Goal: Task Accomplishment & Management: Manage account settings

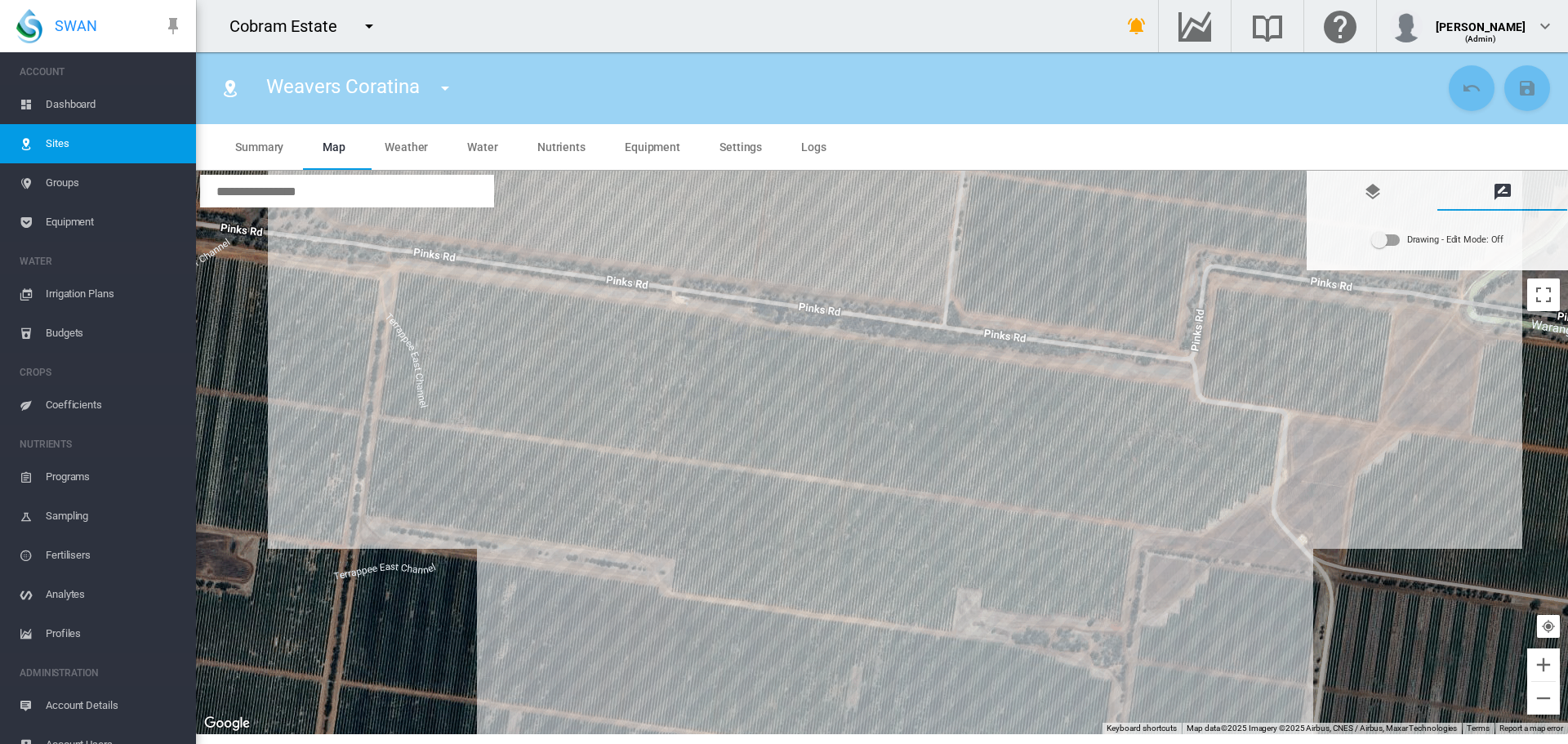
scroll to position [20, 0]
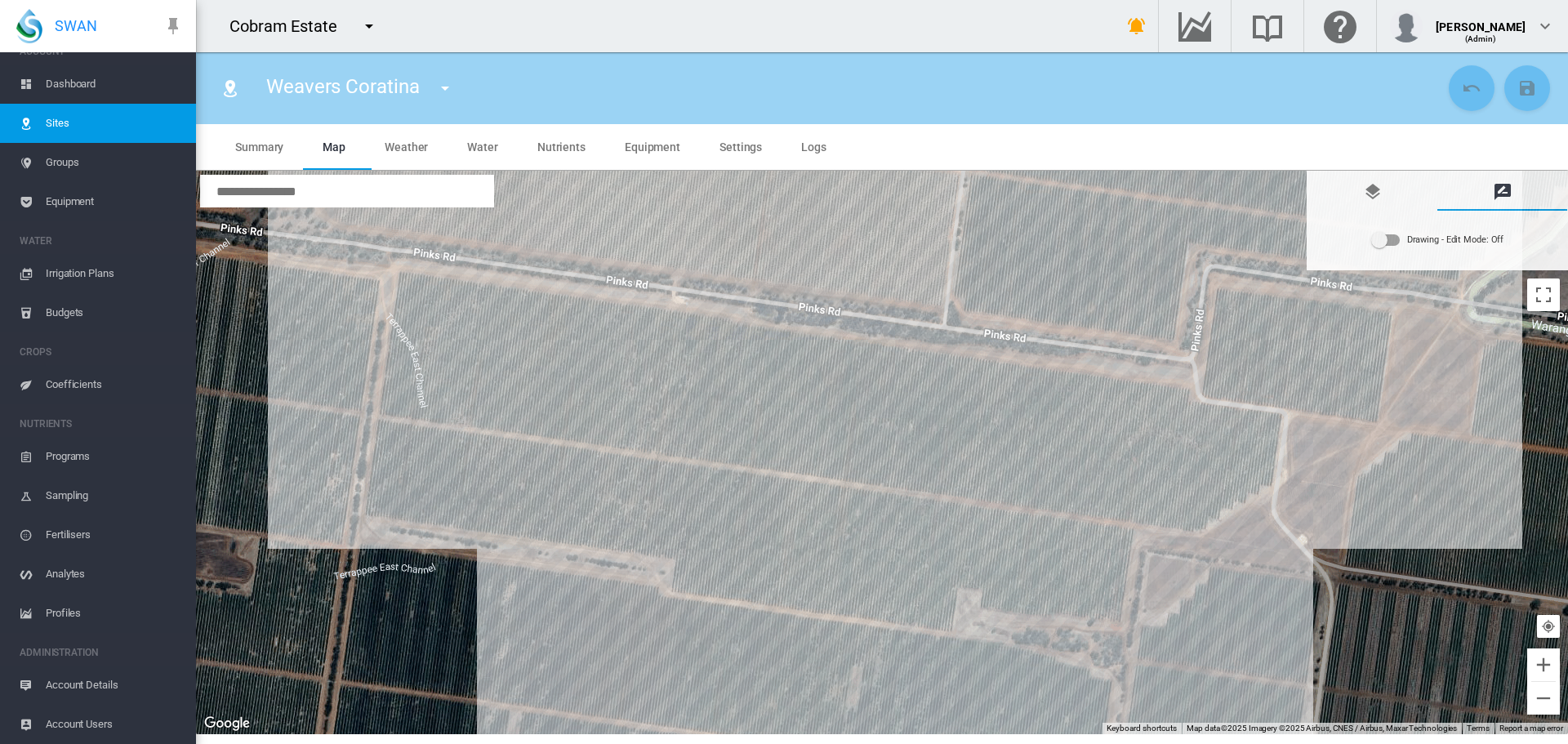
click at [79, 85] on span "Dashboard" at bounding box center [114, 84] width 137 height 39
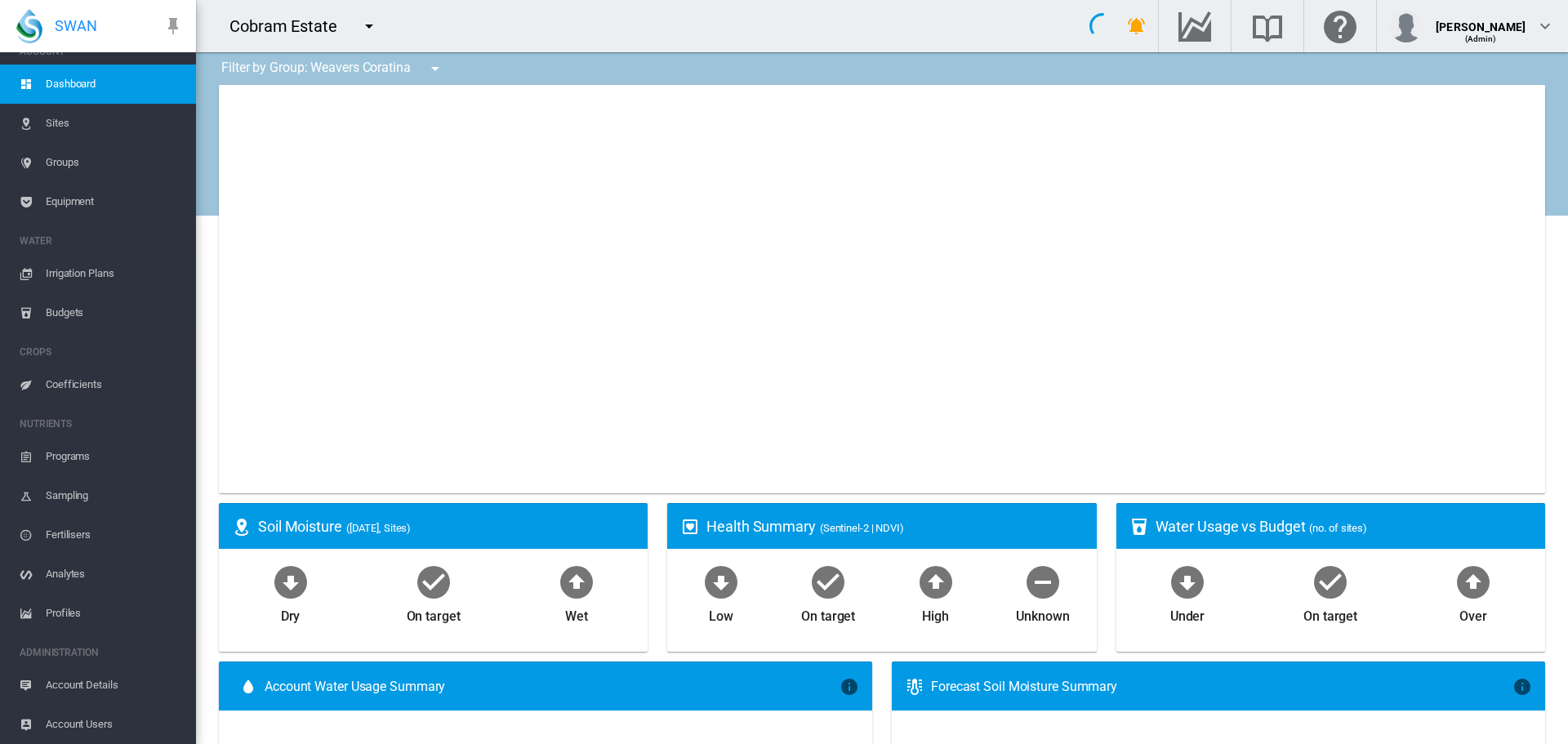
type input "**********"
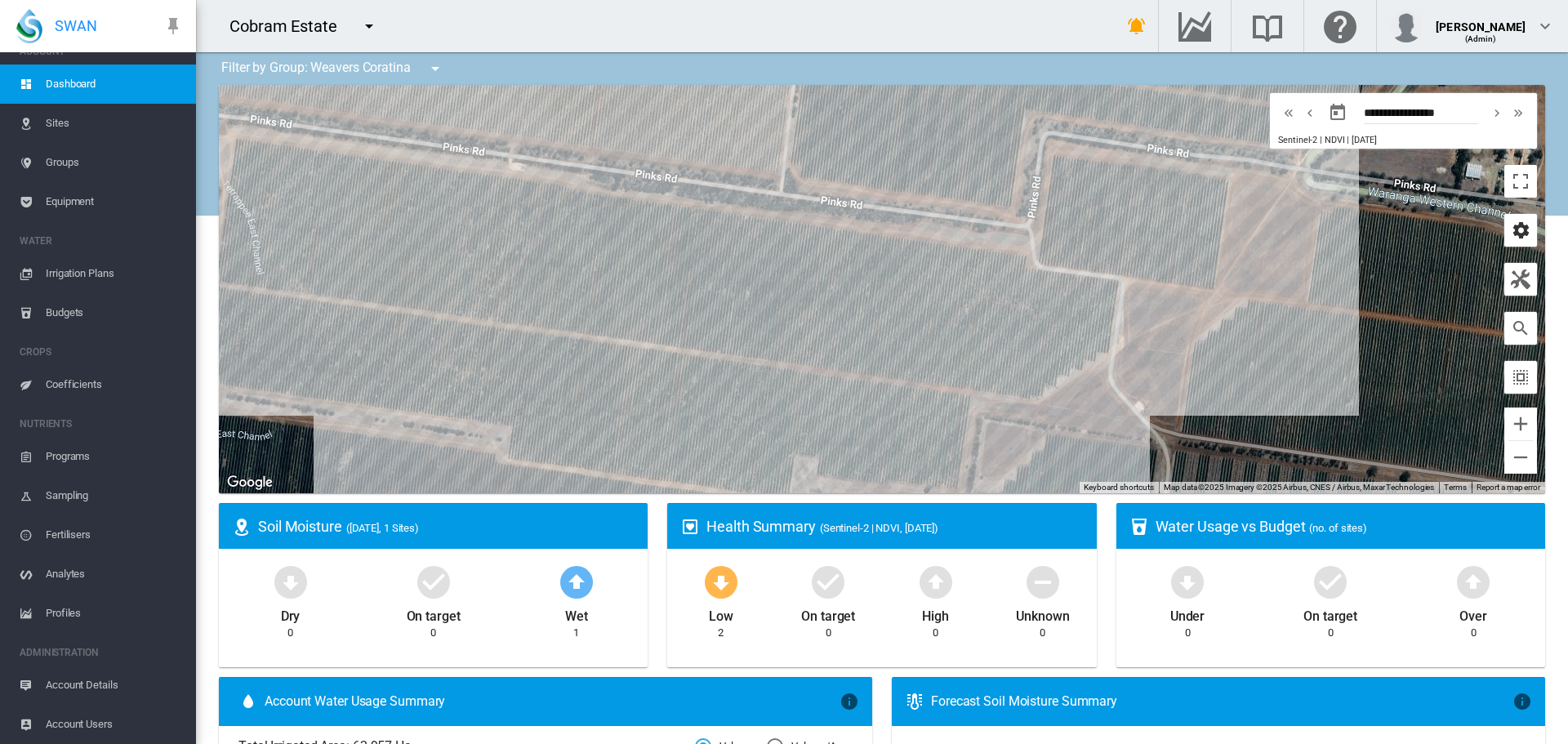
click at [1511, 227] on md-icon "icon-cog" at bounding box center [1521, 230] width 19 height 19
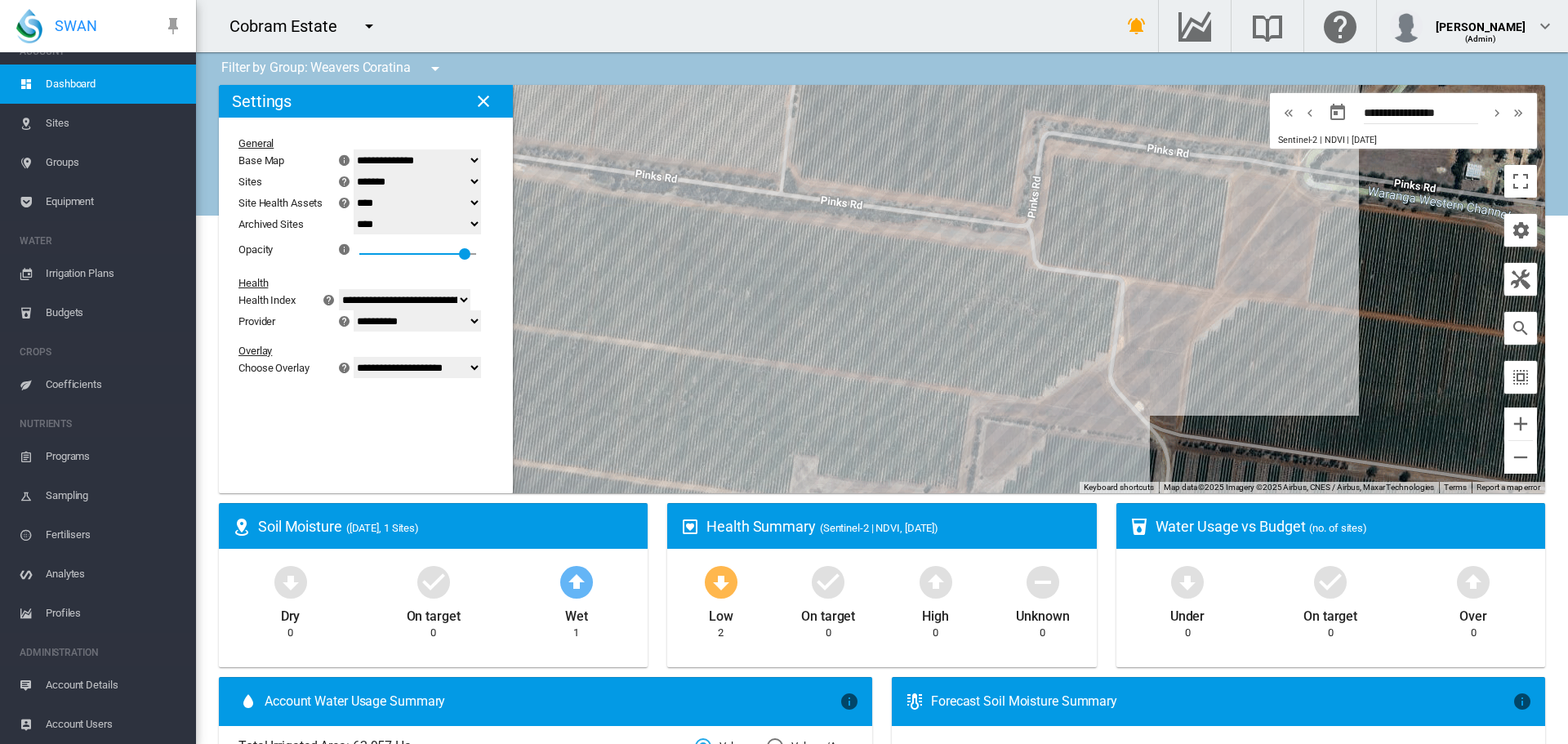
click at [480, 204] on select "******* **** ****" at bounding box center [418, 203] width 128 height 21
select select "****"
click at [364, 192] on select "******* **** ****" at bounding box center [418, 203] width 128 height 21
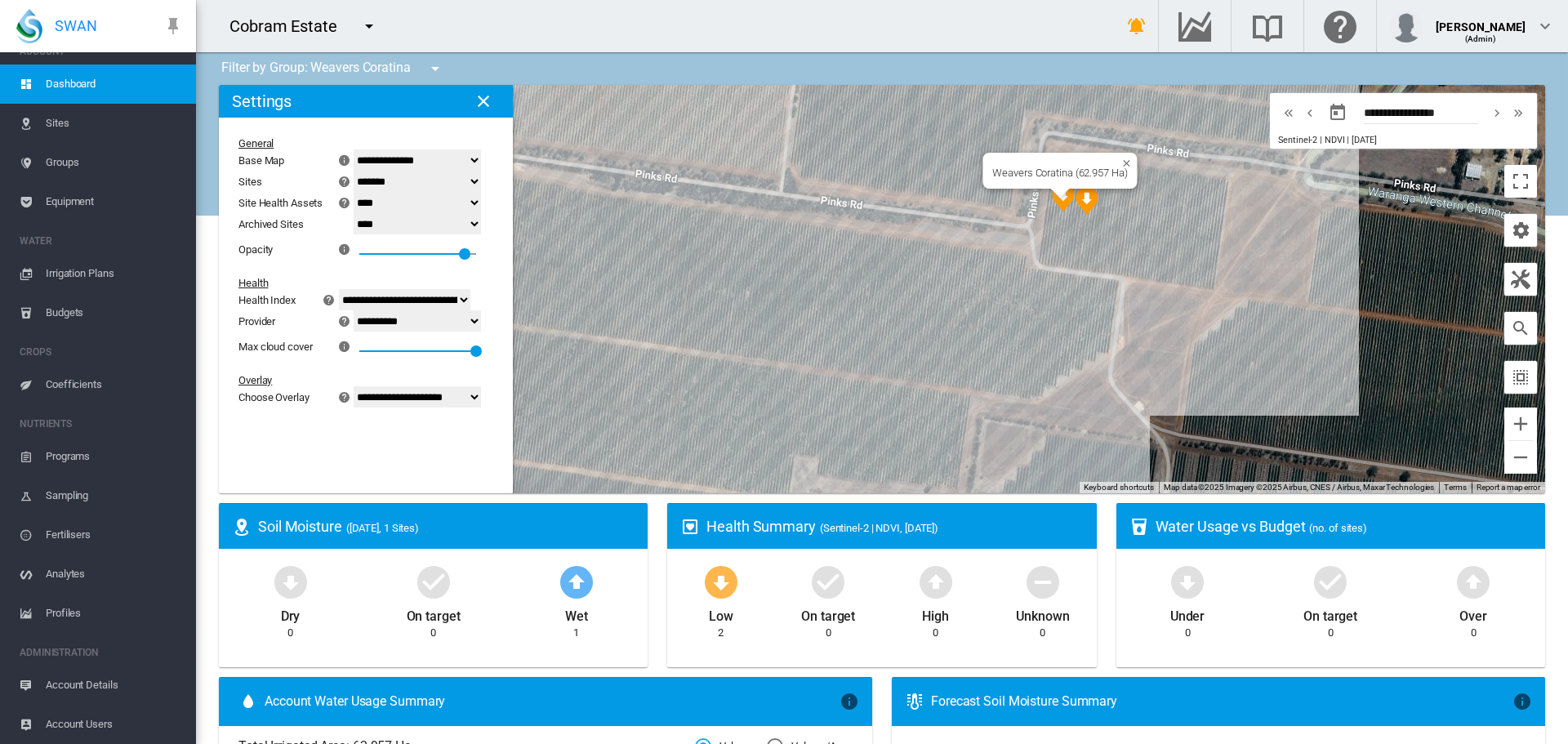
click at [1061, 198] on img "NDVI: Weavers Coratina 1" at bounding box center [1064, 198] width 23 height 30
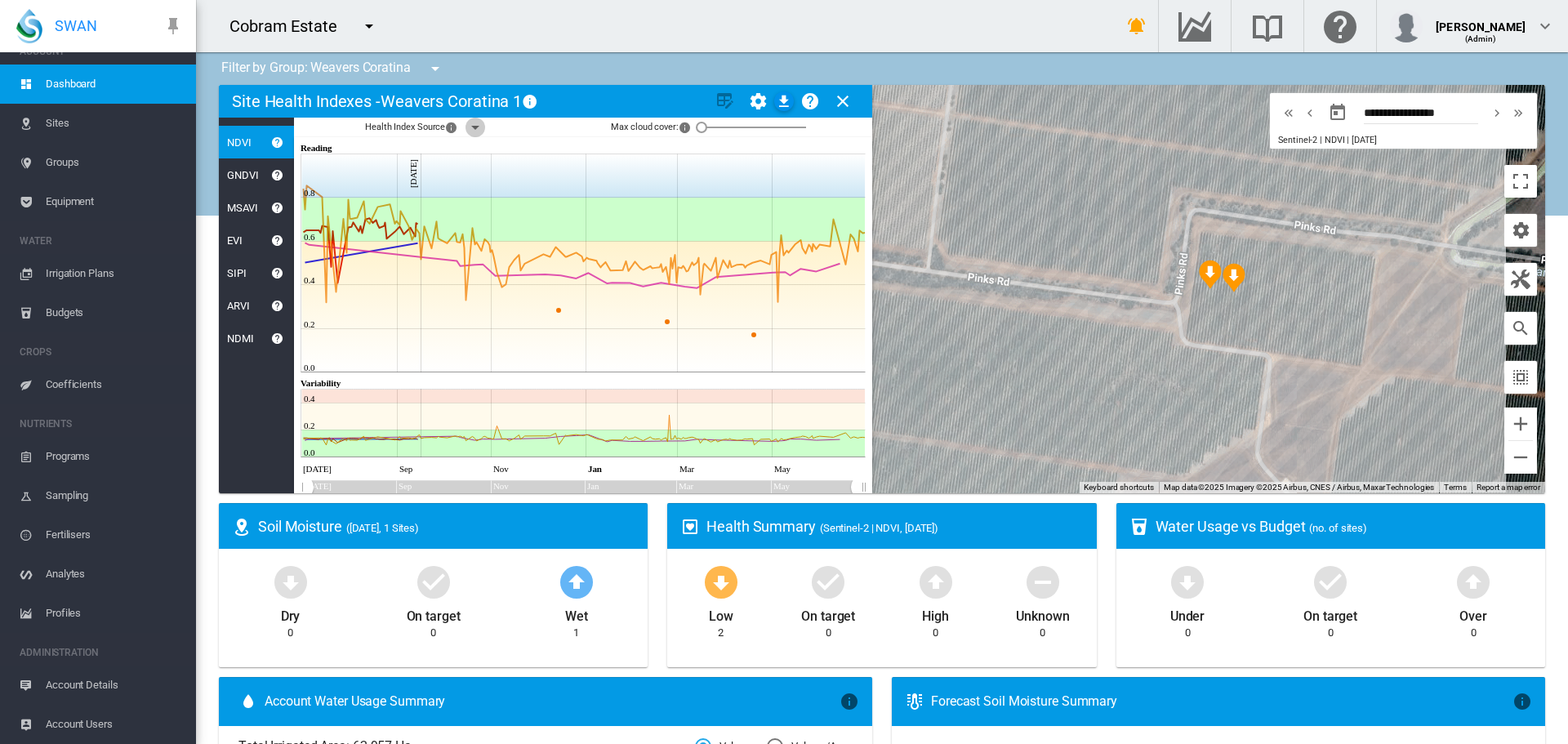
click at [477, 128] on md-icon "icon-menu-down" at bounding box center [475, 128] width 19 height 19
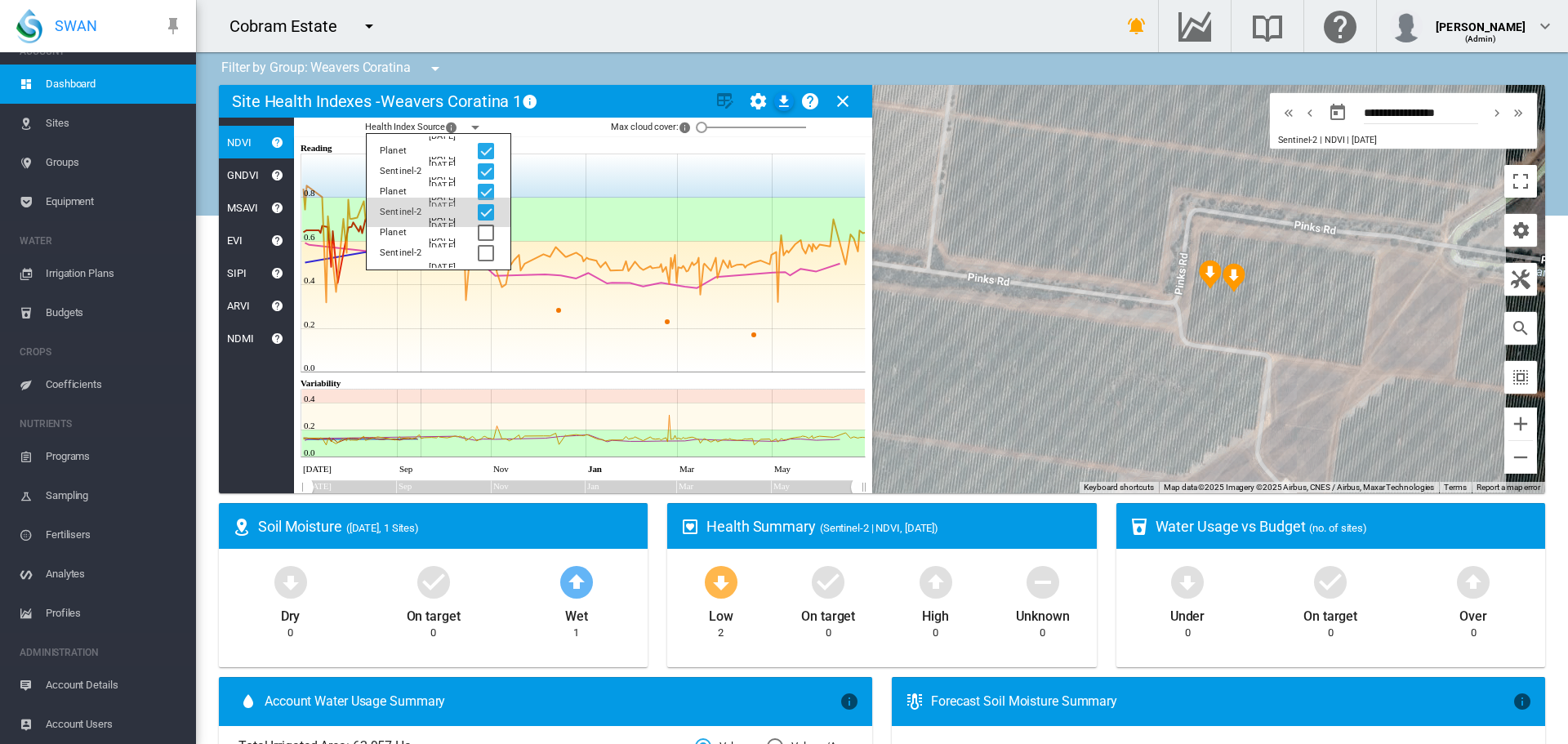
click at [486, 209] on div at bounding box center [486, 212] width 17 height 17
click at [483, 171] on div at bounding box center [486, 171] width 17 height 17
click at [611, 324] on icon at bounding box center [585, 307] width 565 height 131
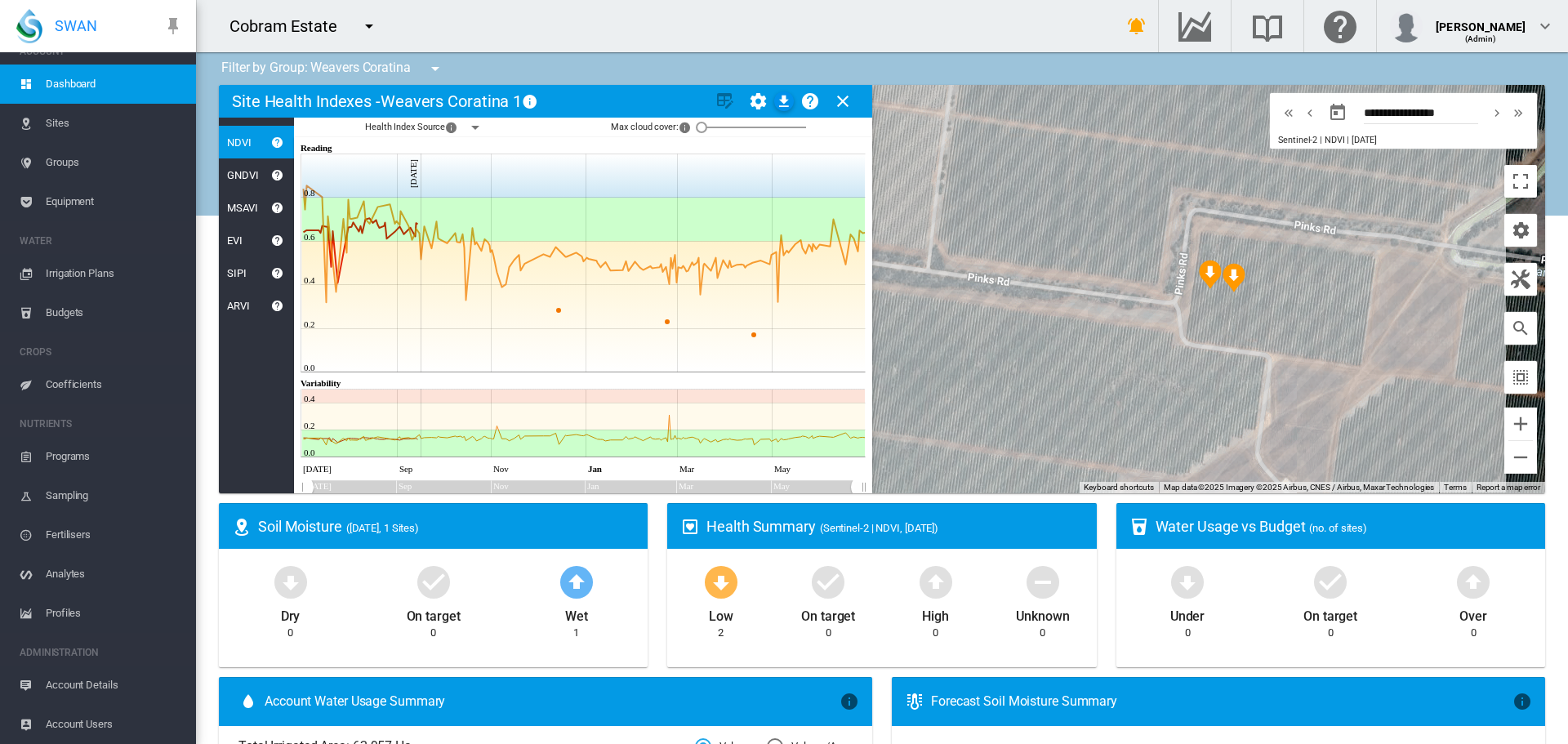
click at [106, 722] on span "Account Users" at bounding box center [114, 724] width 137 height 39
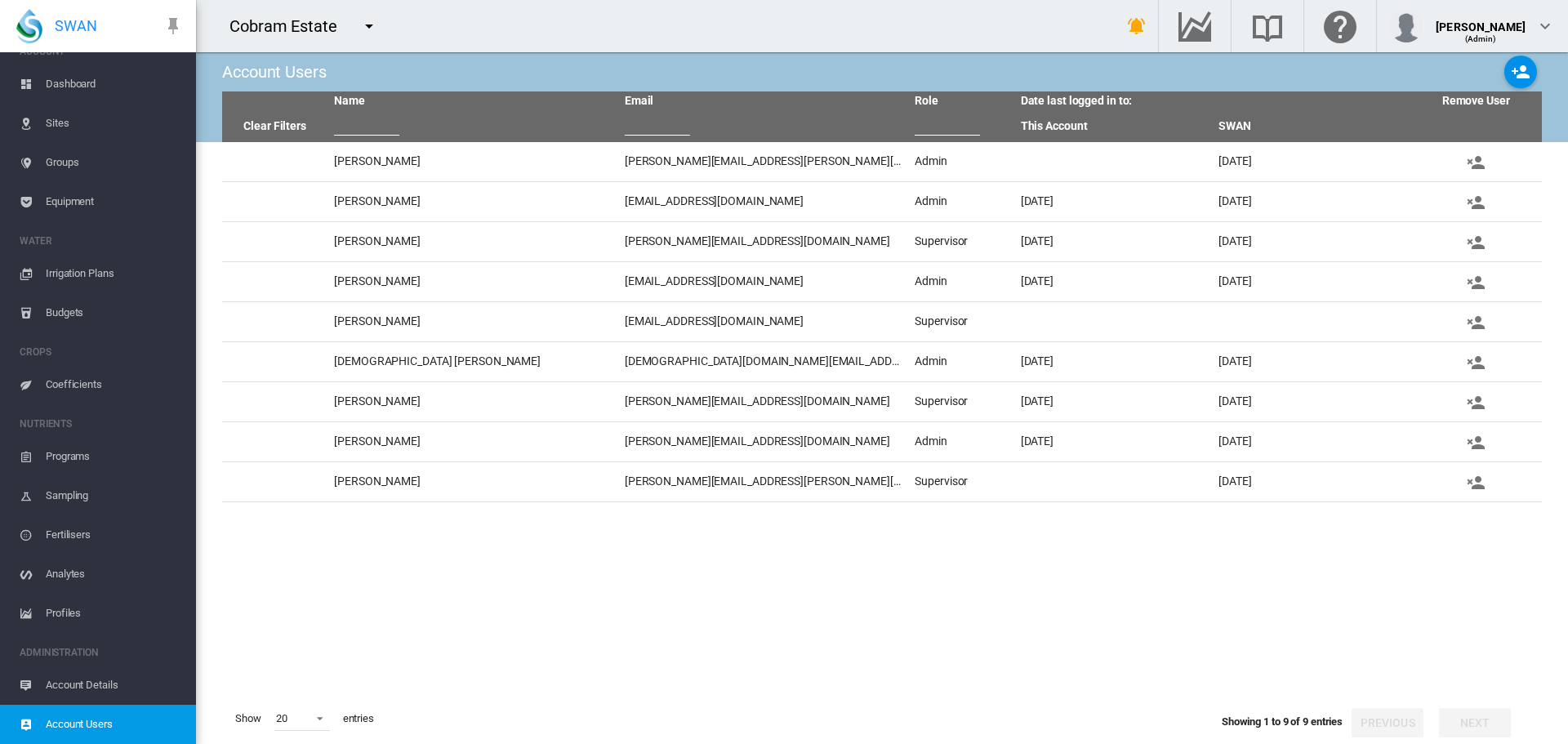
click at [106, 692] on span "Account Details" at bounding box center [114, 685] width 137 height 39
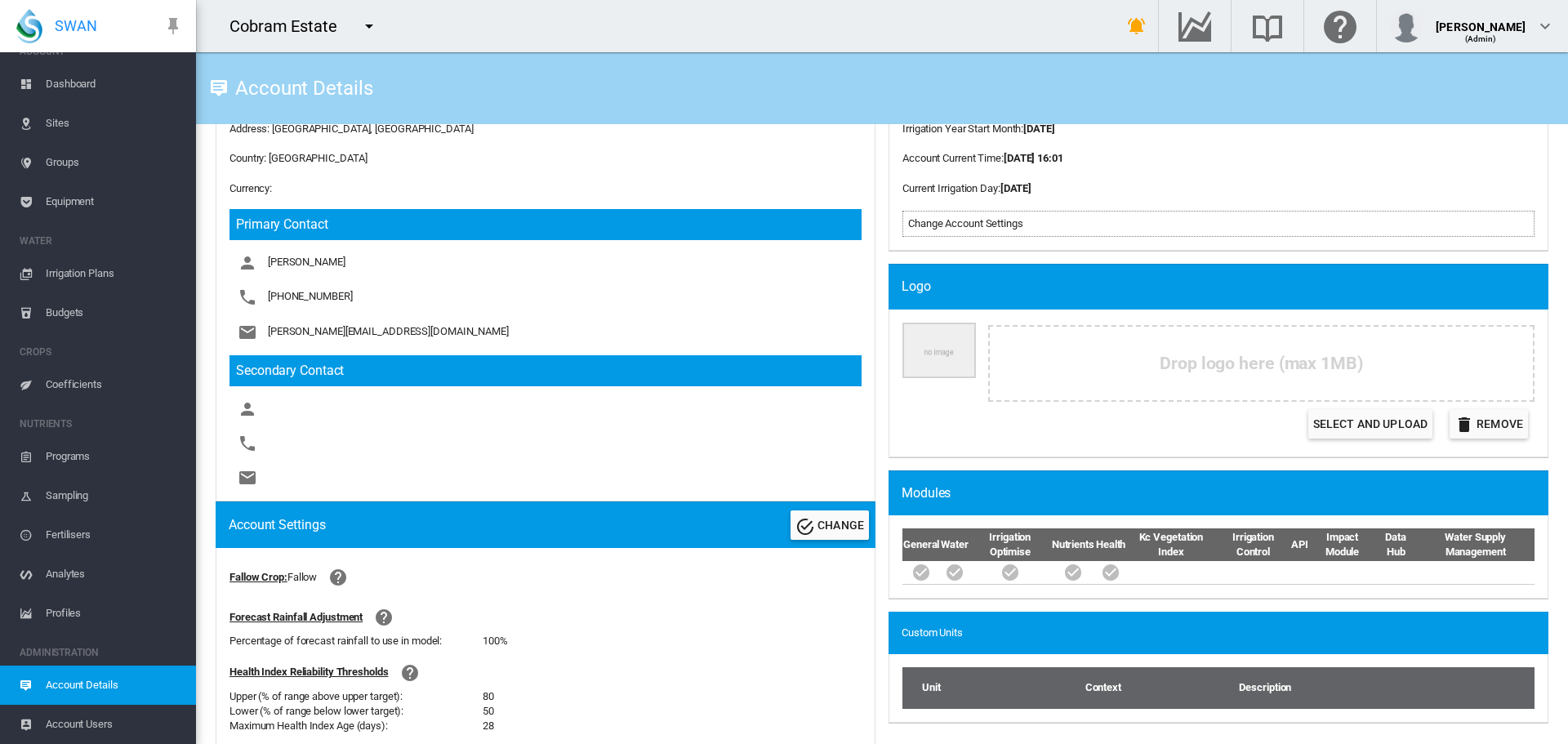
scroll to position [327, 0]
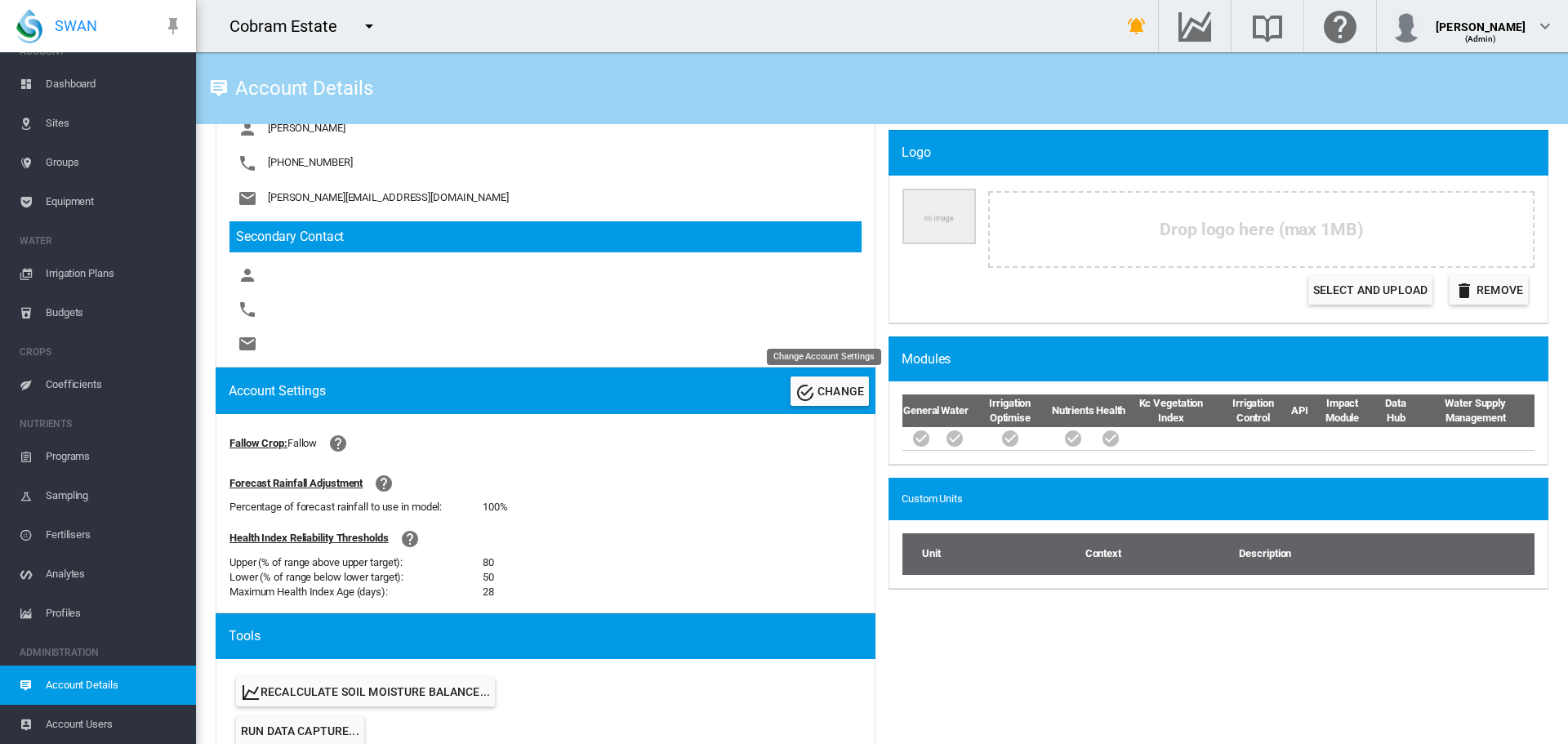
click at [820, 391] on span "CHANGE" at bounding box center [840, 391] width 46 height 13
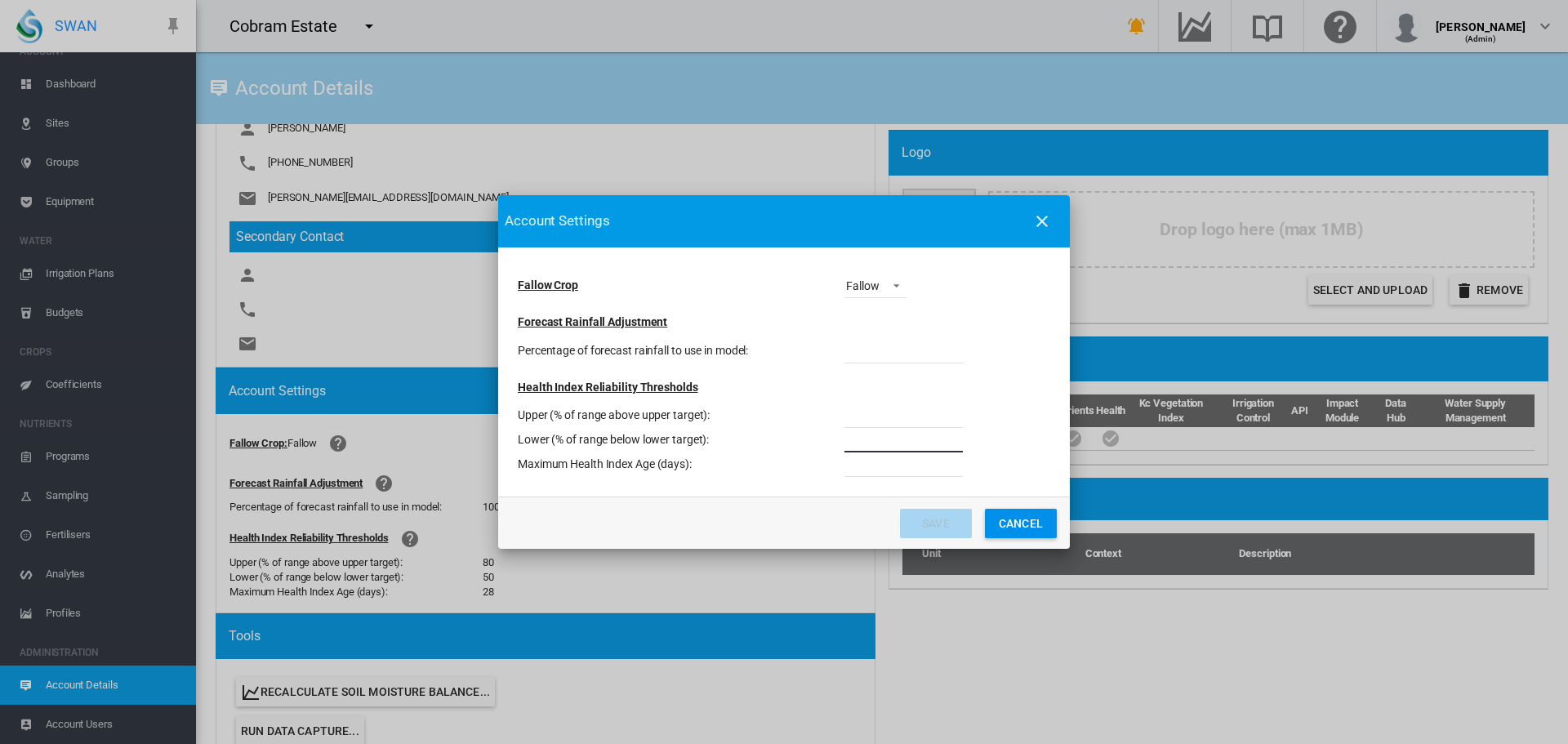
click at [821, 443] on div "Lower (% of range below lower target): **" at bounding box center [739, 441] width 445 height 24
type input "**"
click at [951, 518] on button "Save" at bounding box center [936, 524] width 72 height 30
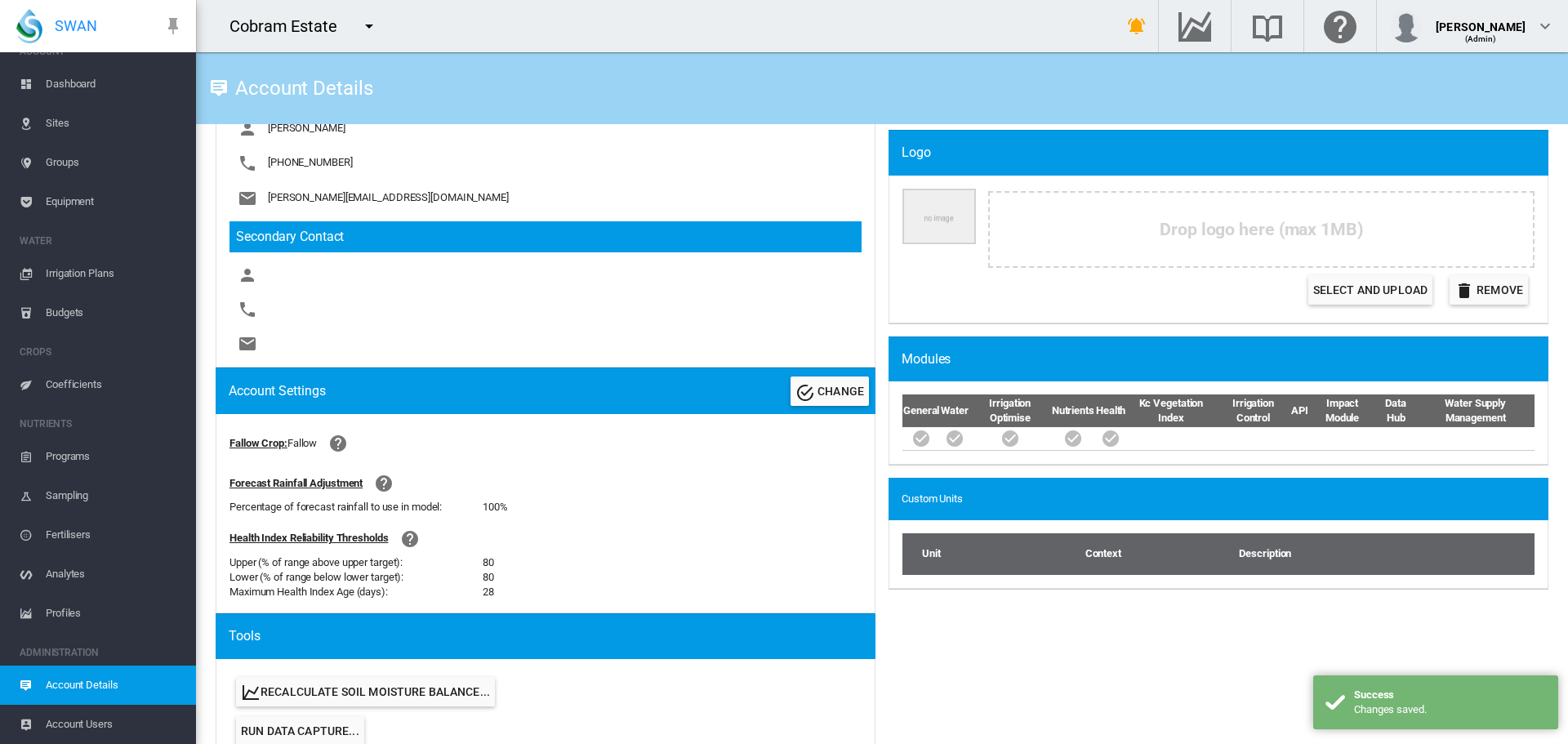
click at [54, 118] on span "Sites" at bounding box center [114, 123] width 137 height 39
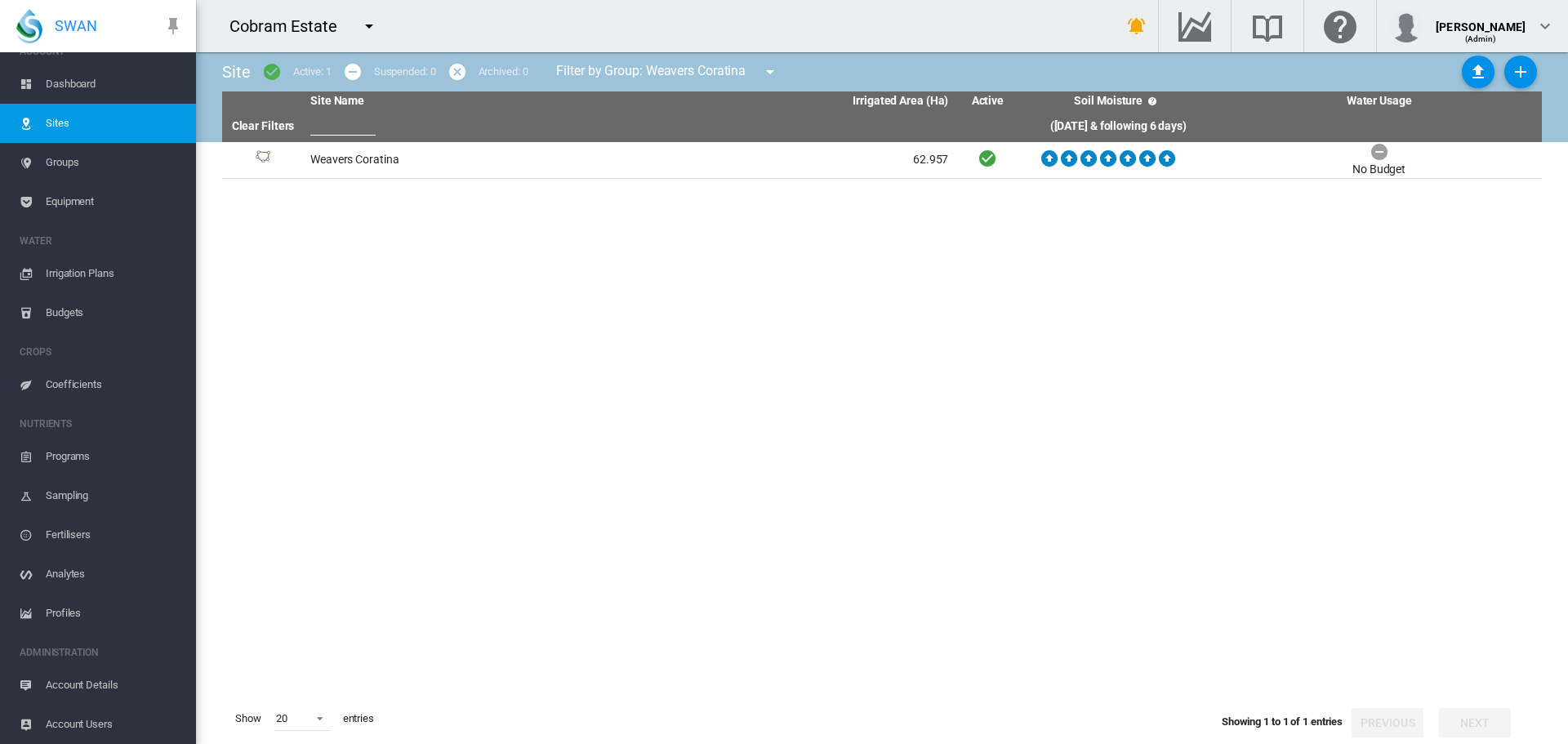
click at [63, 85] on span "Dashboard" at bounding box center [114, 84] width 137 height 39
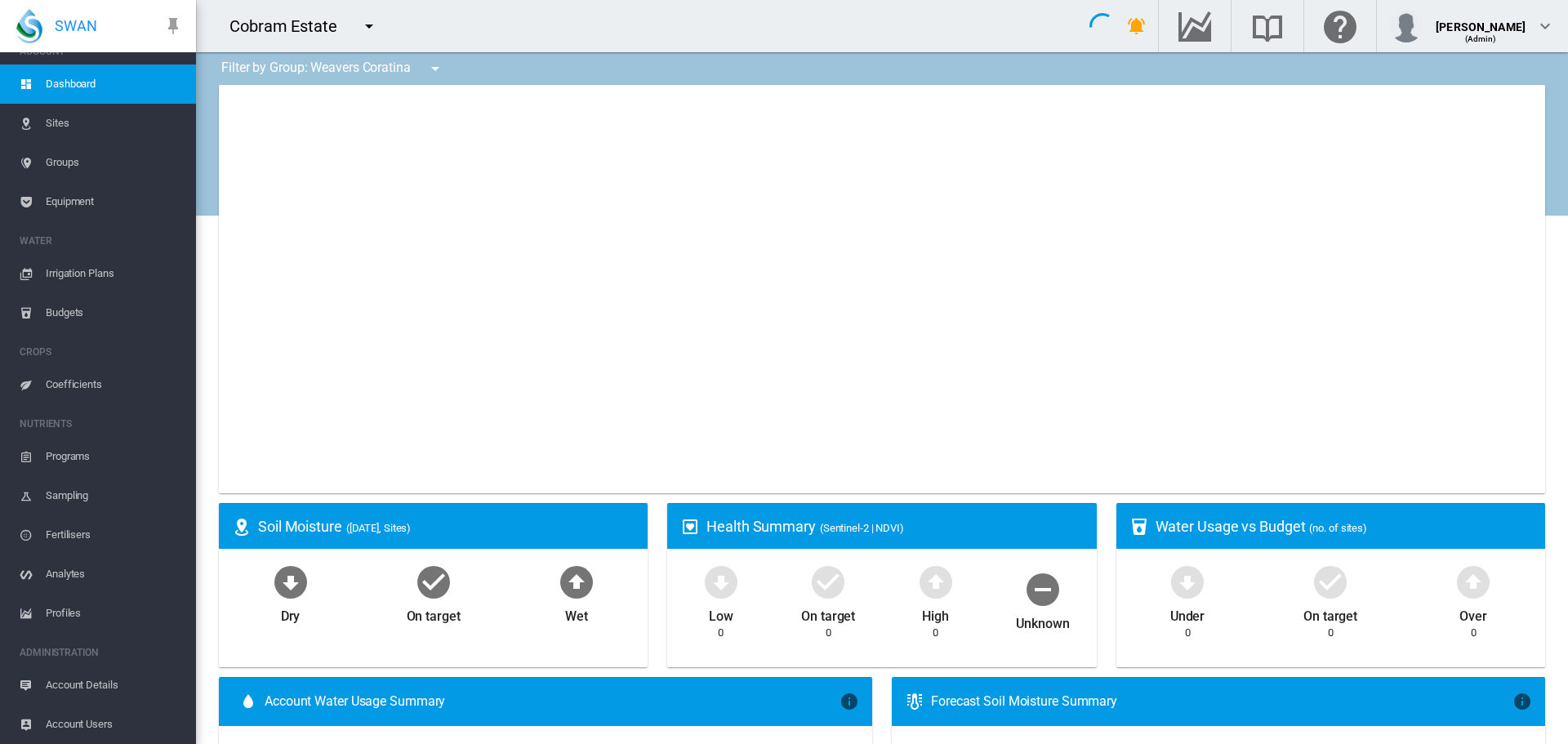
type input "**********"
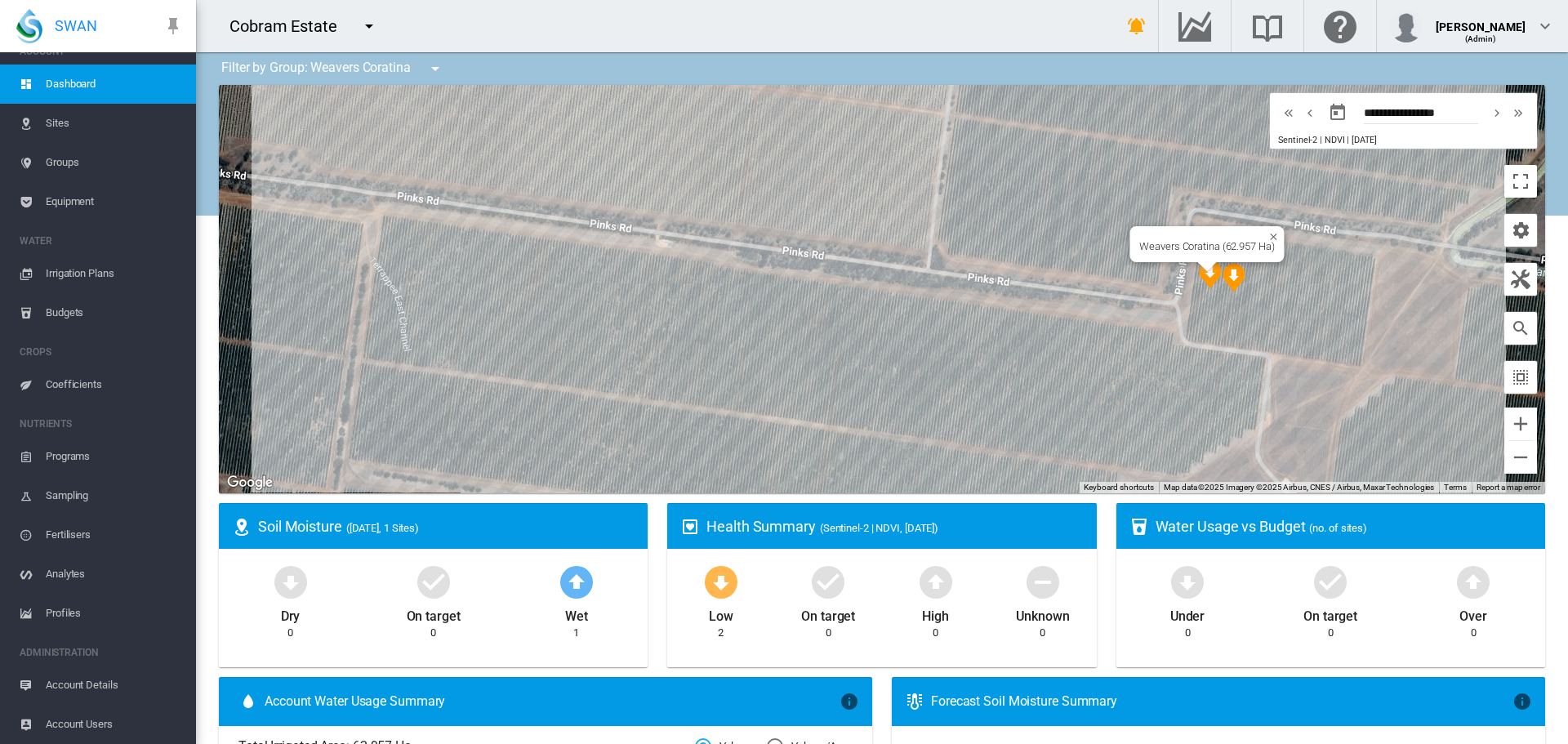
click at [1203, 272] on img "NDVI: Weavers Coratina 1" at bounding box center [1211, 275] width 23 height 30
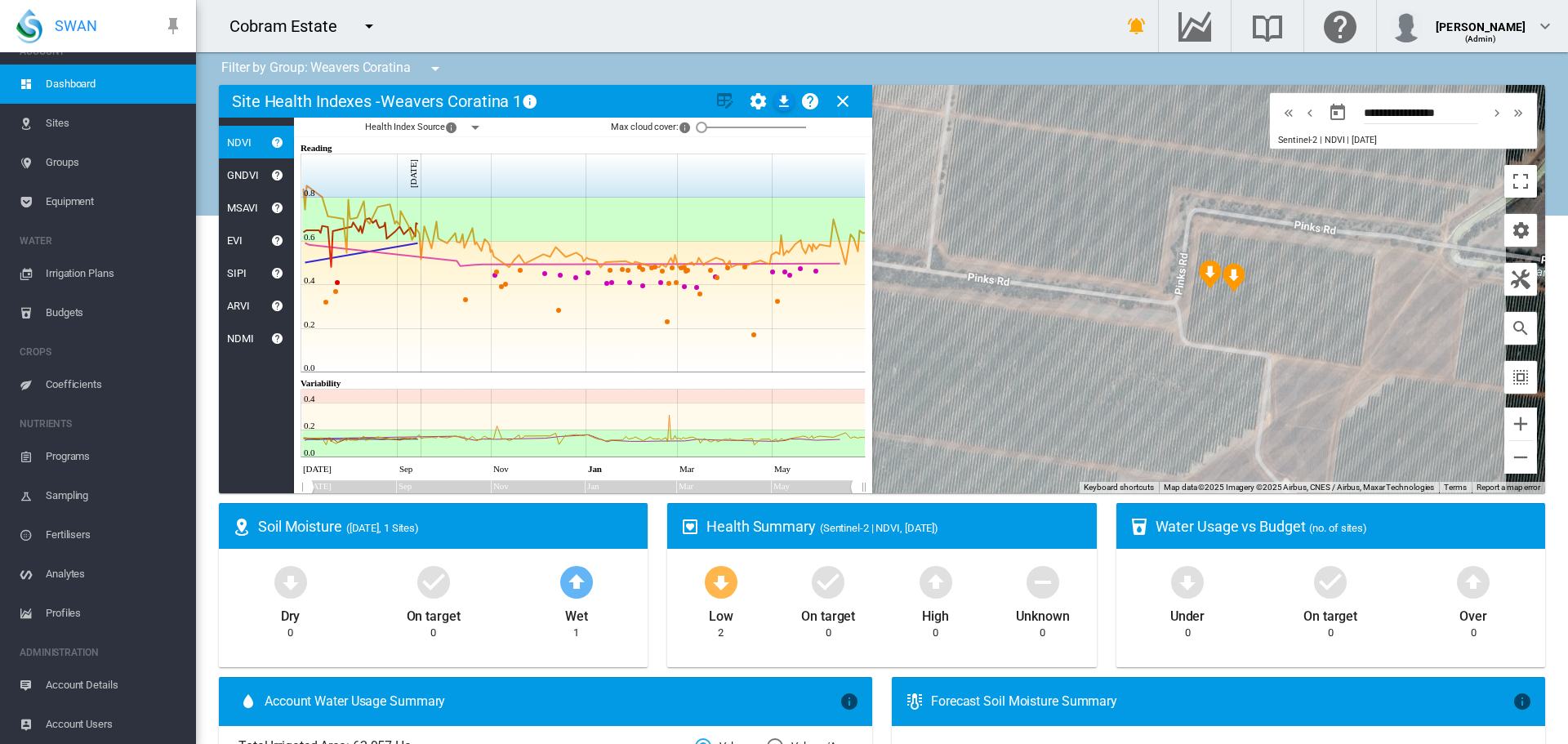
click at [473, 126] on md-icon "icon-menu-down" at bounding box center [475, 128] width 19 height 19
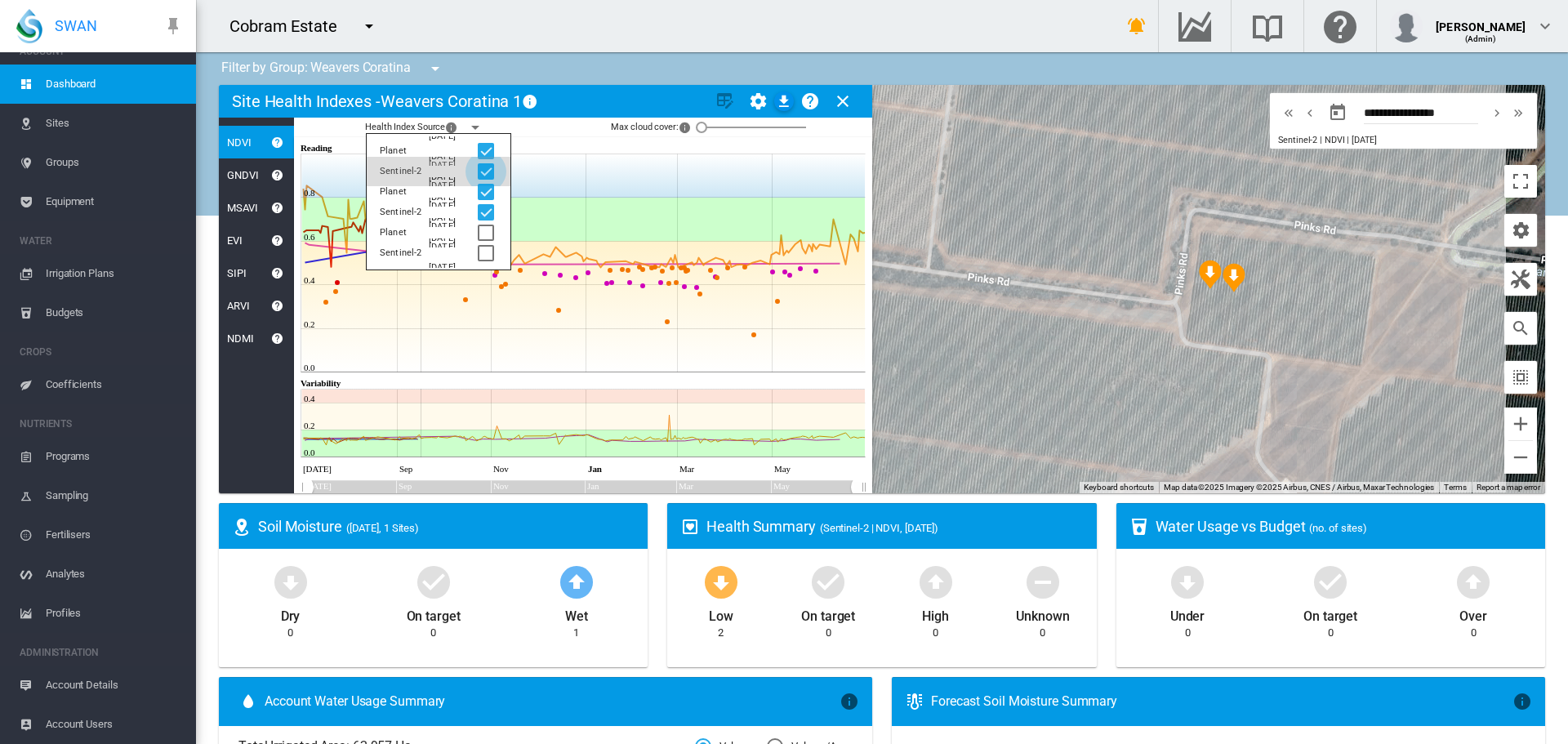
click at [484, 168] on div at bounding box center [486, 171] width 17 height 17
click at [487, 206] on div at bounding box center [486, 212] width 17 height 17
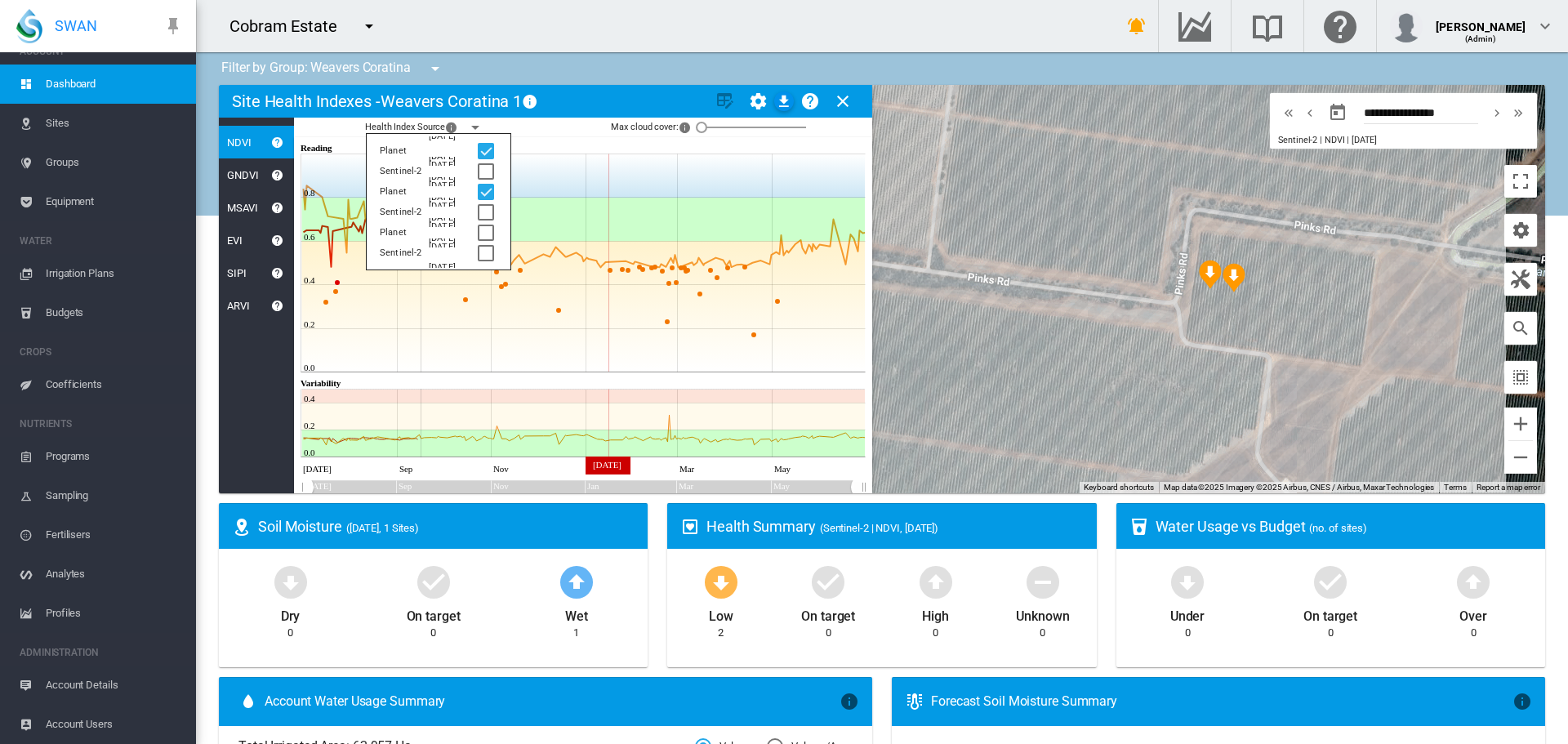
click at [608, 295] on icon at bounding box center [585, 307] width 565 height 131
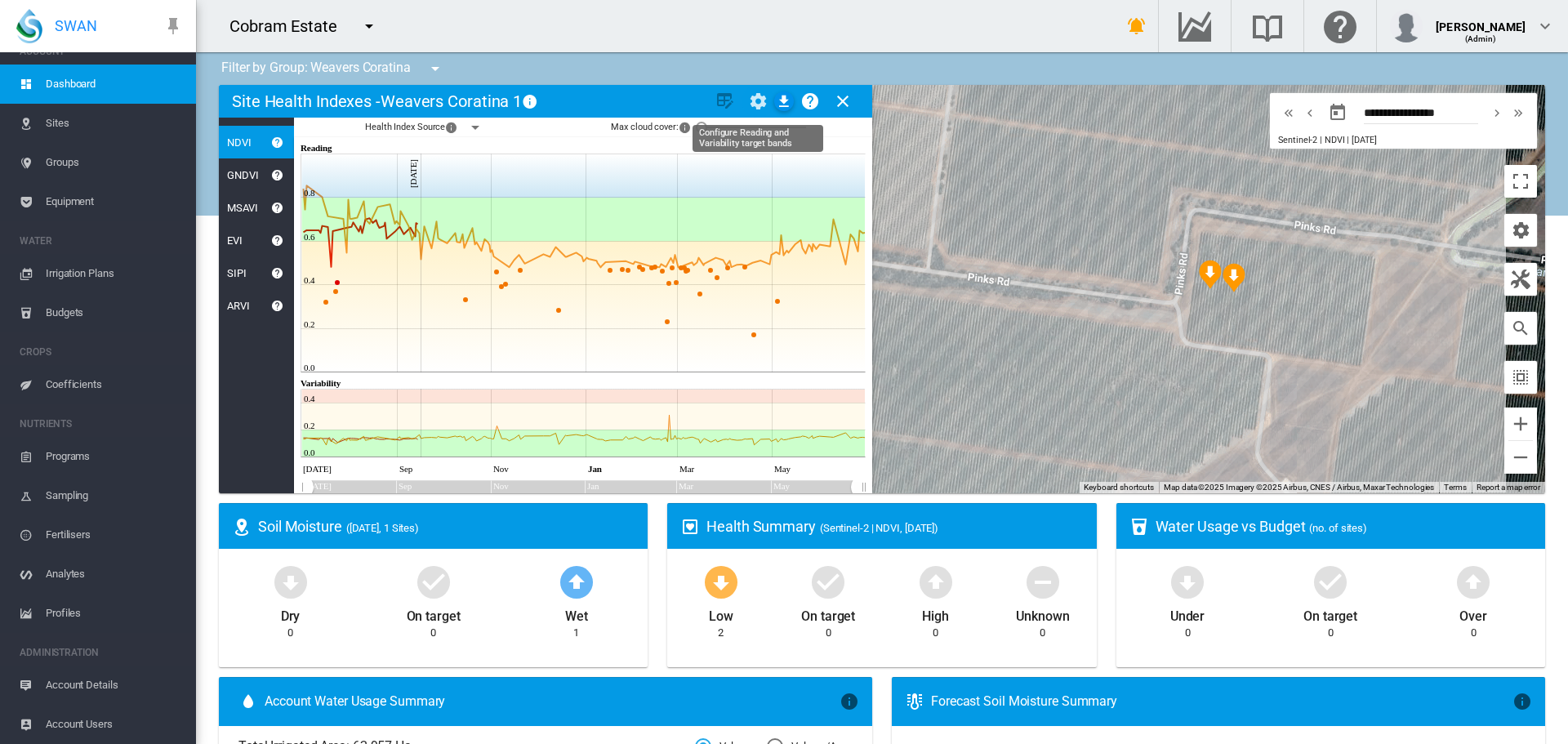
click at [759, 103] on md-icon "icon-cog" at bounding box center [758, 101] width 19 height 19
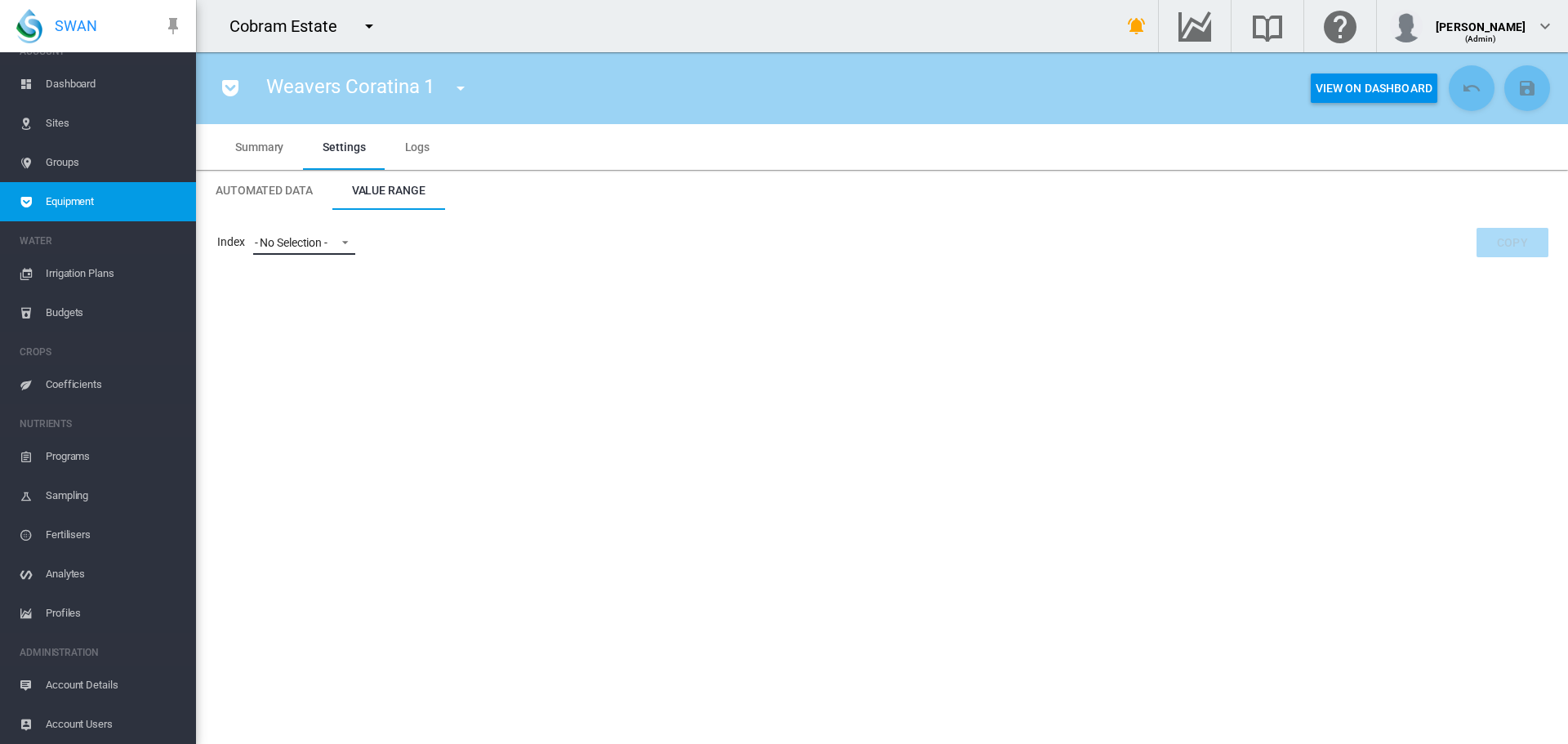
click at [350, 242] on span at bounding box center [340, 240] width 19 height 15
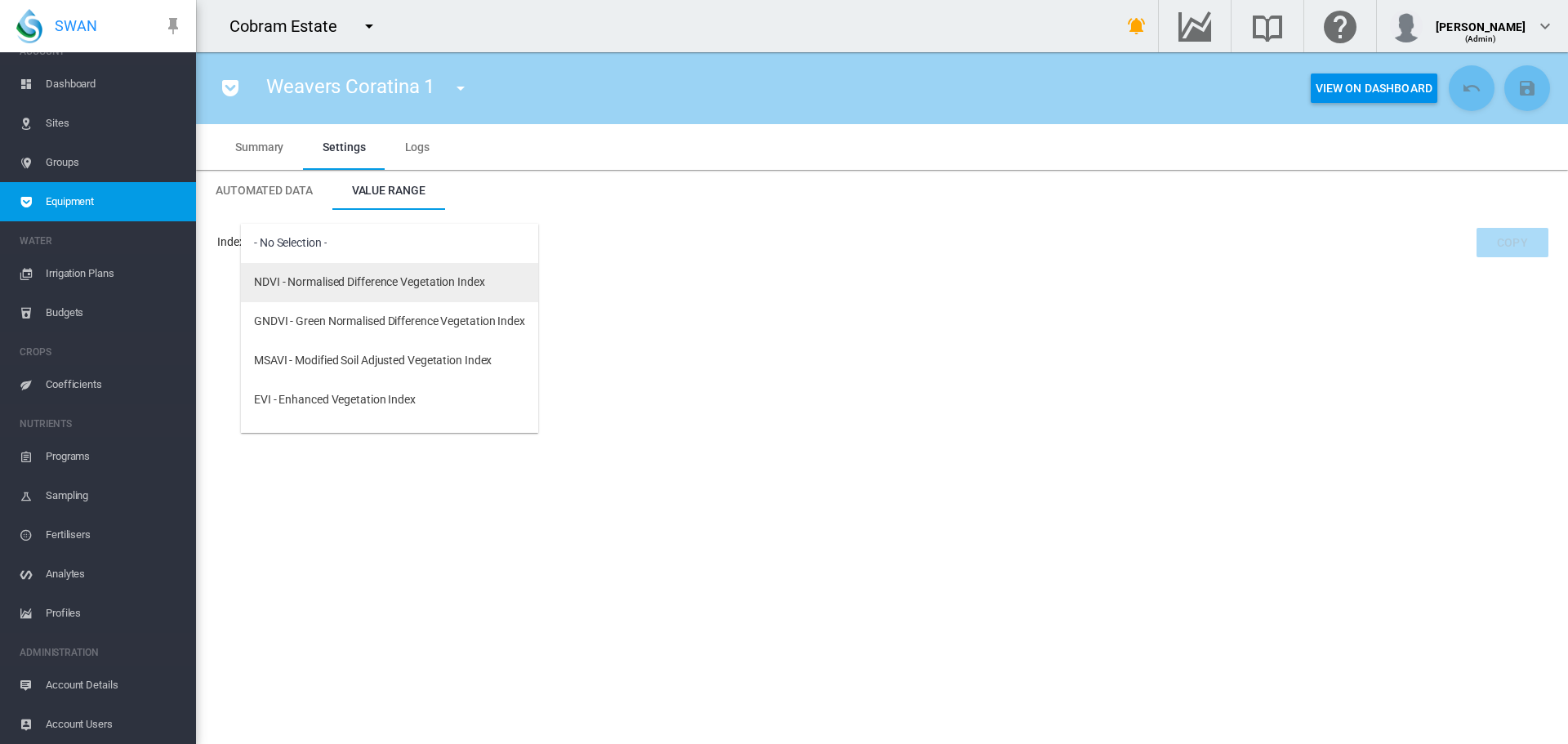
click at [342, 282] on div "NDVI - Normalised Difference Vegetation Index" at bounding box center [370, 282] width 231 height 17
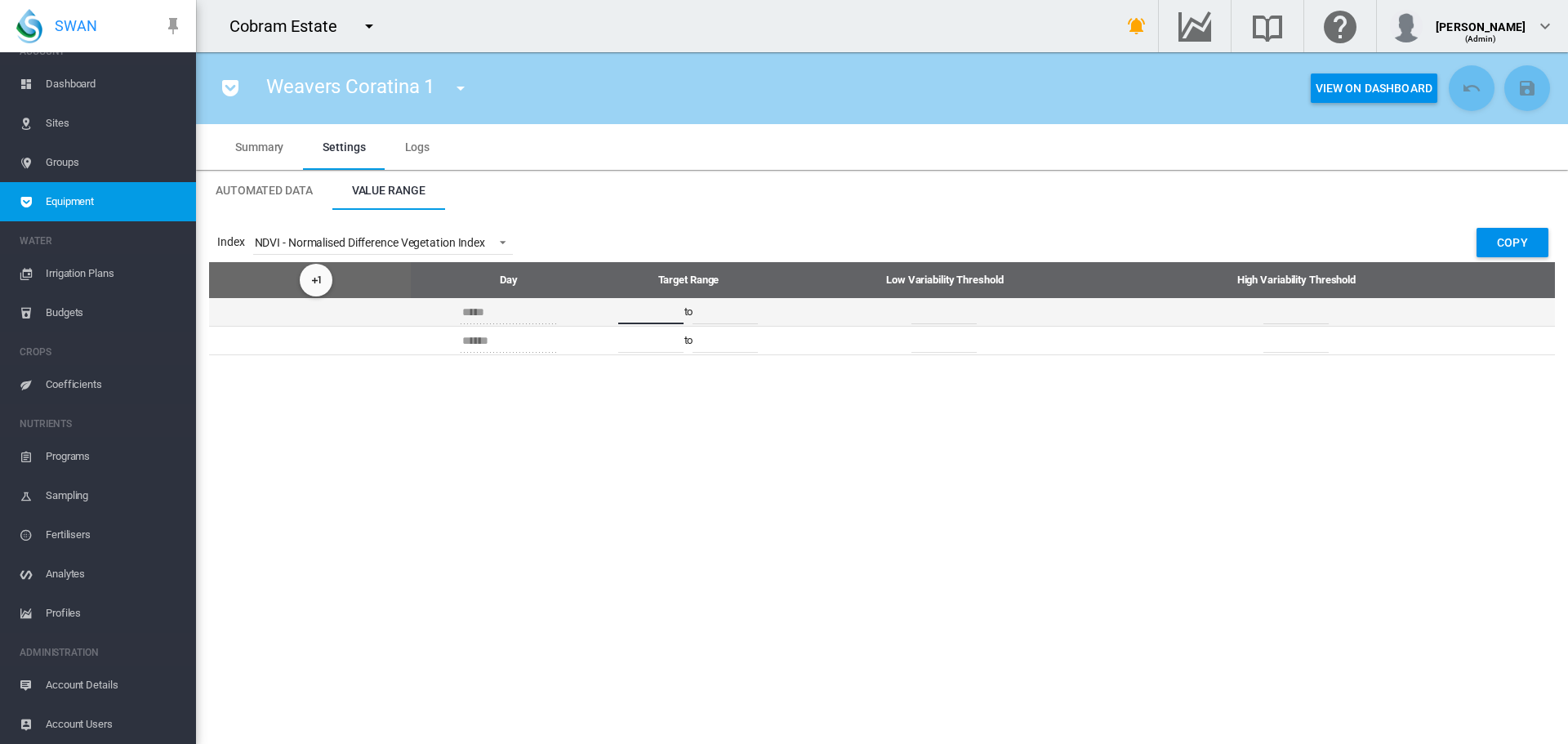
click at [660, 315] on input "****" at bounding box center [650, 312] width 66 height 24
type input "***"
click at [736, 318] on input "****" at bounding box center [725, 312] width 66 height 24
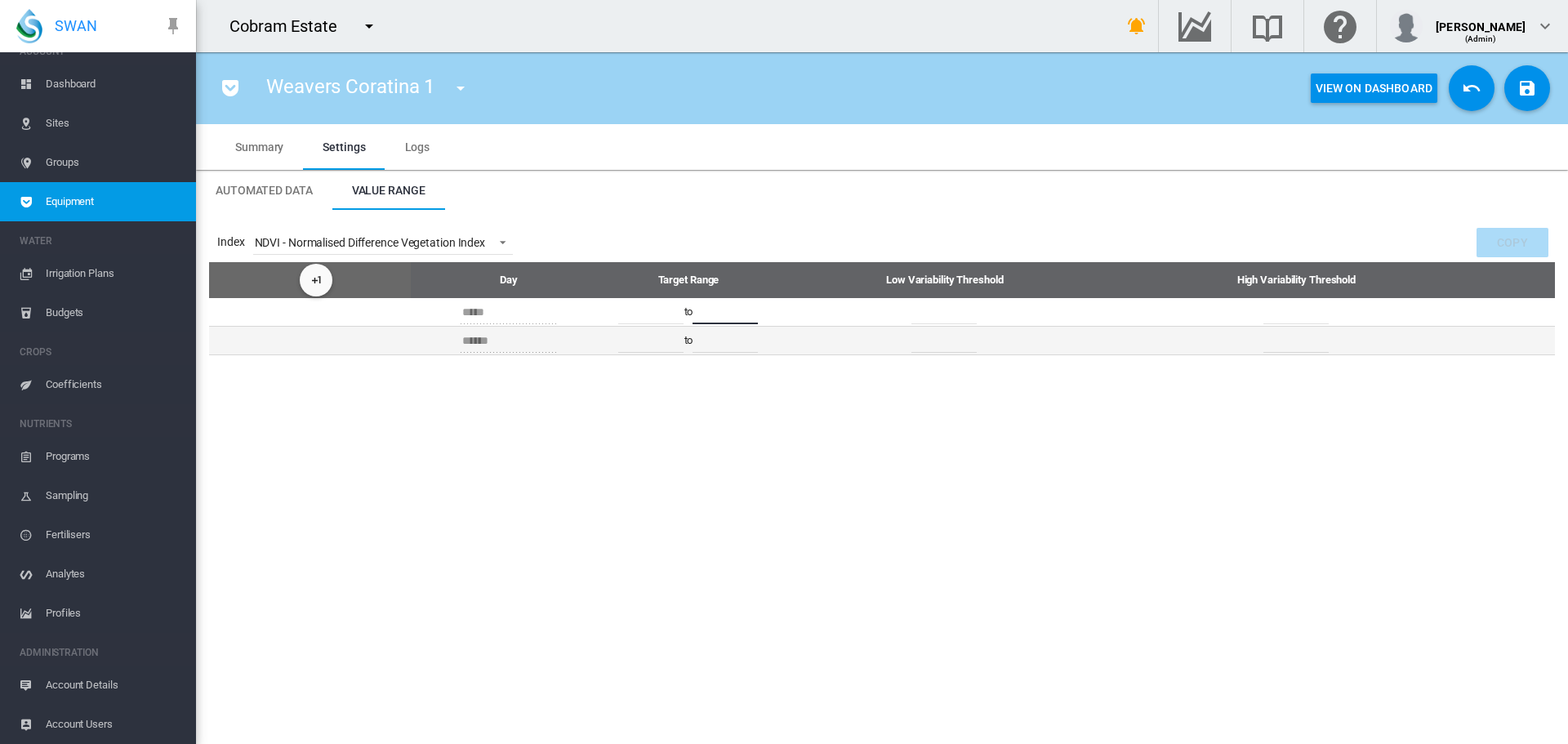
type input "***"
click at [661, 341] on input "****" at bounding box center [650, 341] width 66 height 24
type input "***"
click at [739, 344] on input "****" at bounding box center [725, 341] width 66 height 24
type input "***"
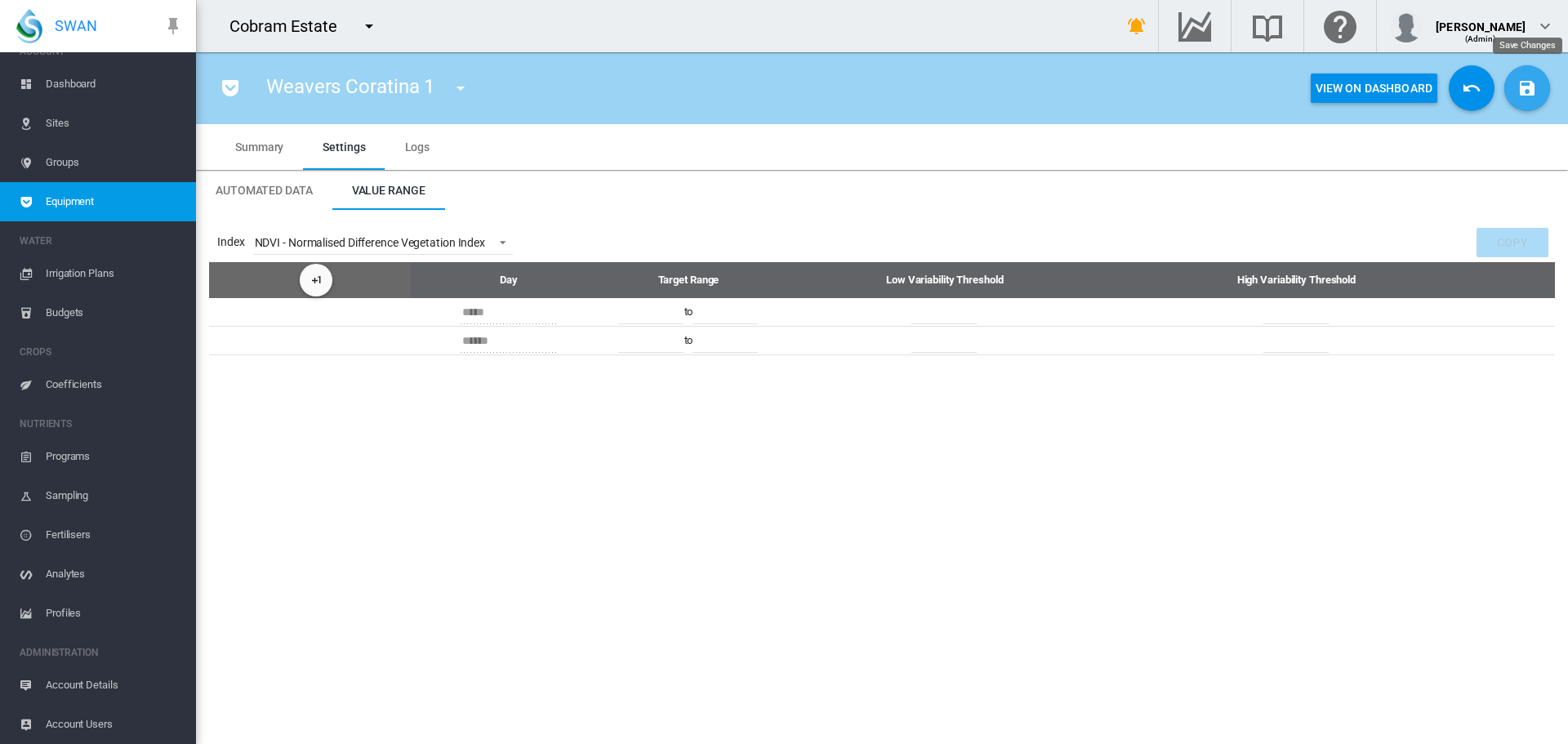
click at [1524, 81] on md-icon "icon-content-save" at bounding box center [1527, 88] width 19 height 19
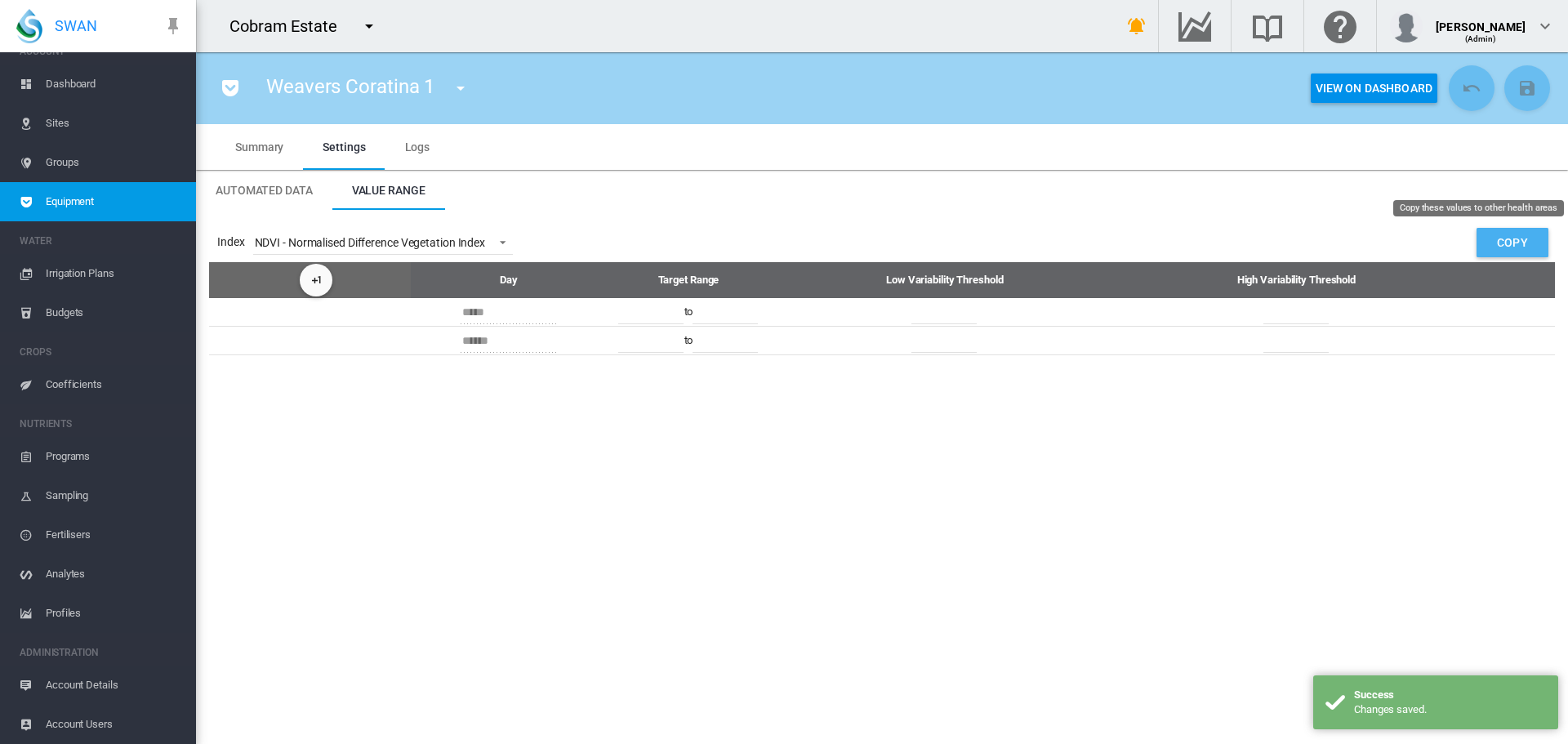
click at [1513, 243] on button "Copy" at bounding box center [1512, 243] width 72 height 30
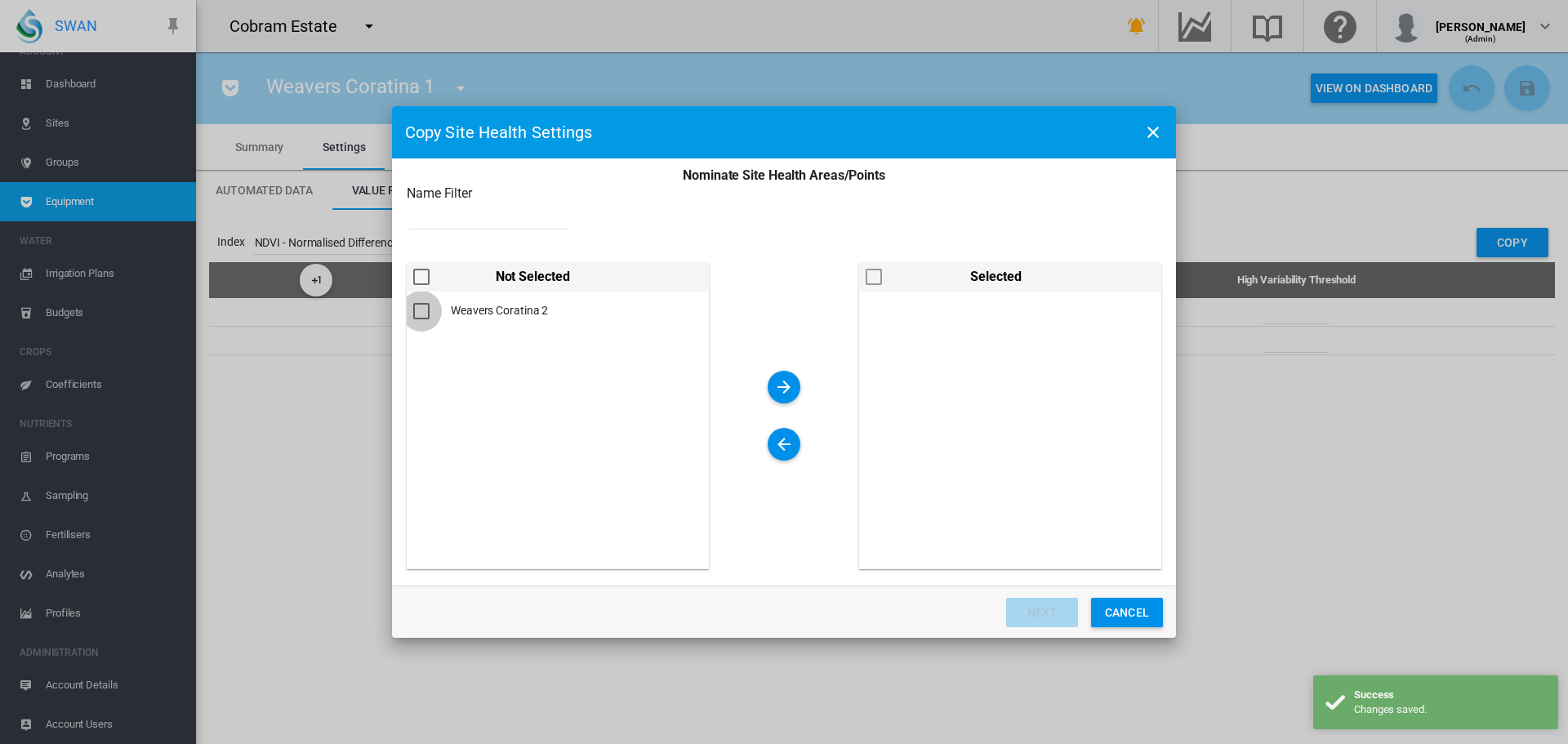
click at [420, 305] on div "Nominate Site ..." at bounding box center [421, 311] width 17 height 17
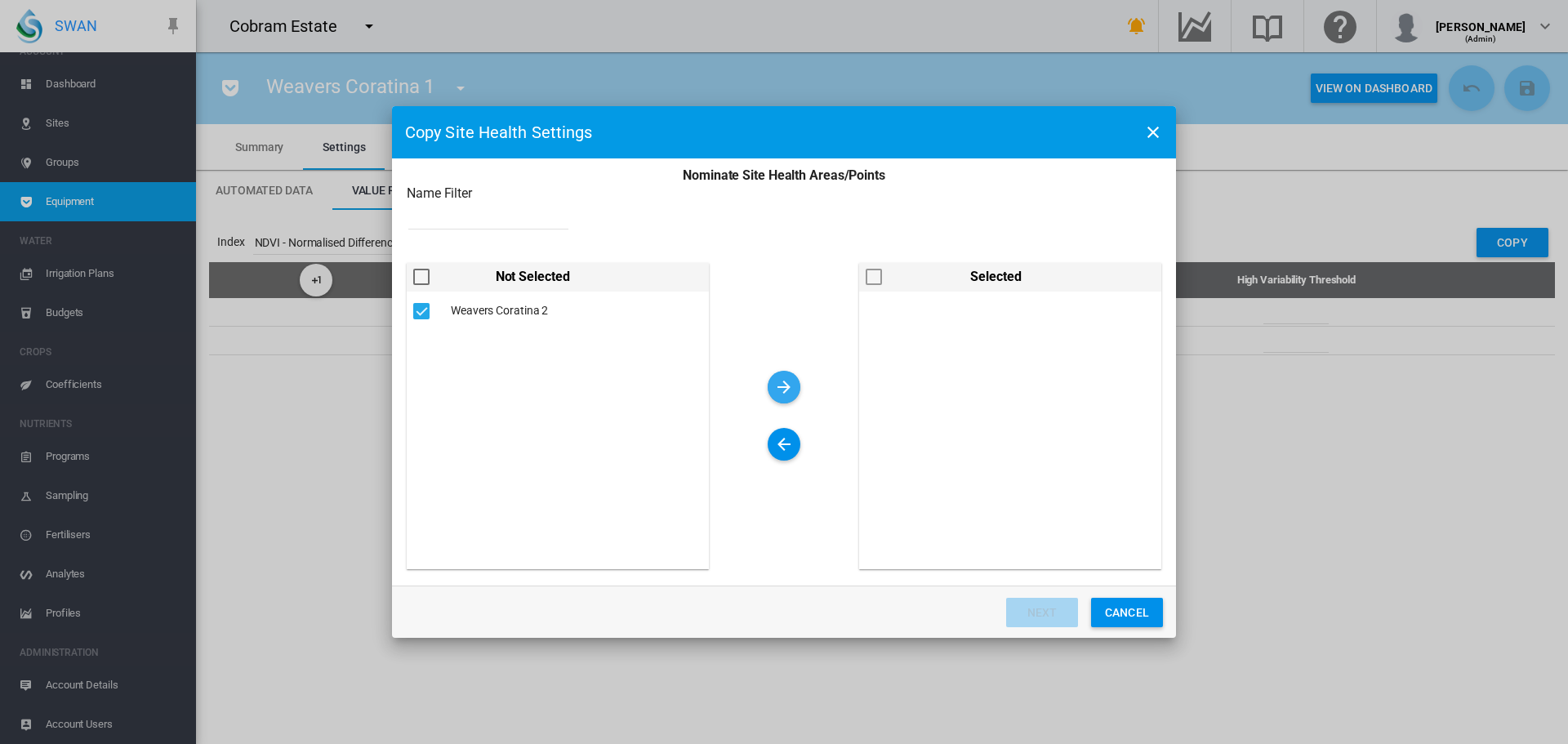
click at [785, 383] on md-icon "icon-arrow-right" at bounding box center [784, 387] width 19 height 19
click at [1047, 609] on button "Next" at bounding box center [1042, 613] width 72 height 30
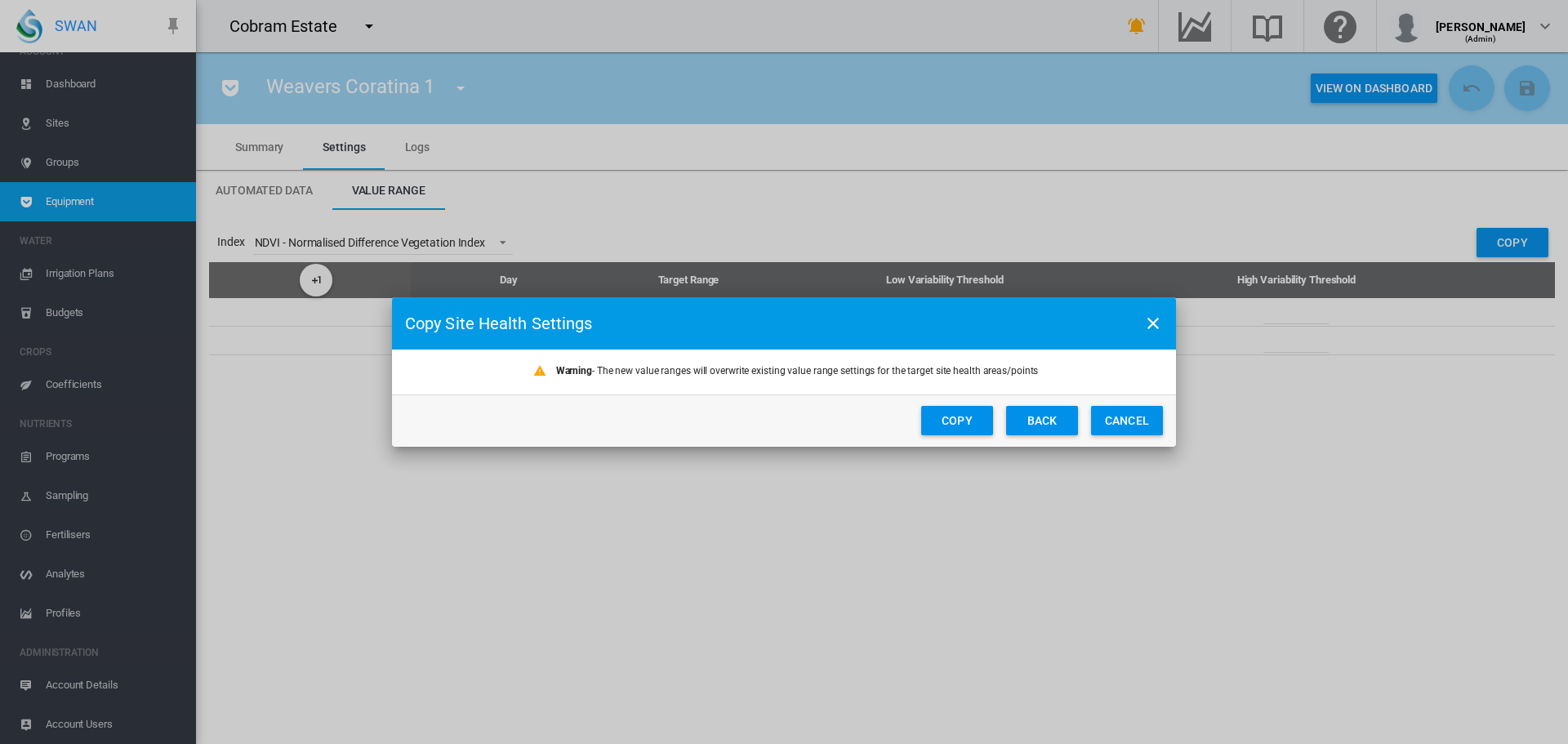
click at [966, 420] on button "Copy" at bounding box center [957, 421] width 72 height 30
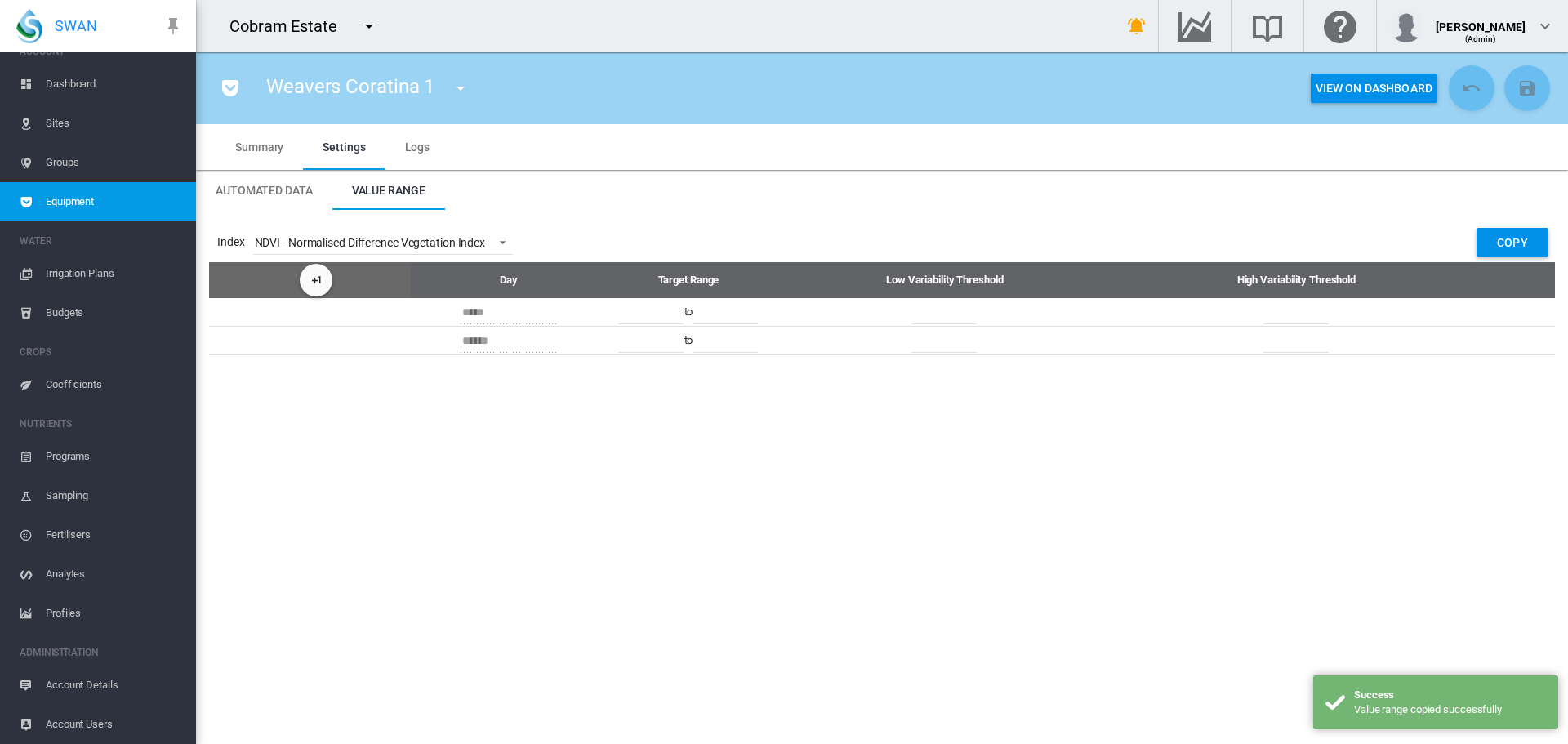
click at [50, 122] on span "Sites" at bounding box center [114, 123] width 137 height 39
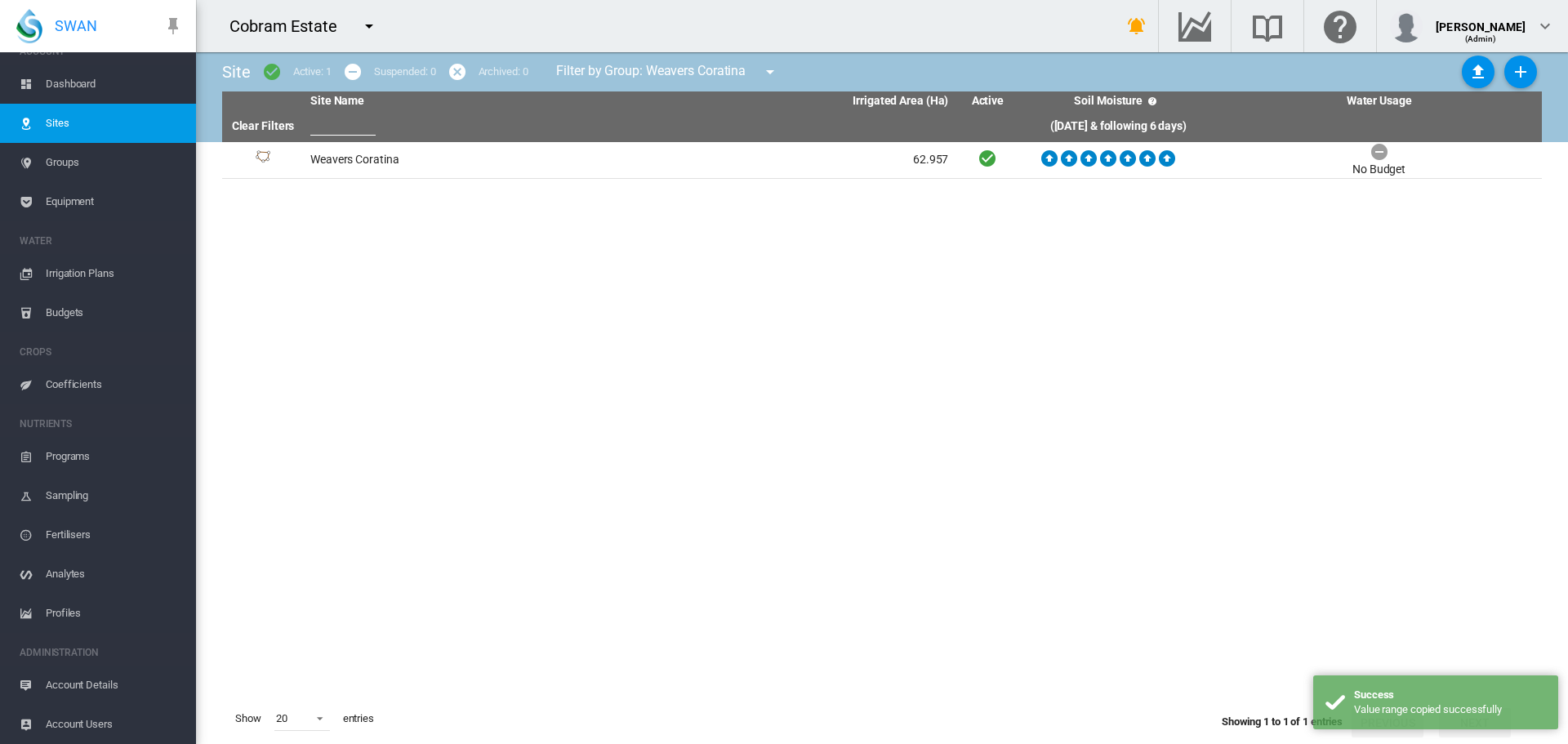
click at [81, 82] on span "Dashboard" at bounding box center [114, 84] width 137 height 39
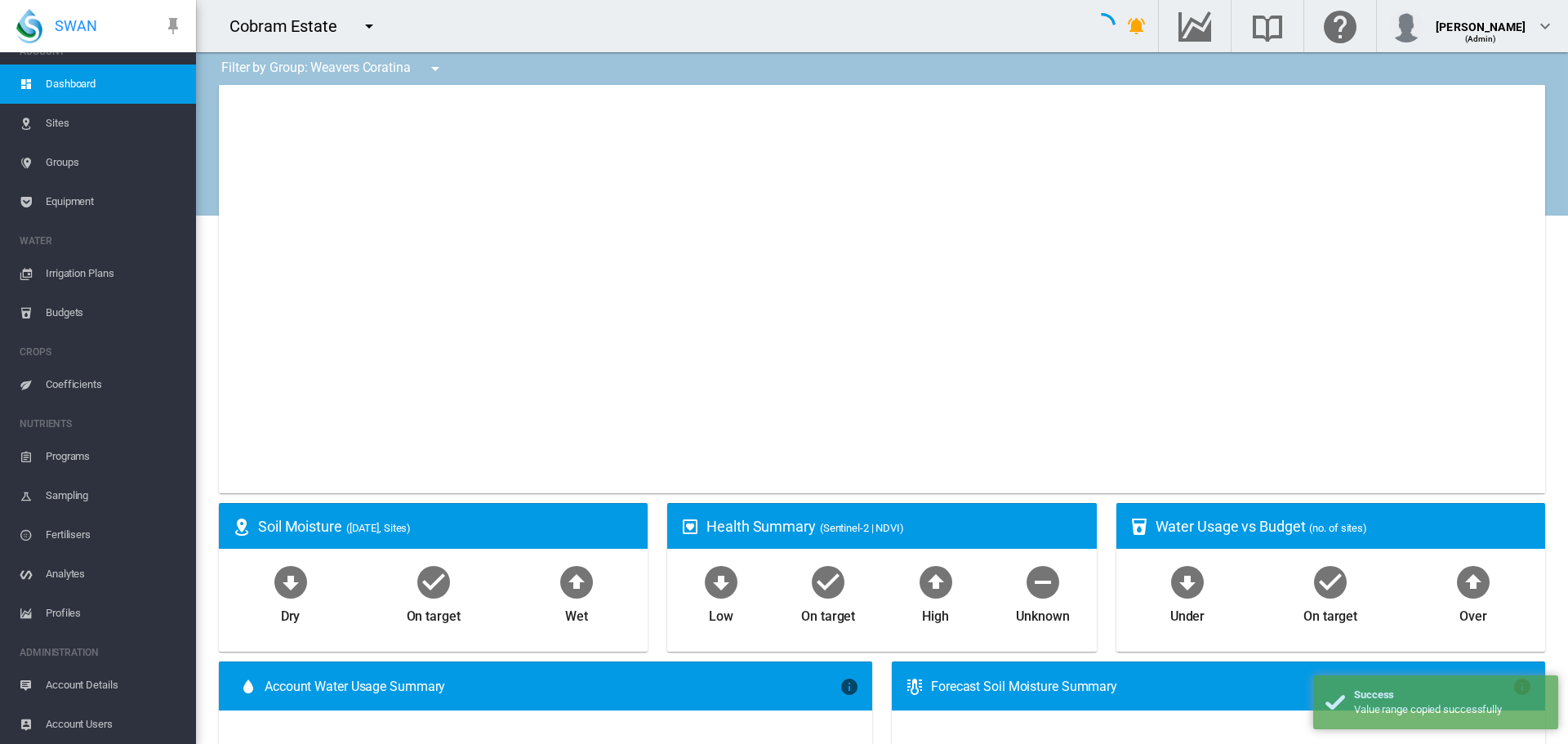
type input "**********"
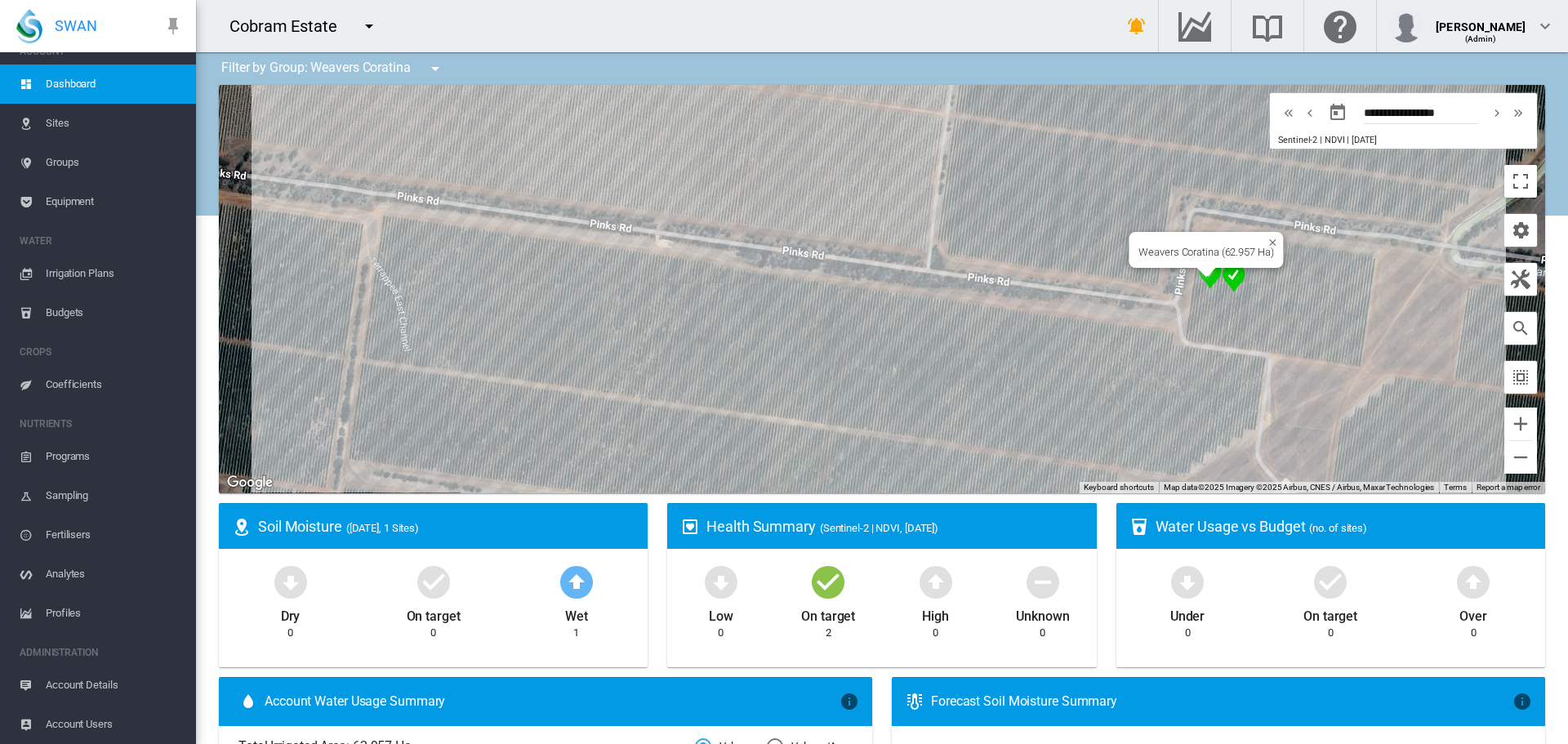
click at [1210, 281] on img "NDVI: Weavers Coratina 1" at bounding box center [1211, 275] width 23 height 30
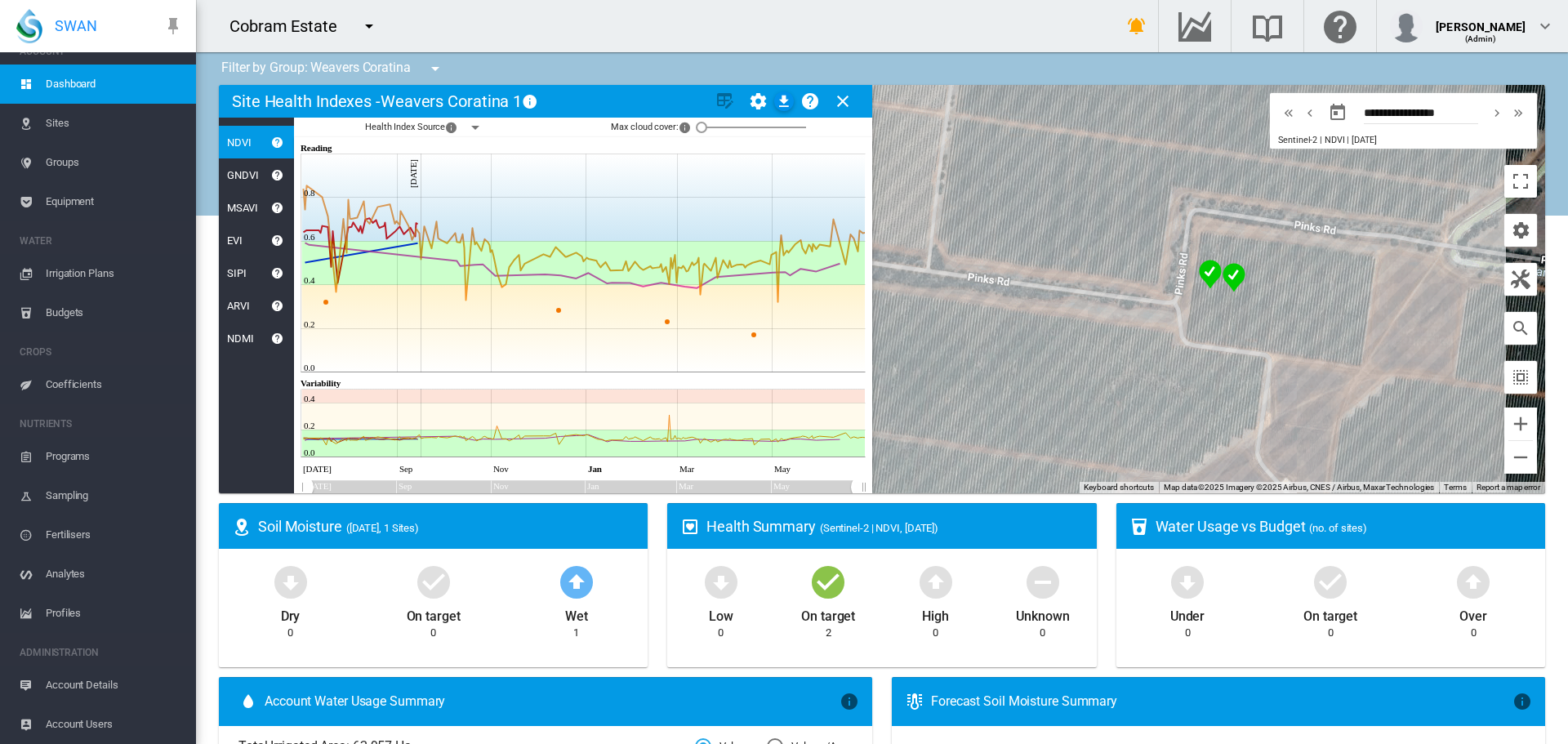
click at [472, 129] on md-icon "icon-menu-down" at bounding box center [475, 128] width 19 height 19
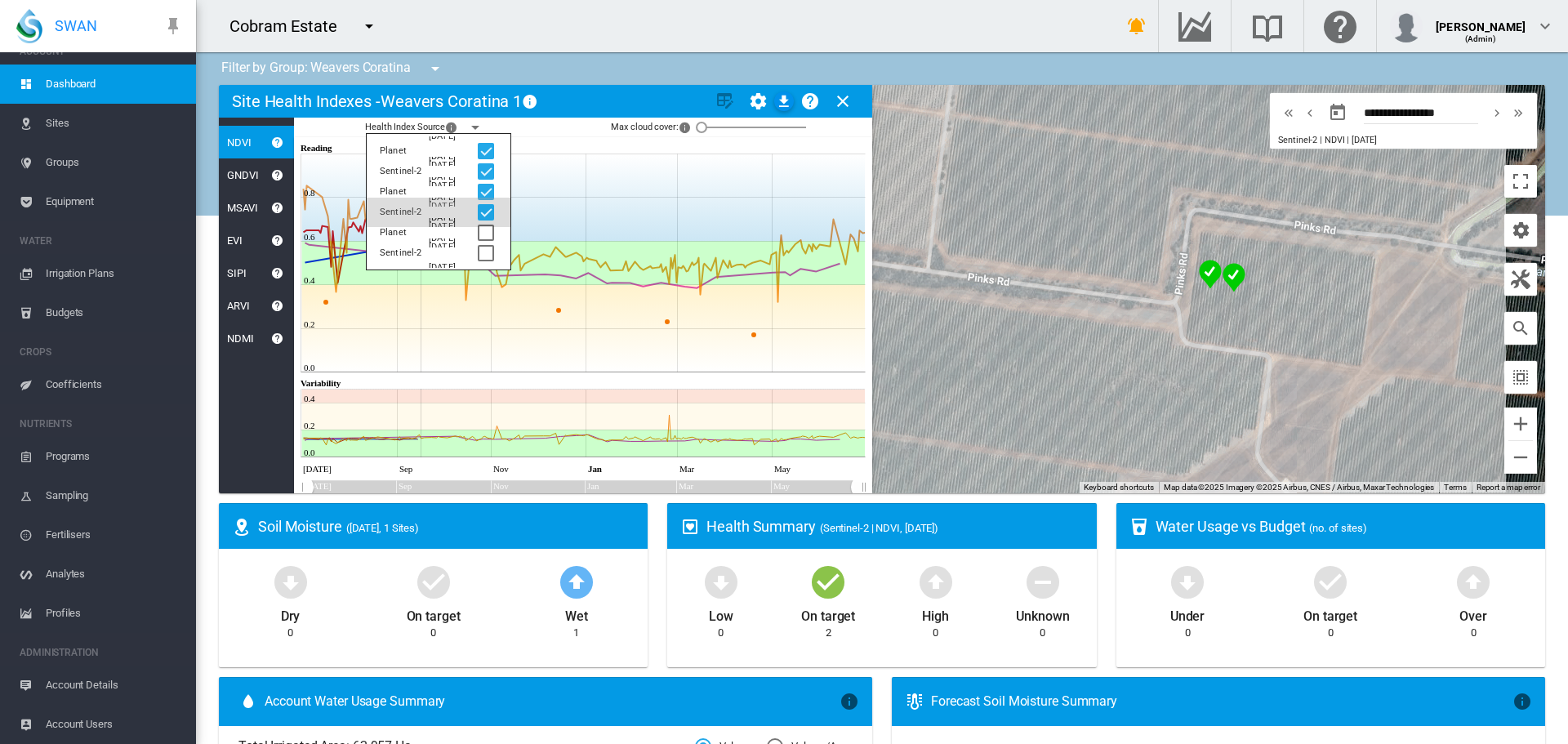
click at [482, 205] on div at bounding box center [486, 212] width 17 height 17
click at [486, 172] on div at bounding box center [486, 171] width 17 height 17
click at [586, 307] on icon at bounding box center [585, 329] width 565 height 87
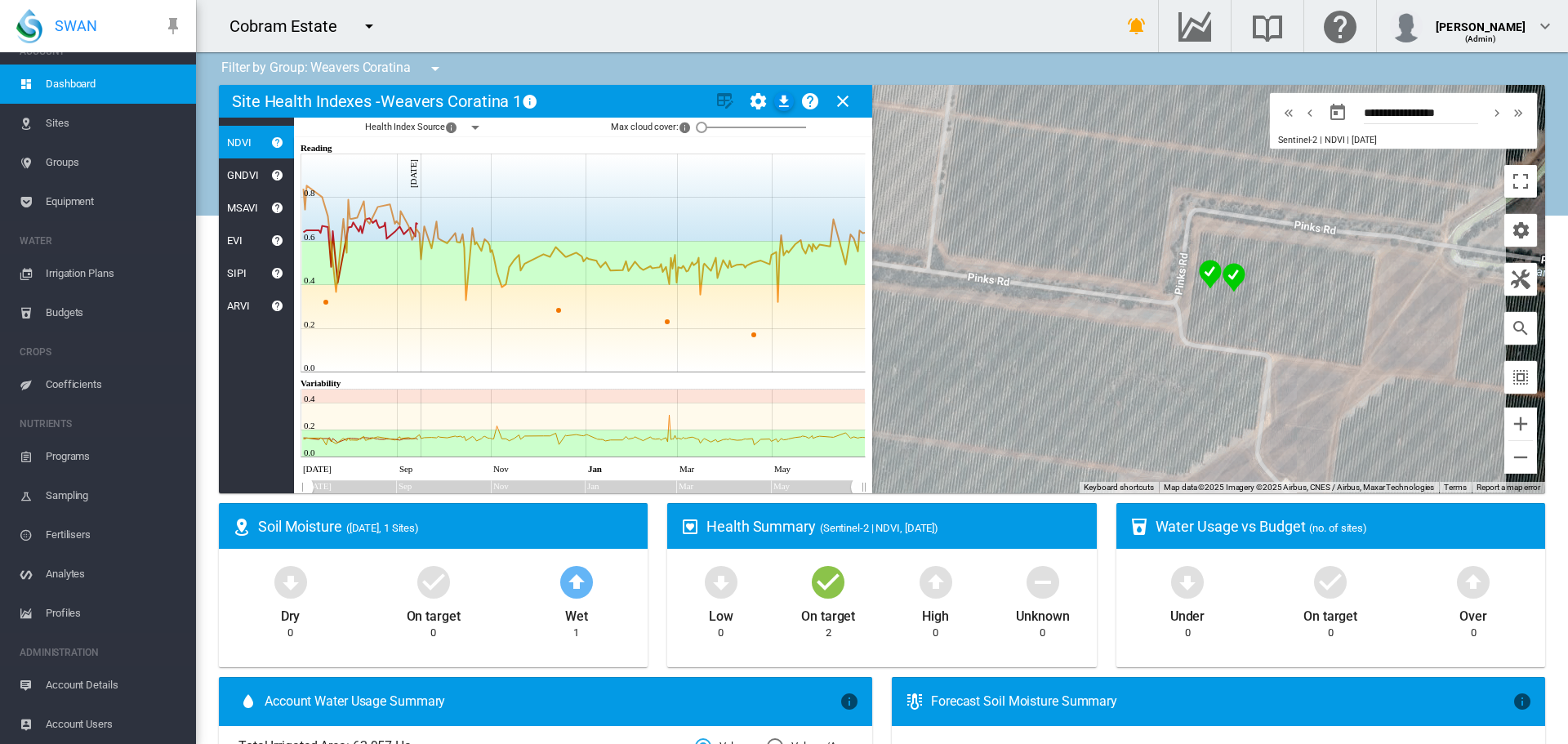
click at [842, 101] on md-icon "icon-close" at bounding box center [843, 101] width 19 height 19
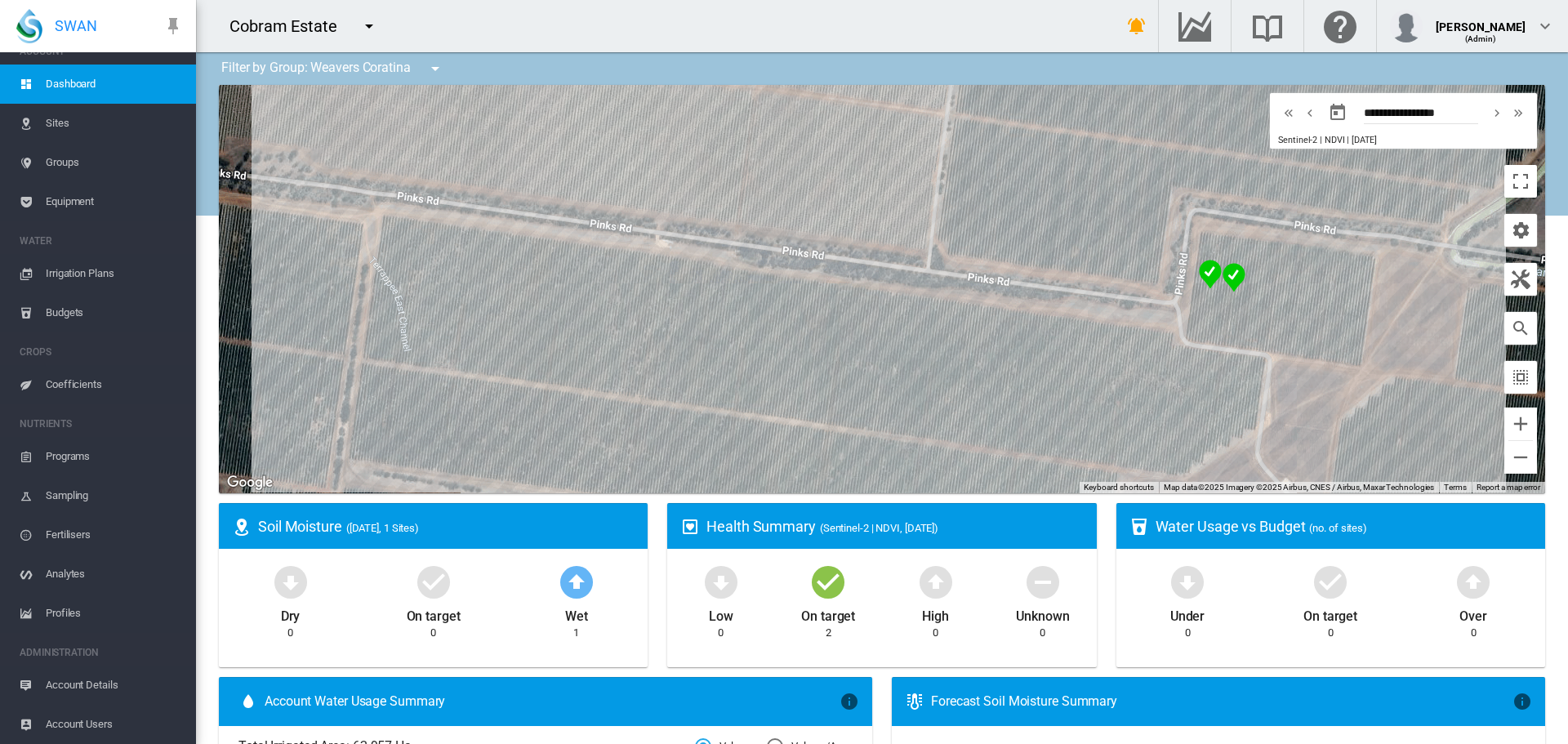
click at [52, 126] on span "Sites" at bounding box center [114, 123] width 137 height 39
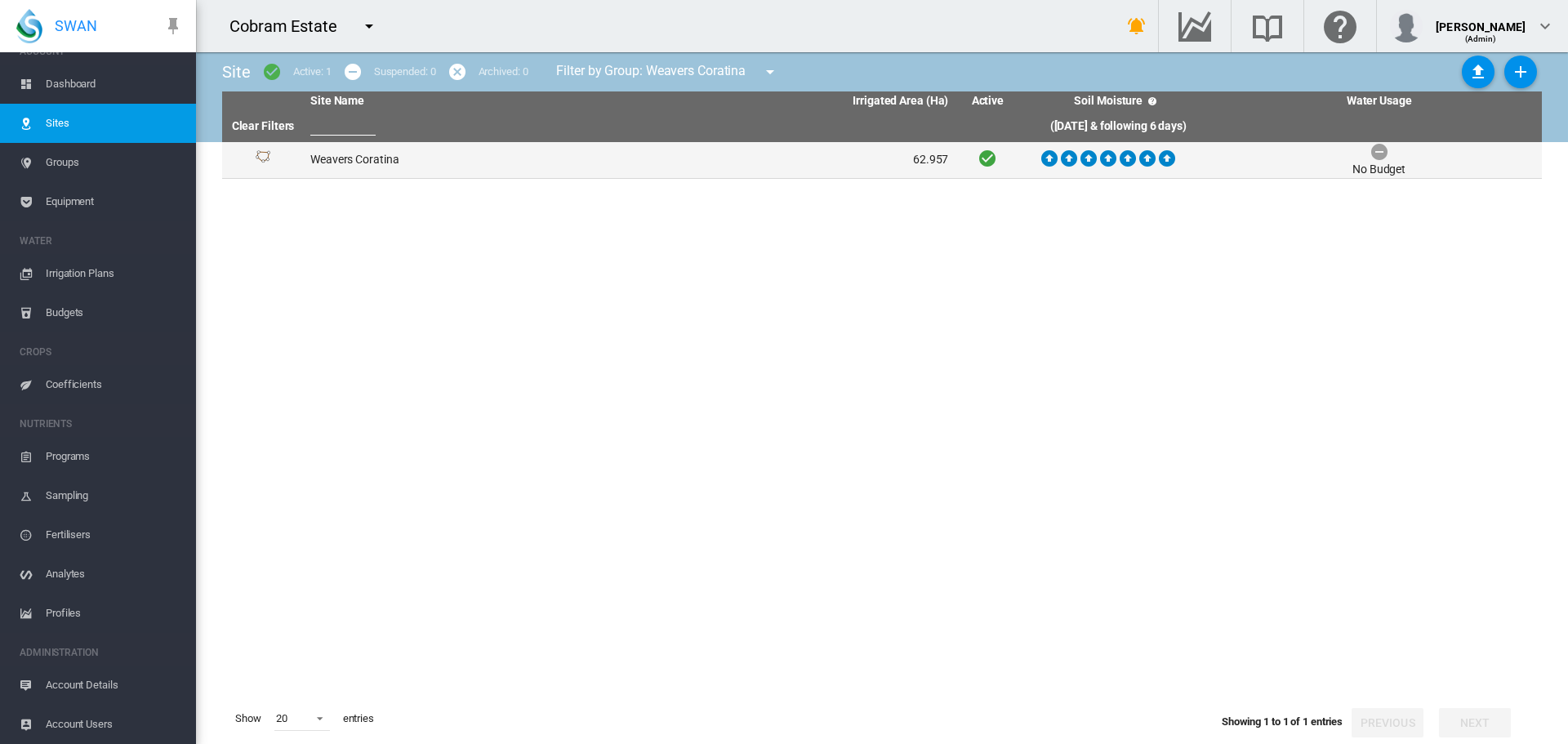
click at [371, 162] on td "Weavers Coratina" at bounding box center [467, 160] width 326 height 36
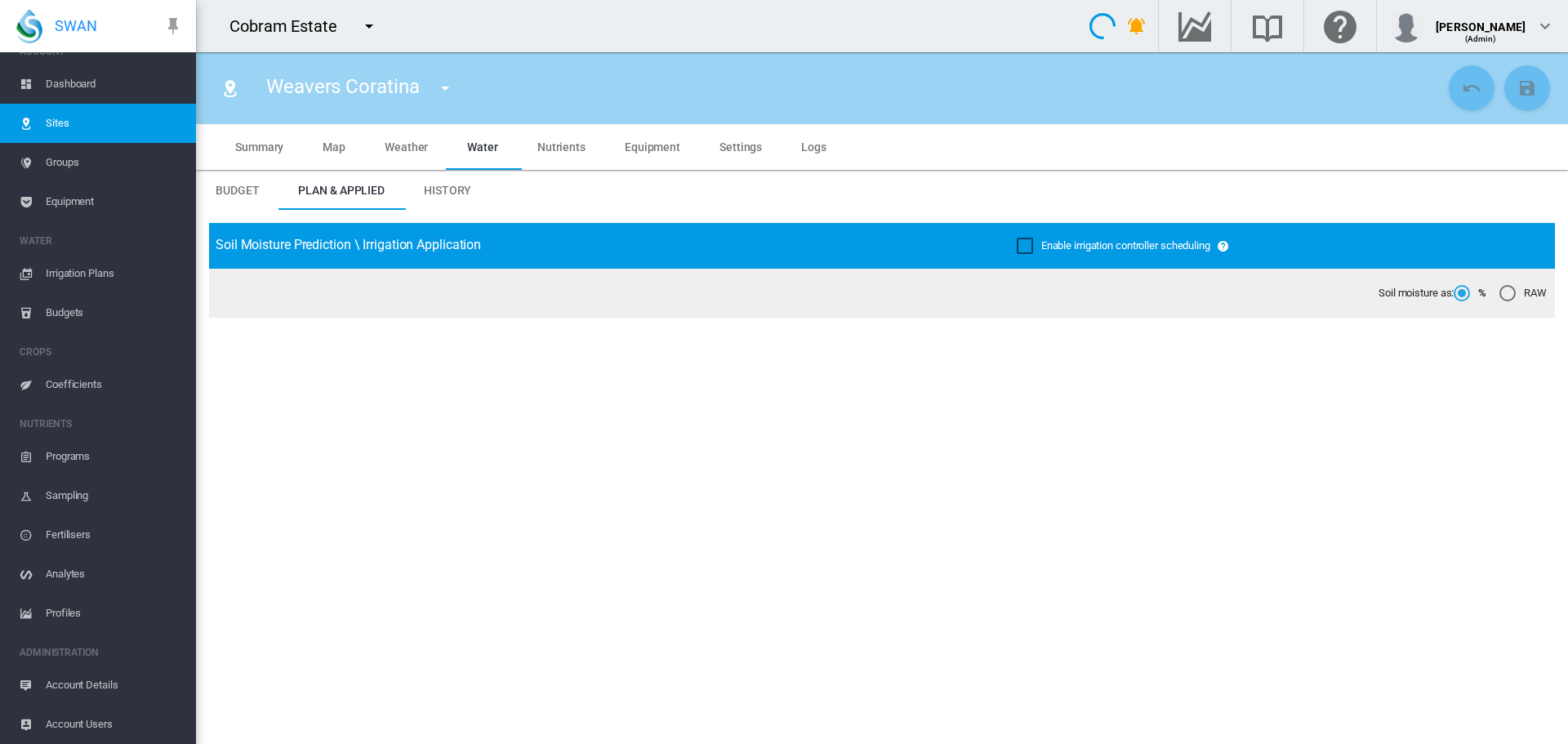
type input "**********"
type input "*********"
type input "***"
type input "******"
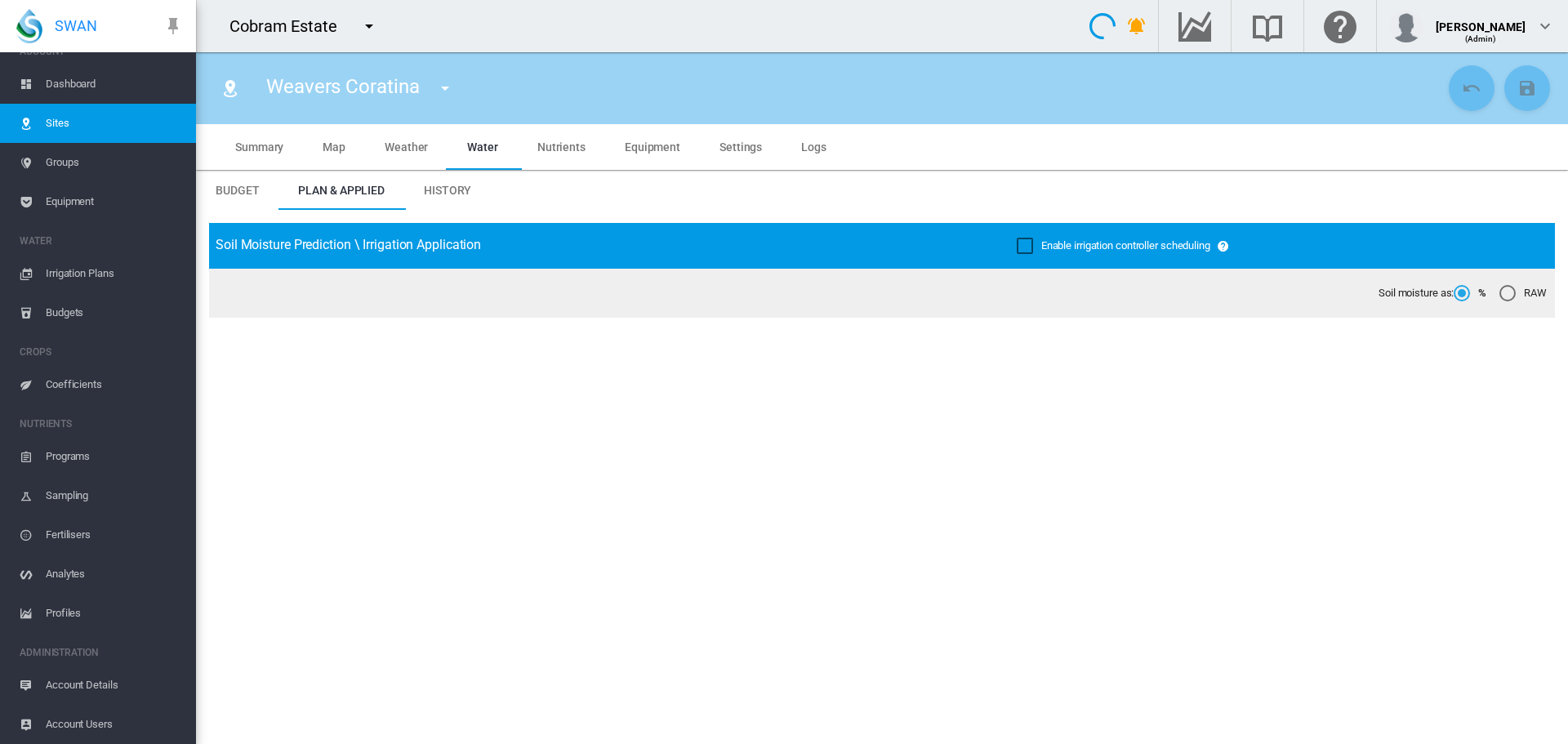
click at [322, 144] on md-tab-item "Map" at bounding box center [334, 147] width 62 height 45
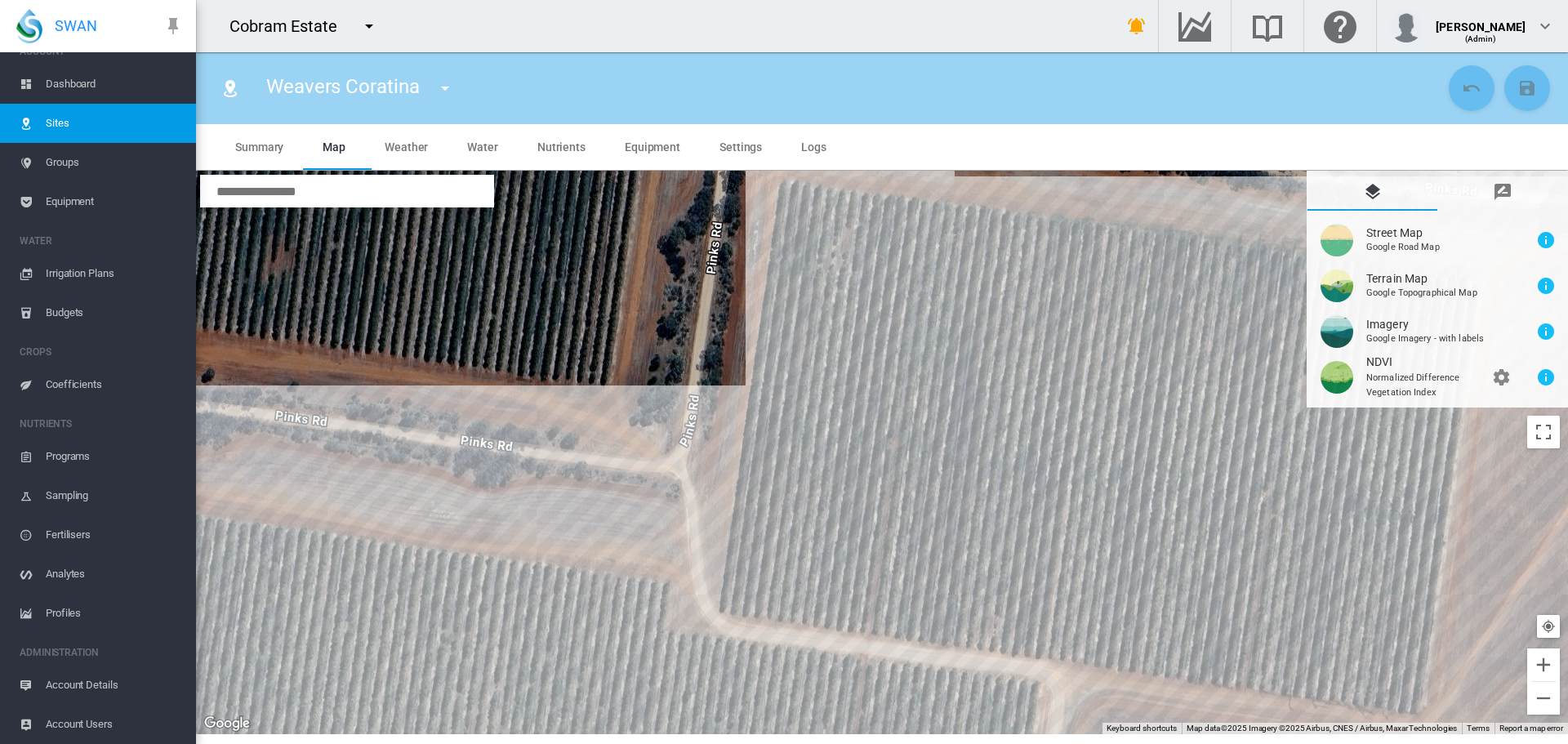
drag, startPoint x: 971, startPoint y: 318, endPoint x: 682, endPoint y: 384, distance: 296.4
click at [681, 388] on div at bounding box center [882, 452] width 1372 height 564
click at [1500, 192] on md-icon "icon-message-draw" at bounding box center [1502, 191] width 19 height 19
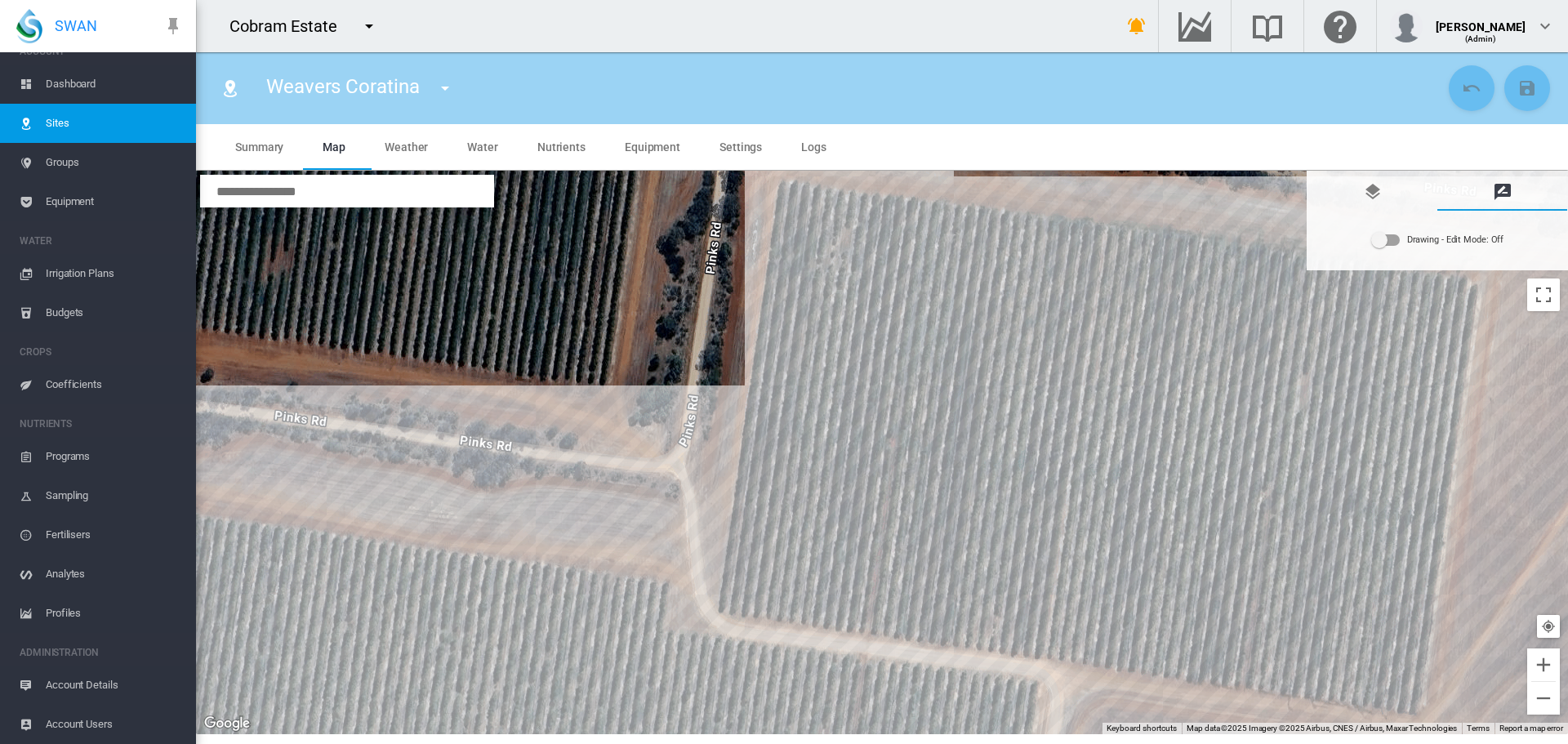
click at [1398, 248] on div "Drawing - Edit Mode:\a Off" at bounding box center [1386, 240] width 30 height 19
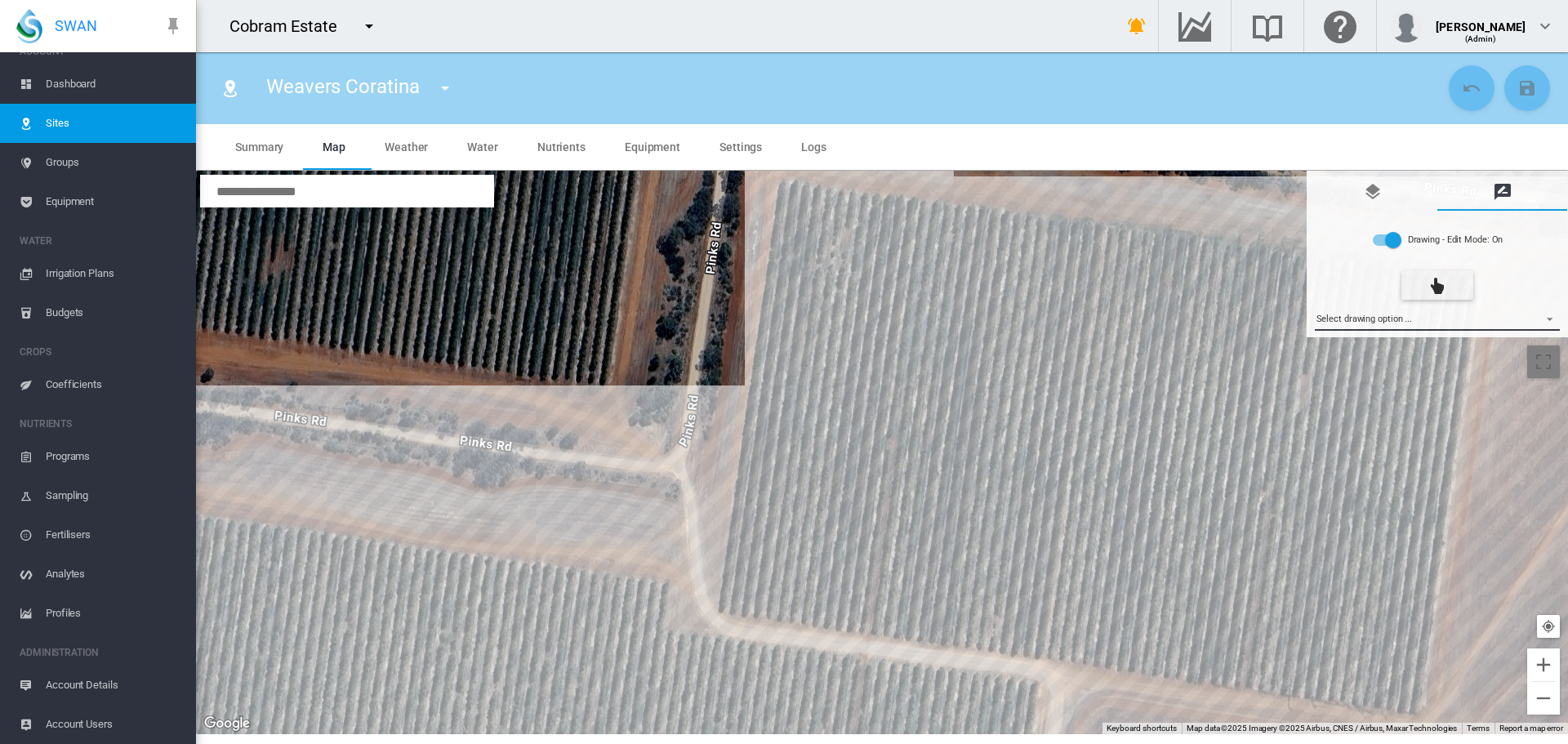
click at [1550, 316] on md-select "Select drawing option ... None Site (IMU) Site Health Area Flow Meter Weather S…" at bounding box center [1437, 318] width 246 height 24
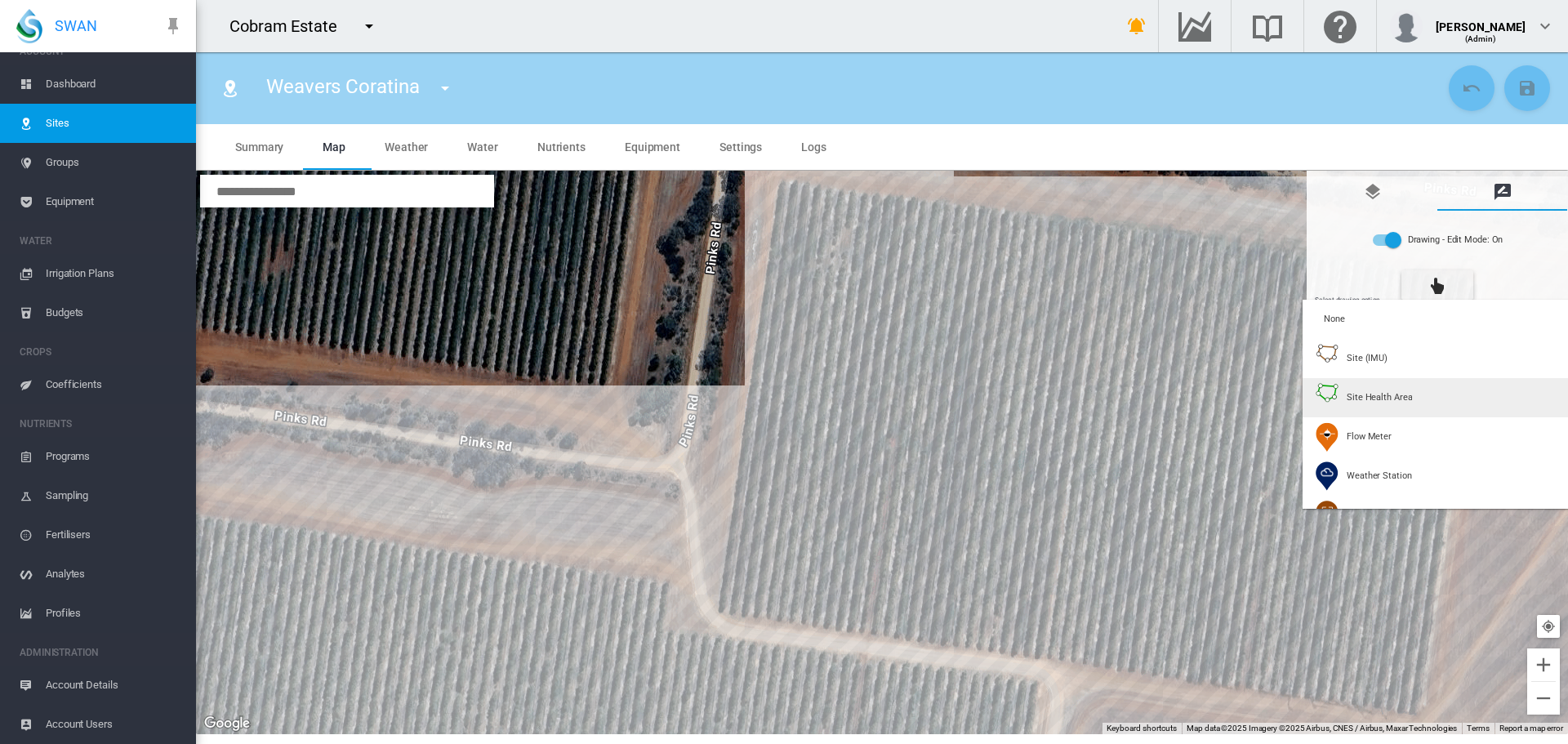
type input "*"
type input "**"
click at [1363, 398] on span "Site Health Area" at bounding box center [1379, 398] width 66 height 12
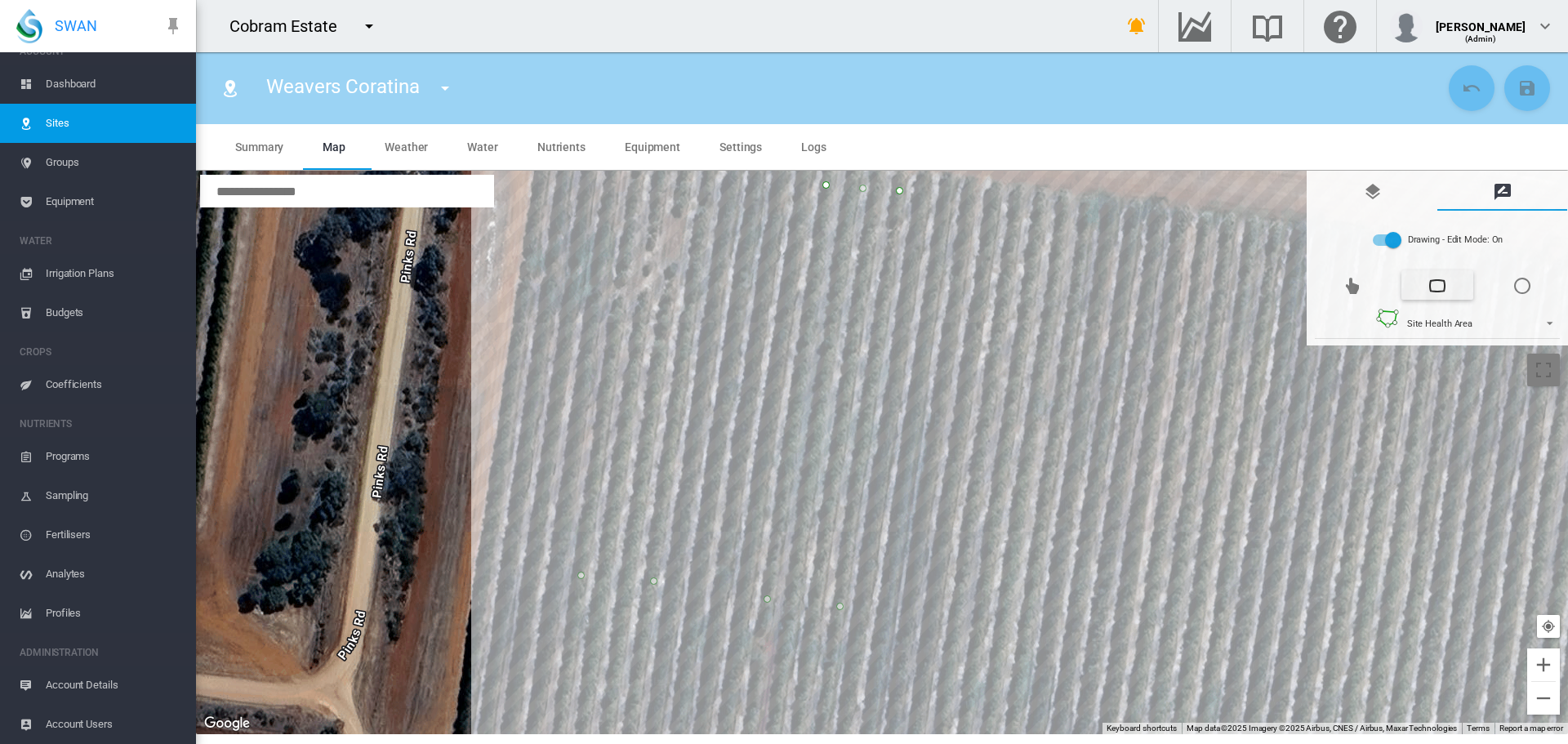
click at [1018, 203] on div at bounding box center [882, 452] width 1372 height 564
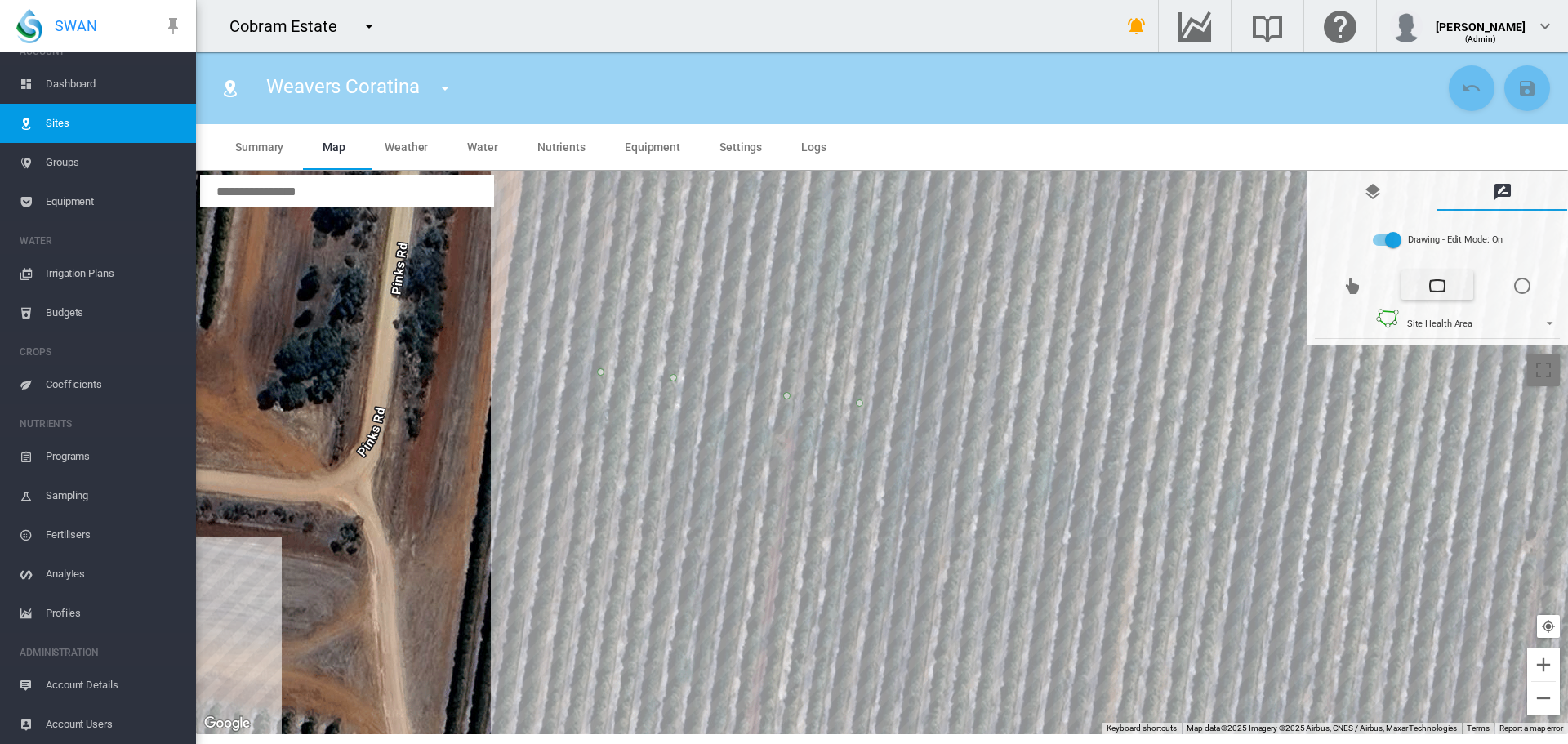
drag, startPoint x: 1003, startPoint y: 500, endPoint x: 1023, endPoint y: 296, distance: 205.0
click at [1023, 296] on div at bounding box center [882, 452] width 1372 height 564
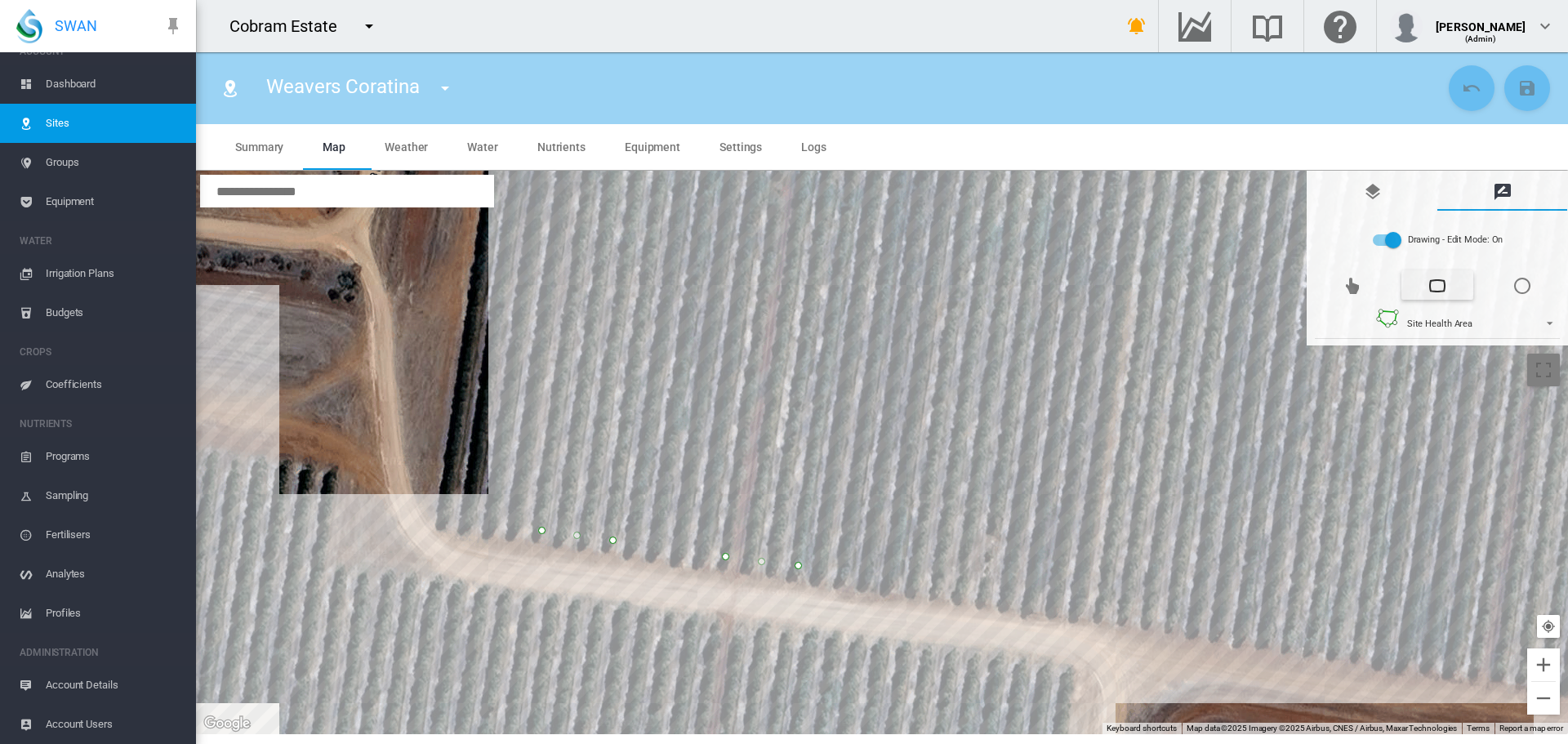
drag, startPoint x: 977, startPoint y: 591, endPoint x: 975, endPoint y: 243, distance: 348.0
click at [975, 243] on div at bounding box center [882, 452] width 1372 height 564
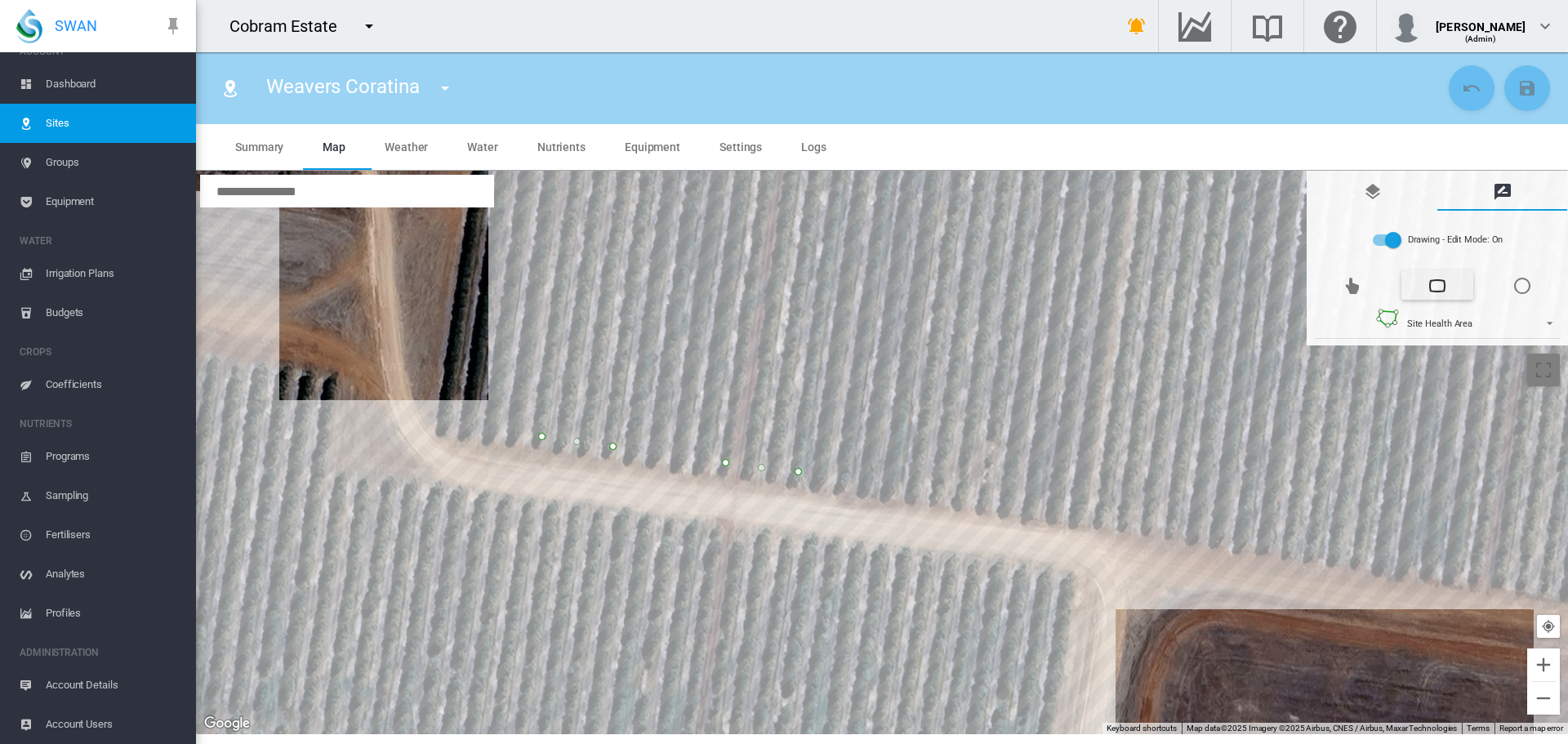
click at [916, 490] on div at bounding box center [882, 452] width 1372 height 564
click at [989, 496] on div at bounding box center [882, 452] width 1372 height 564
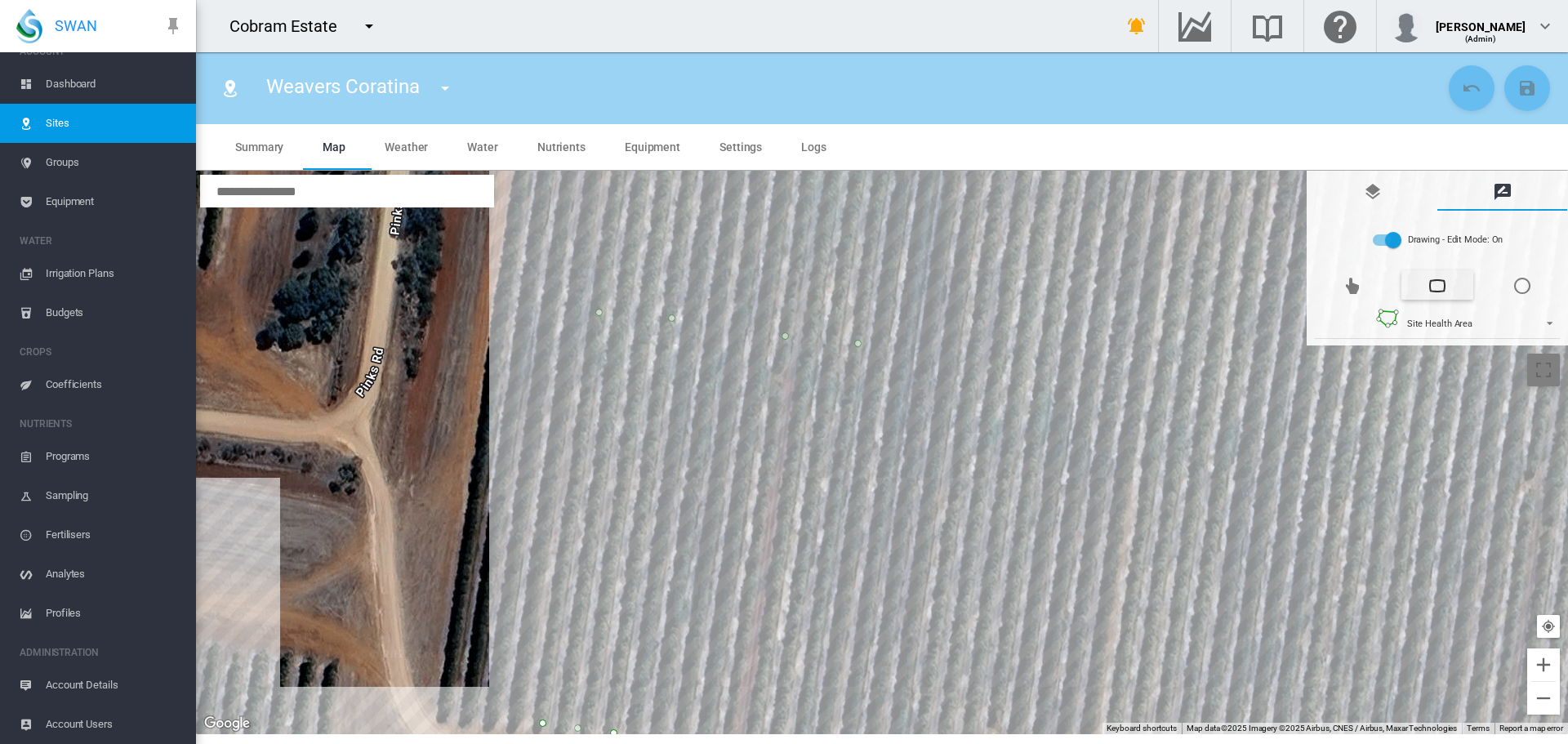
drag, startPoint x: 990, startPoint y: 299, endPoint x: 990, endPoint y: 573, distance: 274.0
click at [990, 590] on div at bounding box center [882, 452] width 1372 height 564
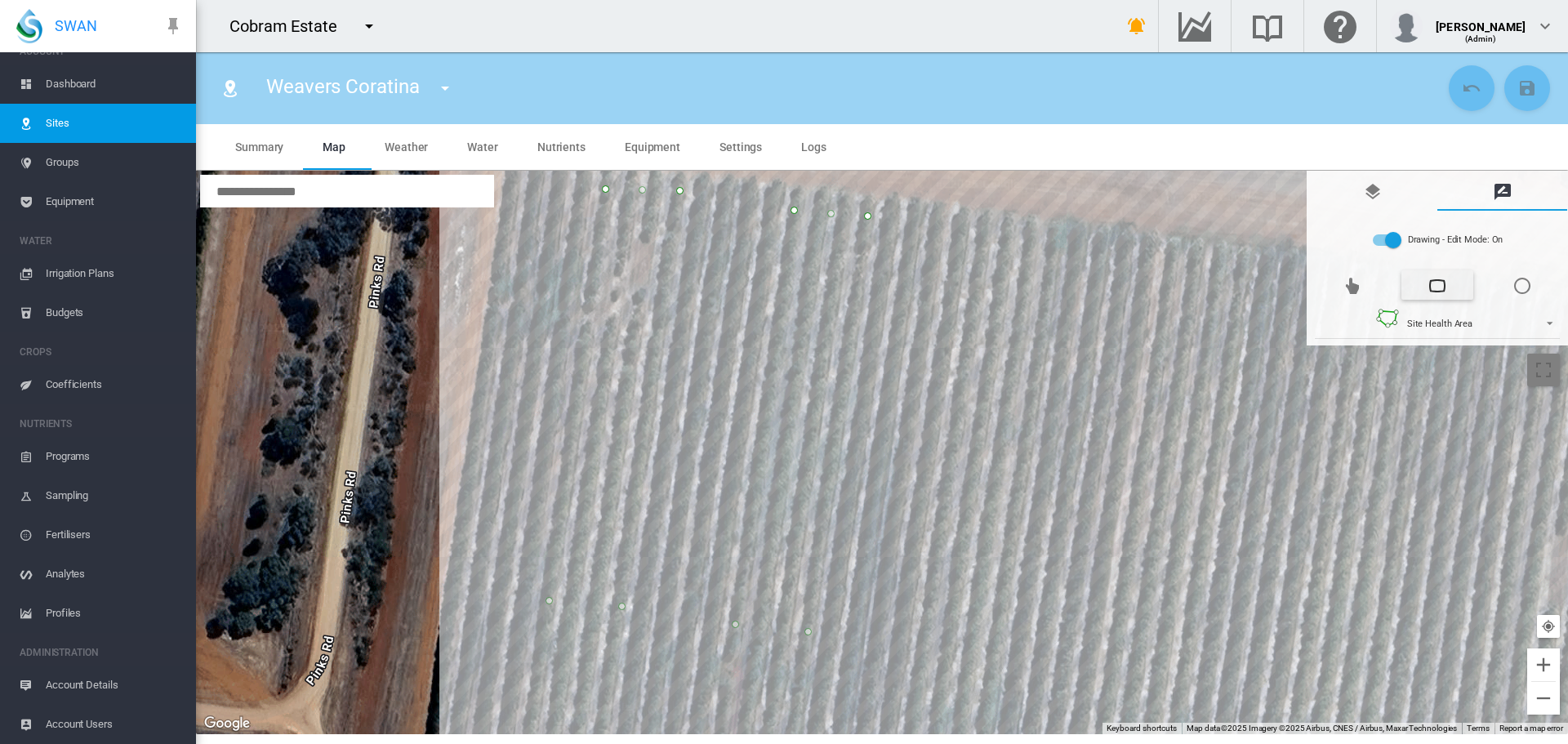
drag, startPoint x: 1017, startPoint y: 316, endPoint x: 967, endPoint y: 616, distance: 304.1
click at [967, 616] on div at bounding box center [882, 452] width 1372 height 564
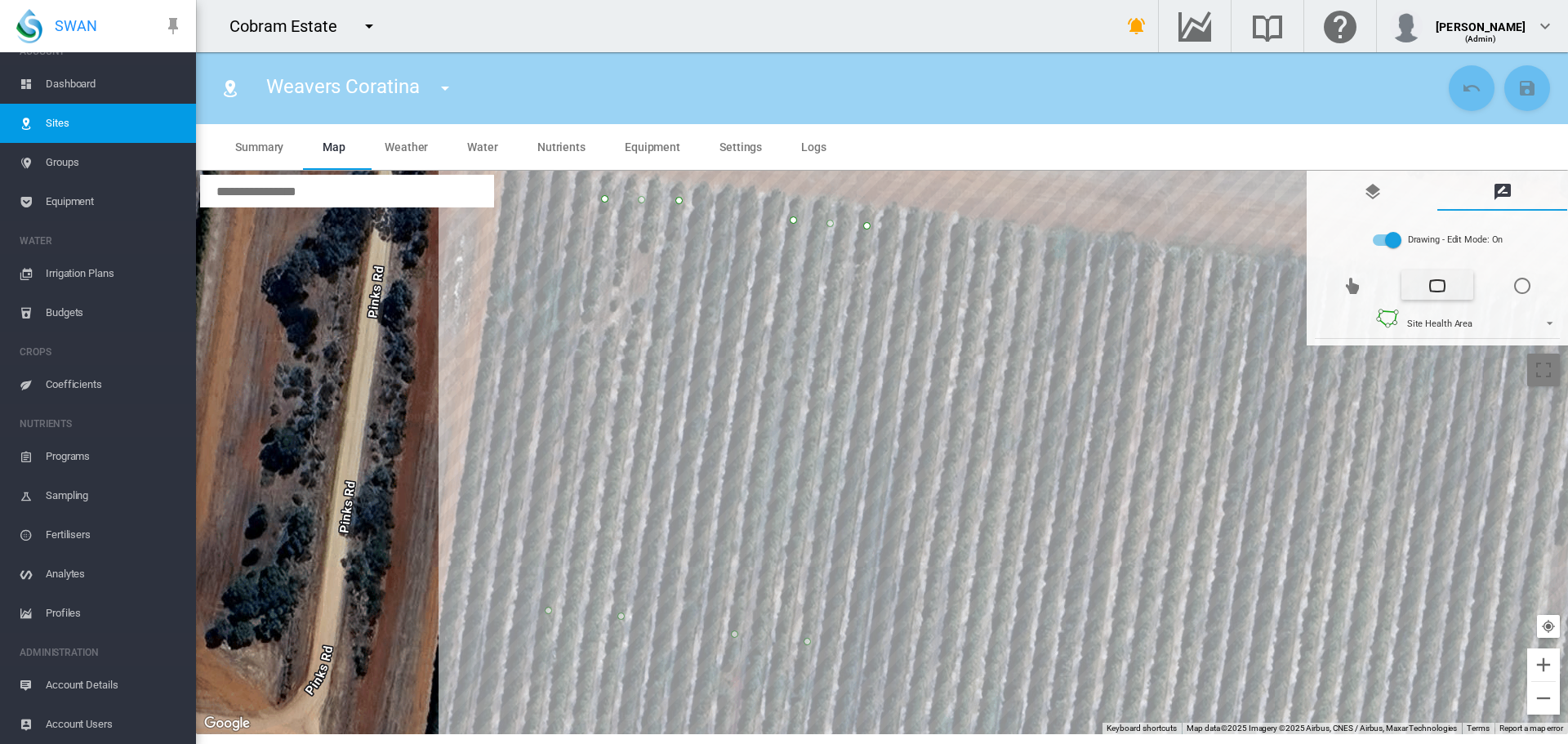
click at [1058, 251] on div at bounding box center [882, 452] width 1372 height 564
click at [985, 240] on div at bounding box center [882, 452] width 1372 height 564
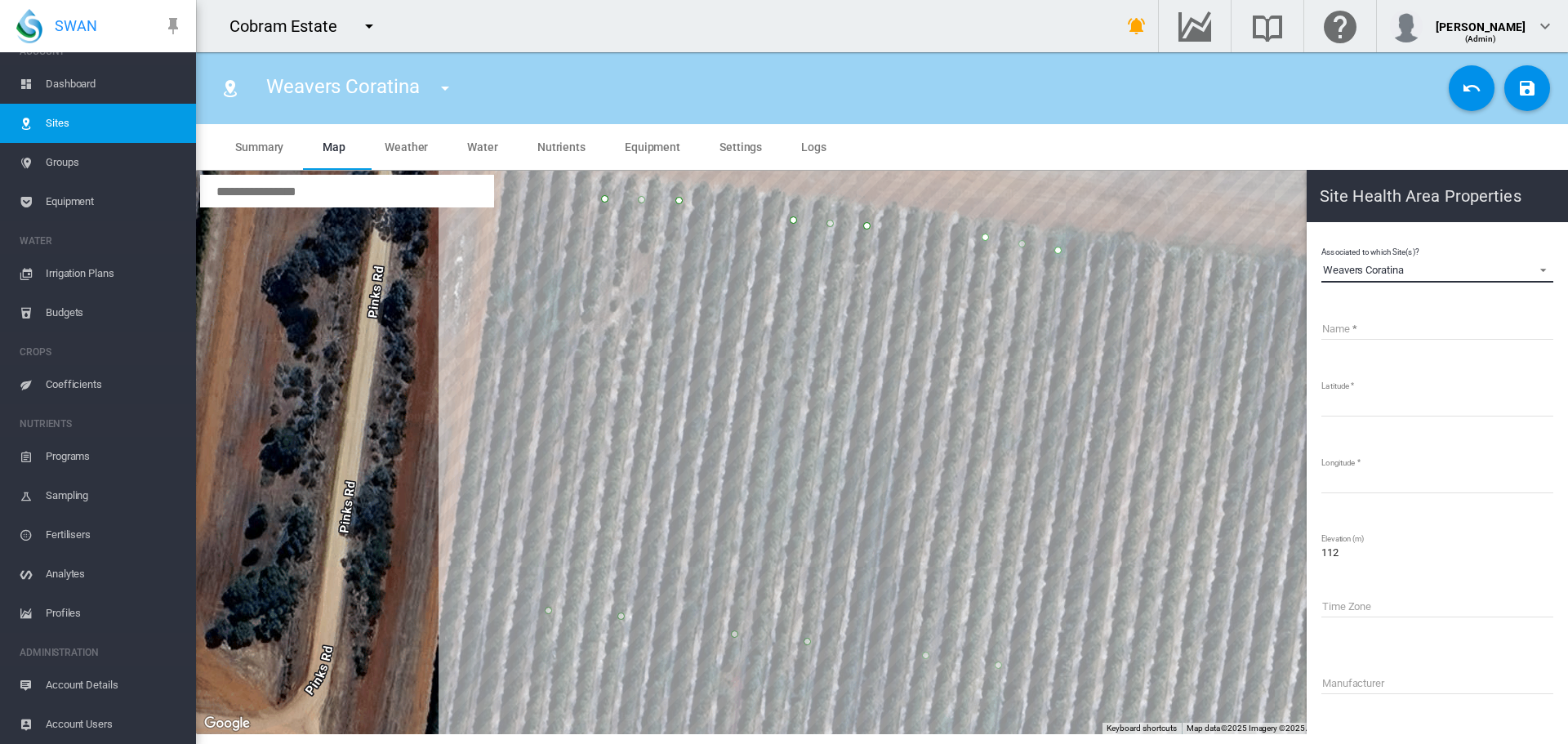
drag, startPoint x: 1425, startPoint y: 268, endPoint x: 1327, endPoint y: 236, distance: 103.1
click at [1327, 236] on md-content "Associated to which Site(s)? Weavers Coratina Weavers Coratina Name Latitude **…" at bounding box center [1438, 550] width 248 height 642
copy div "Weavers Coratina"
click at [1356, 328] on input "Name" at bounding box center [1437, 328] width 232 height 24
paste input "**********"
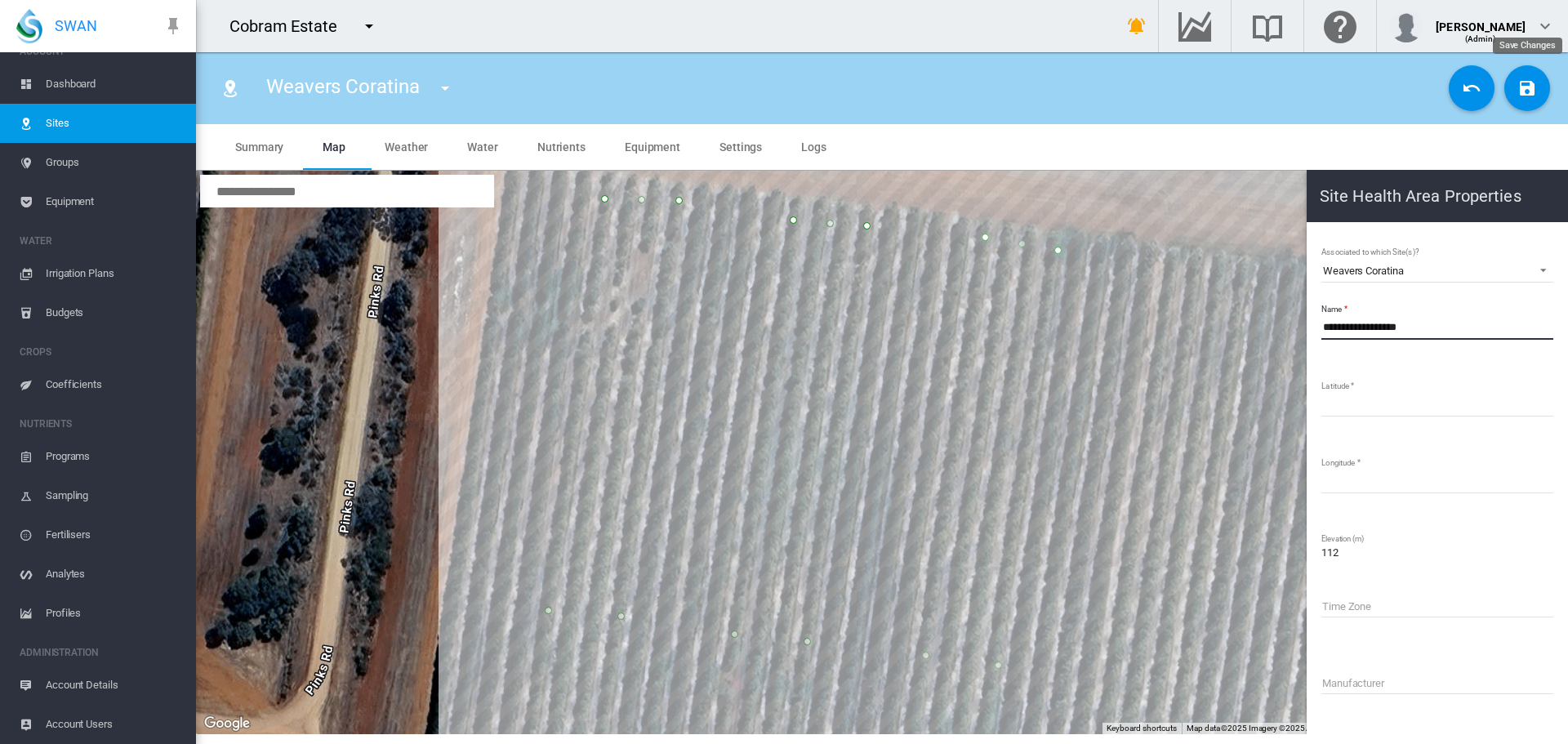
type input "**********"
click at [1530, 89] on md-icon "icon-content-save" at bounding box center [1527, 88] width 19 height 19
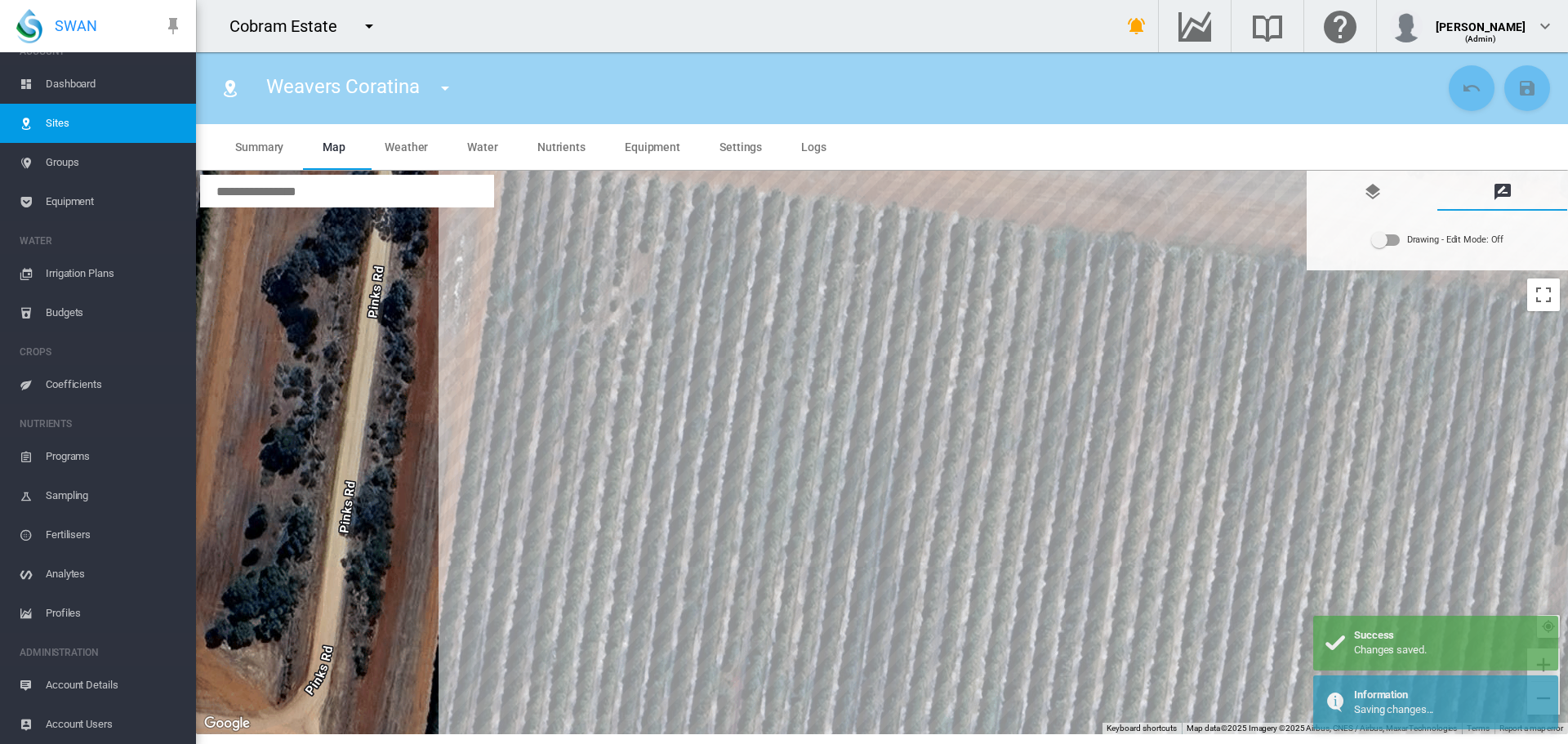
click at [1394, 242] on div "Drawing - Edit Mode:\a Off" at bounding box center [1386, 240] width 28 height 11
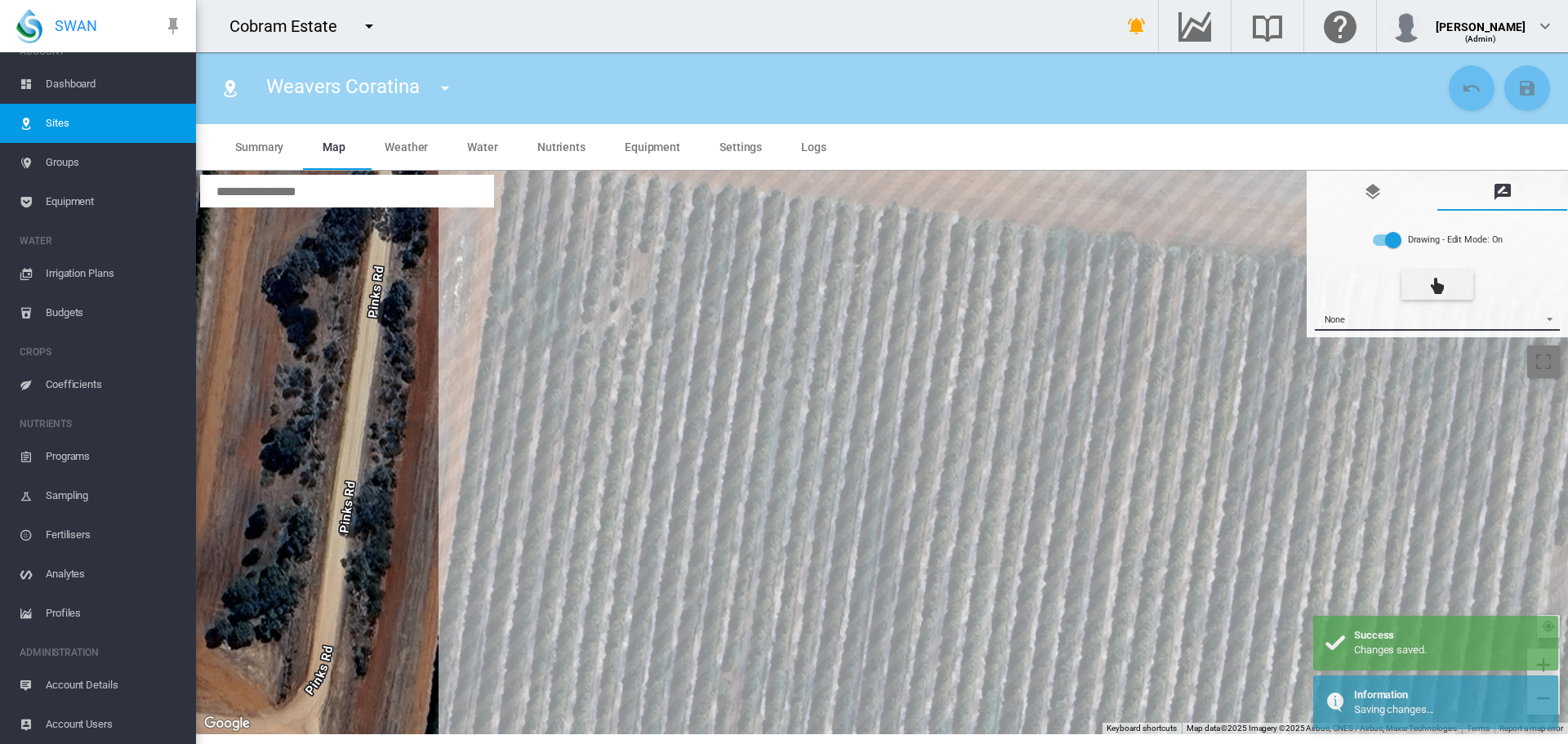
click at [1549, 318] on span "{{'AC.MAP.SELECT_DRAWING_OPTION' | i18next}} ...: \a None\a" at bounding box center [1545, 317] width 19 height 12
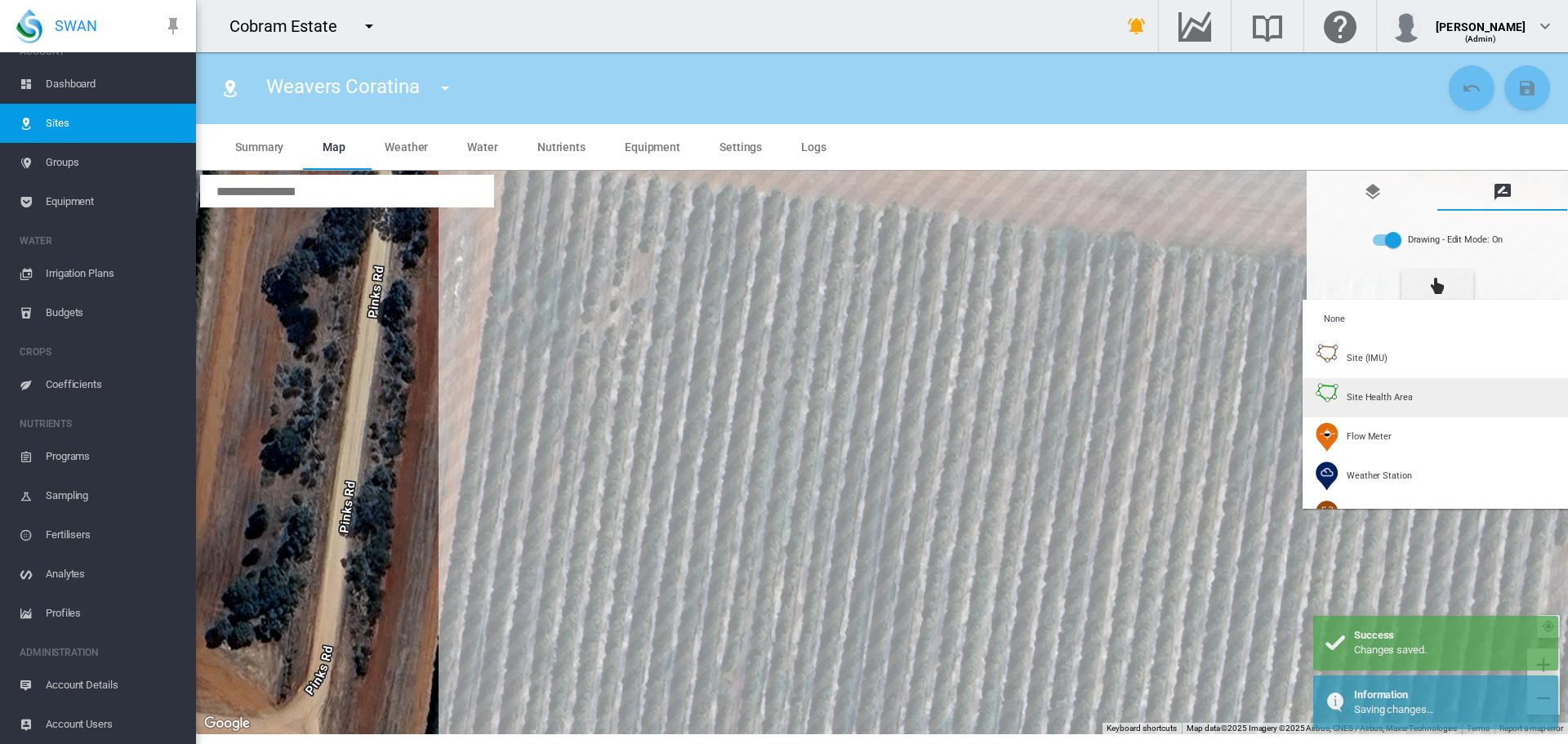
click at [1380, 393] on span "Site Health Area" at bounding box center [1379, 398] width 66 height 12
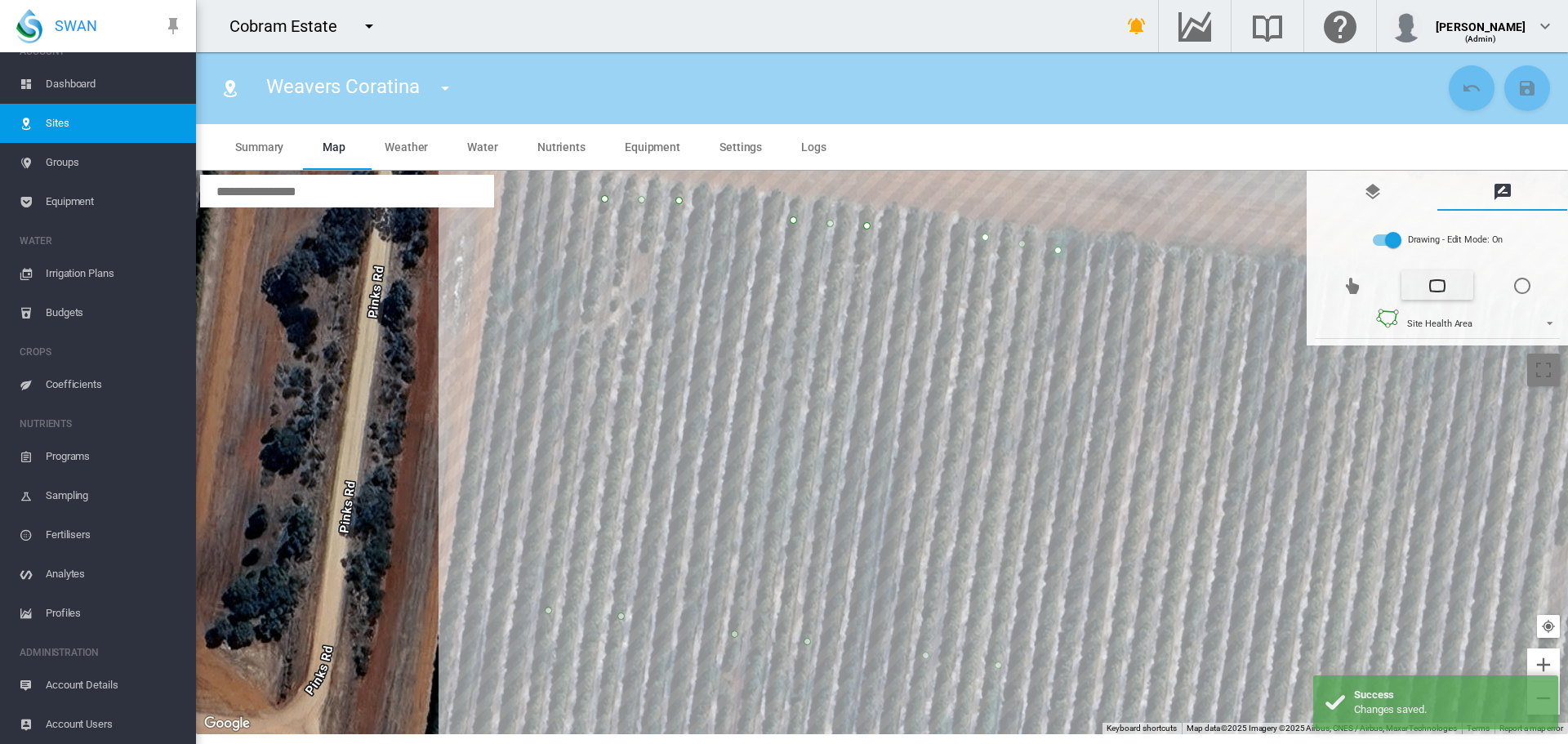
click at [1176, 275] on div at bounding box center [882, 452] width 1372 height 564
drag, startPoint x: 1175, startPoint y: 451, endPoint x: 1176, endPoint y: 599, distance: 148.0
click at [1178, 195] on div at bounding box center [882, 452] width 1372 height 564
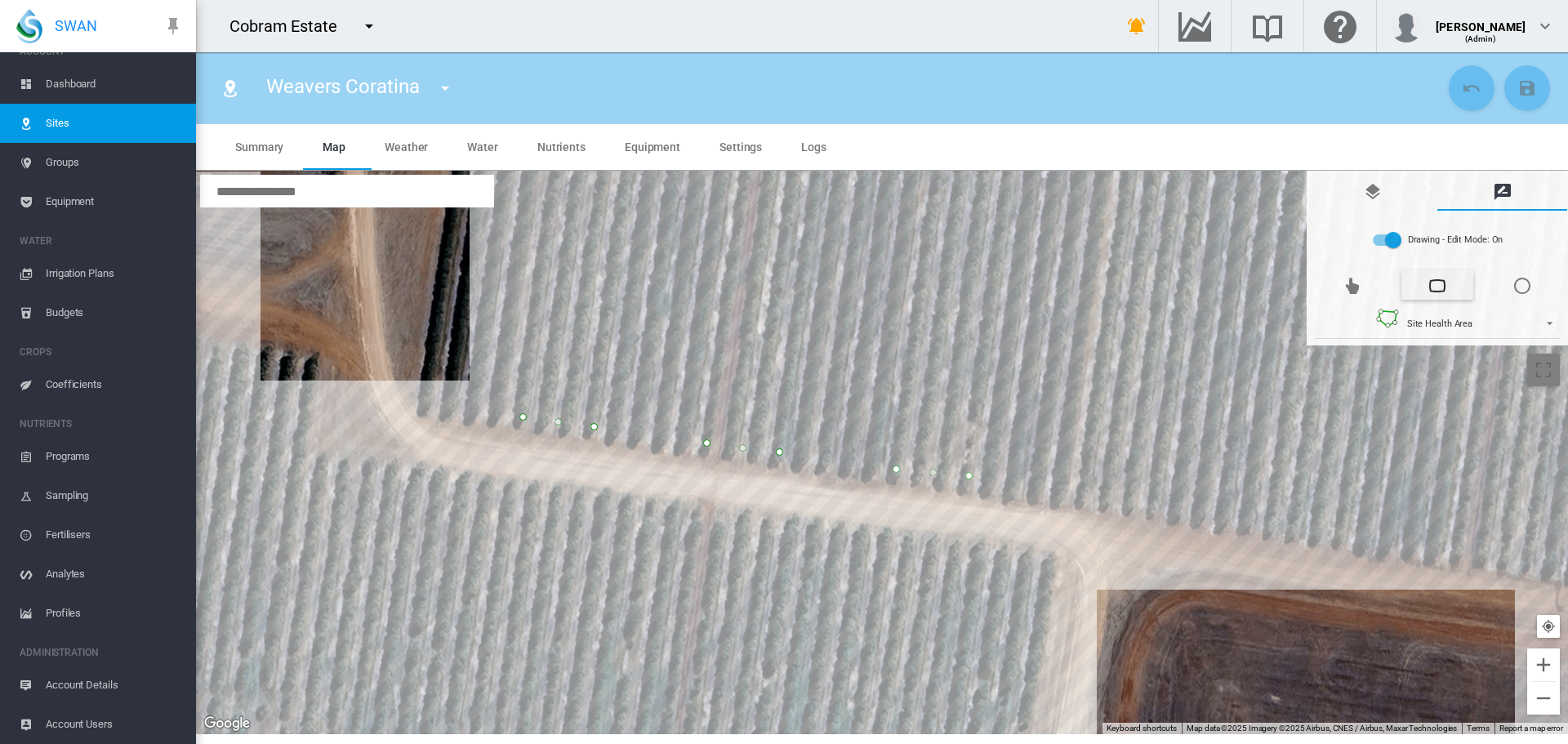
drag, startPoint x: 1144, startPoint y: 504, endPoint x: 1161, endPoint y: 236, distance: 268.5
click at [1161, 236] on div at bounding box center [882, 452] width 1372 height 564
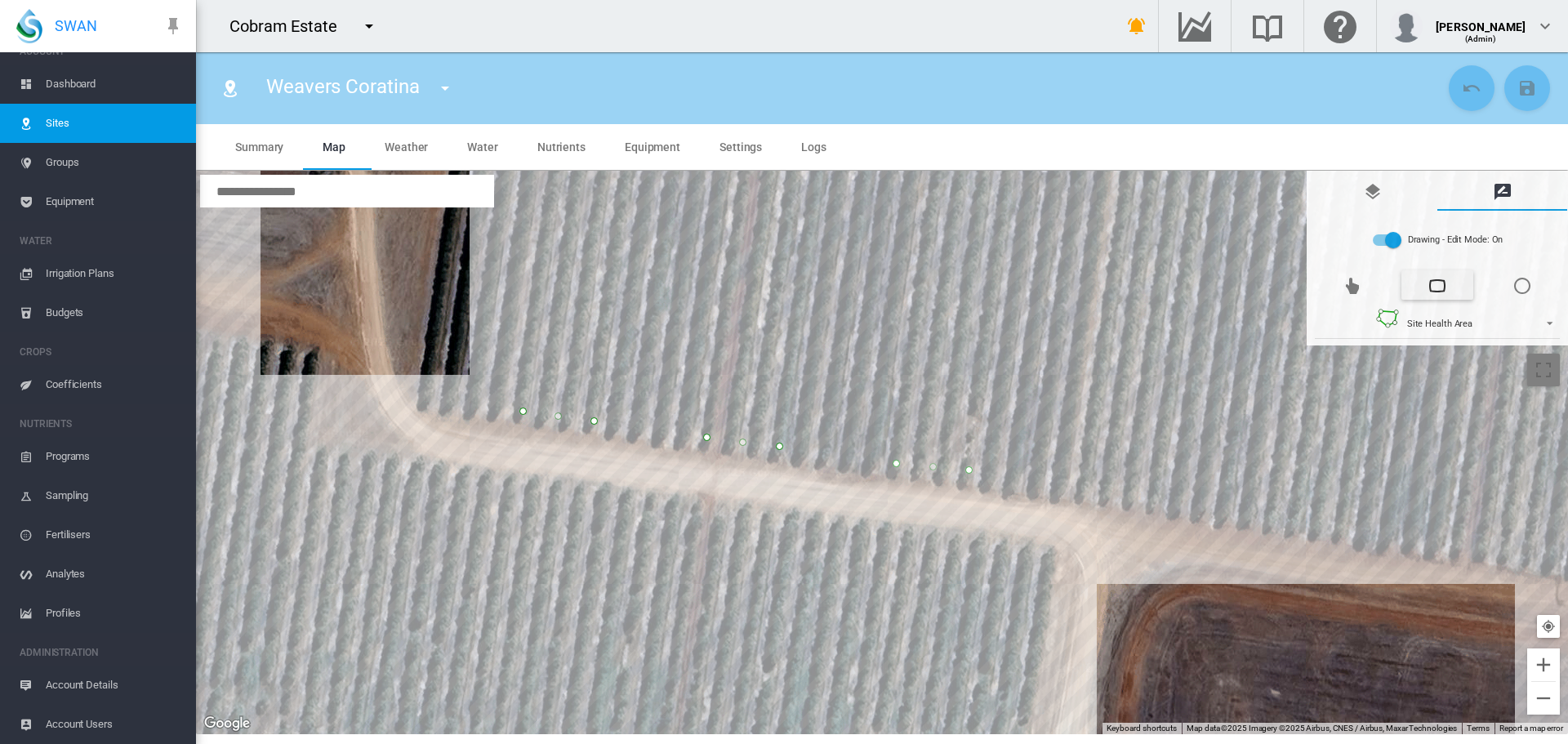
click at [1090, 490] on div at bounding box center [882, 452] width 1372 height 564
click at [1157, 496] on div at bounding box center [882, 452] width 1372 height 564
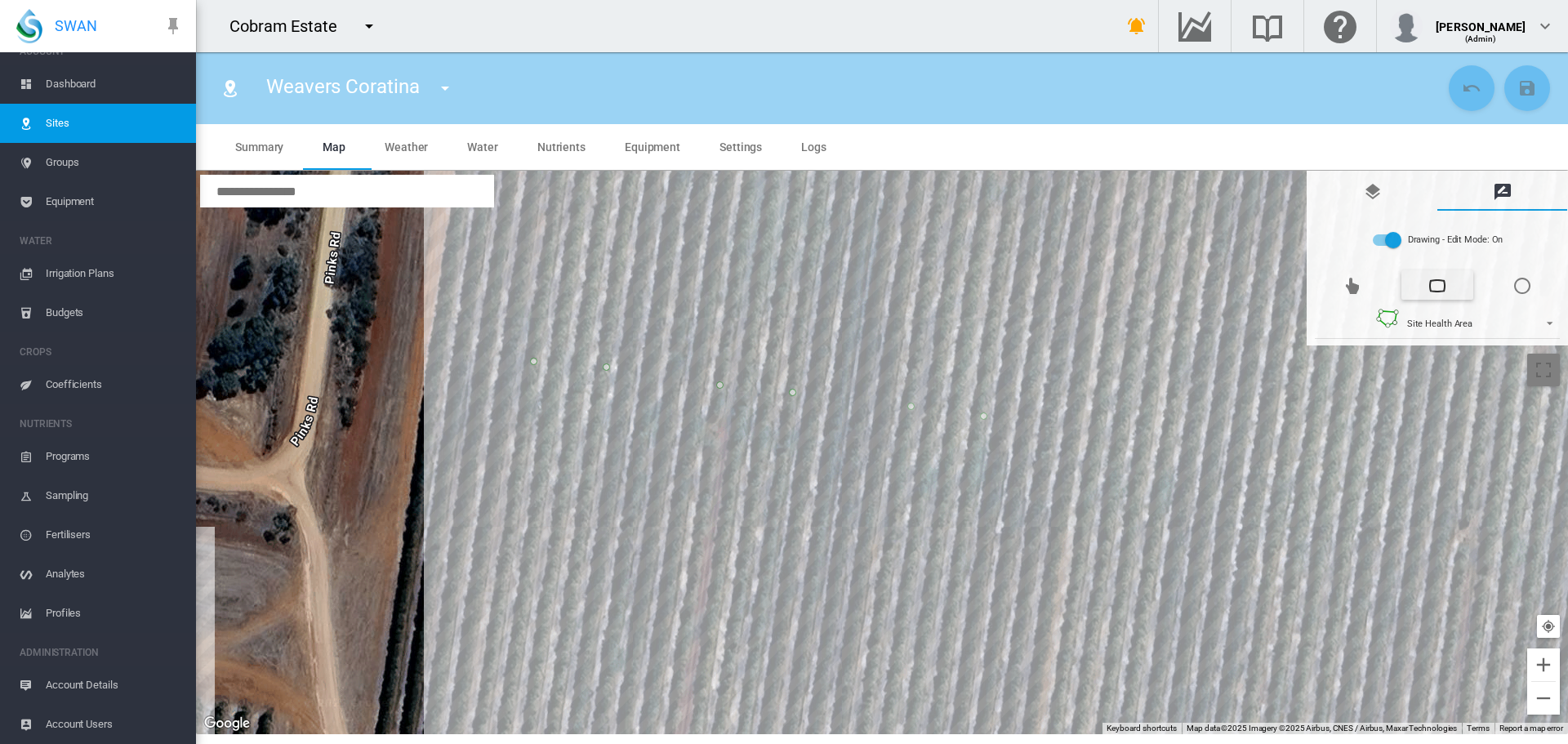
drag, startPoint x: 1164, startPoint y: 309, endPoint x: 1127, endPoint y: 421, distance: 118.0
click at [1118, 671] on div at bounding box center [882, 452] width 1372 height 564
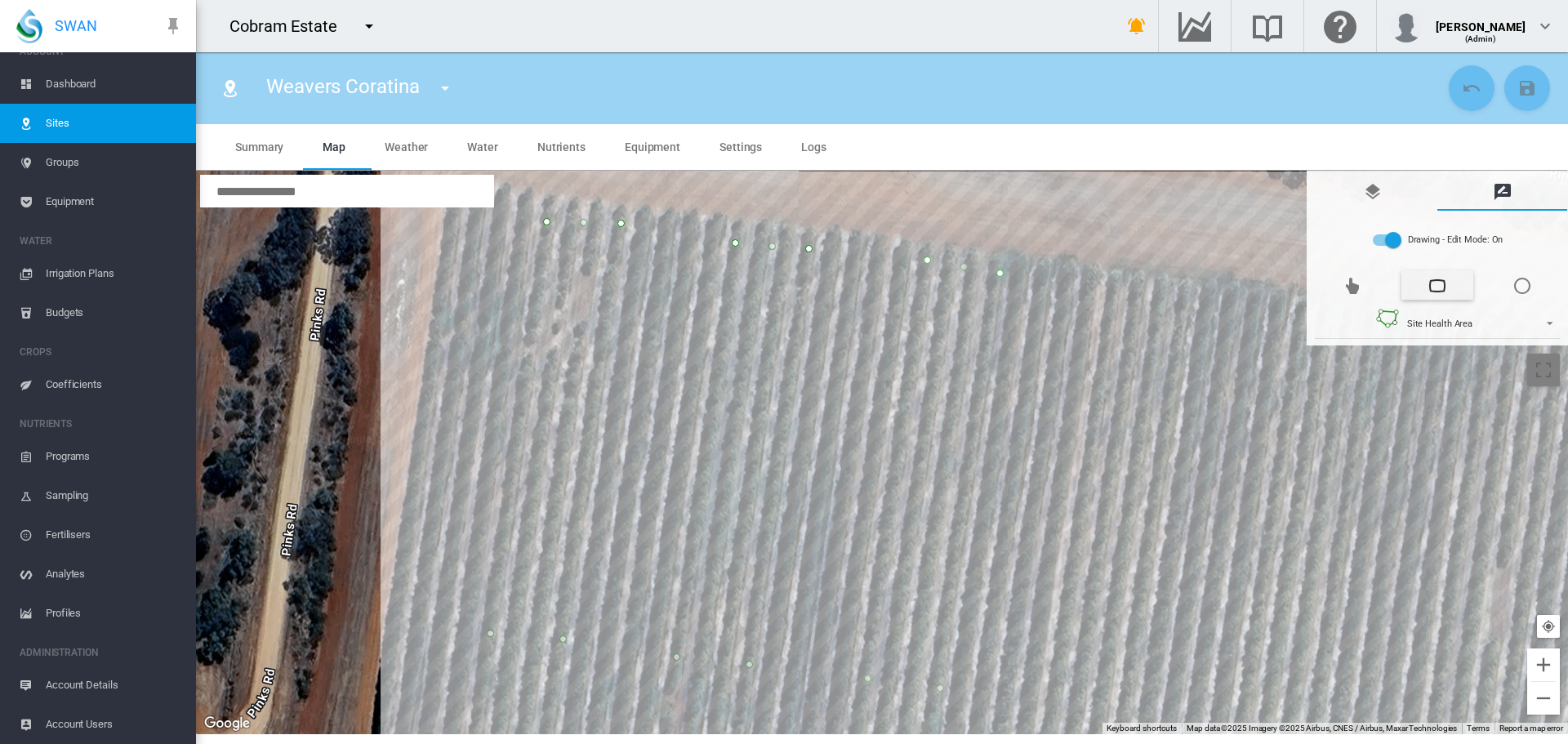
drag, startPoint x: 1155, startPoint y: 343, endPoint x: 1114, endPoint y: 558, distance: 218.9
click at [1114, 574] on div at bounding box center [882, 452] width 1372 height 564
click at [1186, 302] on div at bounding box center [882, 452] width 1372 height 564
click at [1120, 296] on div at bounding box center [882, 452] width 1372 height 564
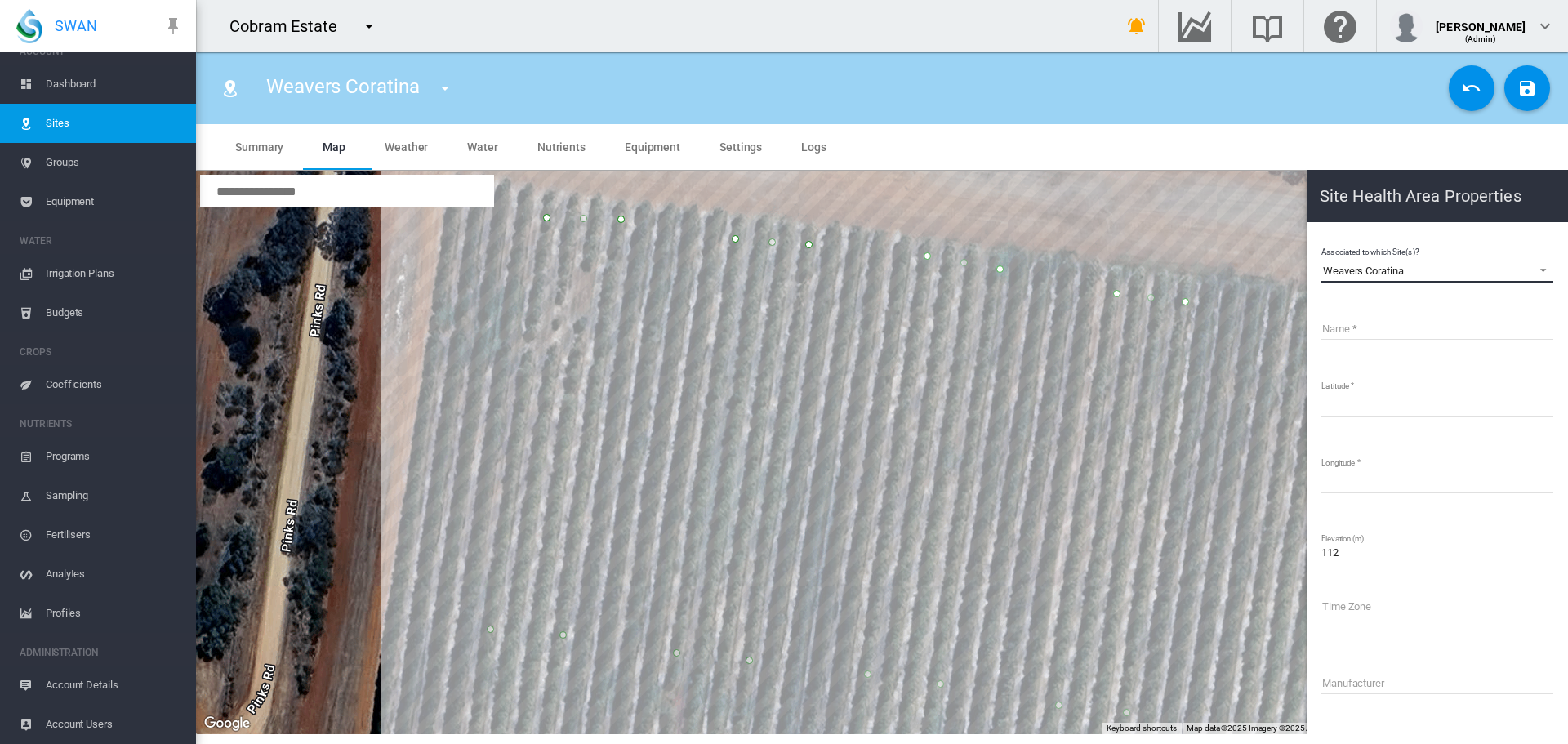
drag, startPoint x: 1420, startPoint y: 270, endPoint x: 1324, endPoint y: 254, distance: 97.3
click at [1324, 254] on div "Associated to which Site(s)? Weavers Coratina Weavers Coratina Name Latitude **…" at bounding box center [1437, 553] width 235 height 622
copy div "Weavers Coratina"
click at [1346, 324] on input "Name" at bounding box center [1437, 328] width 232 height 24
paste input "**********"
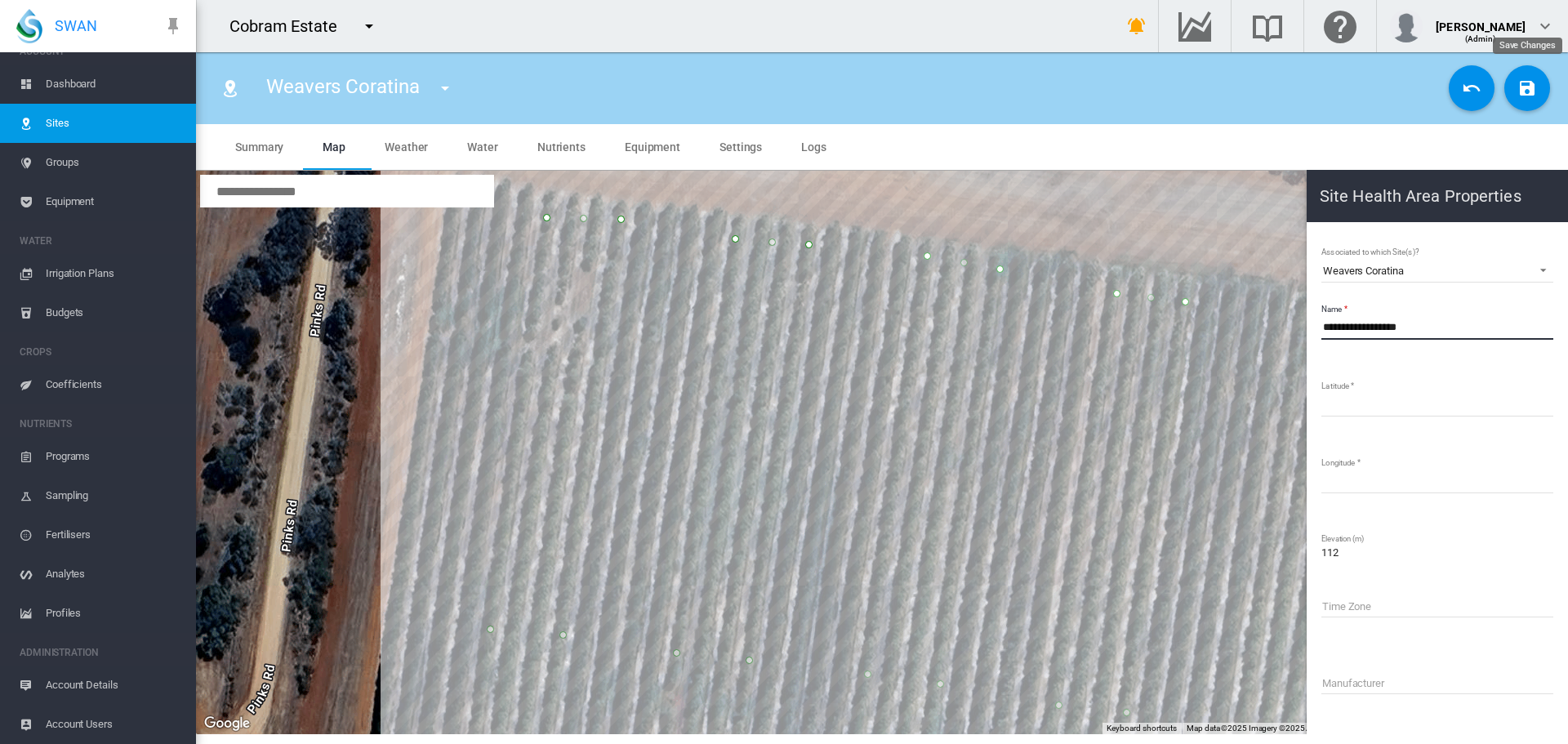
type input "**********"
click at [1530, 85] on md-icon "icon-content-save" at bounding box center [1527, 88] width 19 height 19
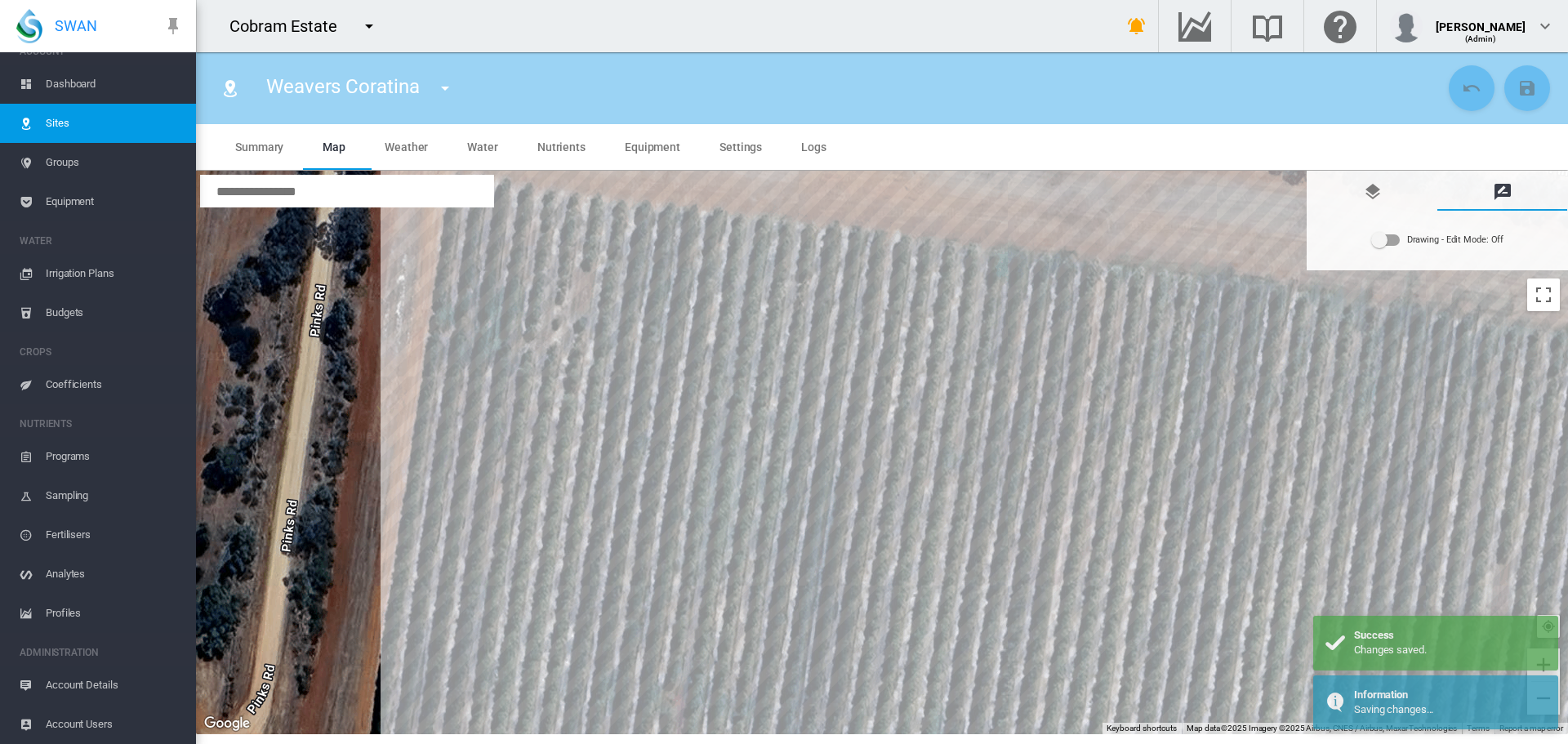
click at [1391, 245] on div "Drawing - Edit Mode:\a Off" at bounding box center [1386, 240] width 28 height 11
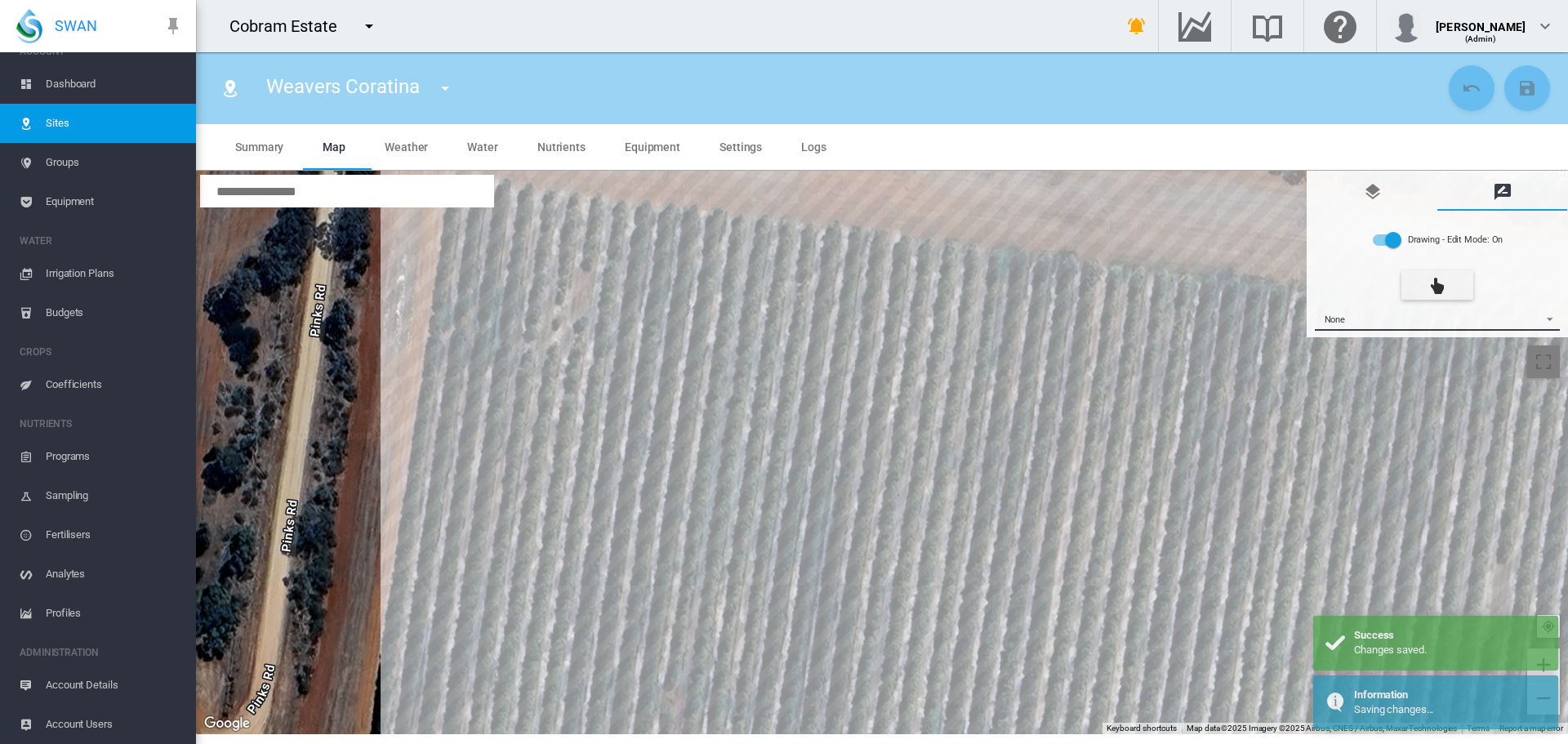
click at [1550, 321] on span "{{'AC.MAP.SELECT_DRAWING_OPTION' | i18next}} ...: \a None\a" at bounding box center [1545, 317] width 19 height 12
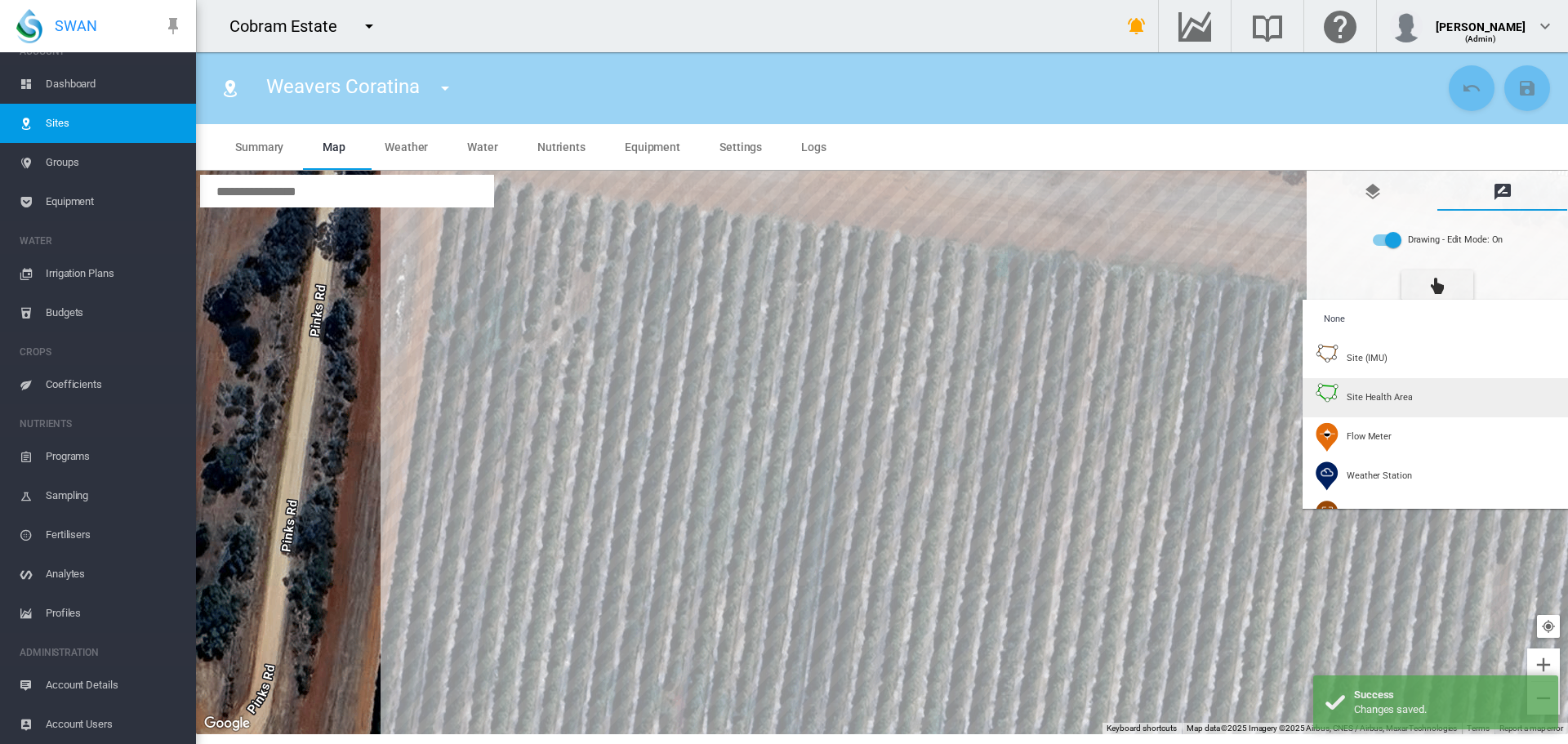
click at [1392, 394] on span "Site Health Area" at bounding box center [1379, 398] width 66 height 12
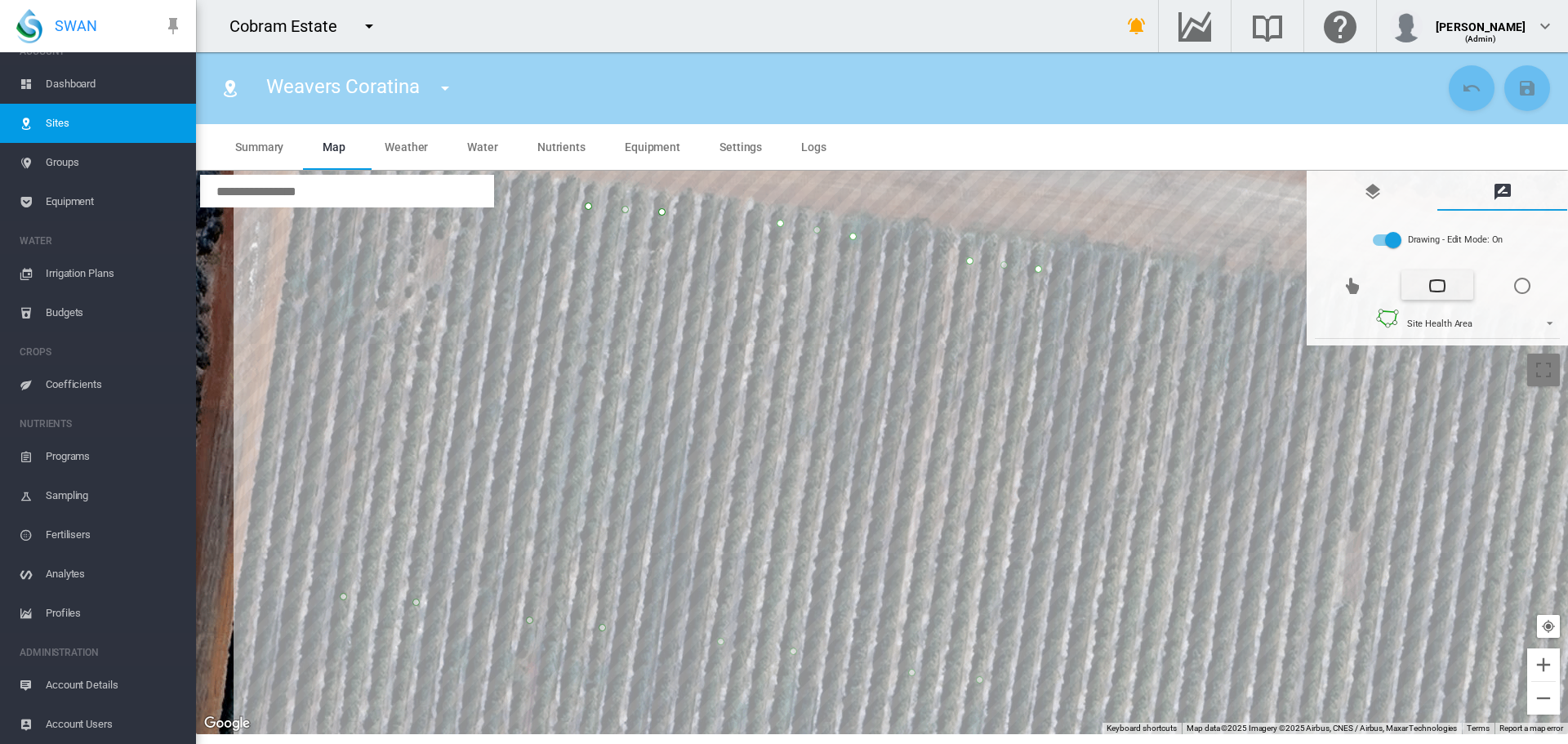
drag, startPoint x: 1266, startPoint y: 387, endPoint x: 1103, endPoint y: 343, distance: 168.8
click at [1101, 347] on div at bounding box center [882, 452] width 1372 height 564
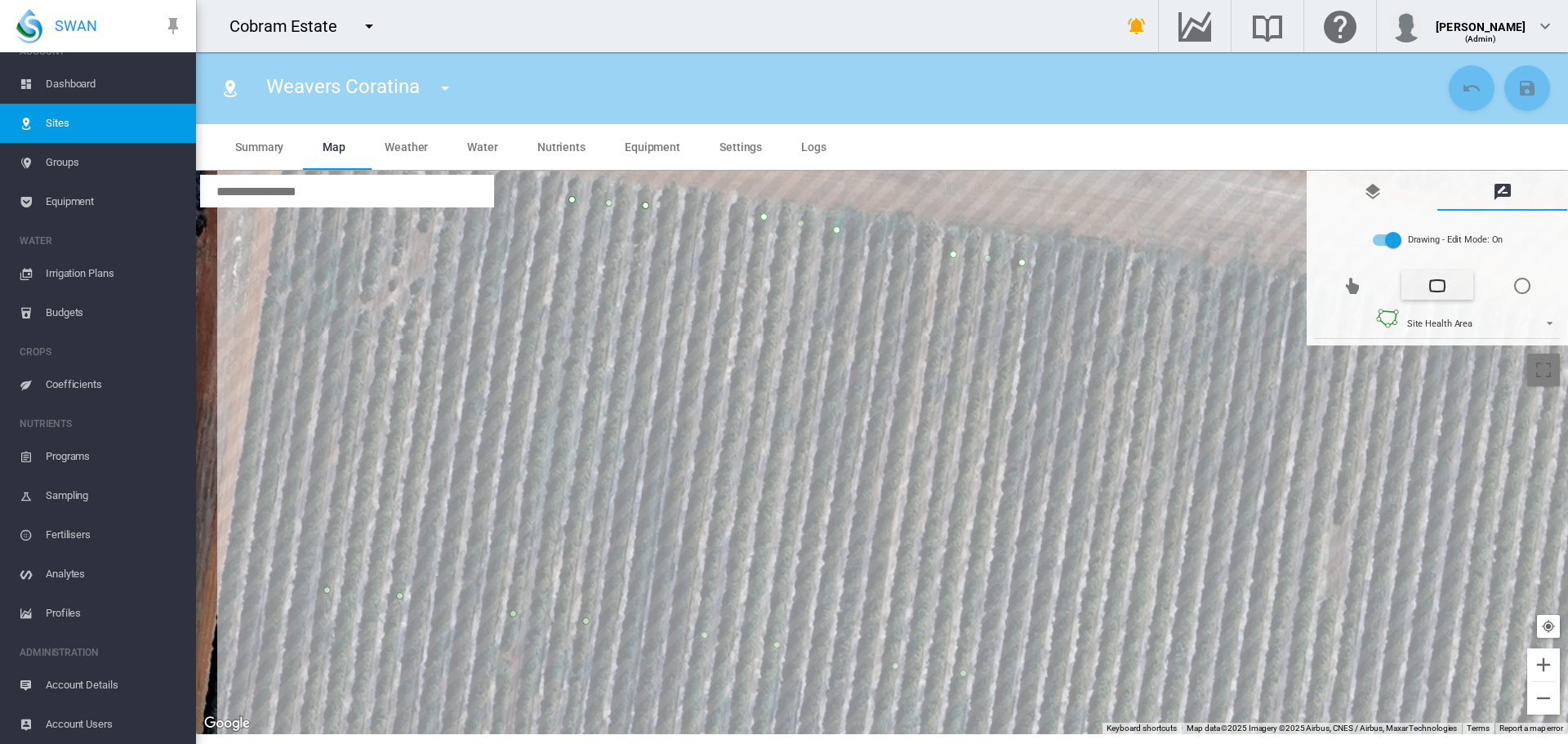
click at [1141, 281] on div at bounding box center [882, 452] width 1372 height 564
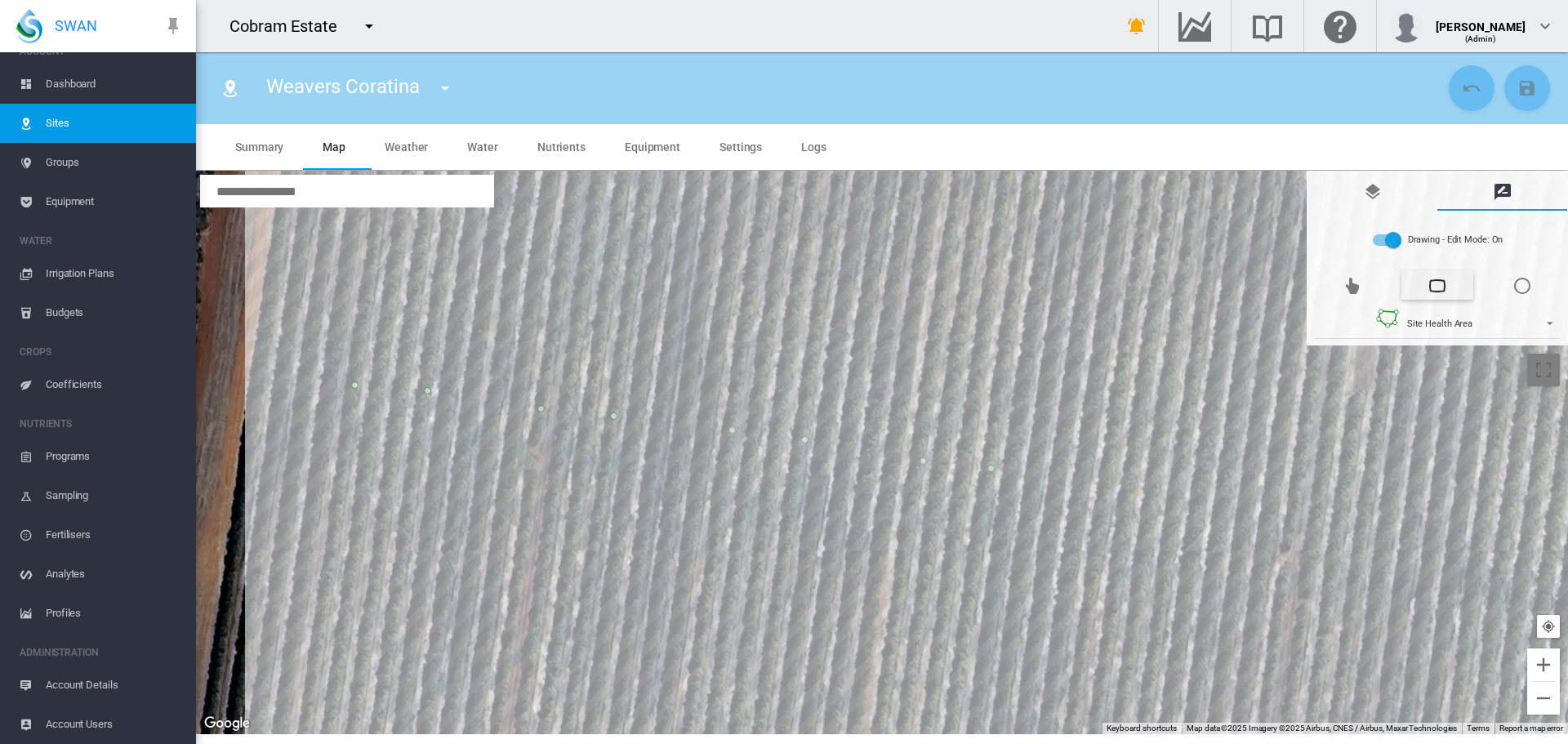
drag, startPoint x: 1129, startPoint y: 483, endPoint x: 1155, endPoint y: 284, distance: 200.7
click at [1155, 284] on div at bounding box center [882, 452] width 1372 height 564
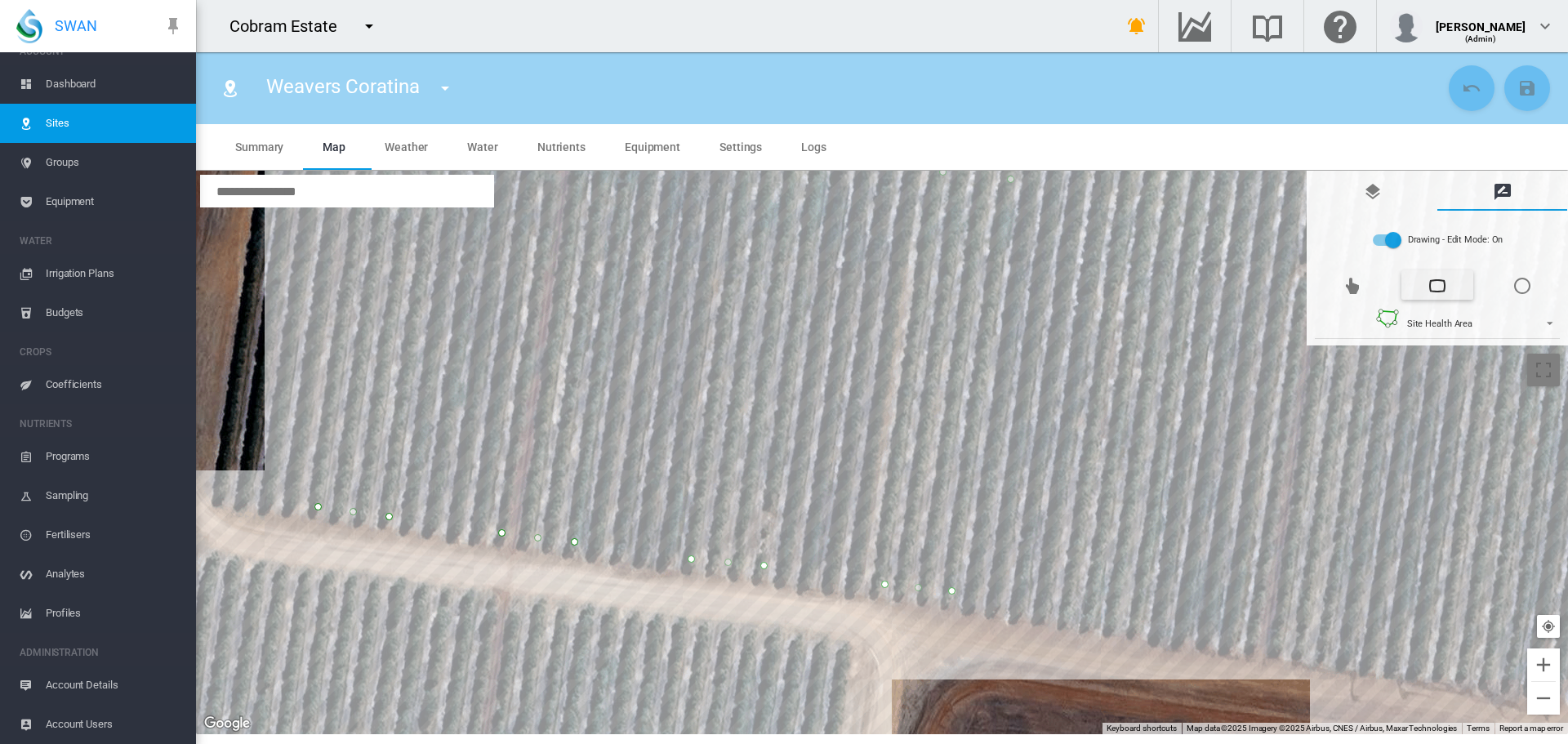
drag, startPoint x: 1096, startPoint y: 571, endPoint x: 1120, endPoint y: 280, distance: 292.0
click at [1120, 280] on div at bounding box center [882, 452] width 1372 height 564
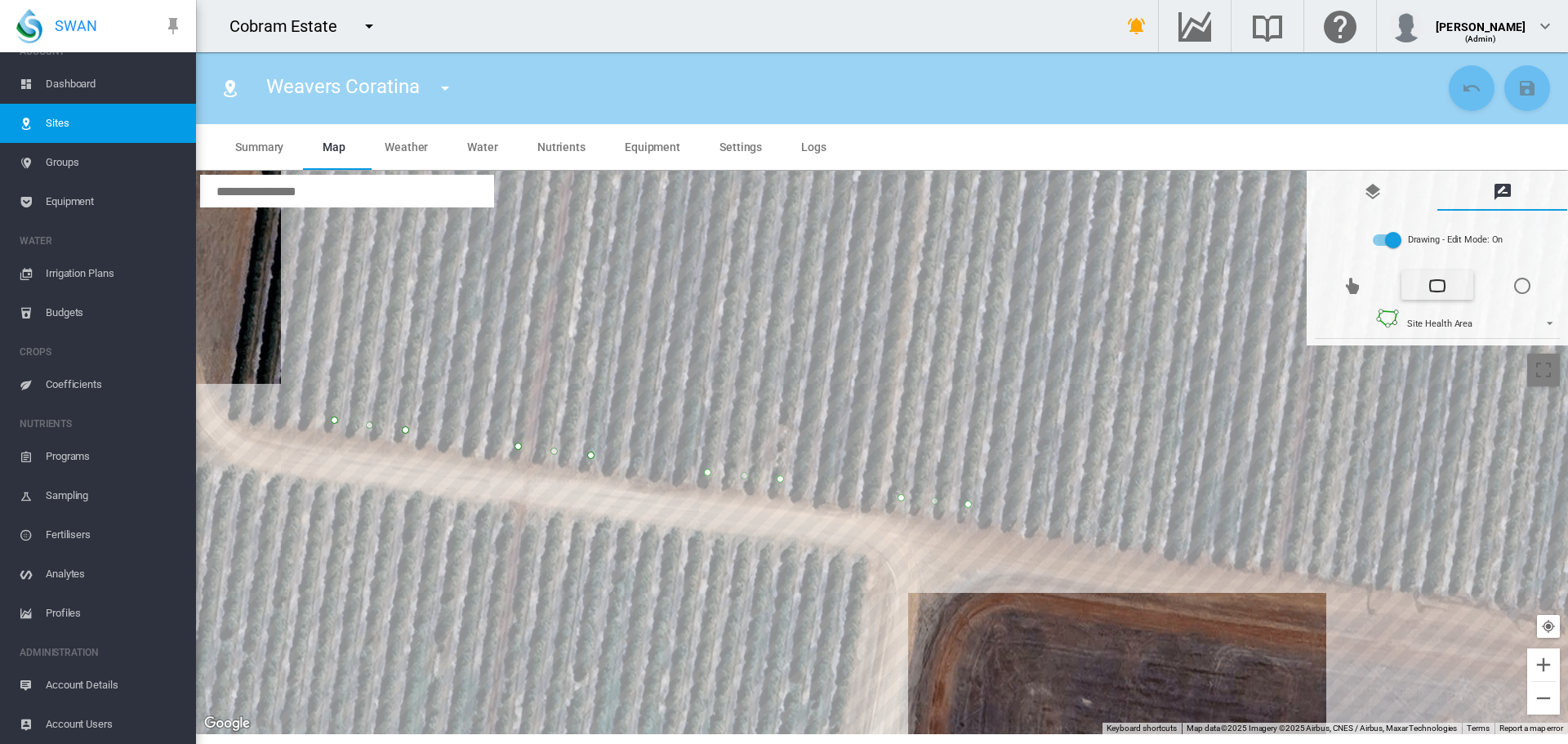
drag, startPoint x: 1086, startPoint y: 525, endPoint x: 1109, endPoint y: 522, distance: 23.2
click at [1086, 525] on div at bounding box center [882, 452] width 1372 height 564
click at [1158, 533] on div at bounding box center [882, 452] width 1372 height 564
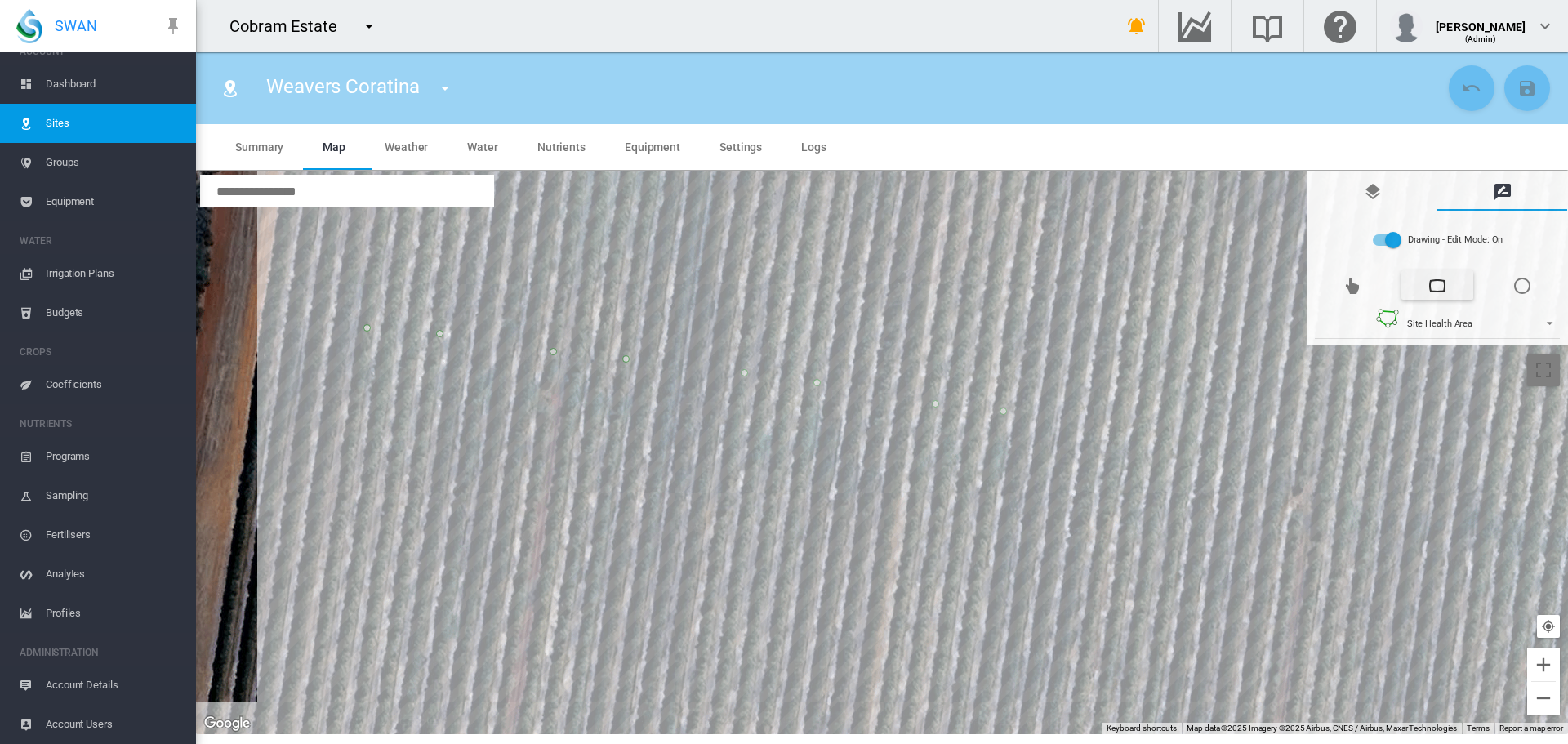
drag, startPoint x: 1150, startPoint y: 309, endPoint x: 1127, endPoint y: 629, distance: 320.8
click at [1127, 629] on div at bounding box center [882, 452] width 1372 height 564
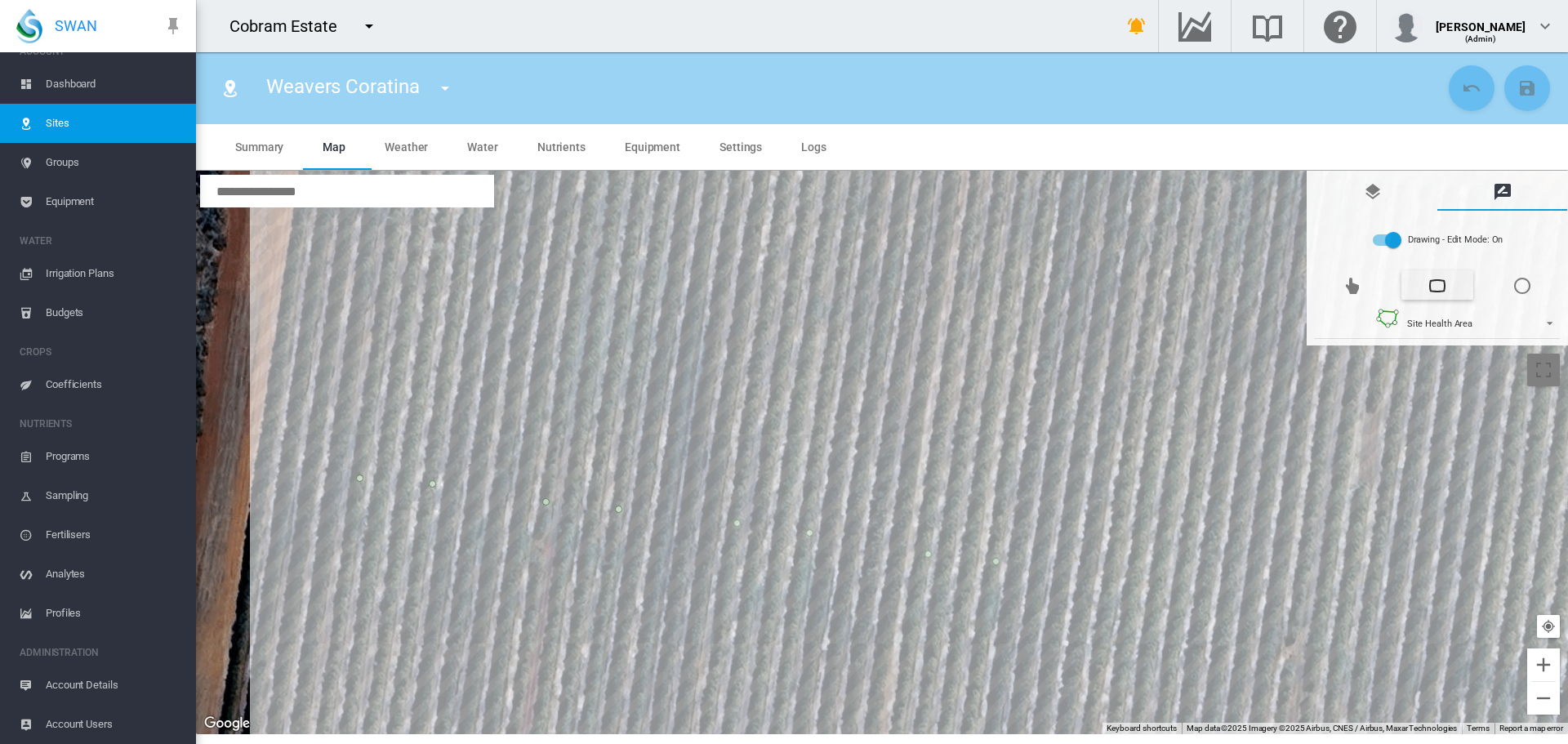
drag, startPoint x: 1182, startPoint y: 293, endPoint x: 1145, endPoint y: 524, distance: 233.9
click at [1140, 560] on div at bounding box center [882, 452] width 1372 height 564
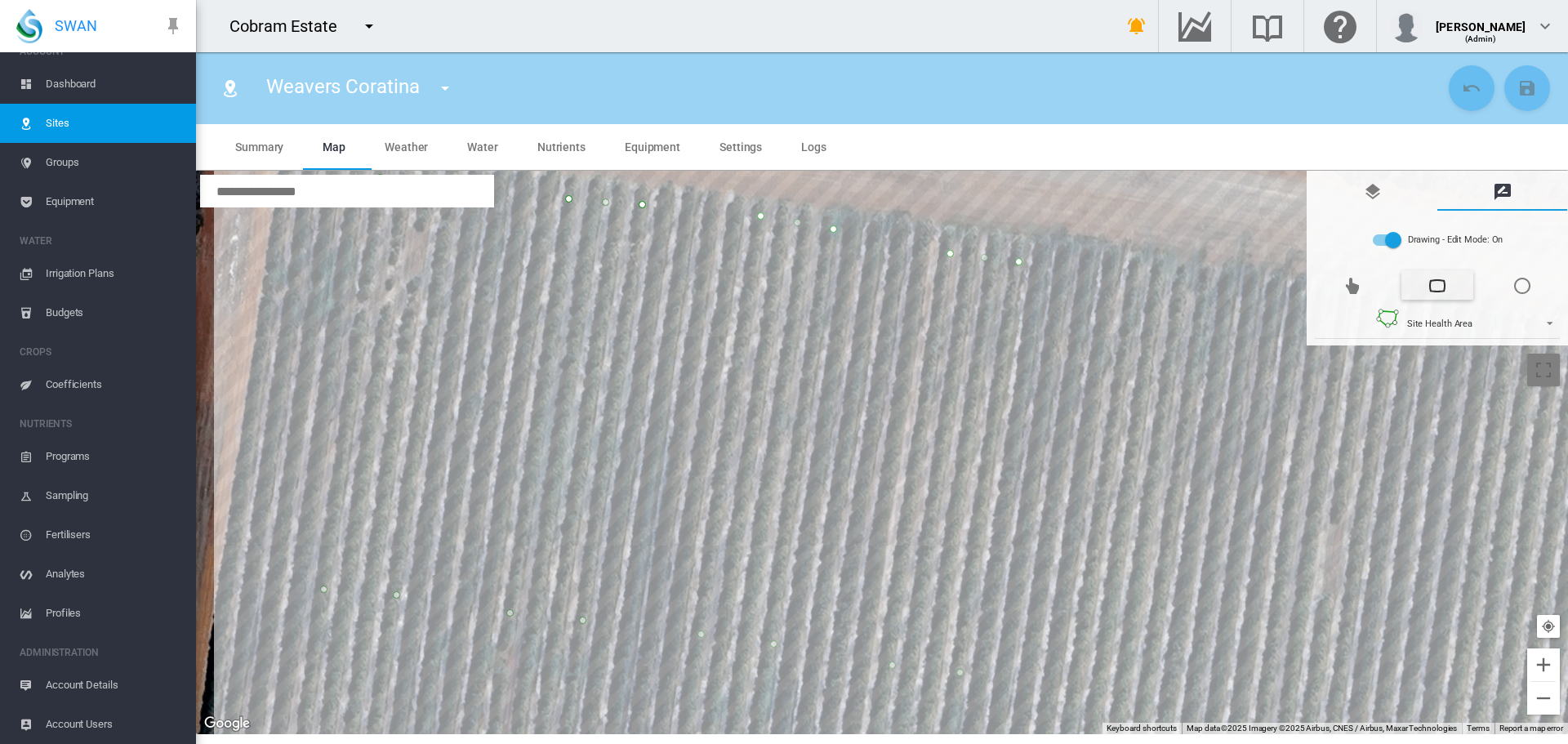
click at [1207, 296] on div at bounding box center [882, 452] width 1372 height 564
click at [1141, 281] on div at bounding box center [882, 452] width 1372 height 564
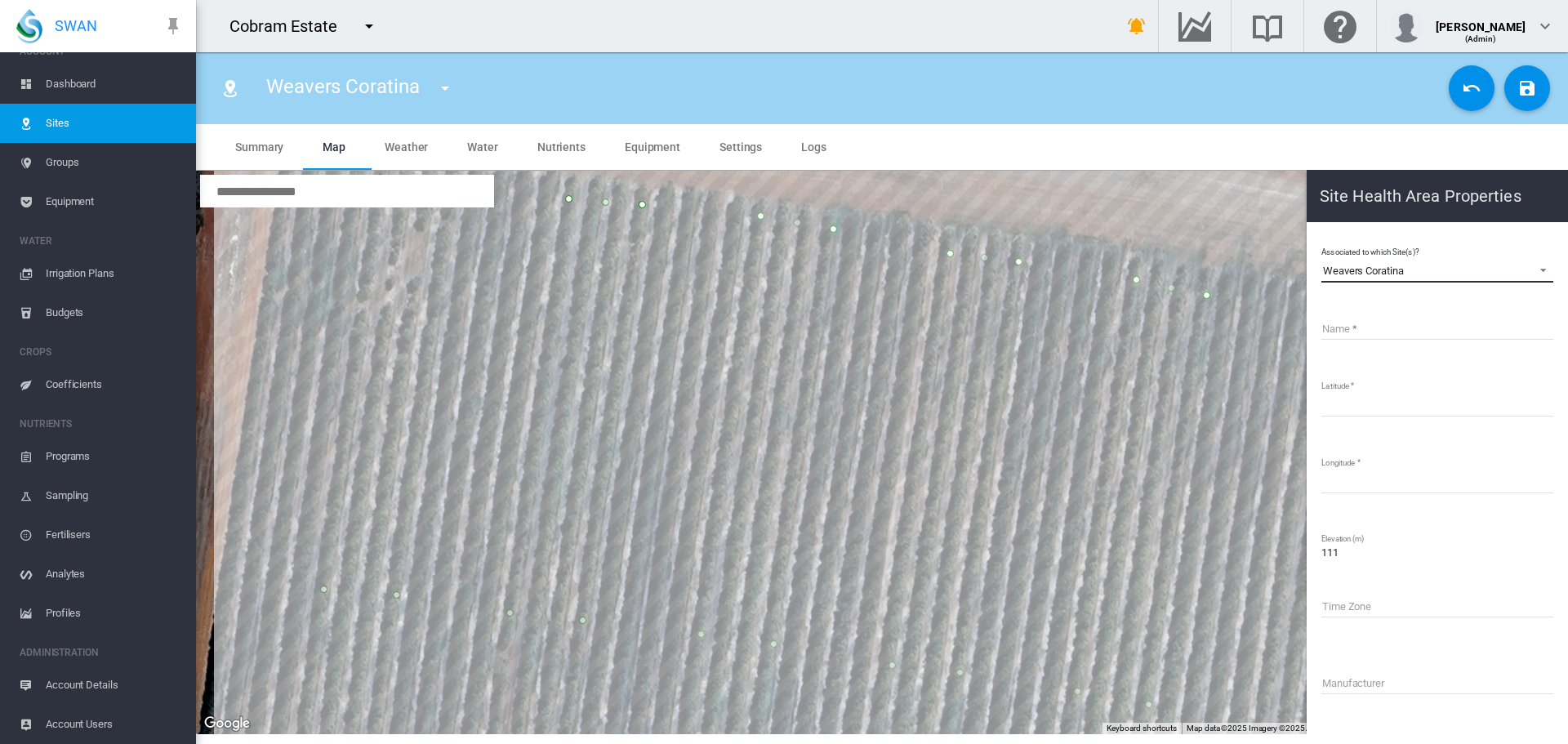
drag, startPoint x: 1414, startPoint y: 265, endPoint x: 1327, endPoint y: 245, distance: 89.3
click at [1327, 245] on div "Associated to which Site(s)? Weavers Coratina Weavers Coratina Name Latitude **…" at bounding box center [1437, 553] width 235 height 622
copy div "Weavers Coratina"
click at [1340, 326] on input "Name" at bounding box center [1437, 328] width 232 height 24
paste input "**********"
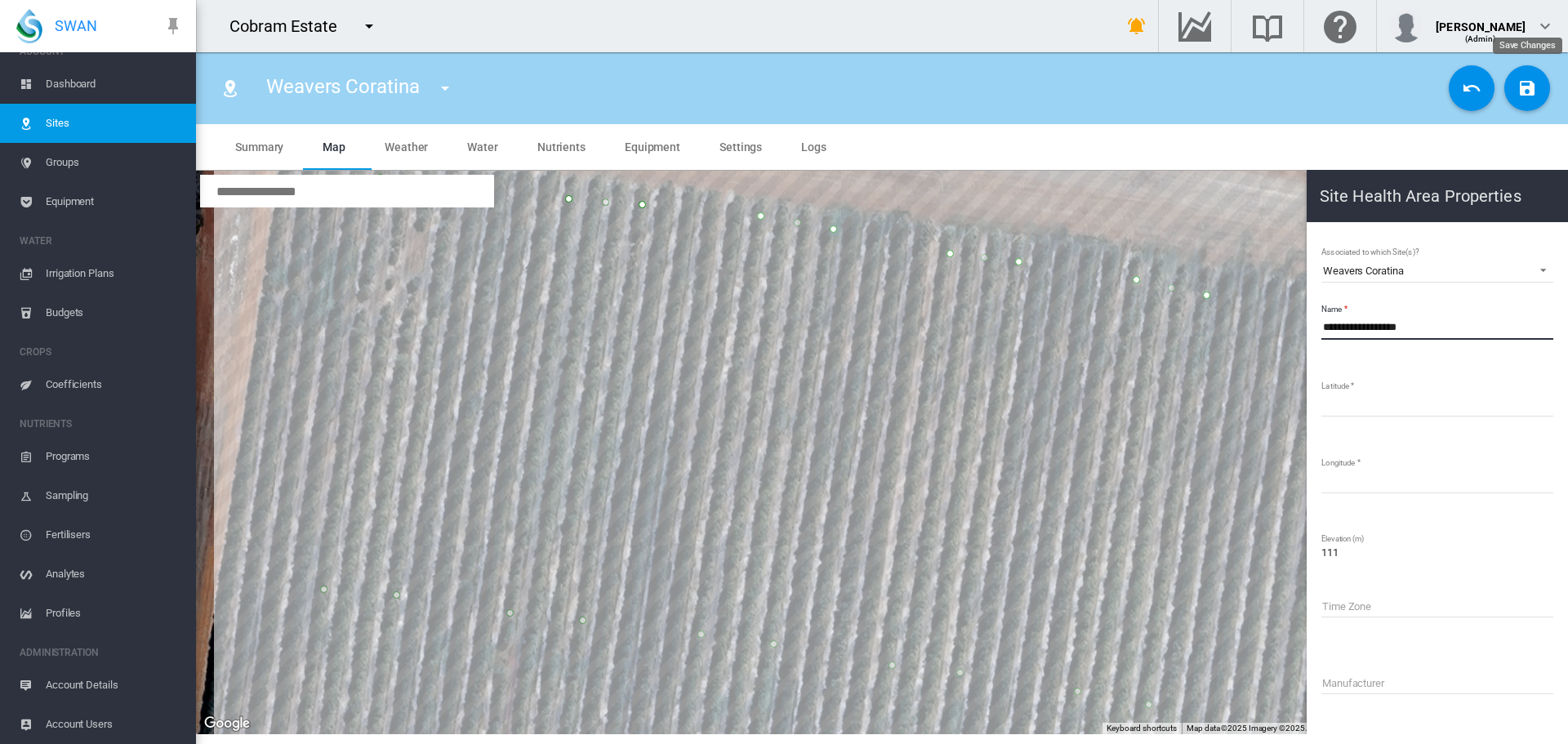
type input "**********"
click at [1528, 93] on md-icon "icon-content-save" at bounding box center [1527, 88] width 19 height 19
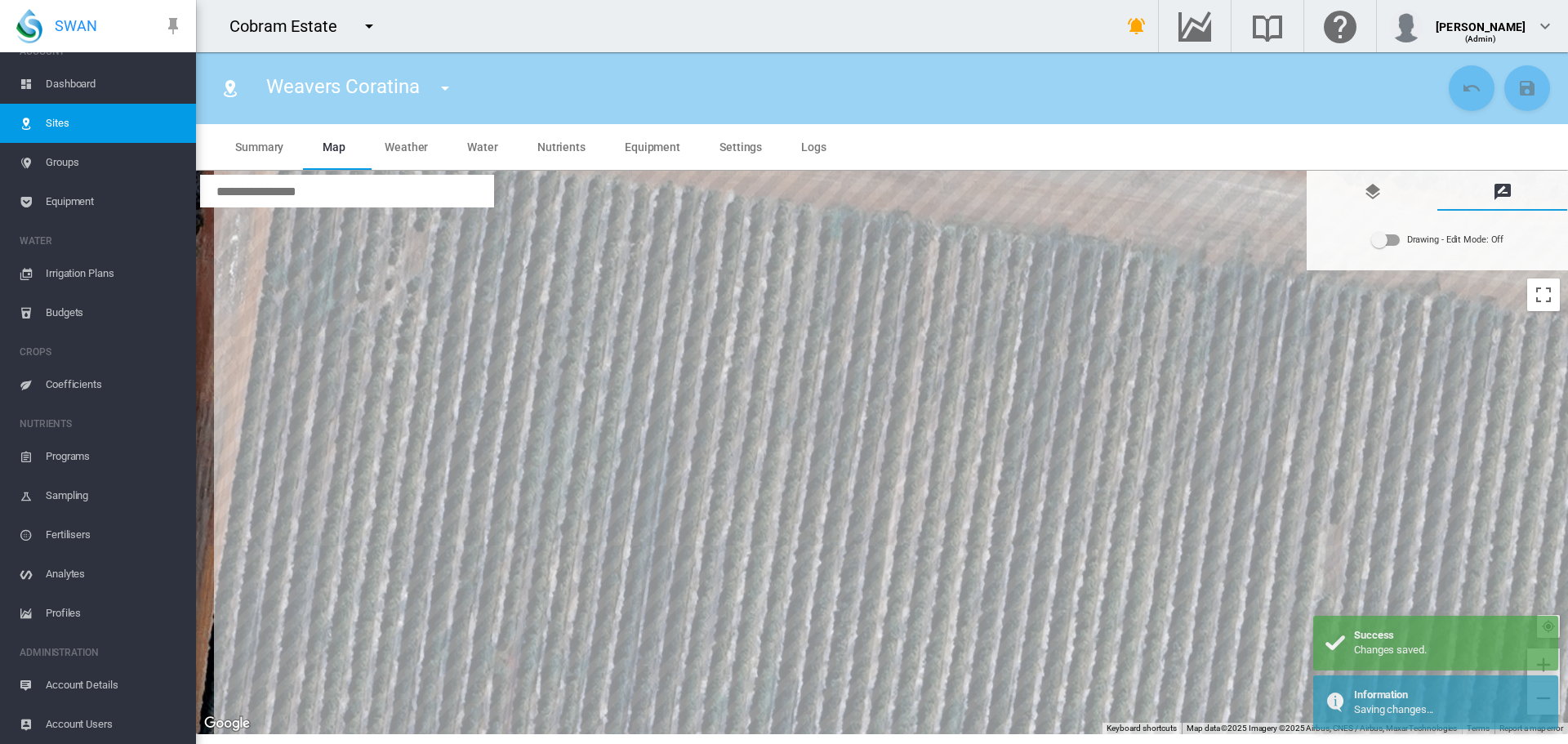
click at [1397, 240] on div "Drawing - Edit Mode:\a Off" at bounding box center [1386, 240] width 28 height 11
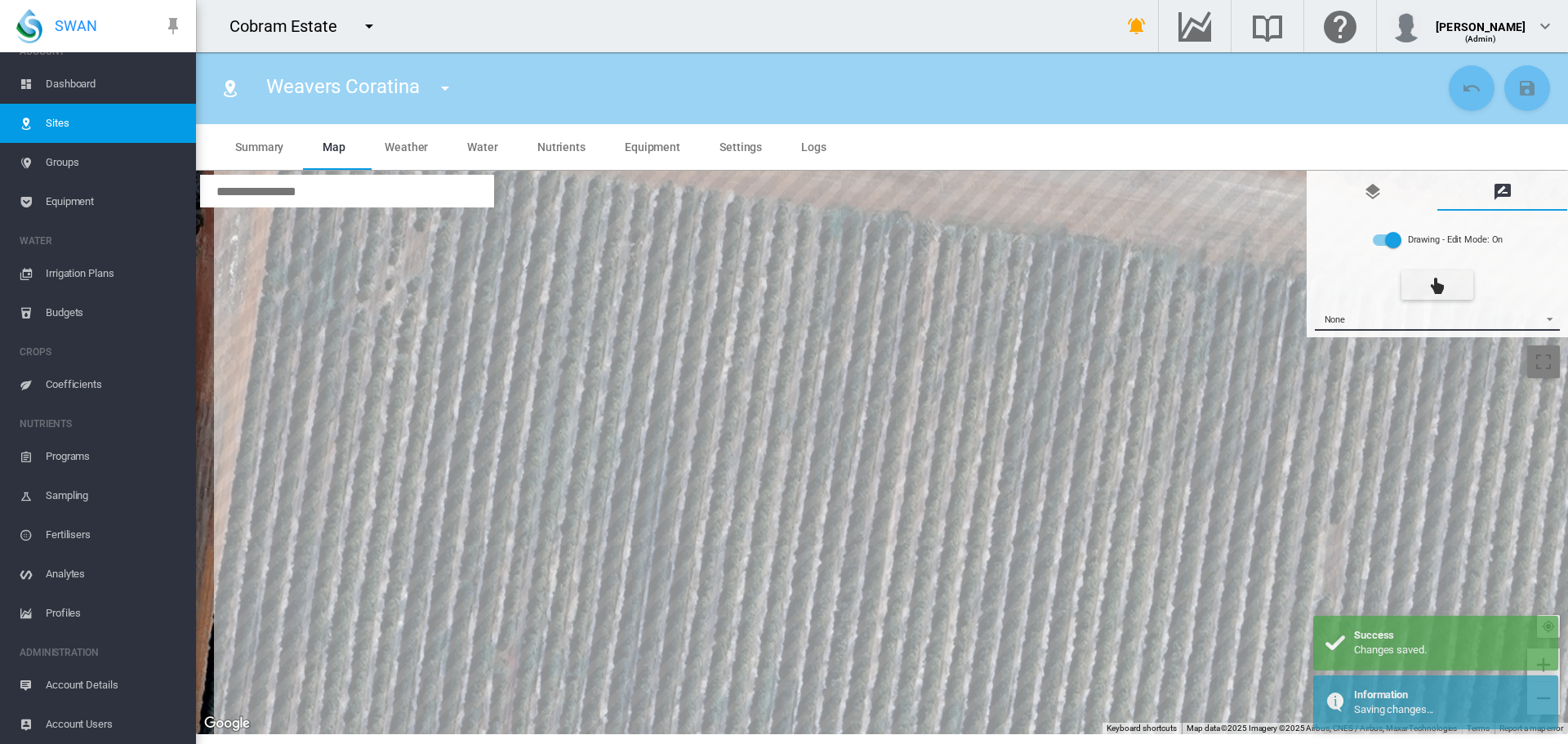
click at [1542, 316] on span "{{'AC.MAP.SELECT_DRAWING_OPTION' | i18next}} ...: \a None\a" at bounding box center [1545, 317] width 19 height 12
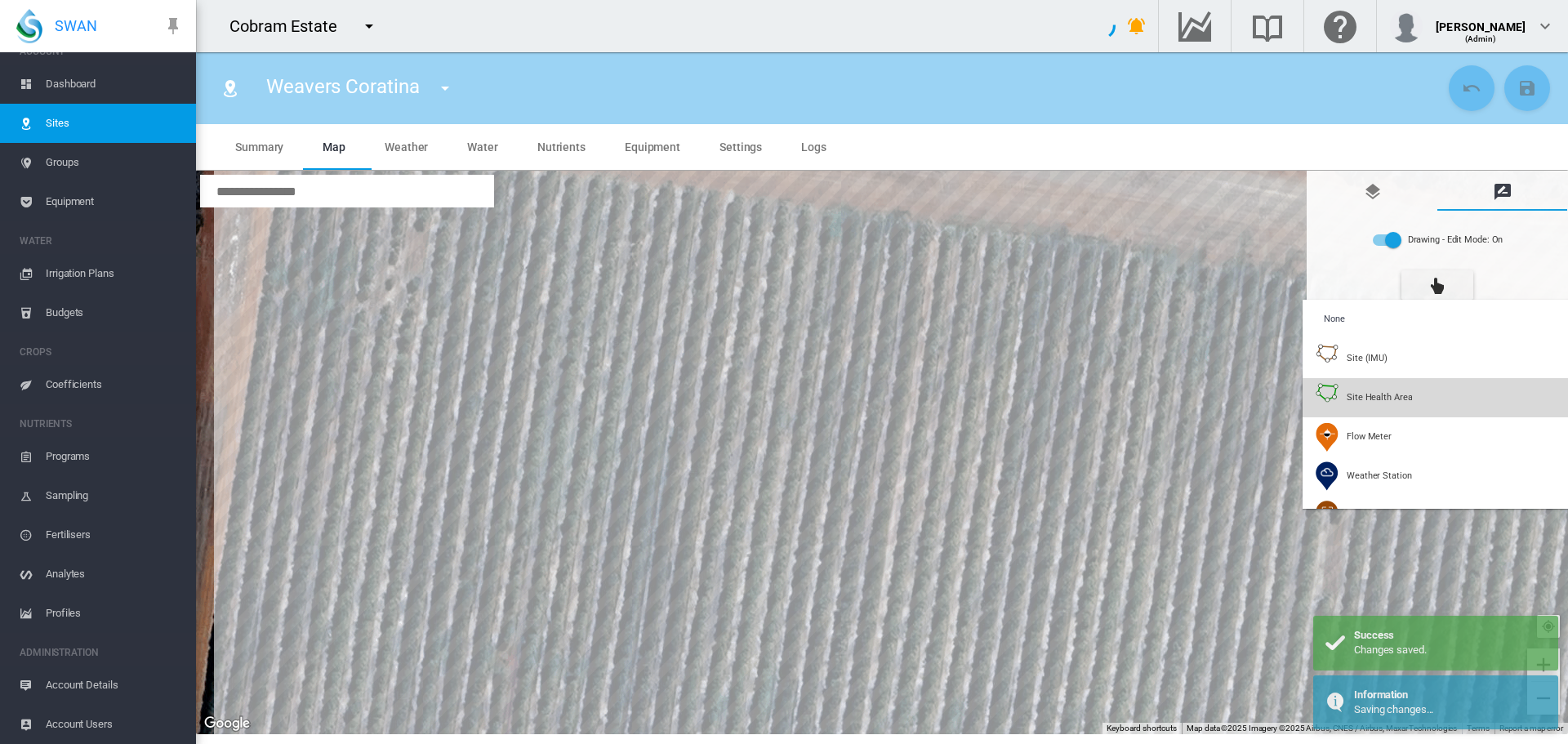
click at [1370, 395] on span "Site Health Area" at bounding box center [1379, 398] width 66 height 12
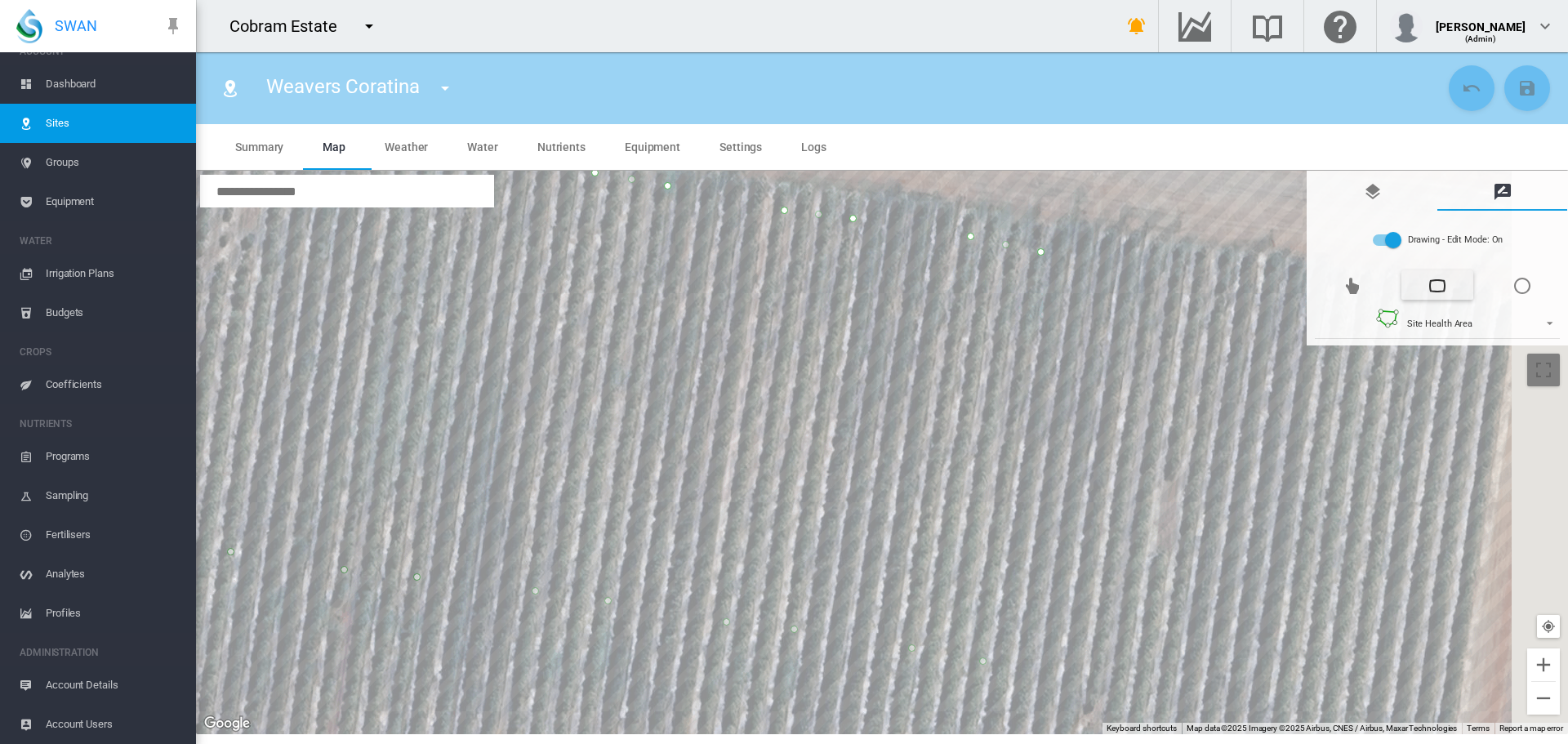
drag, startPoint x: 1242, startPoint y: 382, endPoint x: 1088, endPoint y: 328, distance: 163.2
click at [1075, 334] on div at bounding box center [882, 452] width 1372 height 564
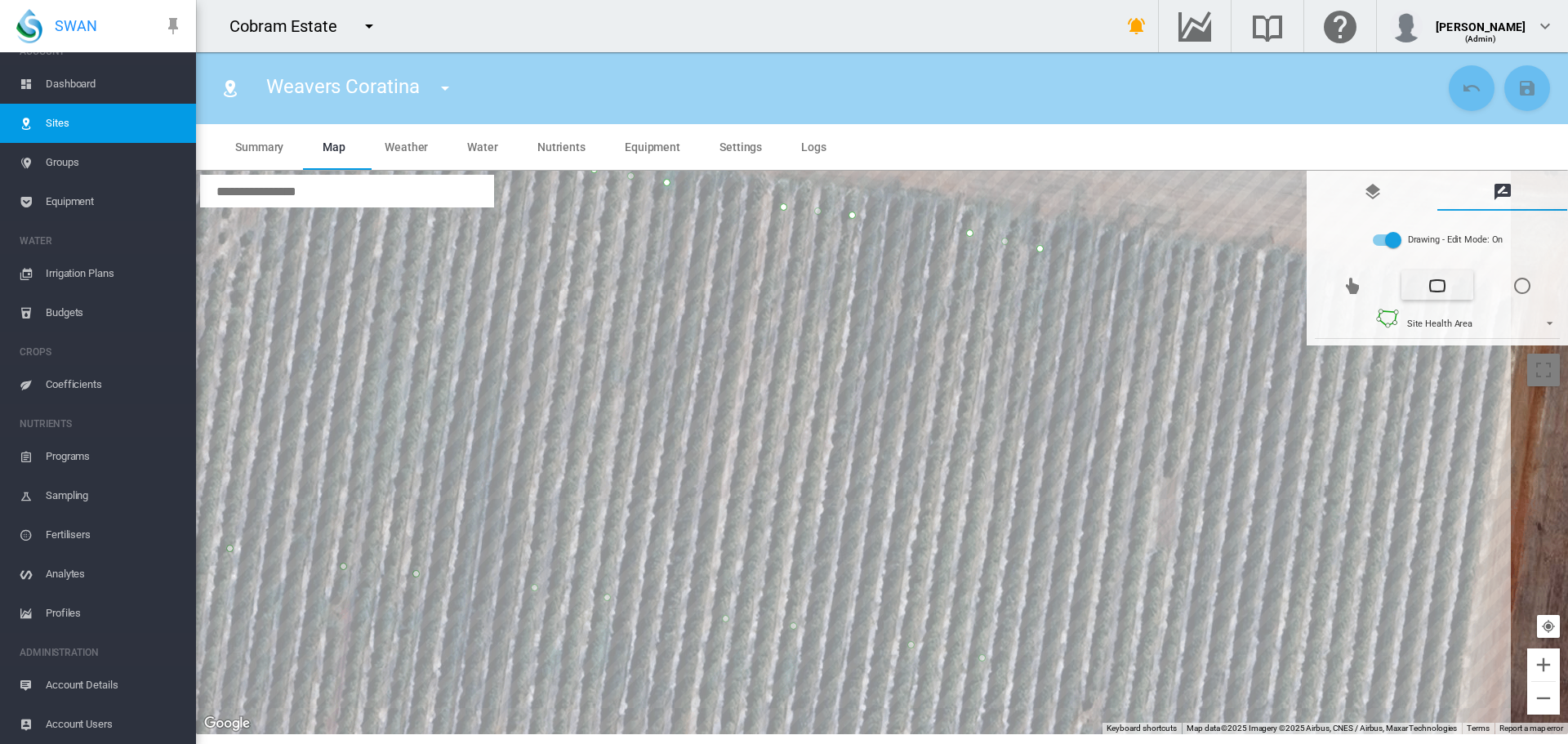
click at [1160, 271] on div at bounding box center [882, 452] width 1372 height 564
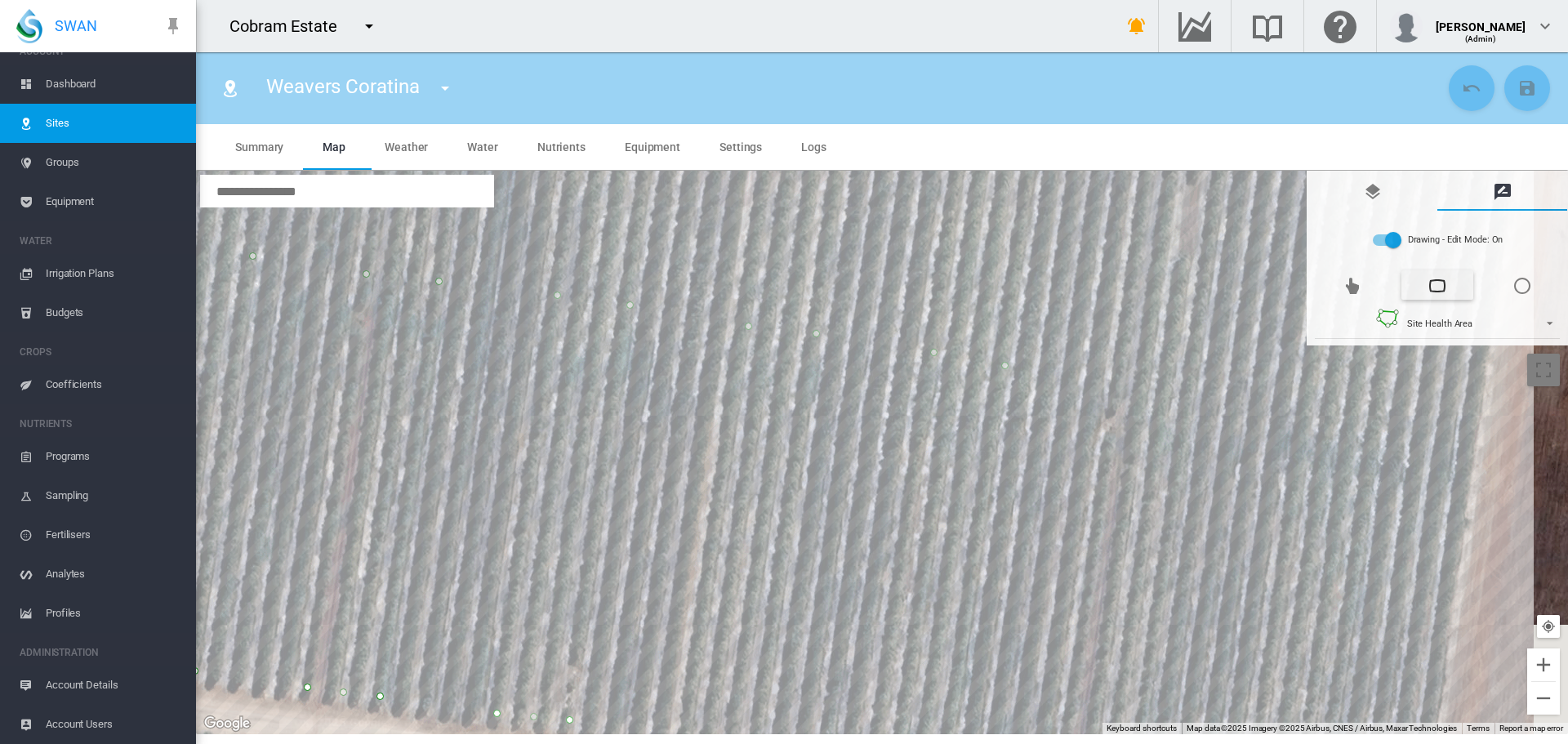
drag, startPoint x: 1142, startPoint y: 517, endPoint x: 1165, endPoint y: 231, distance: 286.9
click at [1165, 231] on div at bounding box center [882, 452] width 1372 height 564
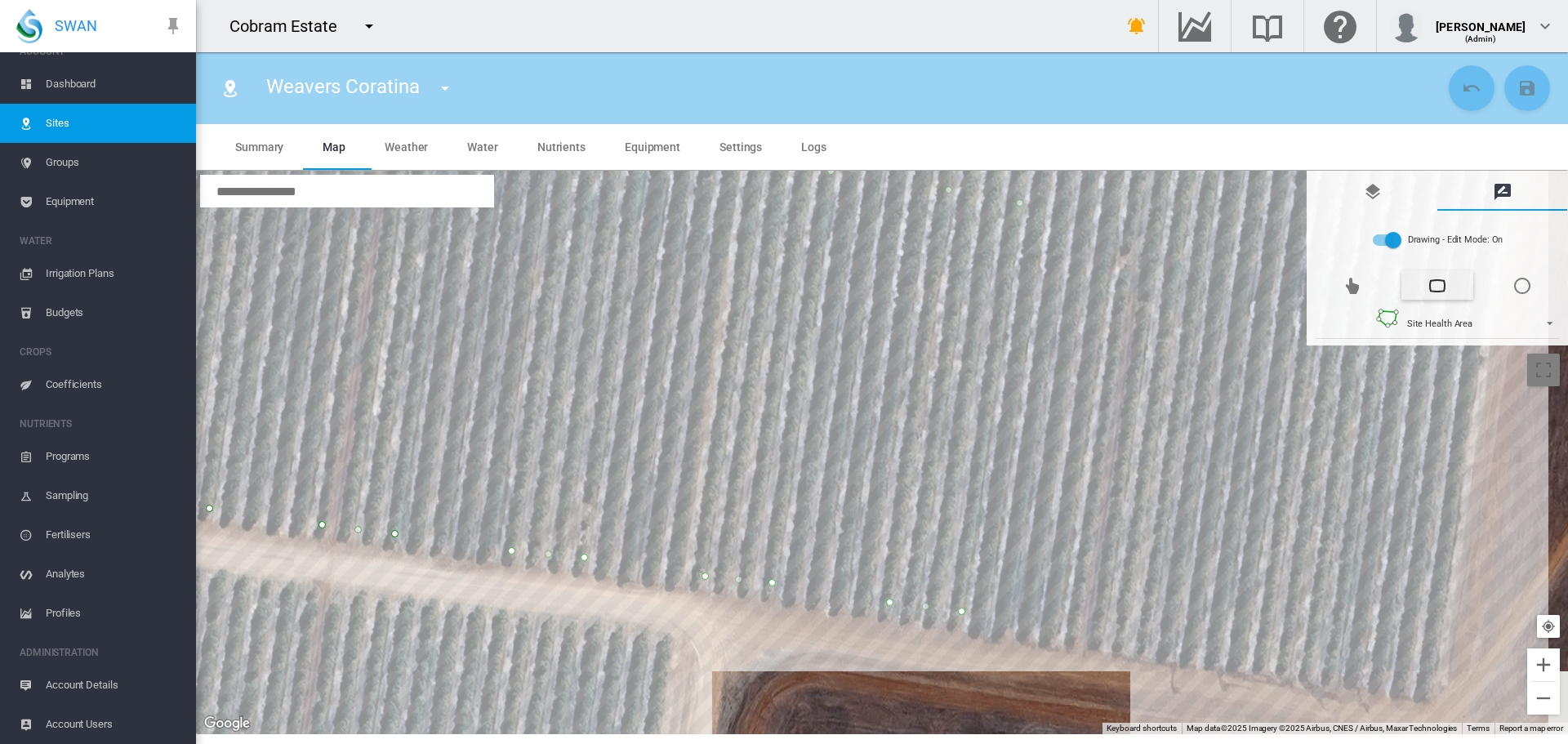
drag, startPoint x: 1132, startPoint y: 418, endPoint x: 1147, endPoint y: 327, distance: 92.2
click at [1149, 315] on div at bounding box center [882, 452] width 1372 height 564
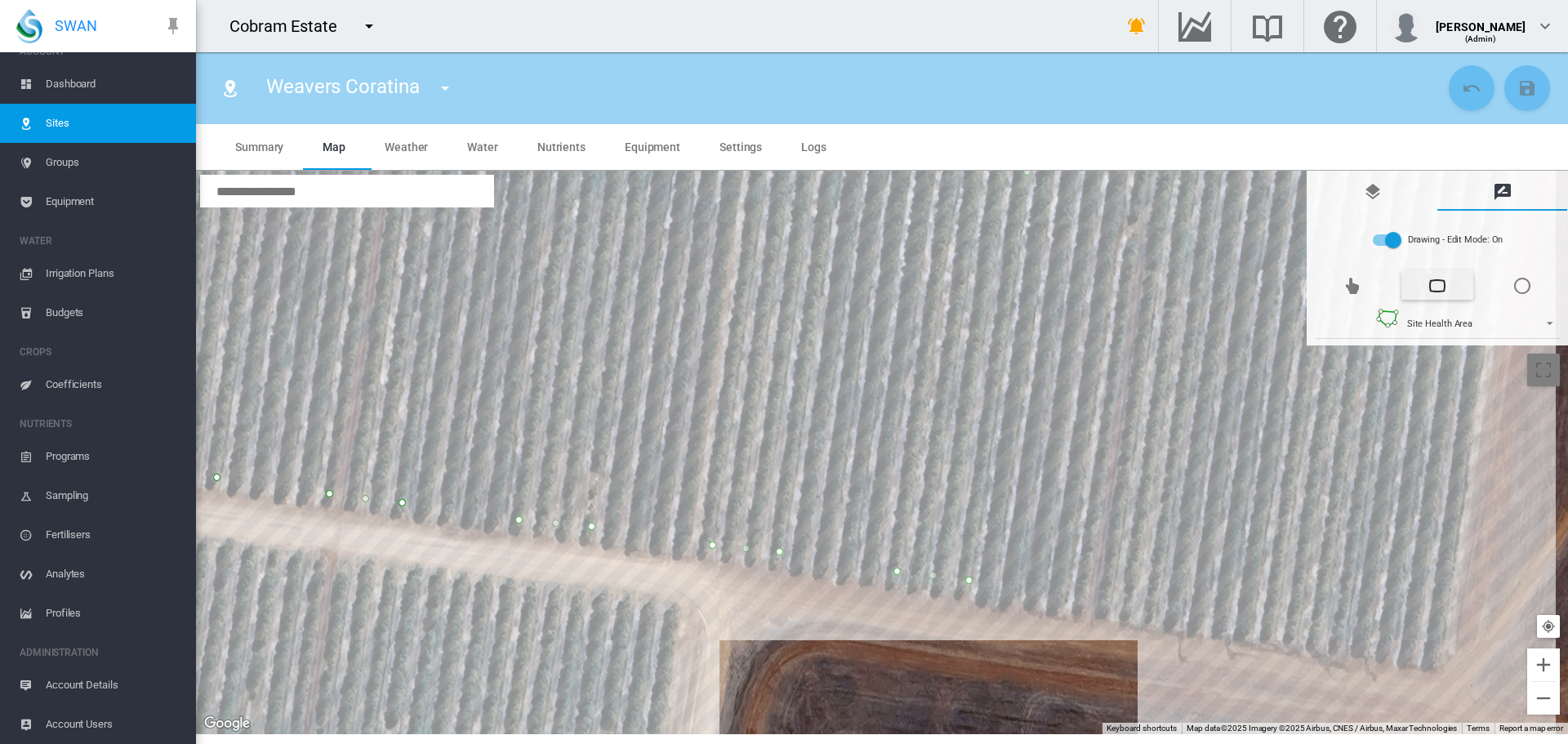
click at [1085, 598] on div at bounding box center [882, 452] width 1372 height 564
click at [1155, 605] on div at bounding box center [882, 452] width 1372 height 564
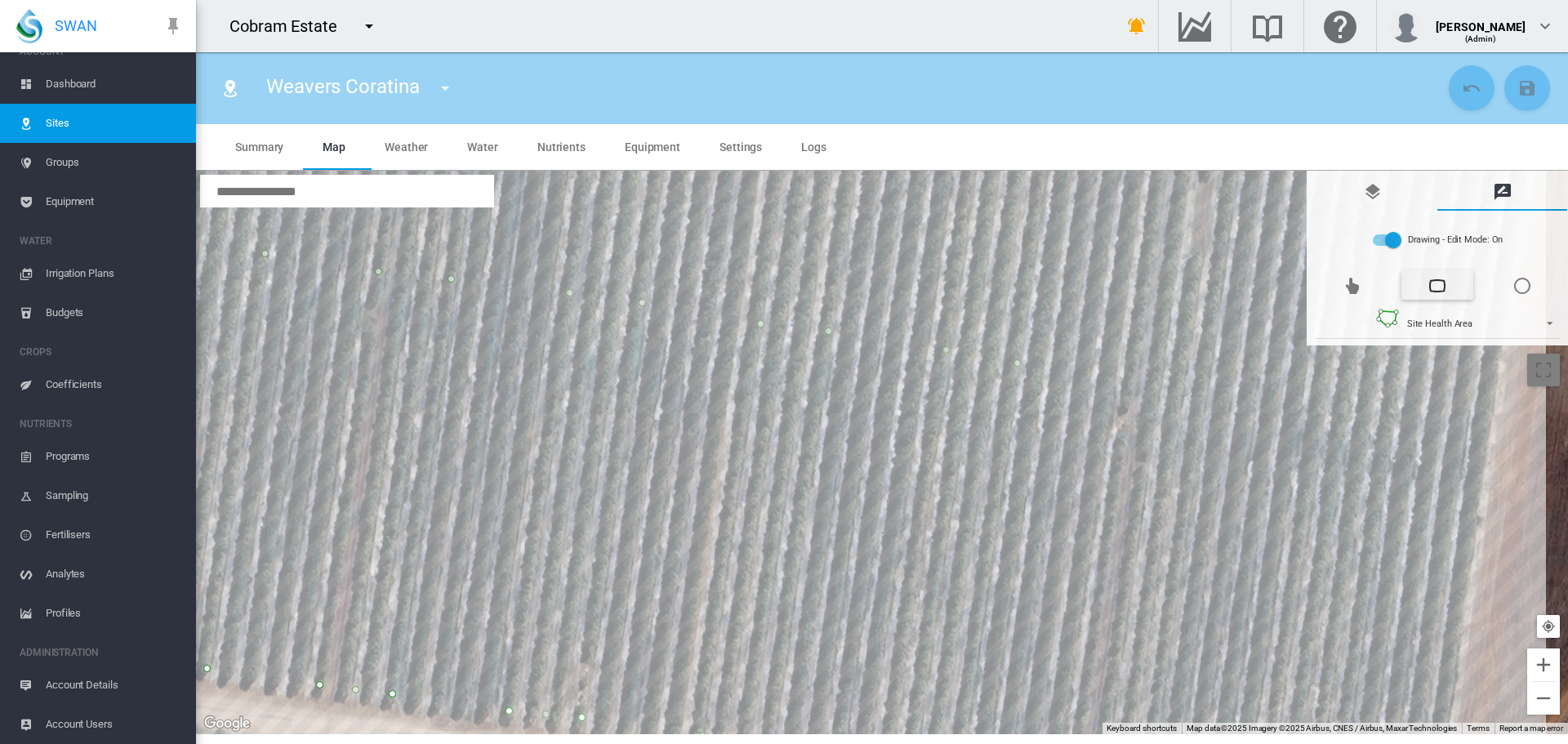
drag, startPoint x: 1183, startPoint y: 358, endPoint x: 1170, endPoint y: 566, distance: 208.4
click at [1170, 572] on div at bounding box center [882, 452] width 1372 height 564
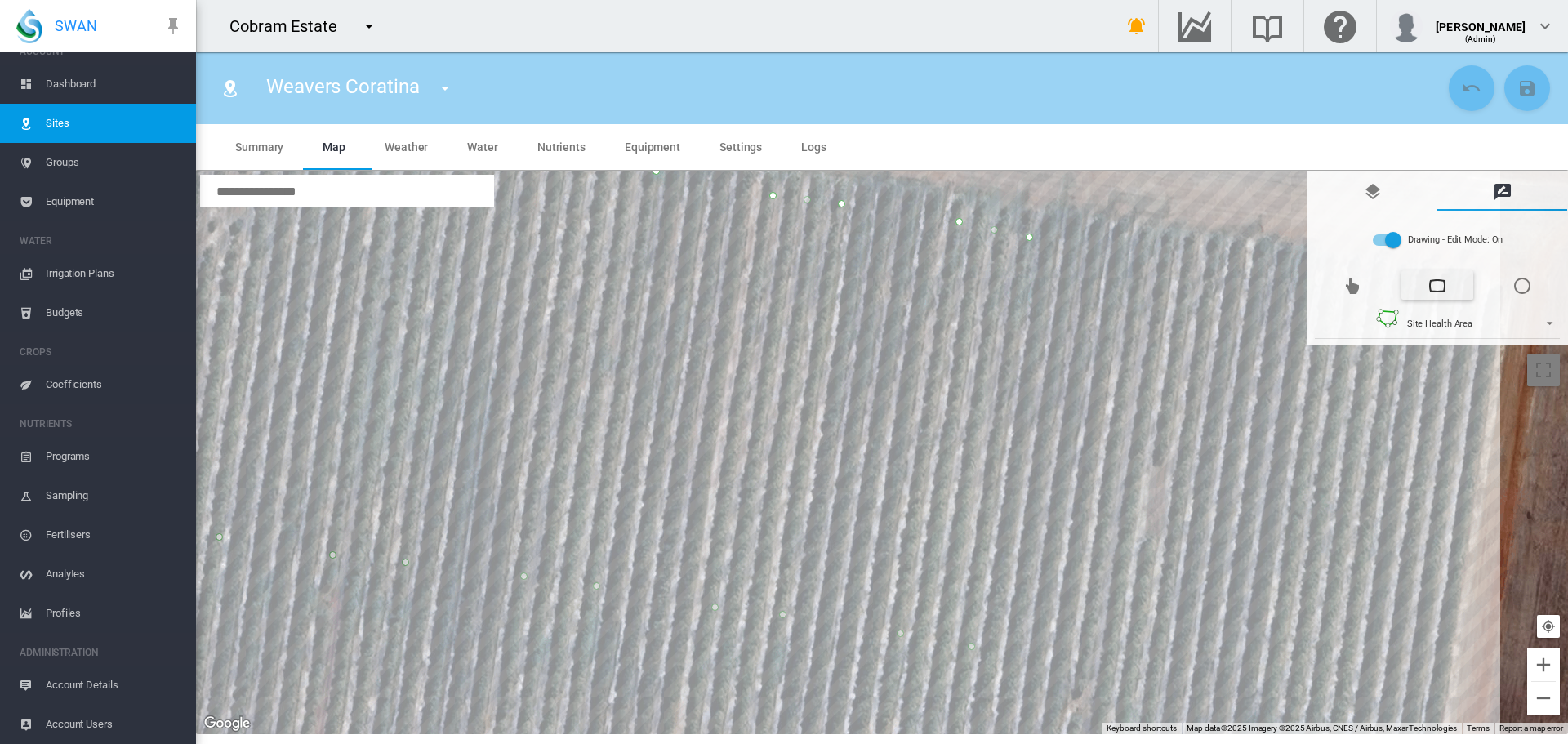
drag, startPoint x: 1202, startPoint y: 347, endPoint x: 1153, endPoint y: 574, distance: 232.2
click at [1153, 592] on div at bounding box center [882, 452] width 1372 height 564
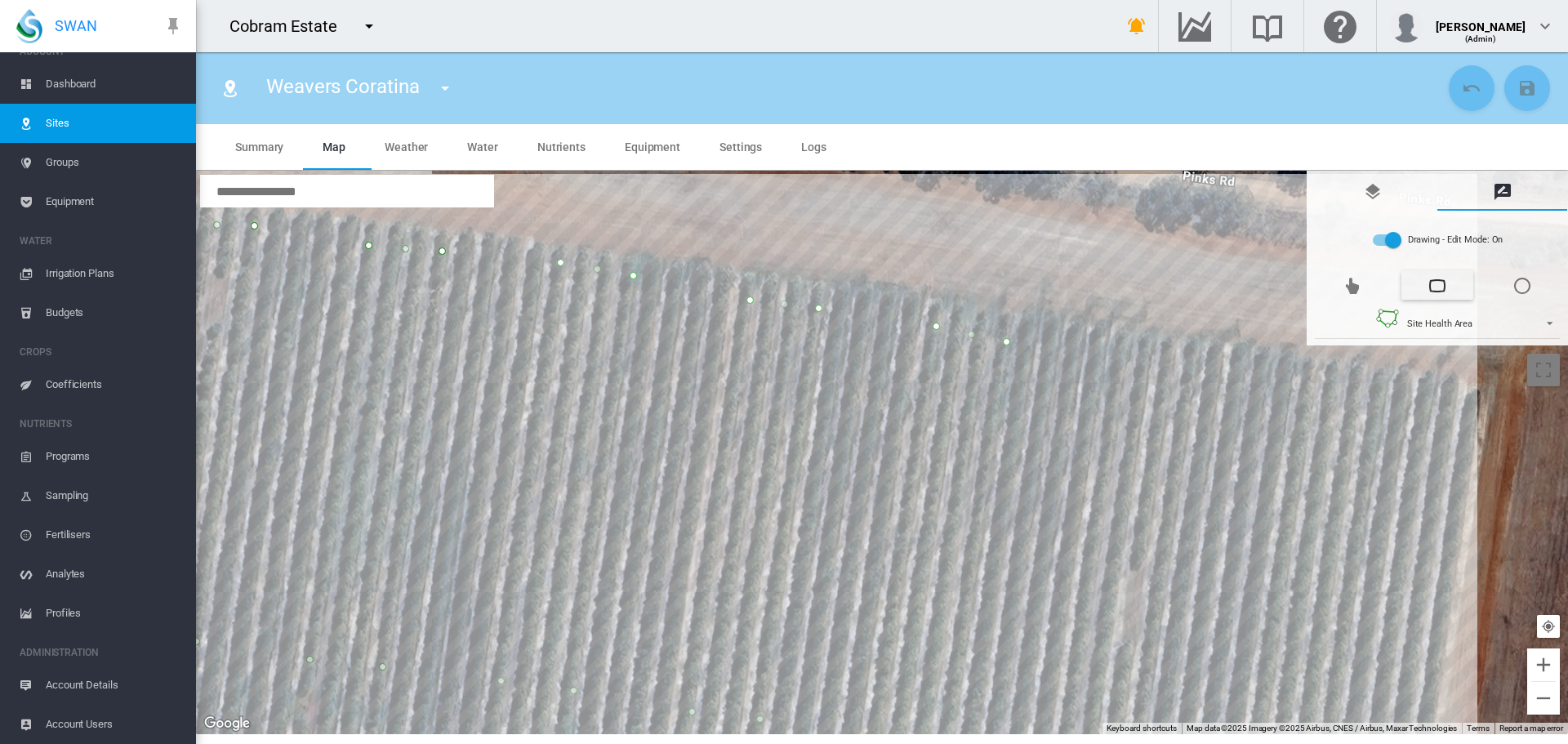
drag, startPoint x: 1190, startPoint y: 376, endPoint x: 1148, endPoint y: 364, distance: 43.7
click at [1190, 373] on div at bounding box center [882, 452] width 1372 height 564
click at [1194, 370] on div at bounding box center [882, 452] width 1372 height 564
click at [1127, 367] on div at bounding box center [882, 452] width 1372 height 564
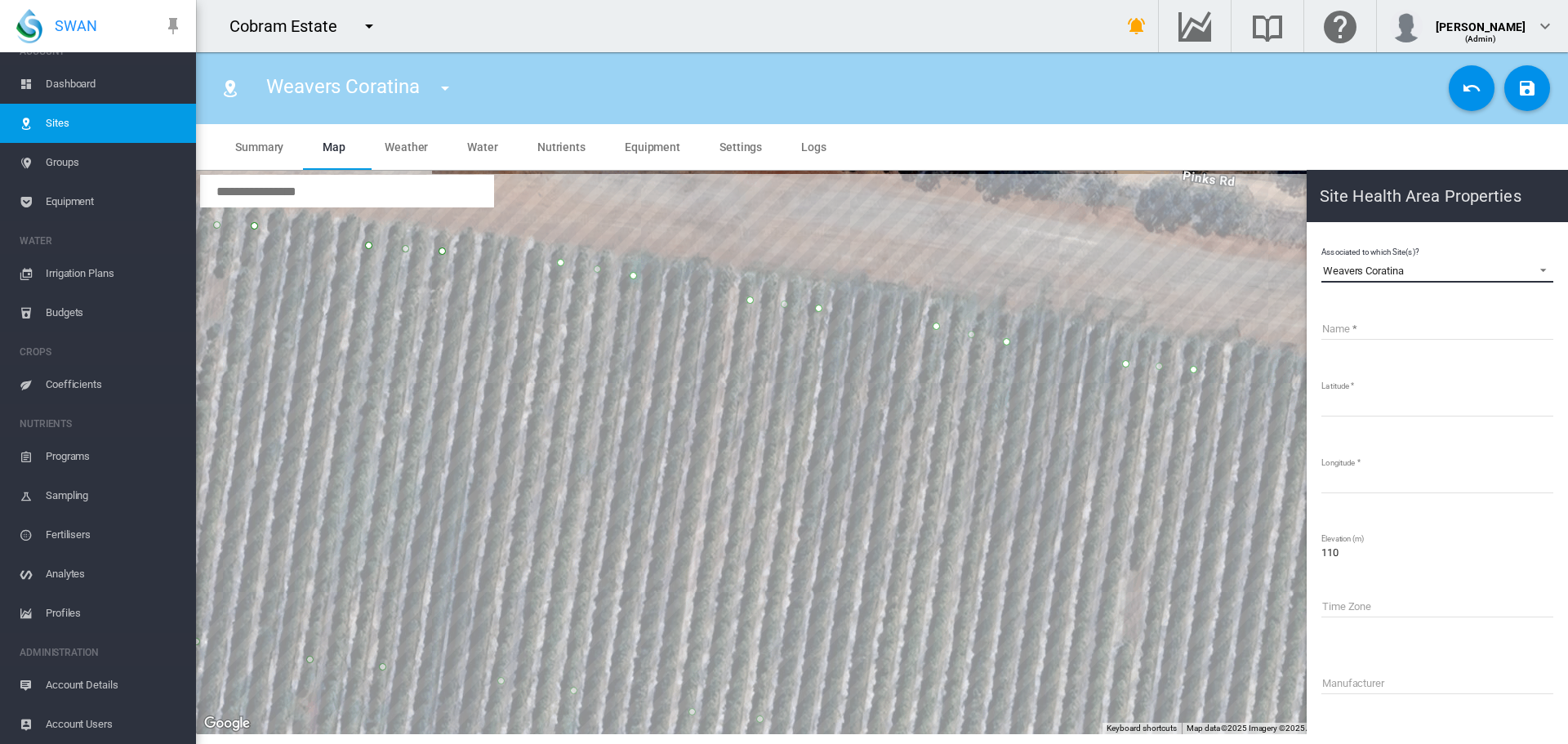
drag, startPoint x: 1412, startPoint y: 268, endPoint x: 1323, endPoint y: 240, distance: 93.3
click at [1323, 240] on md-content "Associated to which Site(s)? Weavers Coratina Weavers Coratina Name Latitude **…" at bounding box center [1438, 550] width 248 height 642
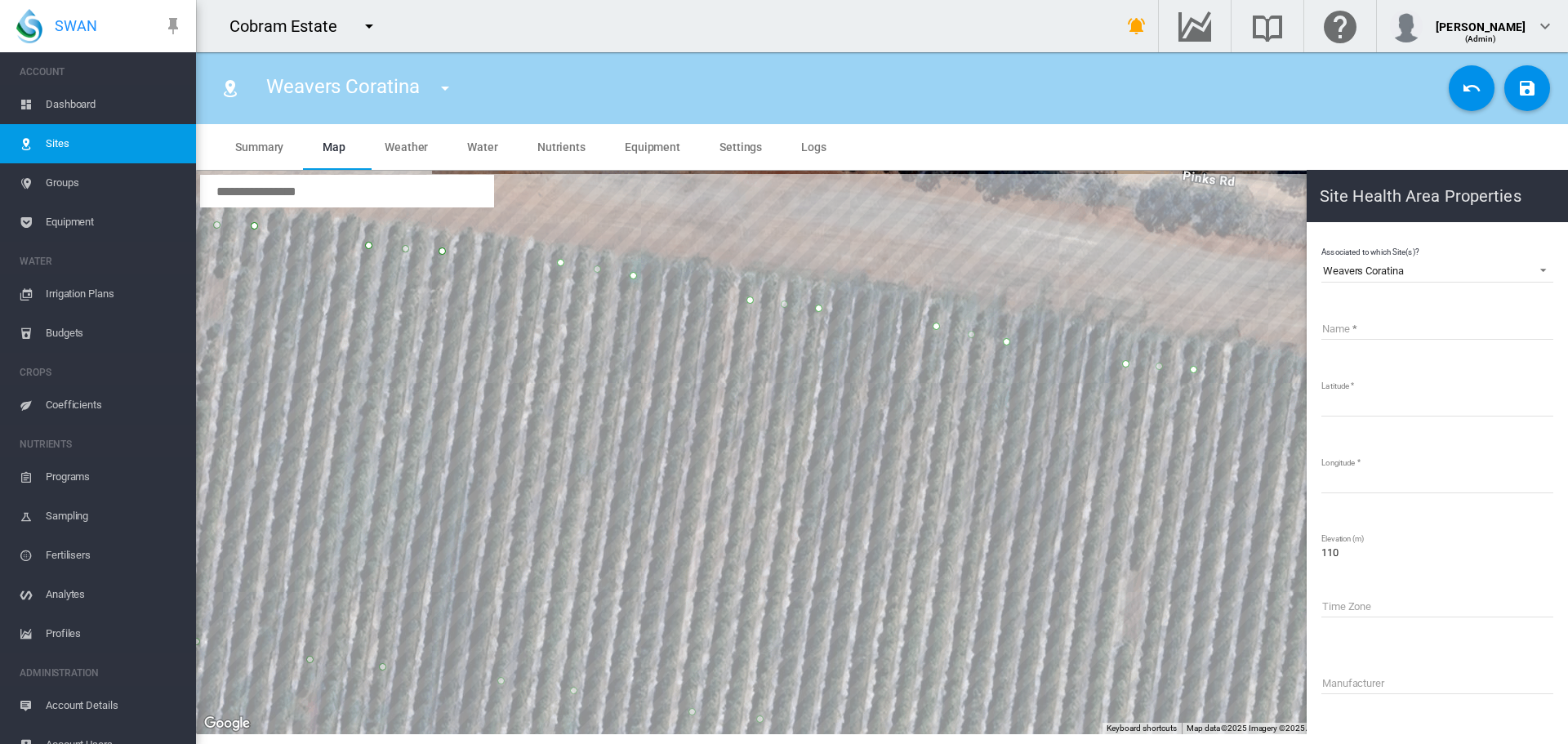
scroll to position [20, 0]
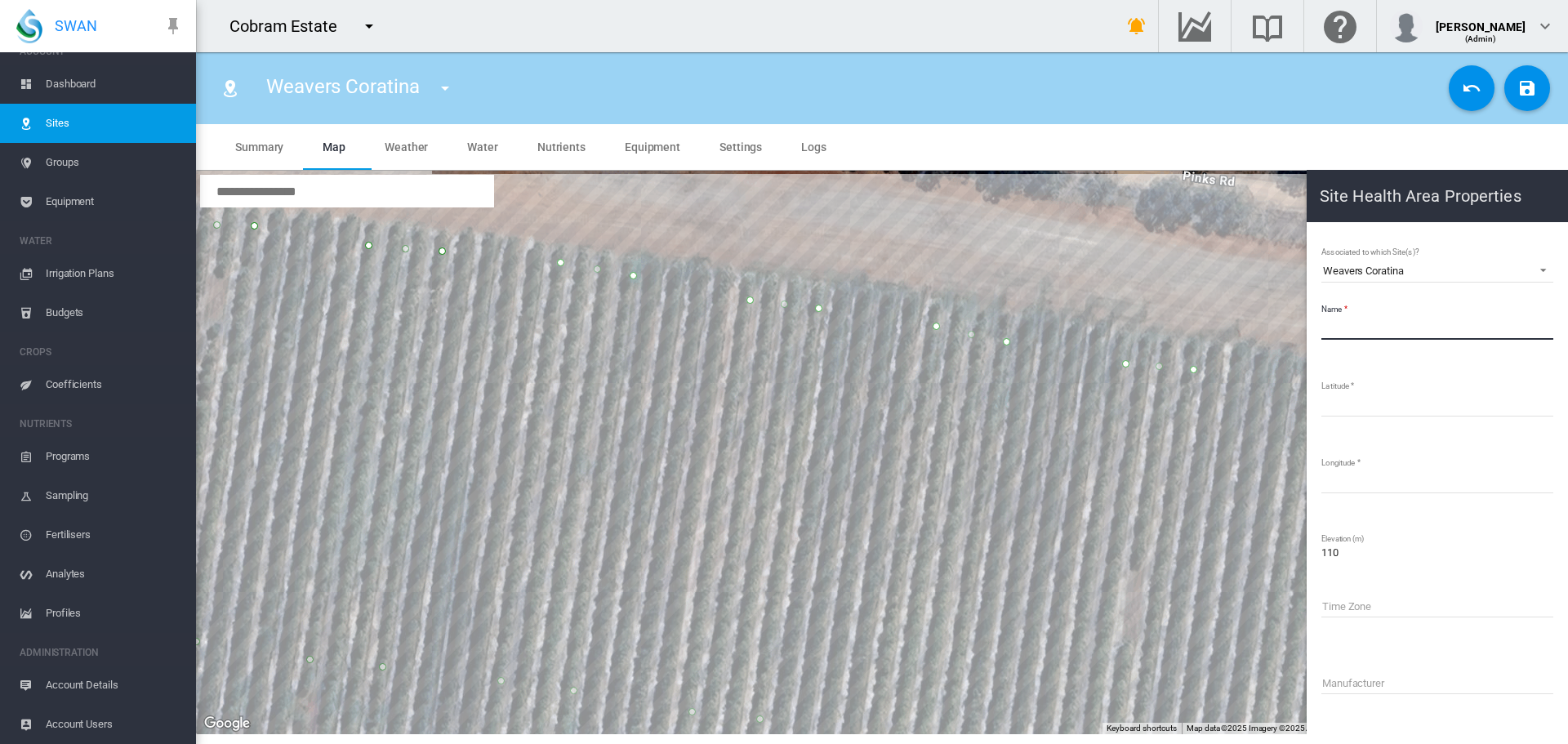
click at [1370, 334] on input "Name" at bounding box center [1437, 328] width 232 height 24
paste input "**********"
type input "**********"
click at [1536, 95] on md-icon "icon-content-save" at bounding box center [1527, 88] width 19 height 19
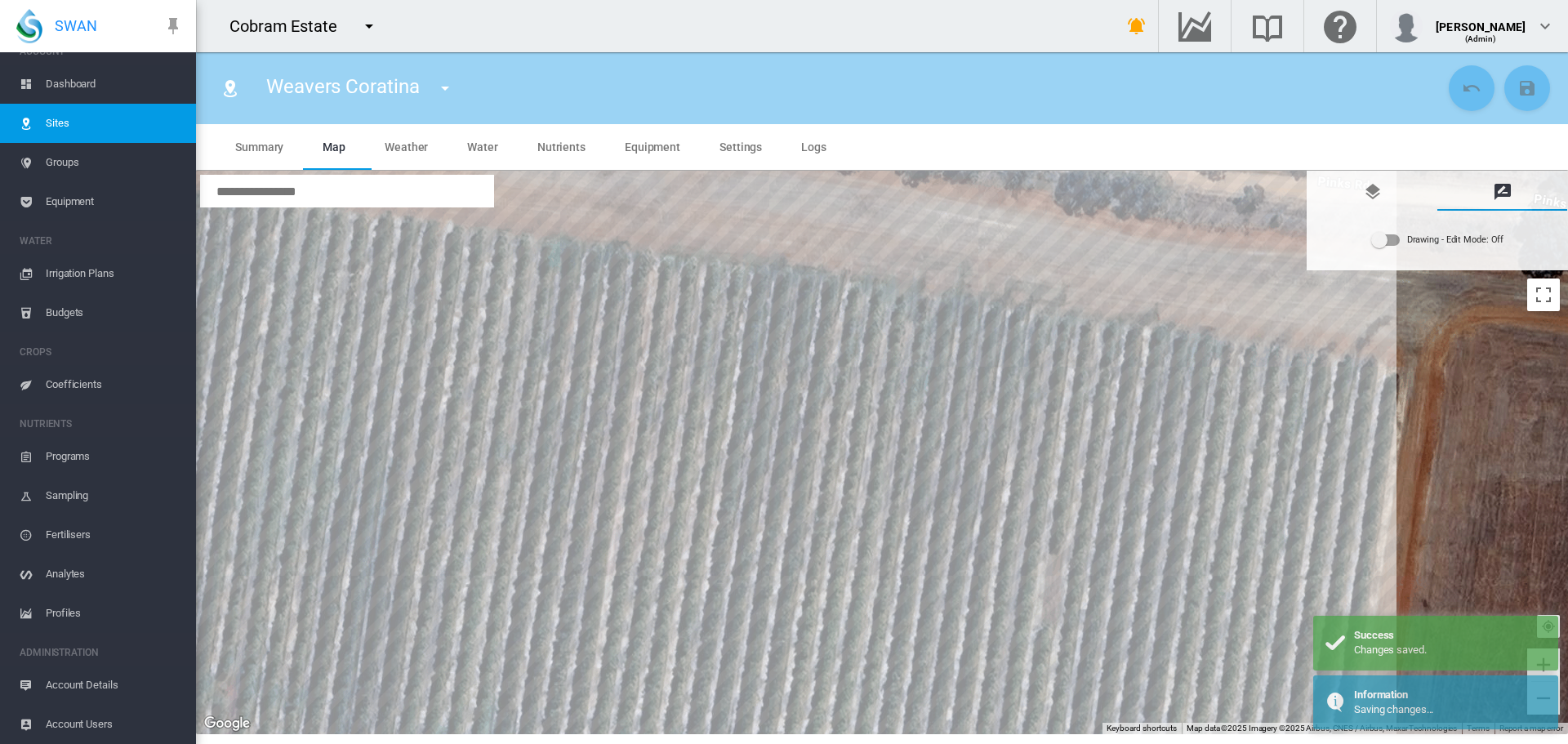
drag, startPoint x: 1226, startPoint y: 307, endPoint x: 1136, endPoint y: 289, distance: 91.8
click at [1136, 289] on div at bounding box center [882, 452] width 1372 height 564
click at [1394, 242] on div "Drawing - Edit Mode:\a Off" at bounding box center [1386, 240] width 28 height 11
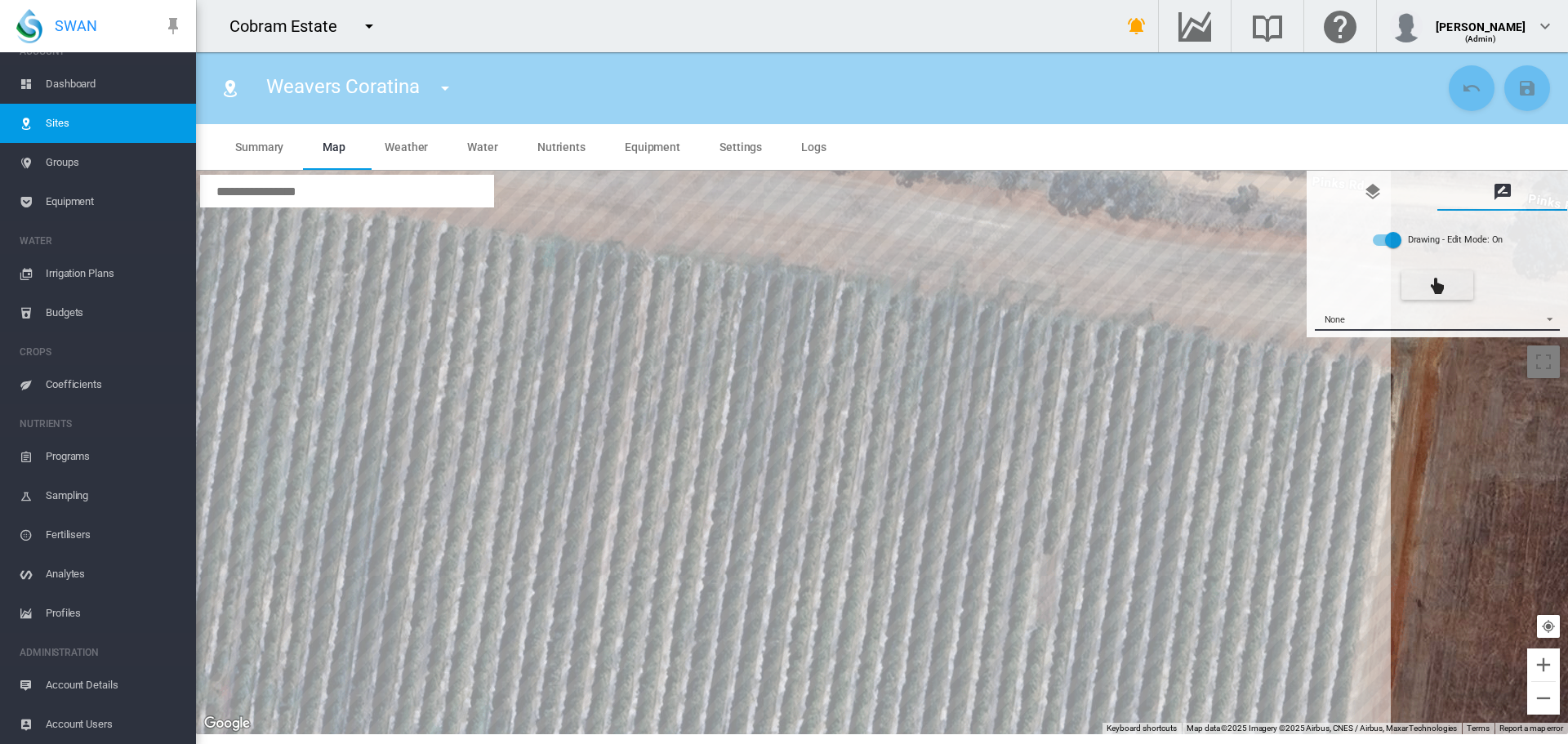
click at [1544, 318] on span "{{'AC.MAP.SELECT_DRAWING_OPTION' | i18next}} ...: \a None\a" at bounding box center [1545, 317] width 19 height 12
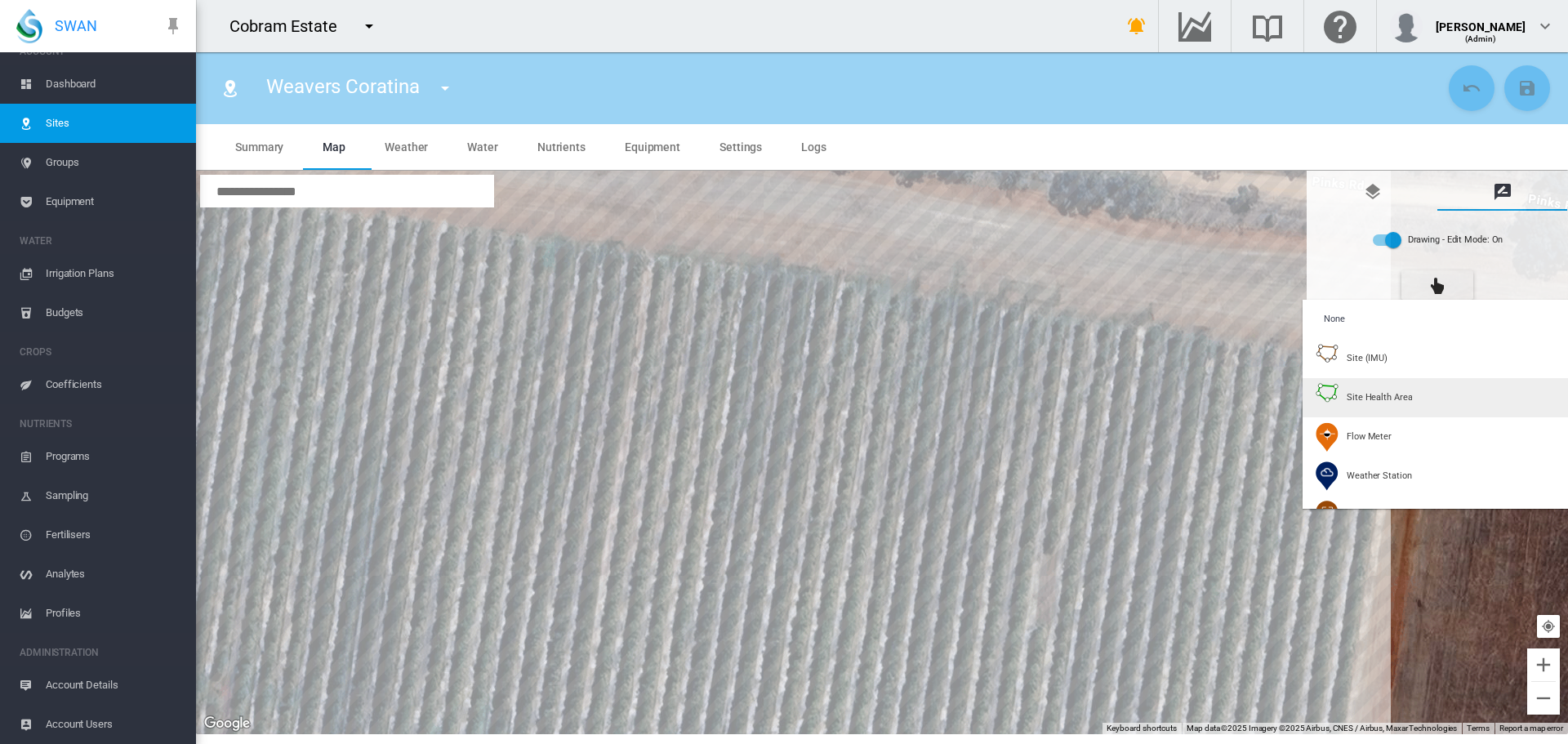
click at [1377, 393] on span "Site Health Area" at bounding box center [1379, 398] width 66 height 12
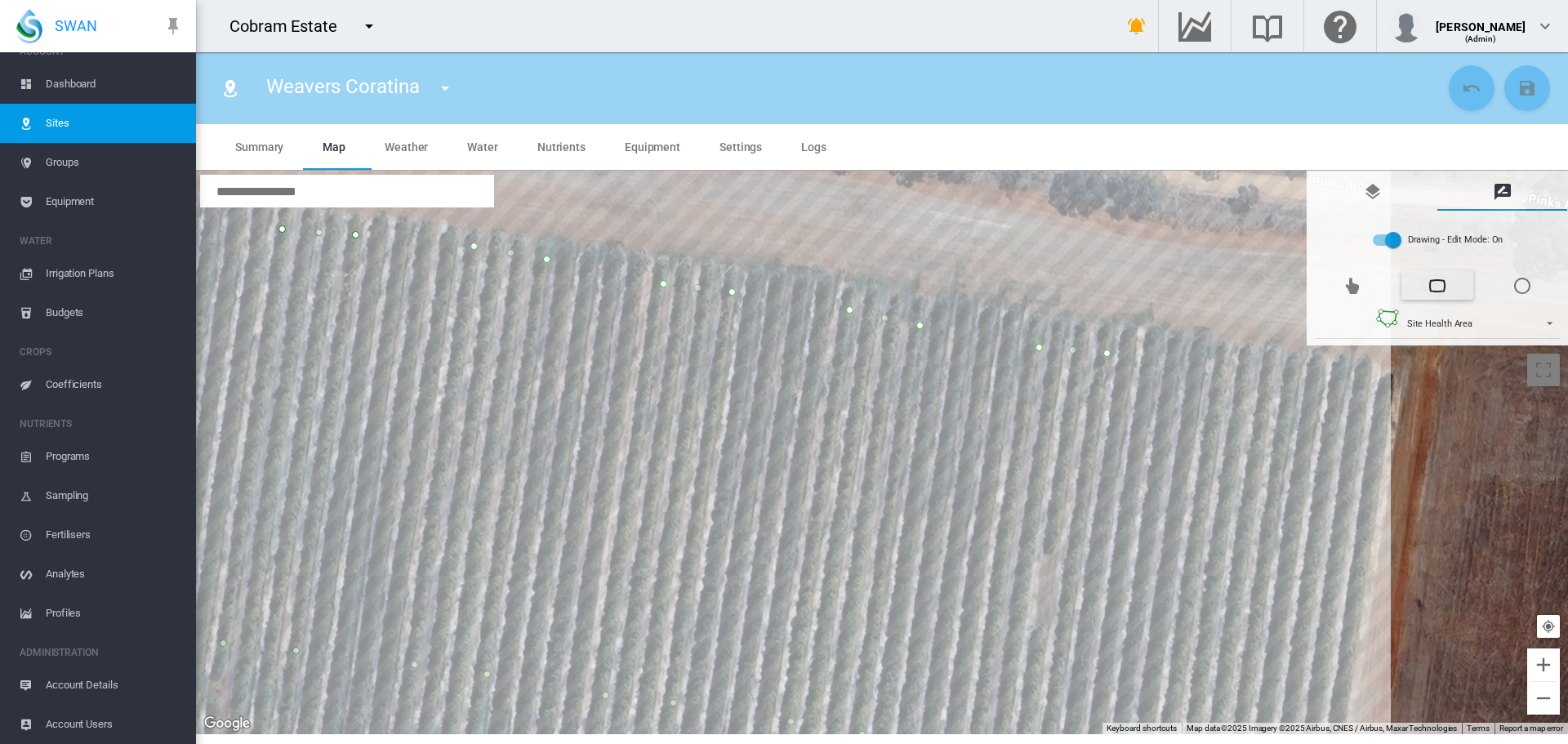
click at [1225, 371] on div at bounding box center [882, 452] width 1372 height 564
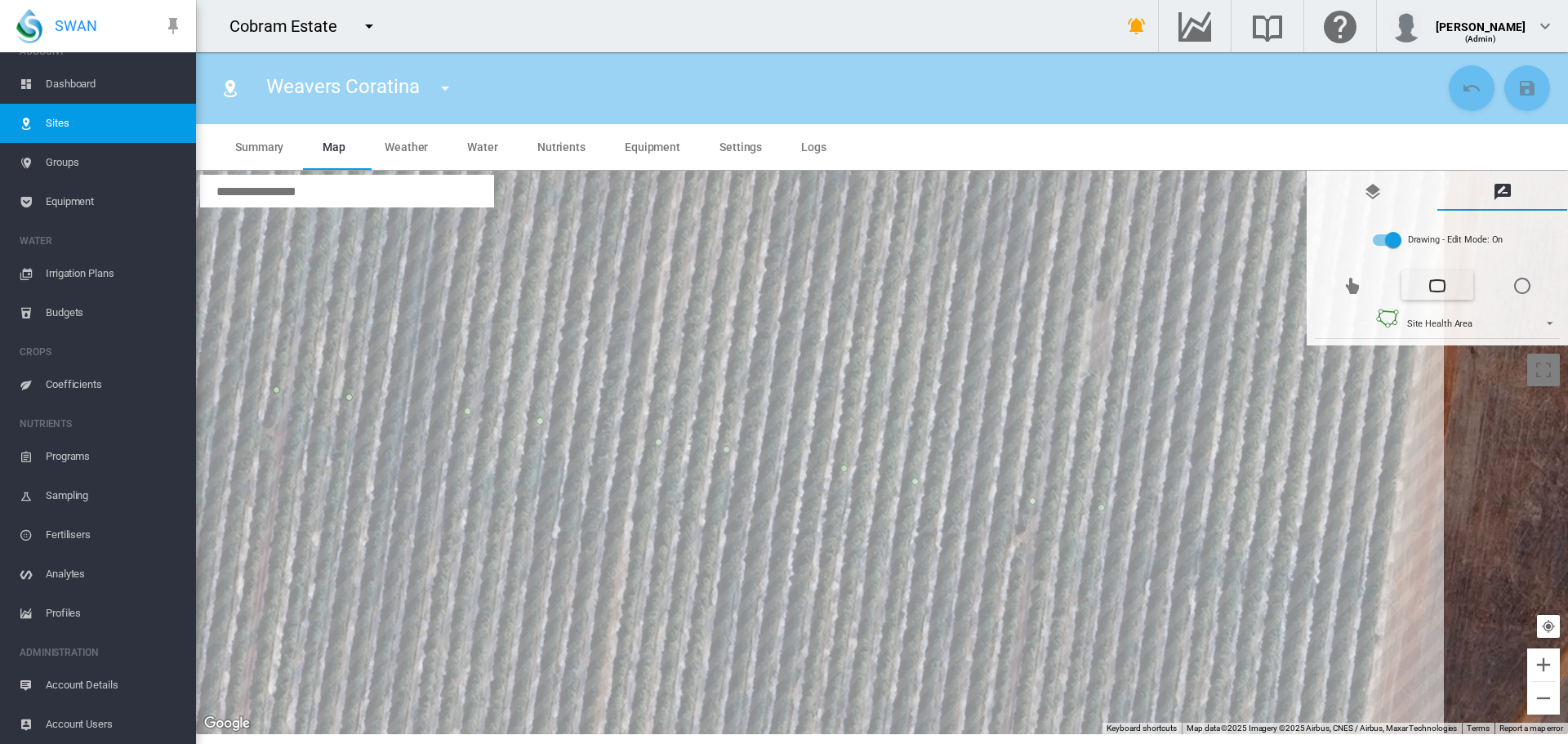
drag, startPoint x: 1209, startPoint y: 549, endPoint x: 1262, endPoint y: 296, distance: 258.5
click at [1262, 296] on div at bounding box center [882, 452] width 1372 height 564
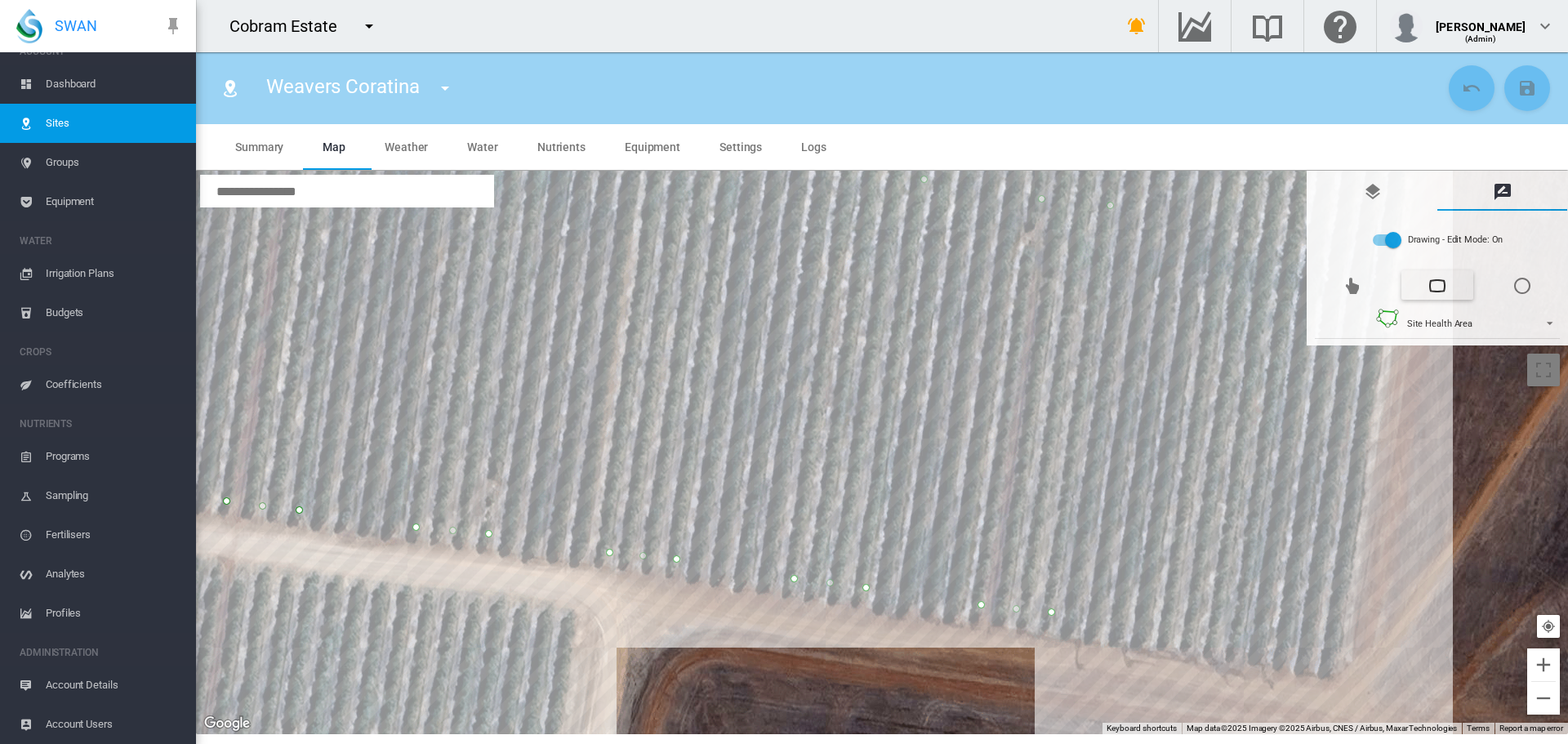
drag, startPoint x: 1220, startPoint y: 597, endPoint x: 1220, endPoint y: 318, distance: 279.0
click at [1220, 318] on div at bounding box center [882, 452] width 1372 height 564
click at [1172, 632] on div at bounding box center [882, 452] width 1372 height 564
click at [1243, 641] on div at bounding box center [882, 452] width 1372 height 564
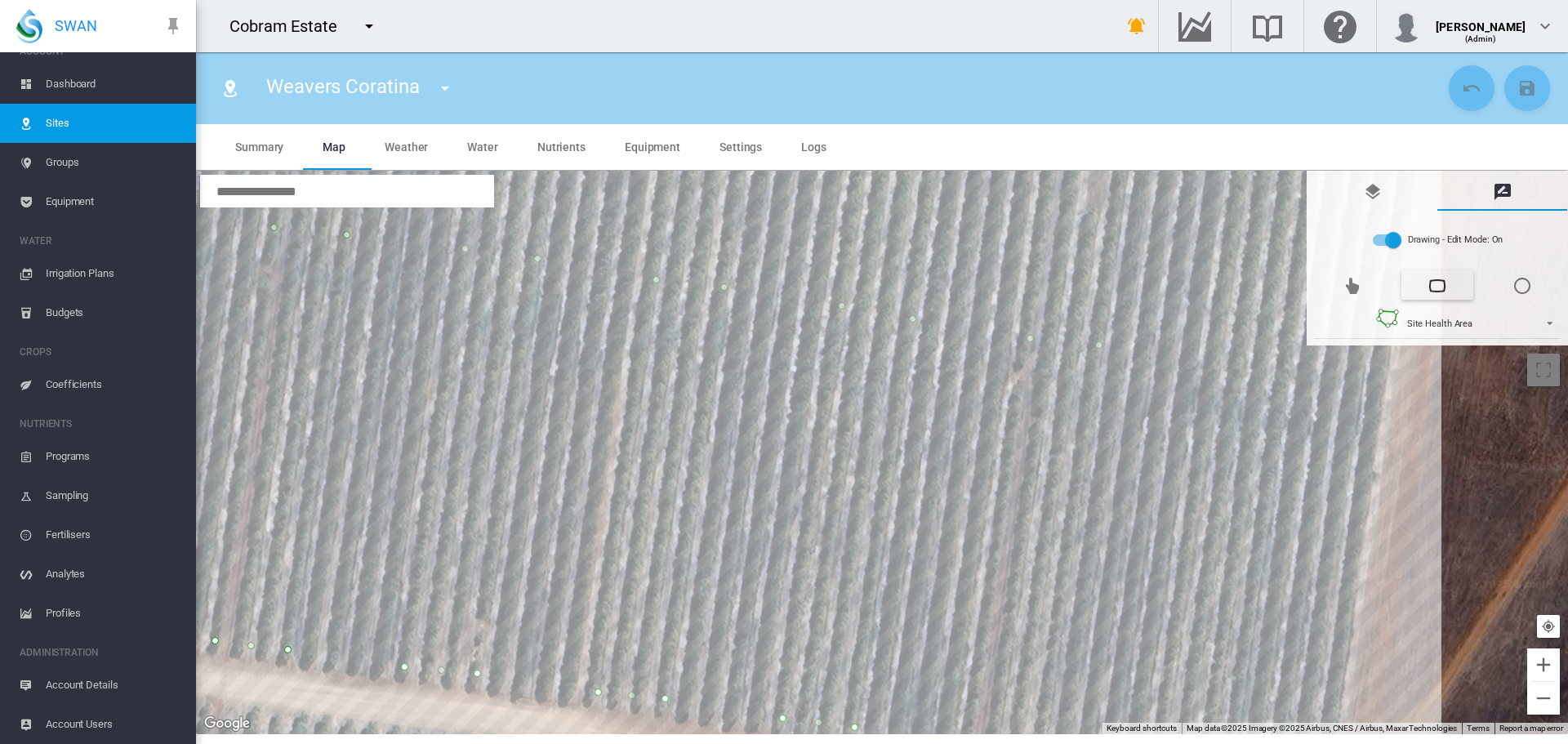
drag, startPoint x: 1240, startPoint y: 416, endPoint x: 1209, endPoint y: 672, distance: 257.9
click at [1212, 692] on div at bounding box center [882, 452] width 1372 height 564
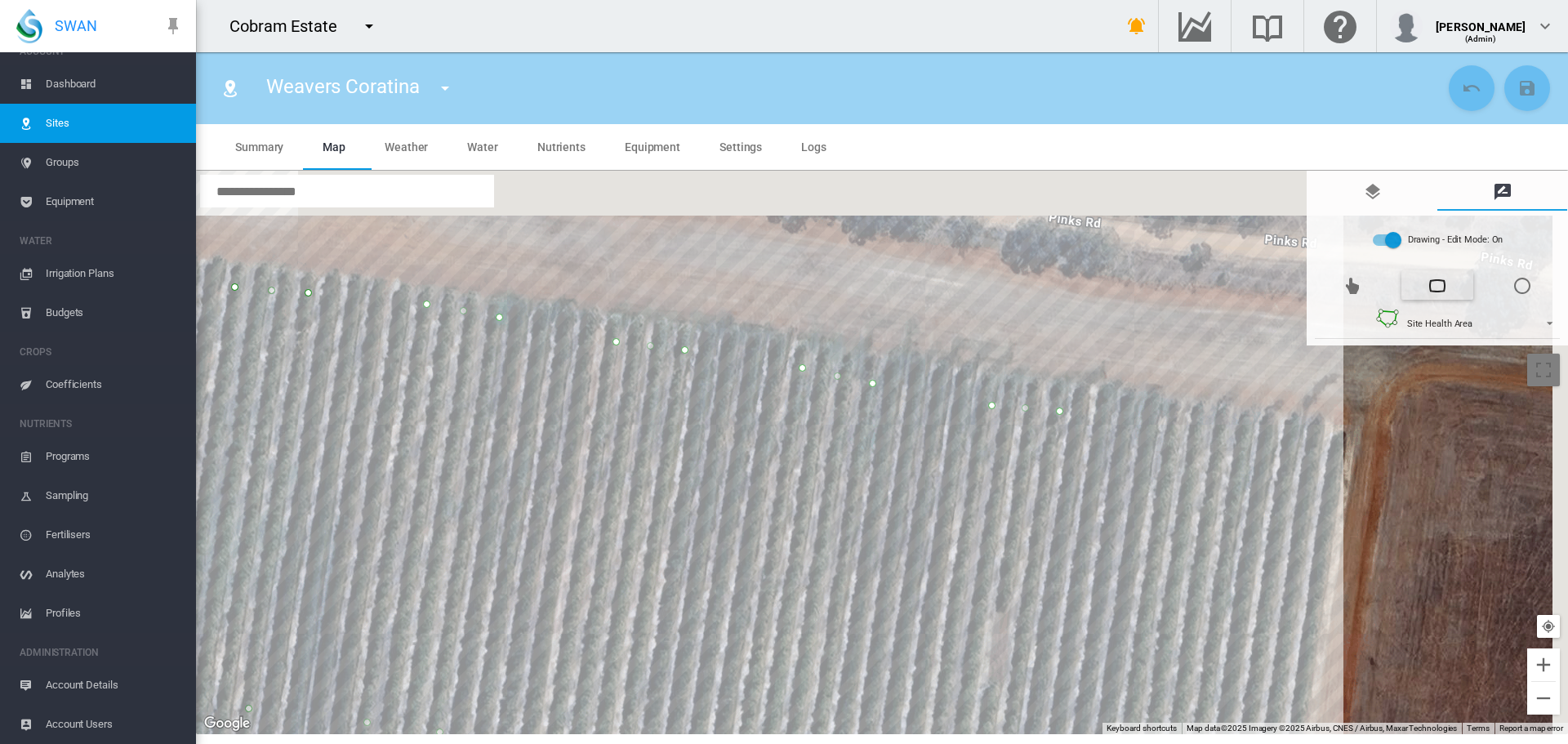
drag, startPoint x: 1257, startPoint y: 341, endPoint x: 1178, endPoint y: 667, distance: 335.4
click at [1178, 667] on div at bounding box center [882, 452] width 1372 height 564
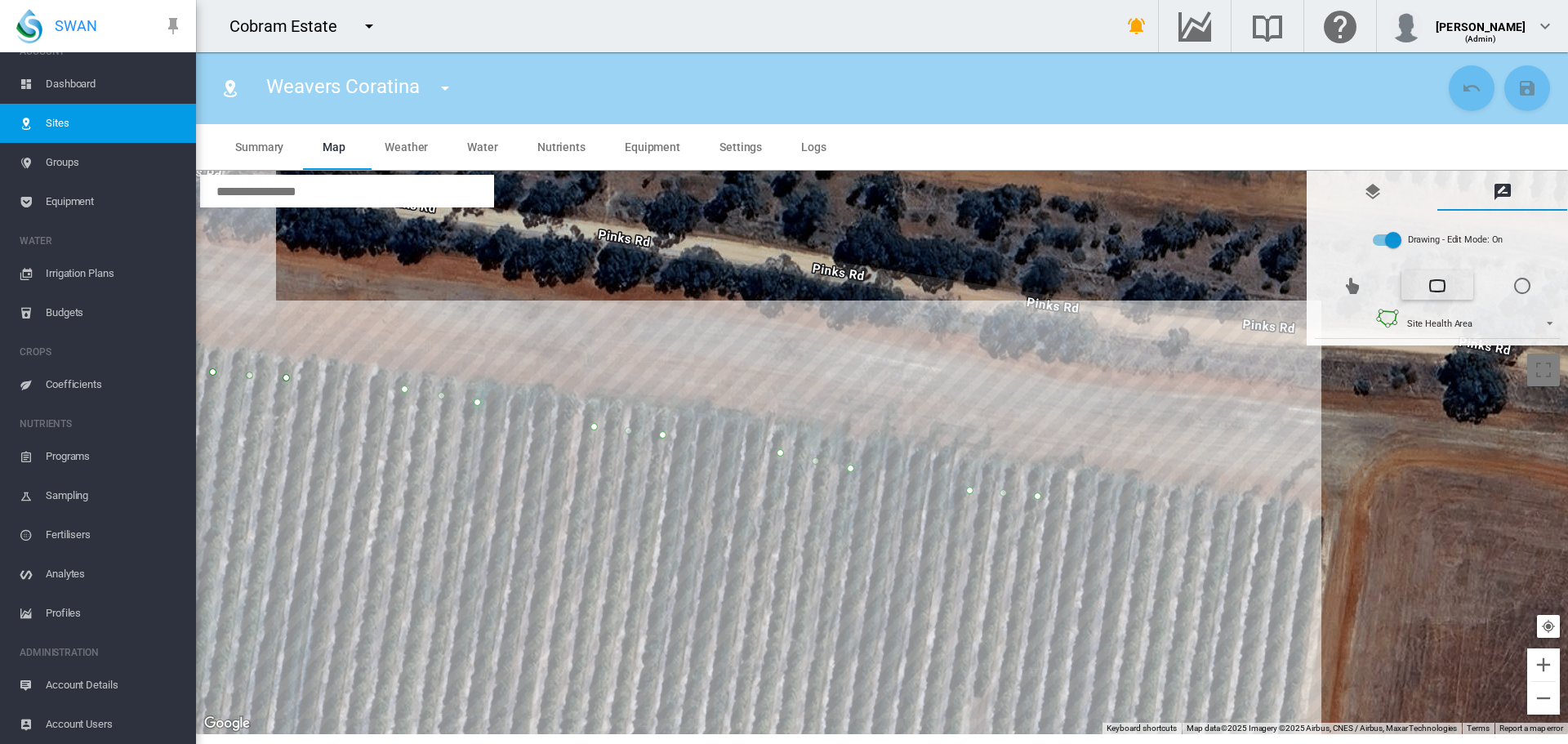
click at [1226, 525] on div at bounding box center [882, 452] width 1372 height 564
click at [1159, 515] on div at bounding box center [882, 452] width 1372 height 564
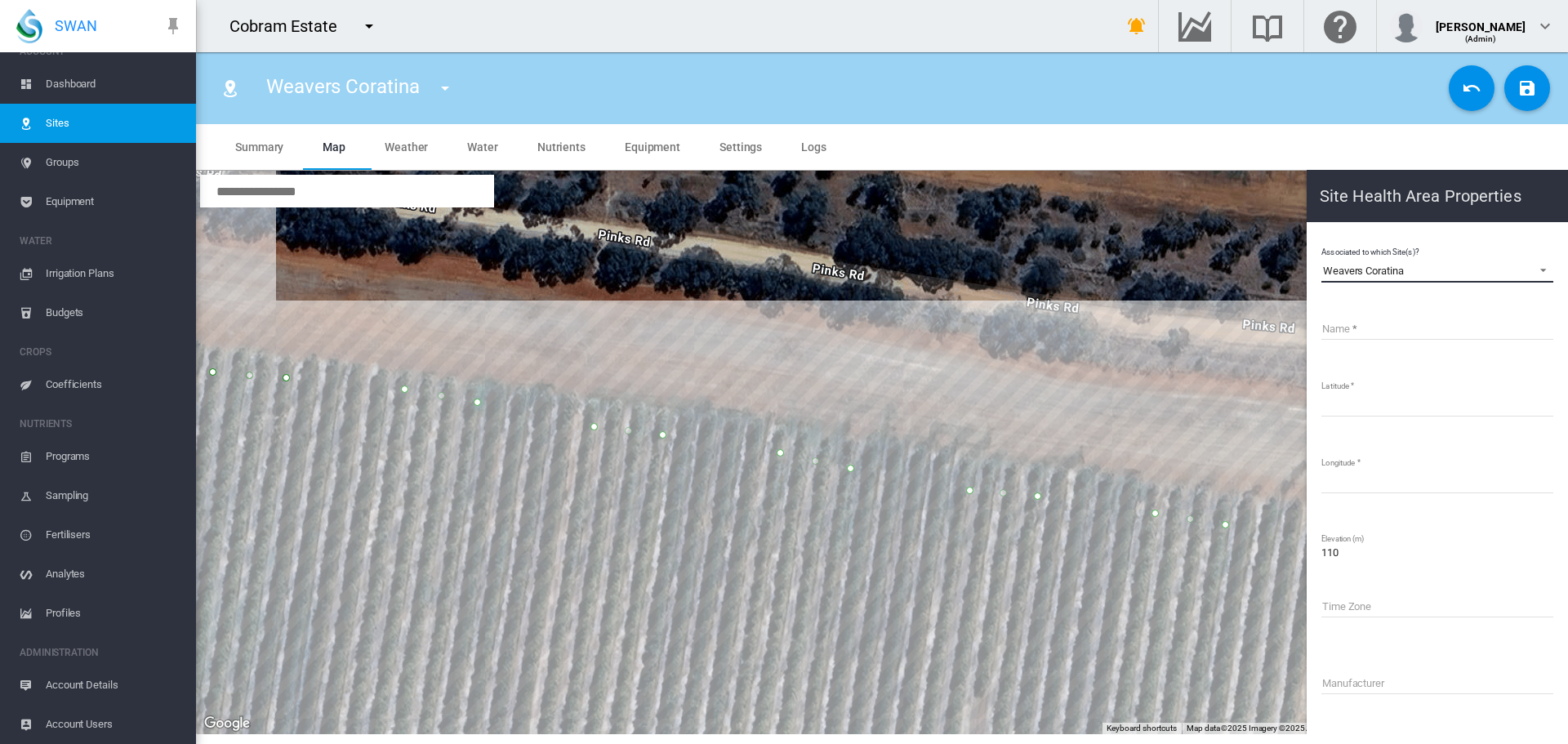
drag, startPoint x: 1419, startPoint y: 269, endPoint x: 1318, endPoint y: 243, distance: 104.3
click at [1318, 243] on md-content "Associated to which Site(s)? Weavers Coratina Weavers Coratina Name Latitude **…" at bounding box center [1438, 550] width 248 height 642
copy div "Weavers Coratina"
click at [1343, 327] on input "Name" at bounding box center [1437, 328] width 232 height 24
paste input "**********"
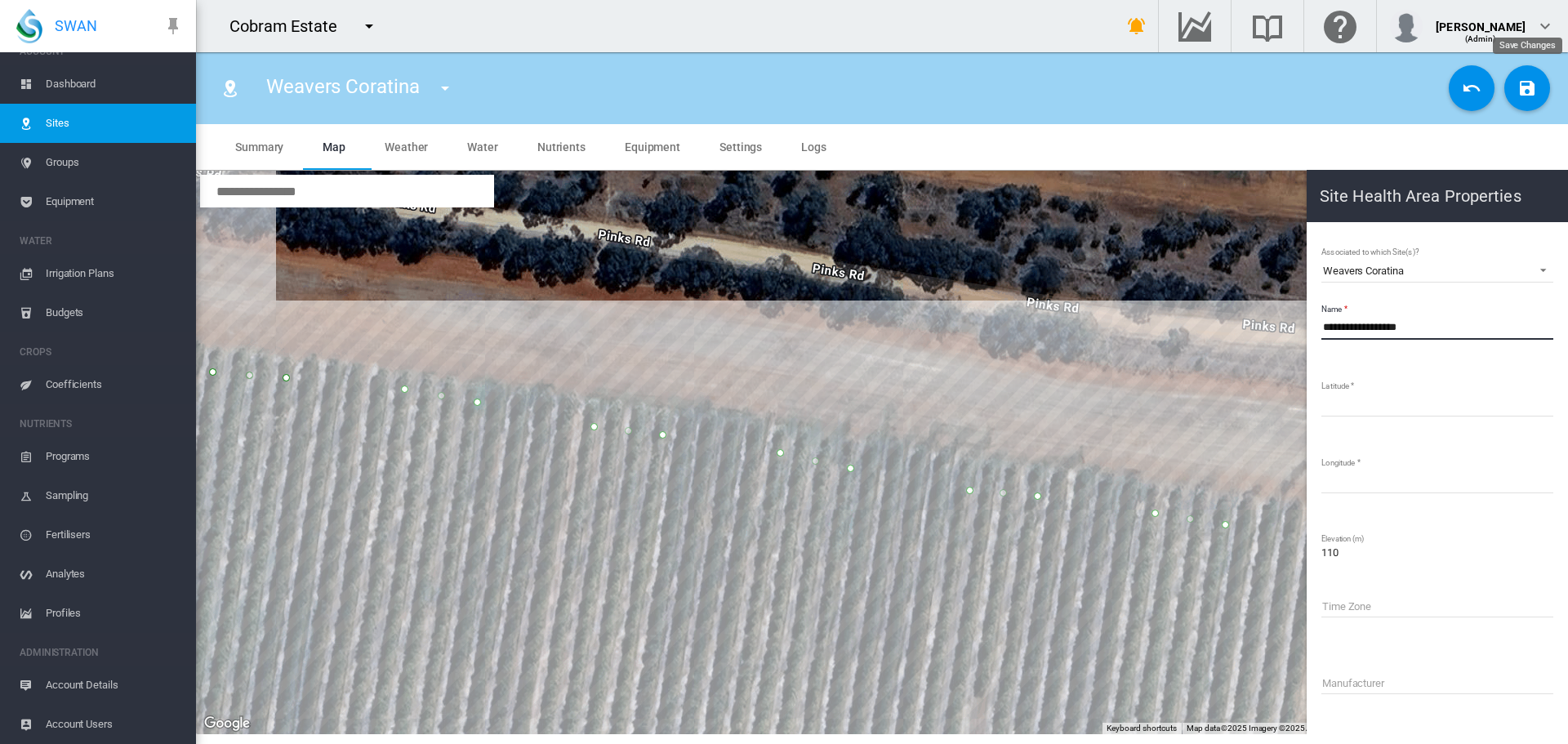
type input "**********"
click at [1514, 88] on button "Save Changes" at bounding box center [1527, 88] width 45 height 45
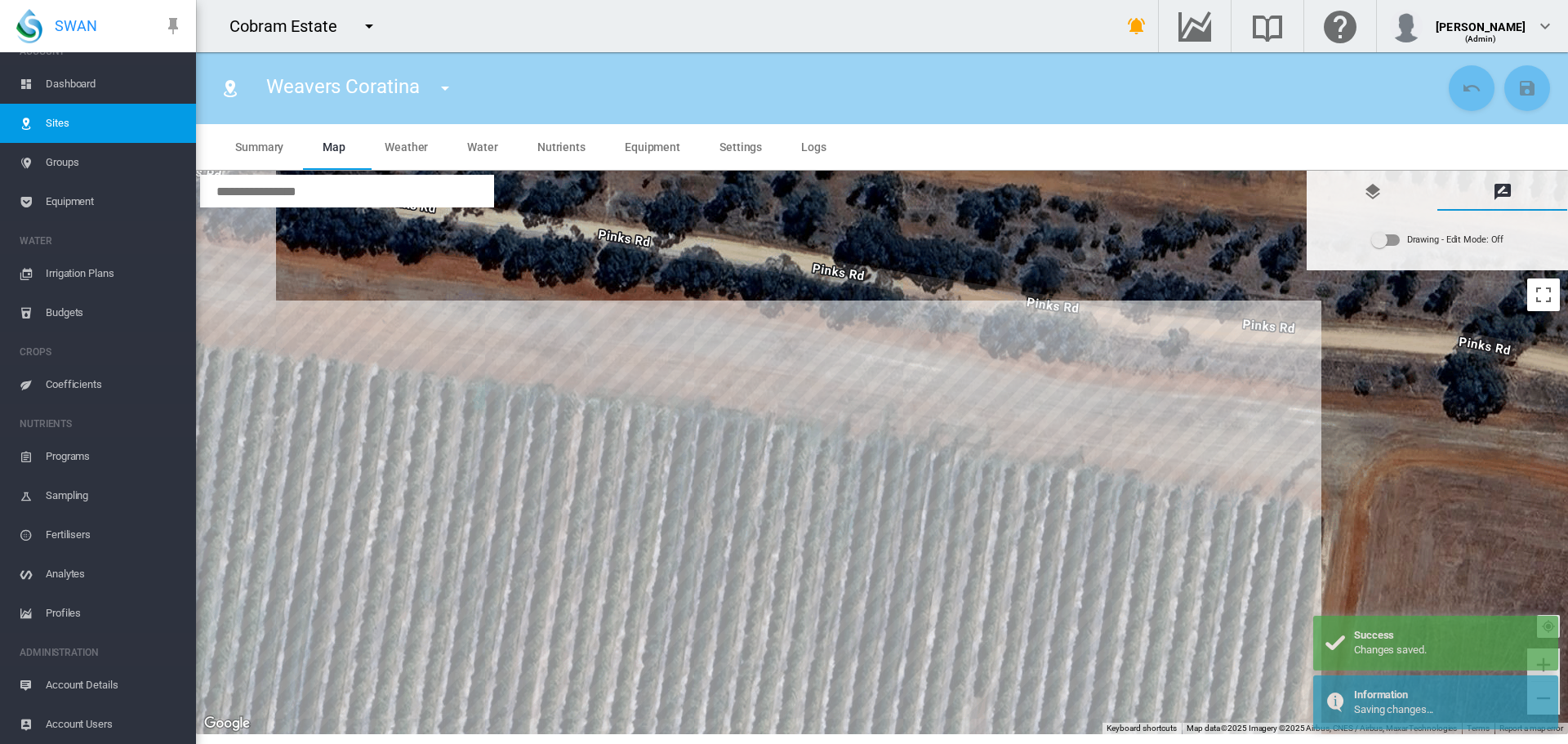
click at [87, 86] on span "Dashboard" at bounding box center [114, 84] width 137 height 39
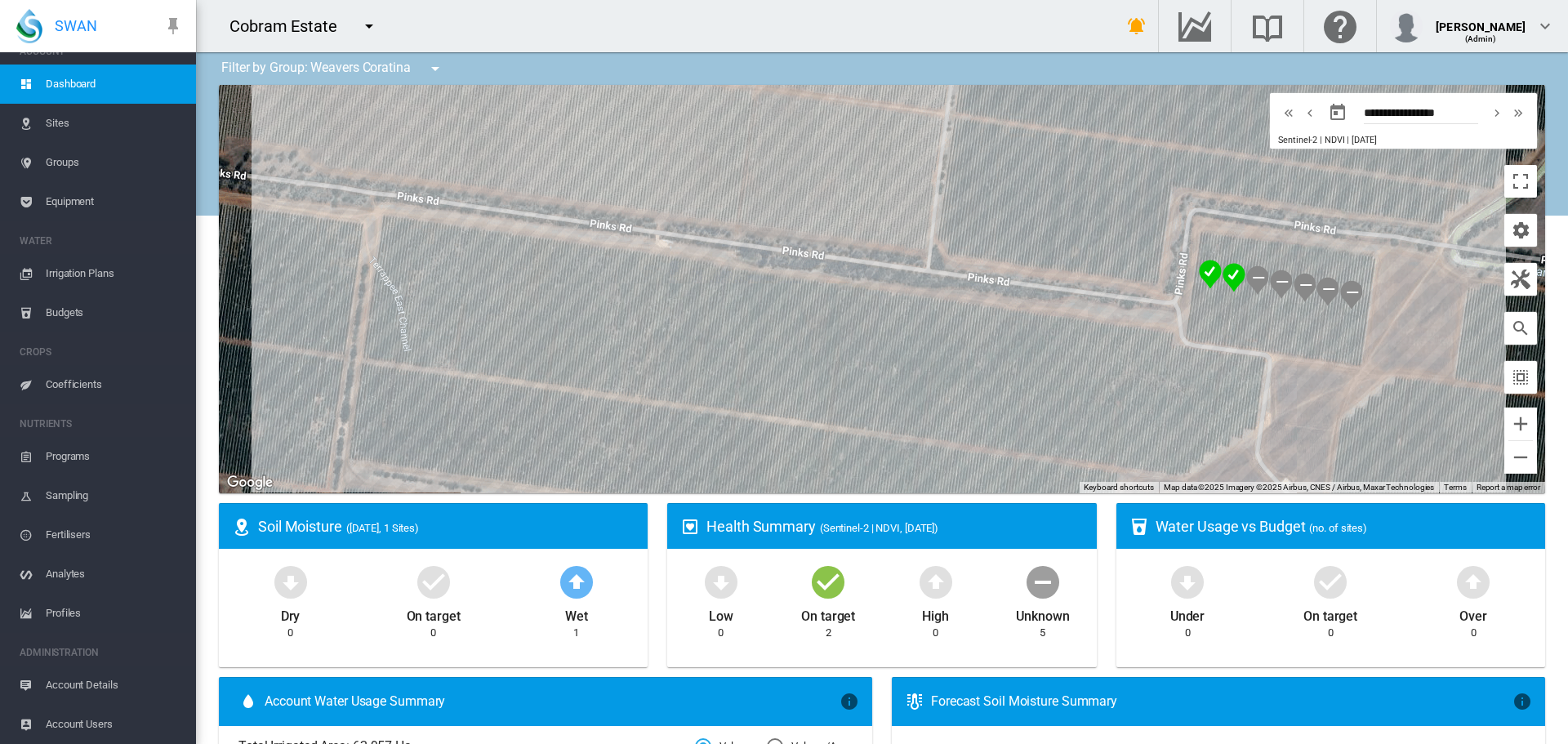
click at [438, 66] on md-icon "icon-menu-down" at bounding box center [435, 68] width 19 height 19
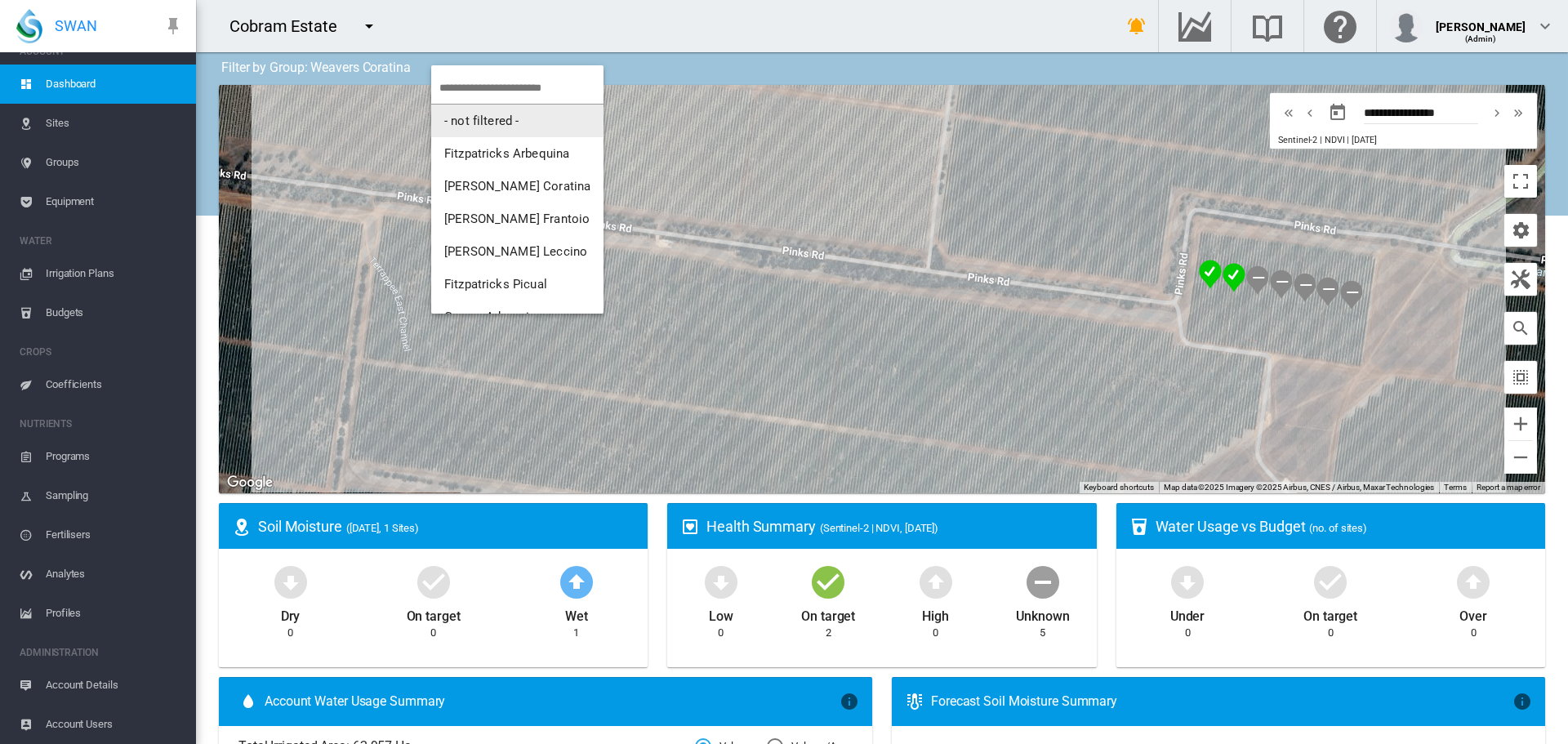
click at [482, 115] on span "- not filtered -" at bounding box center [481, 121] width 74 height 15
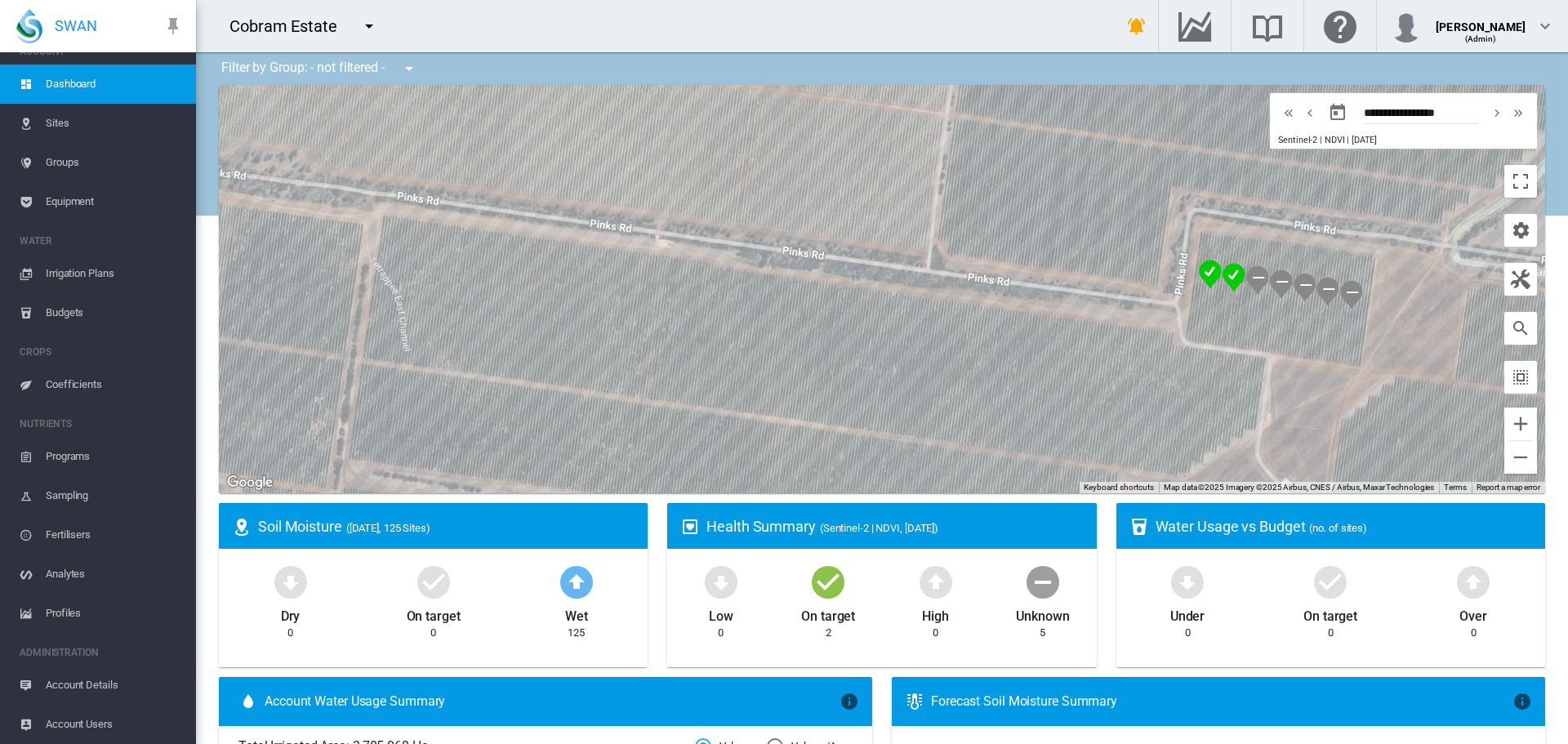
click at [408, 68] on md-icon "icon-menu-down" at bounding box center [409, 68] width 19 height 19
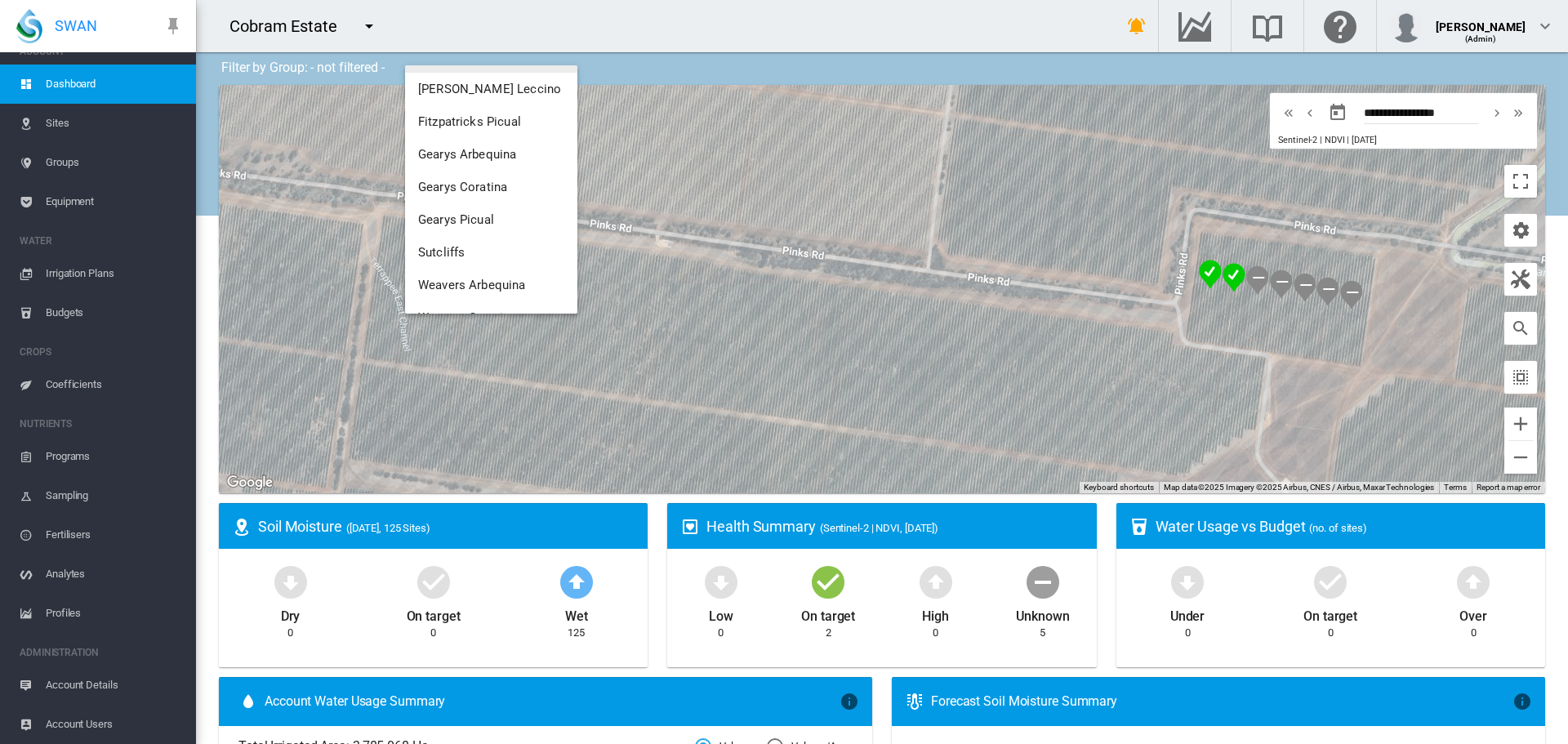
scroll to position [320, 0]
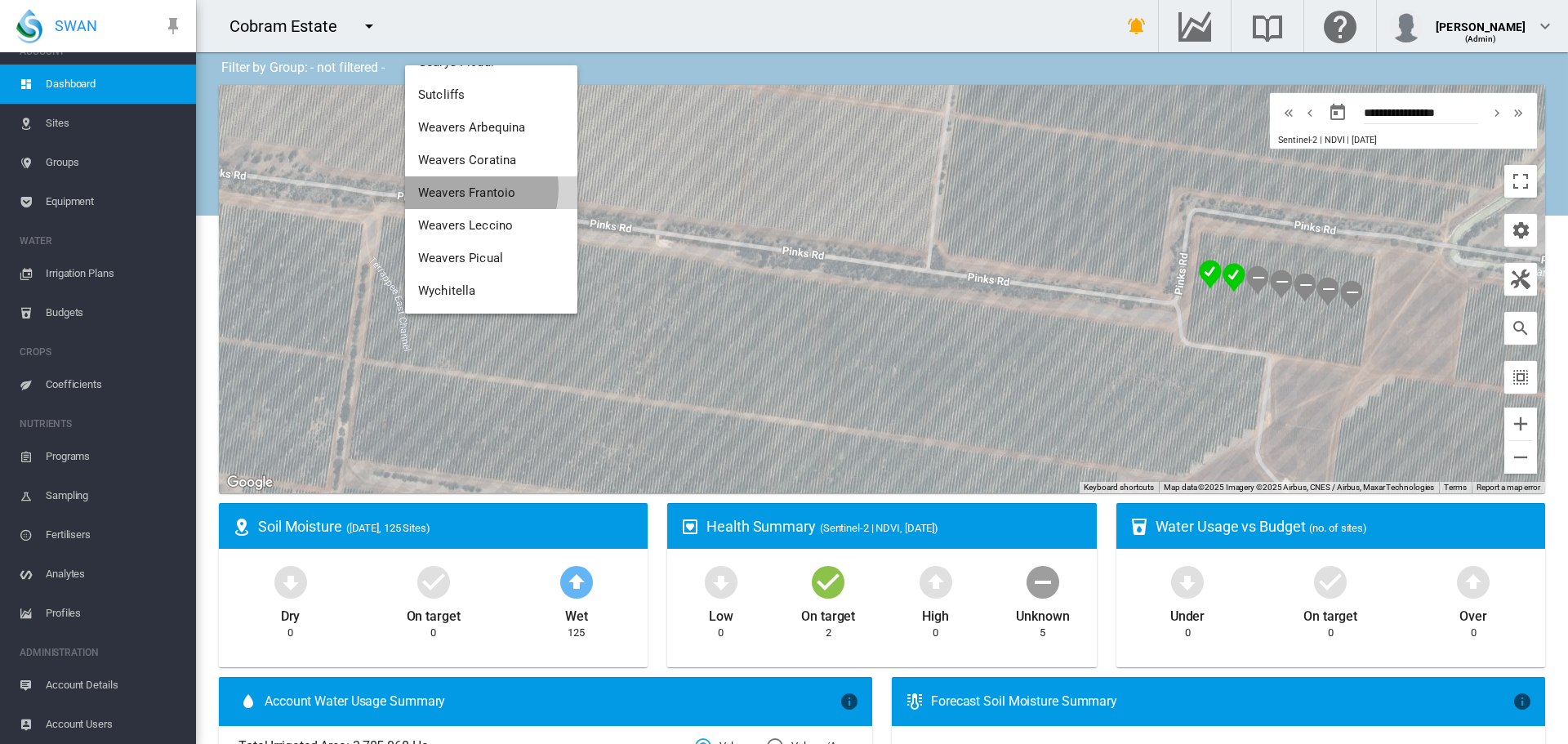
click at [472, 189] on span "Weavers Frantoio" at bounding box center [466, 192] width 97 height 15
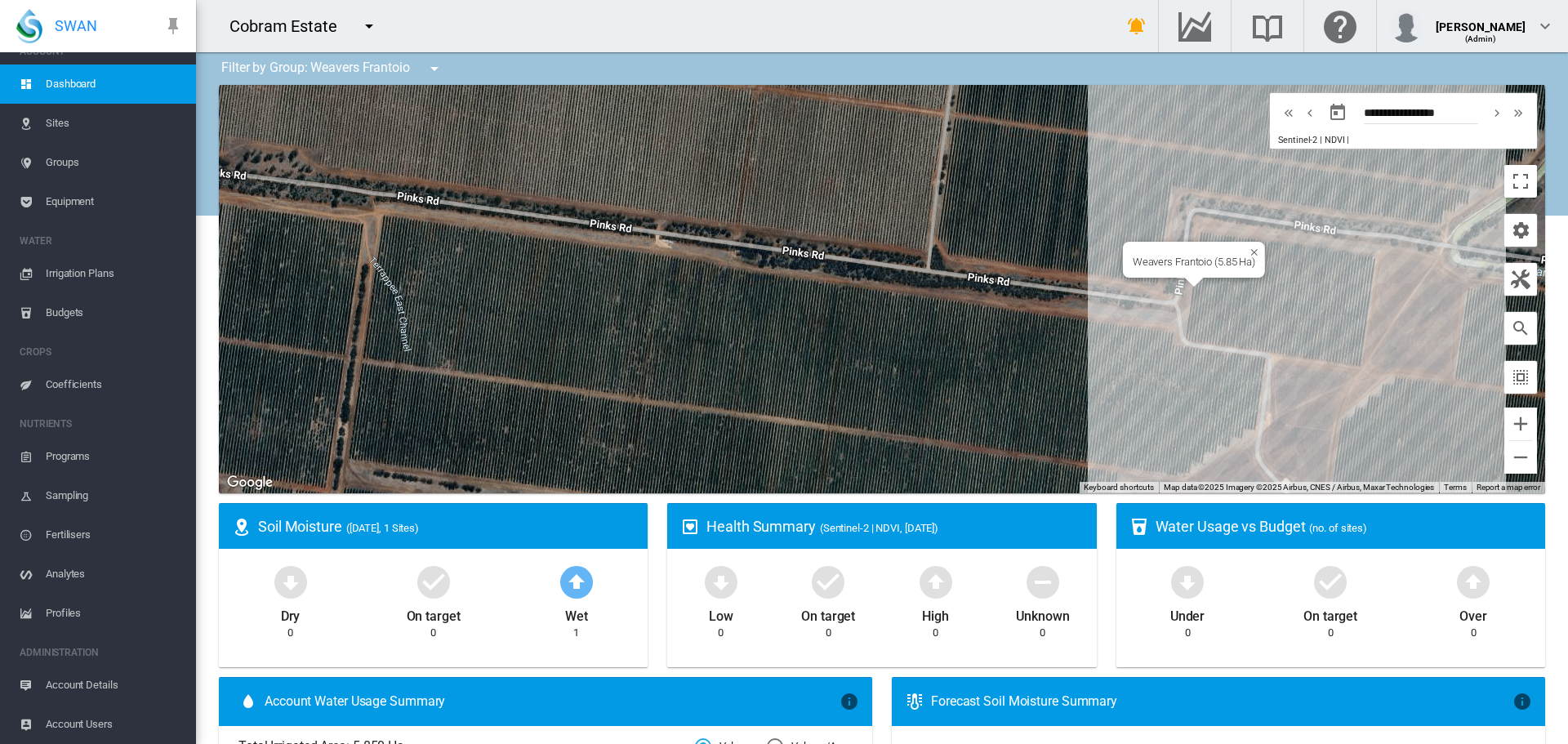
click at [1190, 291] on div "Weavers Frantoio (5.85 Ha)" at bounding box center [882, 289] width 1327 height 408
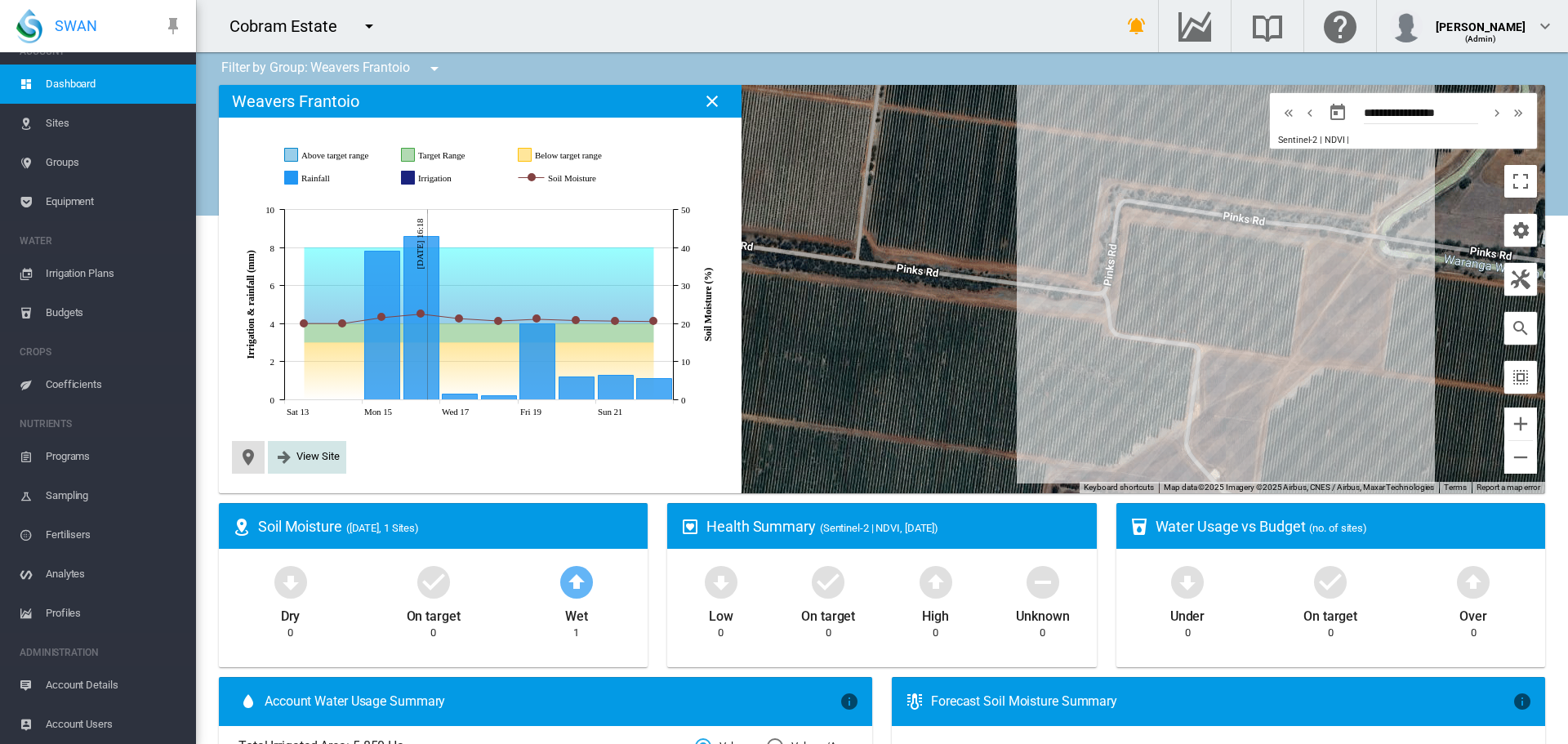
click at [297, 461] on span "View Site" at bounding box center [318, 456] width 44 height 12
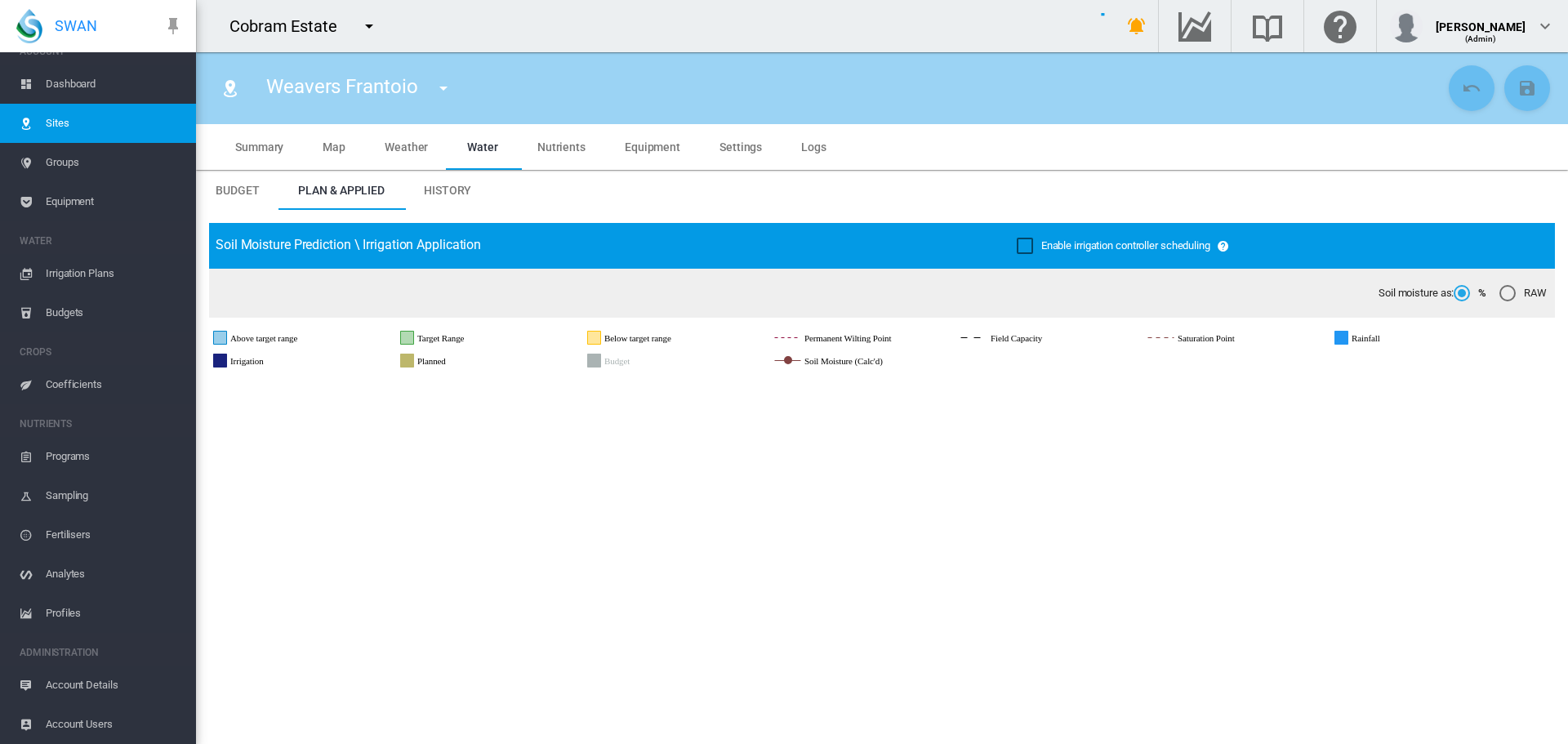
click at [327, 143] on span "Map" at bounding box center [334, 147] width 23 height 13
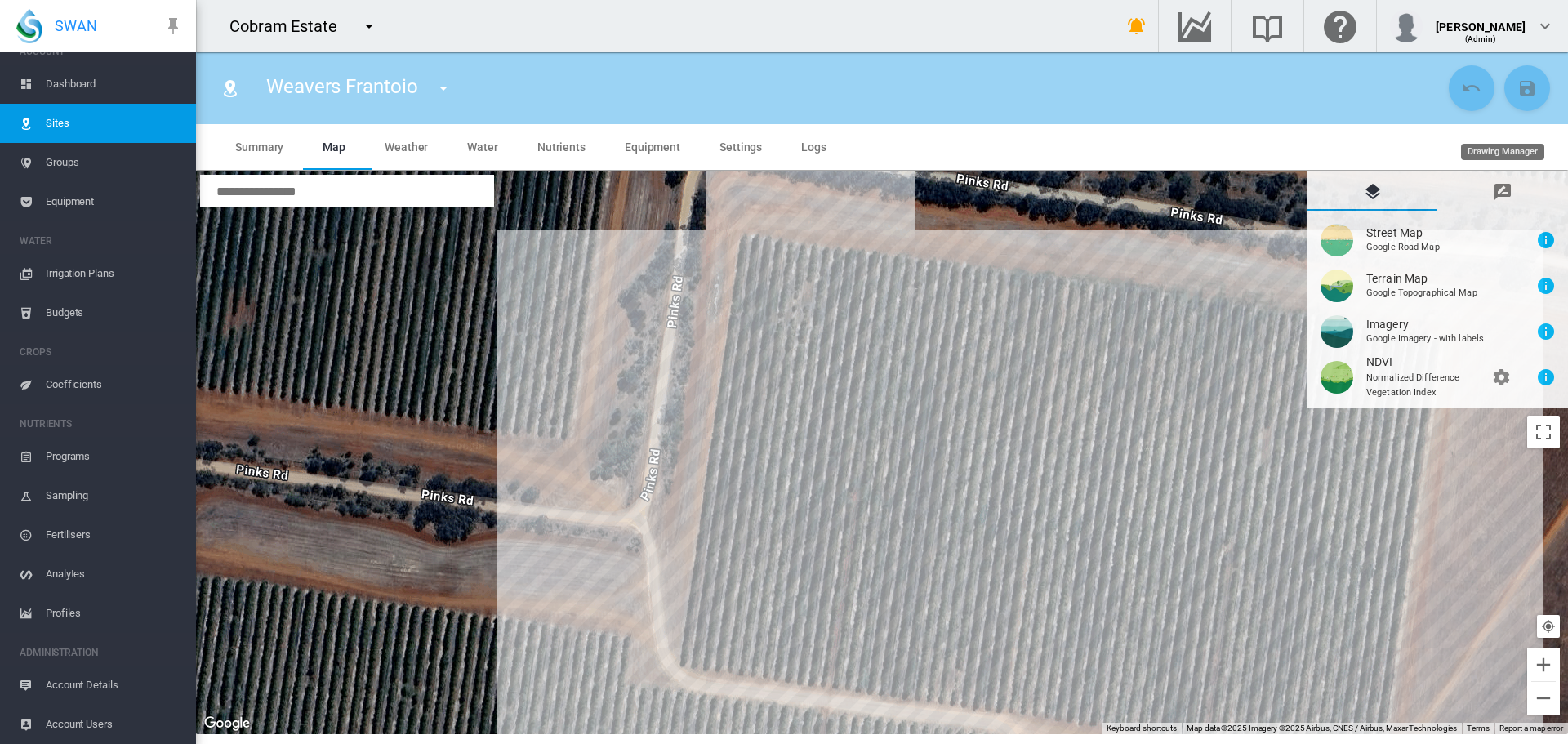
click at [1494, 194] on md-icon "icon-message-draw" at bounding box center [1502, 191] width 19 height 19
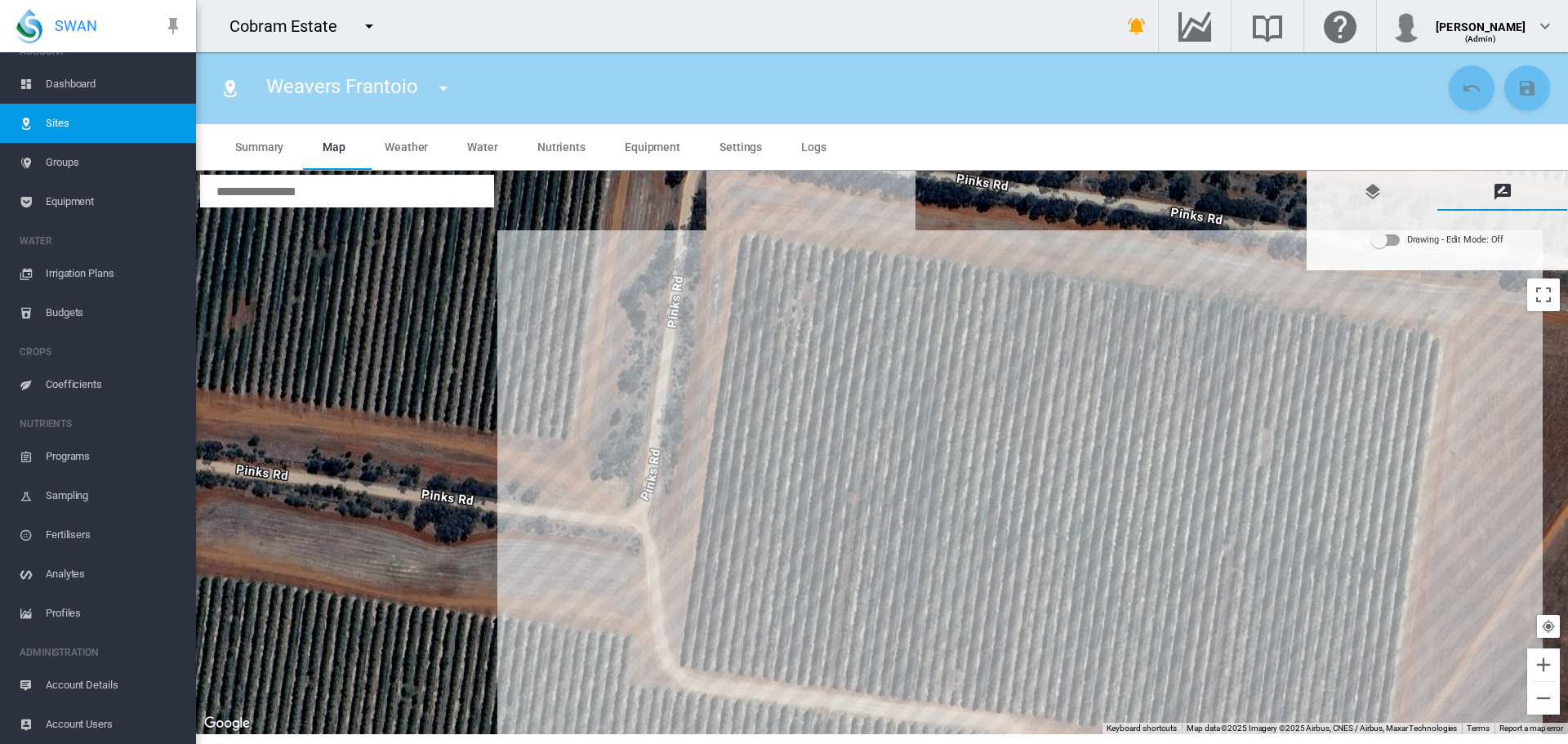
click at [1394, 245] on div "Drawing - Edit Mode:\a Off" at bounding box center [1386, 240] width 28 height 11
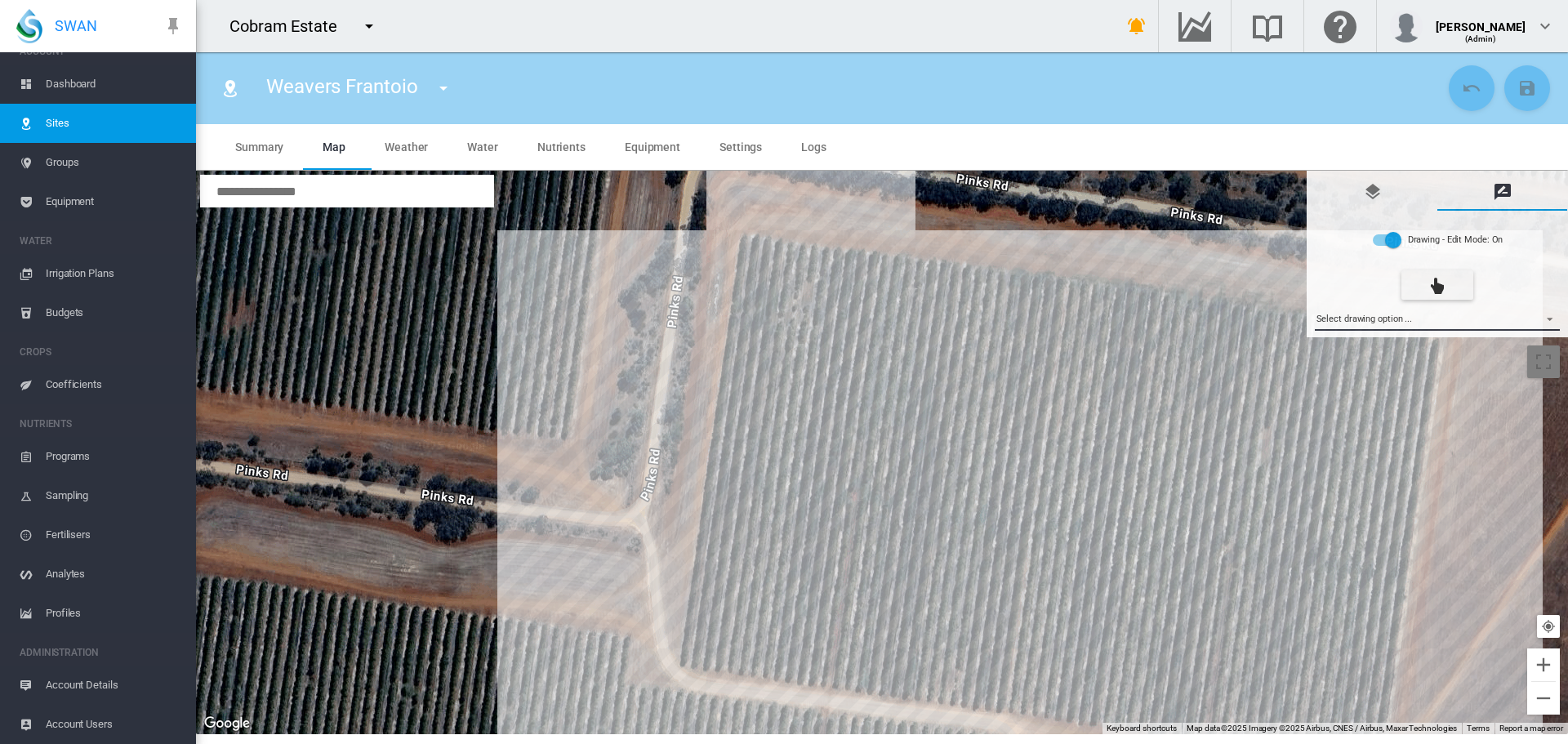
click at [1553, 316] on md-select "Select drawing option ... None Site (IMU) Site Health Area Flow Meter Weather S…" at bounding box center [1437, 318] width 246 height 24
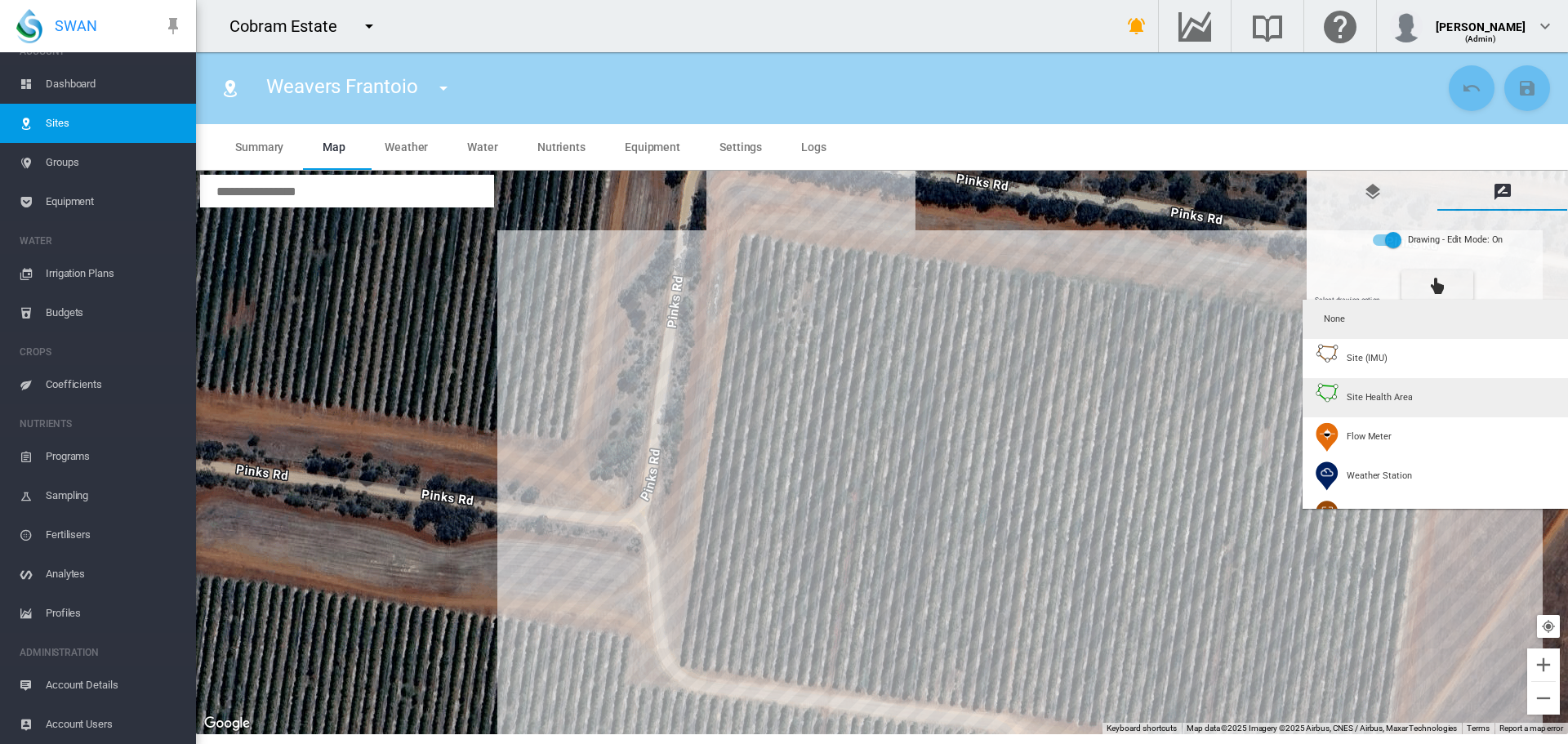
type input "*"
type input "**"
type input "******"
type input "****"
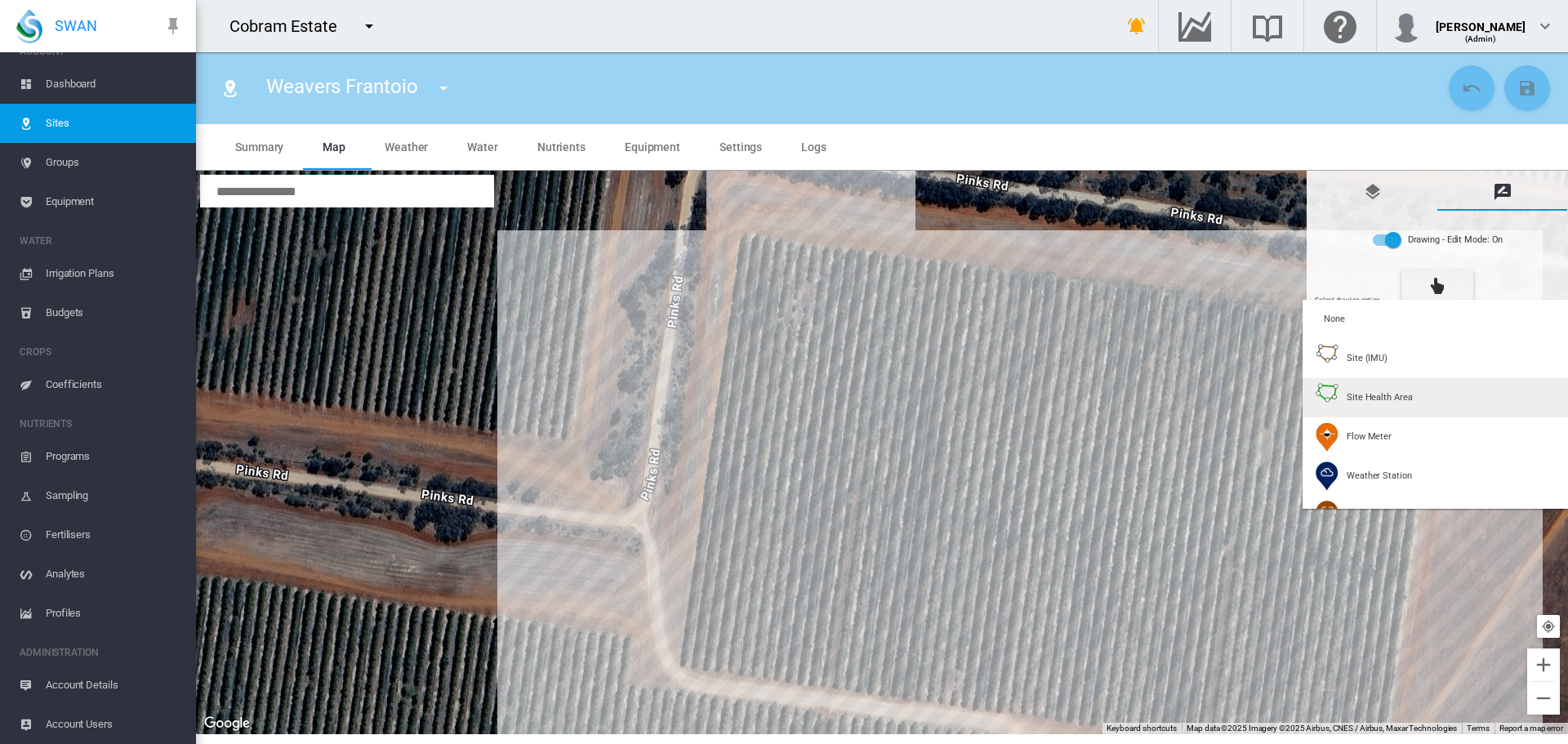
click at [1378, 396] on span "Site Health Area" at bounding box center [1379, 398] width 66 height 12
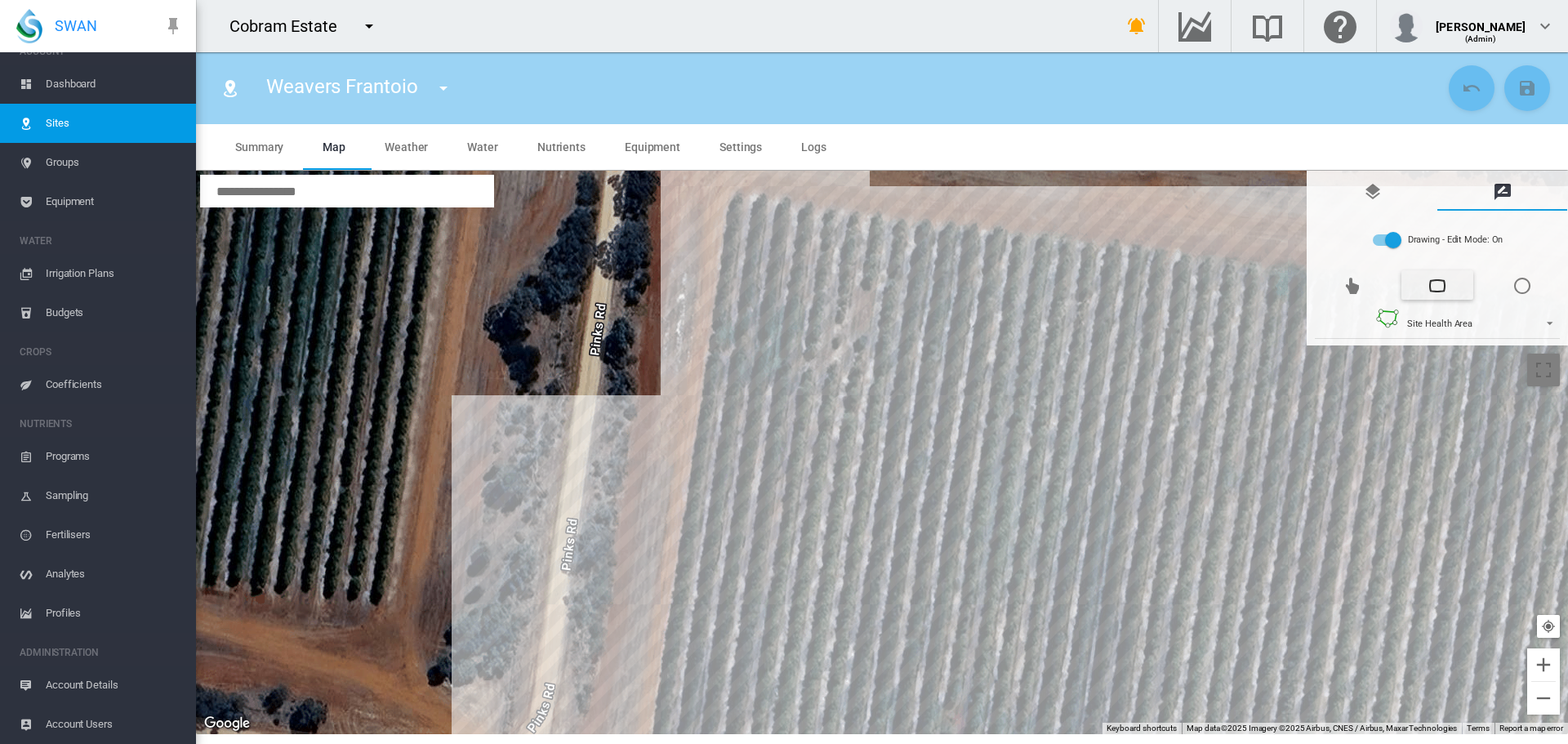
click at [738, 218] on div at bounding box center [882, 452] width 1372 height 564
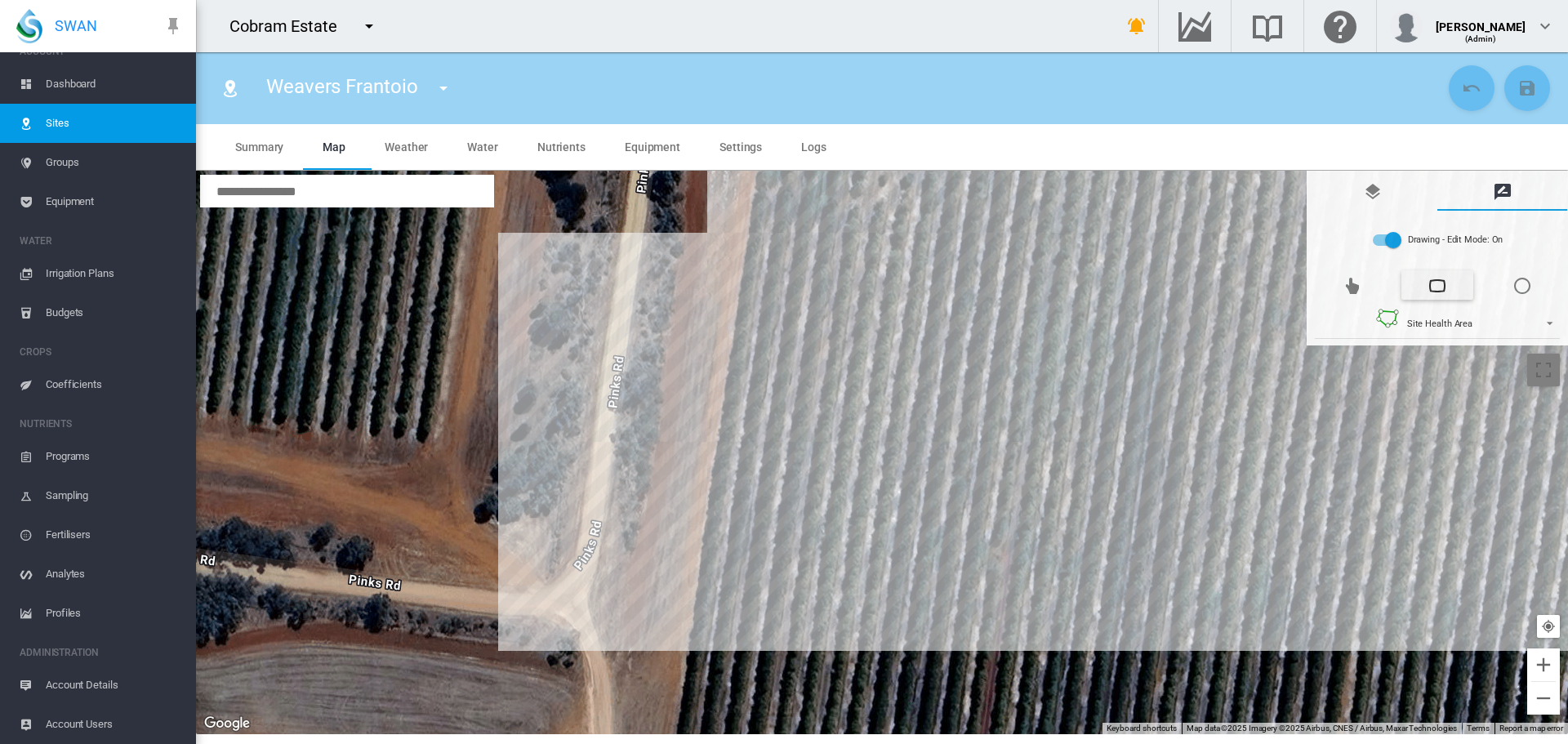
drag, startPoint x: 711, startPoint y: 553, endPoint x: 760, endPoint y: 318, distance: 240.1
click at [760, 318] on div at bounding box center [882, 452] width 1372 height 564
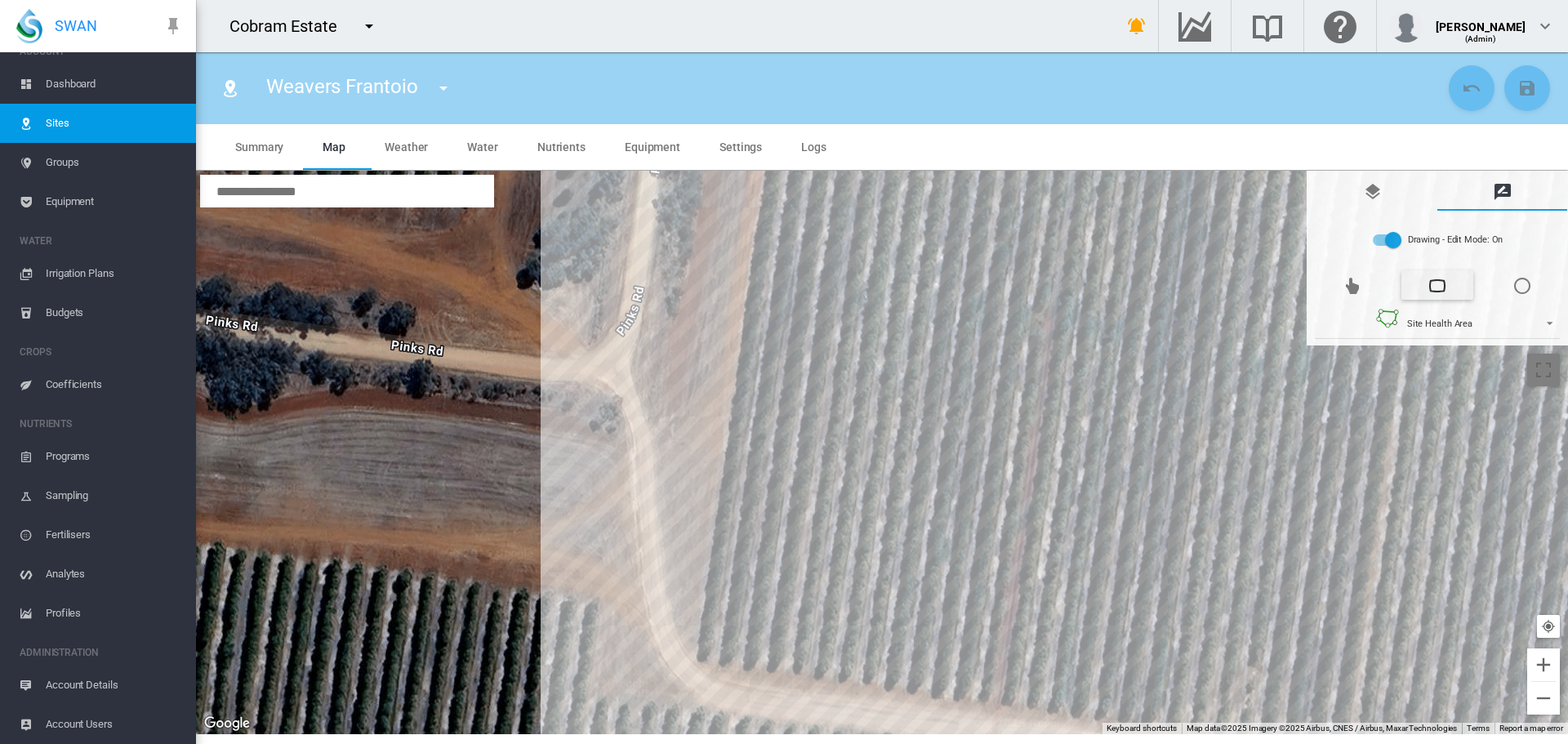
drag, startPoint x: 739, startPoint y: 543, endPoint x: 743, endPoint y: 488, distance: 55.1
click at [743, 488] on div at bounding box center [882, 452] width 1372 height 564
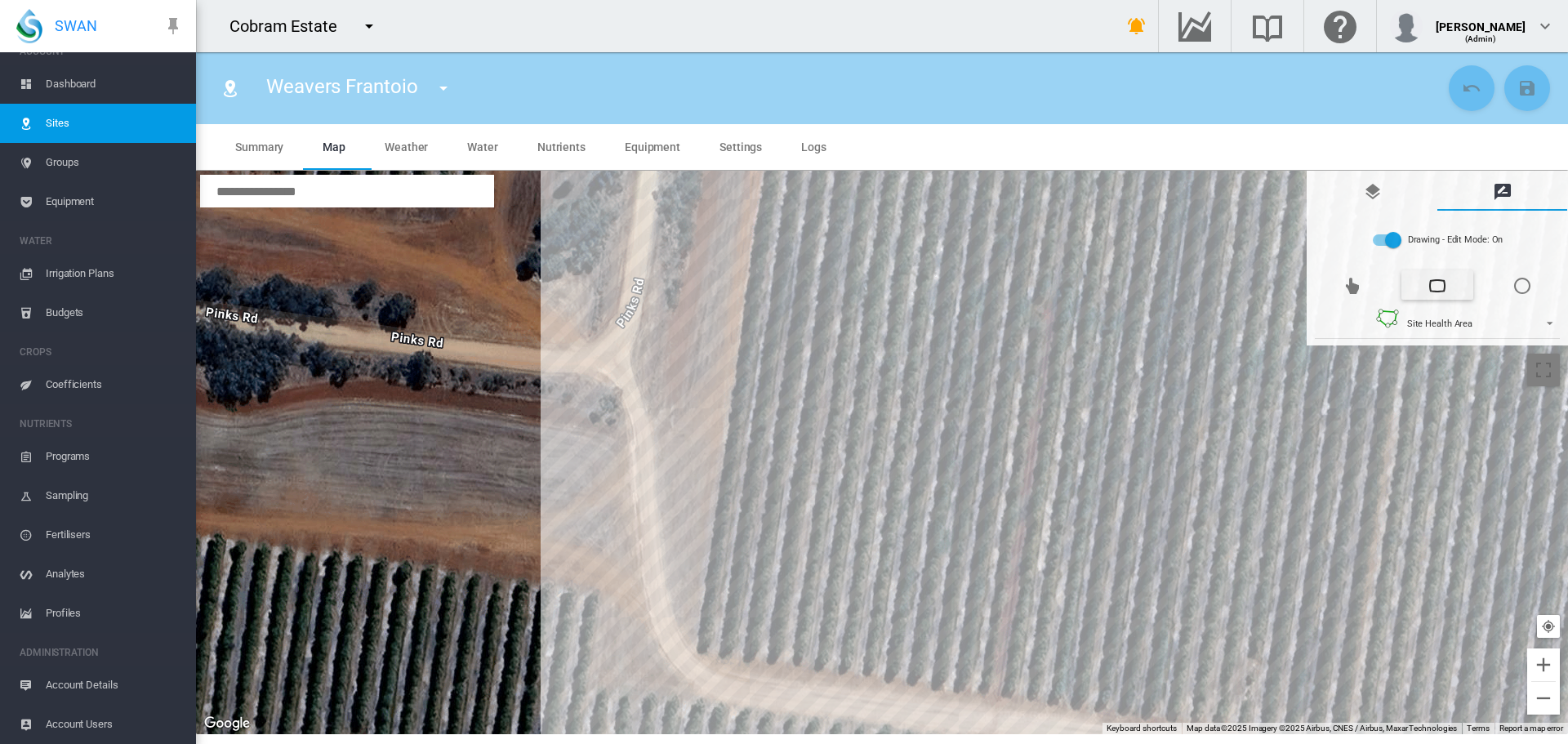
click at [711, 641] on div at bounding box center [882, 452] width 1372 height 564
click at [786, 650] on div at bounding box center [882, 452] width 1372 height 564
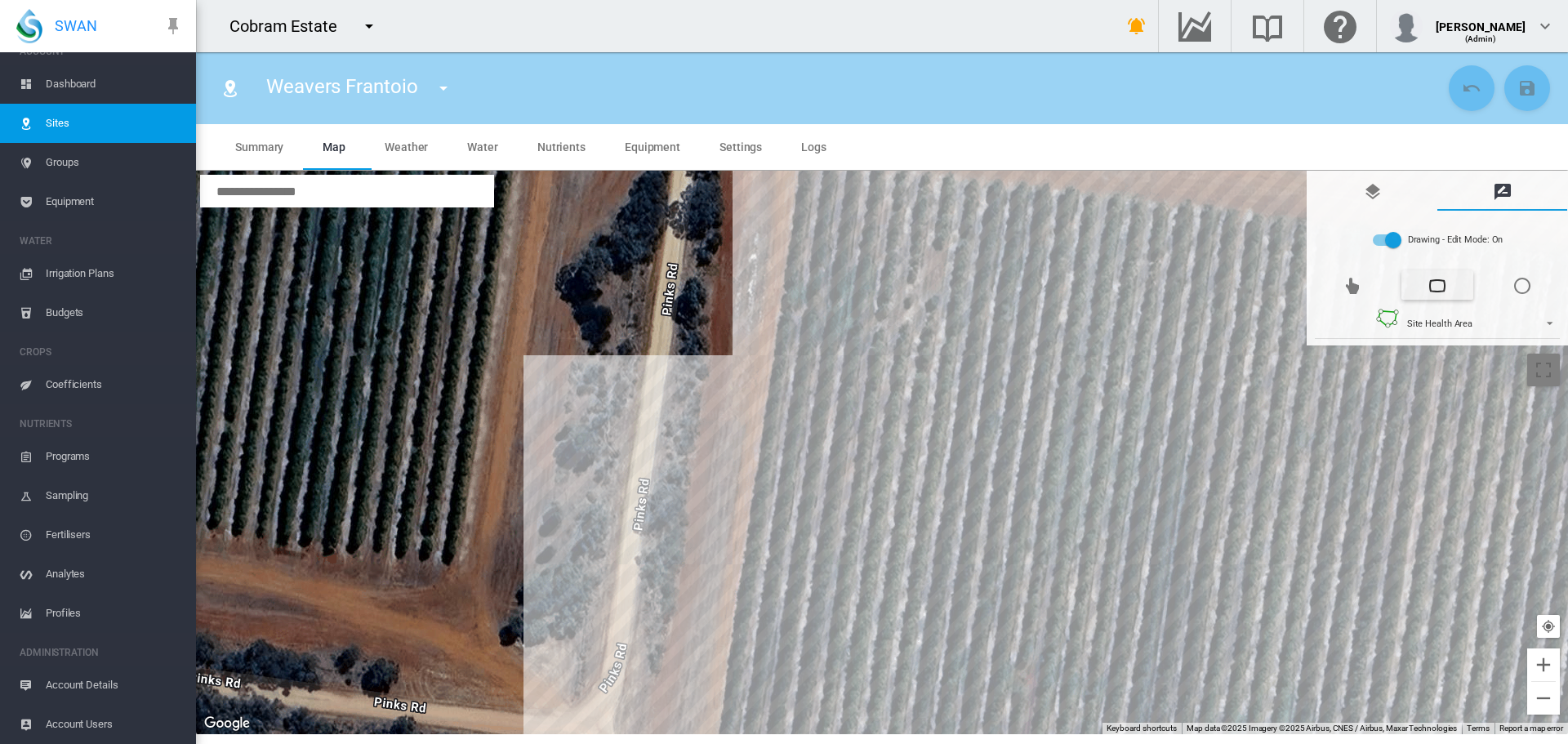
drag, startPoint x: 805, startPoint y: 280, endPoint x: 787, endPoint y: 623, distance: 343.5
click at [787, 664] on div at bounding box center [882, 452] width 1372 height 564
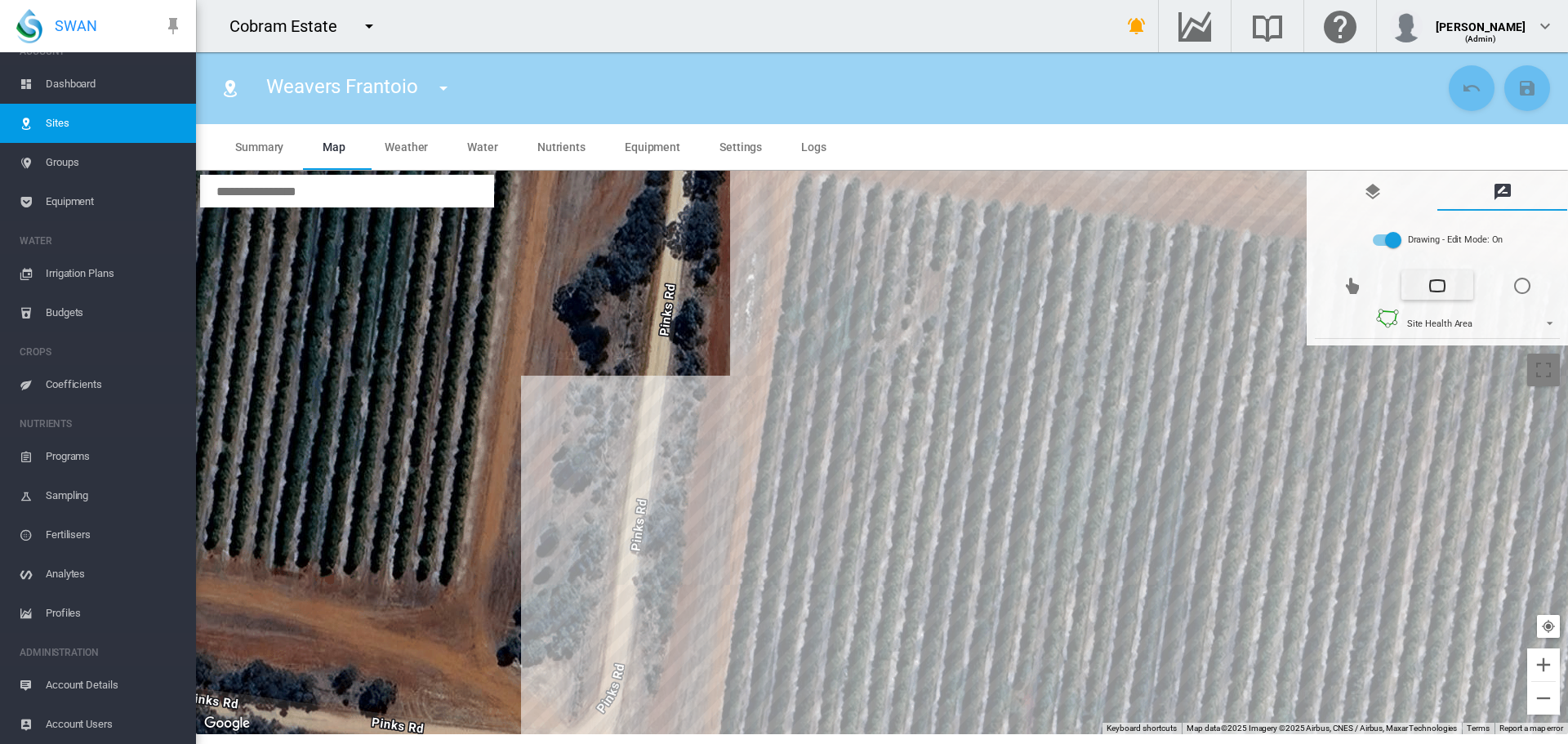
click at [875, 212] on div at bounding box center [882, 452] width 1372 height 564
click at [805, 197] on div at bounding box center [882, 452] width 1372 height 564
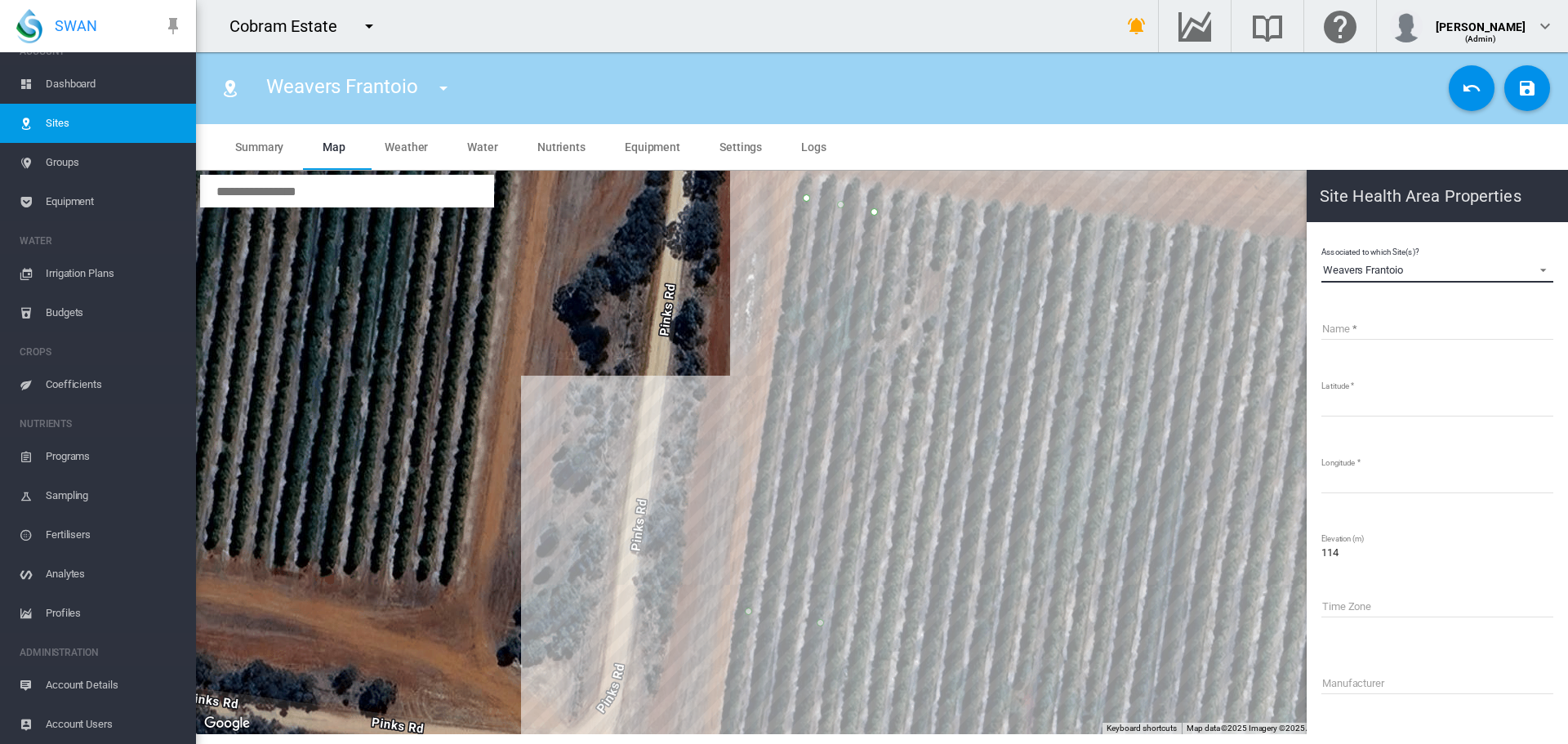
drag, startPoint x: 1406, startPoint y: 266, endPoint x: 1324, endPoint y: 246, distance: 84.4
click at [1324, 246] on div "Associated to which Site(s)? Weavers Frantoio Weavers Frantoio Name Latitude **…" at bounding box center [1437, 553] width 235 height 622
copy div "Weavers Frantoio"
click at [1367, 329] on input "Name" at bounding box center [1437, 328] width 232 height 24
paste input "**********"
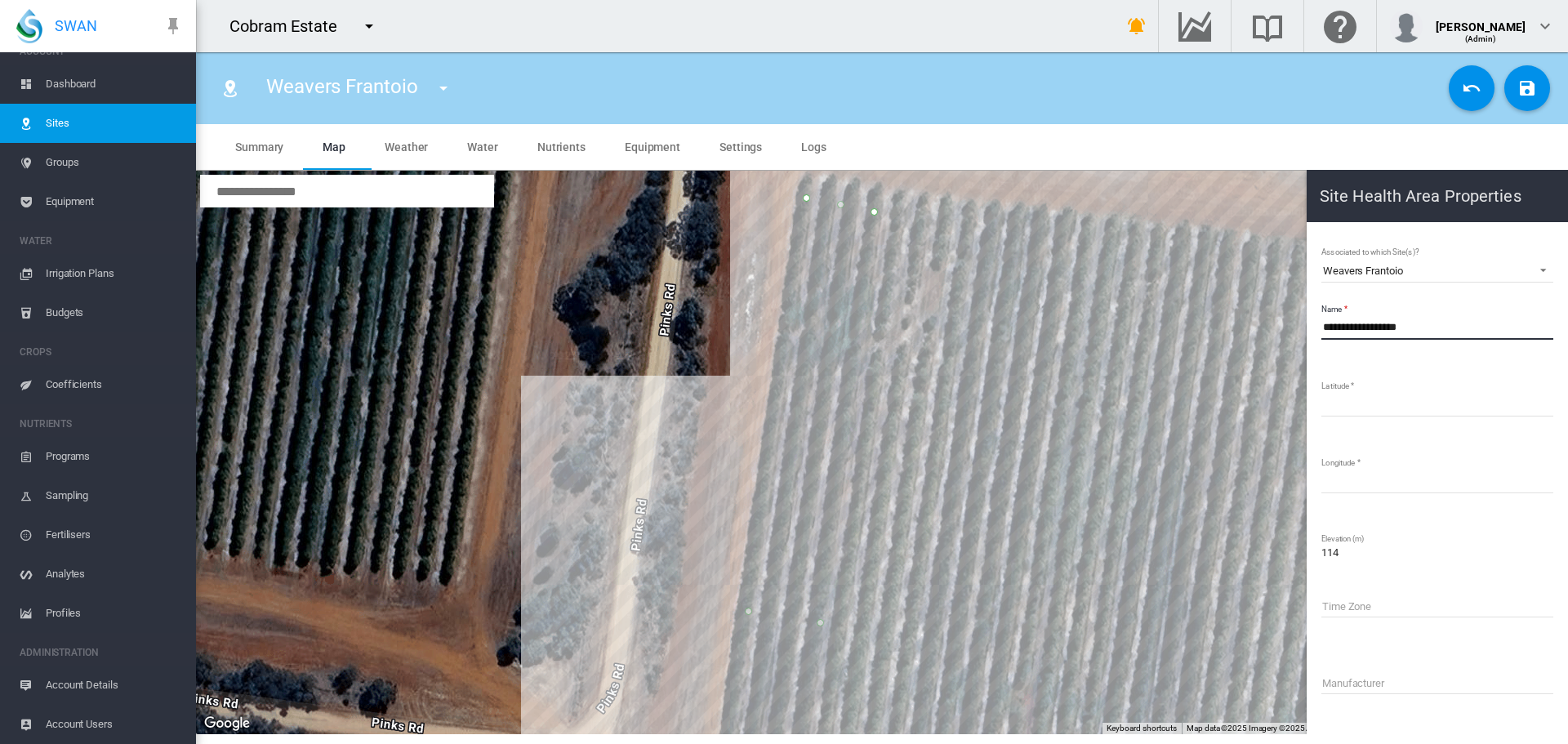
type input "**********"
click at [1533, 87] on md-icon "icon-content-save" at bounding box center [1527, 88] width 19 height 19
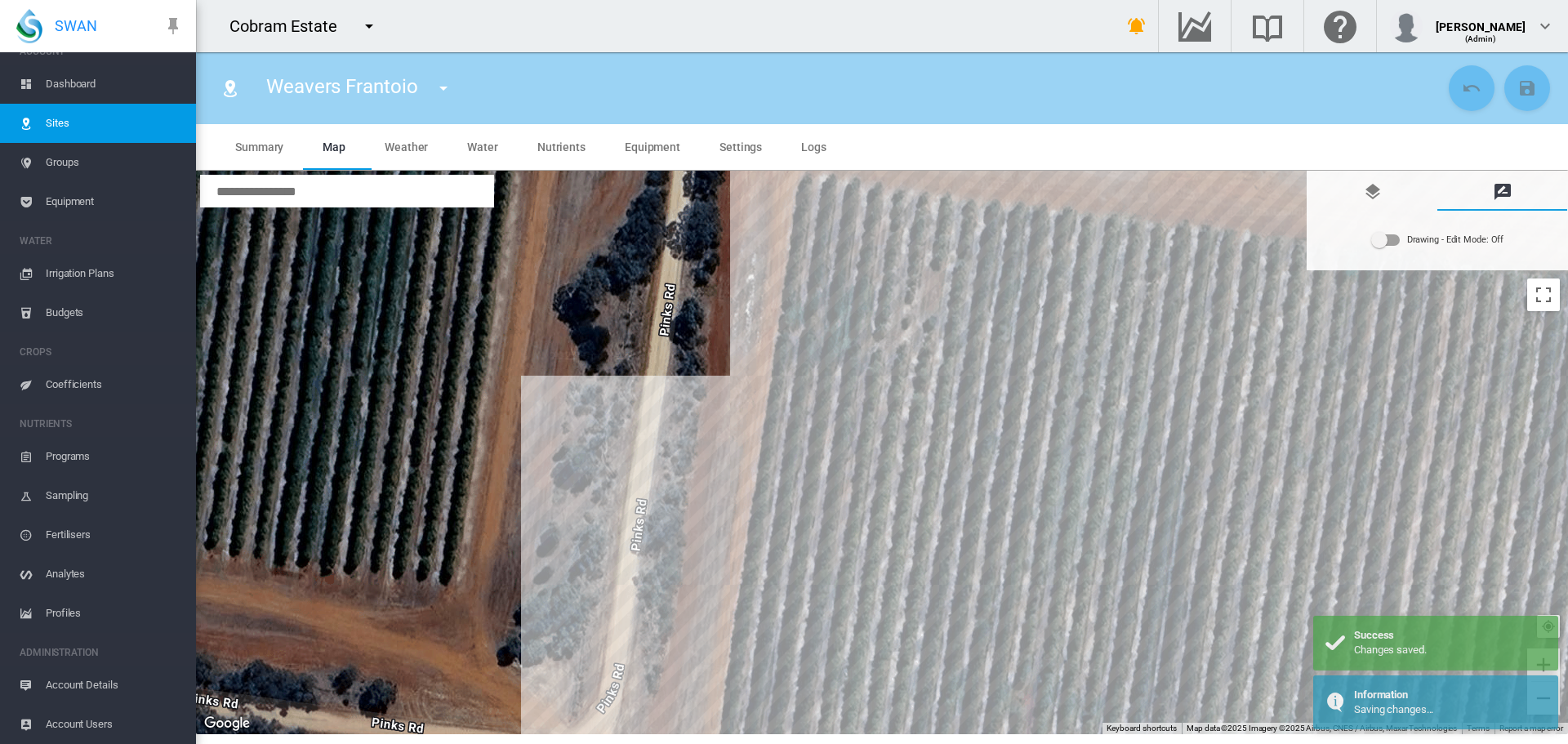
click at [1398, 241] on div "Drawing - Edit Mode:\a Off" at bounding box center [1386, 240] width 28 height 11
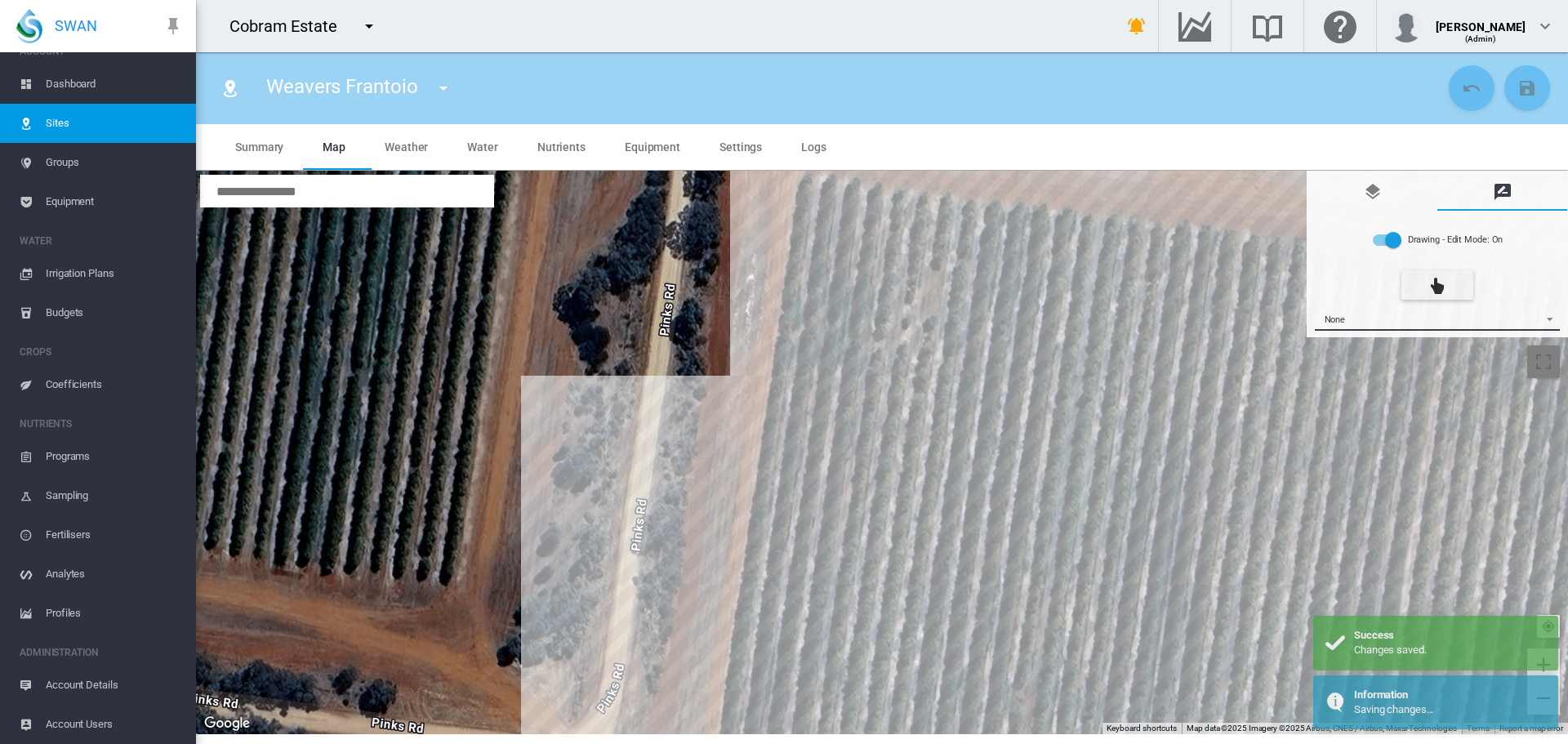
click at [1547, 318] on span "{{'AC.MAP.SELECT_DRAWING_OPTION' | i18next}} ...: \a None\a" at bounding box center [1545, 317] width 19 height 12
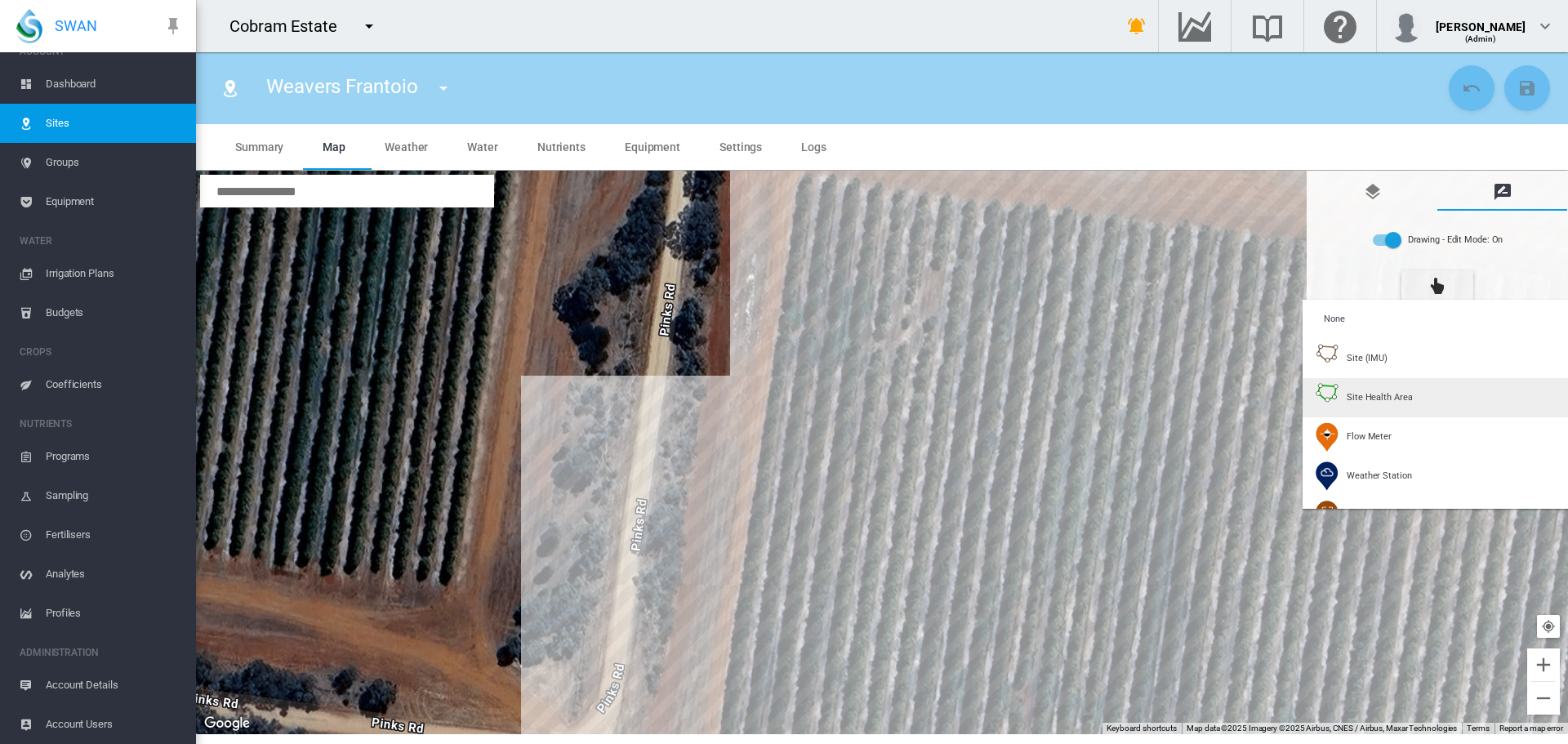
click at [1363, 397] on span "Site Health Area" at bounding box center [1379, 398] width 66 height 12
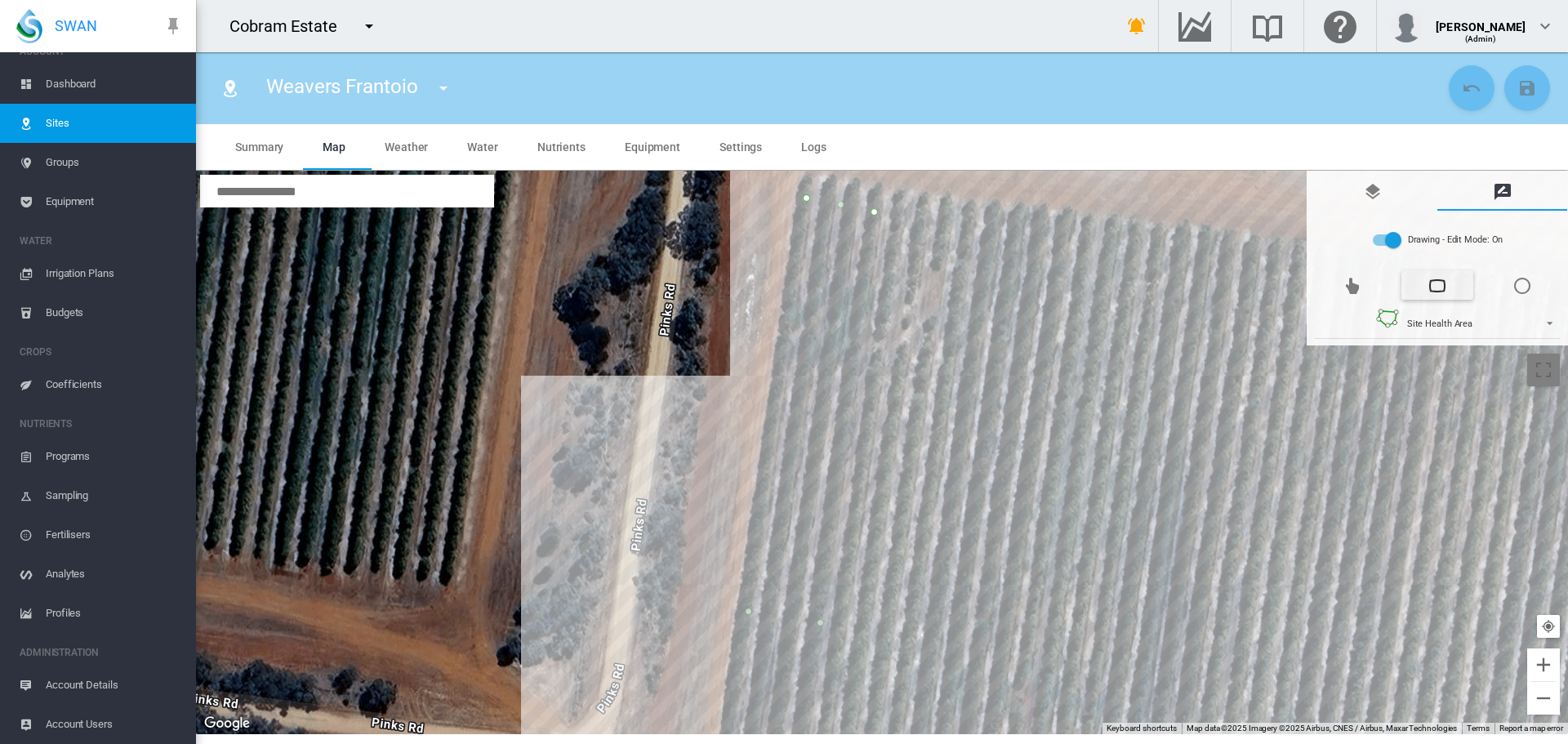
click at [993, 236] on div at bounding box center [882, 452] width 1372 height 564
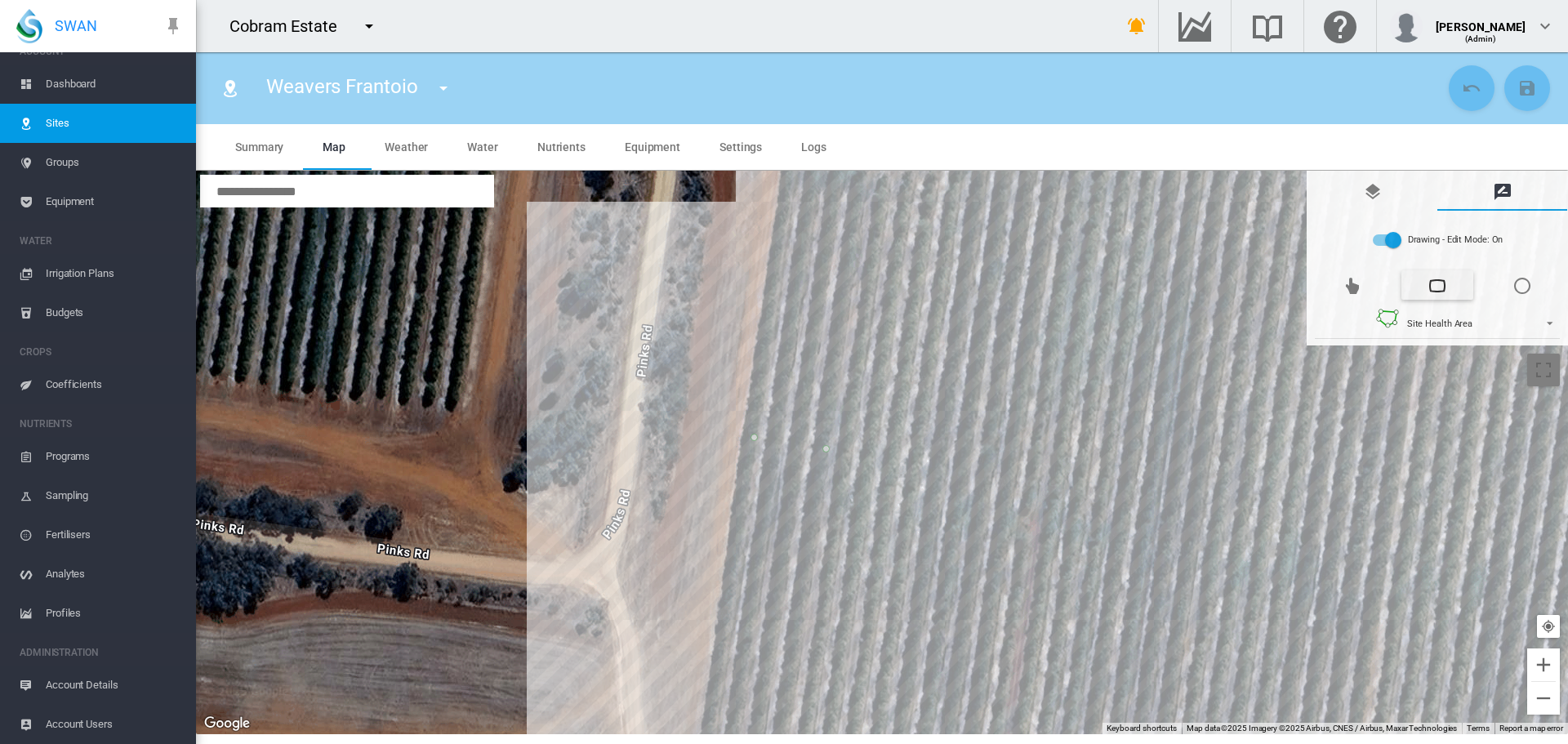
drag, startPoint x: 1001, startPoint y: 448, endPoint x: 923, endPoint y: 552, distance: 130.0
click at [1009, 234] on div at bounding box center [882, 452] width 1372 height 564
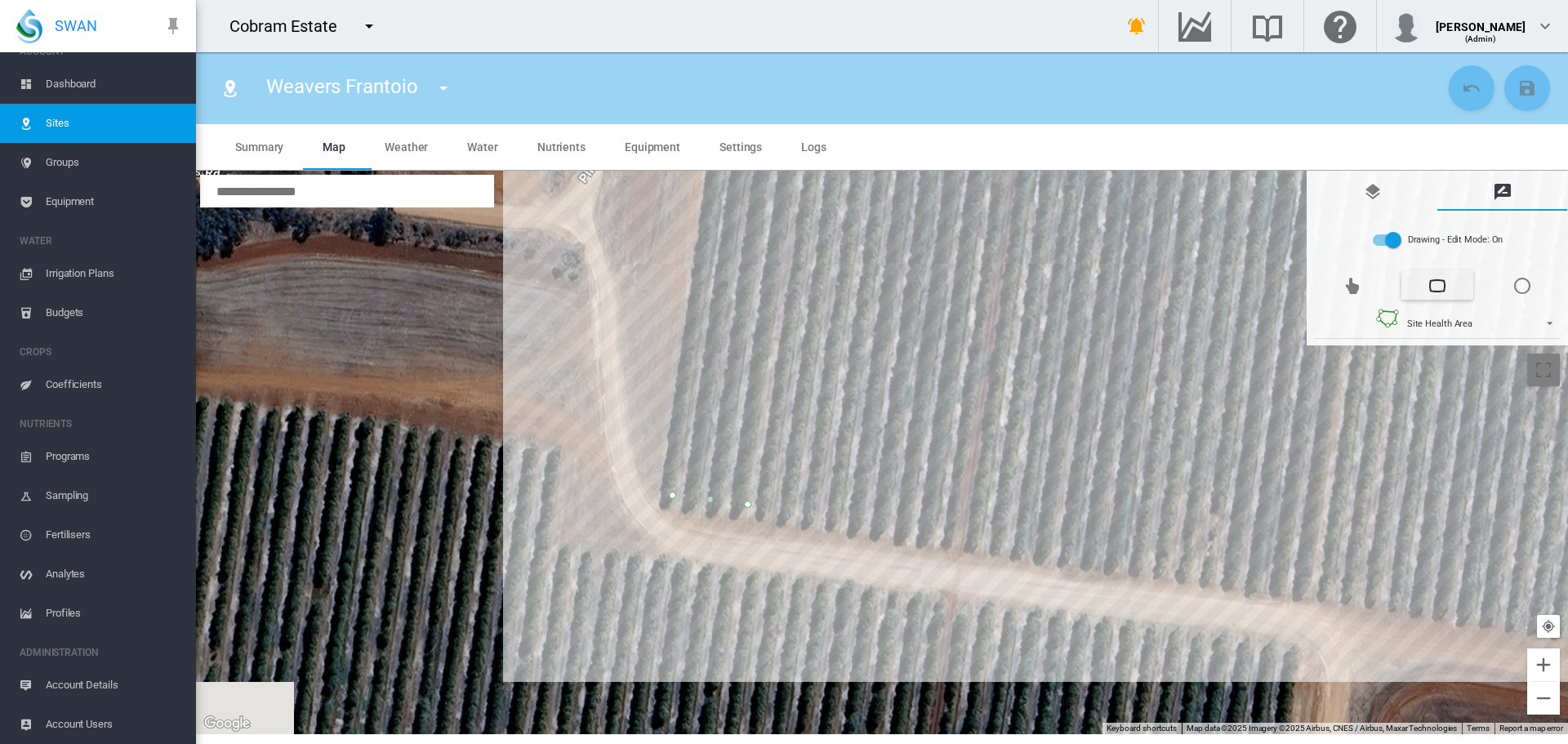
drag, startPoint x: 955, startPoint y: 553, endPoint x: 929, endPoint y: 232, distance: 322.1
click at [929, 232] on div at bounding box center [882, 452] width 1372 height 564
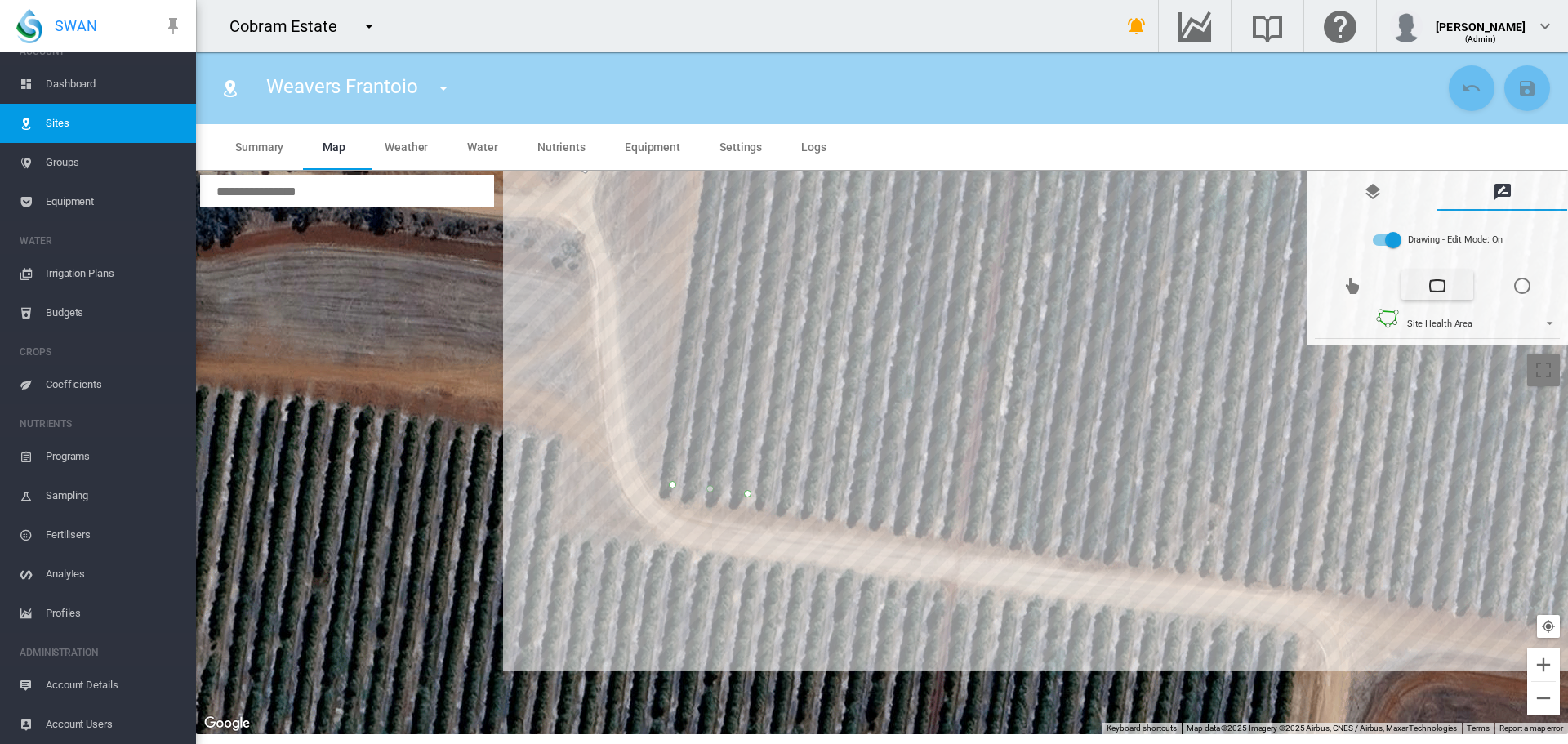
click at [860, 502] on div at bounding box center [882, 452] width 1372 height 564
click at [929, 511] on div at bounding box center [882, 452] width 1372 height 564
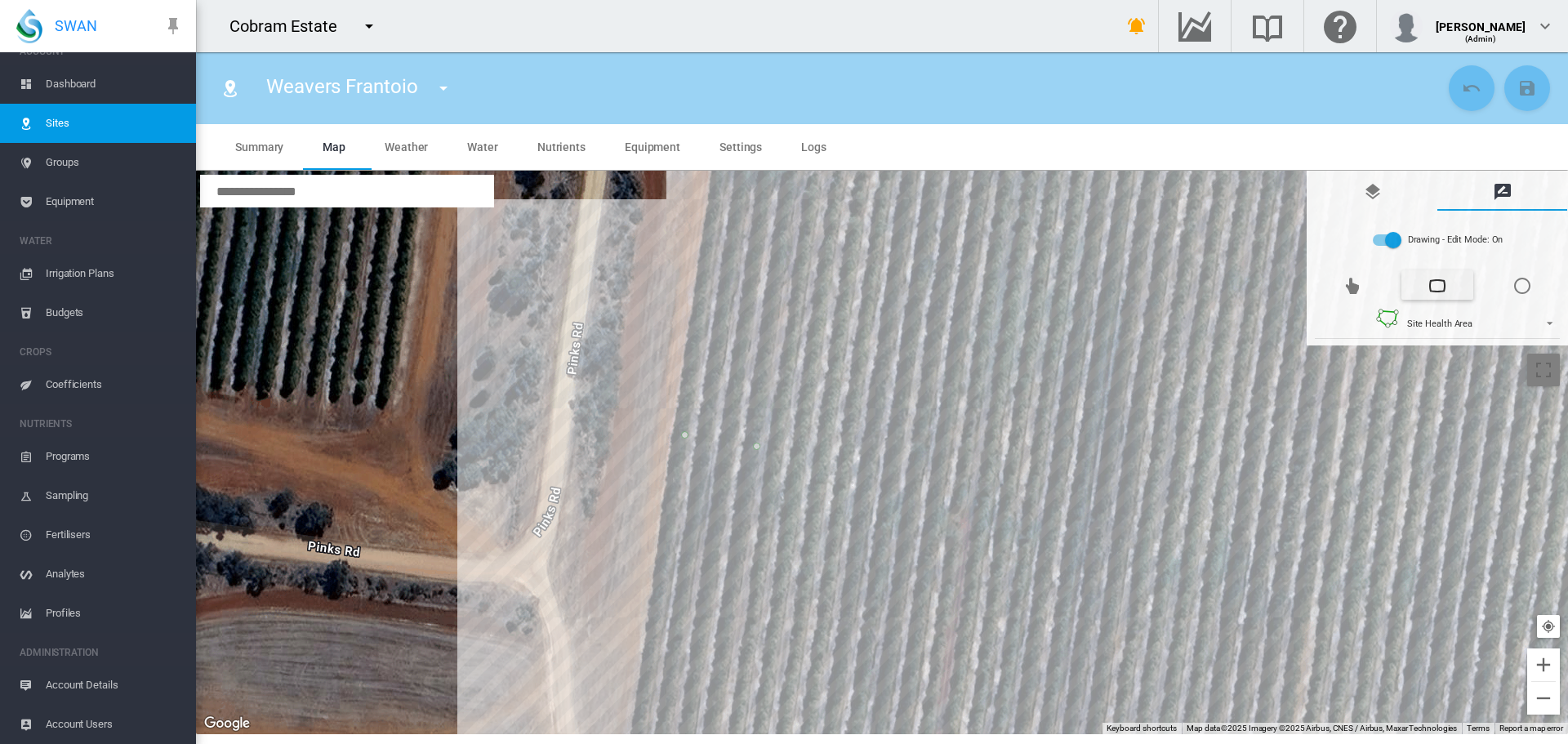
drag, startPoint x: 956, startPoint y: 309, endPoint x: 873, endPoint y: 511, distance: 218.4
click at [897, 743] on html "SWAN ACCOUNT Dashboard Sites Groups Equipment WATER Irrigation Plans" at bounding box center [784, 372] width 1568 height 744
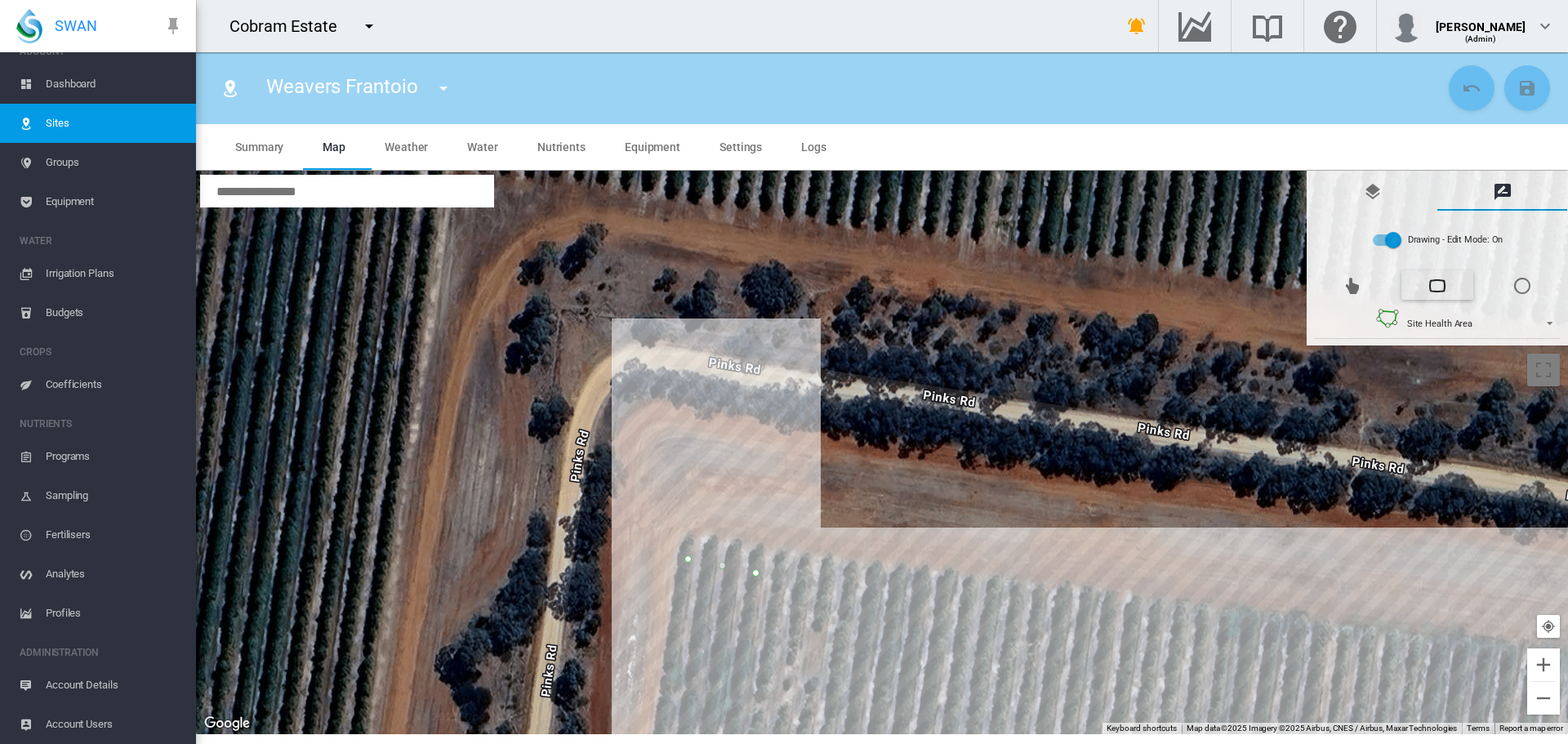
drag, startPoint x: 942, startPoint y: 268, endPoint x: 912, endPoint y: 700, distance: 433.0
click at [911, 717] on div at bounding box center [882, 452] width 1372 height 564
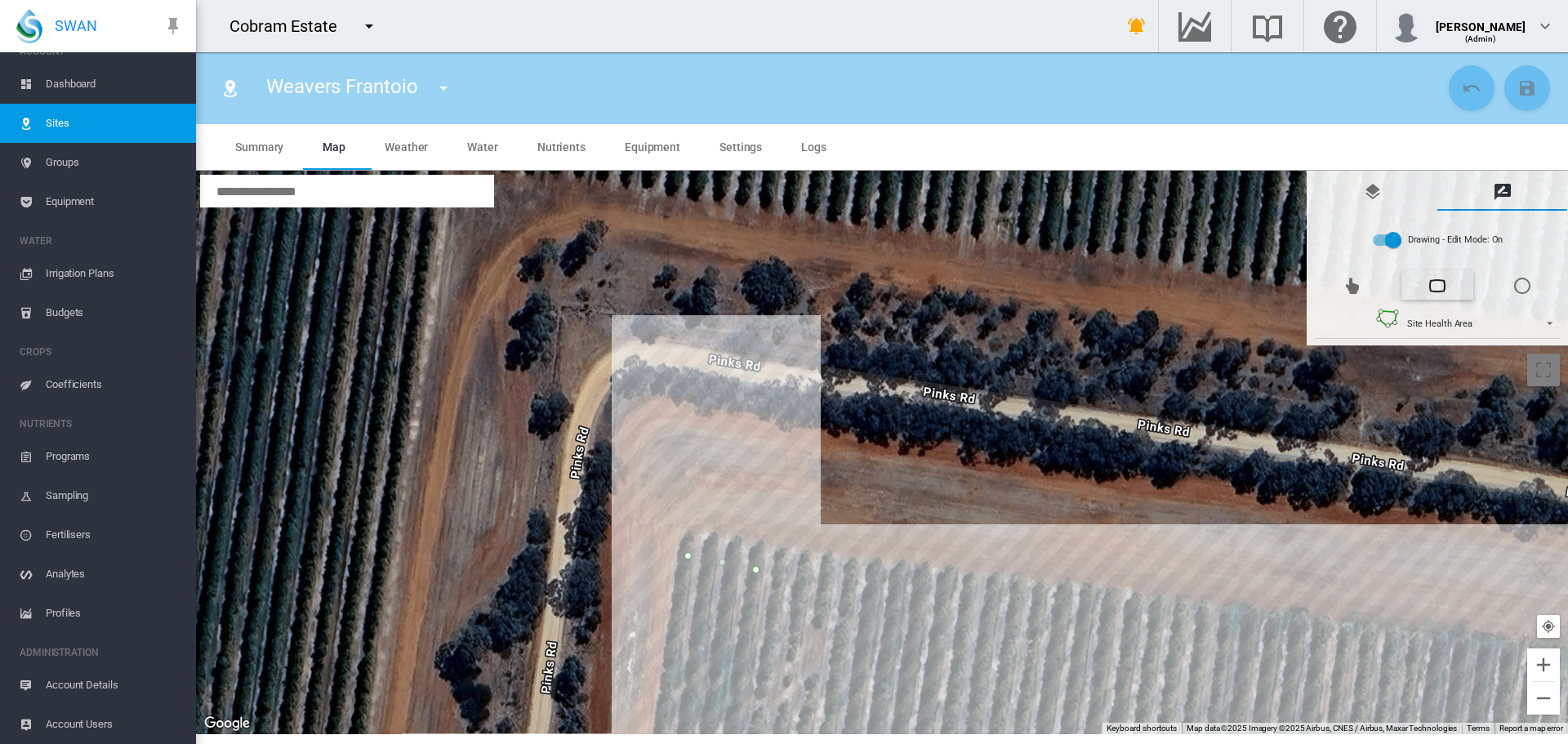
click at [946, 604] on div at bounding box center [882, 452] width 1372 height 564
click at [876, 594] on div at bounding box center [882, 452] width 1372 height 564
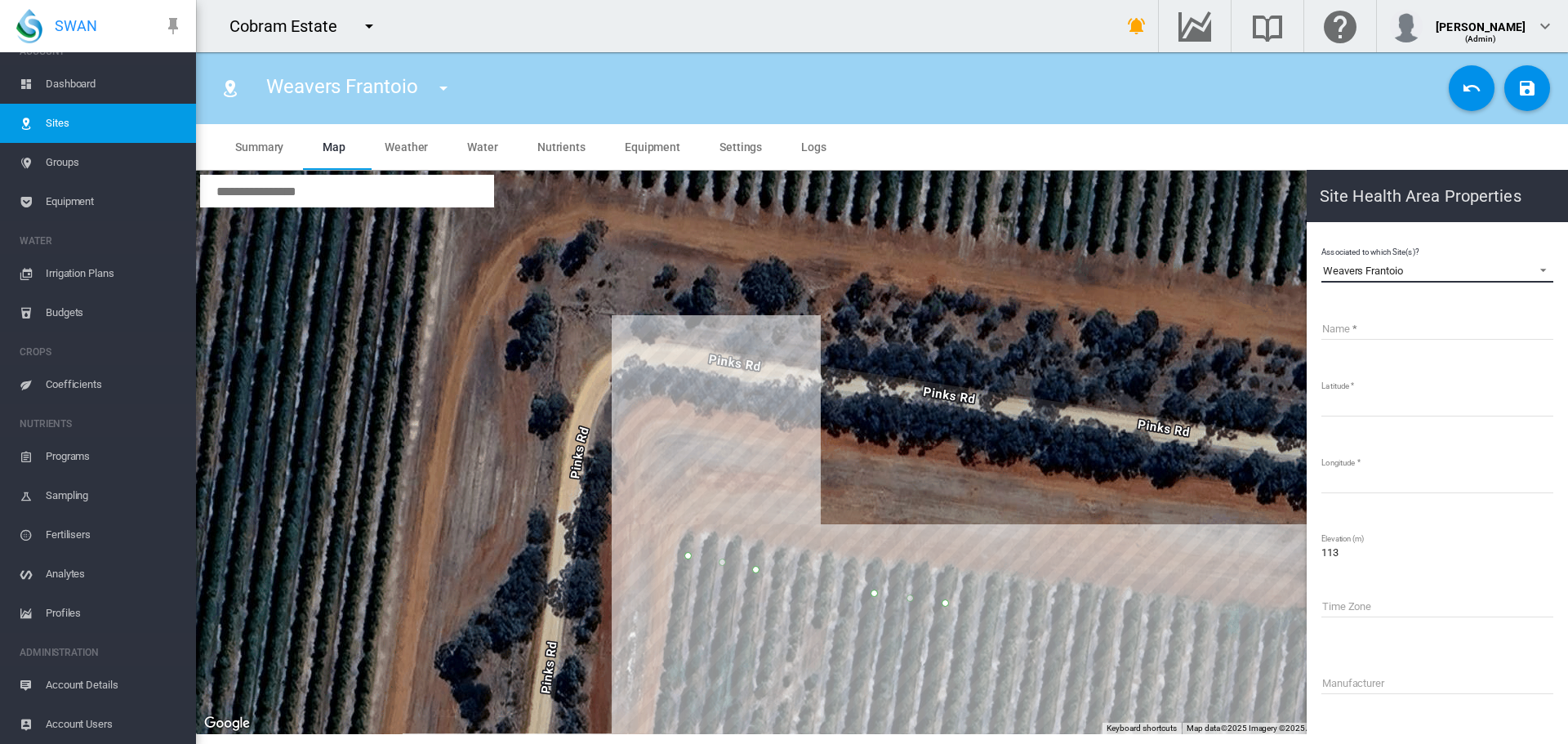
drag, startPoint x: 1413, startPoint y: 273, endPoint x: 1322, endPoint y: 244, distance: 95.5
click at [1322, 244] on div "Associated to which Site(s)? Weavers Frantoio Weavers Frantoio Name Latitude **…" at bounding box center [1437, 553] width 235 height 622
copy div "Weavers Frantoio"
click at [1342, 328] on input "Name" at bounding box center [1437, 328] width 232 height 24
paste input "**********"
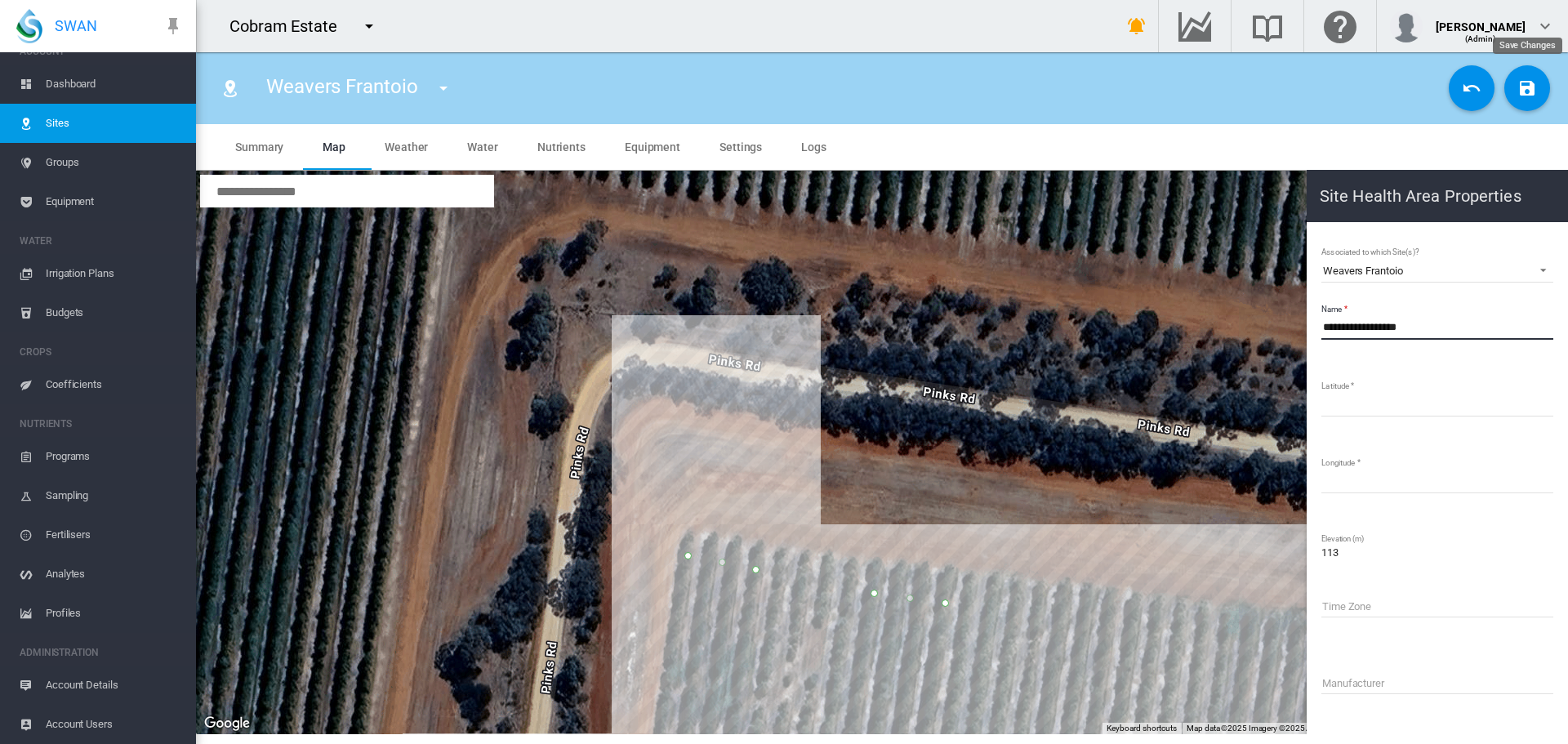
type input "**********"
click at [1518, 88] on md-icon "icon-content-save" at bounding box center [1527, 88] width 19 height 19
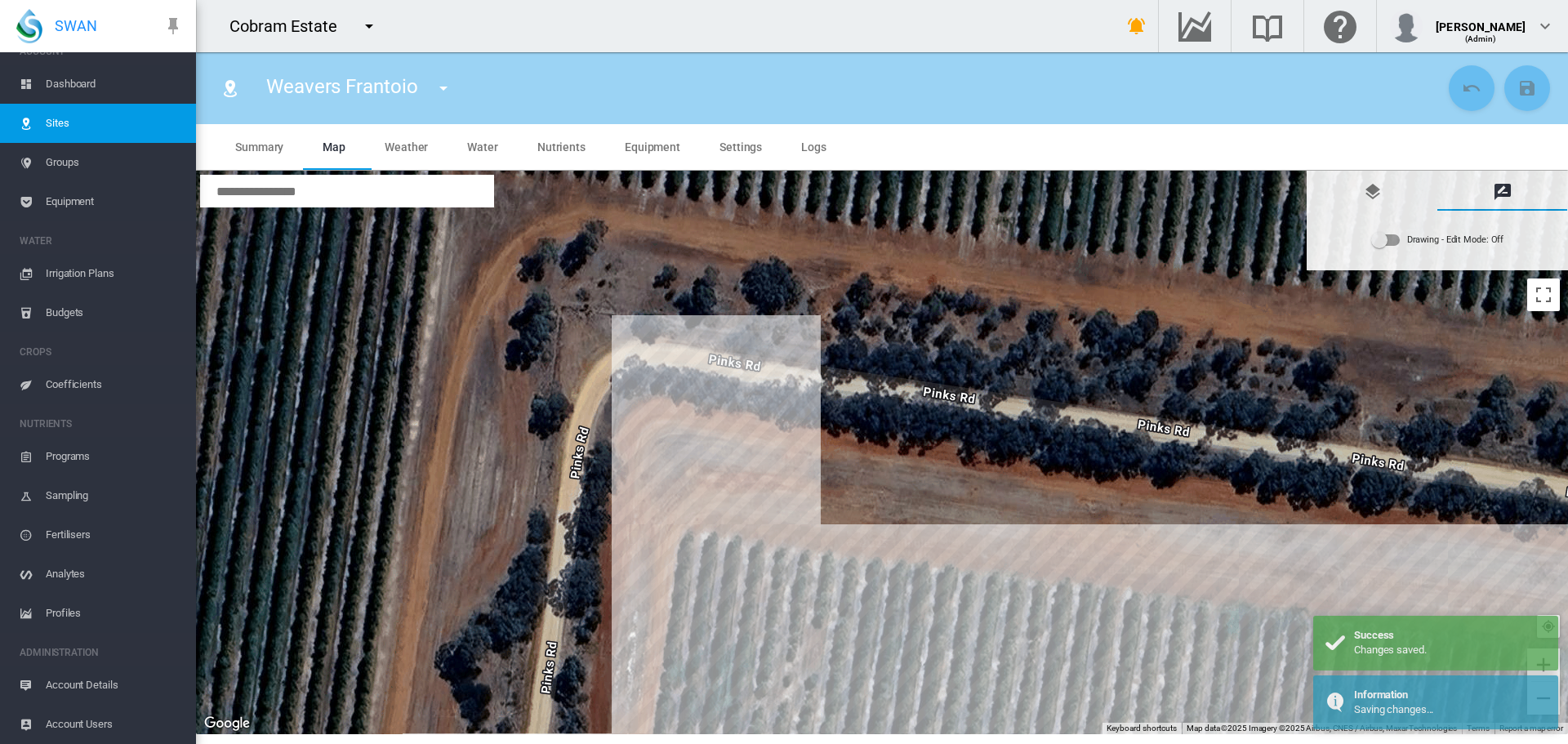
click at [1391, 238] on div "Drawing - Edit Mode:\a Off" at bounding box center [1386, 240] width 28 height 11
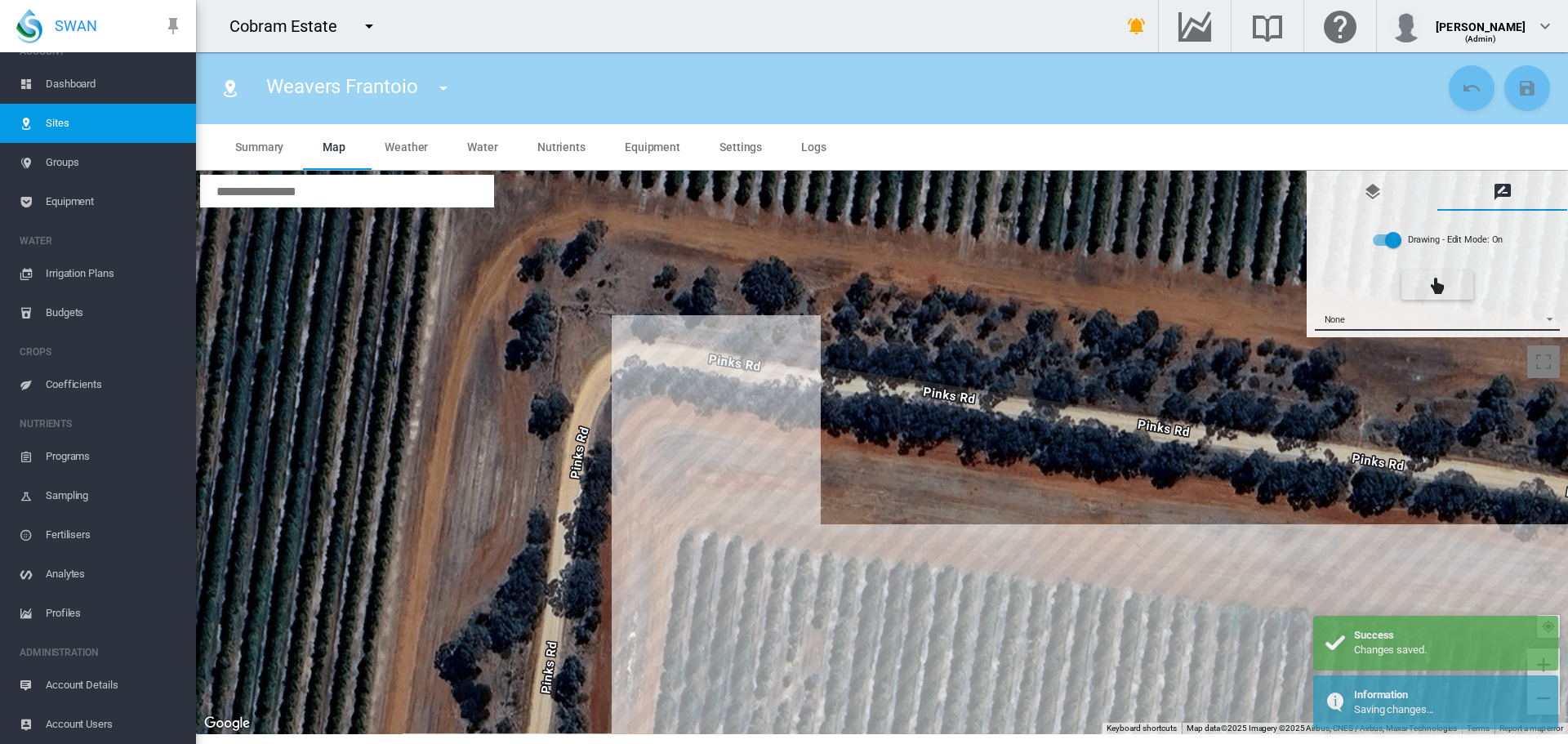
click at [1544, 316] on span "{{'AC.MAP.SELECT_DRAWING_OPTION' | i18next}} ...: \a None\a" at bounding box center [1545, 317] width 19 height 12
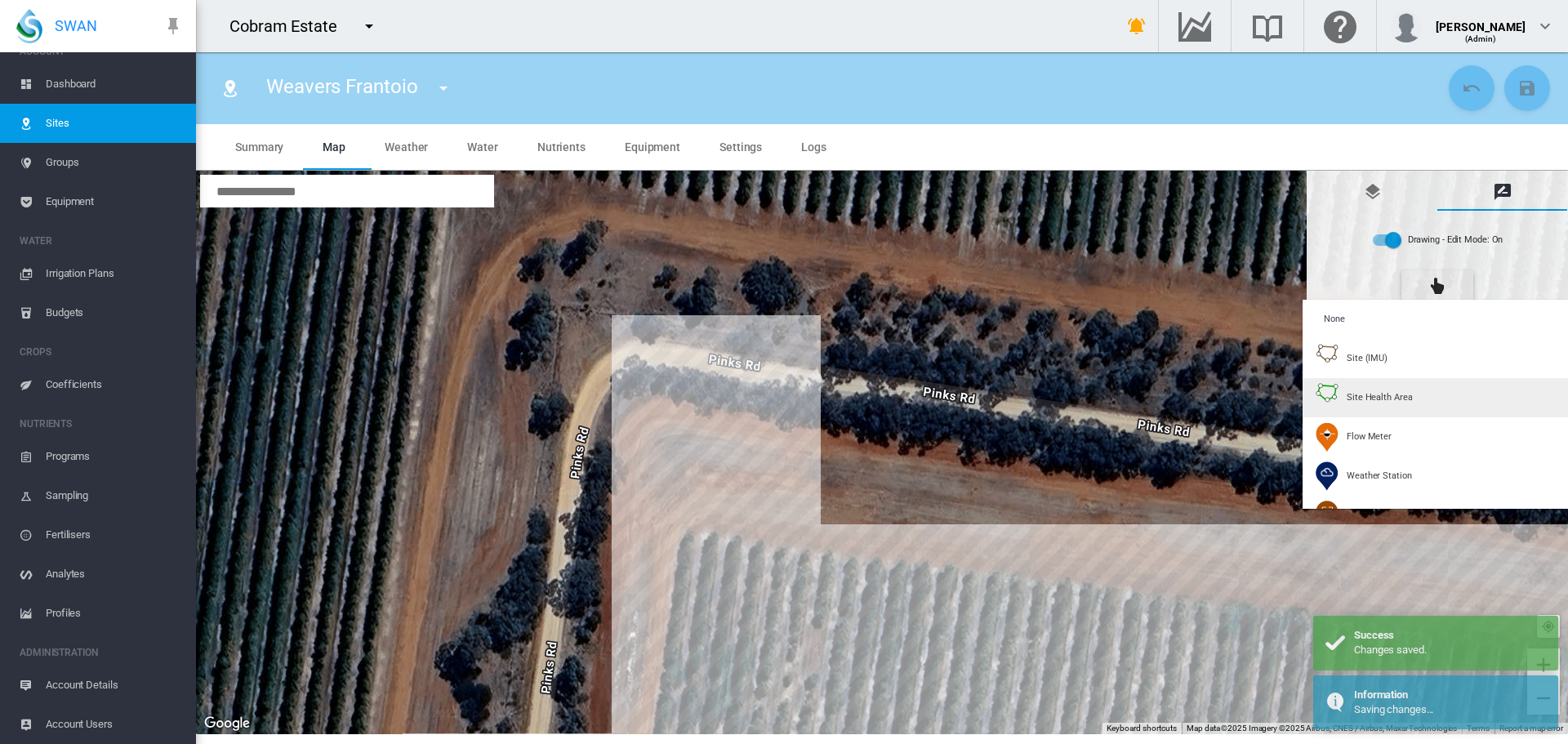
click at [1384, 405] on div "Site Health Area" at bounding box center [1363, 398] width 96 height 30
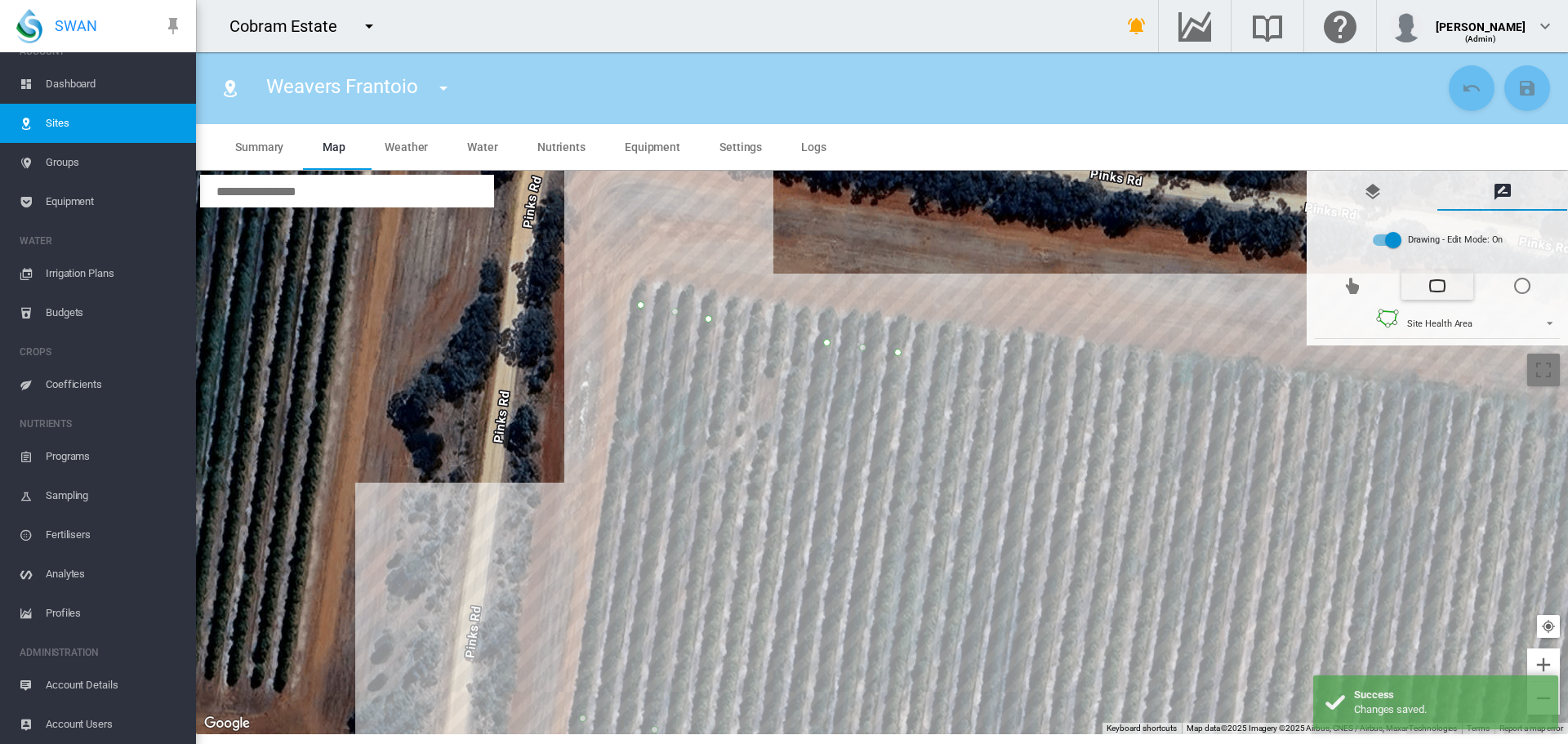
drag, startPoint x: 1089, startPoint y: 534, endPoint x: 1040, endPoint y: 275, distance: 263.6
click at [1040, 275] on div at bounding box center [882, 452] width 1372 height 564
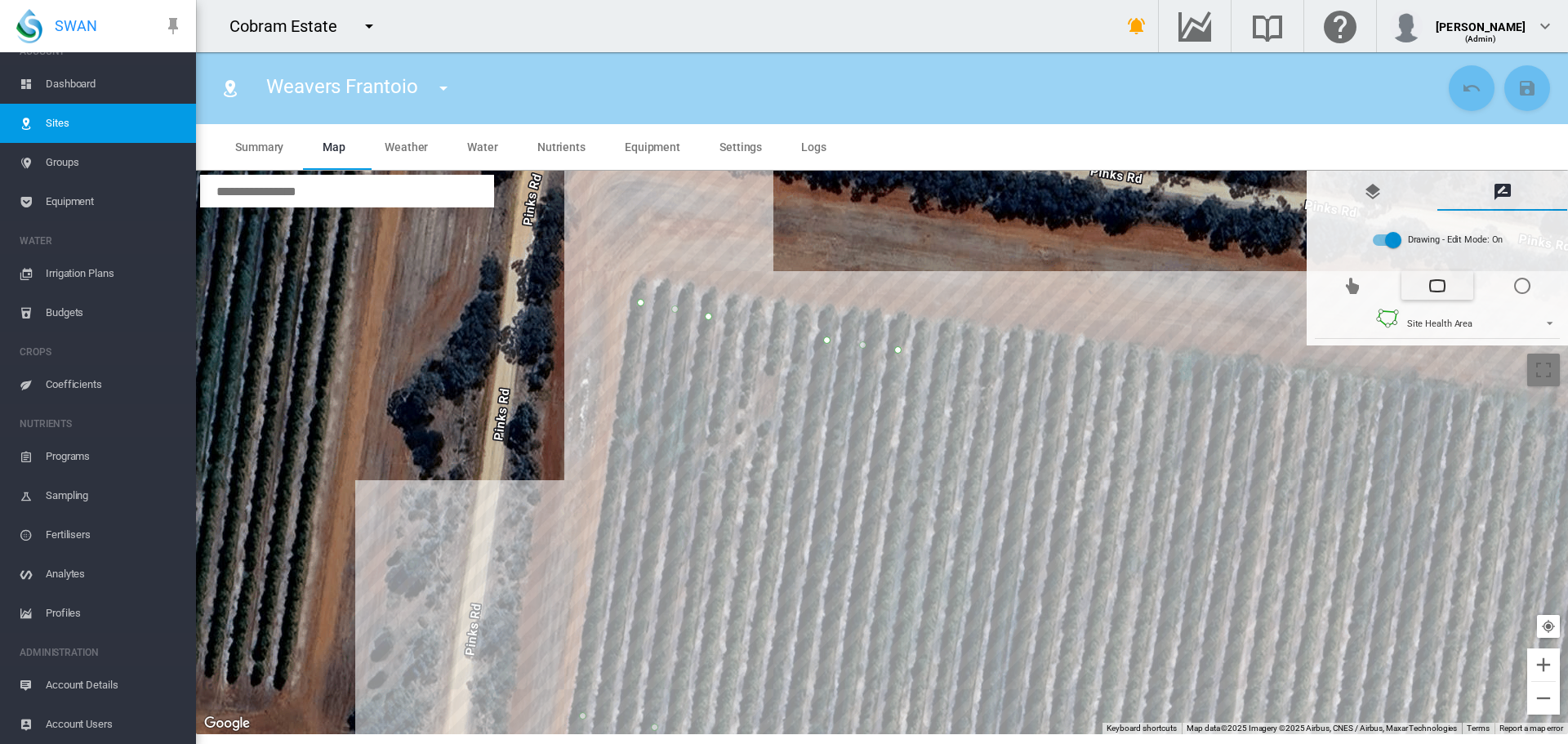
click at [1016, 368] on div at bounding box center [882, 452] width 1372 height 564
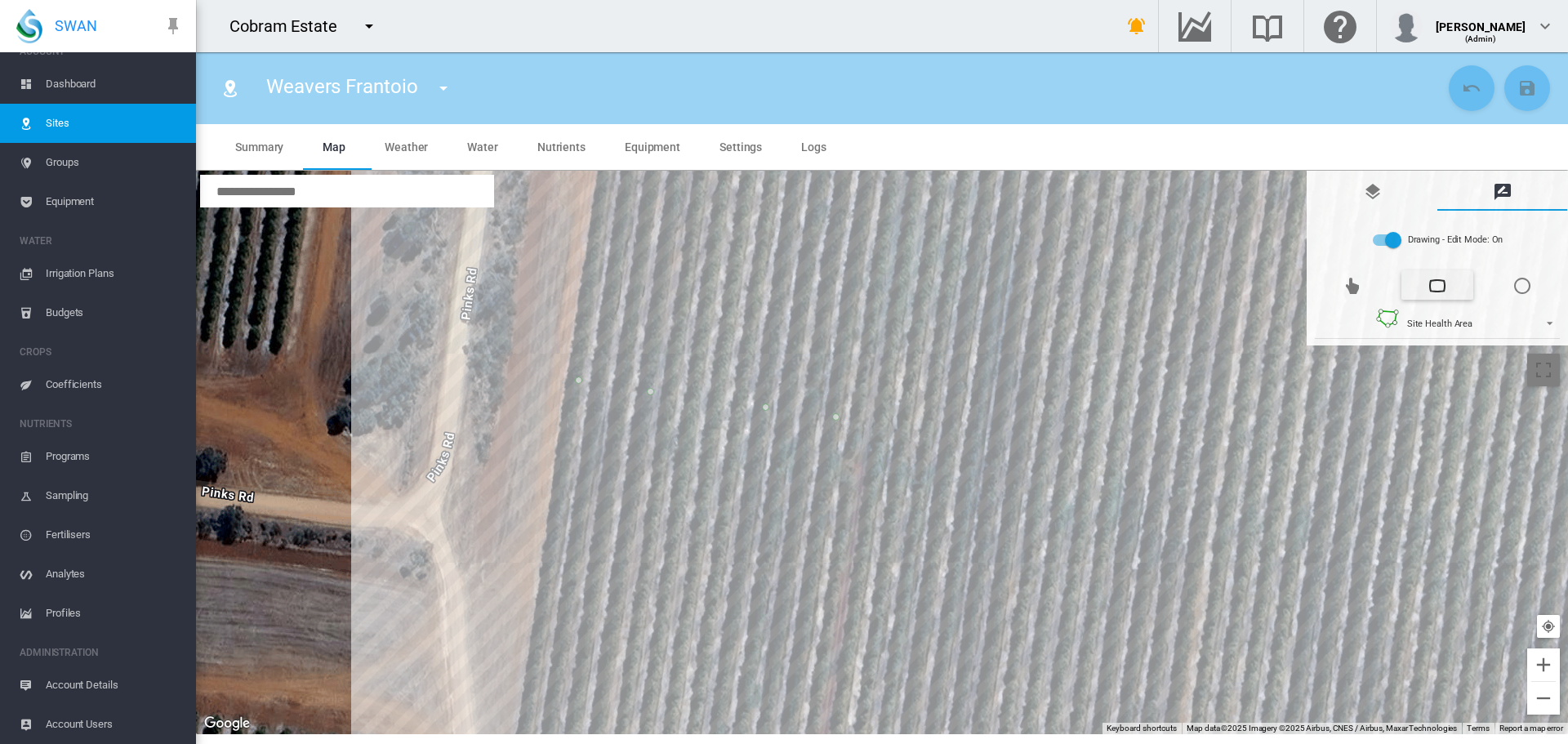
drag, startPoint x: 1005, startPoint y: 498, endPoint x: 1002, endPoint y: 186, distance: 312.0
click at [1002, 186] on div at bounding box center [882, 452] width 1372 height 564
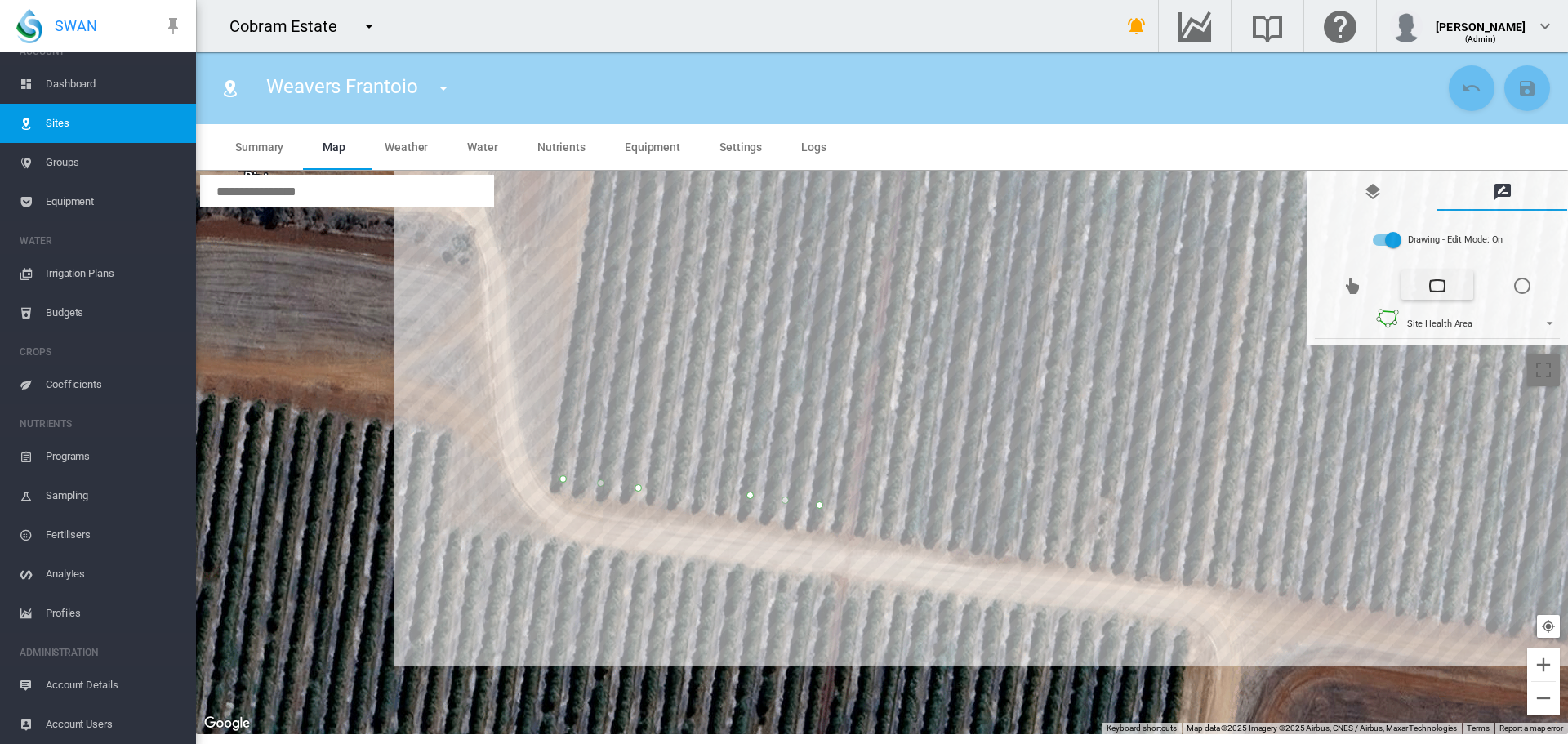
drag, startPoint x: 951, startPoint y: 546, endPoint x: 990, endPoint y: 247, distance: 301.5
click at [990, 247] on div at bounding box center [882, 452] width 1372 height 564
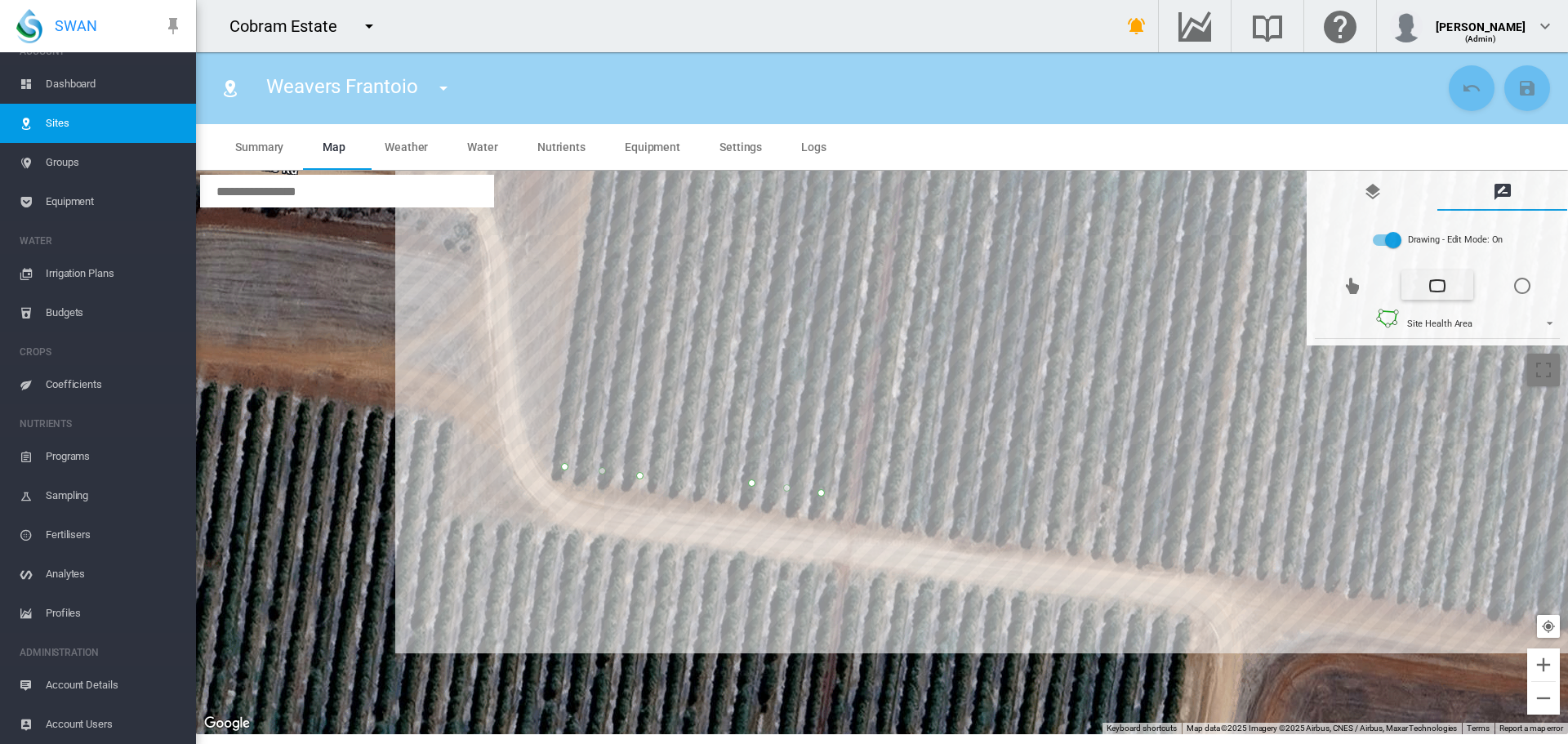
click at [939, 518] on div at bounding box center [882, 452] width 1372 height 564
click at [1008, 529] on div at bounding box center [882, 452] width 1372 height 564
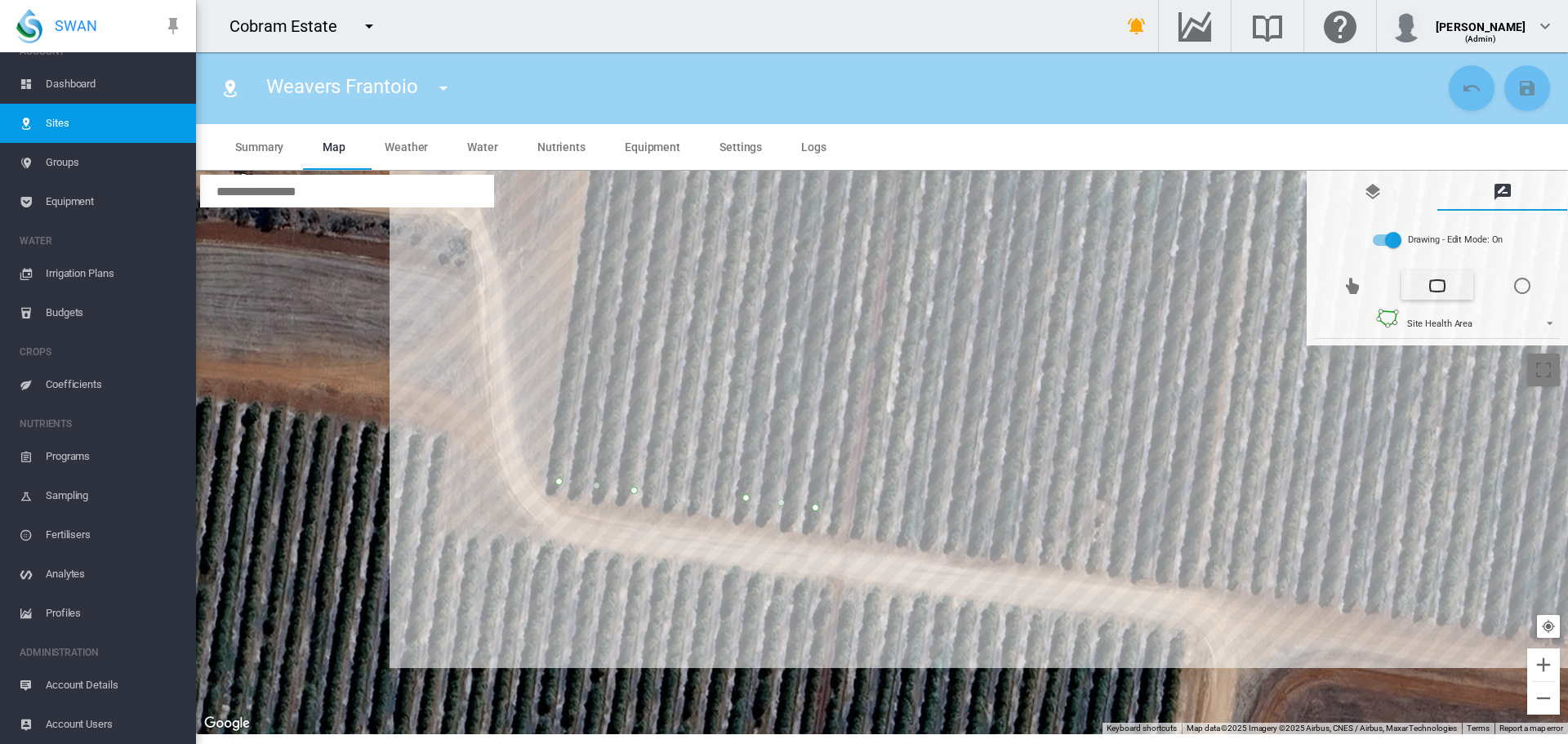
drag, startPoint x: 1030, startPoint y: 306, endPoint x: 955, endPoint y: 569, distance: 273.5
click at [954, 673] on div at bounding box center [882, 452] width 1372 height 564
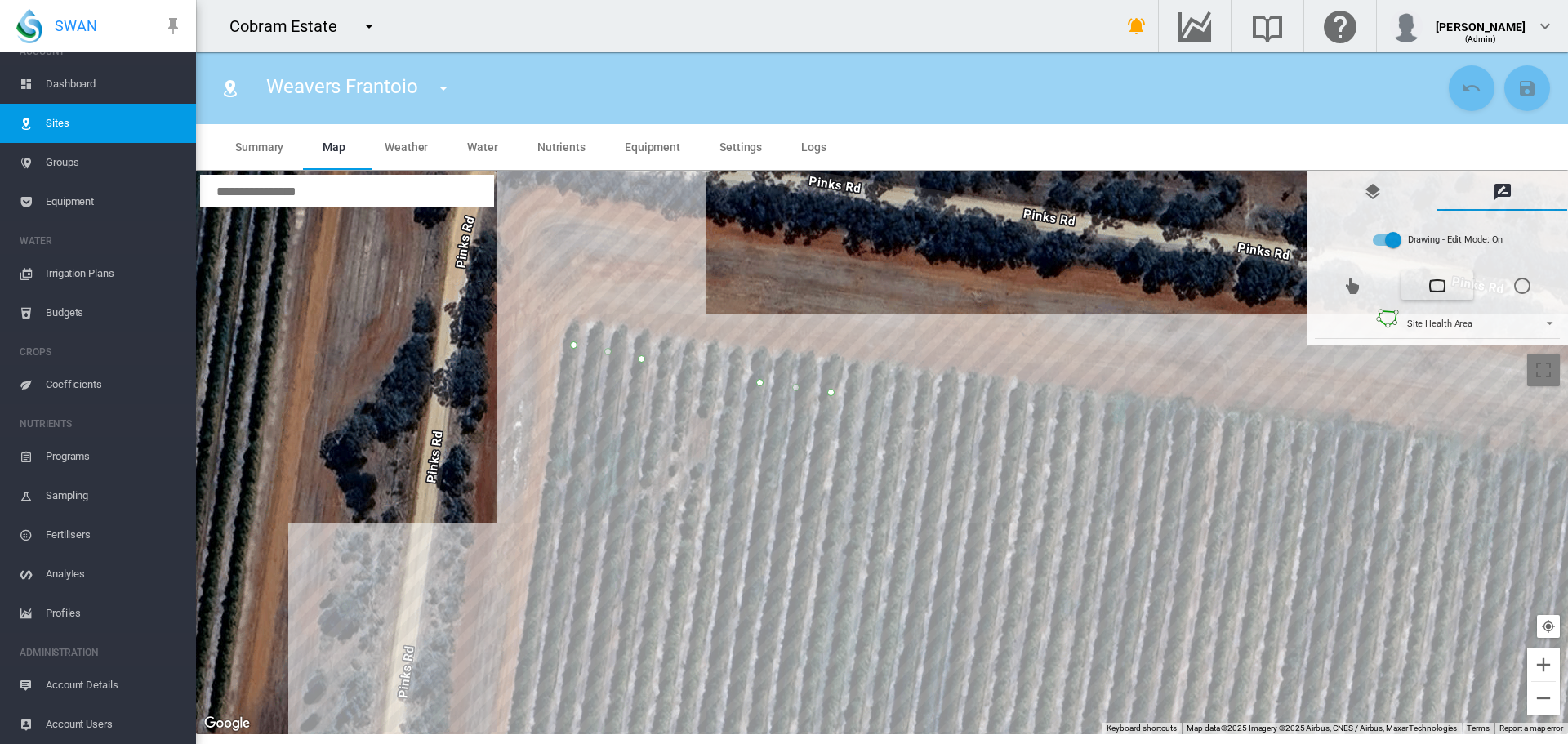
drag, startPoint x: 989, startPoint y: 232, endPoint x: 971, endPoint y: 515, distance: 283.6
click at [971, 516] on div at bounding box center [882, 452] width 1372 height 564
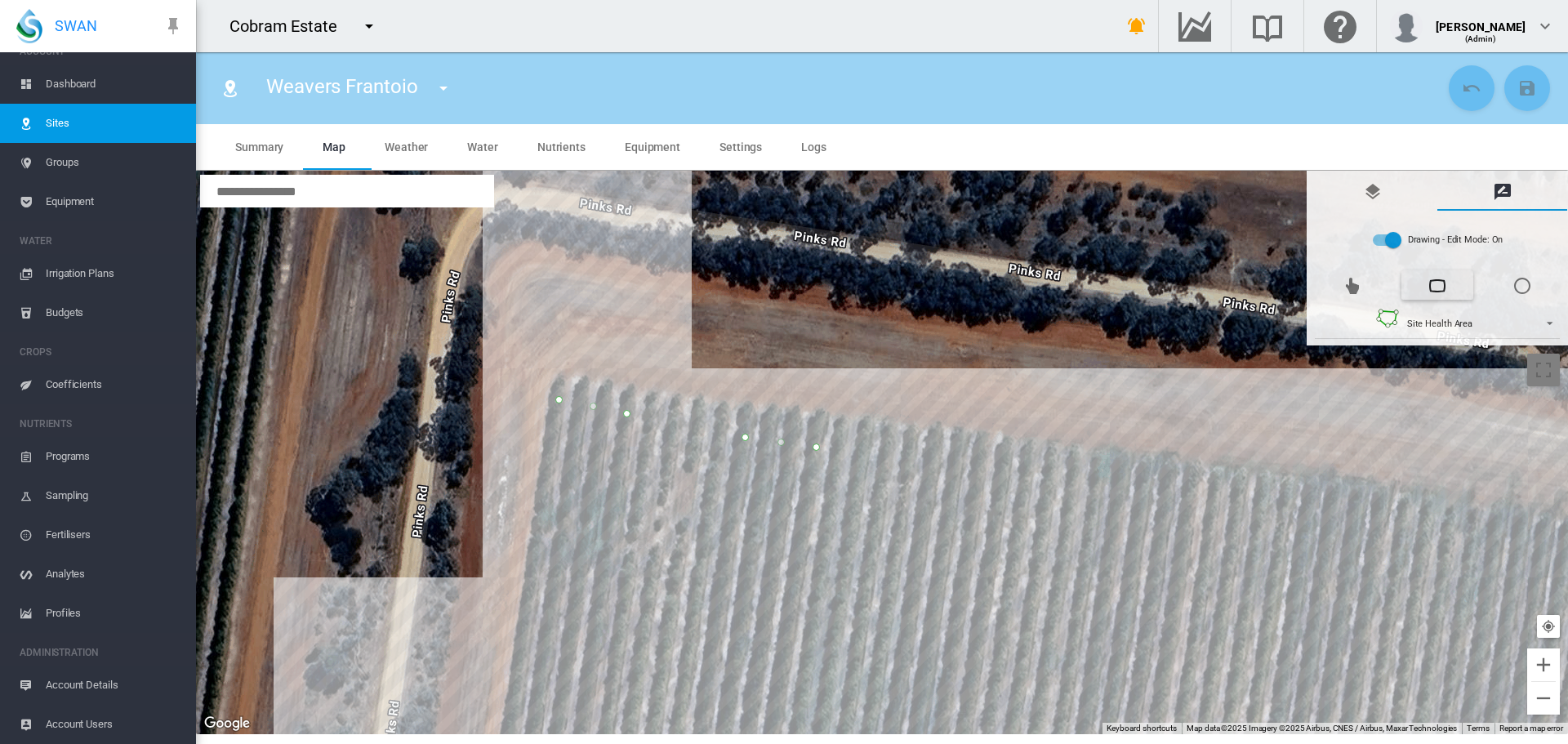
click at [1003, 479] on div at bounding box center [882, 452] width 1372 height 564
click at [934, 466] on div at bounding box center [882, 452] width 1372 height 564
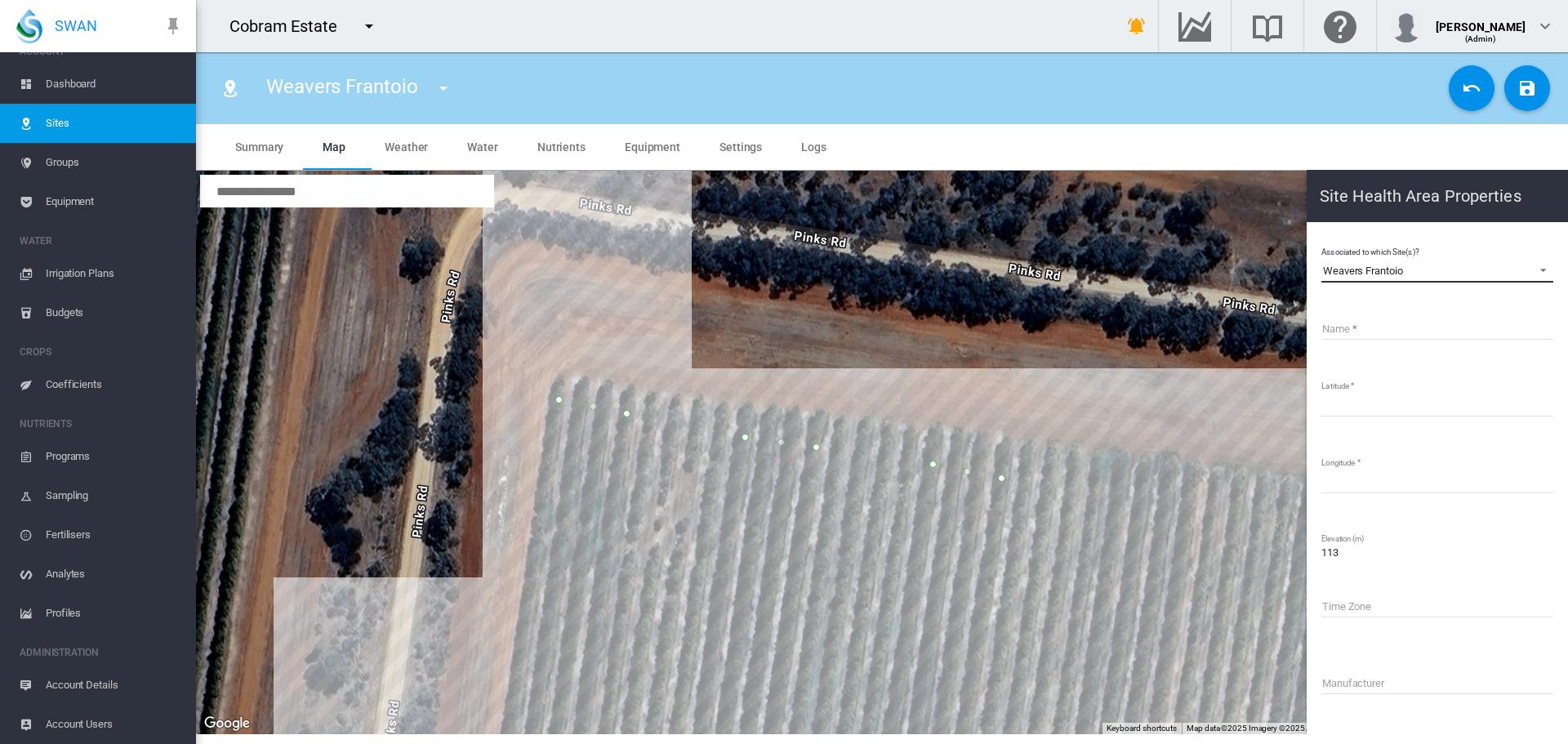
drag, startPoint x: 1413, startPoint y: 271, endPoint x: 1316, endPoint y: 238, distance: 102.5
click at [1316, 238] on md-content "Associated to which Site(s)? Weavers Frantoio Weavers Frantoio Name Latitude **…" at bounding box center [1438, 550] width 248 height 642
copy div "Weavers Frantoio"
click at [1343, 324] on input "Name" at bounding box center [1437, 328] width 232 height 24
paste input "**********"
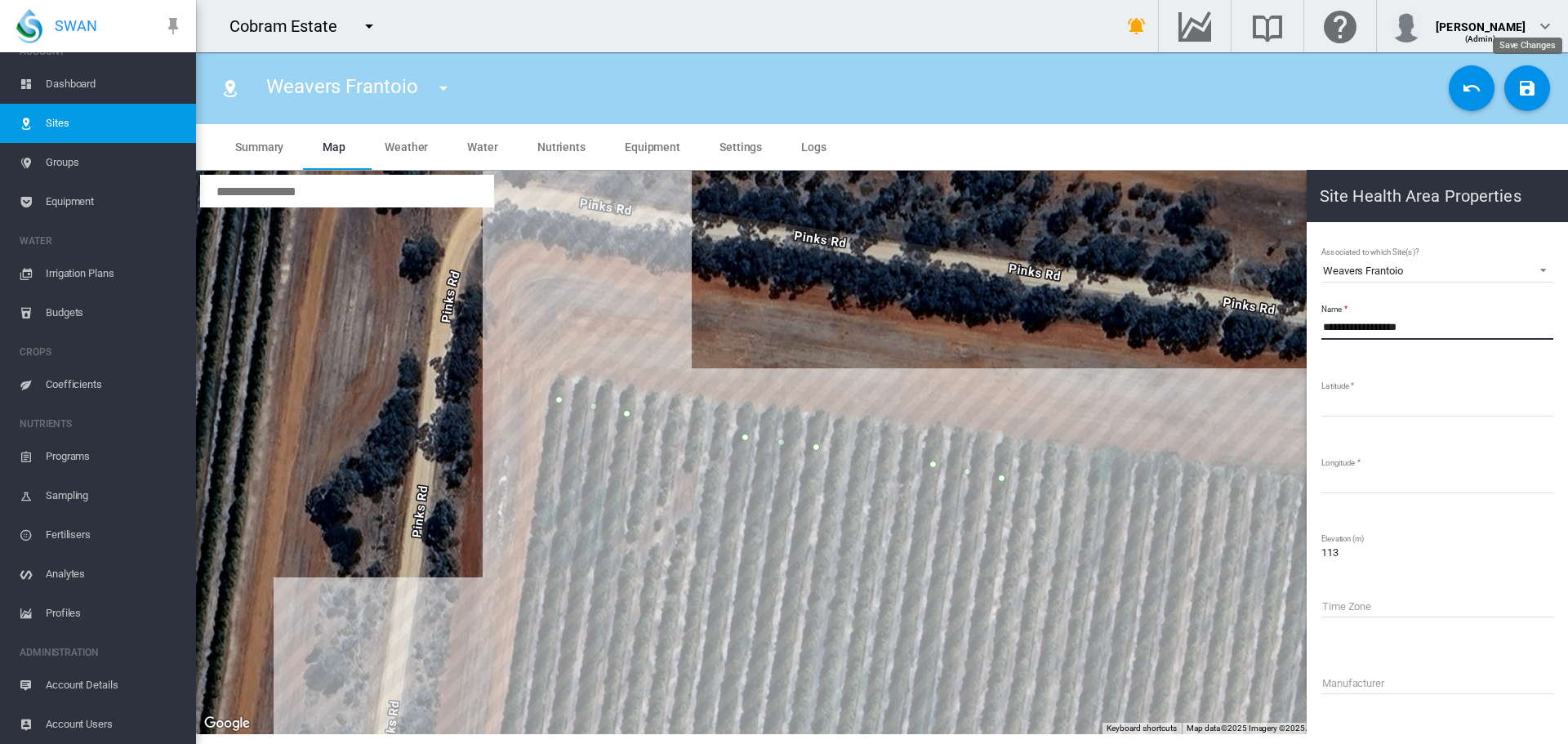
type input "**********"
click at [1523, 91] on md-icon "icon-content-save" at bounding box center [1527, 88] width 19 height 19
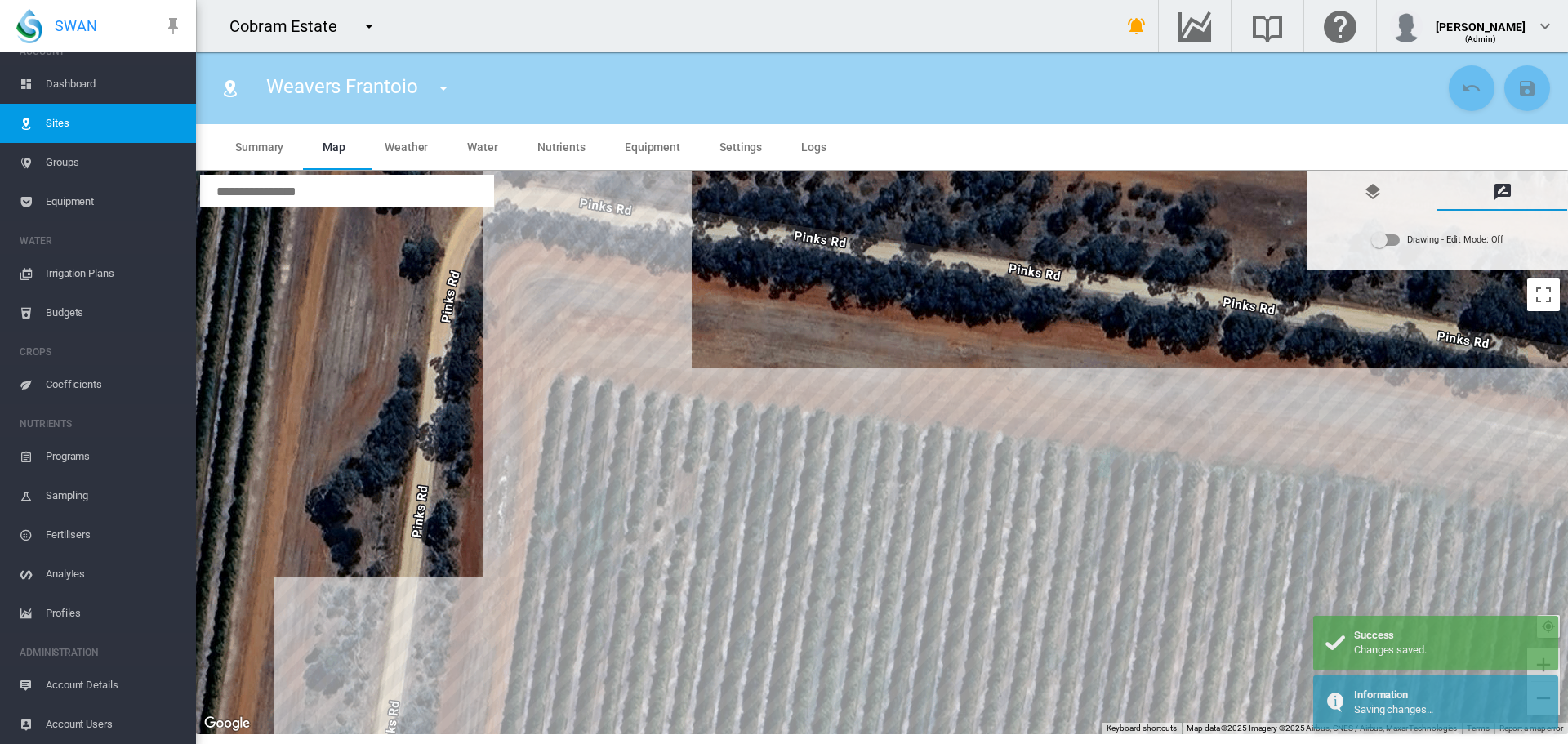
click at [1391, 244] on div "Drawing - Edit Mode:\a Off" at bounding box center [1386, 240] width 28 height 11
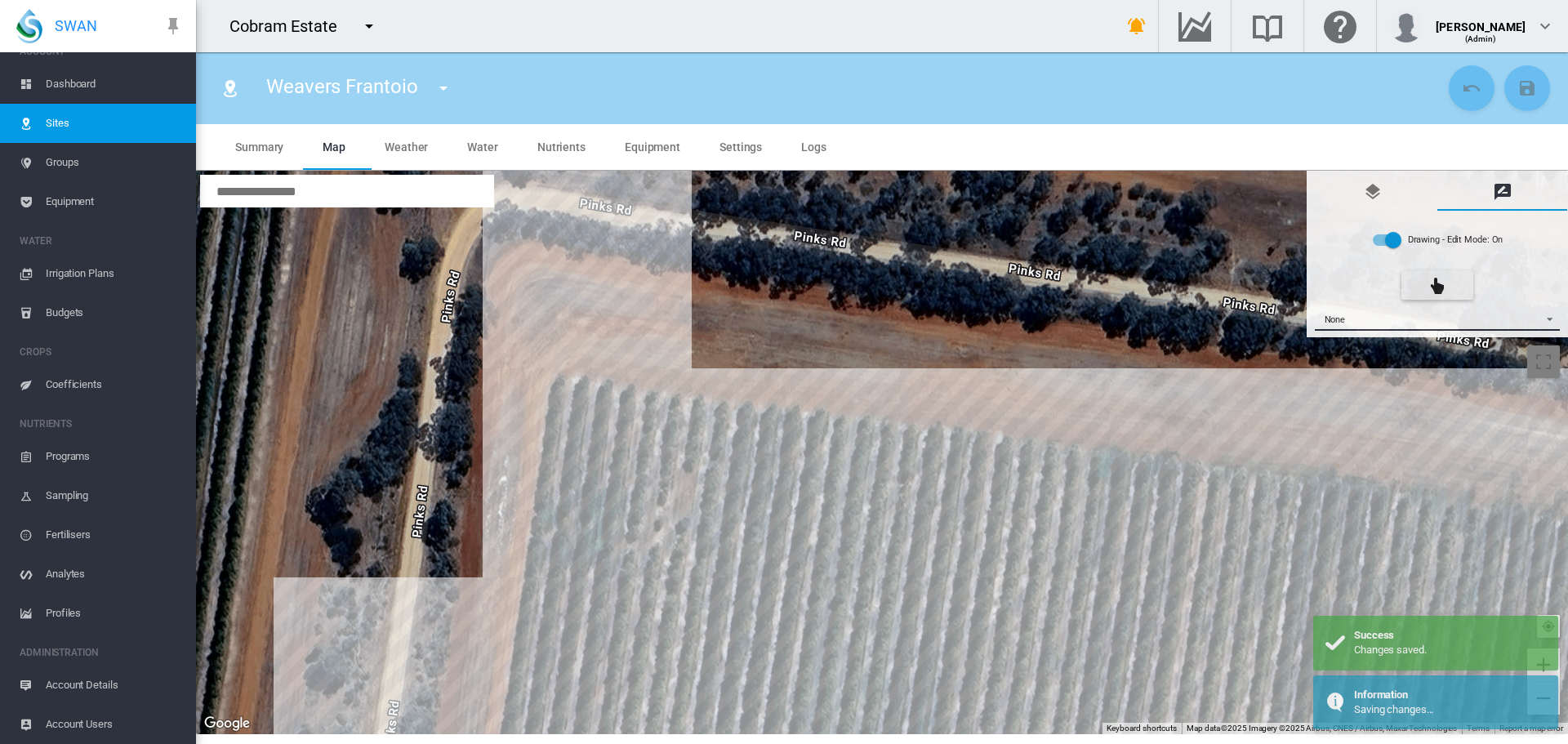
click at [1551, 317] on span "{{'AC.MAP.SELECT_DRAWING_OPTION' | i18next}} ...: \a None\a" at bounding box center [1545, 317] width 19 height 12
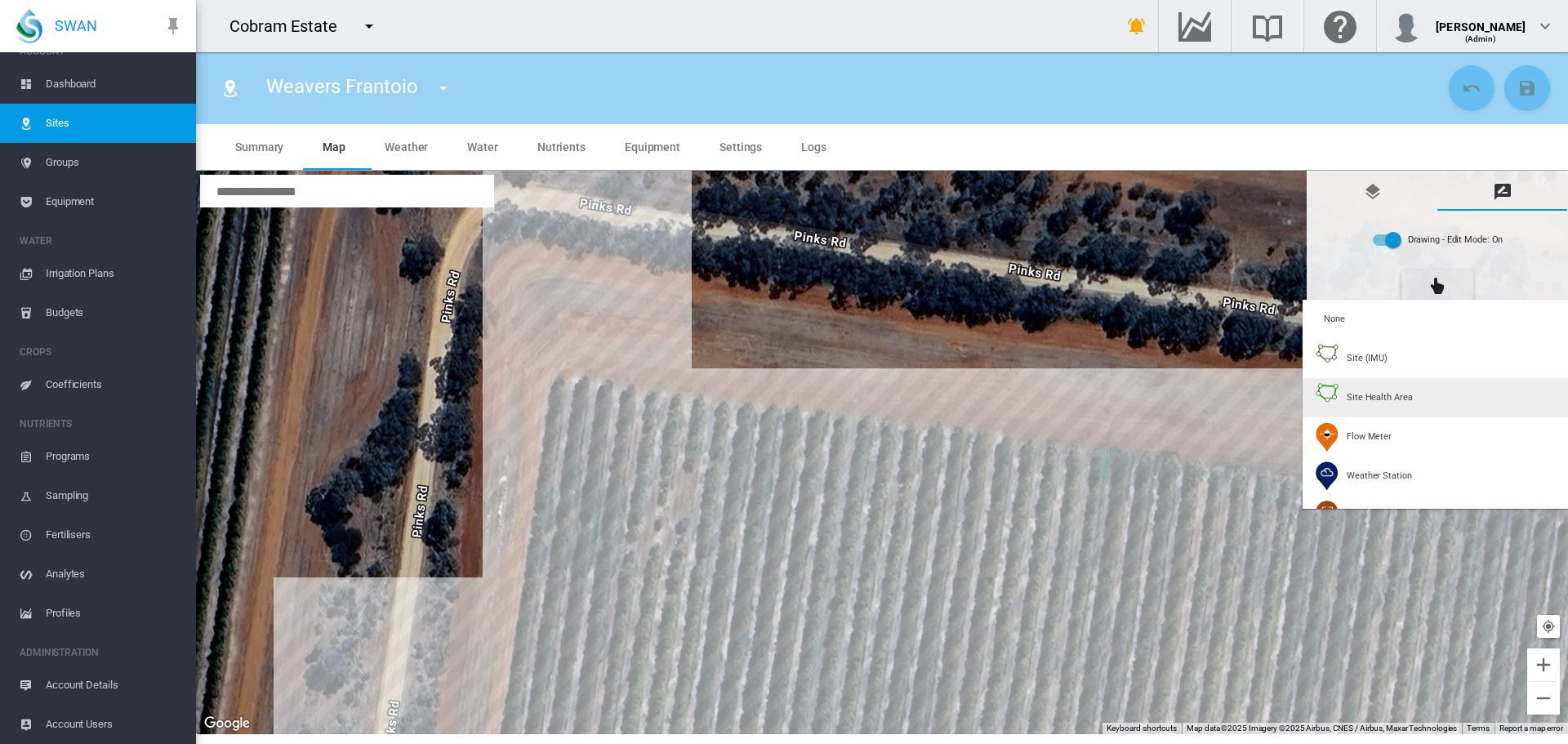
click at [1363, 398] on span "Site Health Area" at bounding box center [1379, 398] width 66 height 12
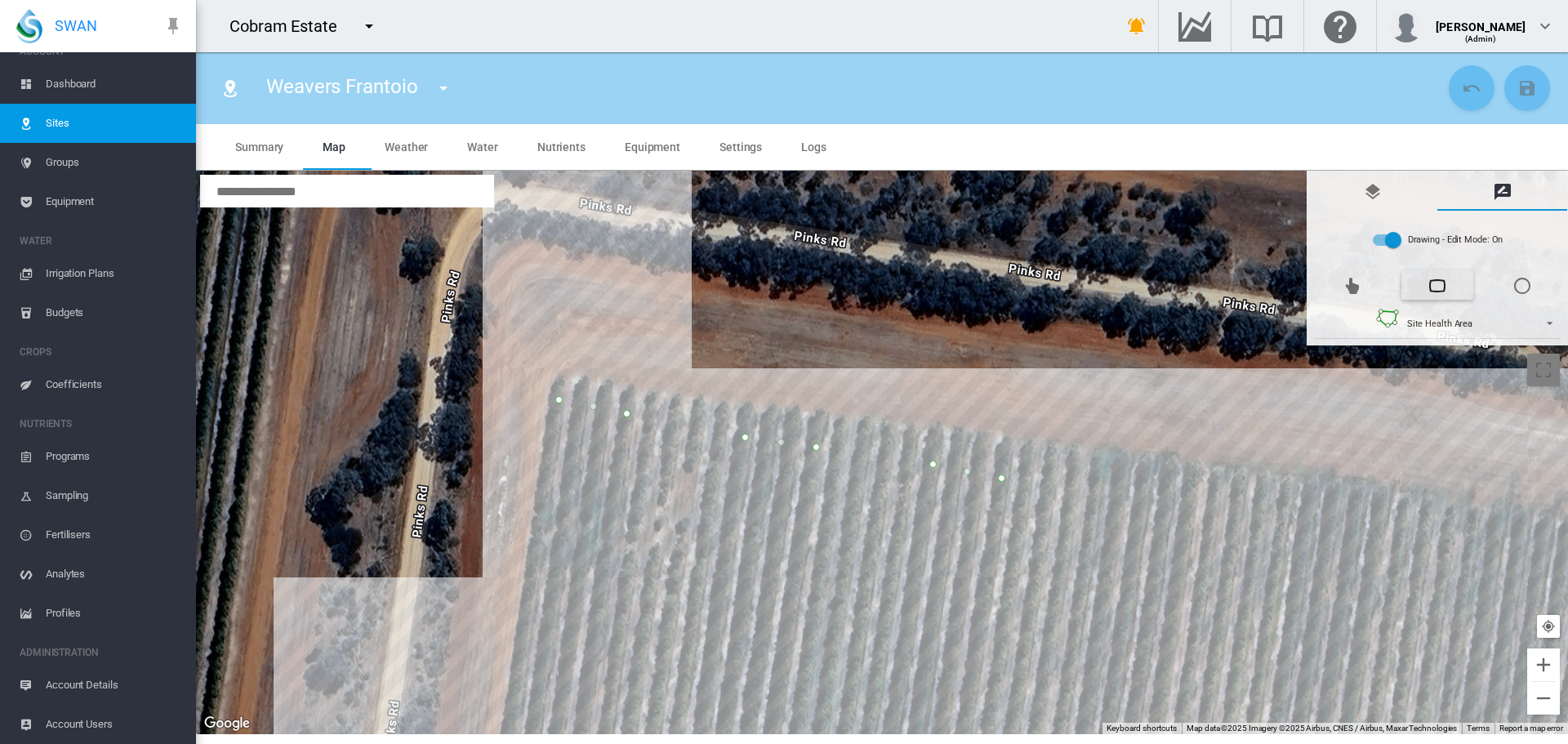
click at [1120, 494] on div at bounding box center [882, 452] width 1372 height 564
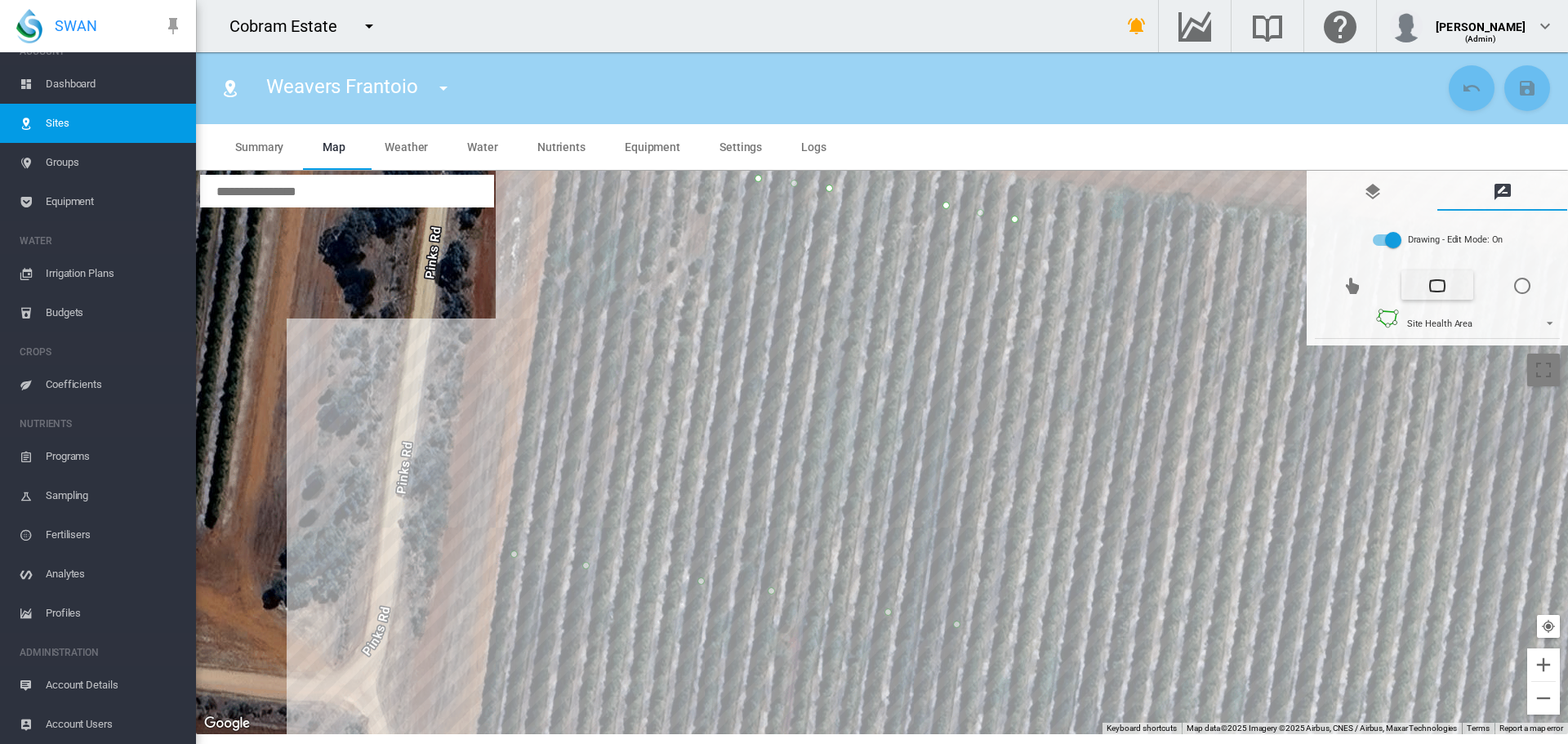
drag, startPoint x: 1117, startPoint y: 553, endPoint x: 1130, endPoint y: 293, distance: 260.3
click at [1130, 293] on div at bounding box center [882, 452] width 1372 height 564
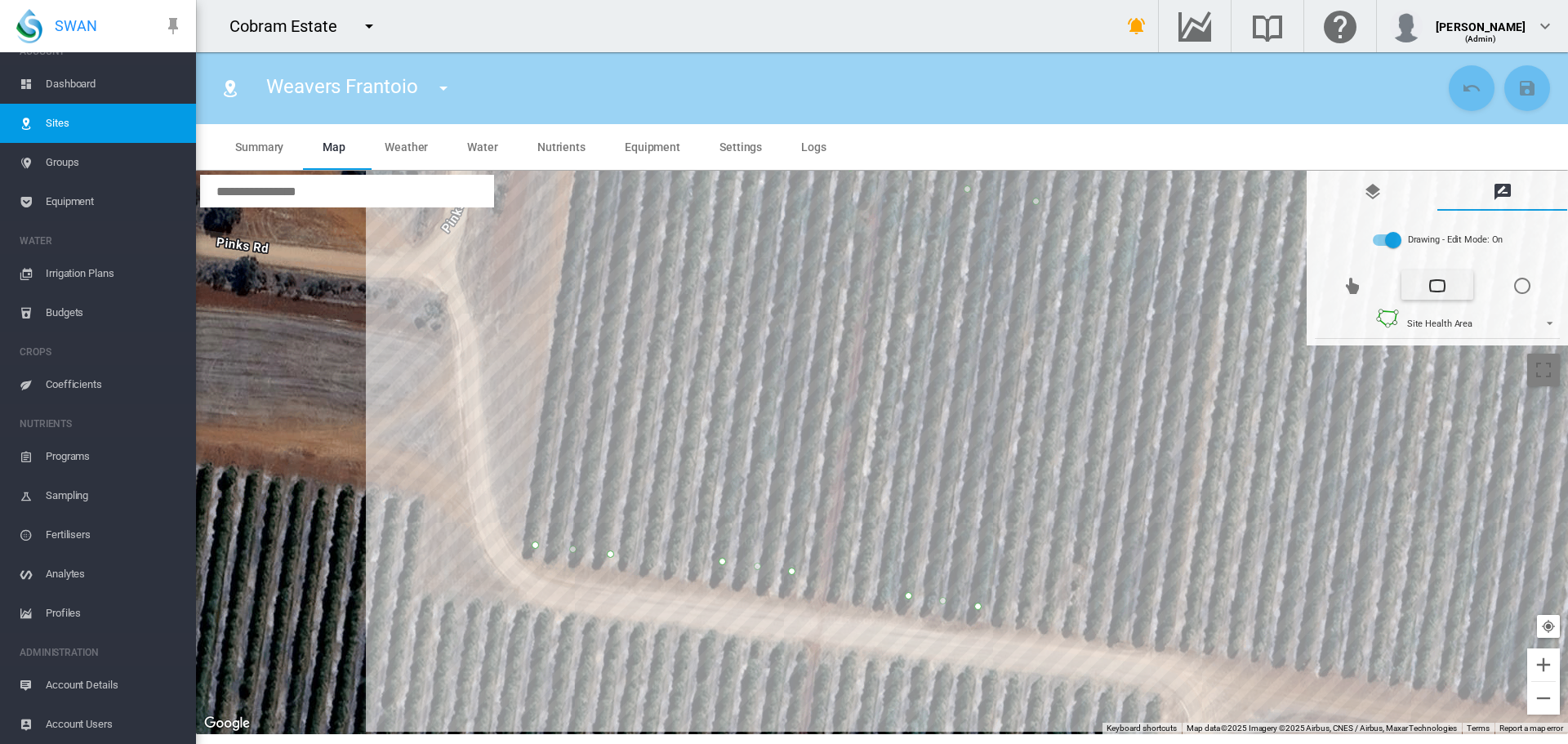
drag, startPoint x: 1119, startPoint y: 516, endPoint x: 1198, endPoint y: 91, distance: 432.3
click at [1198, 91] on section "Weavers Frantoio Weavers Frantoio" at bounding box center [882, 398] width 1372 height 692
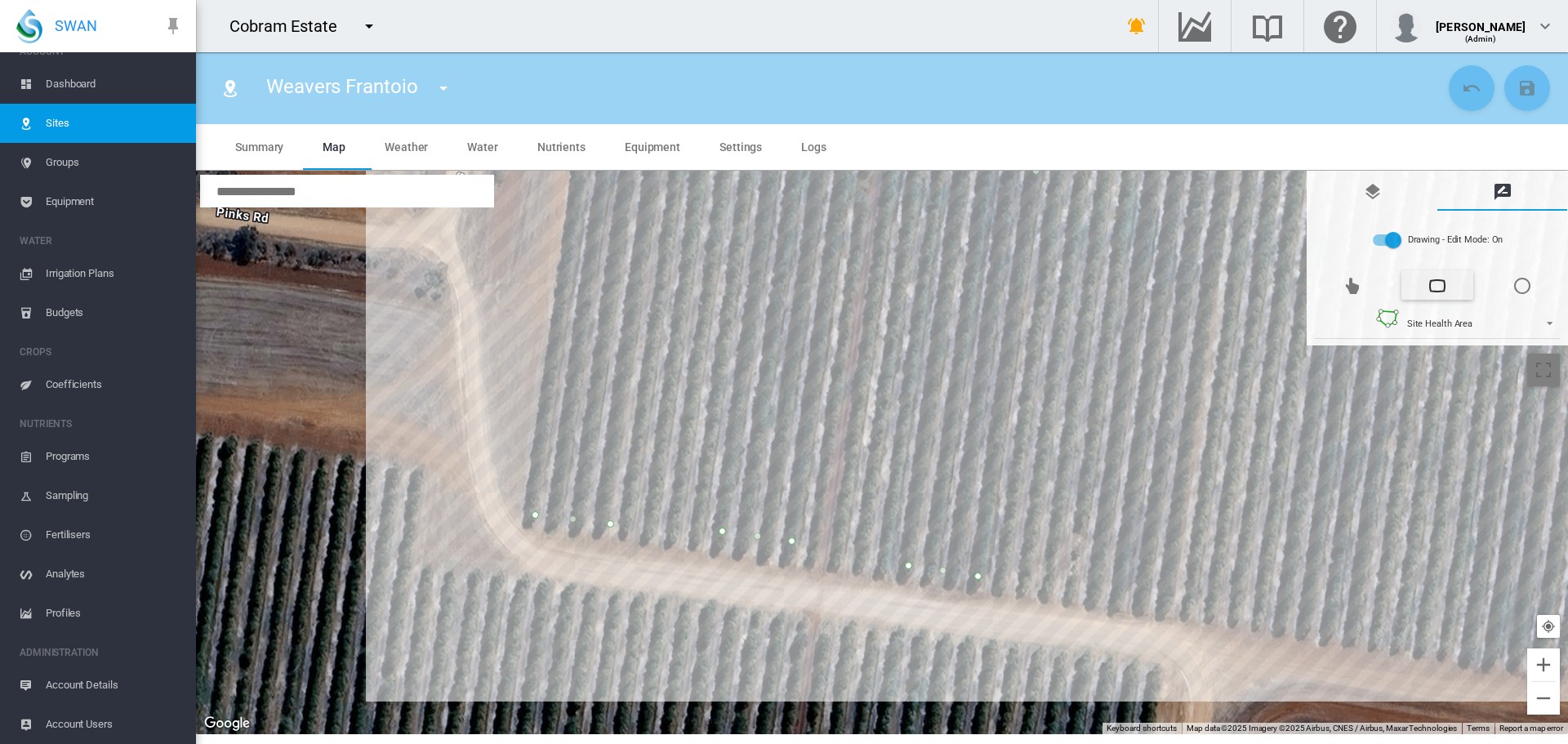
click at [1097, 590] on div at bounding box center [882, 452] width 1372 height 564
click at [1170, 601] on div at bounding box center [882, 452] width 1372 height 564
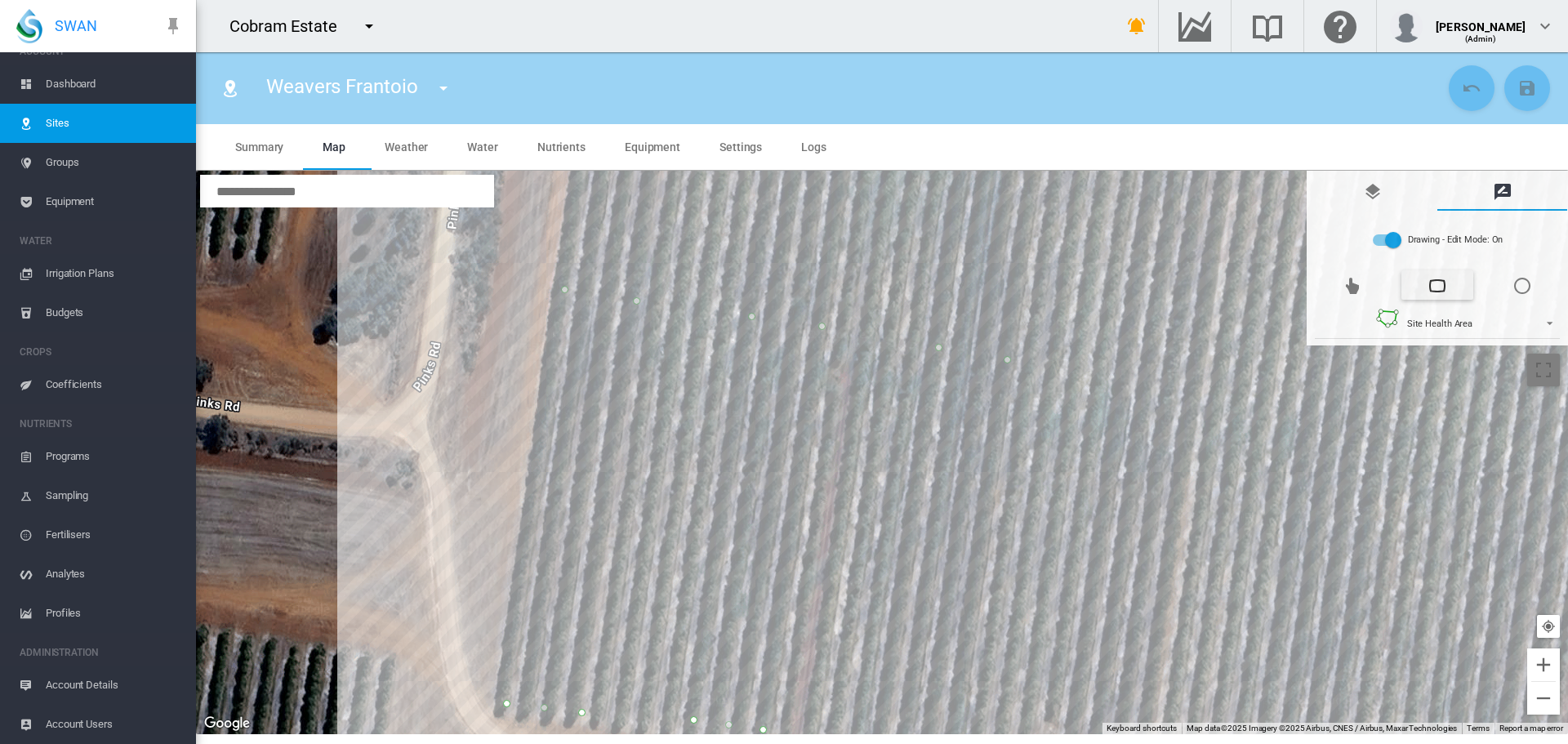
drag, startPoint x: 1179, startPoint y: 369, endPoint x: 1114, endPoint y: 669, distance: 307.0
click at [1114, 678] on div at bounding box center [882, 452] width 1372 height 564
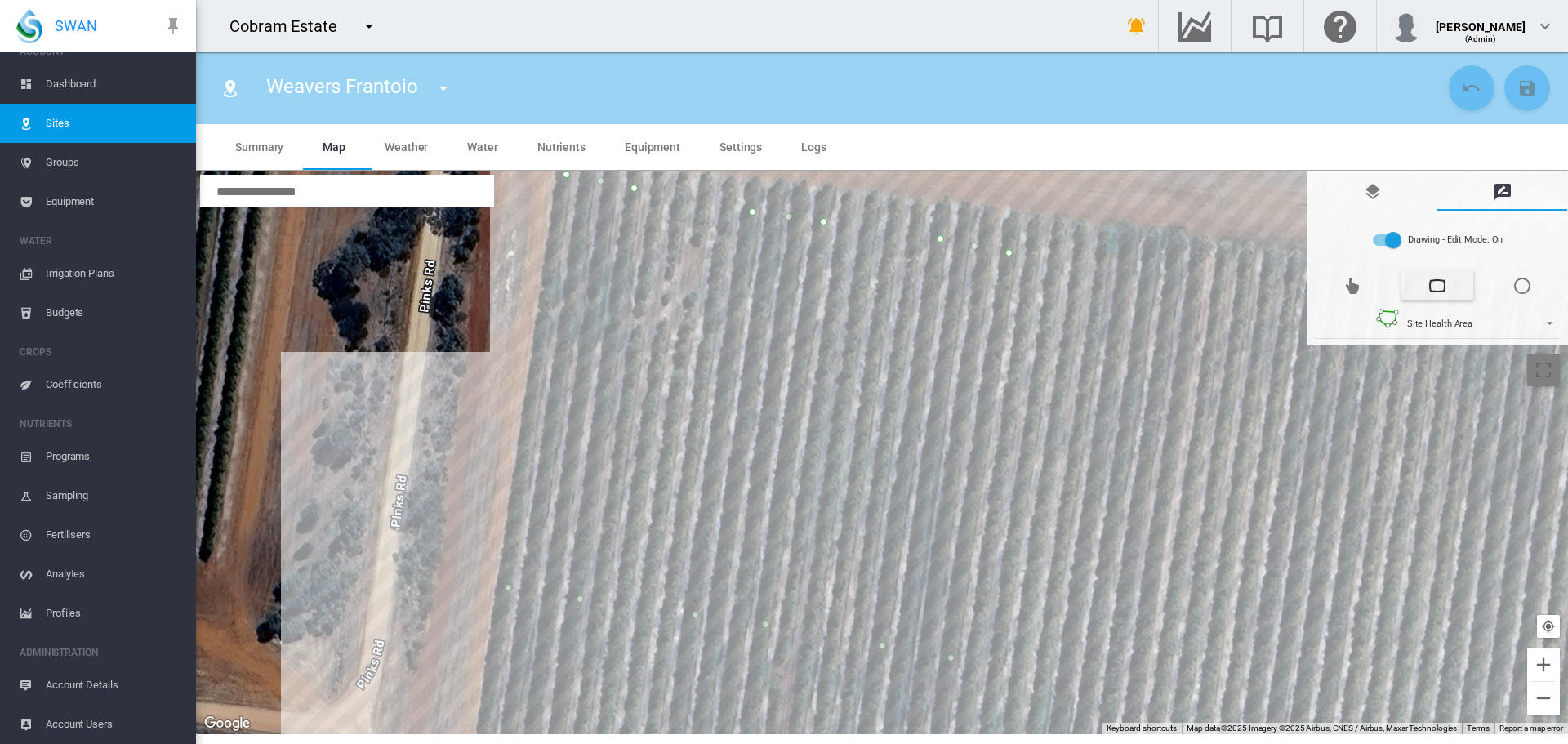
drag, startPoint x: 1184, startPoint y: 205, endPoint x: 1180, endPoint y: 302, distance: 97.1
click at [1176, 357] on div at bounding box center [882, 452] width 1372 height 564
click at [1198, 272] on div at bounding box center [882, 452] width 1372 height 564
click at [1128, 269] on div at bounding box center [882, 452] width 1372 height 564
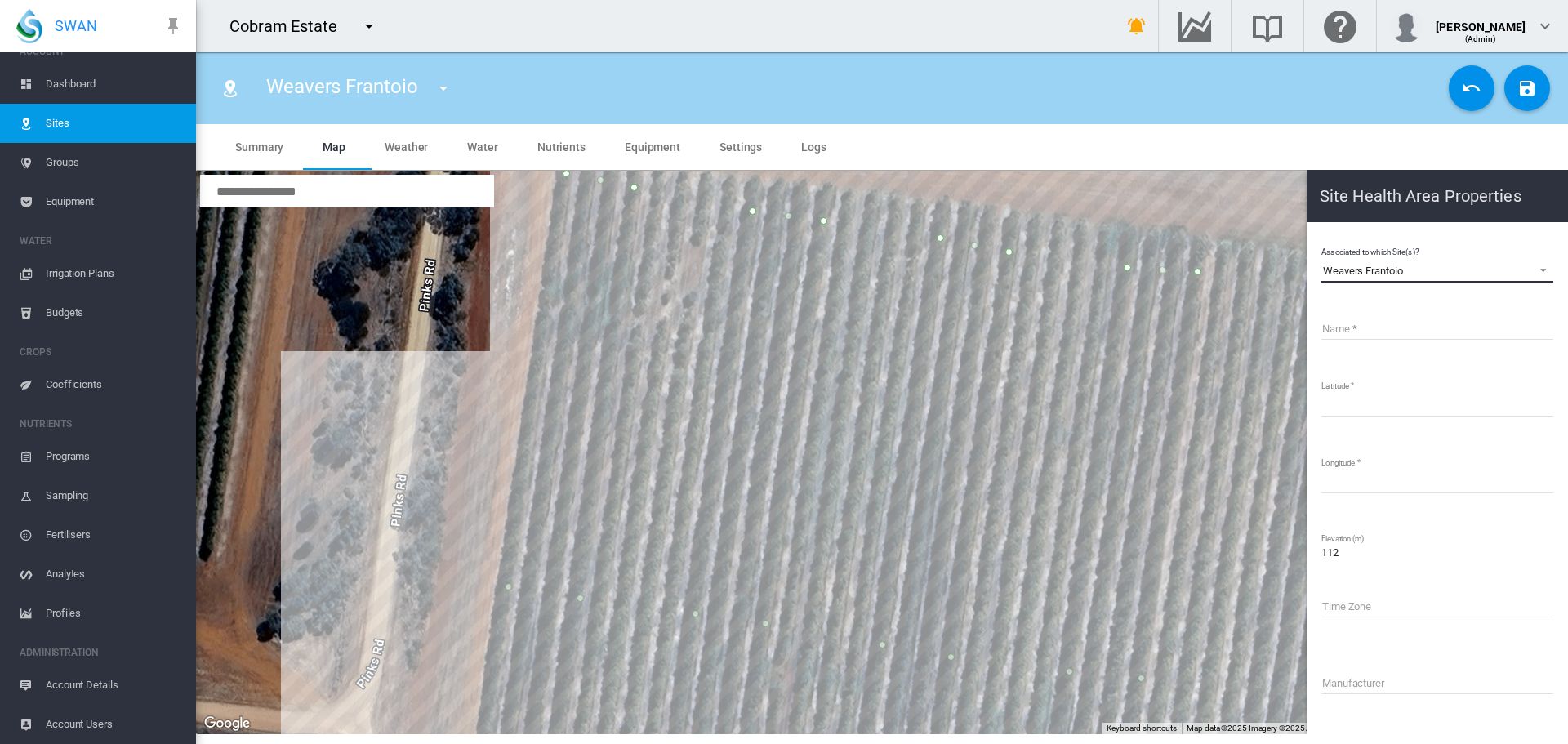
drag, startPoint x: 1417, startPoint y: 268, endPoint x: 1327, endPoint y: 240, distance: 94.3
click at [1327, 240] on md-content "Associated to which Site(s)? Weavers Frantoio Weavers Frantoio Name Latitude **…" at bounding box center [1438, 550] width 248 height 642
copy div "Weavers Frantoio"
click at [1349, 330] on input "Name" at bounding box center [1437, 328] width 232 height 24
paste input "**********"
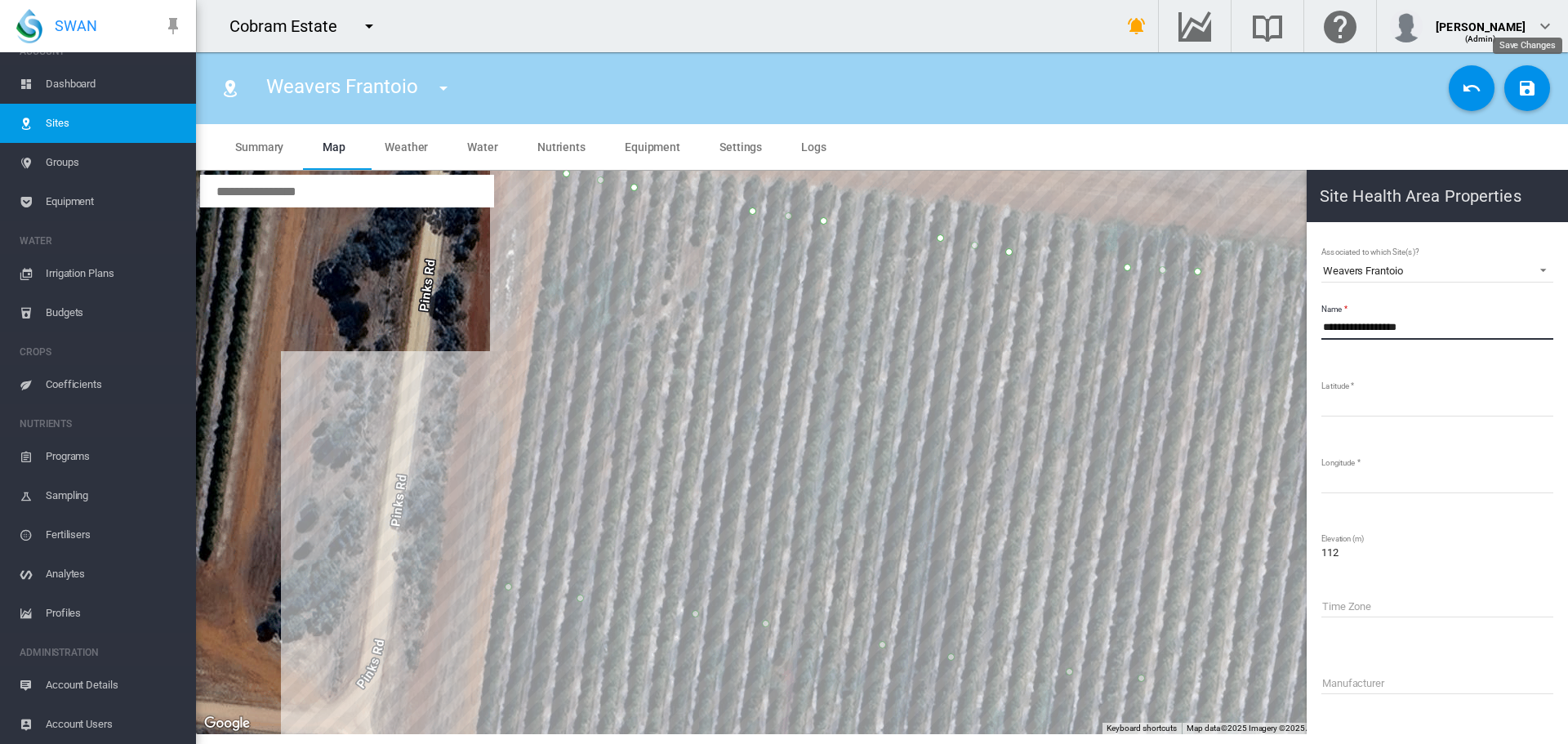
type input "**********"
click at [1526, 102] on button "Save Changes" at bounding box center [1527, 88] width 45 height 45
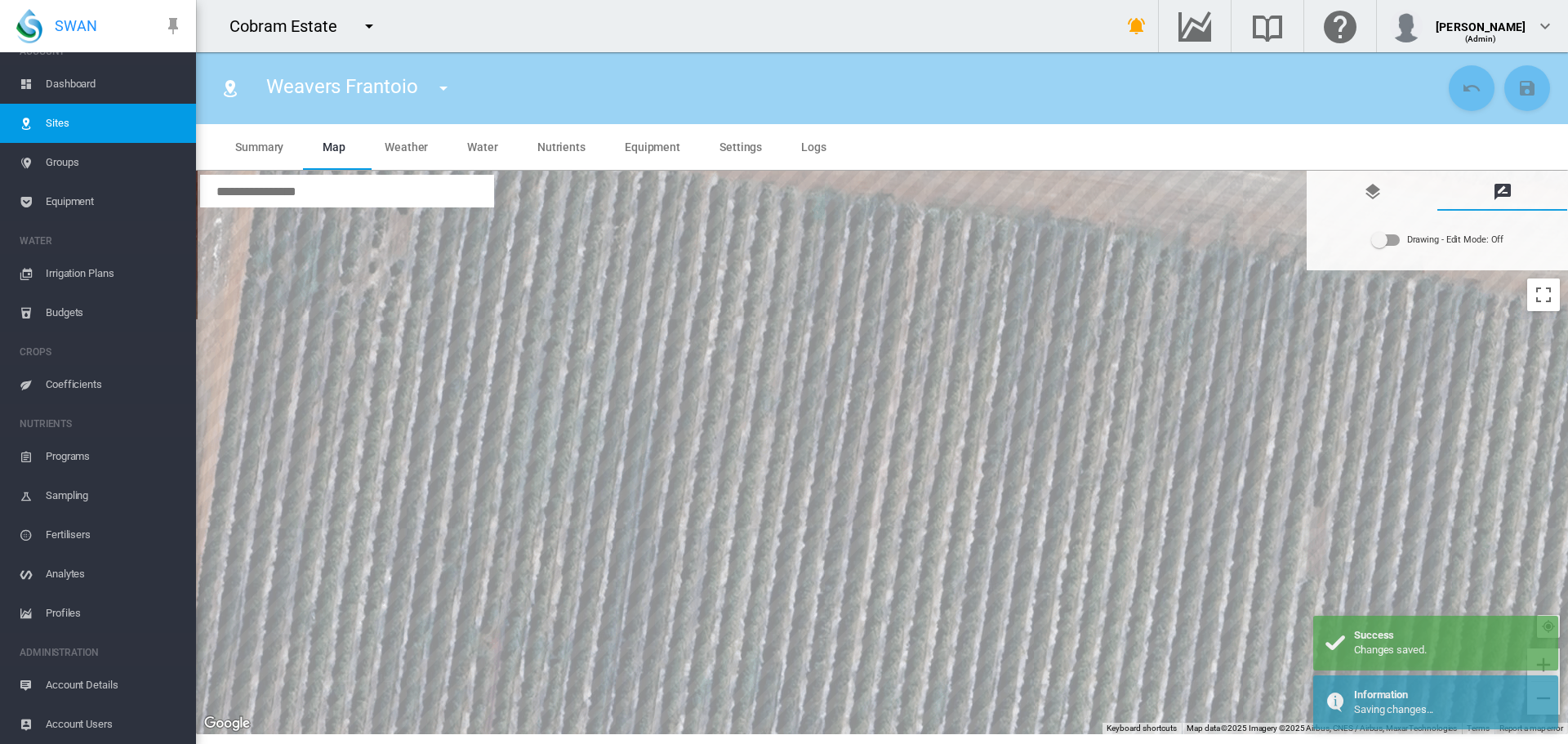
drag, startPoint x: 1240, startPoint y: 328, endPoint x: 956, endPoint y: 291, distance: 286.4
click at [956, 296] on div at bounding box center [882, 452] width 1372 height 564
click at [1395, 247] on div "Drawing - Edit Mode:\a Off" at bounding box center [1386, 240] width 30 height 19
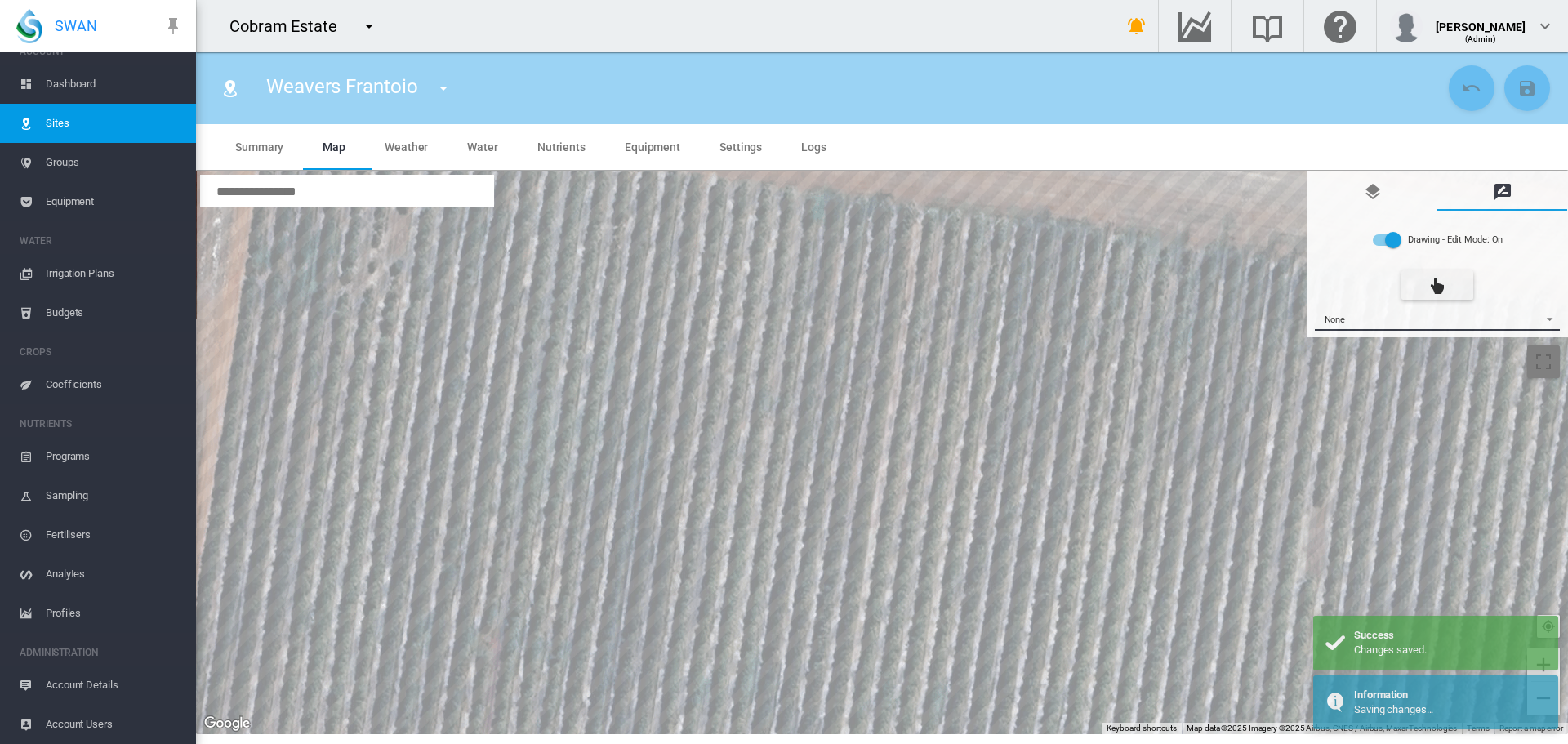
click at [1548, 322] on span "{{'AC.MAP.SELECT_DRAWING_OPTION' | i18next}} ...: \a None\a" at bounding box center [1545, 317] width 19 height 12
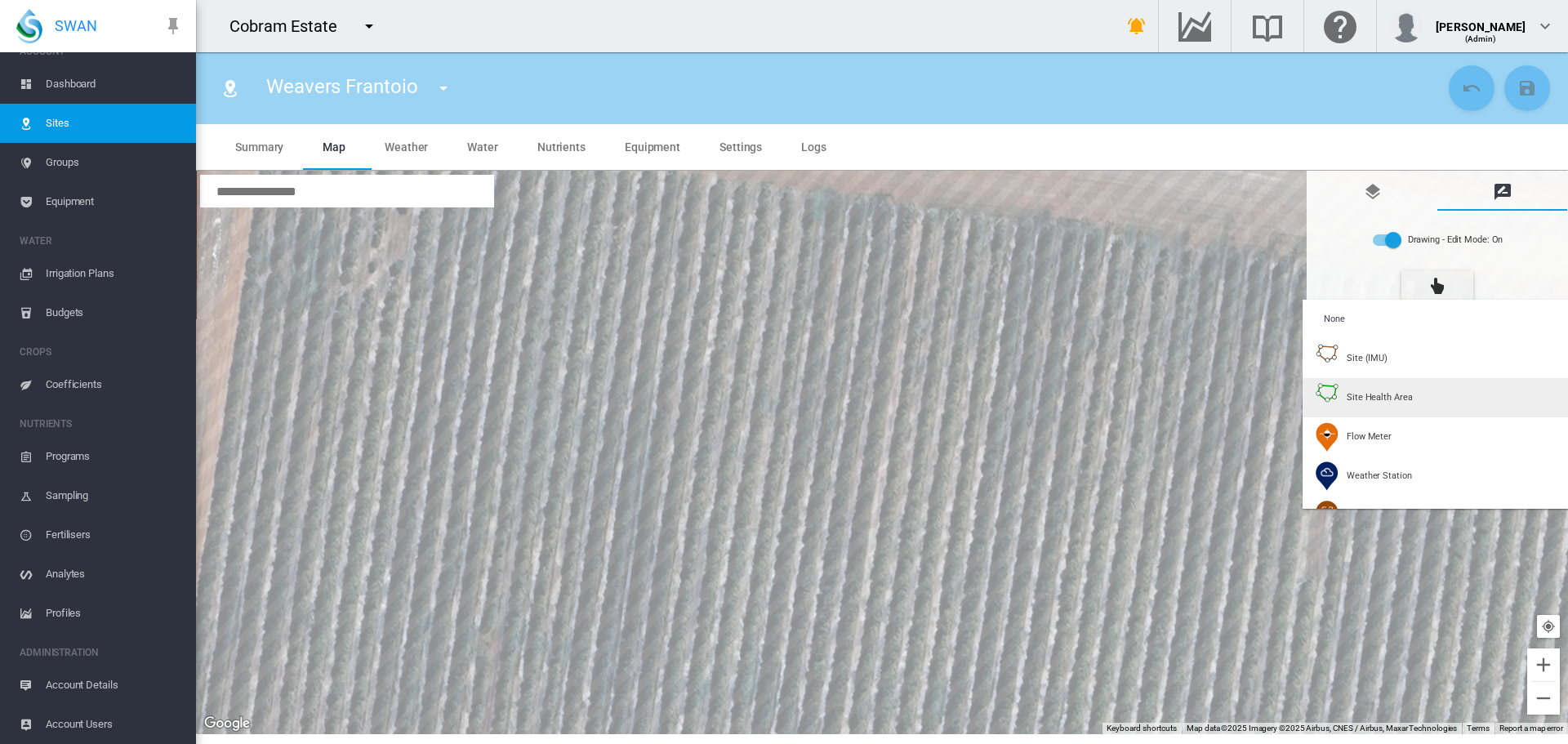
click at [1364, 402] on span "Site Health Area" at bounding box center [1379, 398] width 66 height 12
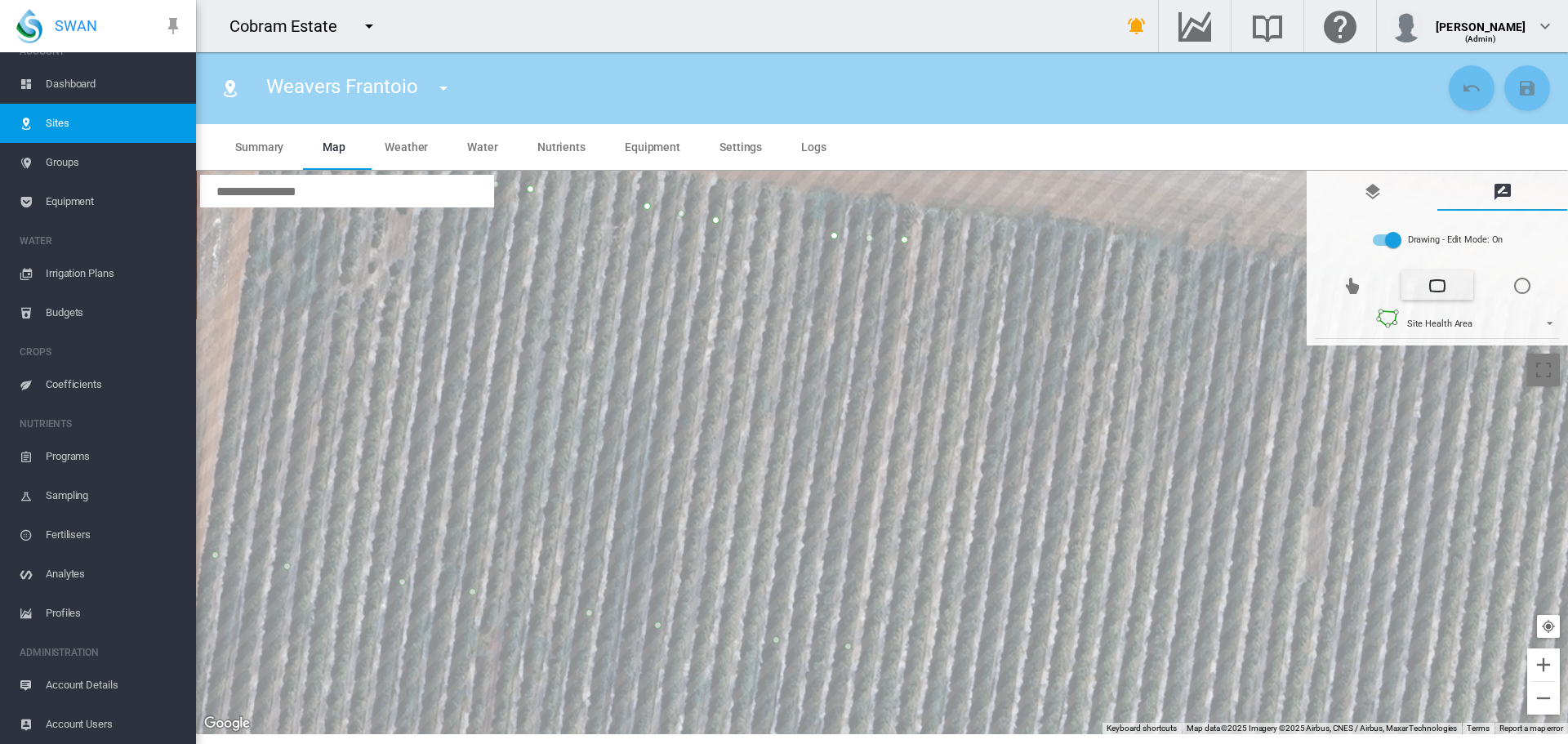
click at [1022, 255] on div at bounding box center [882, 452] width 1372 height 564
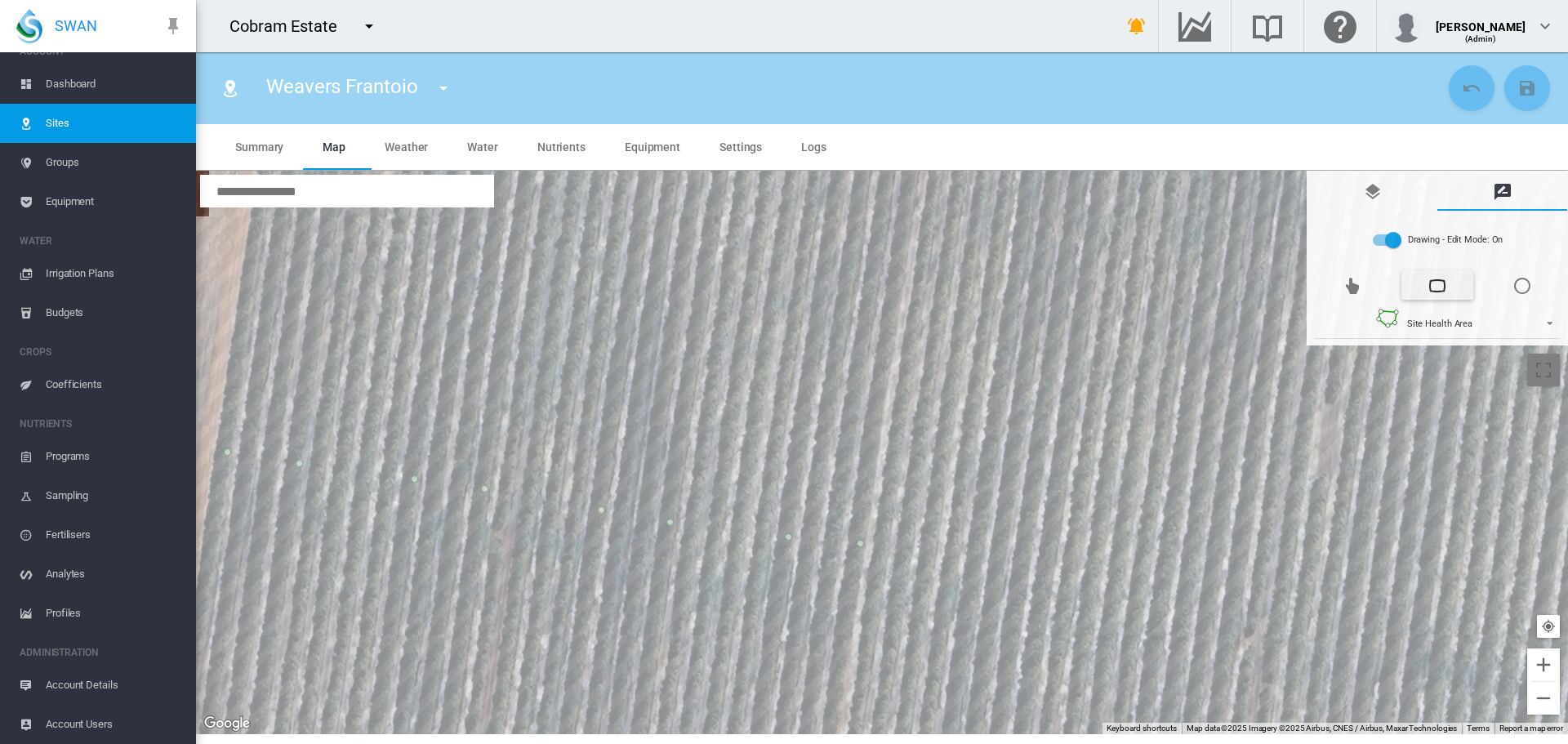
drag, startPoint x: 1024, startPoint y: 372, endPoint x: 1061, endPoint y: 149, distance: 226.0
click at [1061, 149] on md-tabs "Summary Map Weather Water Nutrients Equipment Settings Logs" at bounding box center [882, 429] width 1372 height 610
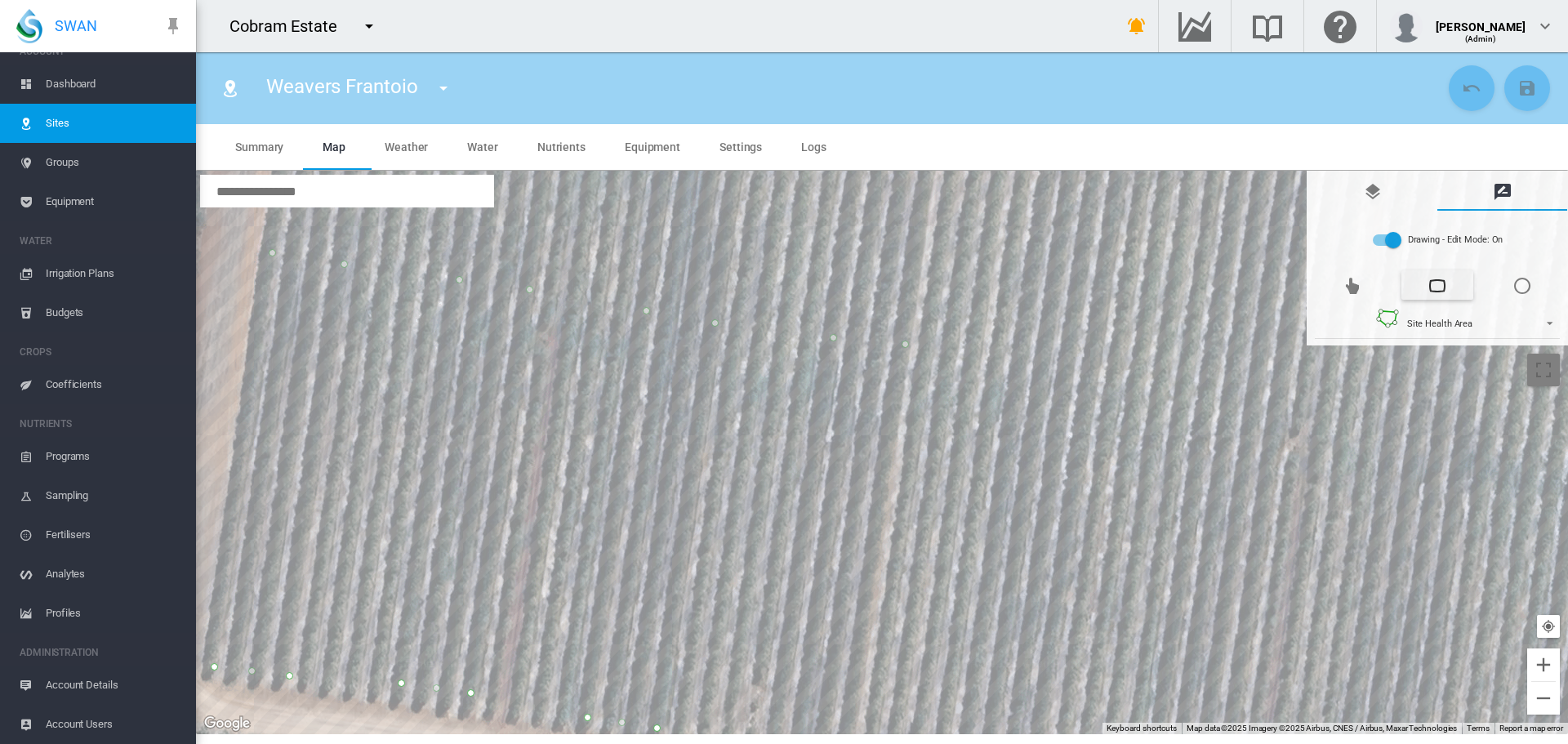
drag, startPoint x: 1017, startPoint y: 542, endPoint x: 1037, endPoint y: 341, distance: 202.0
click at [1037, 341] on div at bounding box center [882, 452] width 1372 height 564
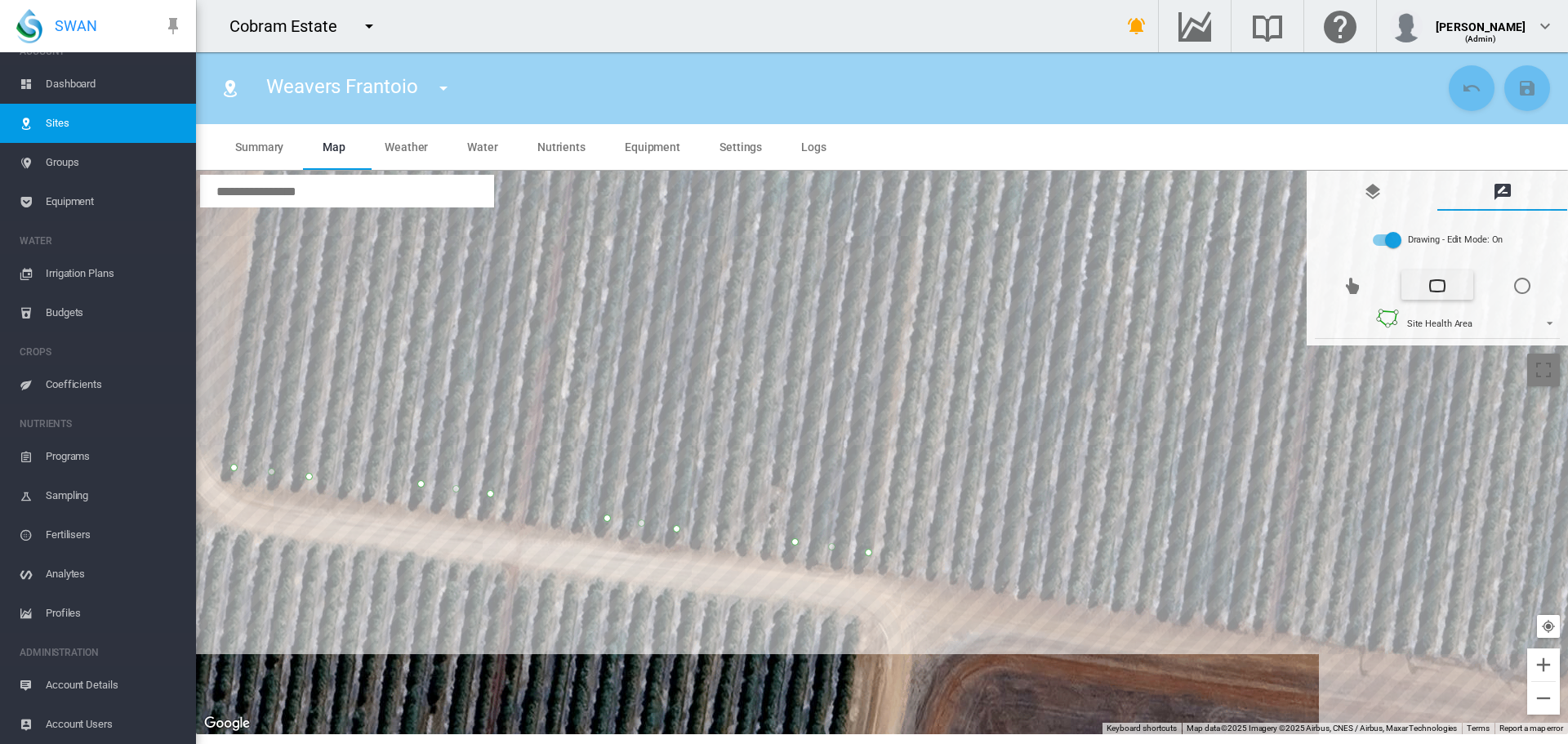
click at [984, 569] on div at bounding box center [882, 452] width 1372 height 564
click at [1058, 578] on div at bounding box center [882, 452] width 1372 height 564
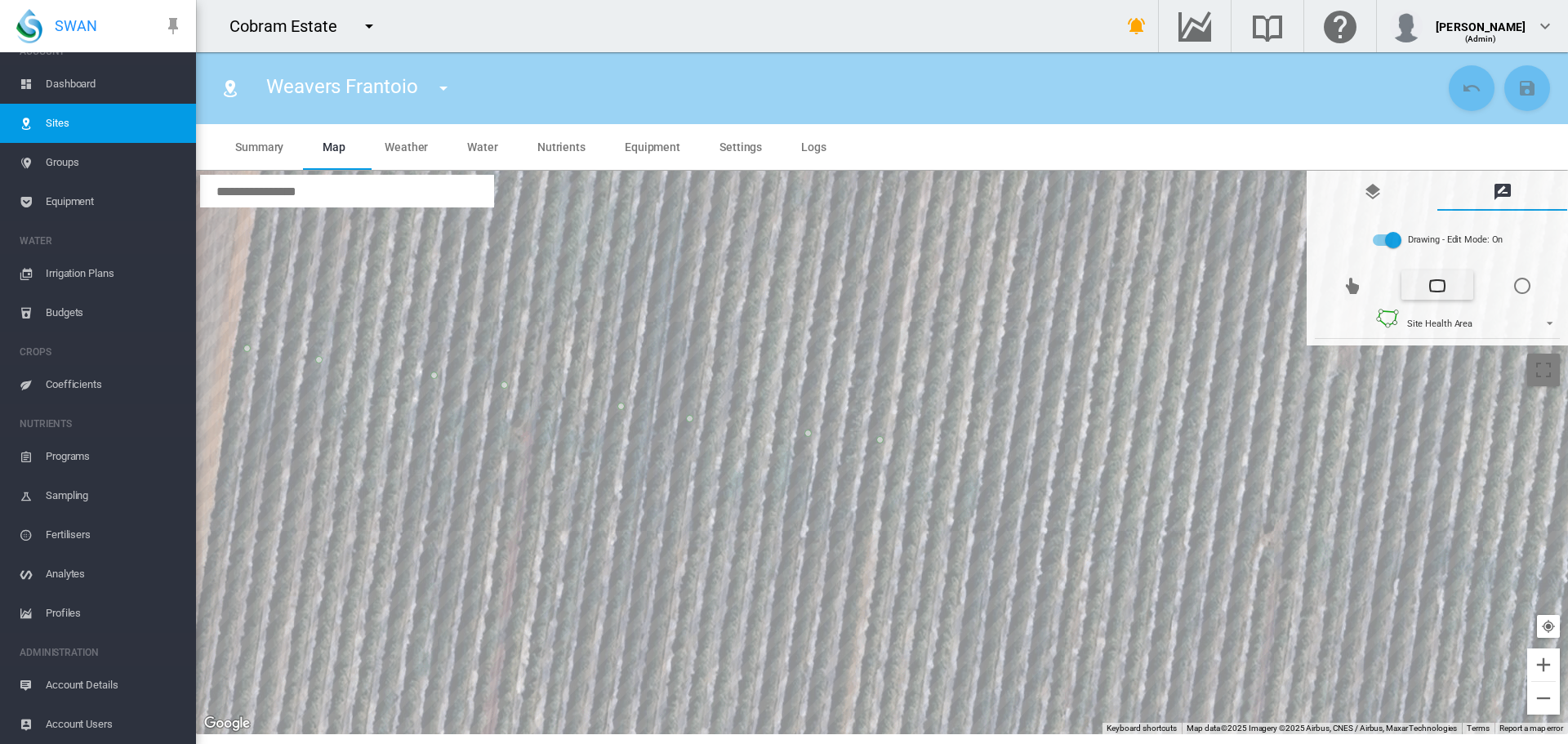
drag, startPoint x: 1079, startPoint y: 380, endPoint x: 1085, endPoint y: 439, distance: 59.3
click at [1035, 677] on div at bounding box center [882, 452] width 1372 height 564
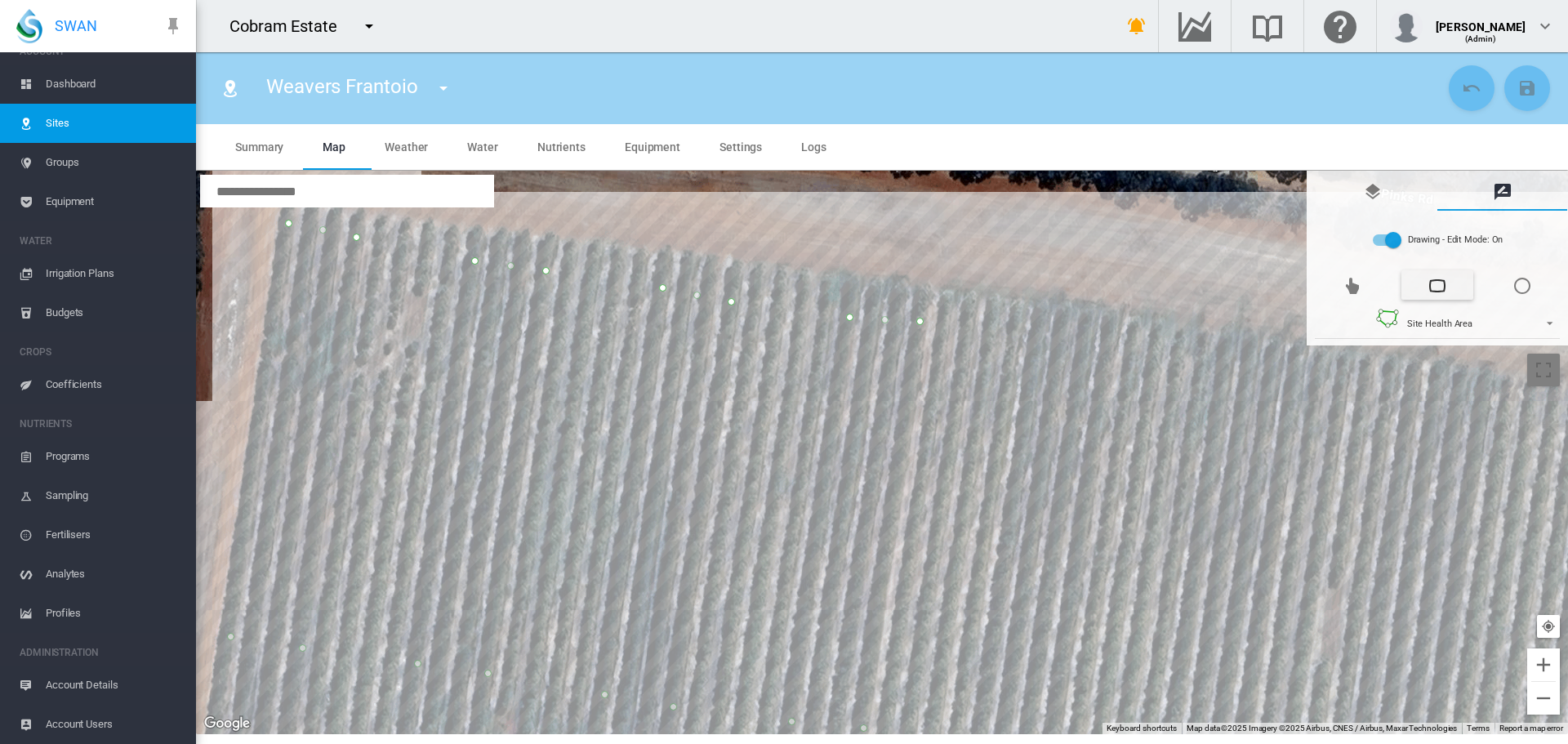
drag, startPoint x: 1083, startPoint y: 218, endPoint x: 1072, endPoint y: 493, distance: 275.2
click at [1072, 493] on div at bounding box center [882, 452] width 1372 height 564
click at [1108, 346] on div at bounding box center [882, 452] width 1372 height 564
click at [1037, 341] on div at bounding box center [882, 452] width 1372 height 564
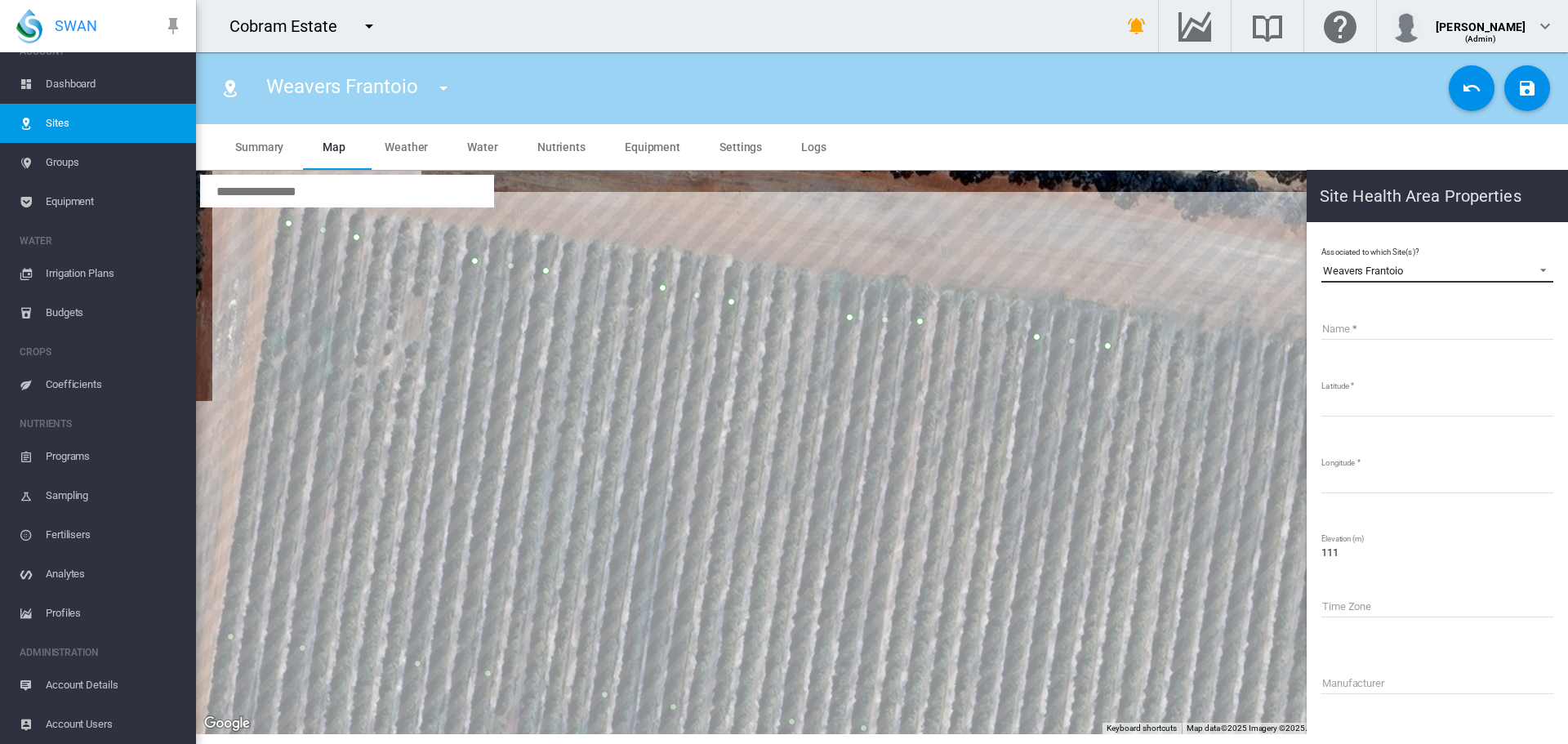
drag, startPoint x: 1407, startPoint y: 268, endPoint x: 1324, endPoint y: 246, distance: 85.9
click at [1324, 246] on div "Associated to which Site(s)? Weavers Frantoio Weavers Frantoio Name Latitude **…" at bounding box center [1437, 553] width 235 height 622
copy div "Weavers Frantoio"
click at [1382, 321] on input "Name" at bounding box center [1437, 328] width 232 height 24
paste input "**********"
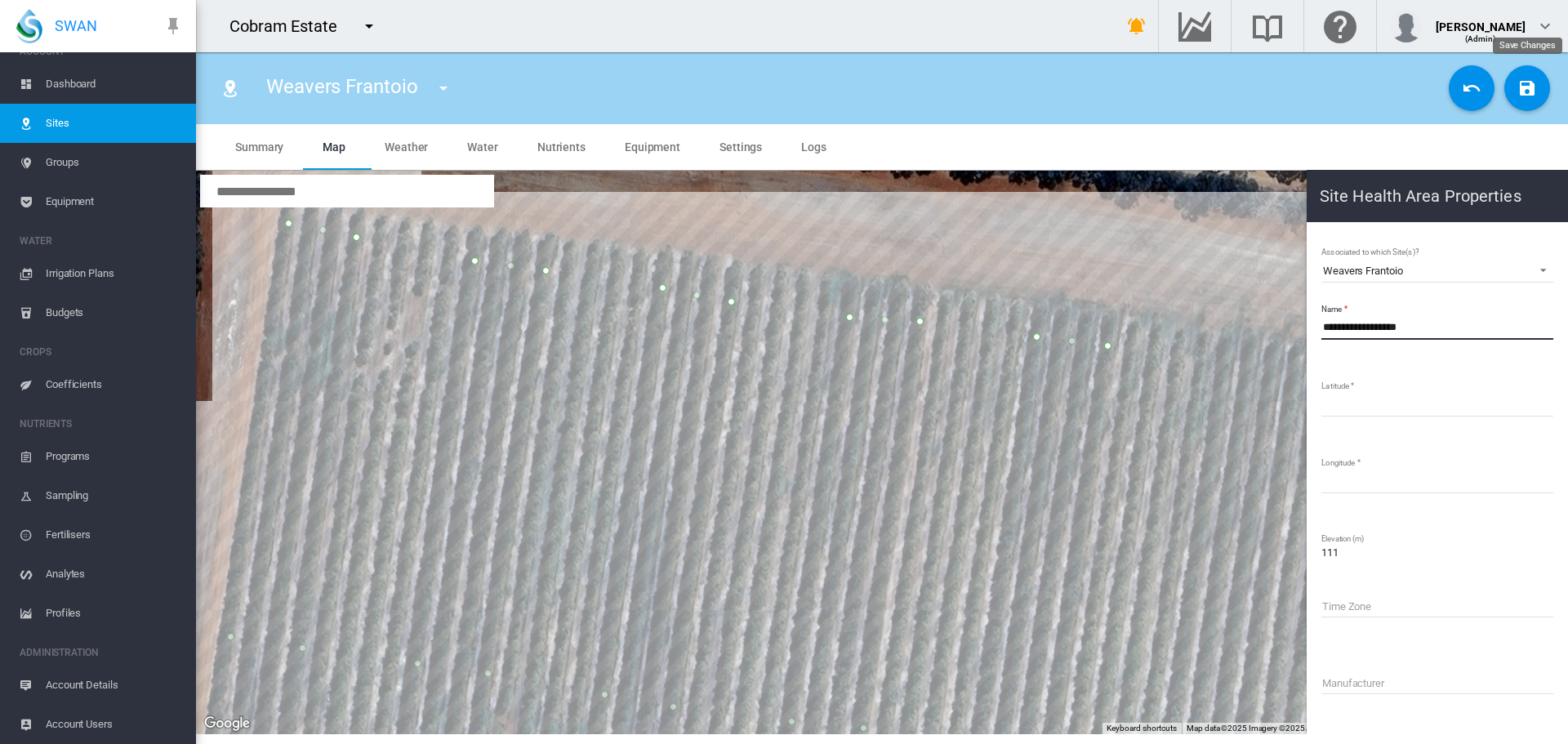
type input "**********"
click at [1537, 86] on md-icon "icon-content-save" at bounding box center [1527, 88] width 19 height 19
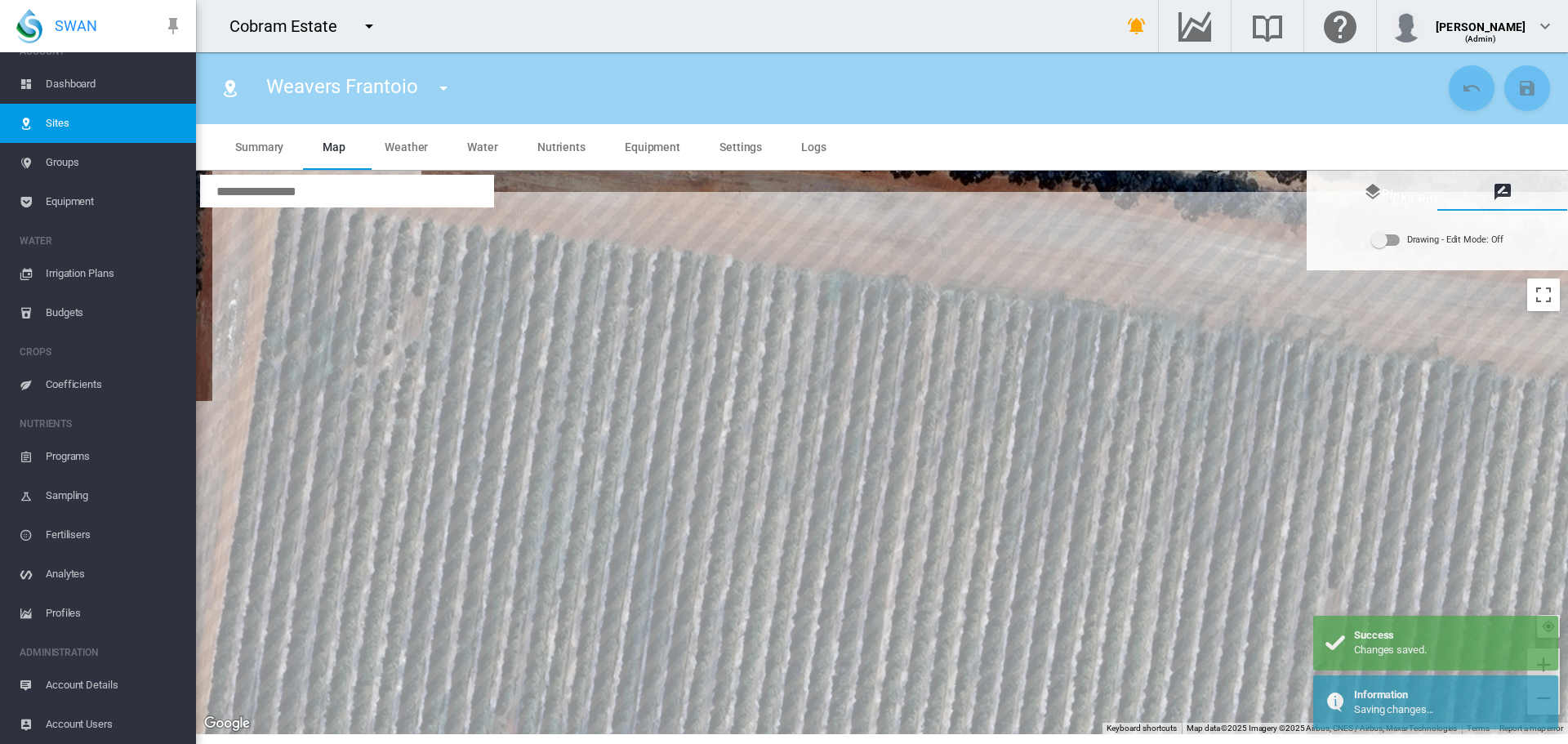
click at [1396, 243] on div "Drawing - Edit Mode:\a Off" at bounding box center [1386, 240] width 28 height 11
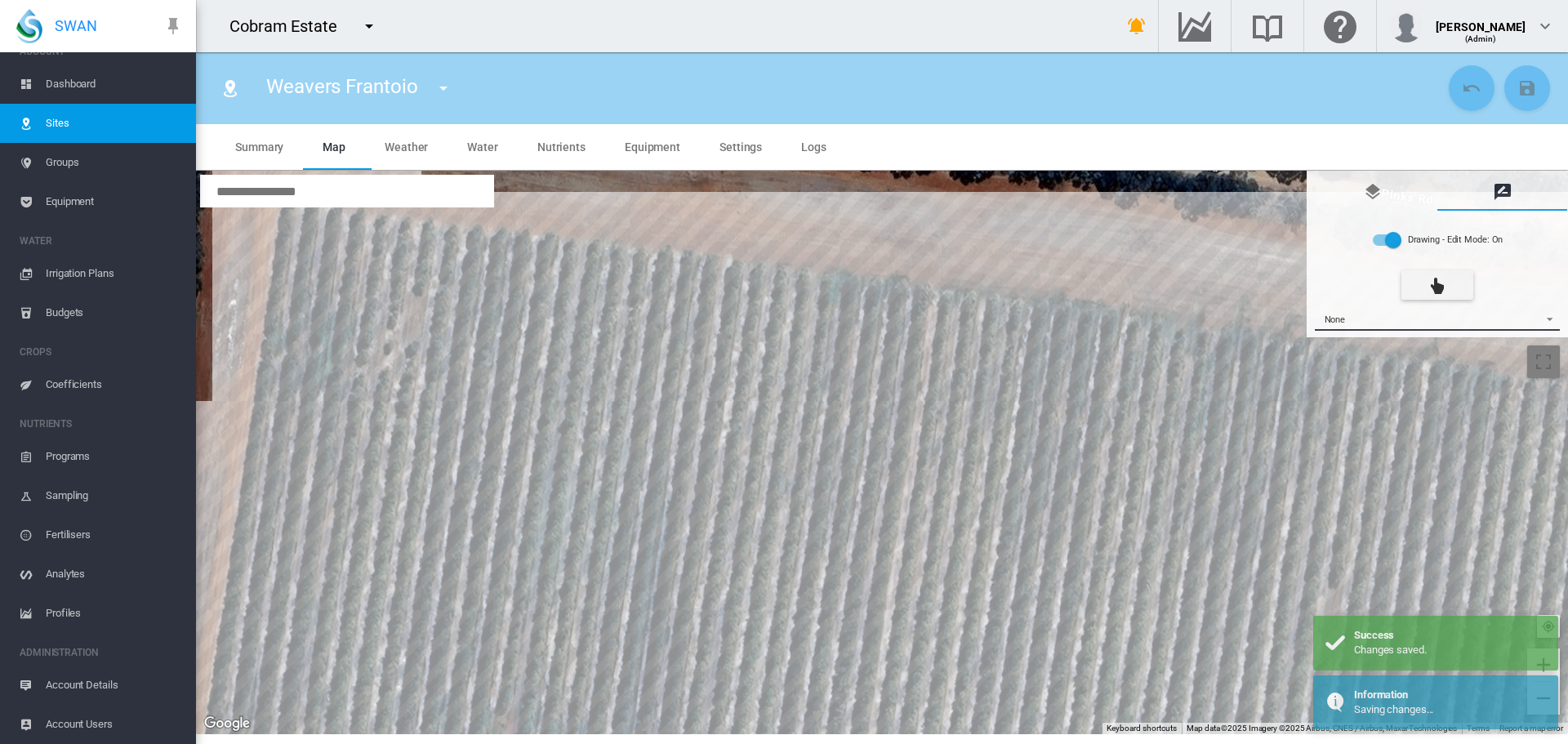
click at [1547, 314] on span "{{'AC.MAP.SELECT_DRAWING_OPTION' | i18next}} ...: \a None\a" at bounding box center [1545, 317] width 19 height 12
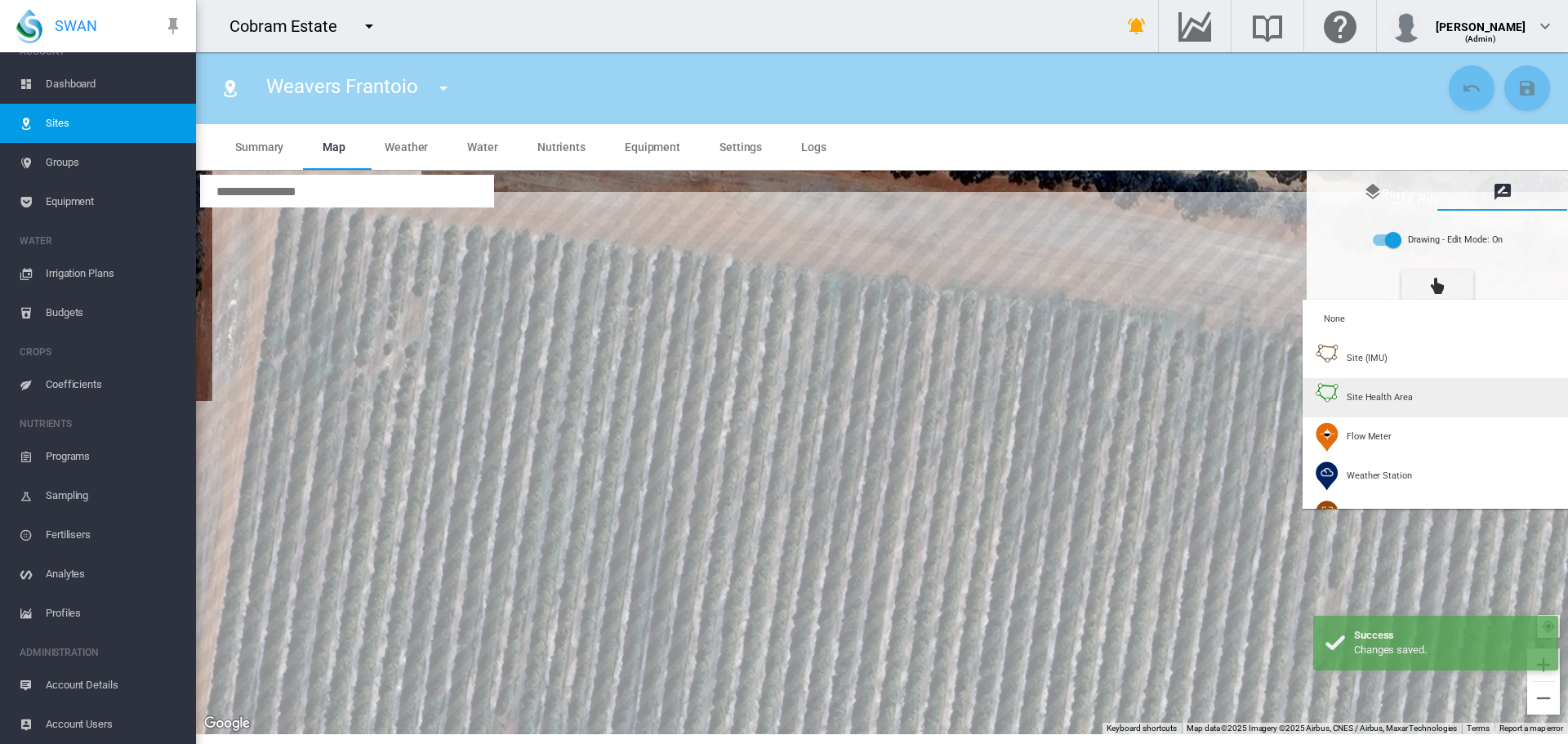
click at [1391, 401] on span "Site Health Area" at bounding box center [1379, 398] width 66 height 12
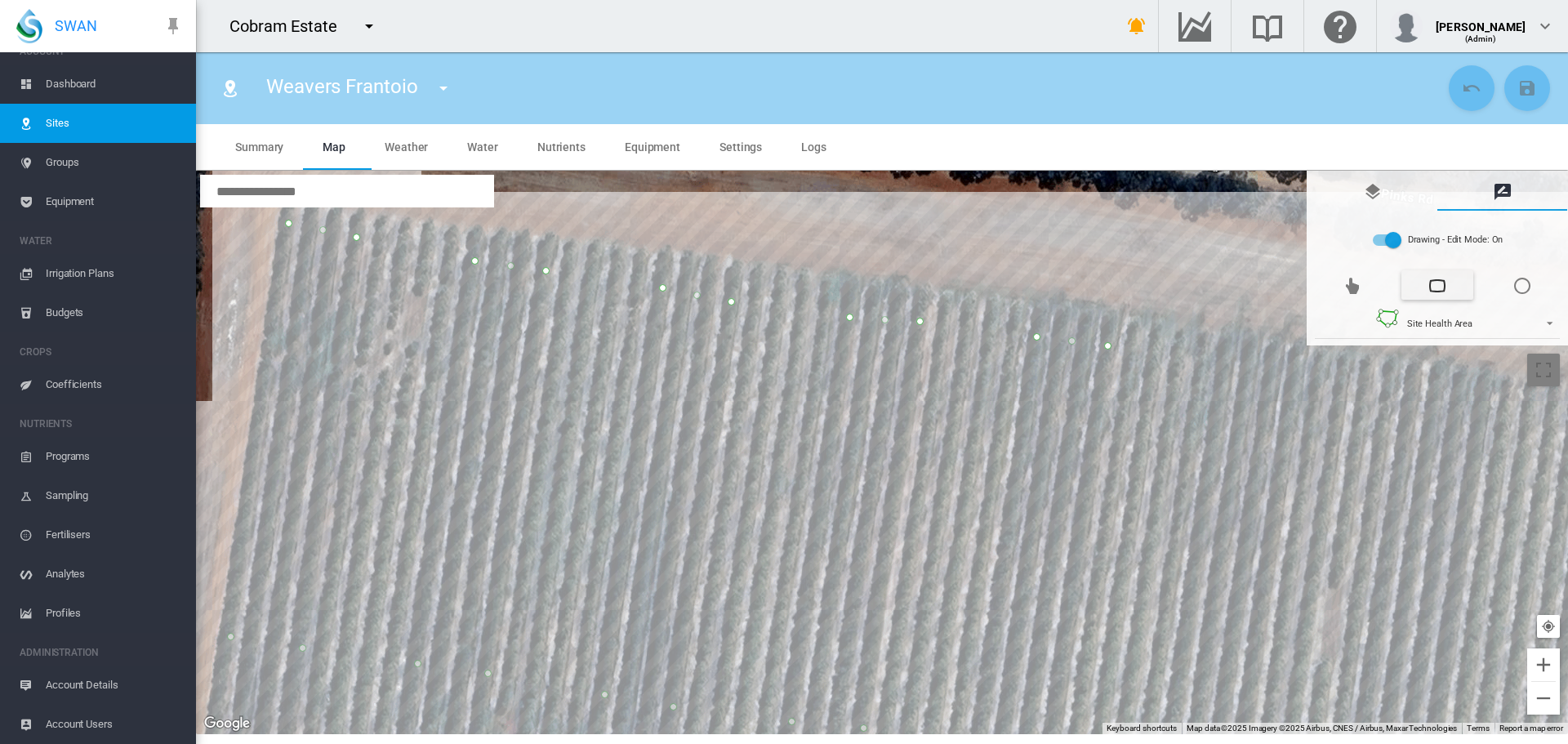
click at [1227, 371] on div at bounding box center [882, 452] width 1372 height 564
drag, startPoint x: 1215, startPoint y: 268, endPoint x: 1215, endPoint y: 230, distance: 38.0
click at [1215, 230] on div at bounding box center [882, 452] width 1372 height 564
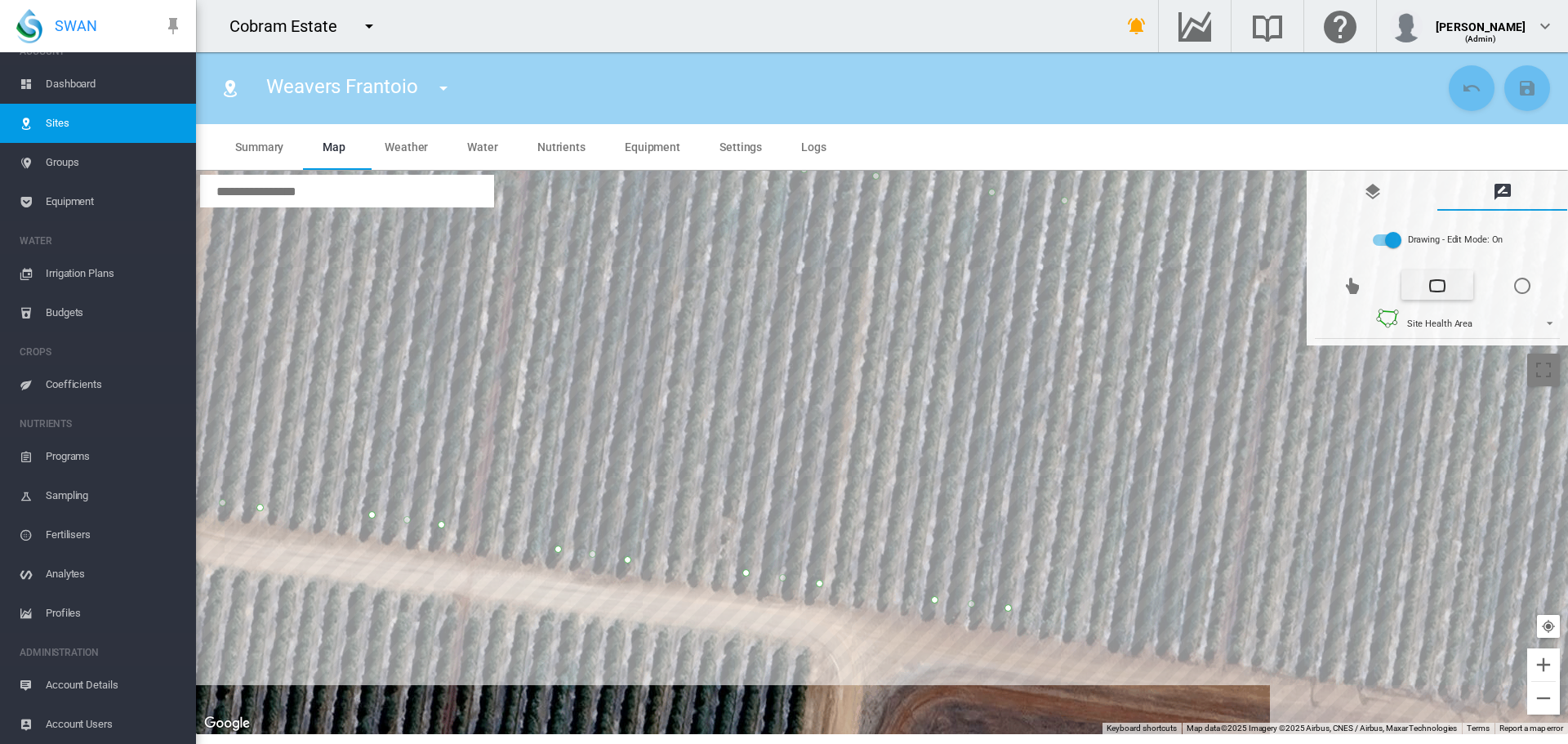
drag, startPoint x: 1148, startPoint y: 627, endPoint x: 1138, endPoint y: 478, distance: 149.3
click at [1182, 336] on div at bounding box center [882, 452] width 1372 height 564
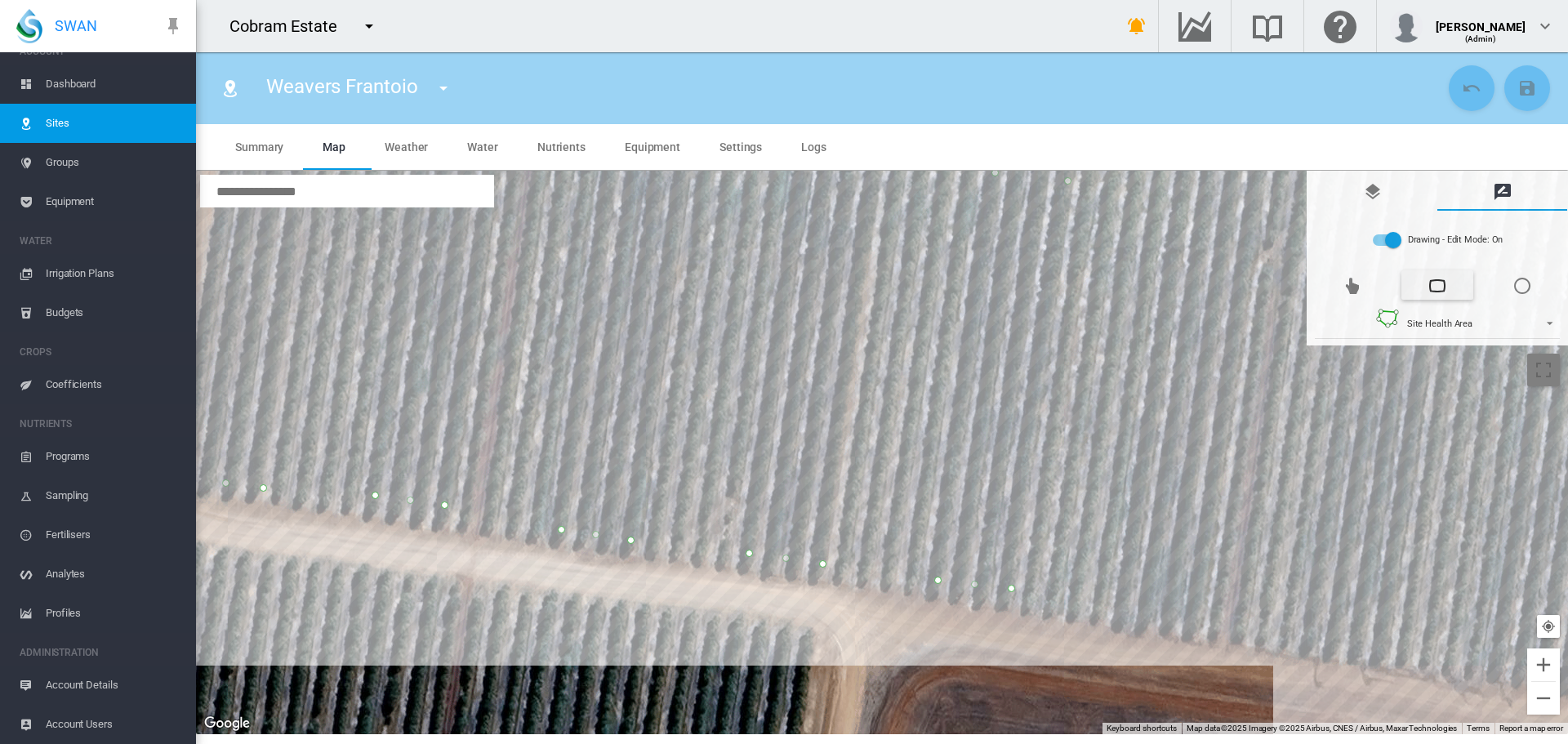
click at [1124, 610] on div at bounding box center [882, 452] width 1372 height 564
click at [1197, 615] on div at bounding box center [882, 452] width 1372 height 564
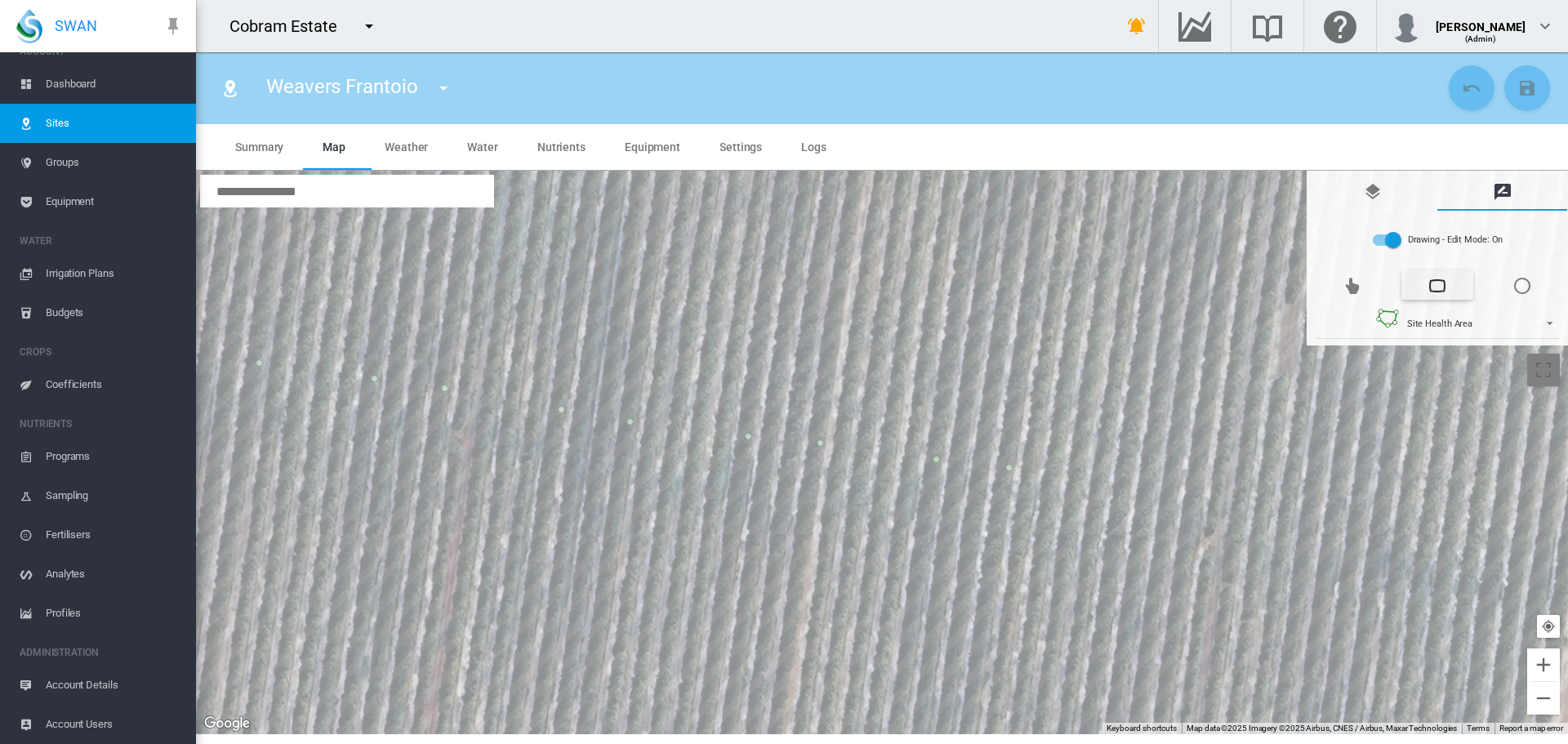
drag, startPoint x: 1237, startPoint y: 376, endPoint x: 1169, endPoint y: 690, distance: 321.3
click at [1169, 692] on div at bounding box center [882, 452] width 1372 height 564
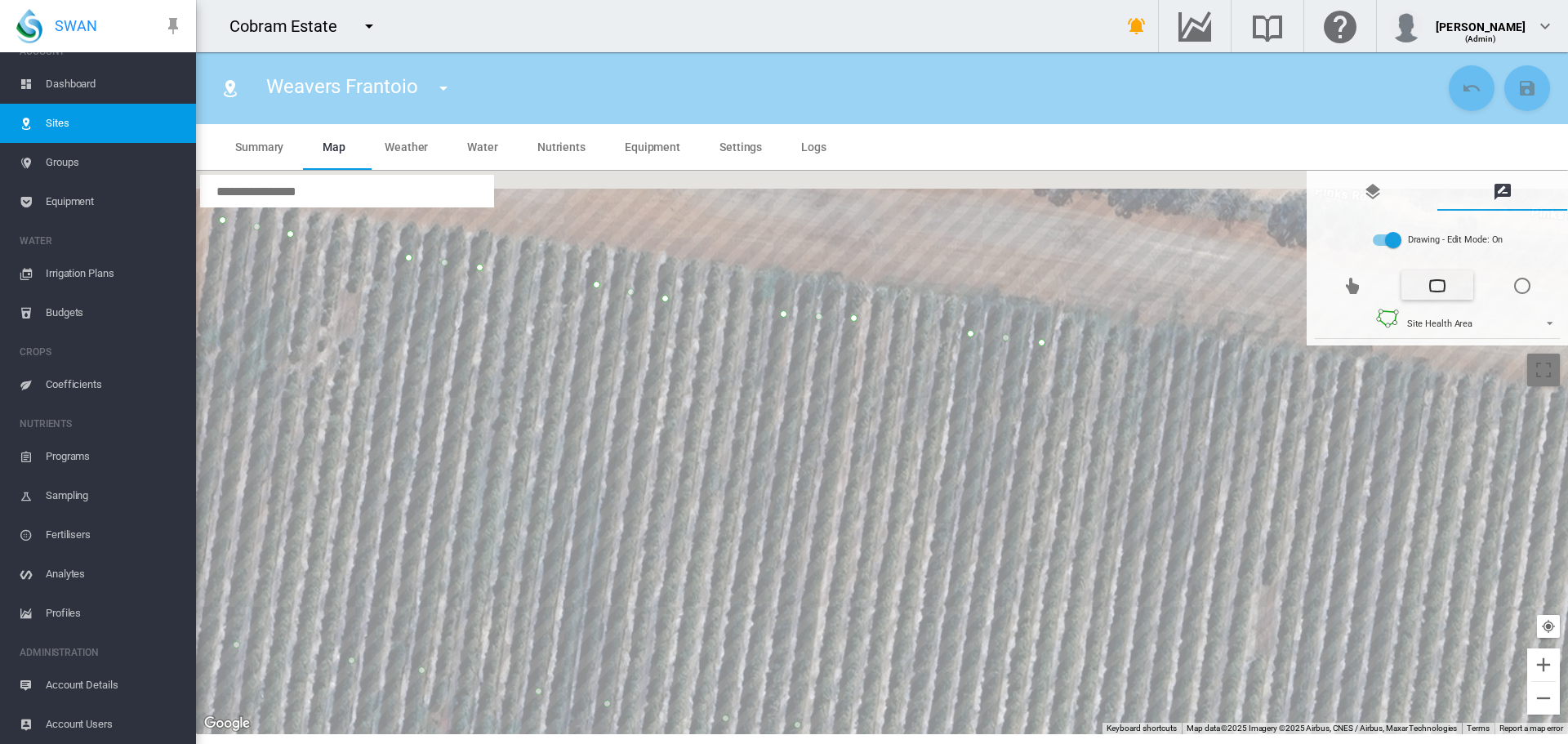
drag, startPoint x: 1189, startPoint y: 276, endPoint x: 1180, endPoint y: 513, distance: 237.2
click at [1180, 527] on div at bounding box center [882, 452] width 1372 height 564
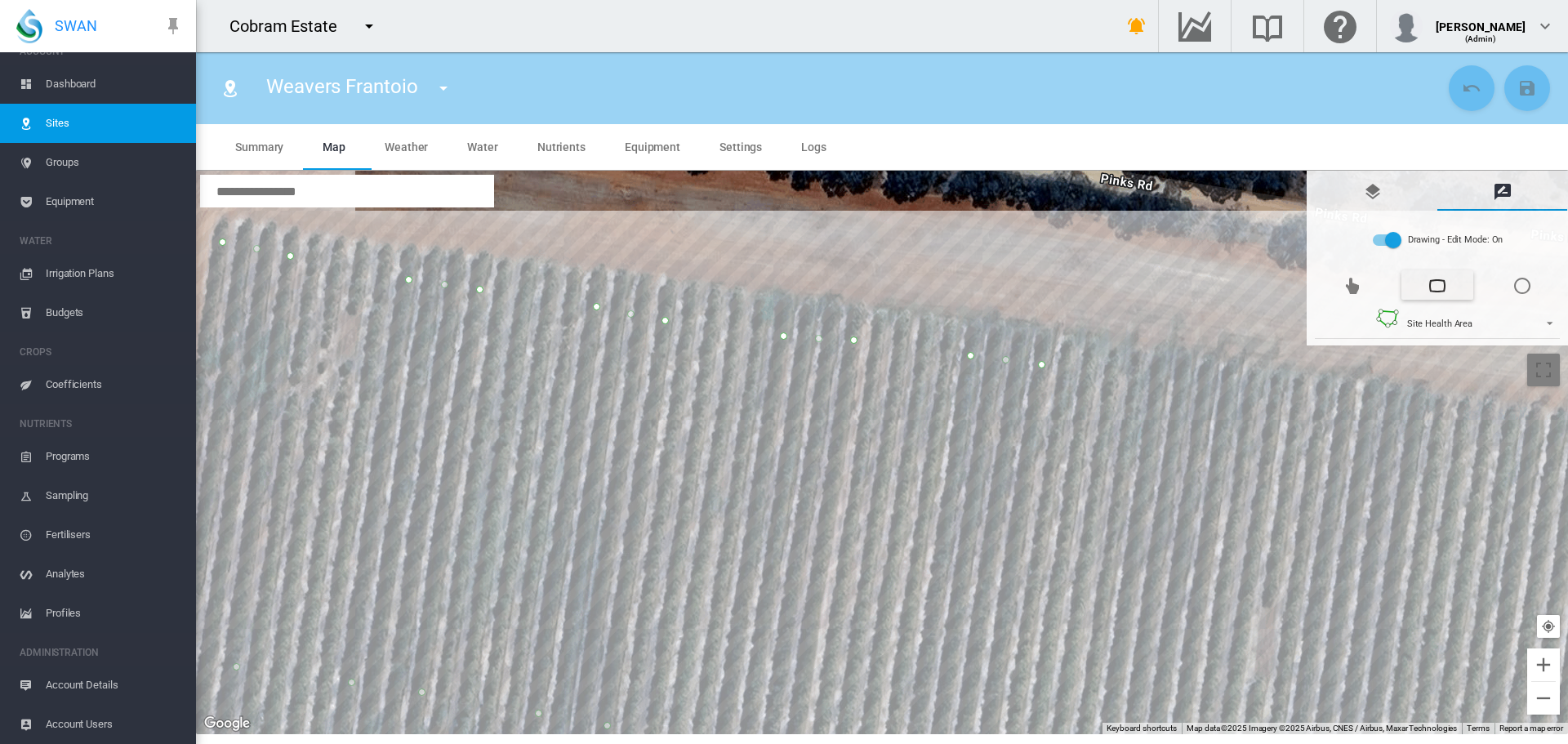
click at [1230, 399] on div at bounding box center [882, 452] width 1372 height 564
click at [1159, 392] on div at bounding box center [882, 452] width 1372 height 564
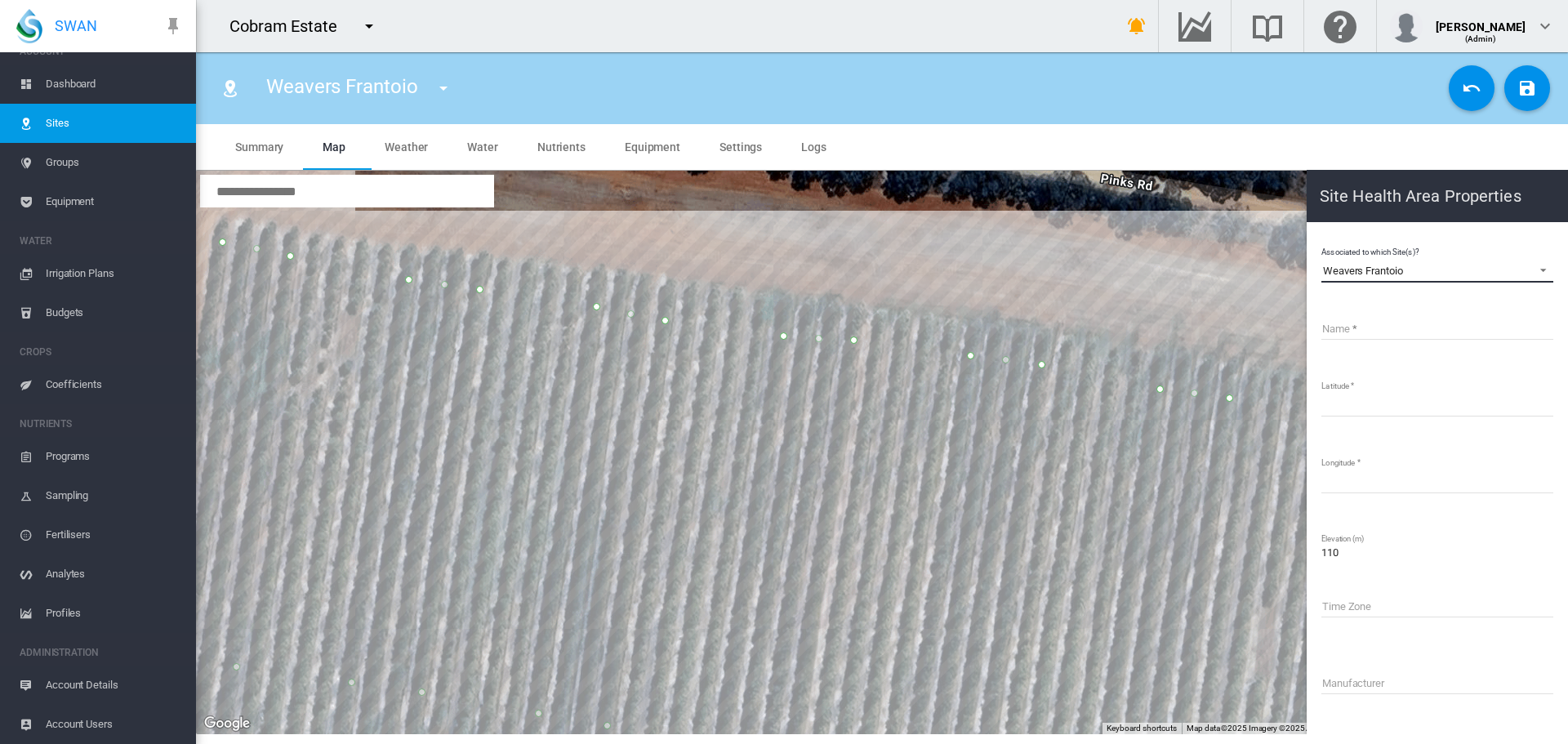
drag, startPoint x: 1414, startPoint y: 264, endPoint x: 1322, endPoint y: 241, distance: 94.8
click at [1322, 241] on md-content "Associated to which Site(s)? Weavers Frantoio Weavers Frantoio Name Latitude **…" at bounding box center [1438, 550] width 248 height 642
copy div "Weavers Frantoio"
click at [1344, 330] on input "Name" at bounding box center [1437, 328] width 232 height 24
paste input "**********"
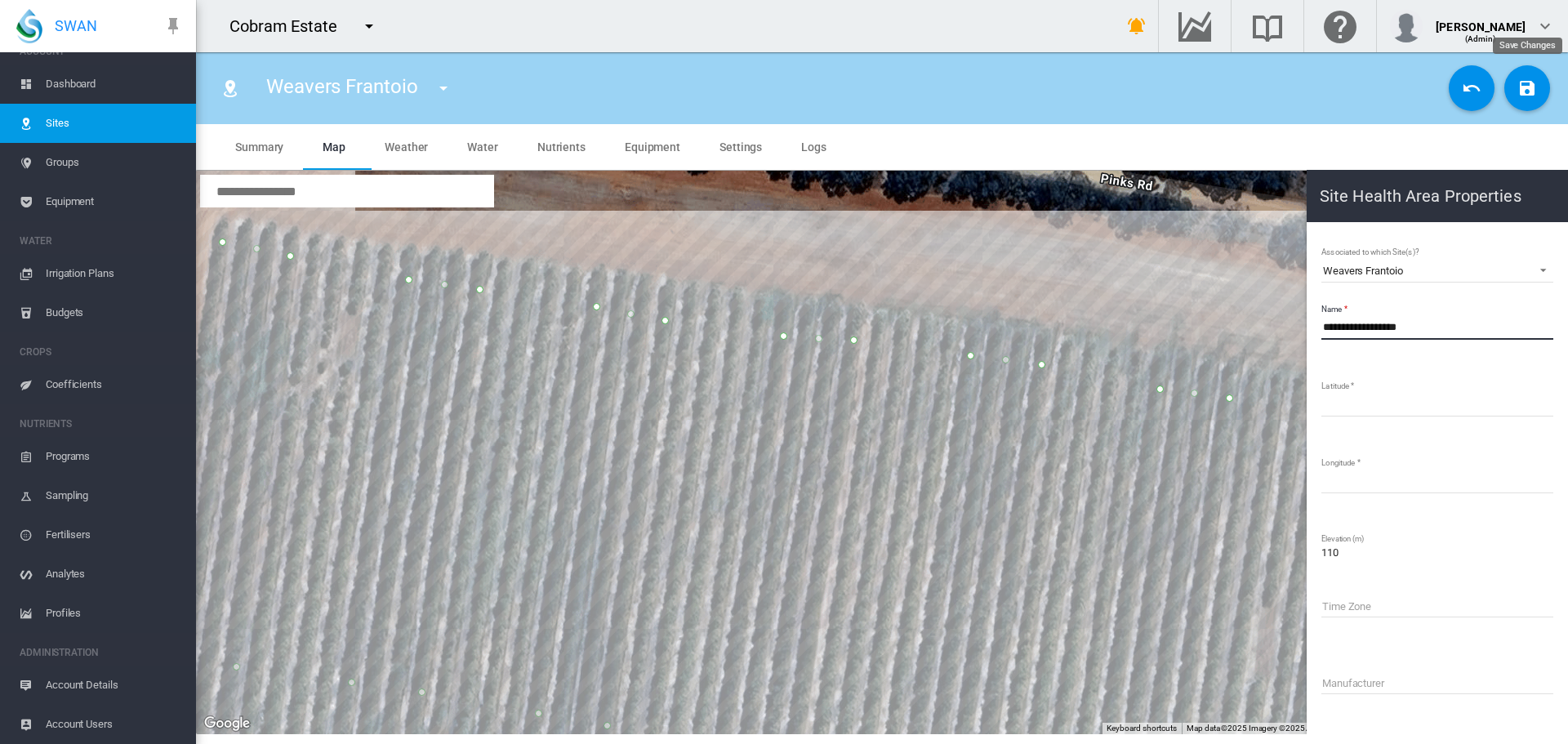
type input "**********"
click at [1526, 100] on button "Save Changes" at bounding box center [1527, 88] width 45 height 45
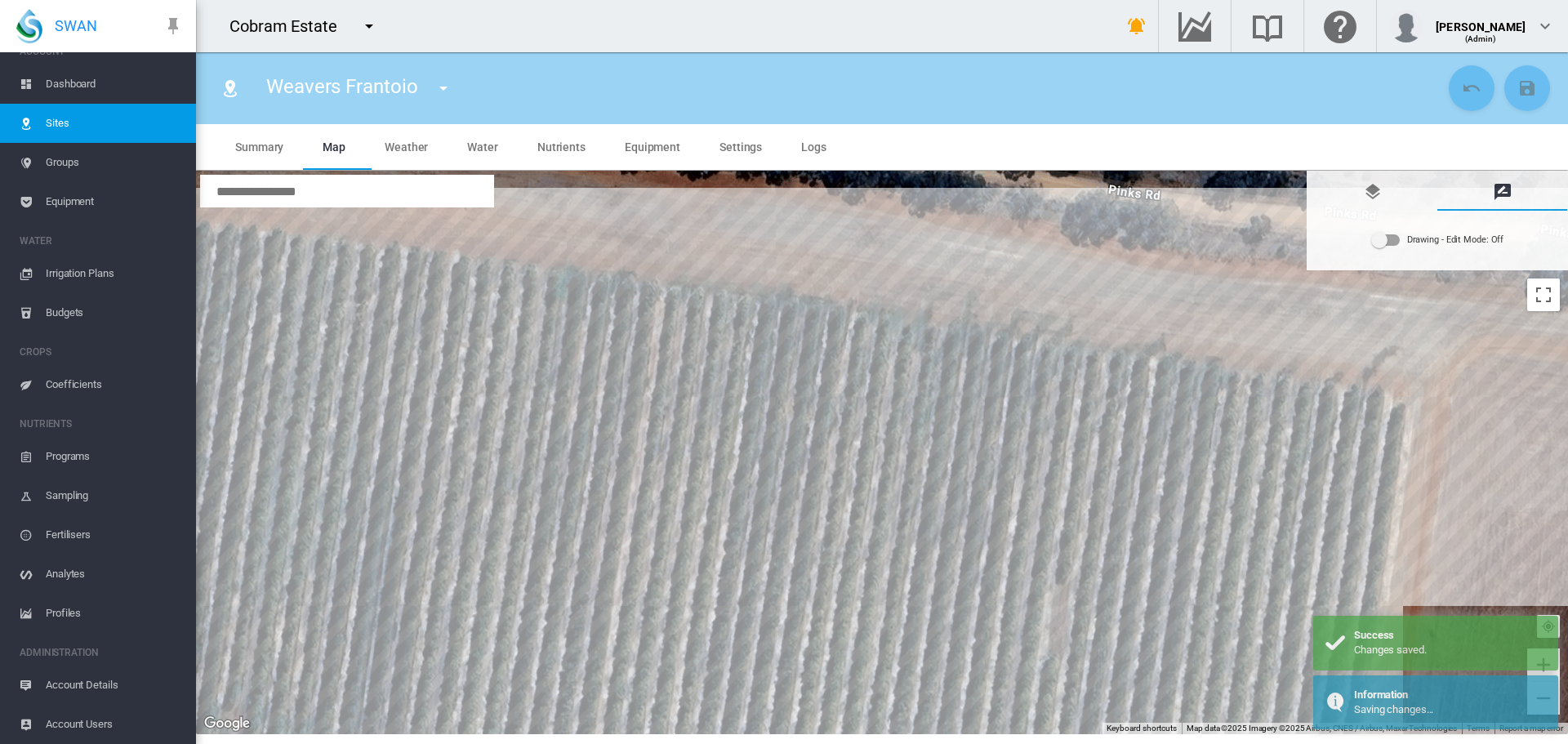
drag, startPoint x: 1325, startPoint y: 338, endPoint x: 1102, endPoint y: 313, distance: 224.4
click at [1102, 313] on div at bounding box center [882, 452] width 1372 height 564
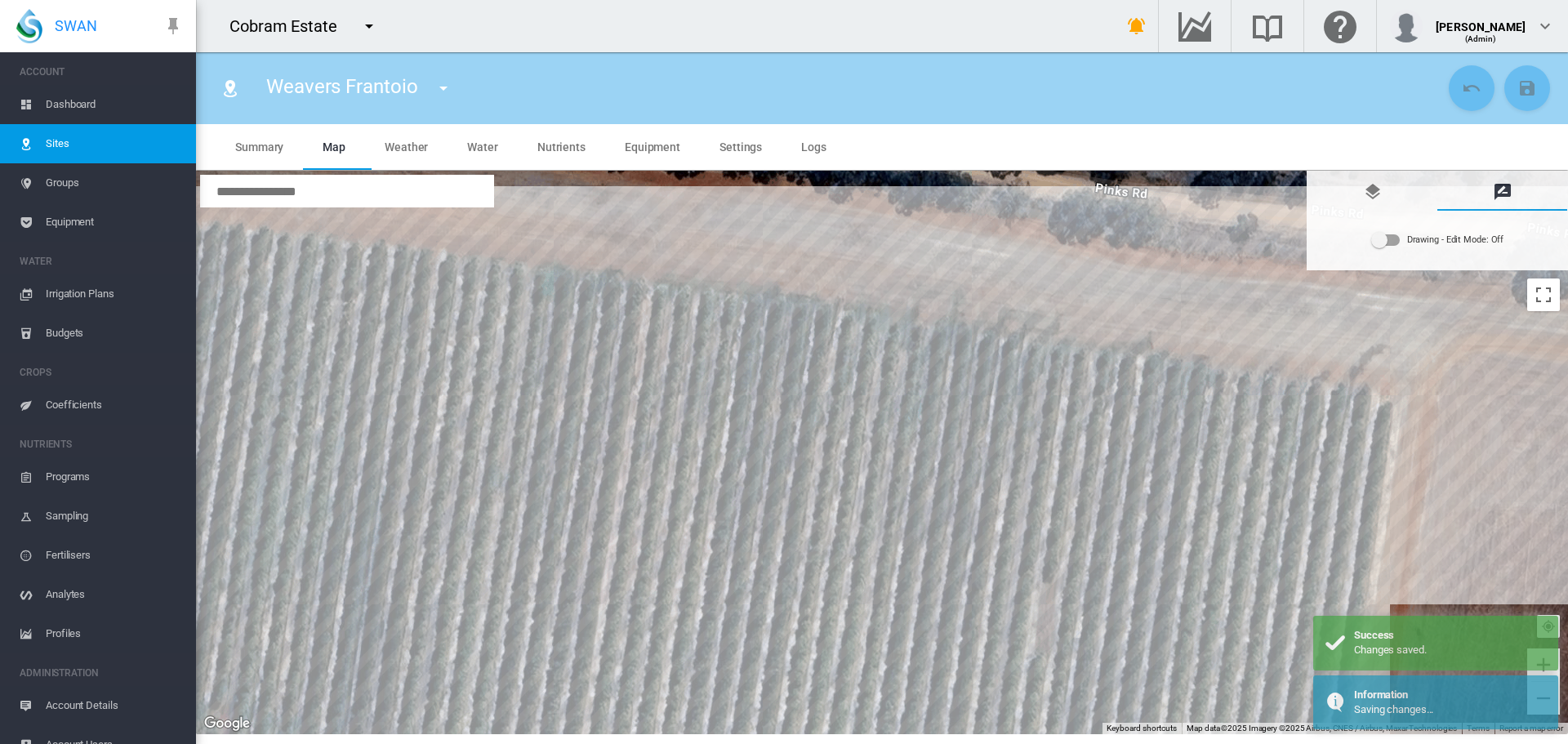
click at [1396, 245] on div "Drawing - Edit Mode:\a Off" at bounding box center [1386, 240] width 28 height 11
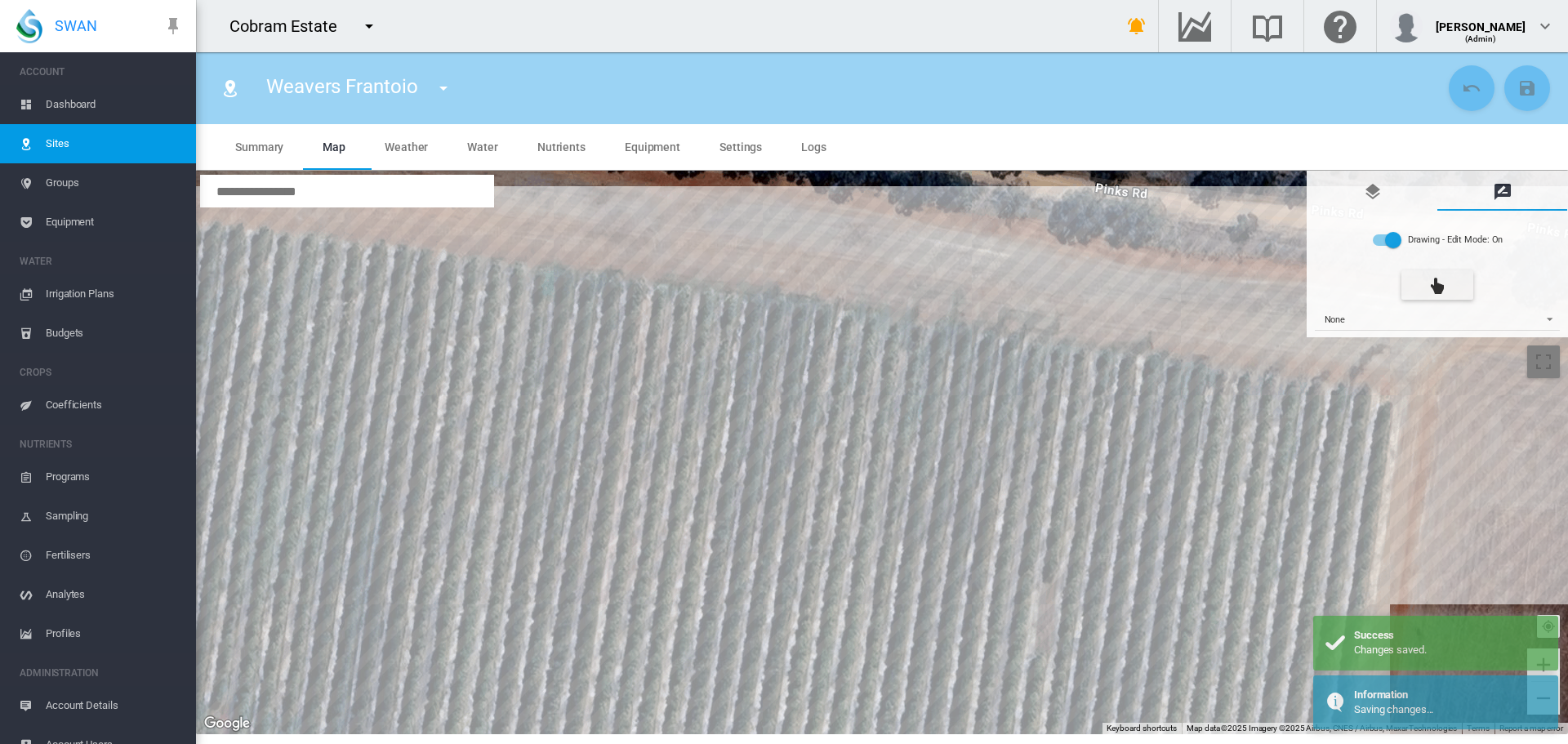
scroll to position [20, 0]
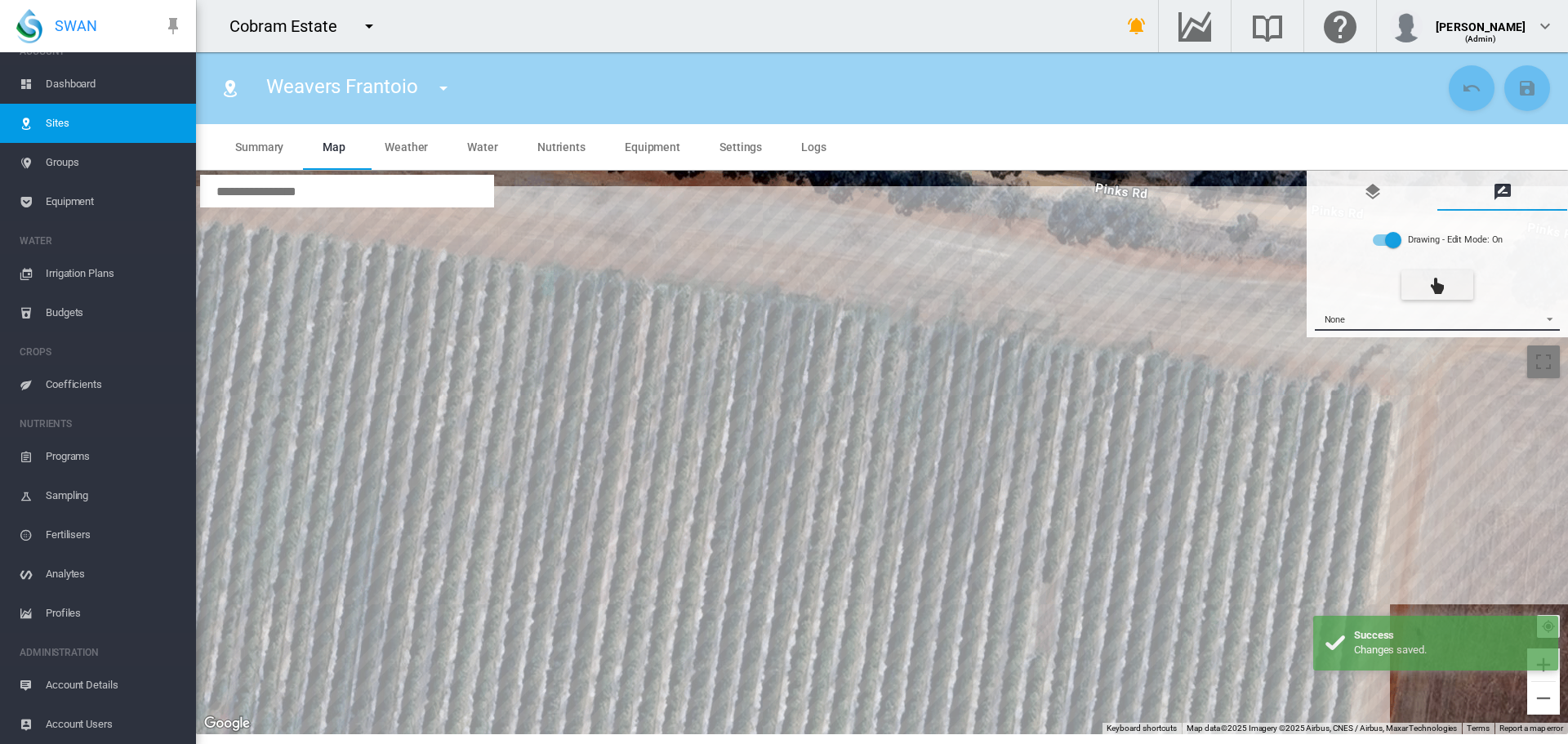
click at [1549, 312] on span "{{'AC.MAP.SELECT_DRAWING_OPTION' | i18next}} ...: \a None\a" at bounding box center [1545, 317] width 19 height 12
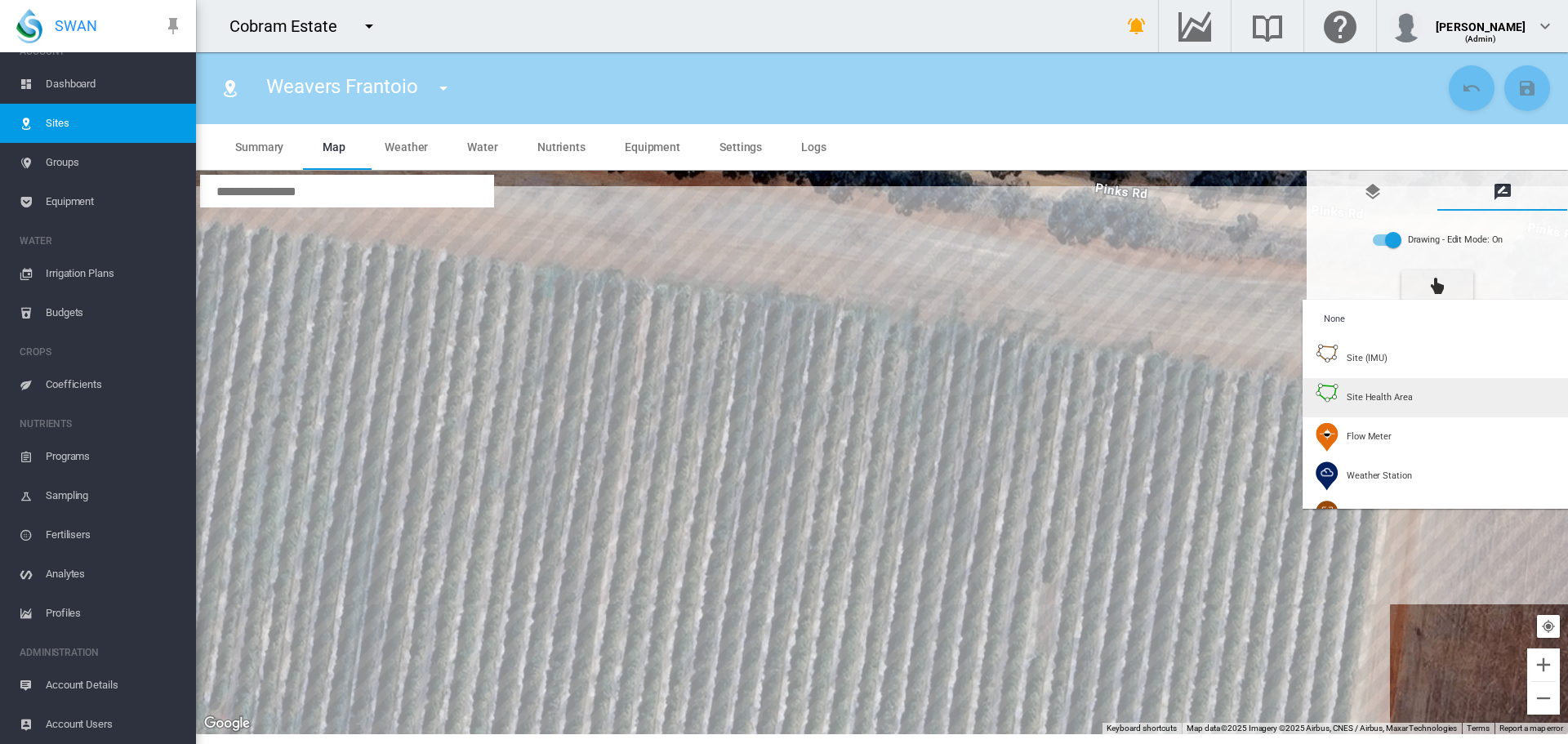
click at [1394, 400] on span "Site Health Area" at bounding box center [1379, 398] width 66 height 12
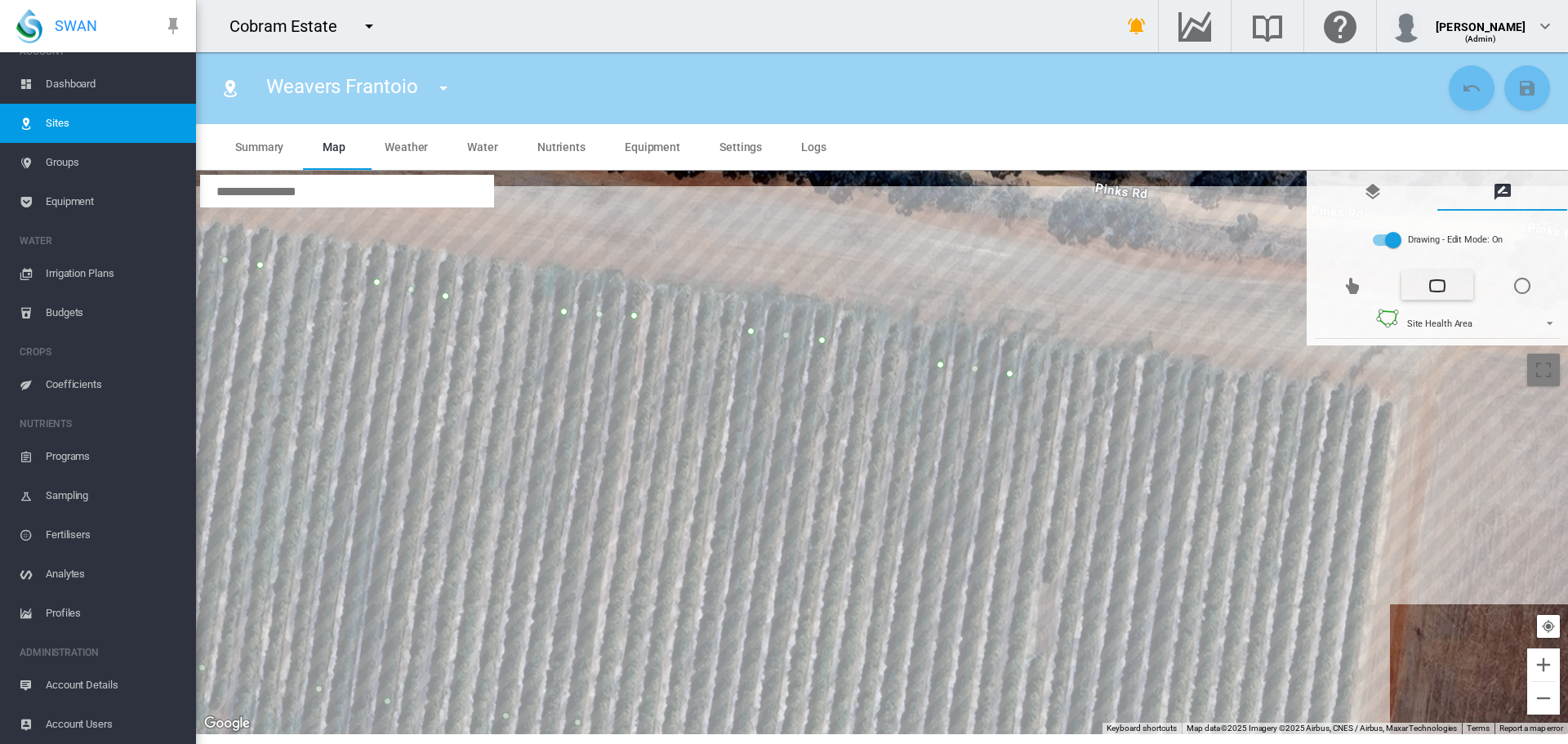
click at [1127, 393] on div at bounding box center [882, 452] width 1372 height 564
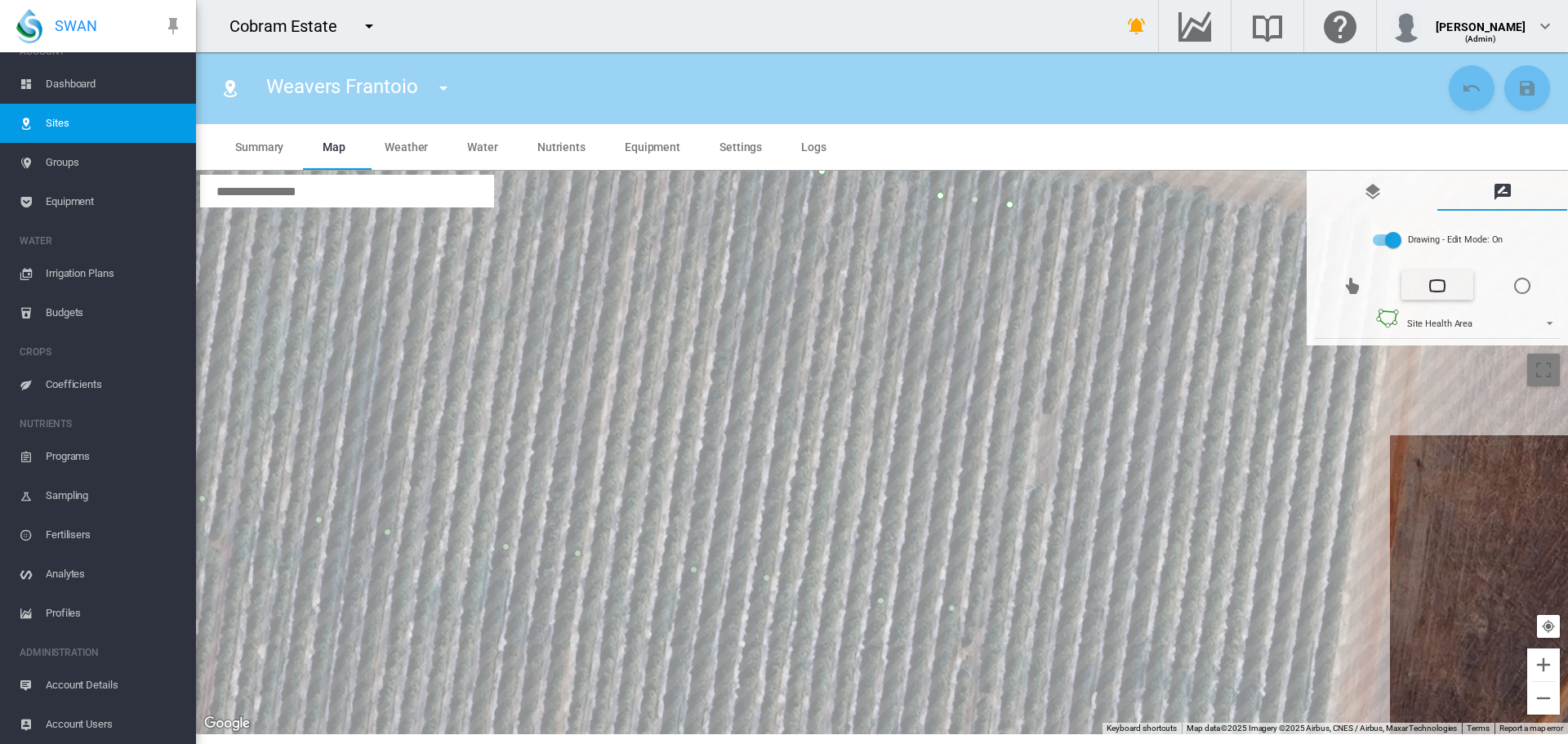
drag, startPoint x: 1126, startPoint y: 492, endPoint x: 1125, endPoint y: 316, distance: 176.0
click at [1125, 316] on div at bounding box center [882, 452] width 1372 height 564
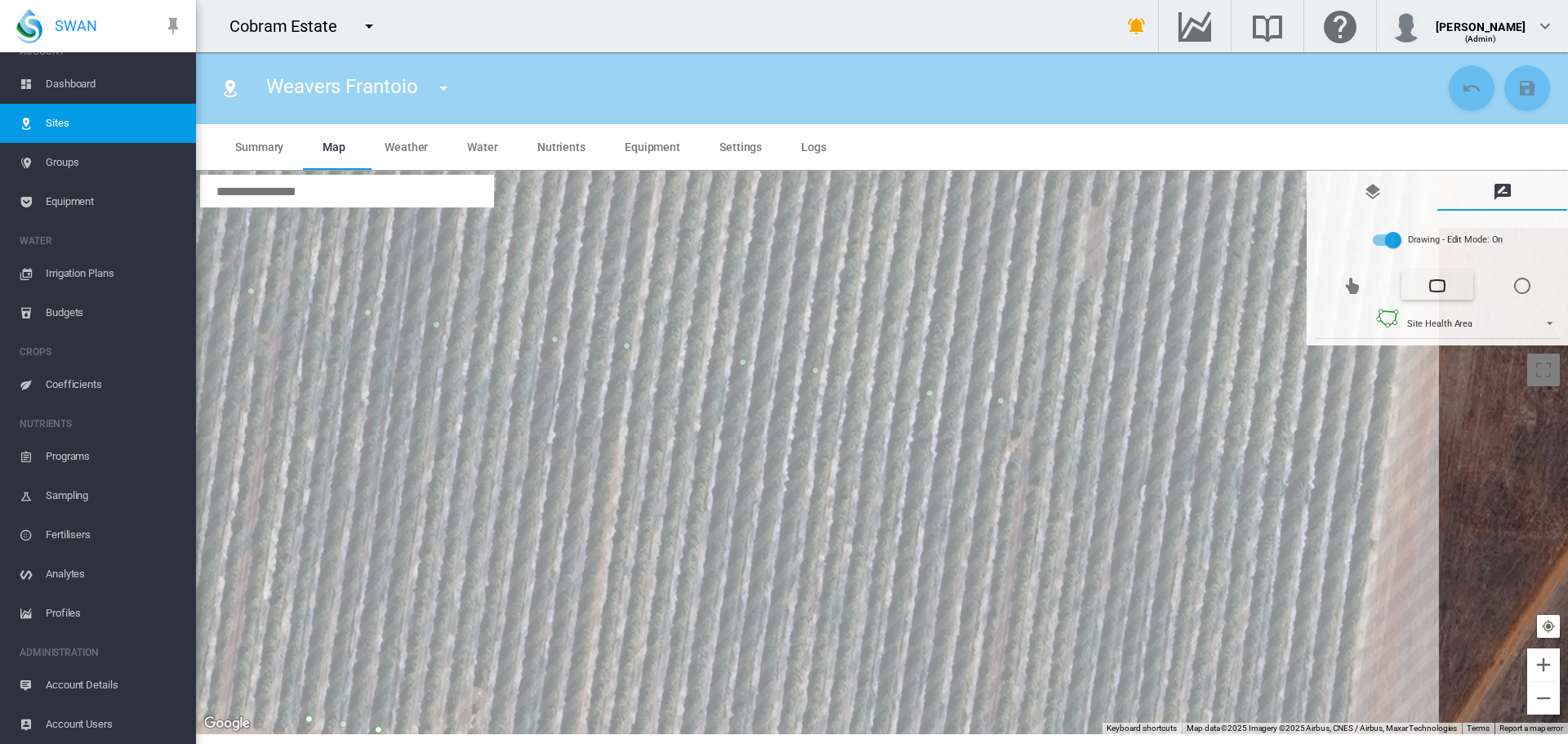
drag, startPoint x: 1072, startPoint y: 538, endPoint x: 1120, endPoint y: 324, distance: 219.3
click at [1120, 324] on div at bounding box center [882, 452] width 1372 height 564
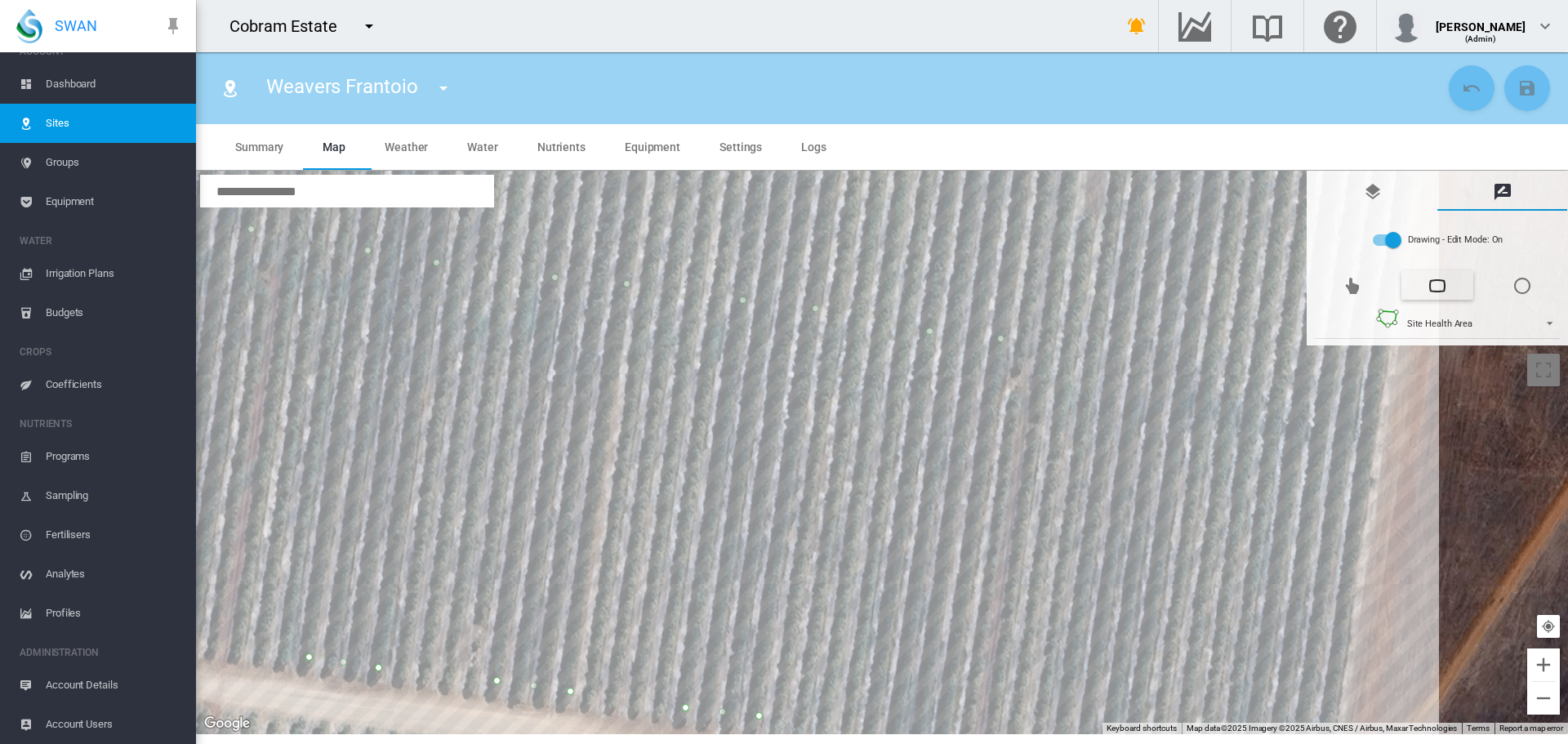
drag, startPoint x: 1115, startPoint y: 537, endPoint x: 1121, endPoint y: 282, distance: 255.1
click at [1121, 282] on div at bounding box center [882, 452] width 1372 height 564
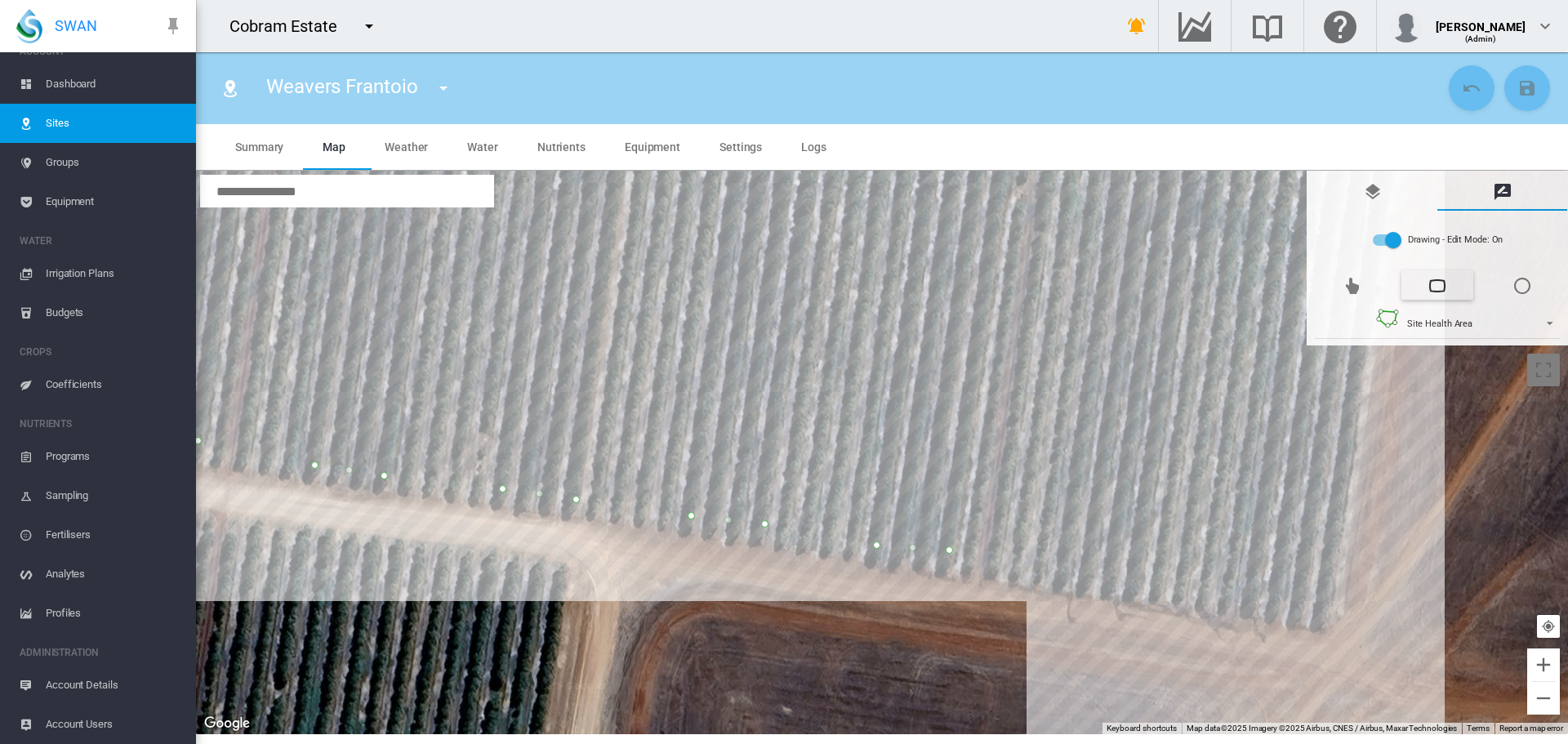
click at [1067, 573] on div at bounding box center [882, 452] width 1372 height 564
click at [1139, 582] on div at bounding box center [882, 452] width 1372 height 564
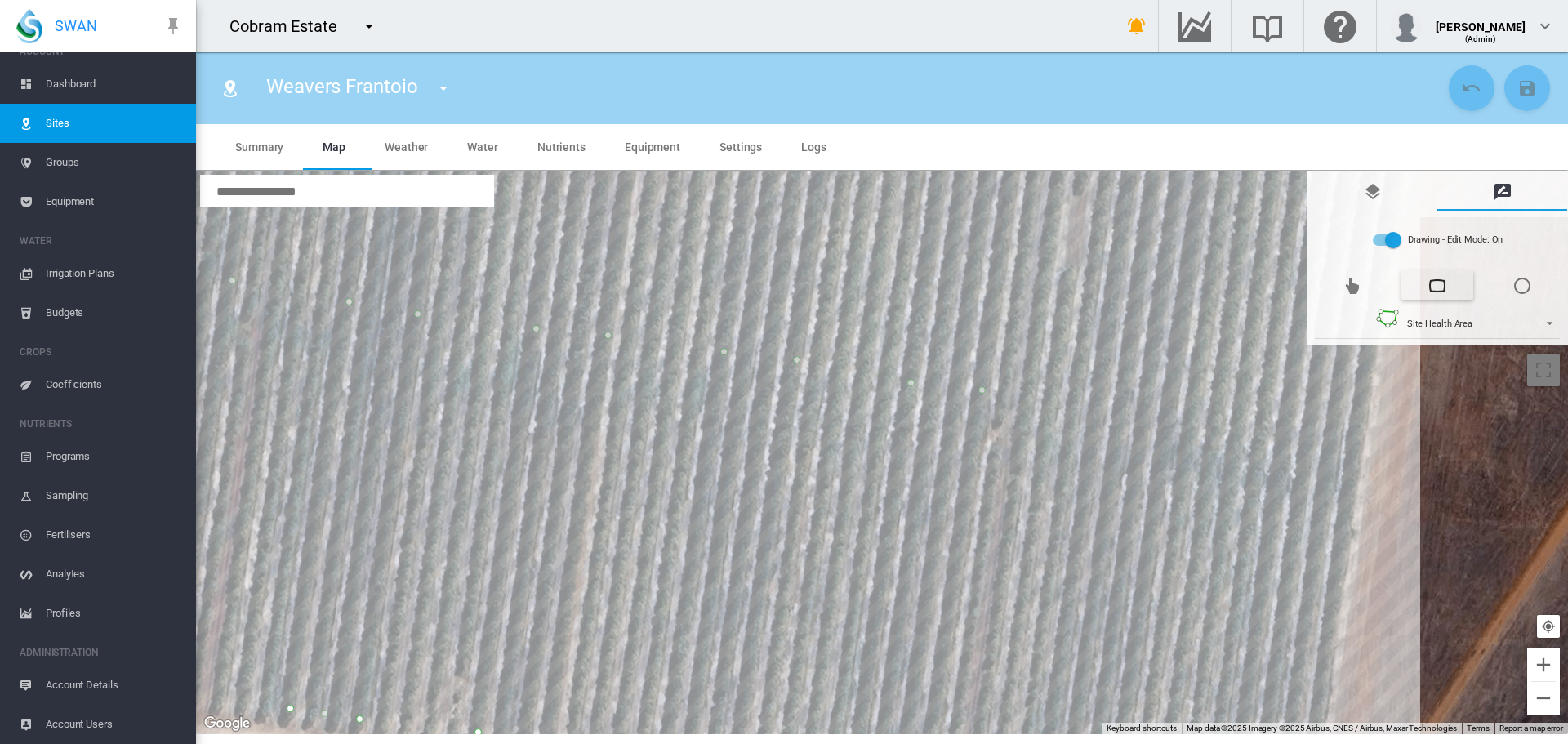
drag, startPoint x: 1151, startPoint y: 440, endPoint x: 1130, endPoint y: 557, distance: 118.9
click at [1125, 686] on div at bounding box center [882, 452] width 1372 height 564
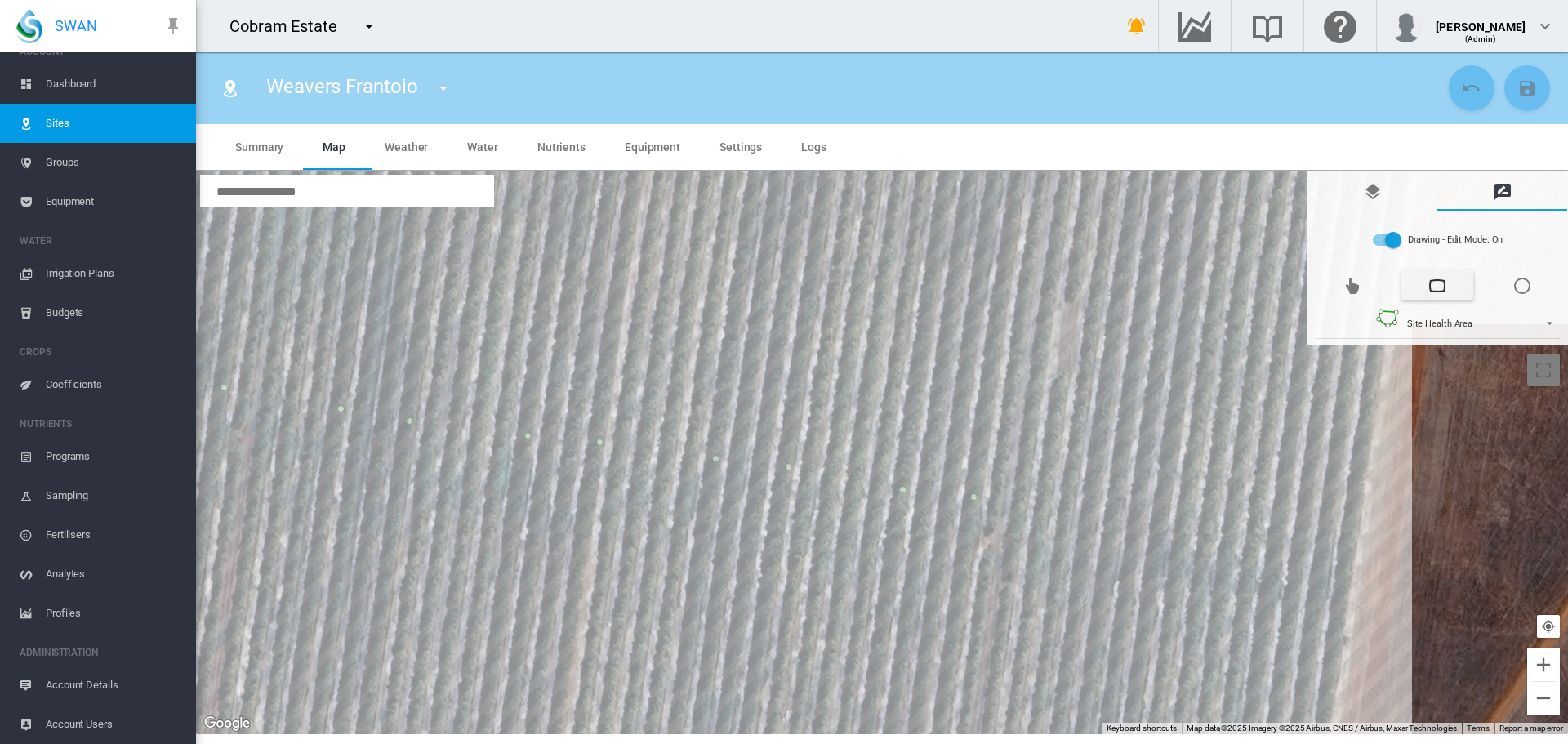
drag, startPoint x: 1166, startPoint y: 303, endPoint x: 1154, endPoint y: 479, distance: 176.4
click at [1153, 491] on div at bounding box center [882, 452] width 1372 height 564
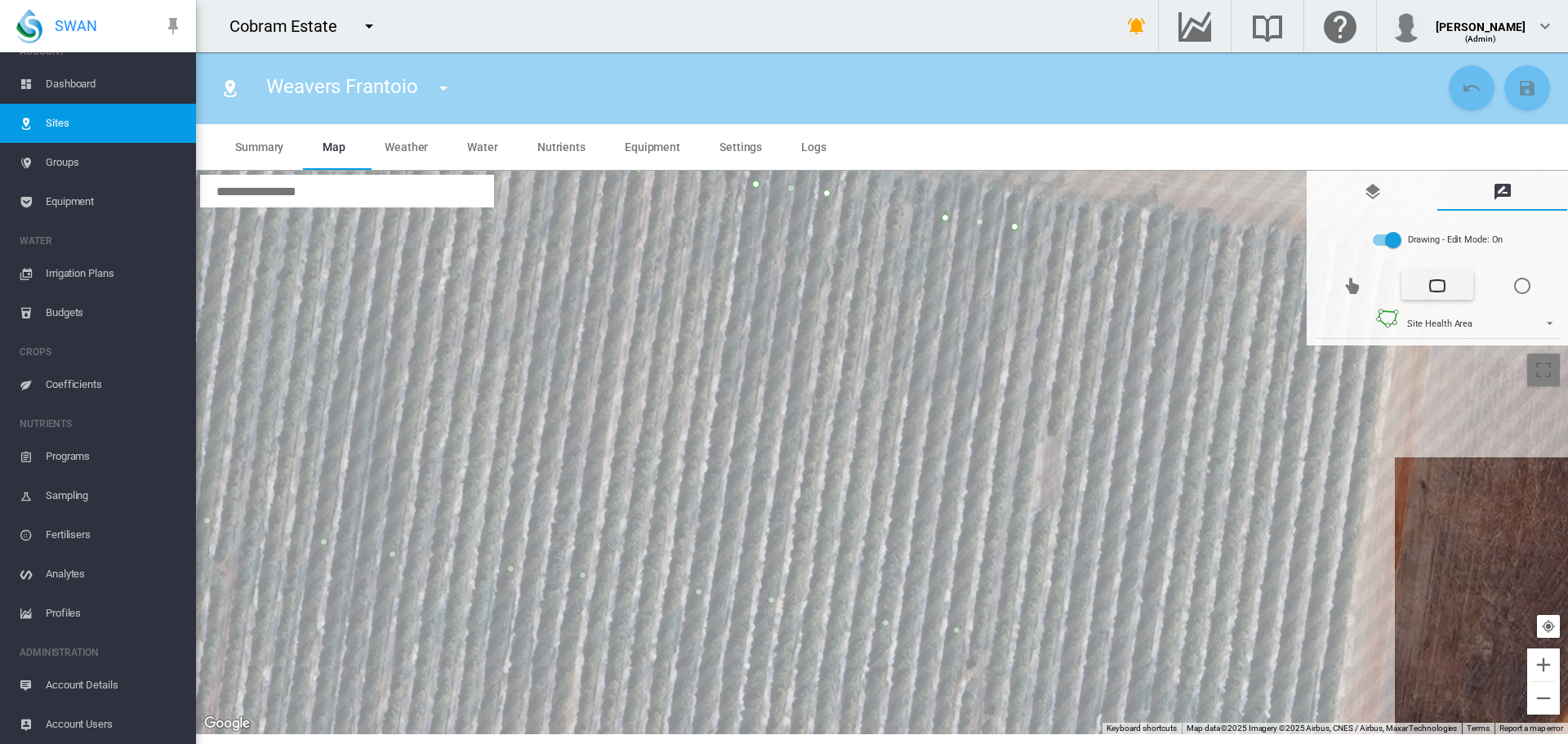
click at [1202, 255] on div at bounding box center [882, 452] width 1372 height 564
click at [1134, 245] on div at bounding box center [882, 452] width 1372 height 564
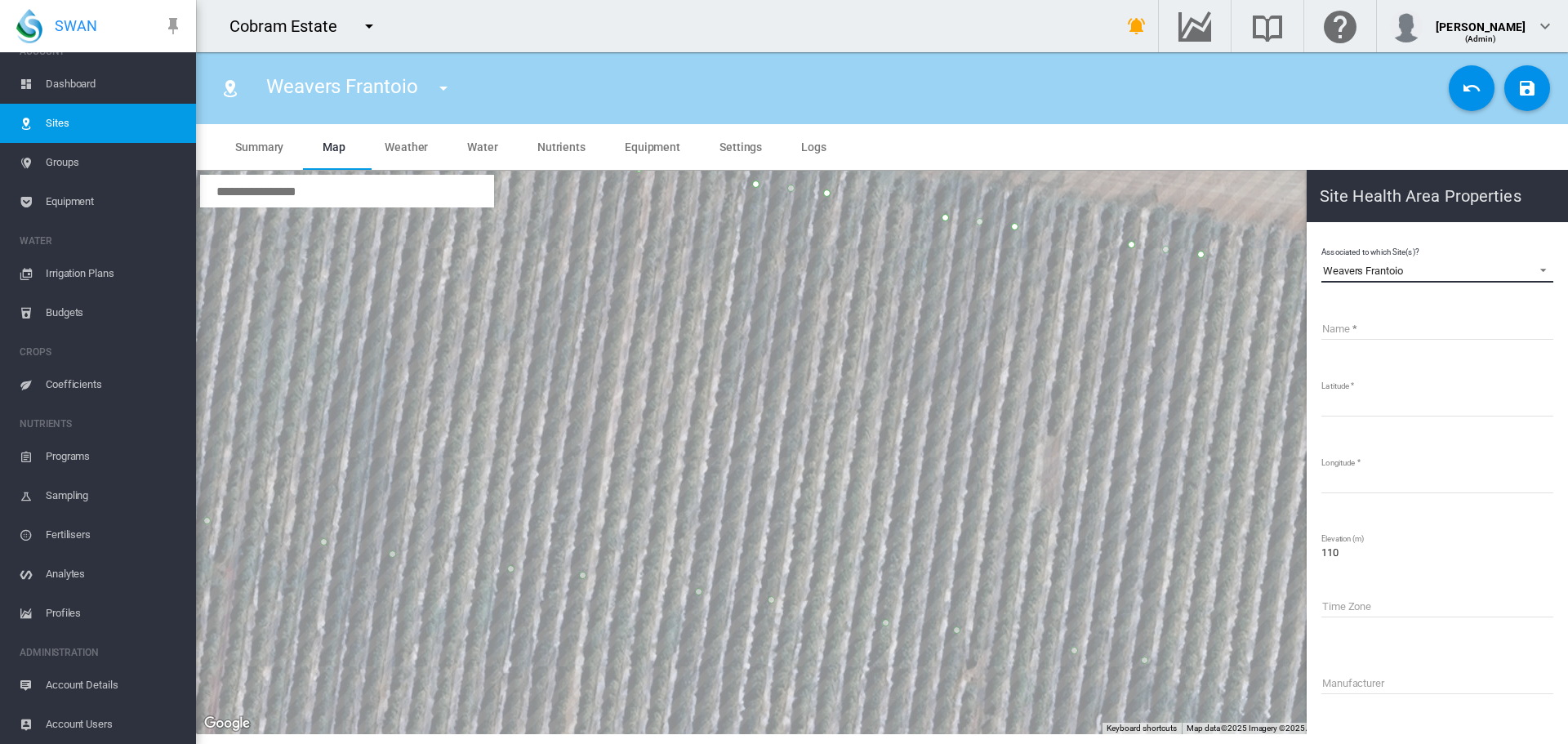
drag, startPoint x: 1410, startPoint y: 267, endPoint x: 1323, endPoint y: 238, distance: 91.7
click at [1323, 238] on md-content "Associated to which Site(s)? Weavers Frantoio Weavers Frantoio Name Latitude **…" at bounding box center [1438, 550] width 248 height 642
copy div "Weavers Frantoio"
click at [1341, 326] on input "Name" at bounding box center [1437, 328] width 232 height 24
paste input "**********"
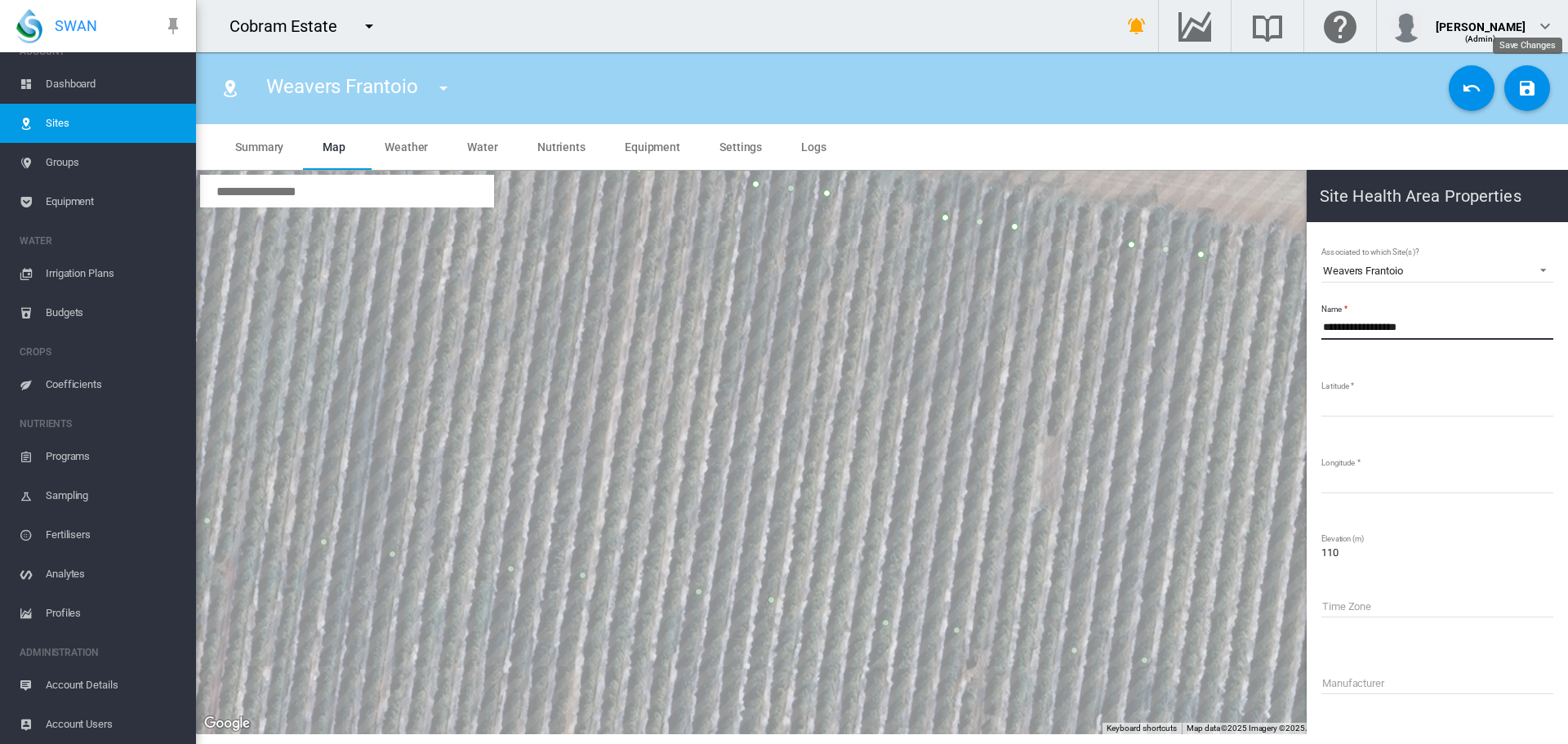
type input "**********"
click at [1530, 86] on md-icon "icon-content-save" at bounding box center [1527, 88] width 19 height 19
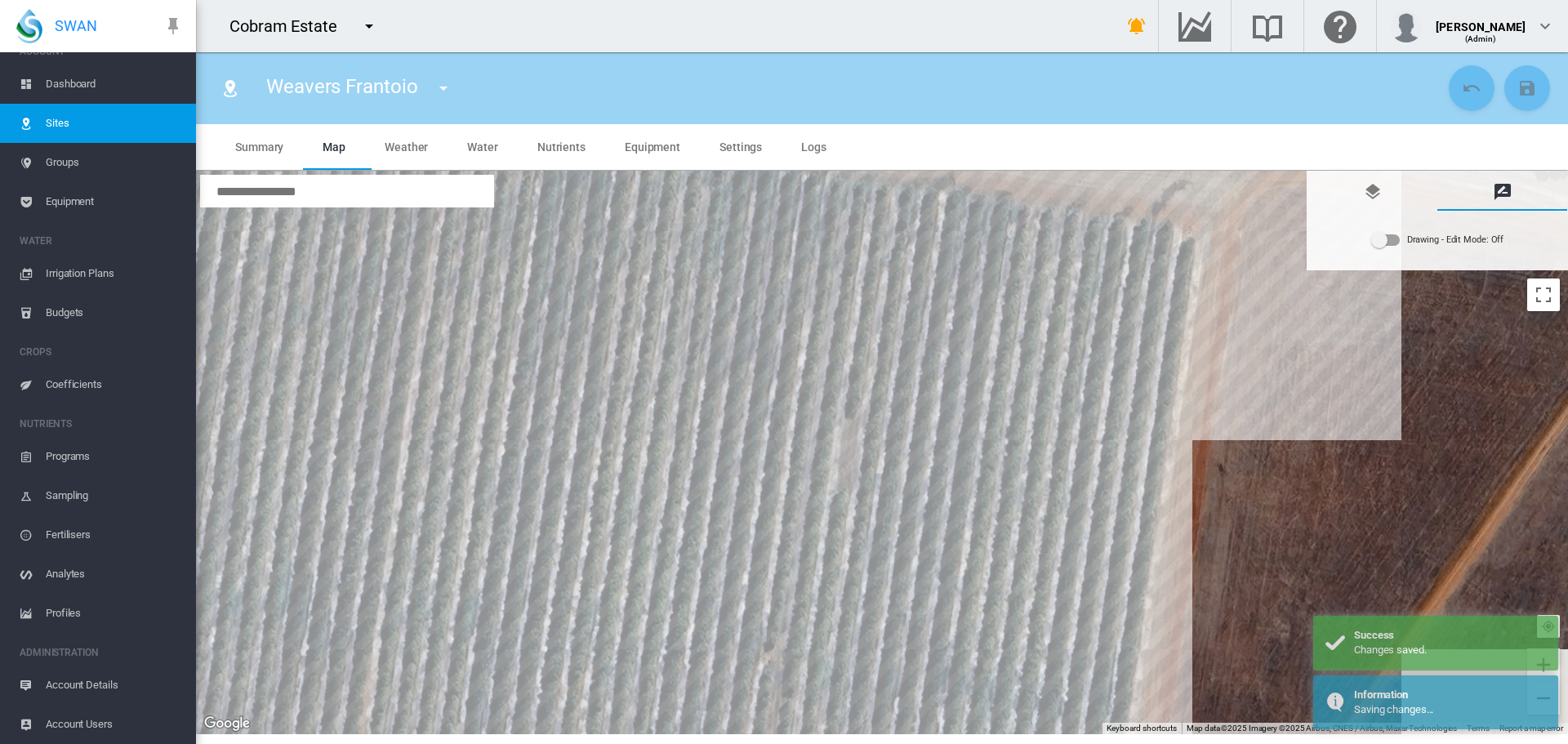
drag, startPoint x: 1245, startPoint y: 244, endPoint x: 1041, endPoint y: 227, distance: 204.7
click at [1041, 227] on div at bounding box center [882, 452] width 1372 height 564
click at [1390, 245] on div "Drawing - Edit Mode:\a Off" at bounding box center [1386, 240] width 28 height 11
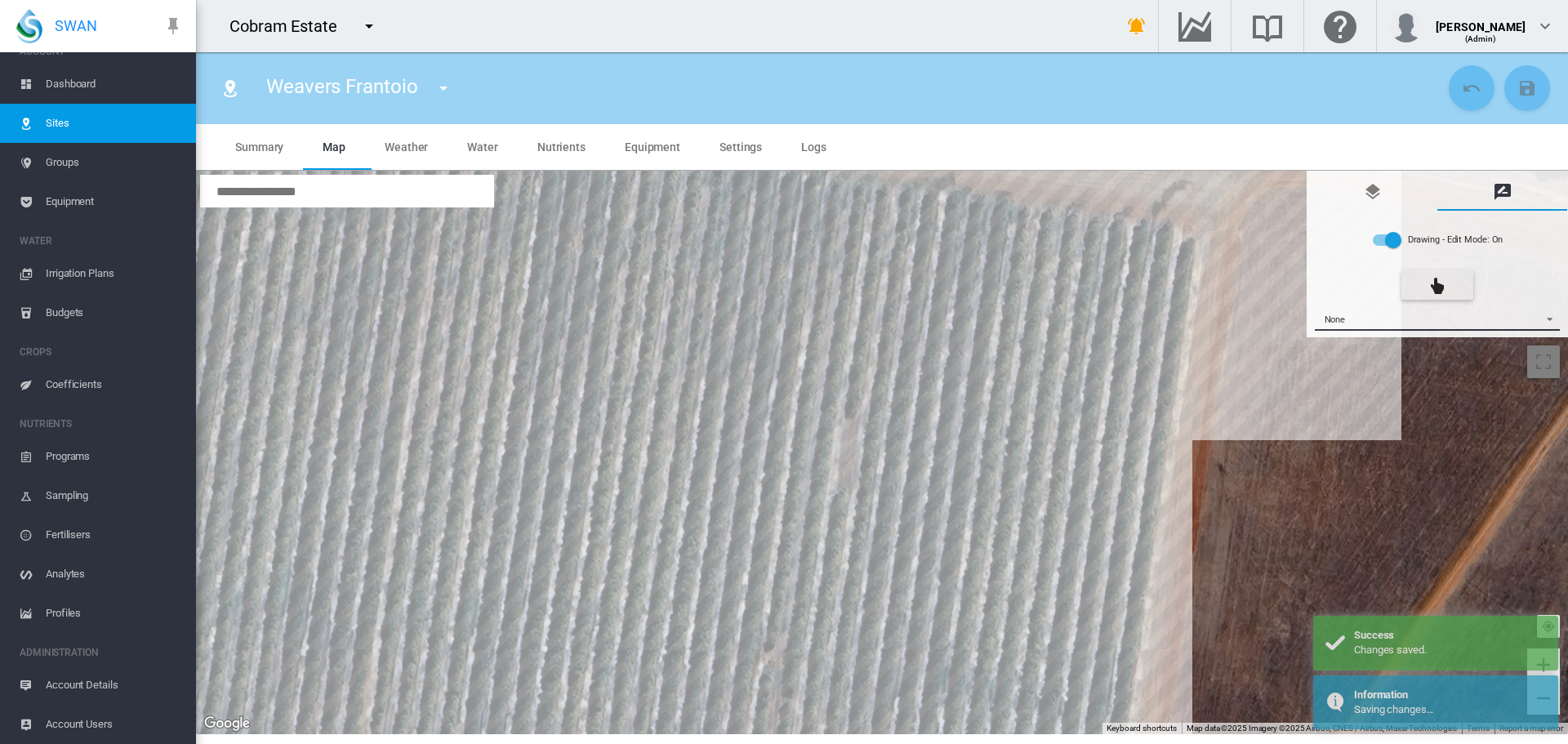
click at [1551, 318] on span "{{'AC.MAP.SELECT_DRAWING_OPTION' | i18next}} ...: \a None\a" at bounding box center [1545, 317] width 19 height 12
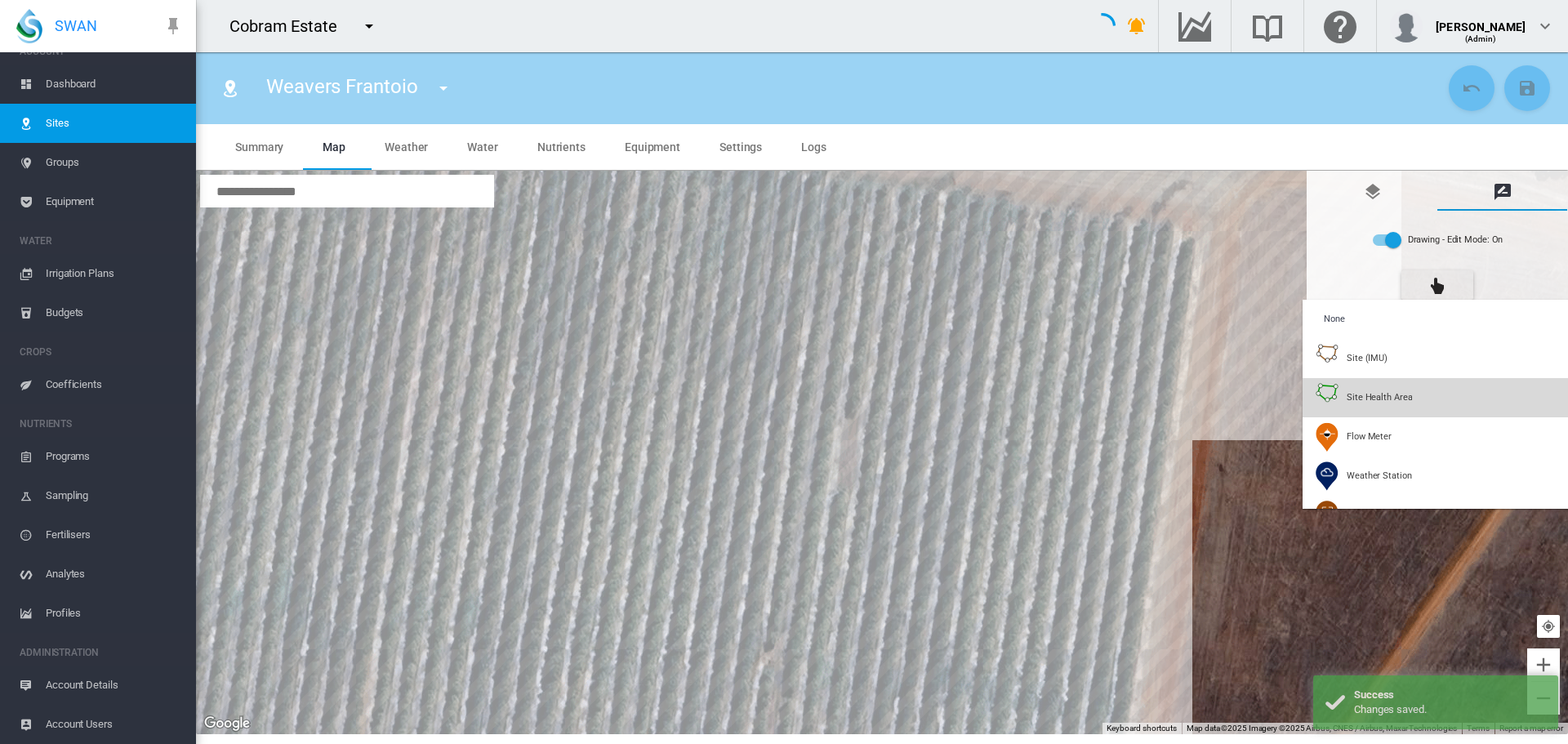
click at [1385, 397] on span "Site Health Area" at bounding box center [1379, 398] width 66 height 12
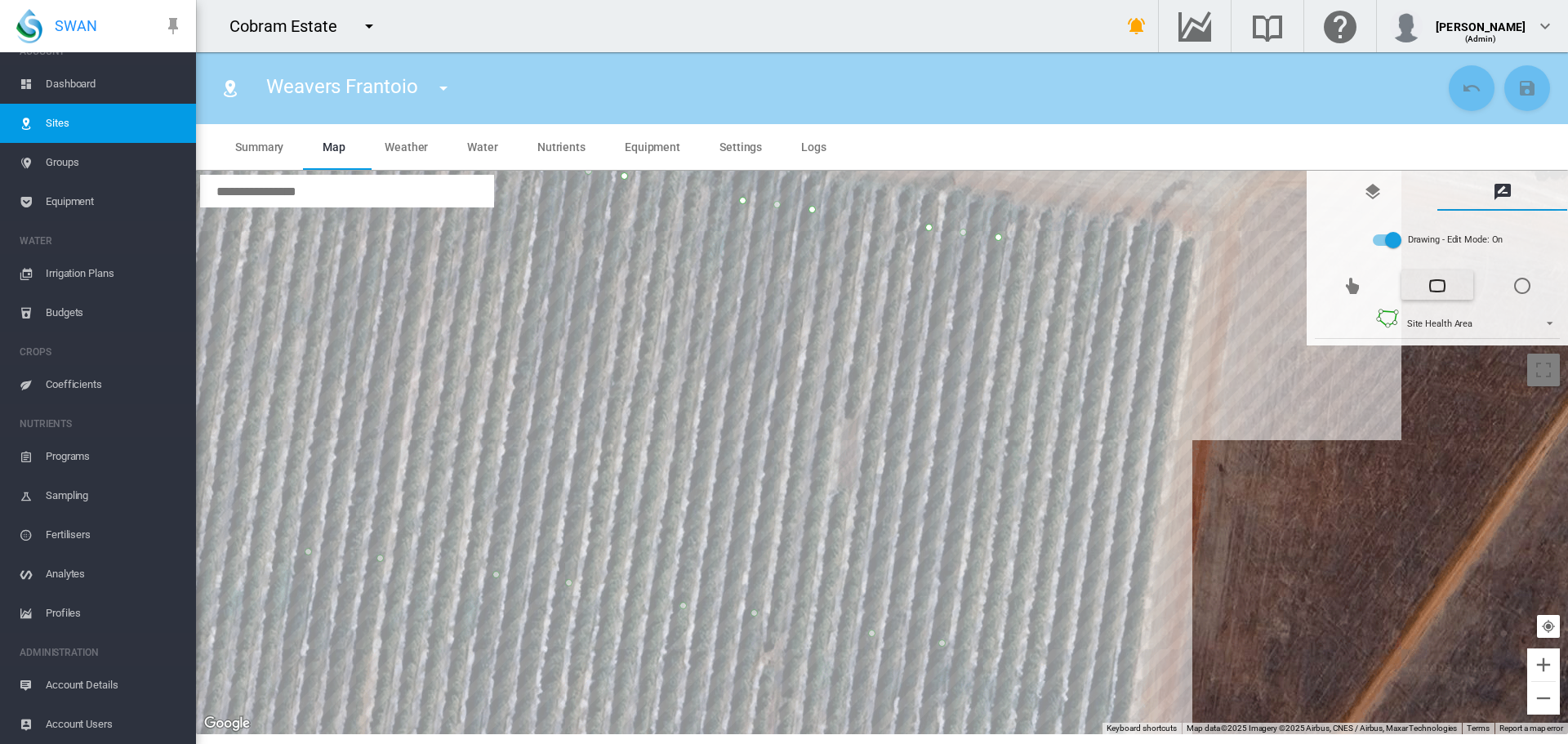
click at [1115, 255] on div at bounding box center [882, 452] width 1372 height 564
click at [1127, 164] on md-tabs "Summary Map Weather Water Nutrients Equipment Settings Logs" at bounding box center [882, 429] width 1372 height 610
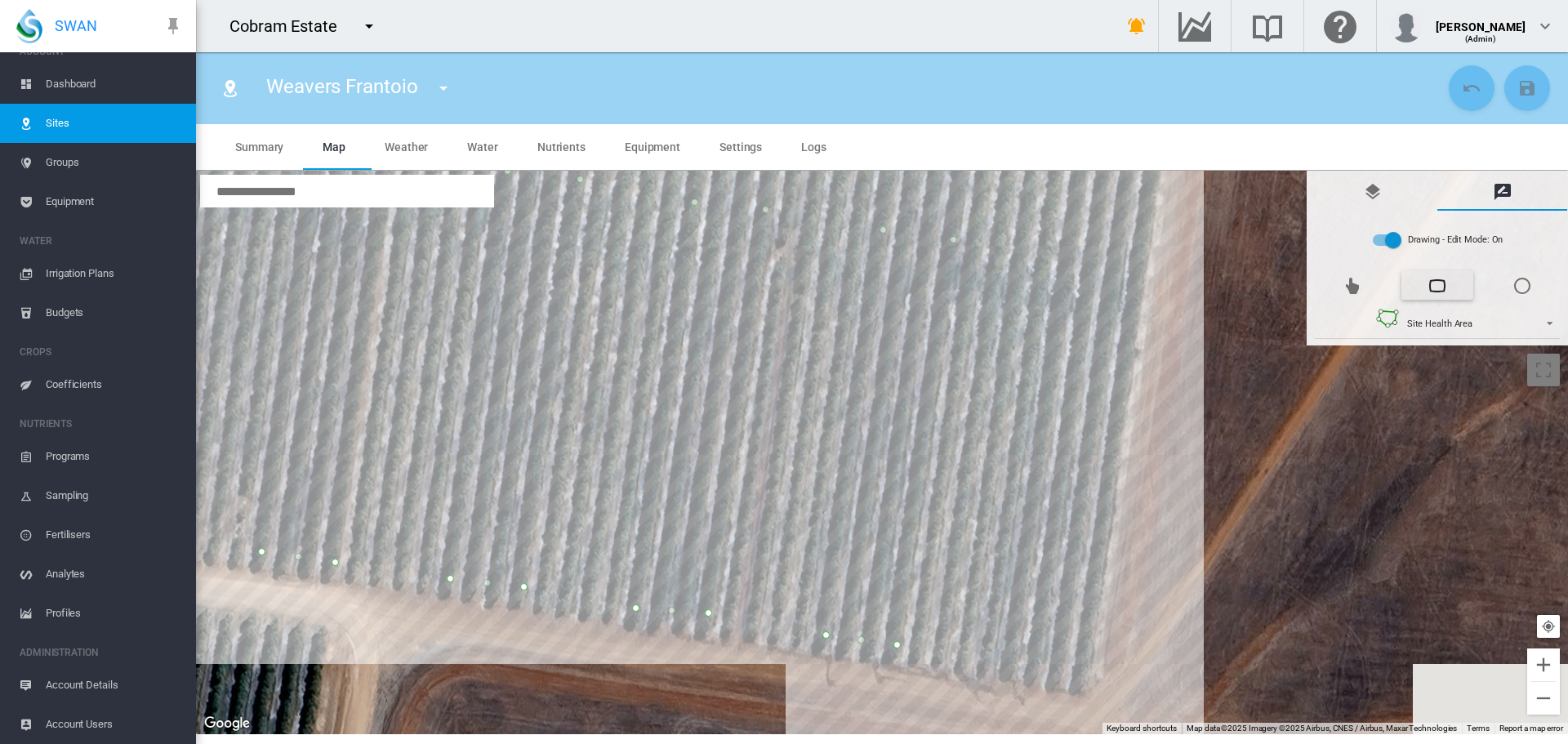
drag, startPoint x: 1108, startPoint y: 307, endPoint x: 1120, endPoint y: 205, distance: 102.7
click at [1120, 205] on div at bounding box center [882, 452] width 1372 height 564
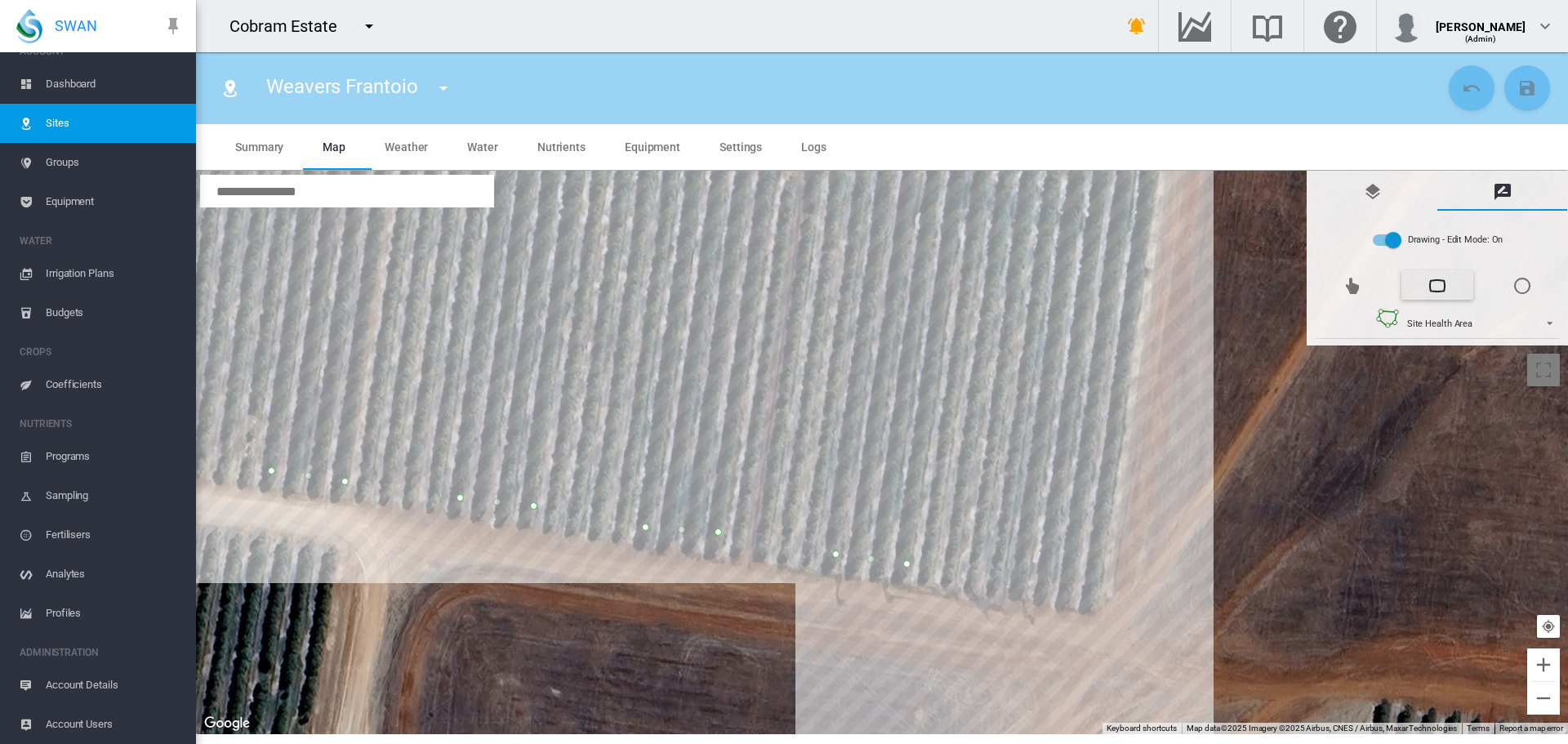
click at [1024, 582] on div at bounding box center [882, 452] width 1372 height 564
click at [1092, 592] on div at bounding box center [882, 452] width 1372 height 564
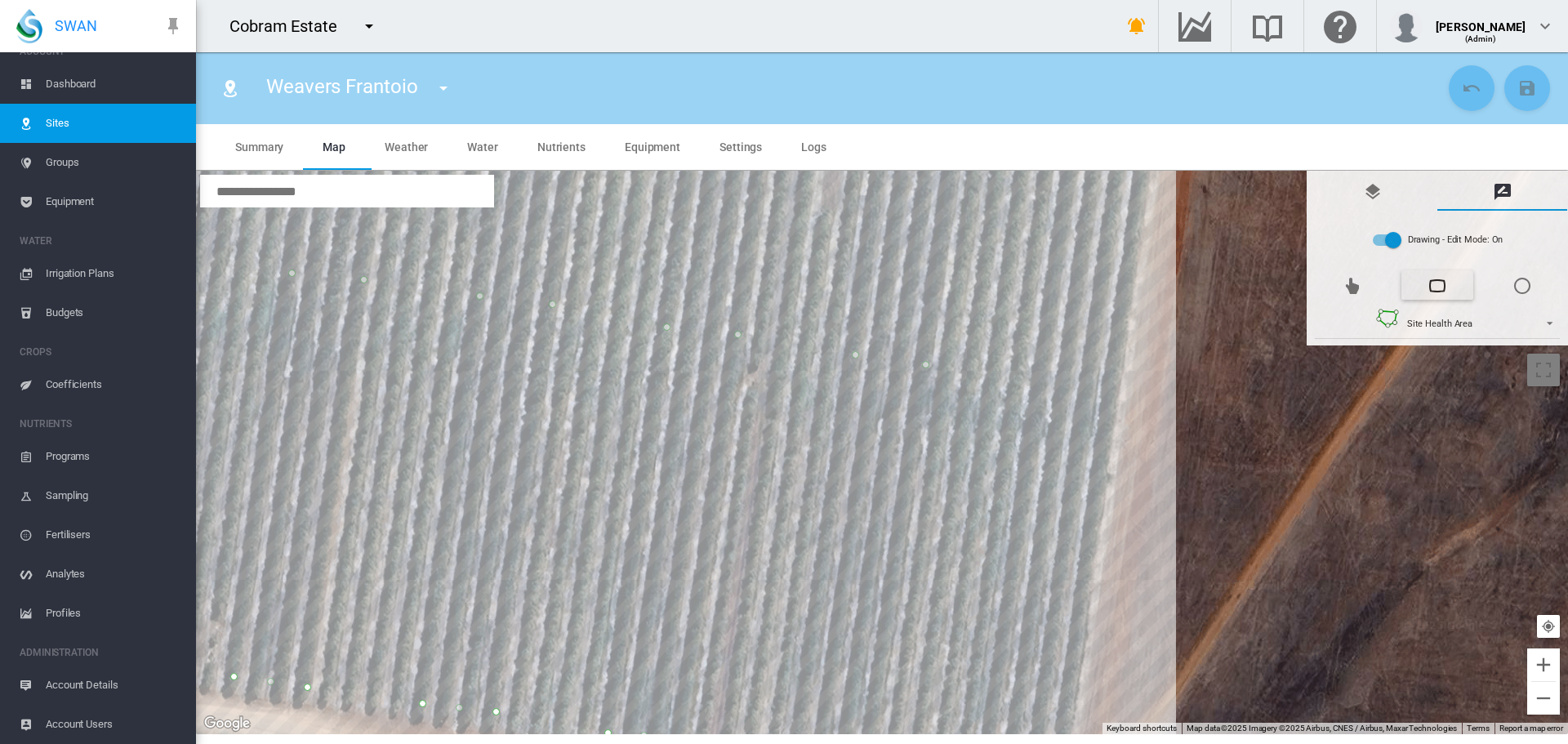
drag, startPoint x: 1110, startPoint y: 455, endPoint x: 1069, endPoint y: 606, distance: 156.5
click at [1072, 659] on div at bounding box center [882, 452] width 1372 height 564
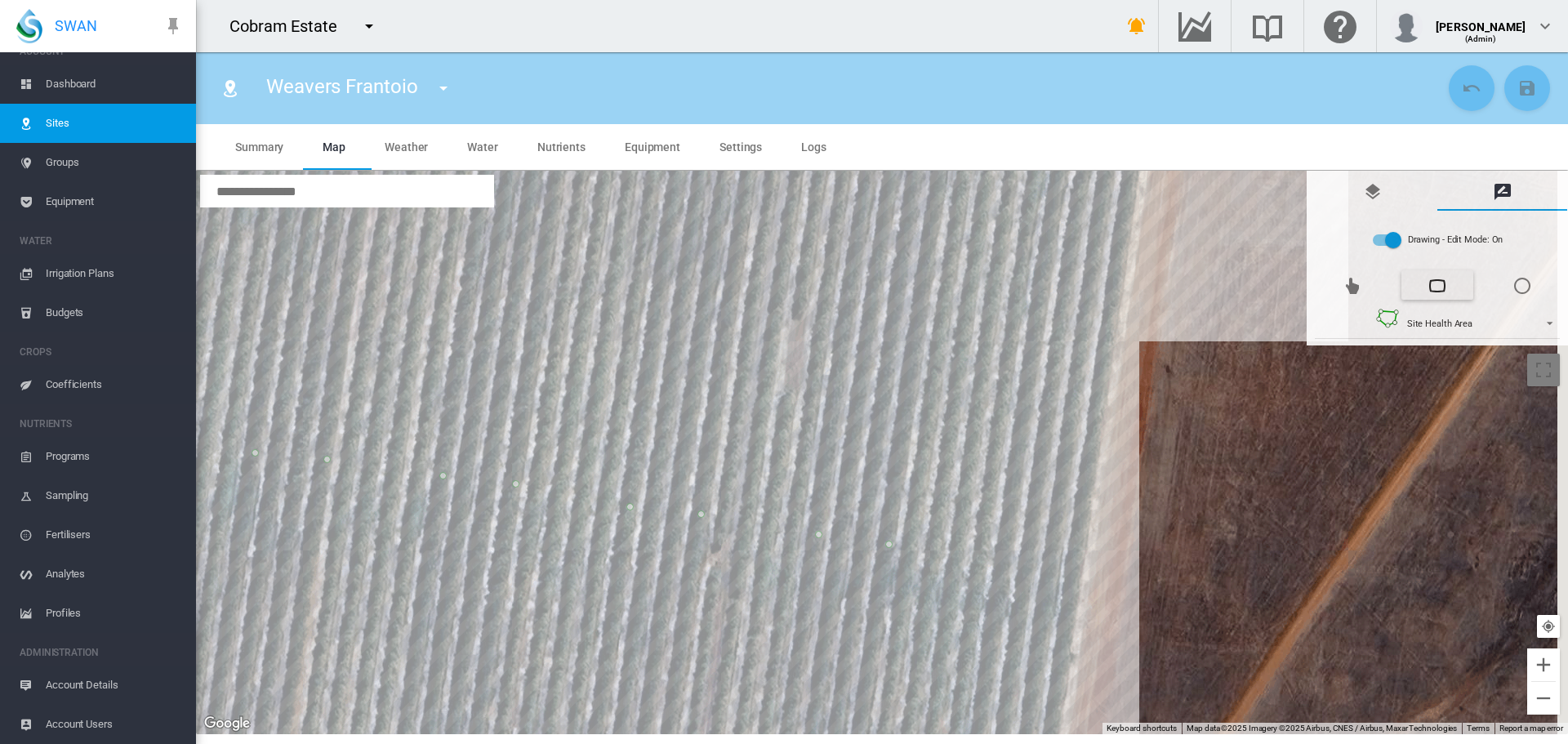
drag, startPoint x: 1129, startPoint y: 289, endPoint x: 1085, endPoint y: 543, distance: 257.8
click at [1085, 553] on div at bounding box center [882, 452] width 1372 height 564
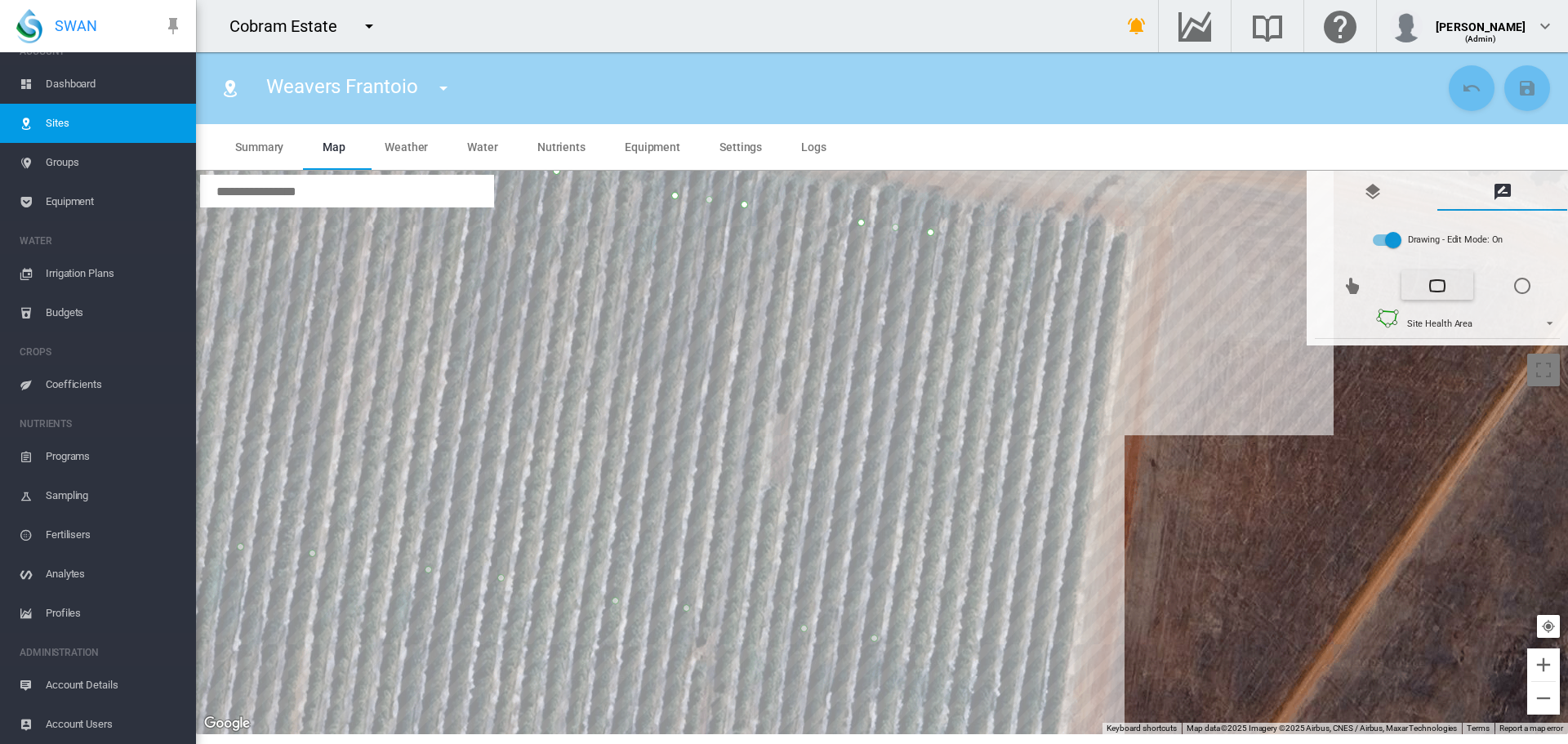
click at [1119, 258] on div at bounding box center [882, 452] width 1372 height 564
click at [1049, 255] on div at bounding box center [882, 452] width 1372 height 564
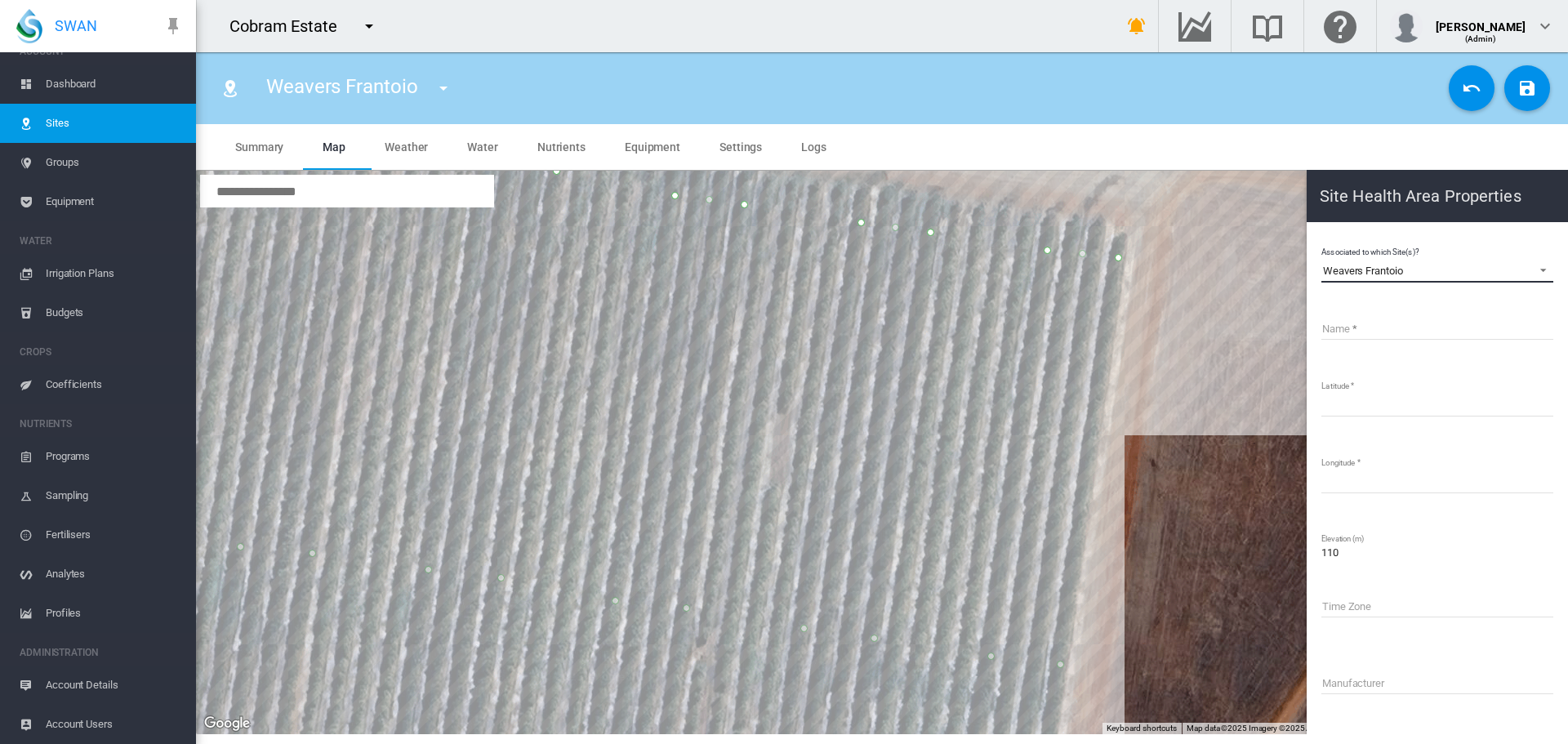
drag, startPoint x: 1407, startPoint y: 273, endPoint x: 1314, endPoint y: 234, distance: 100.8
click at [1314, 234] on md-content "Associated to which Site(s)? Weavers Frantoio Weavers Frantoio Name Latitude **…" at bounding box center [1438, 550] width 248 height 642
copy div "Weavers Frantoio"
click at [1356, 323] on input "Name" at bounding box center [1437, 328] width 232 height 24
paste input "**********"
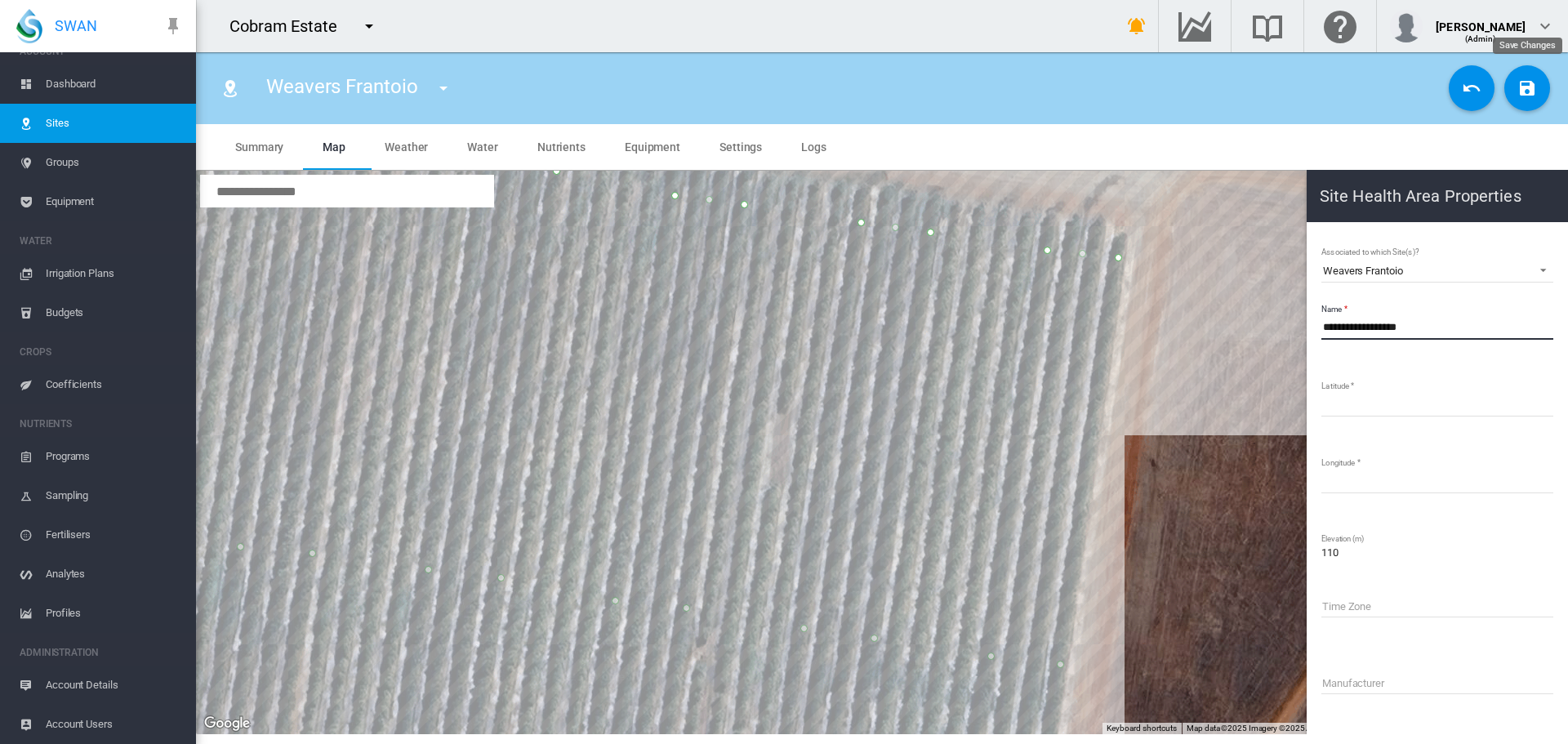
type input "**********"
click at [1521, 97] on md-icon "icon-content-save" at bounding box center [1527, 88] width 19 height 19
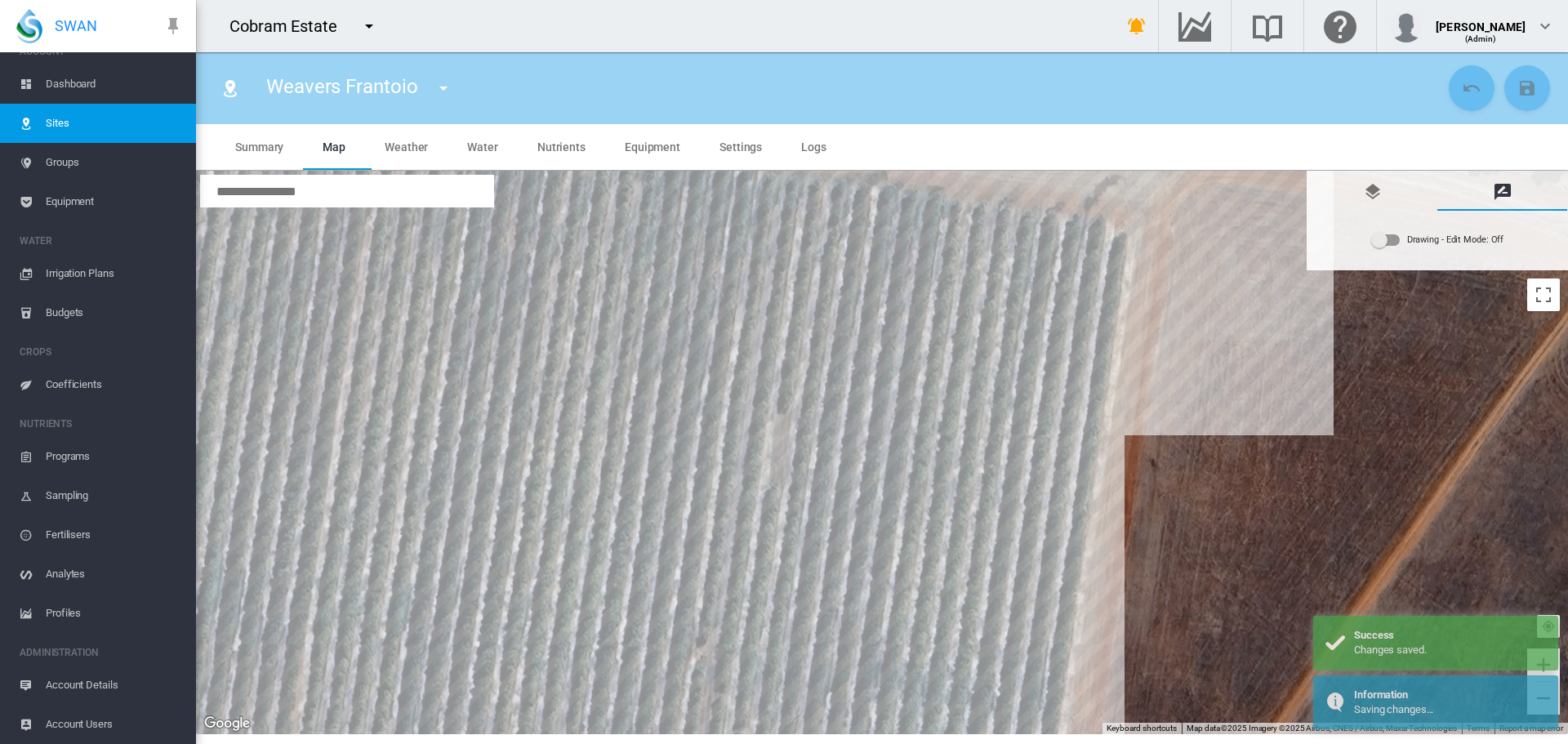
click at [78, 82] on span "Dashboard" at bounding box center [114, 84] width 137 height 39
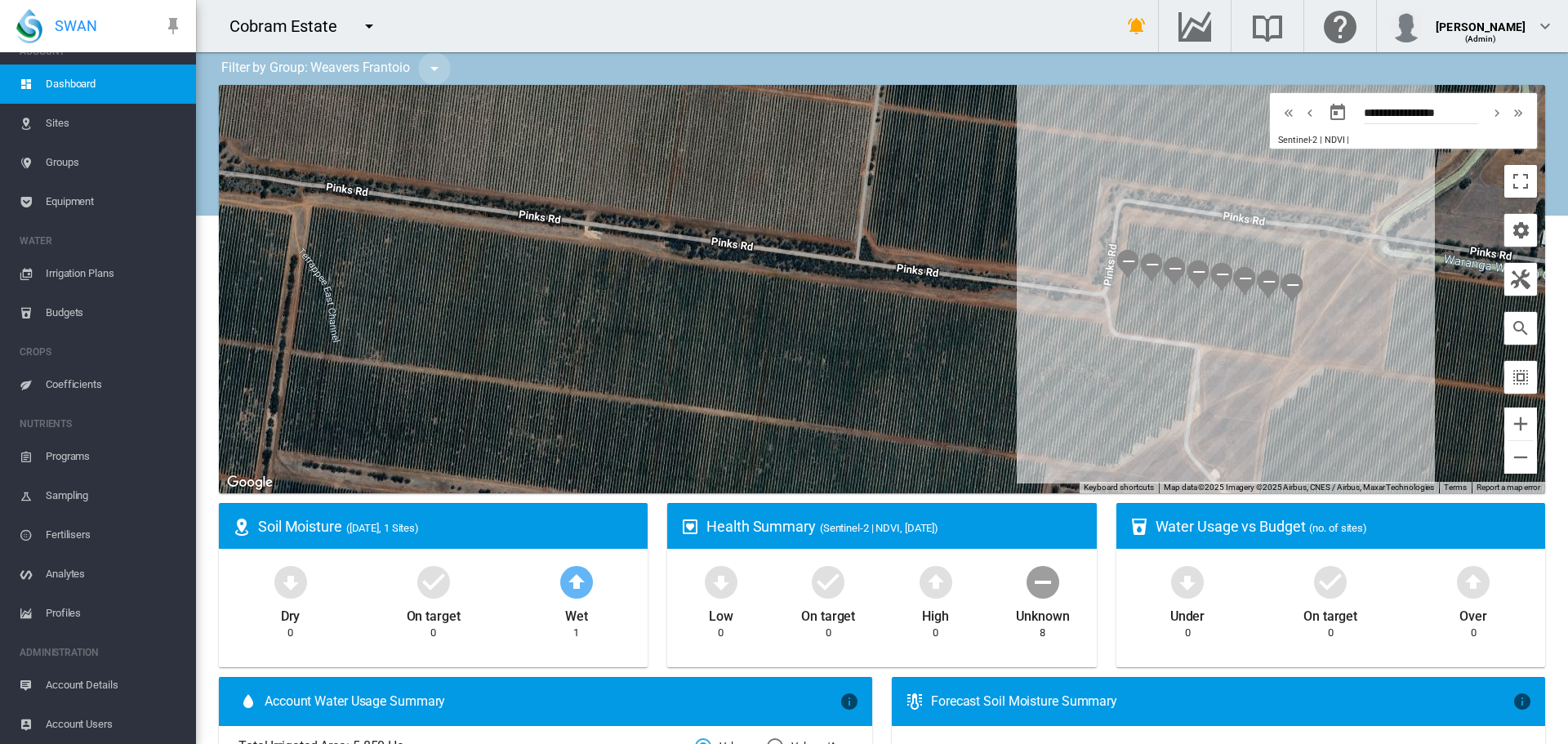
click at [434, 68] on md-icon "icon-menu-down" at bounding box center [434, 68] width 19 height 19
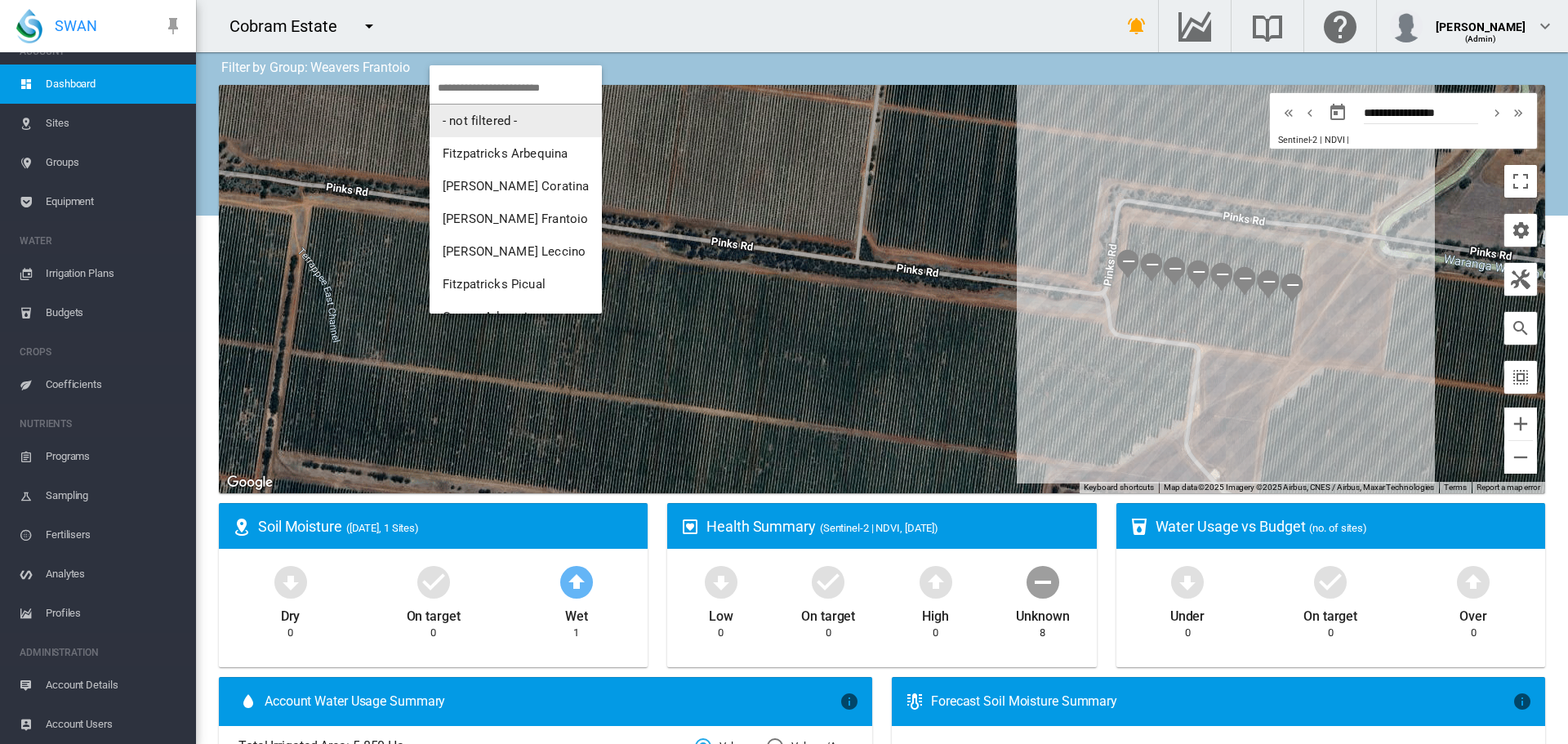
click at [479, 118] on span "- not filtered -" at bounding box center [479, 121] width 74 height 15
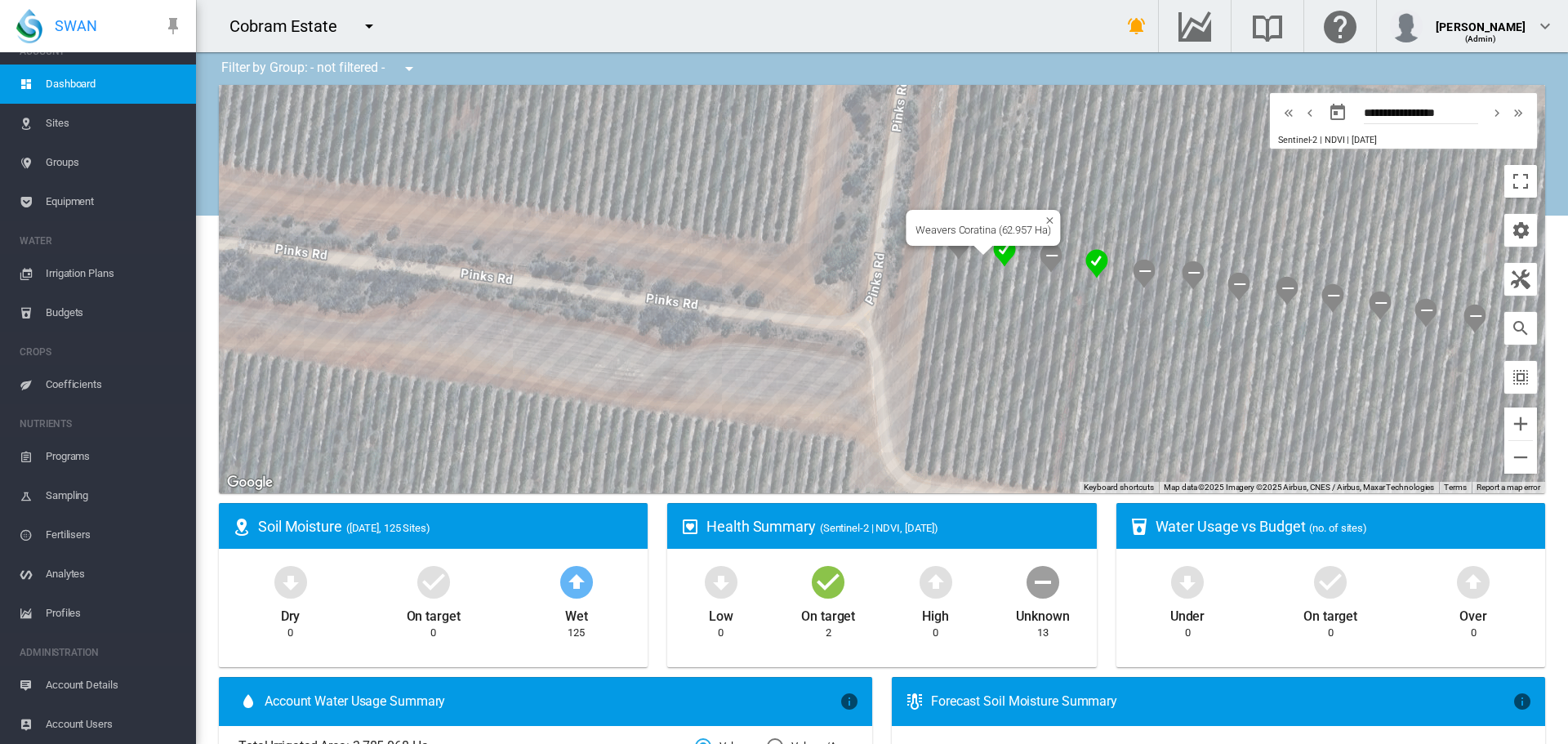
click at [1000, 255] on img "NDVI: Weavers Coratina 1" at bounding box center [1004, 253] width 23 height 30
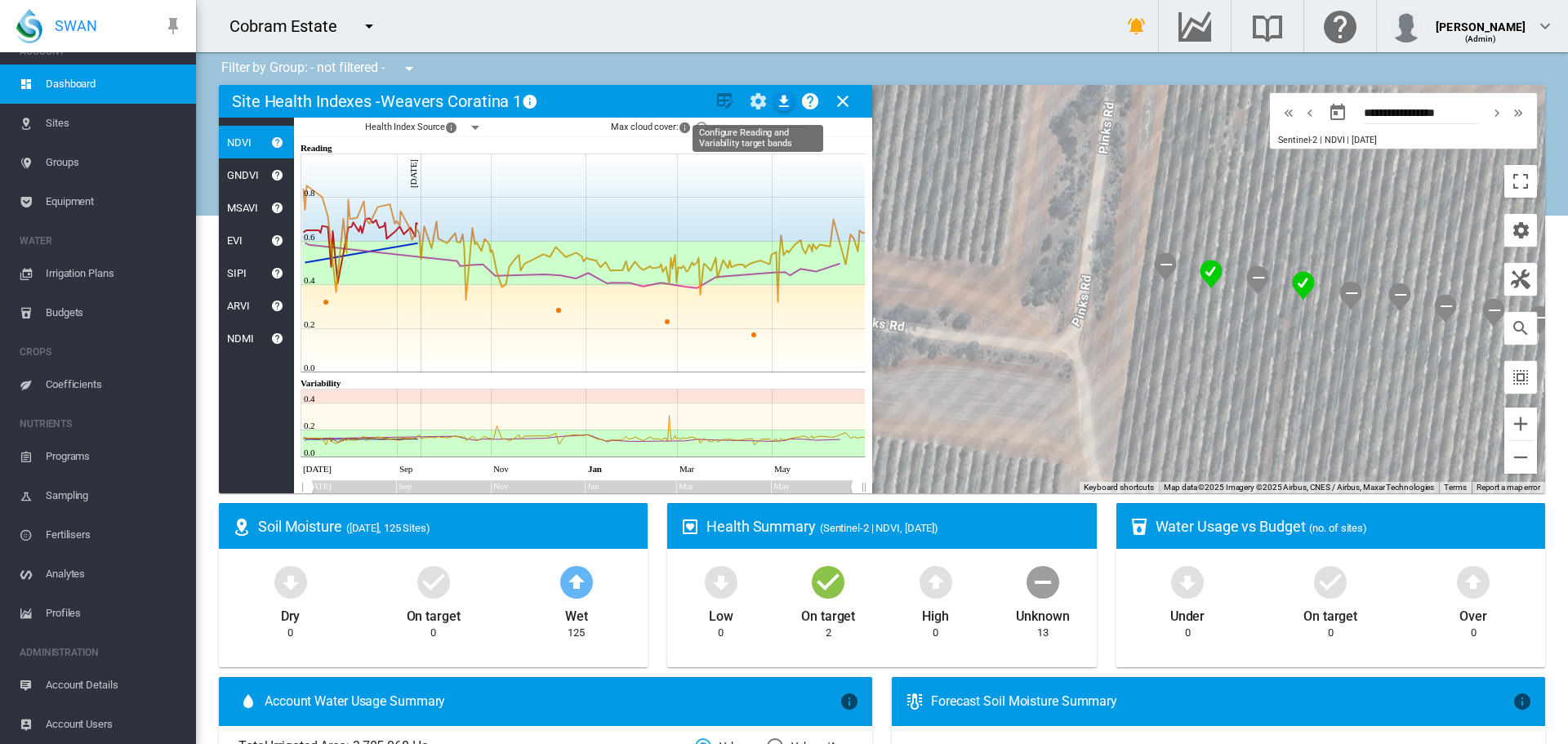
click at [756, 99] on md-icon "icon-cog" at bounding box center [758, 101] width 19 height 19
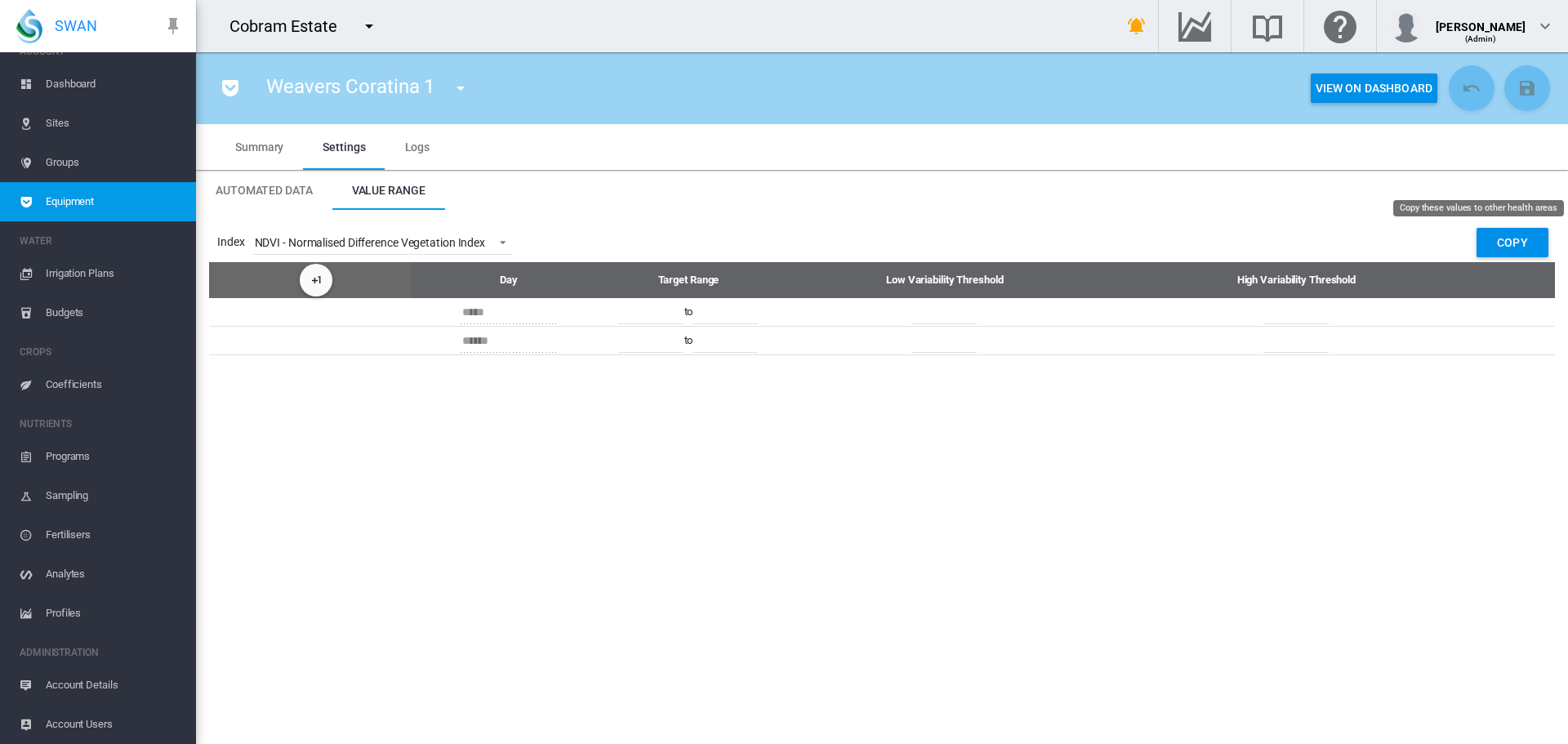
click at [1496, 240] on button "Copy" at bounding box center [1512, 243] width 72 height 30
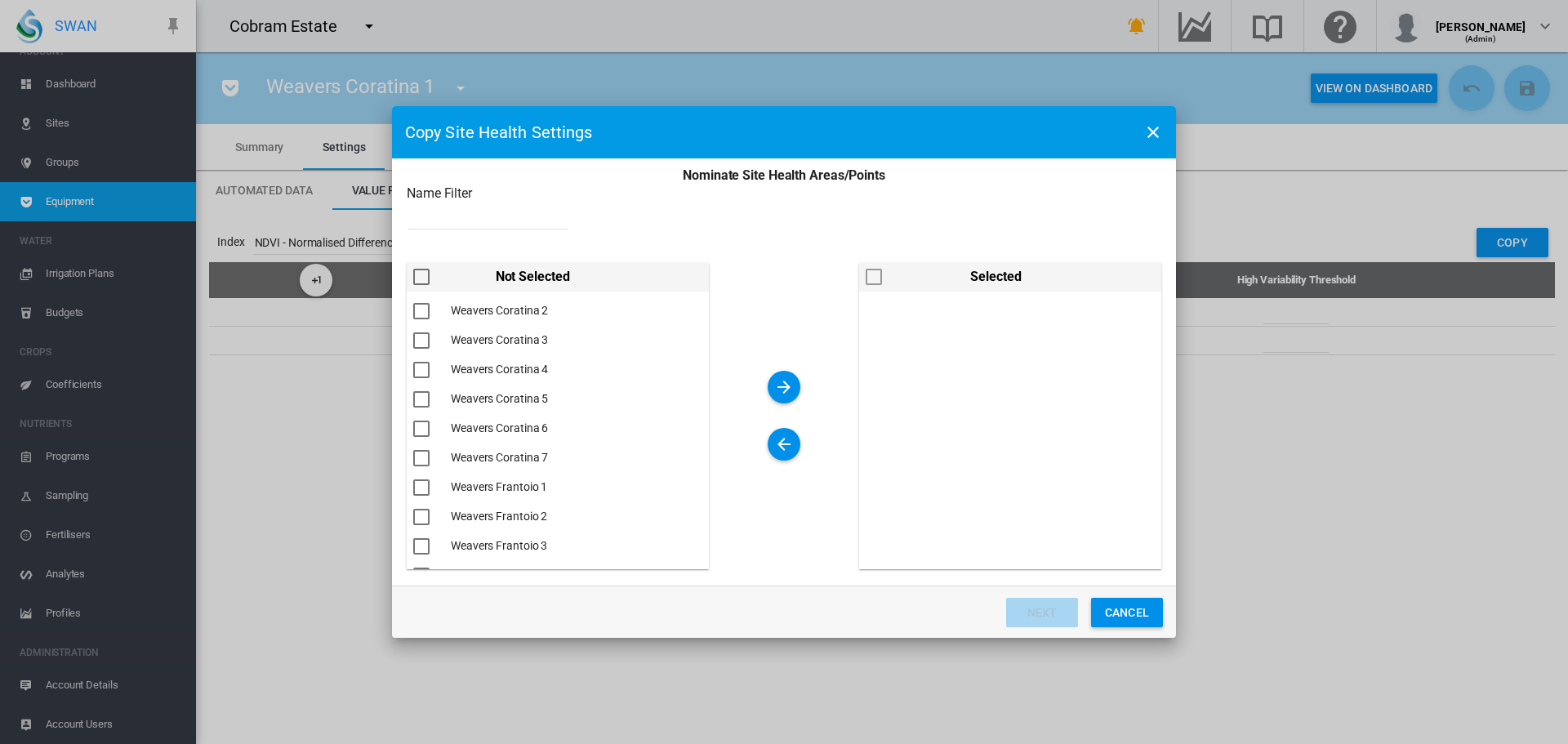
click at [426, 276] on div "Nominate Site ..." at bounding box center [421, 276] width 17 height 17
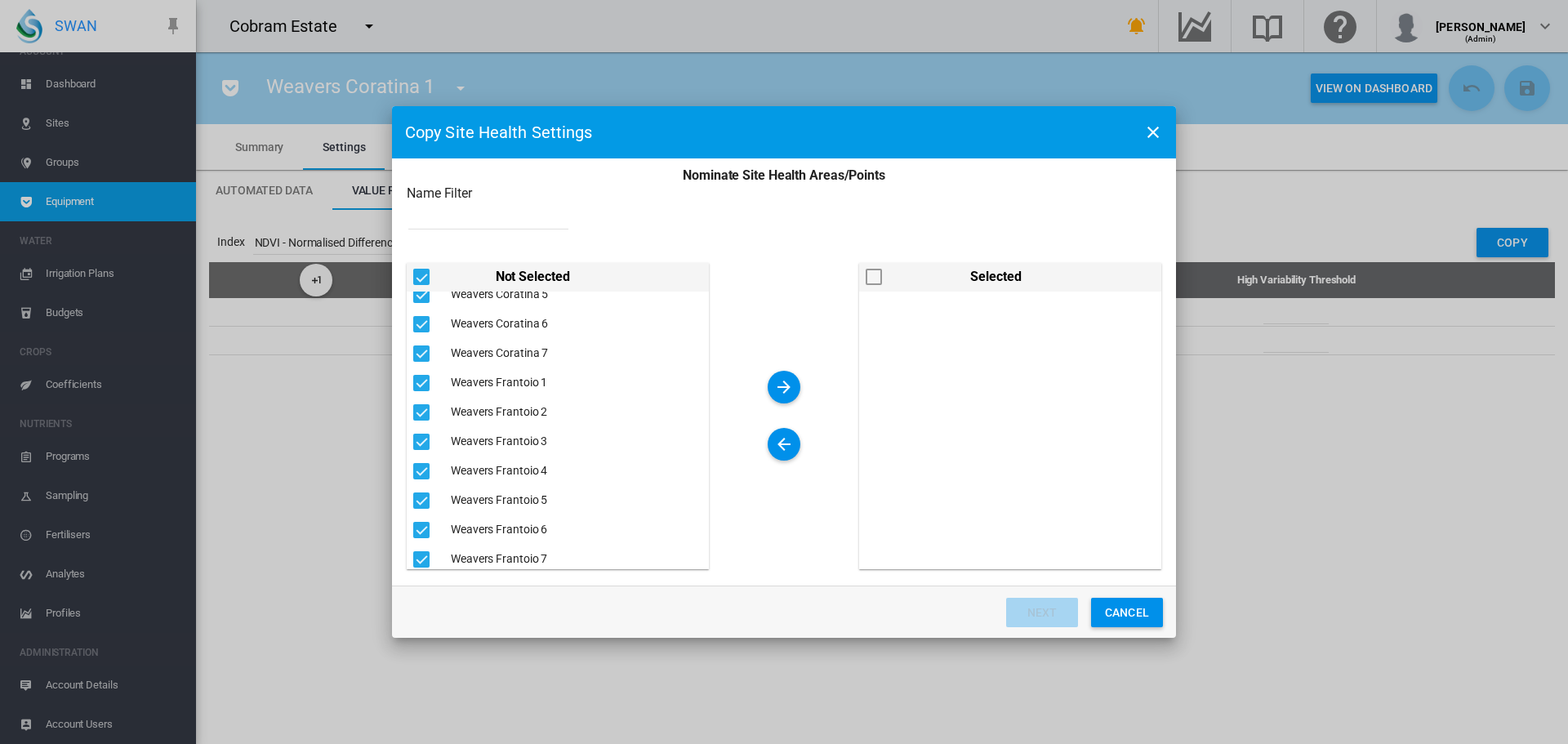
scroll to position [141, 0]
click at [788, 386] on md-icon "icon-arrow-right" at bounding box center [784, 387] width 19 height 19
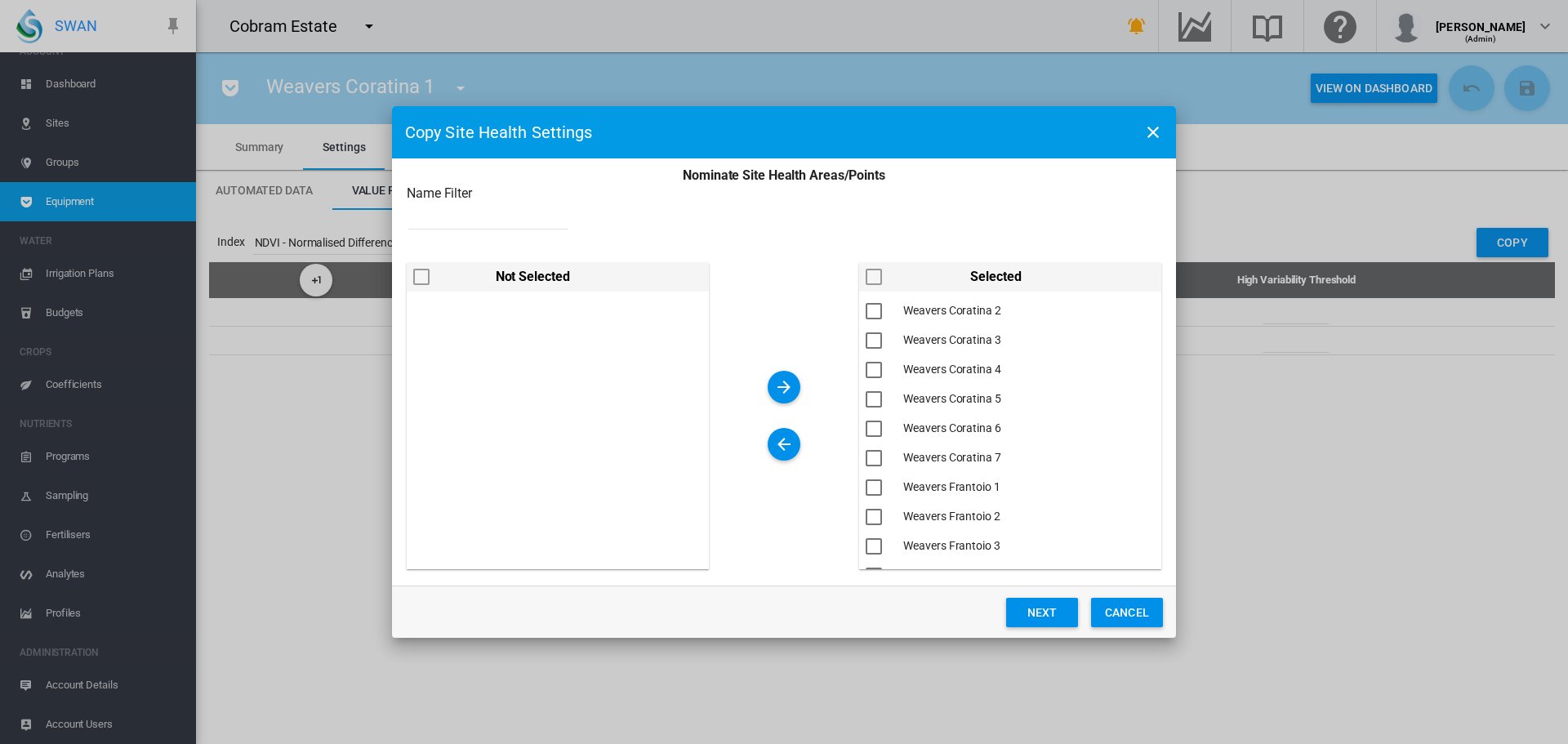
scroll to position [0, 0]
click at [1039, 611] on button "Next" at bounding box center [1042, 613] width 72 height 30
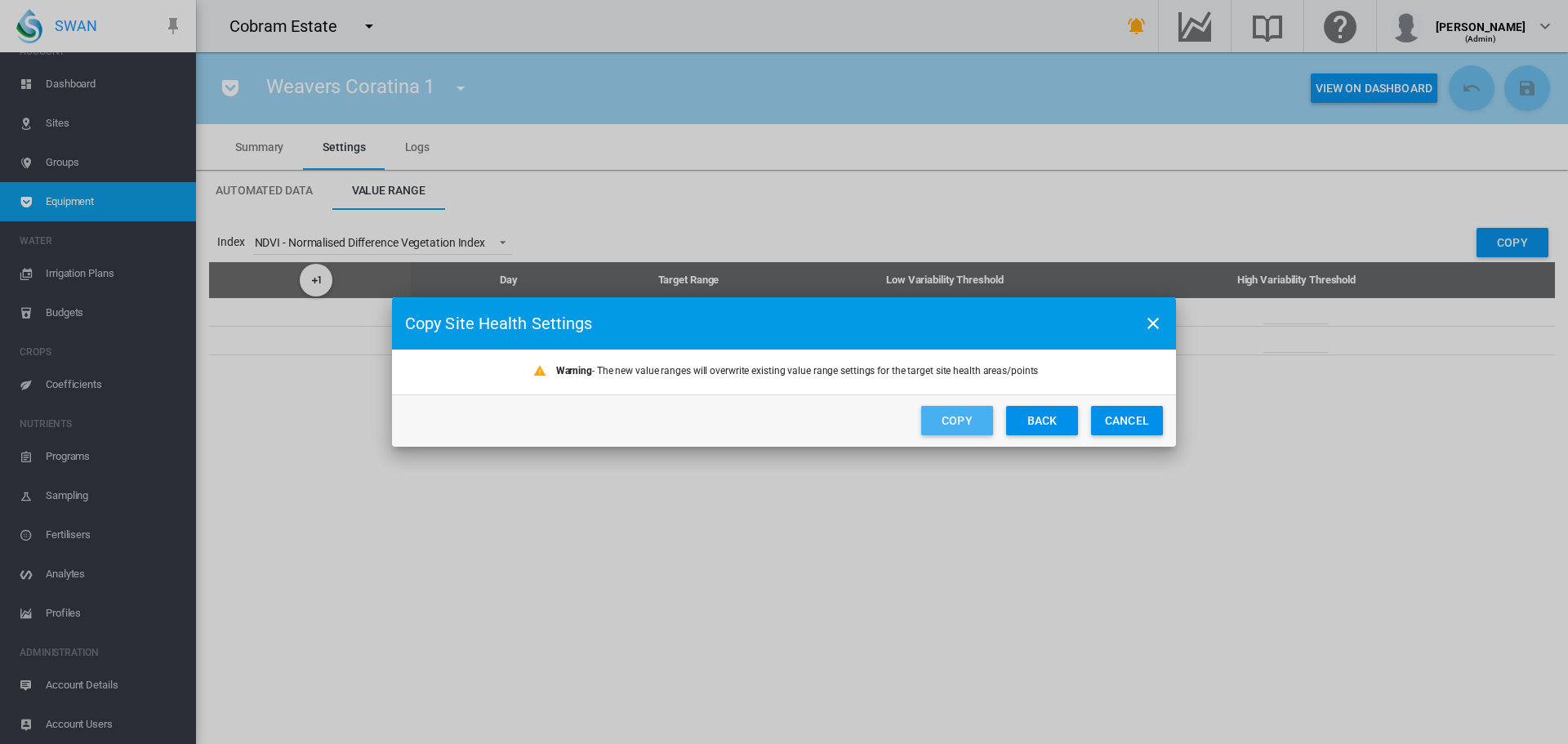
click at [976, 424] on button "Copy" at bounding box center [957, 421] width 72 height 30
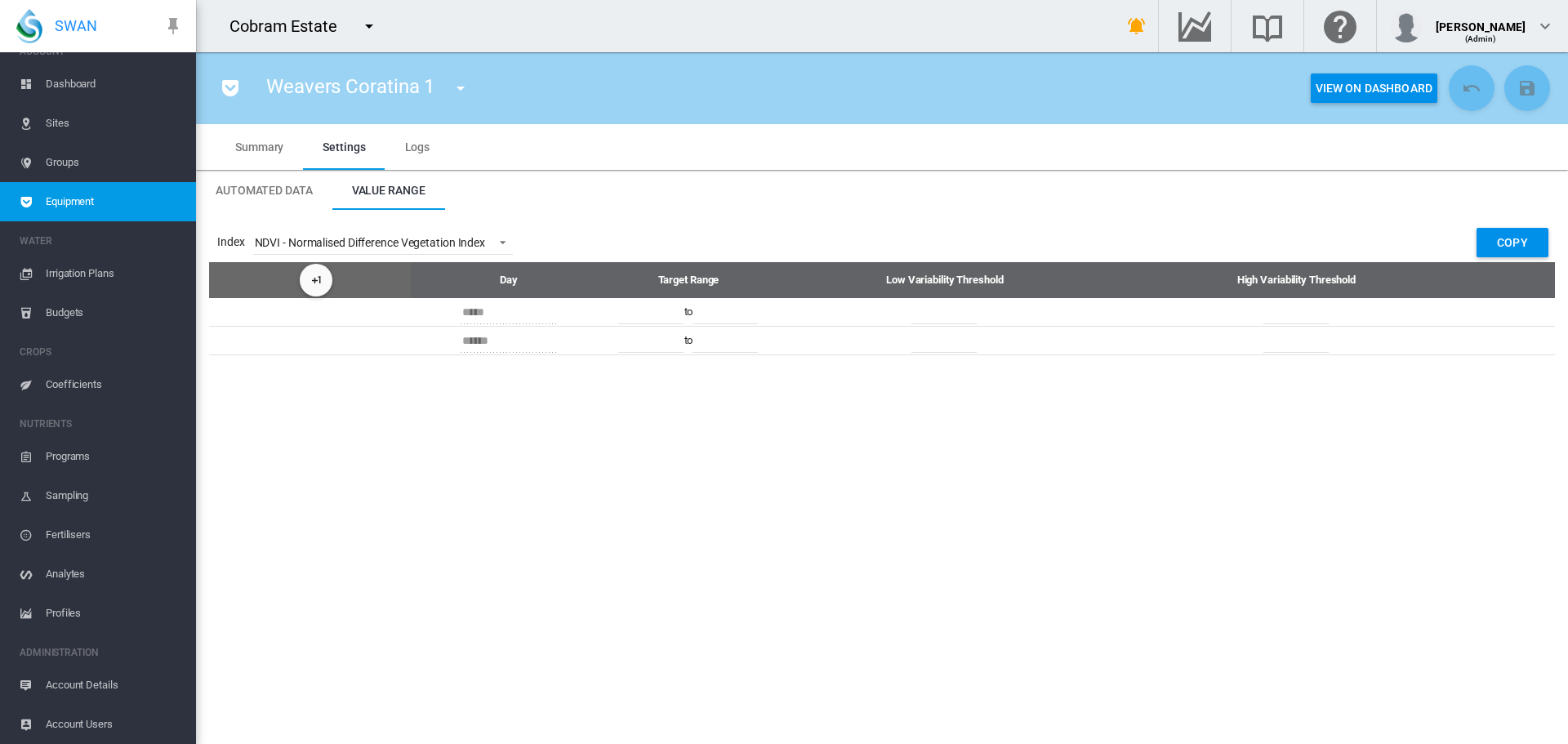
click at [54, 120] on span "Sites" at bounding box center [114, 123] width 137 height 39
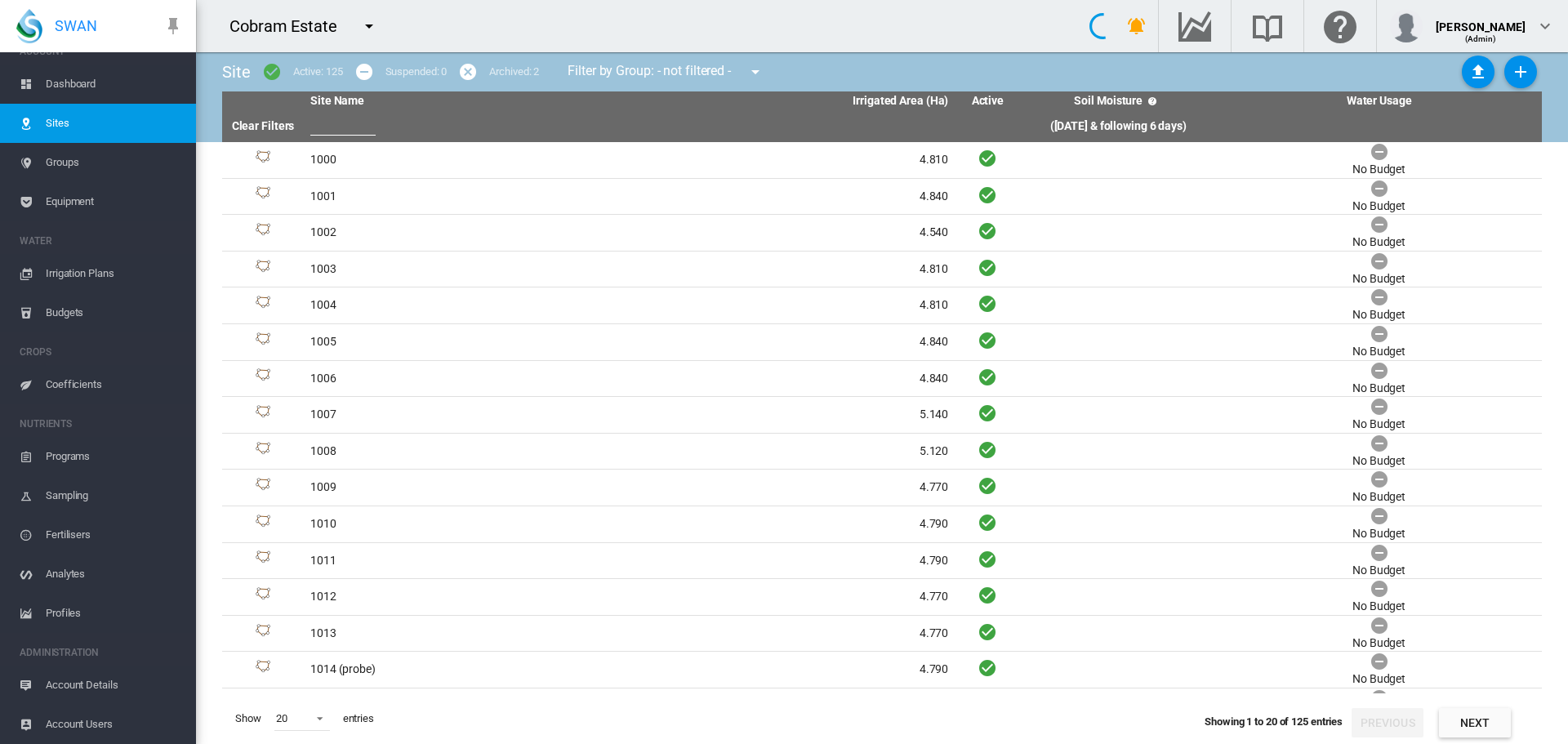
click at [55, 84] on span "Dashboard" at bounding box center [114, 84] width 137 height 39
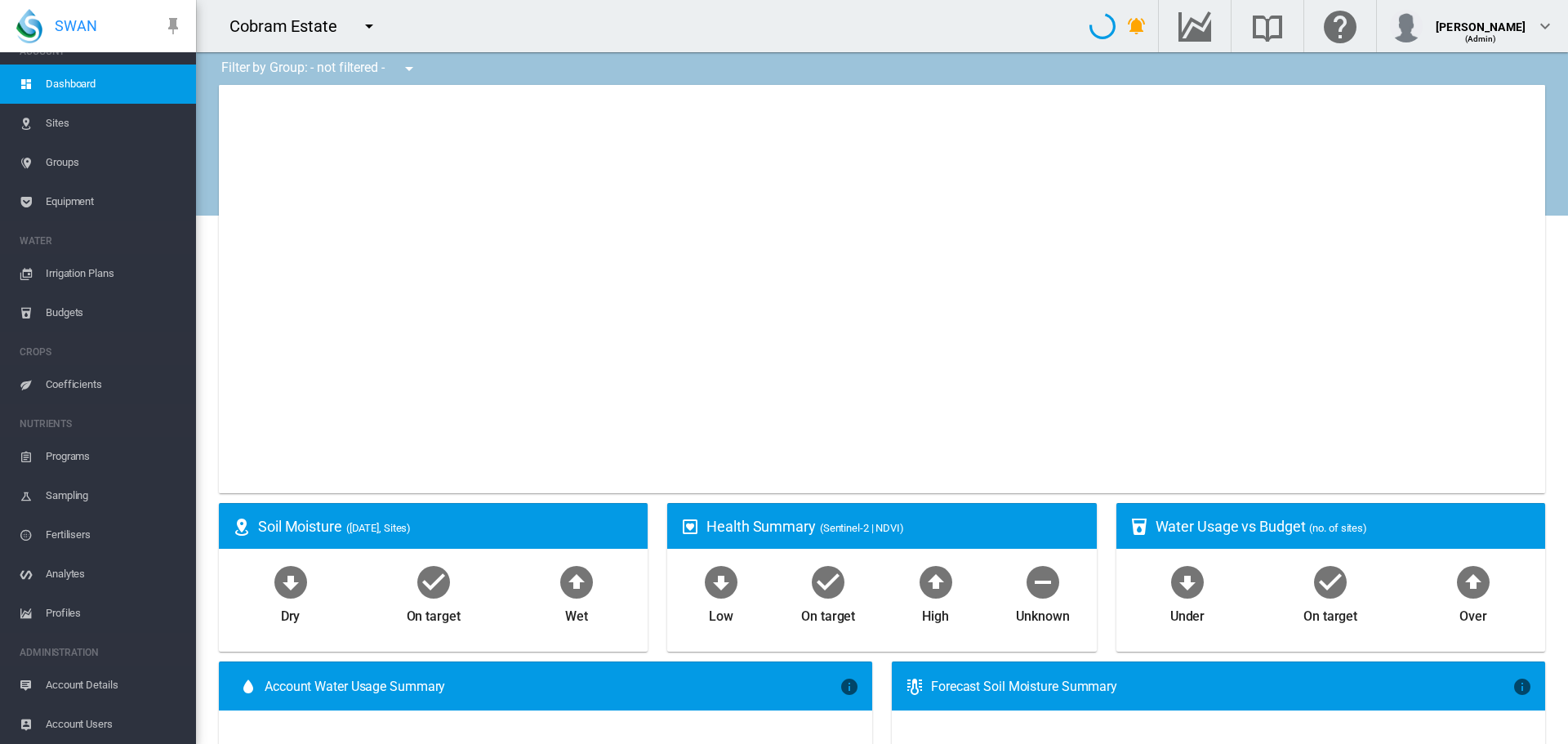
type input "**********"
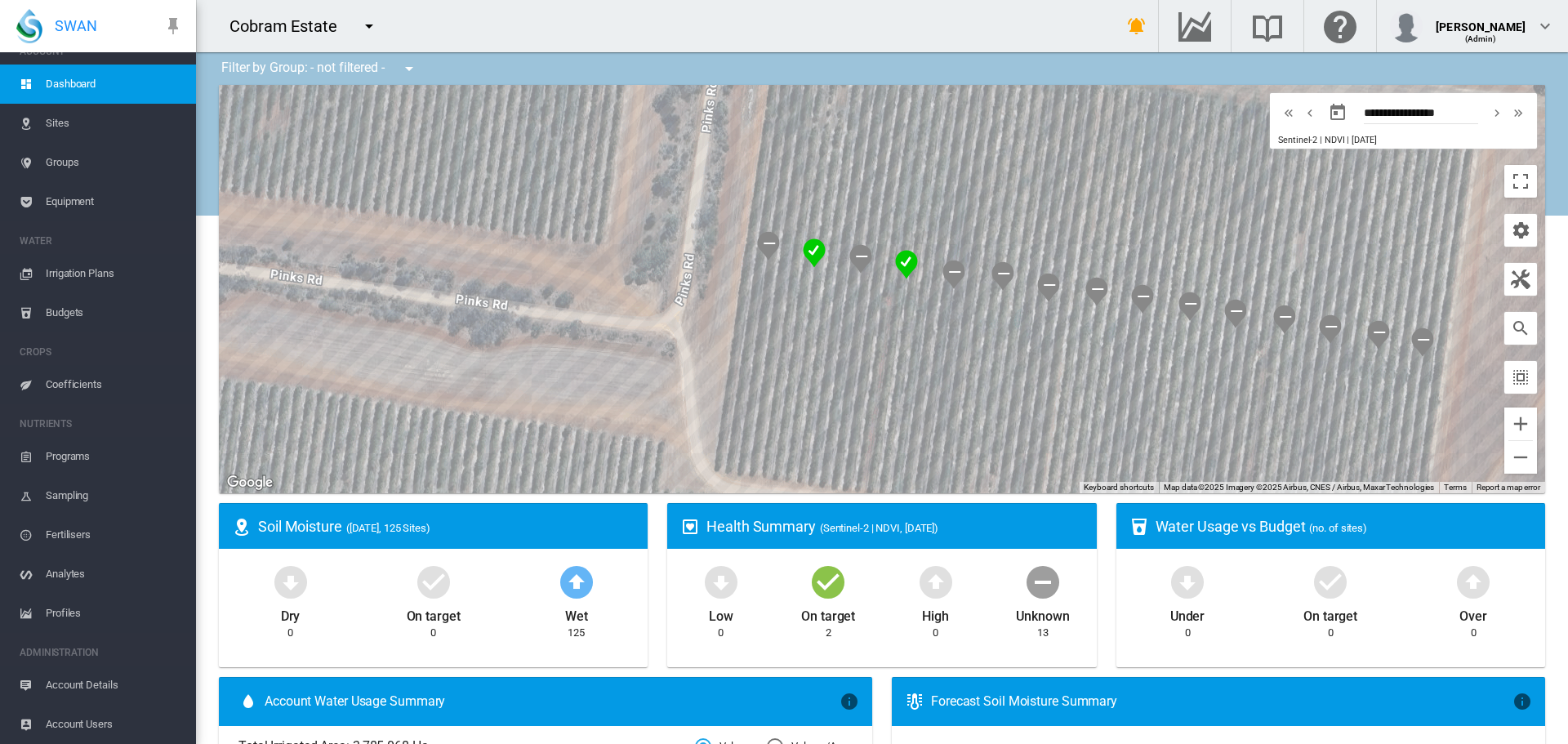
drag, startPoint x: 1112, startPoint y: 333, endPoint x: 711, endPoint y: 313, distance: 401.5
click at [711, 313] on div at bounding box center [882, 289] width 1327 height 408
click at [949, 273] on img "NDVI: Weavers Frantoio 3" at bounding box center [954, 275] width 23 height 30
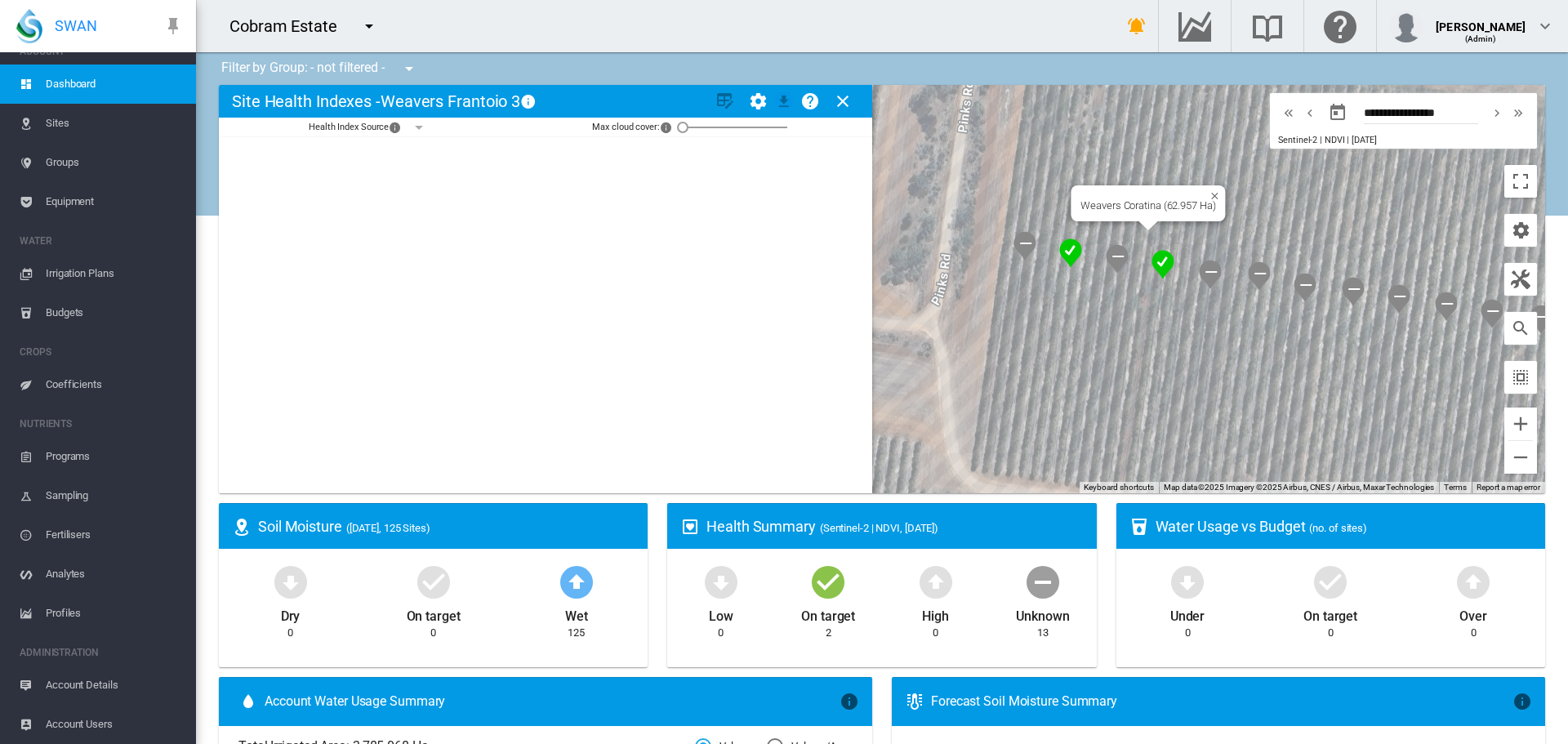
click at [1154, 263] on img "NDVI: Weavers Coratina 2" at bounding box center [1163, 265] width 23 height 30
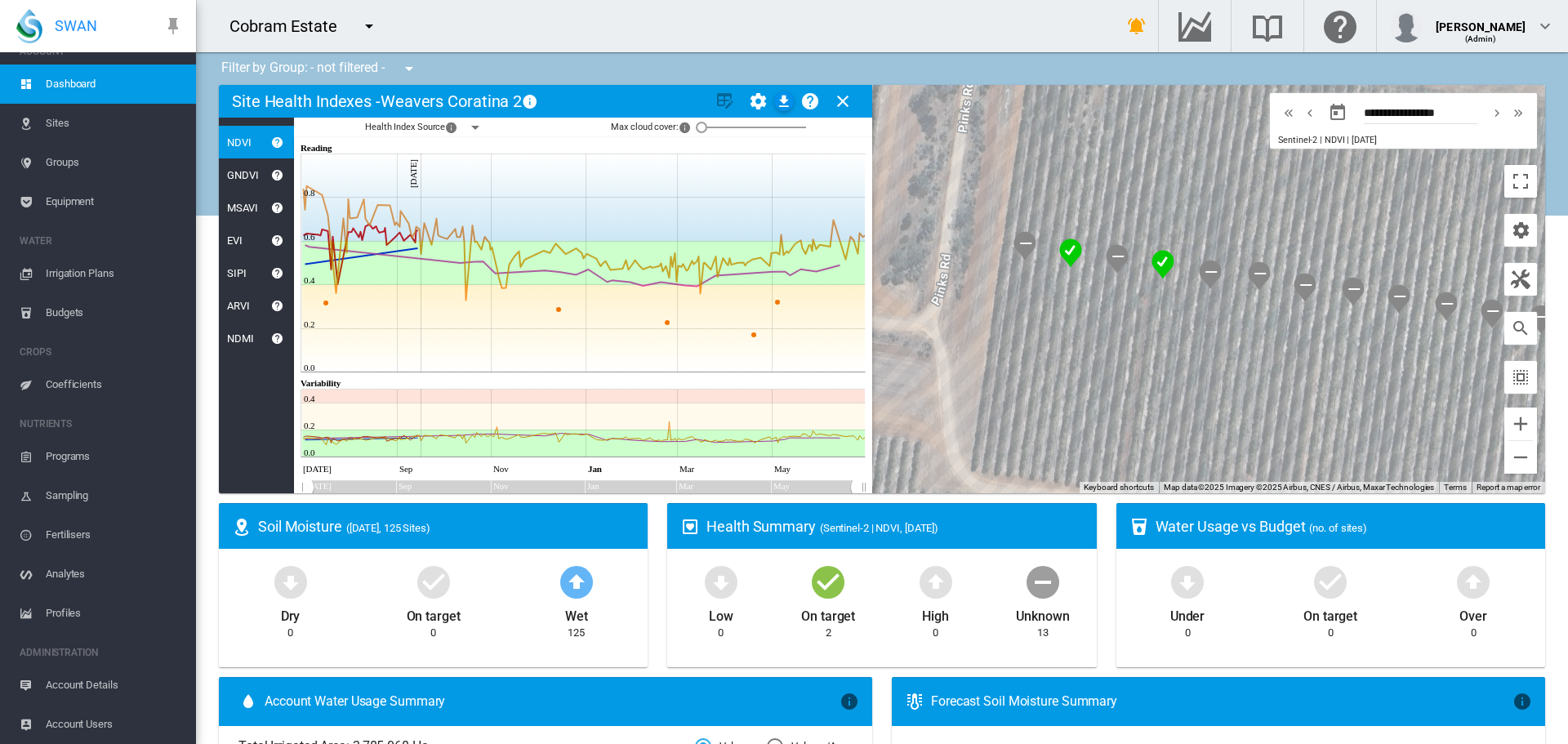
click at [472, 127] on md-icon "icon-menu-down" at bounding box center [475, 128] width 19 height 19
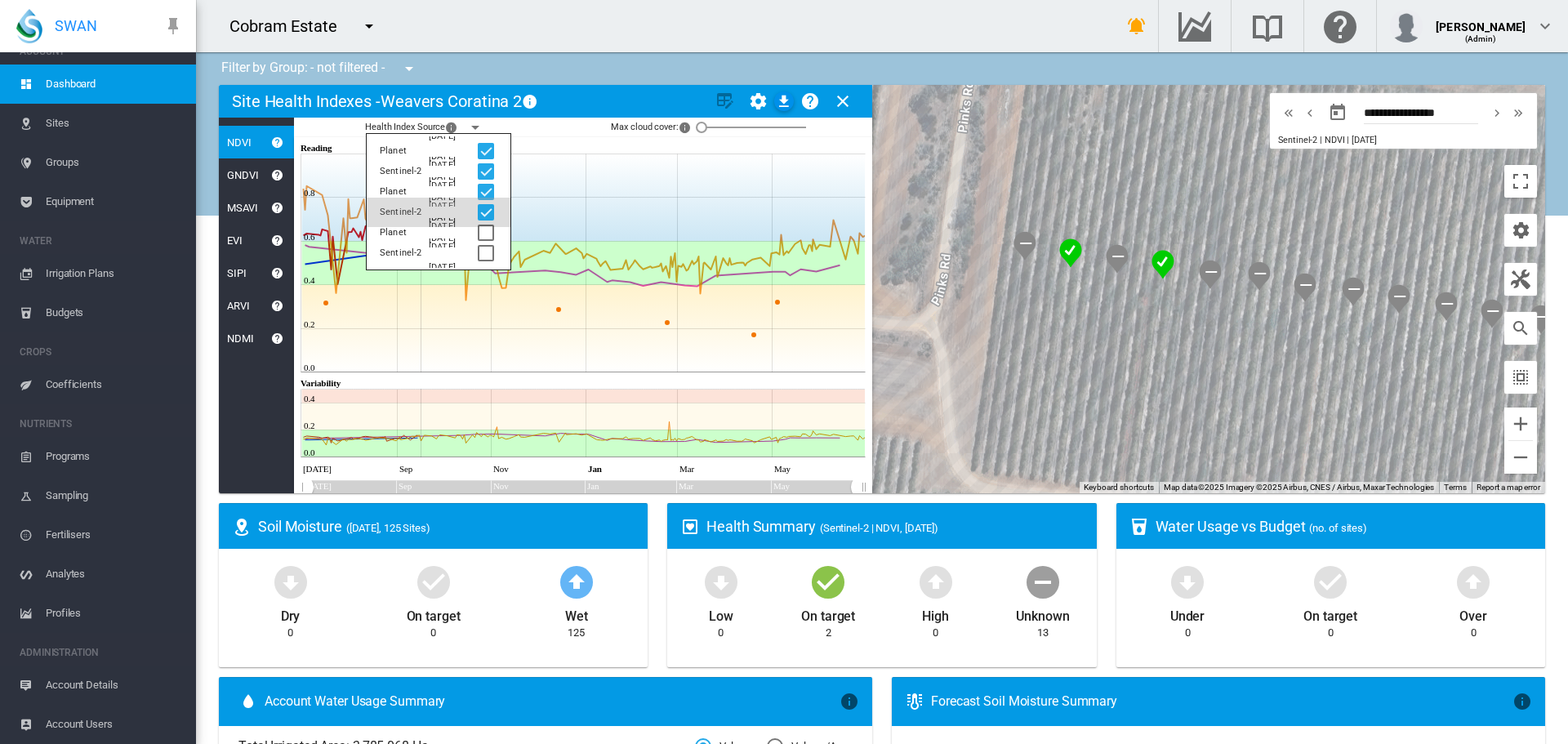
click at [485, 209] on div at bounding box center [486, 212] width 17 height 17
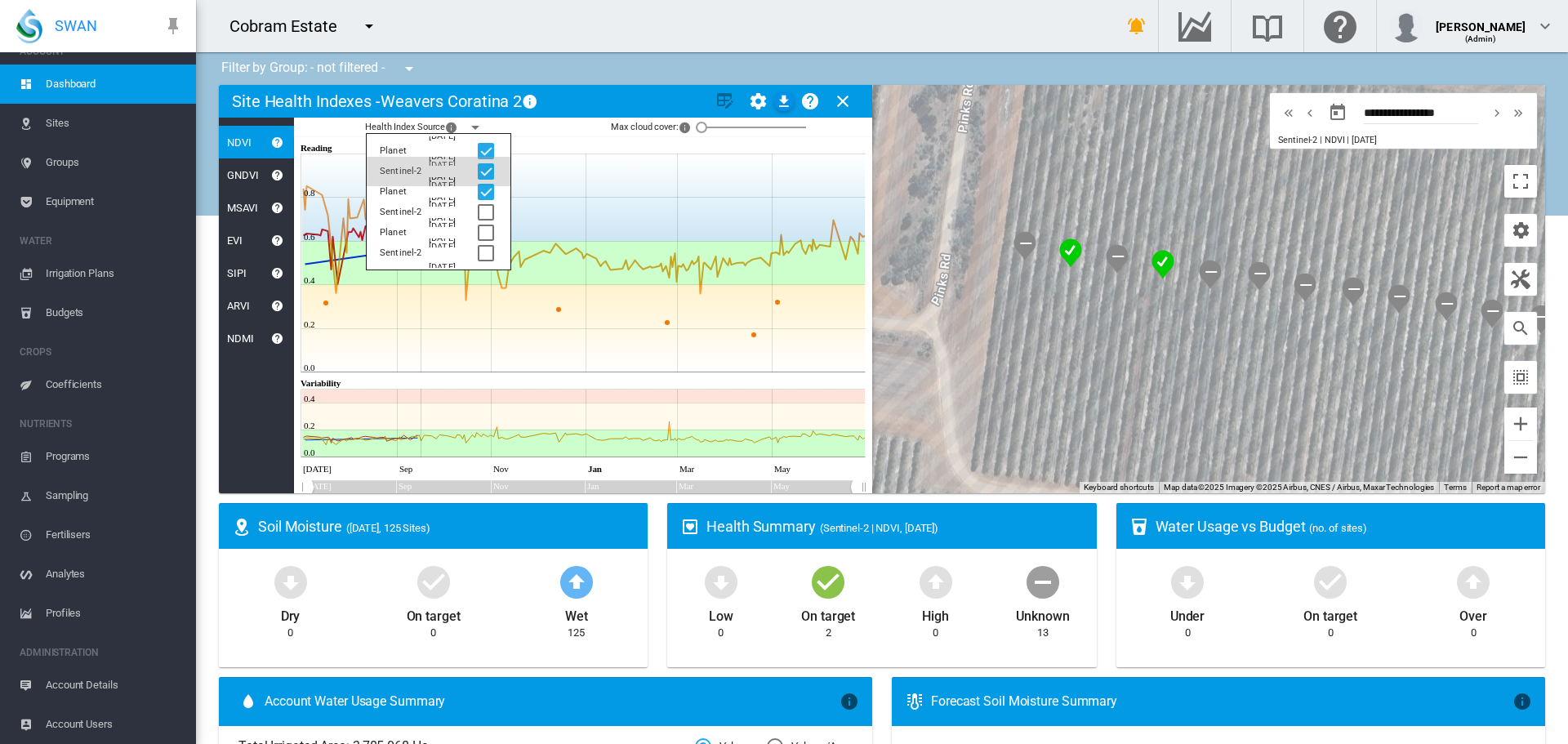
click at [482, 168] on div at bounding box center [486, 171] width 17 height 17
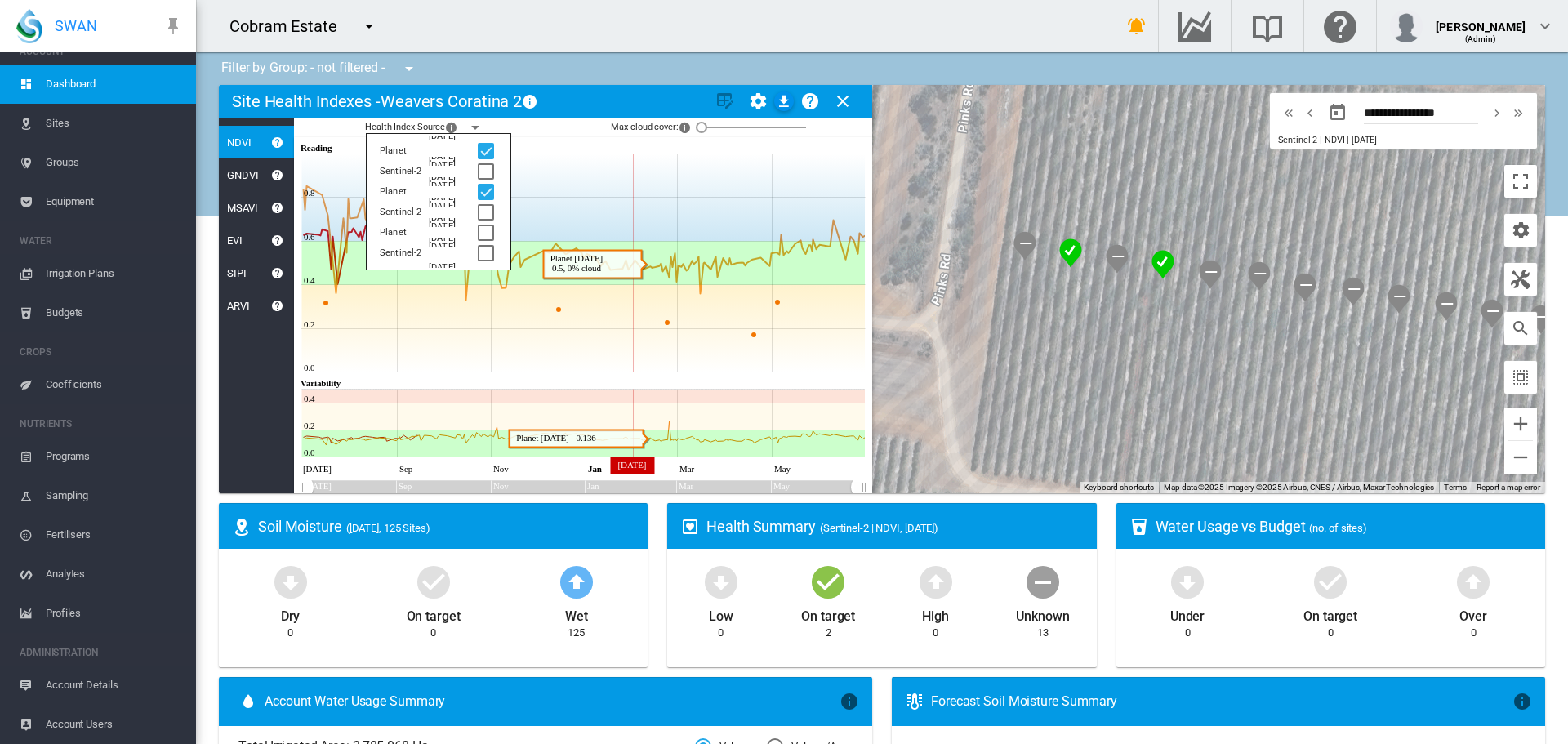
drag, startPoint x: 633, startPoint y: 310, endPoint x: 625, endPoint y: 305, distance: 9.4
click at [632, 309] on icon at bounding box center [585, 329] width 565 height 87
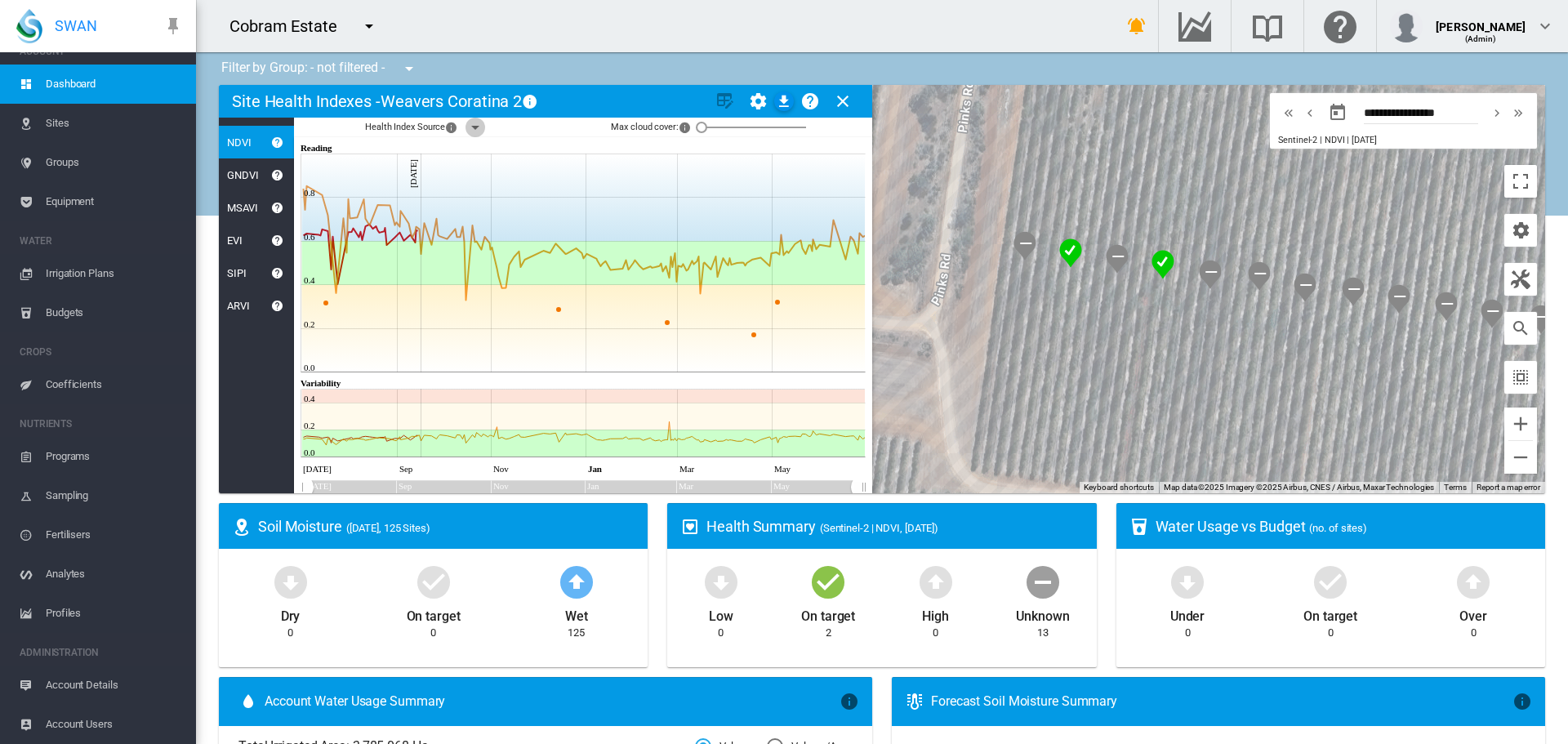
click at [476, 131] on md-icon "icon-menu-down" at bounding box center [475, 128] width 19 height 19
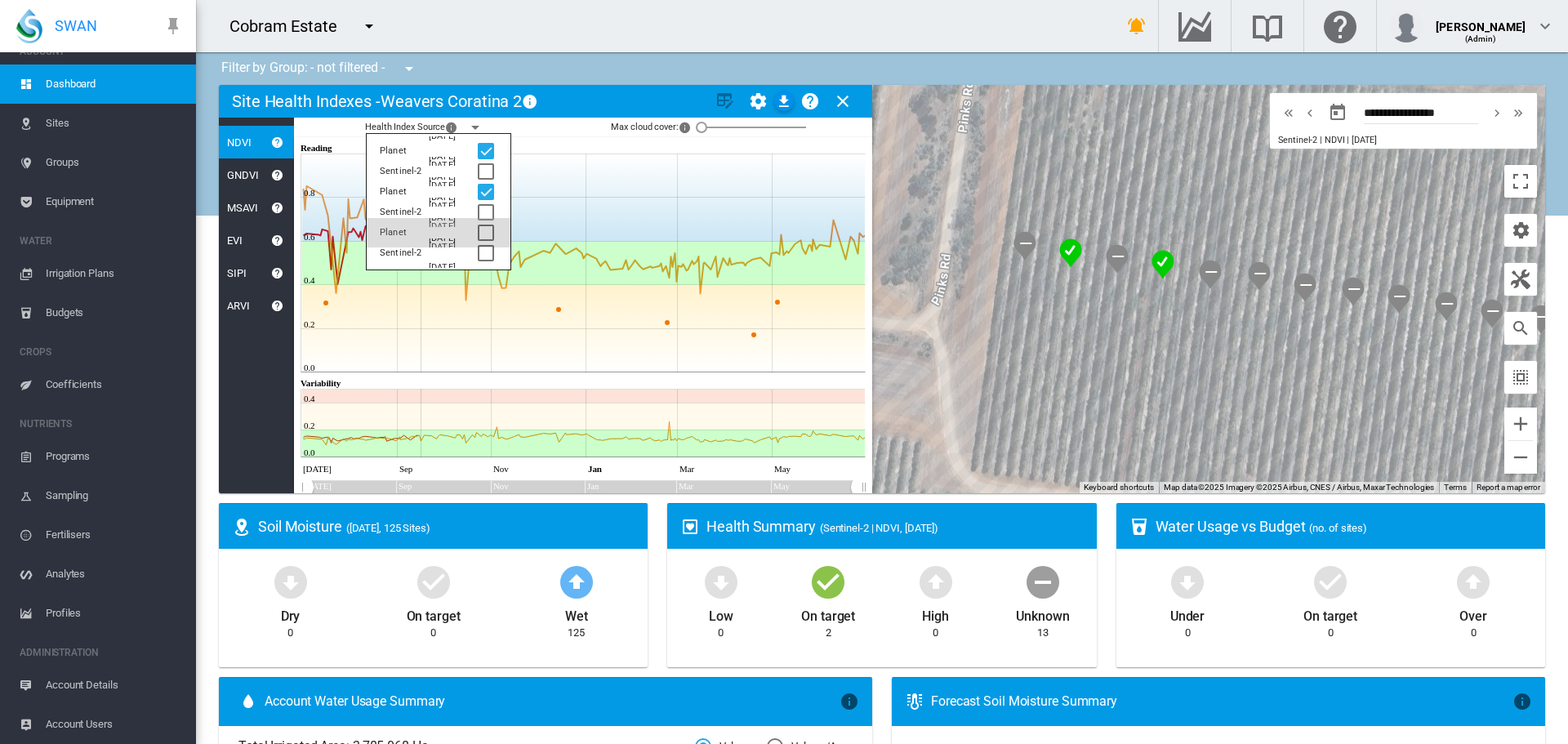
click at [483, 235] on div at bounding box center [486, 233] width 17 height 17
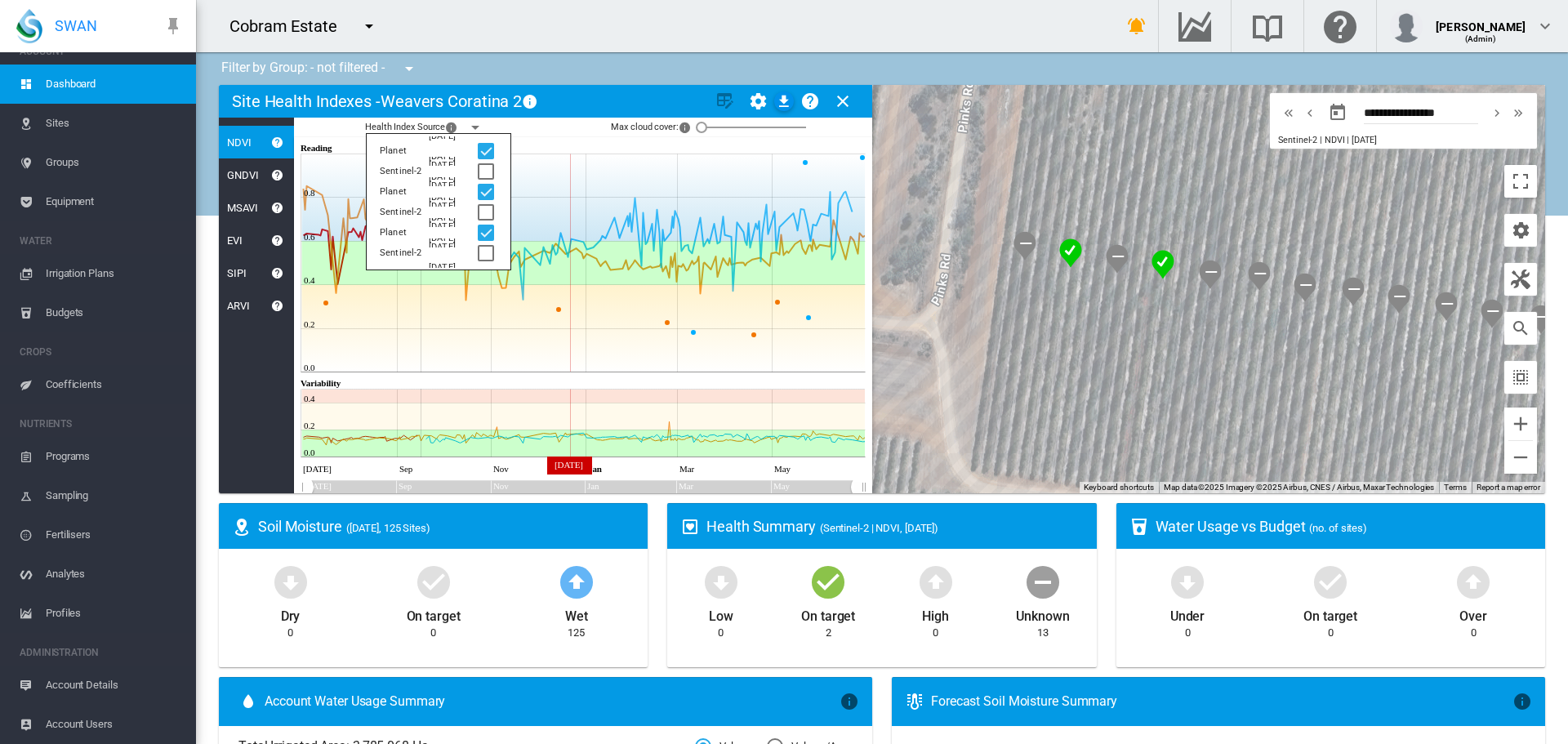
click at [570, 323] on icon at bounding box center [585, 329] width 565 height 87
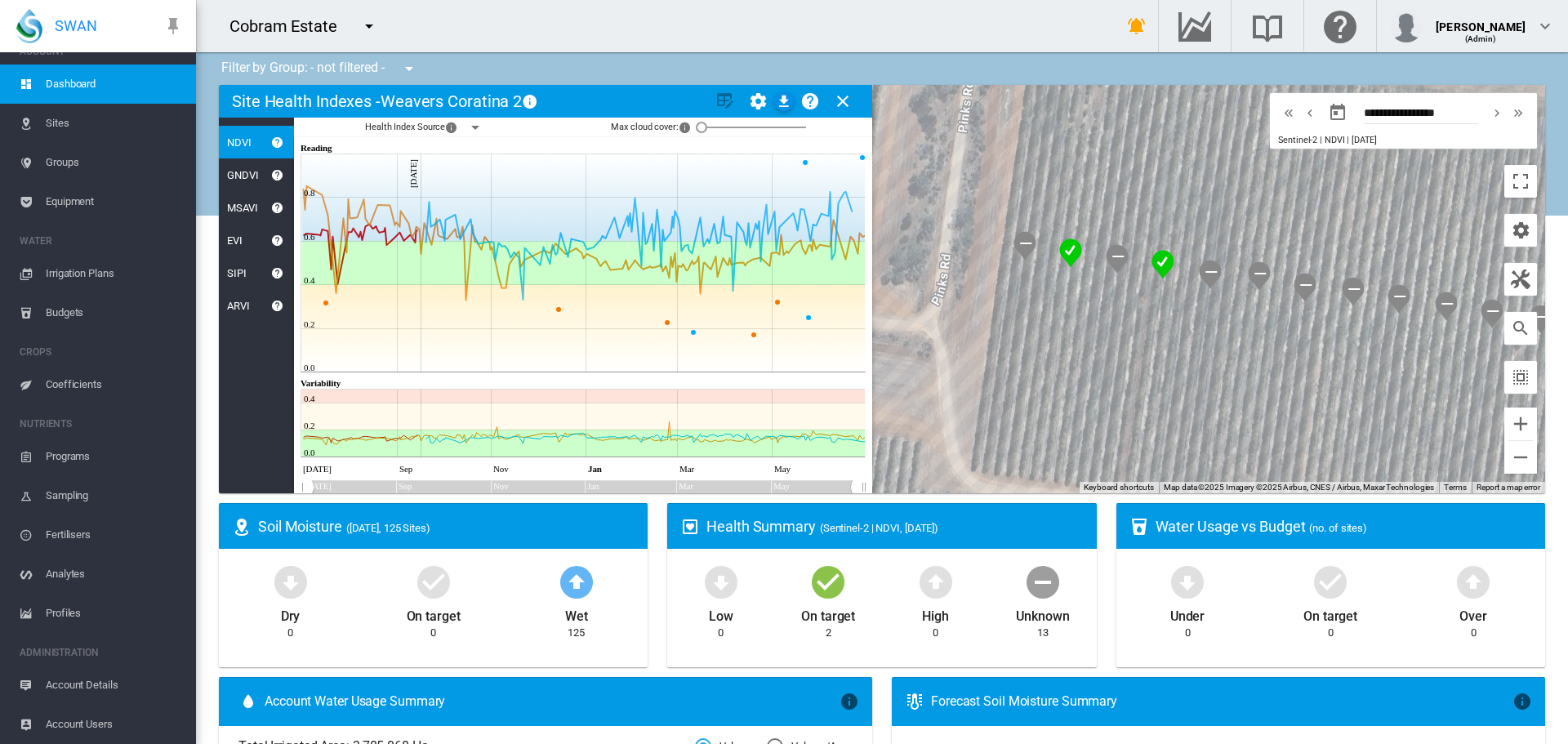
click at [58, 91] on span "Dashboard" at bounding box center [114, 84] width 137 height 39
click at [373, 30] on md-icon "icon-menu-down" at bounding box center [369, 26] width 19 height 19
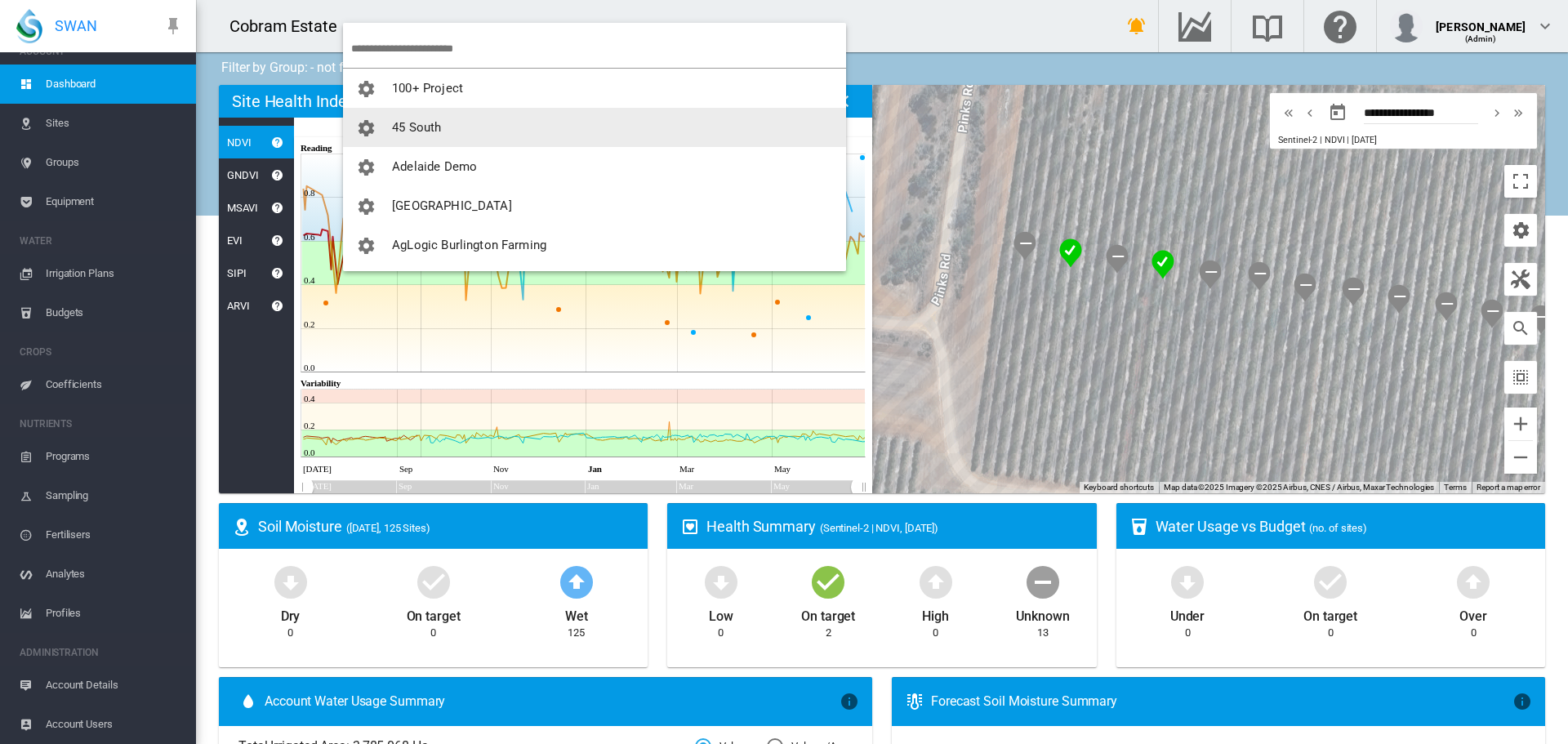
click at [409, 122] on span "45 South" at bounding box center [417, 127] width 49 height 15
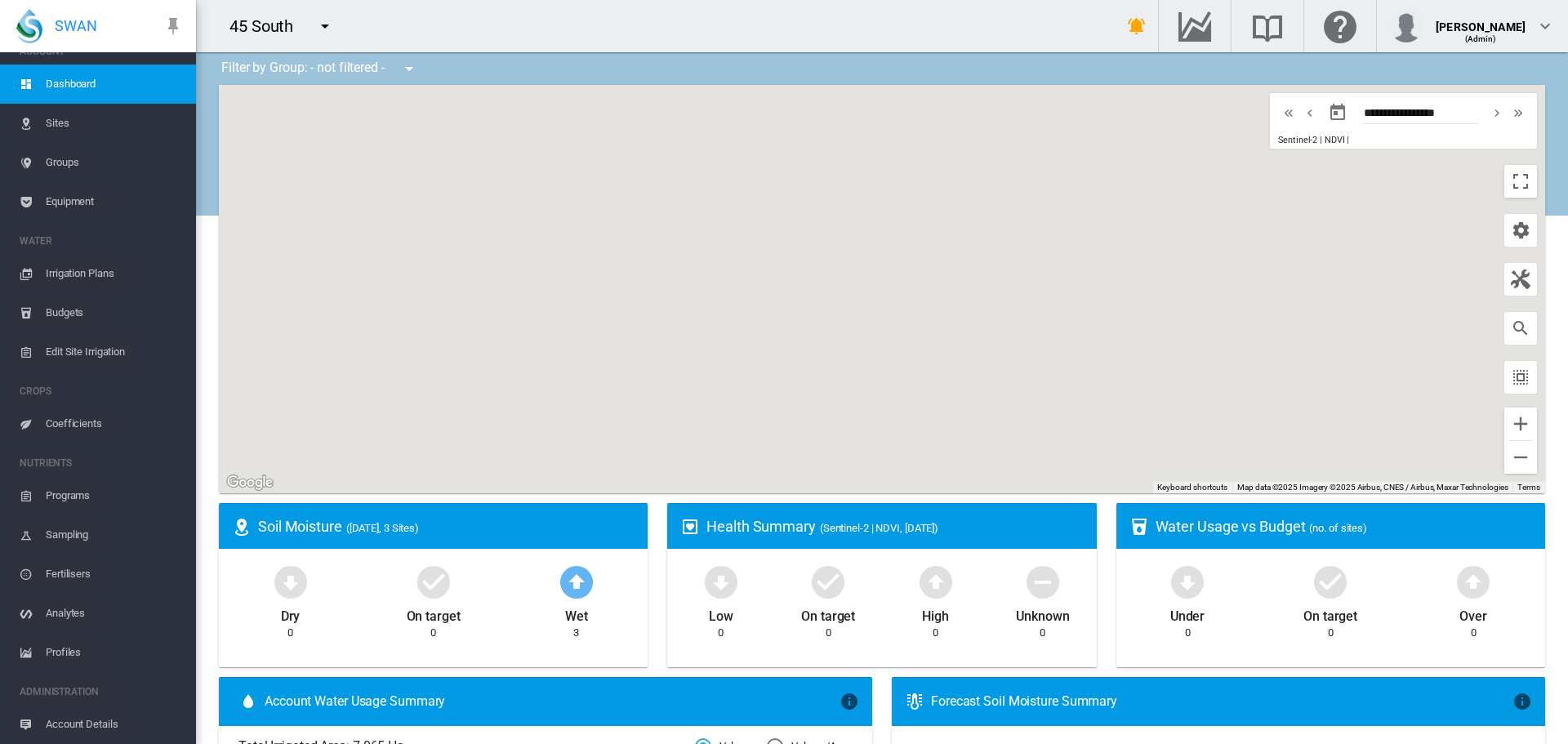
click at [321, 23] on md-icon "icon-menu-down" at bounding box center [325, 26] width 19 height 19
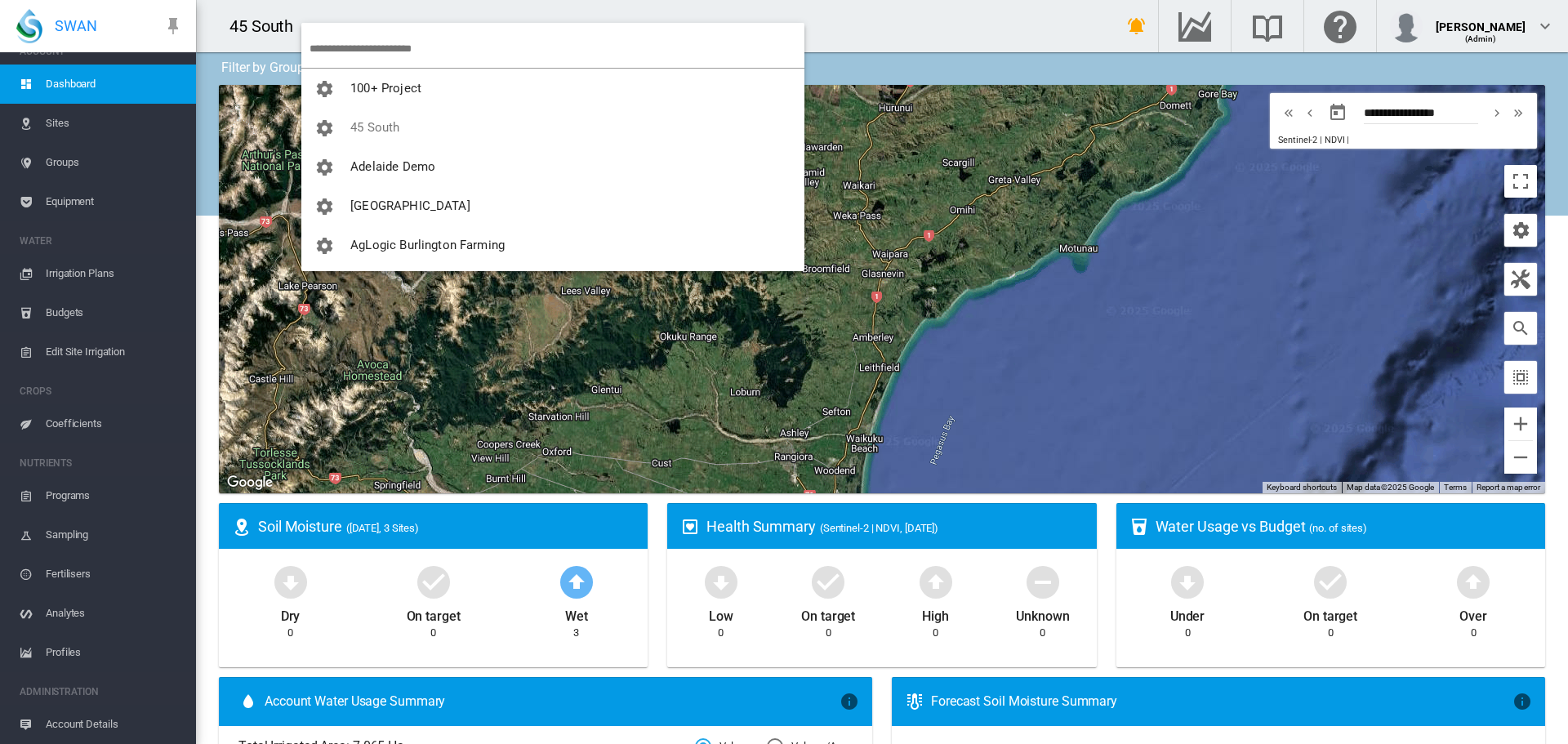
click at [351, 40] on input "search" at bounding box center [557, 49] width 495 height 38
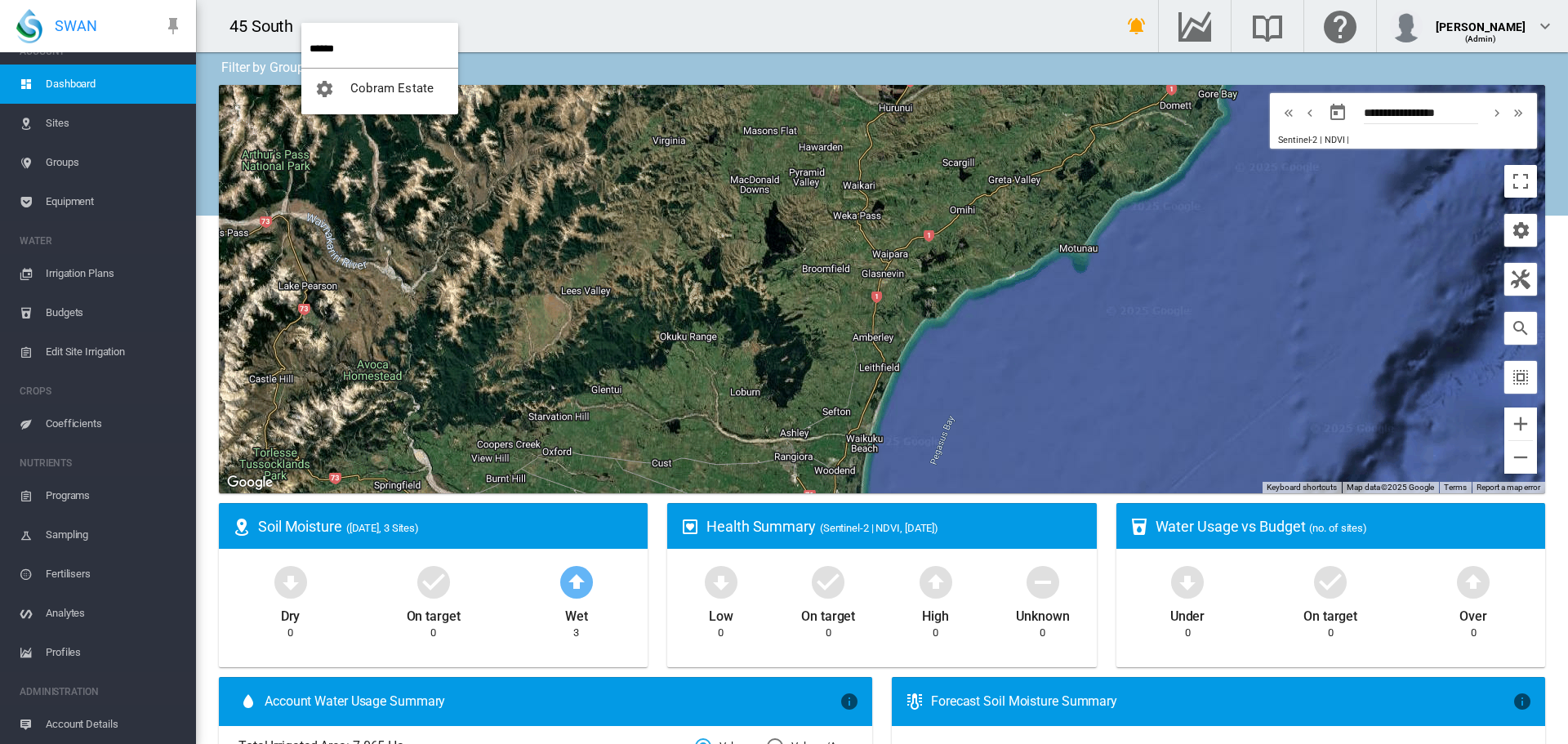
type input "******"
click at [385, 81] on span "Cobram Estate" at bounding box center [392, 88] width 83 height 15
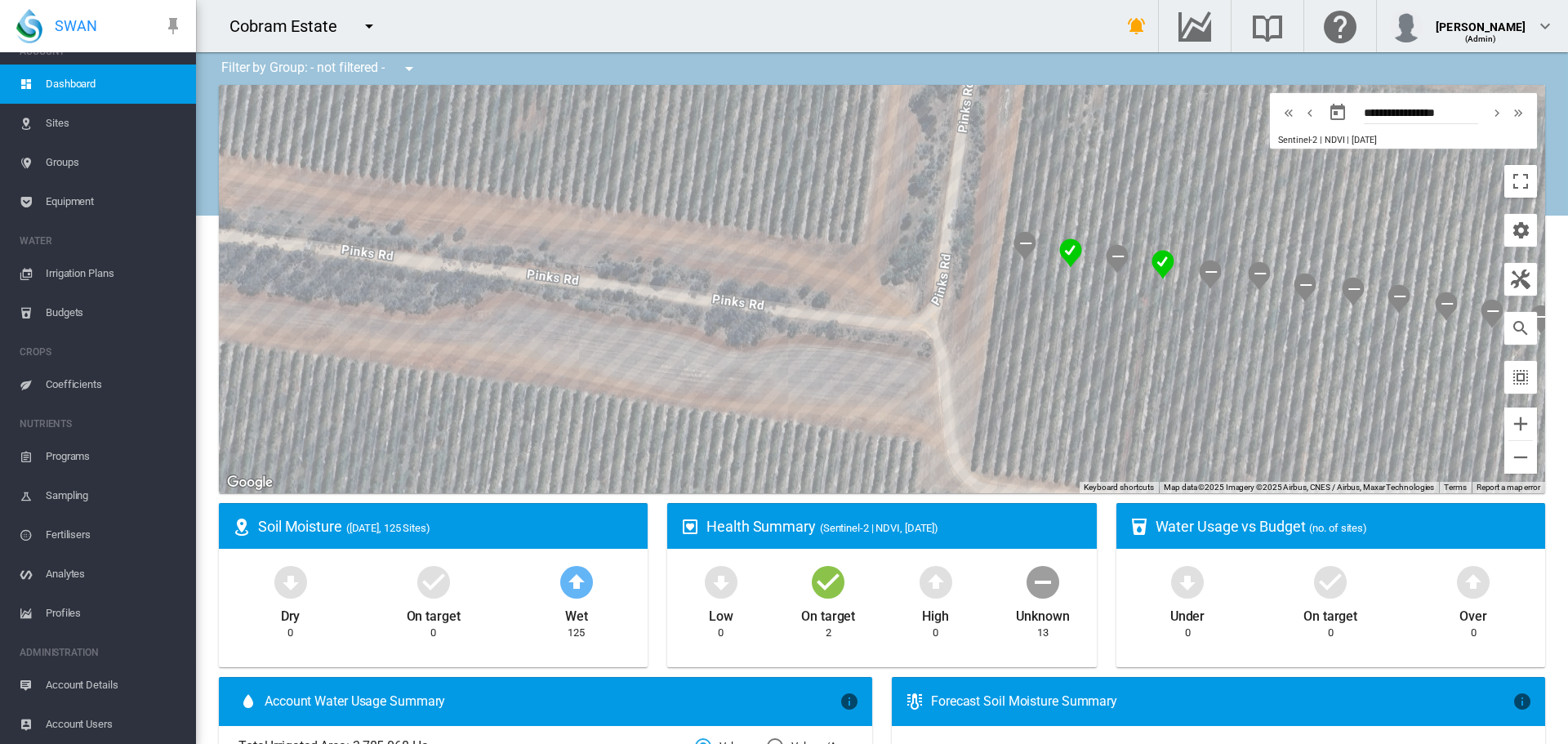
click at [368, 24] on md-icon "icon-menu-down" at bounding box center [369, 26] width 19 height 19
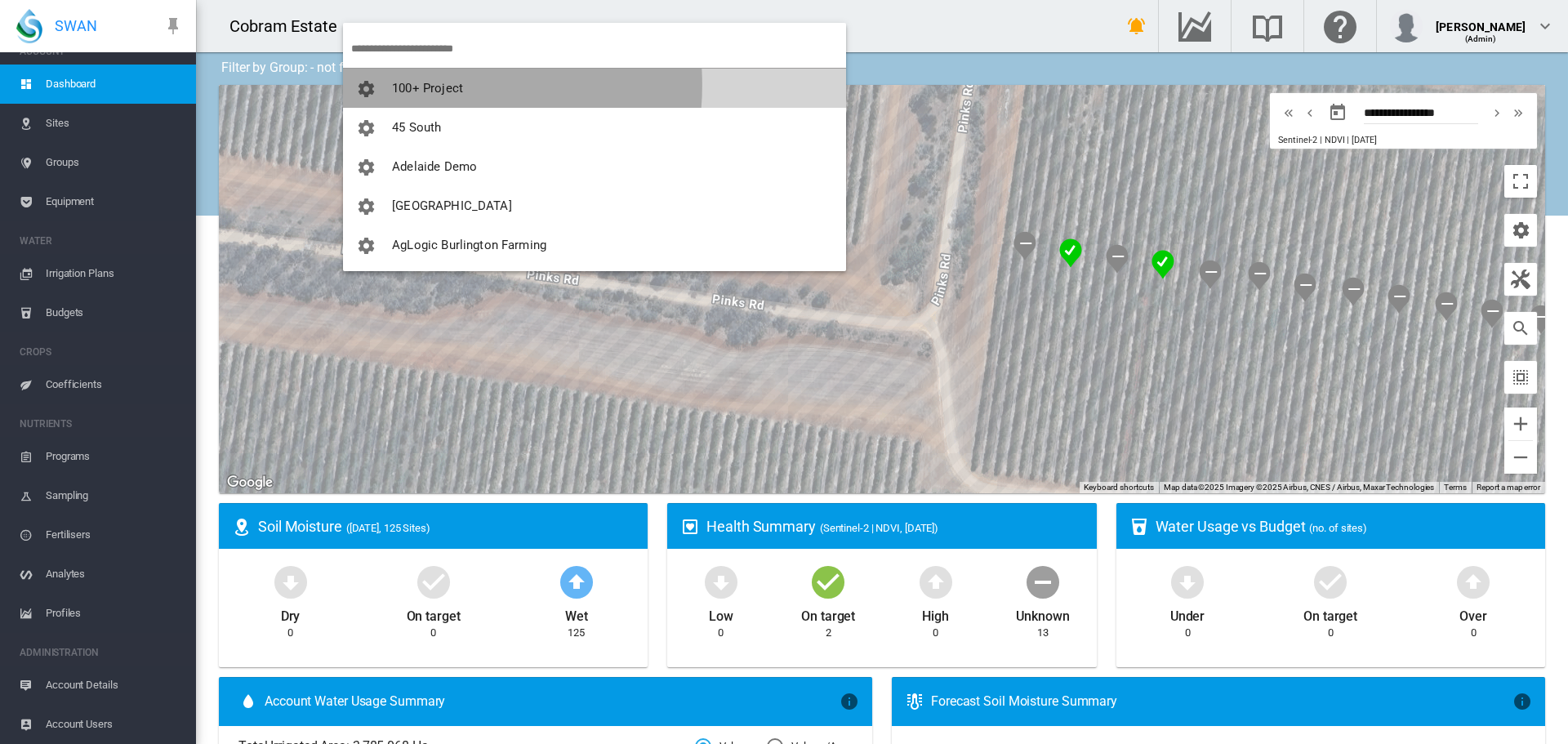
click at [413, 85] on span "100+ Project" at bounding box center [427, 88] width 71 height 15
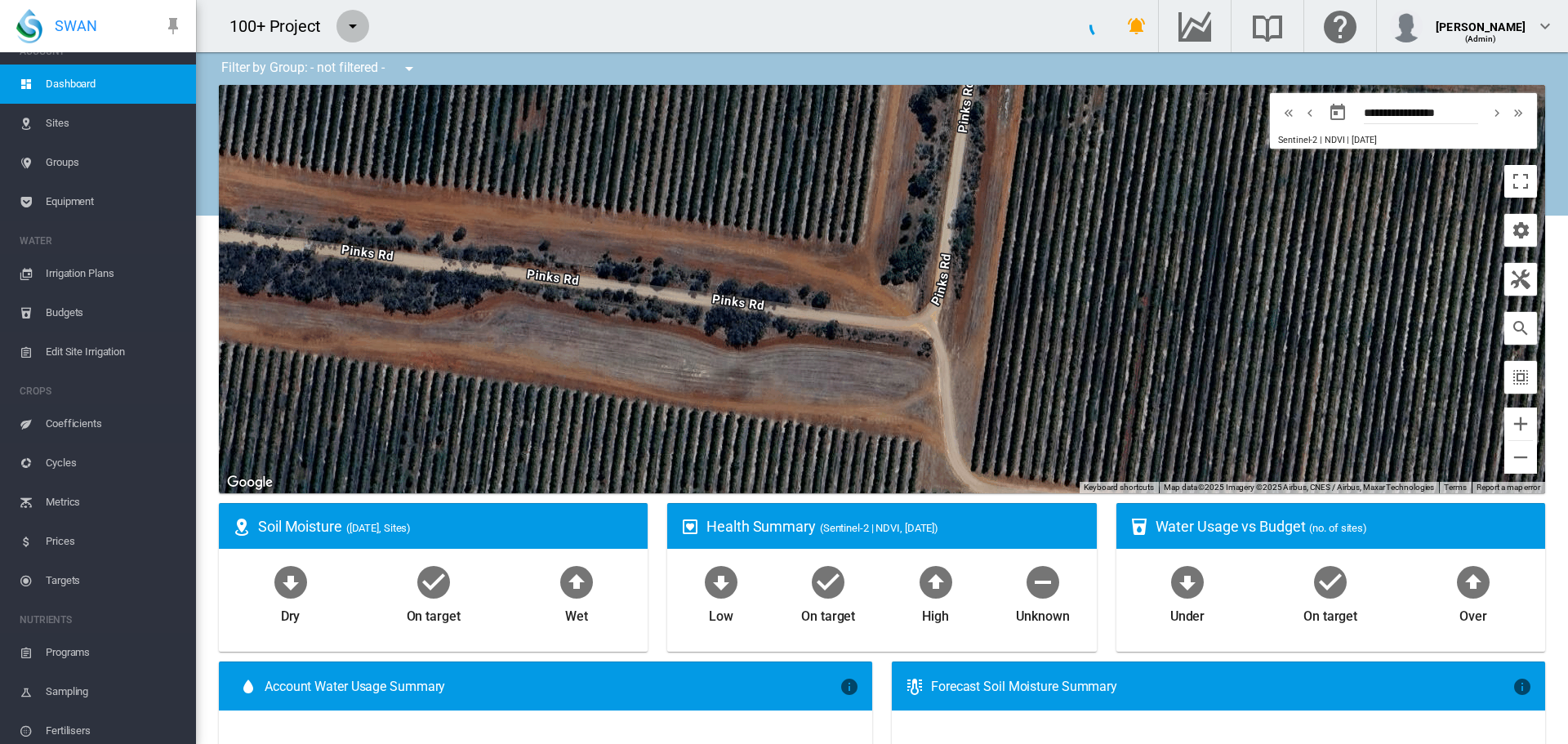
click at [358, 26] on md-icon "icon-menu-down" at bounding box center [352, 26] width 19 height 19
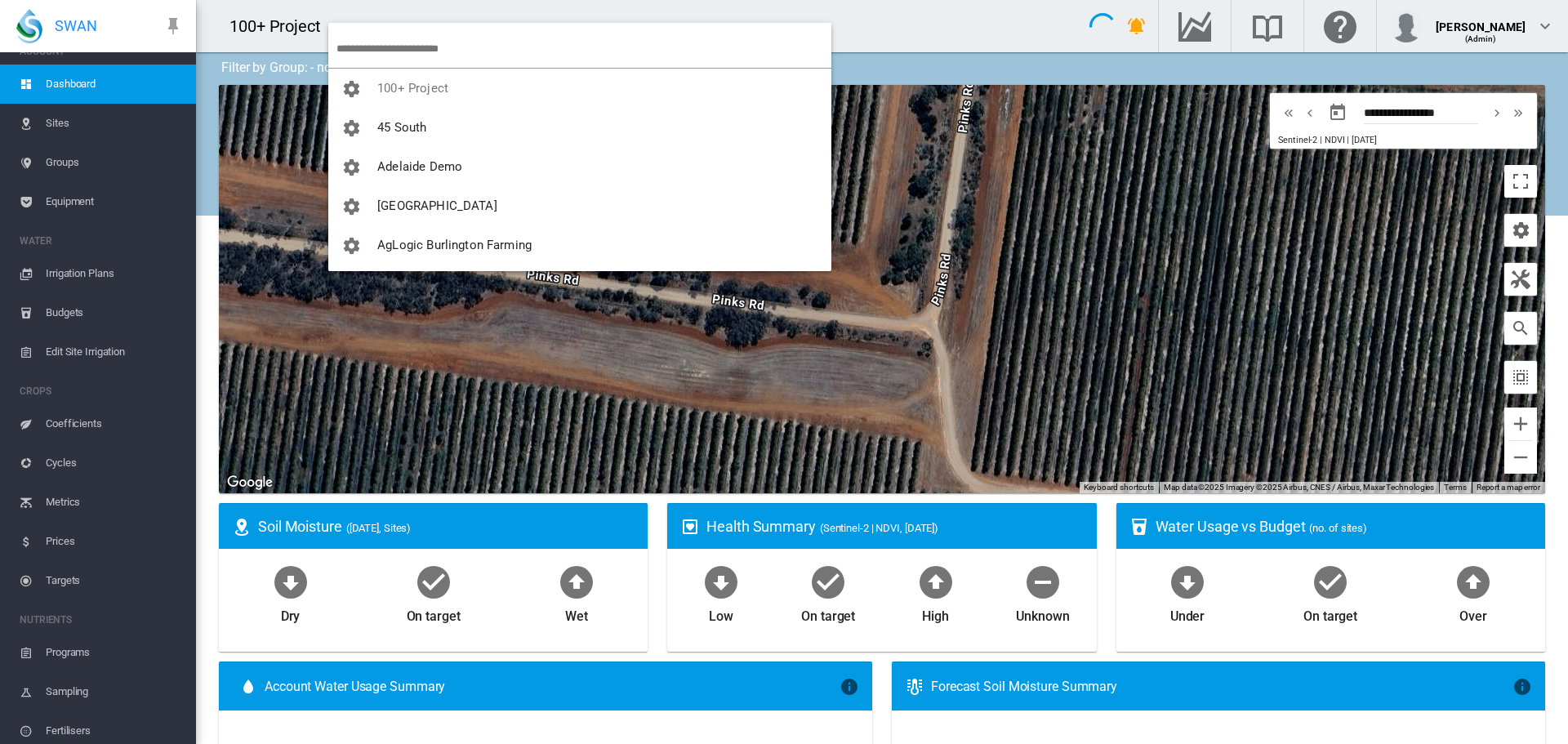
click at [392, 51] on input "search" at bounding box center [584, 49] width 495 height 38
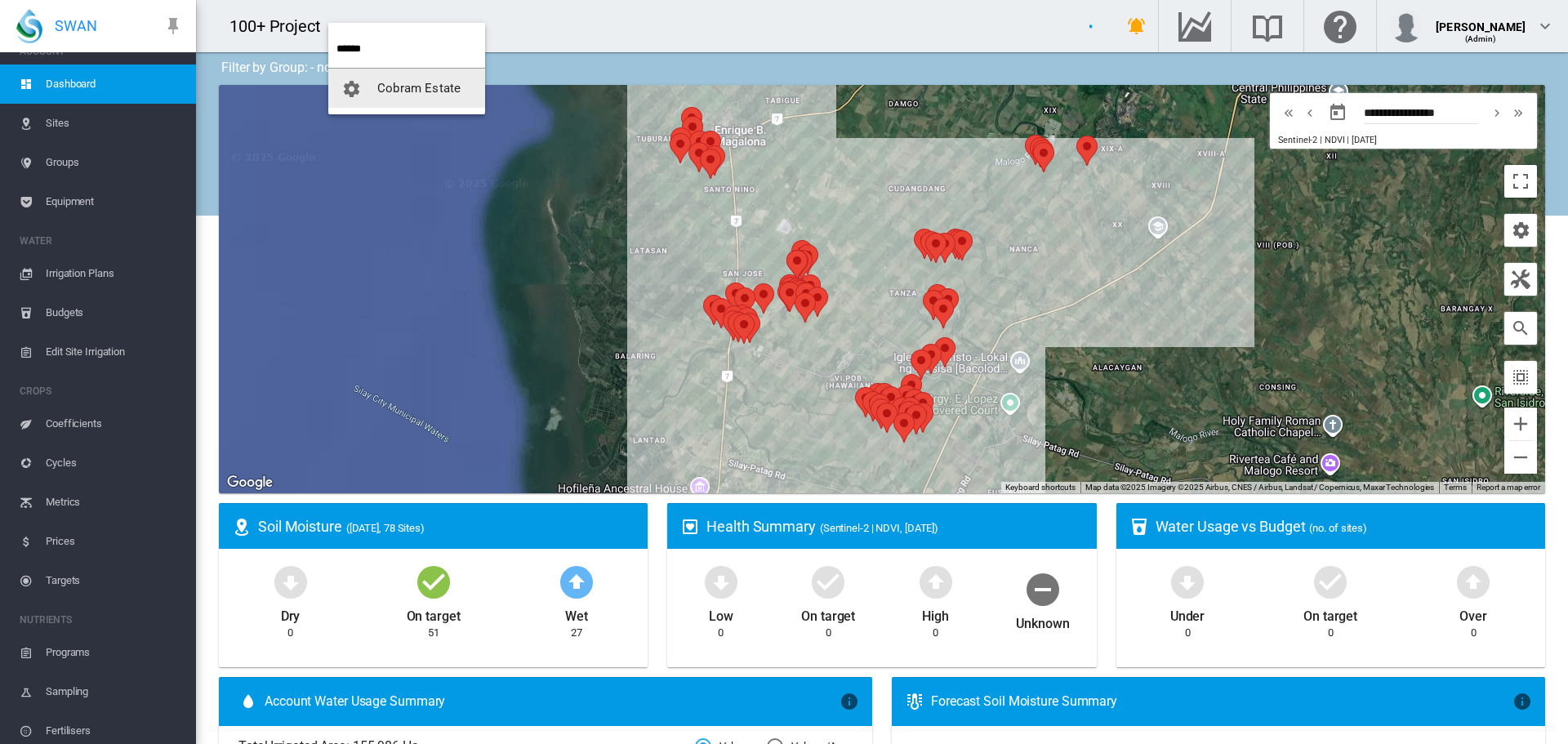
type input "******"
click at [413, 88] on span "Cobram Estate" at bounding box center [419, 88] width 83 height 15
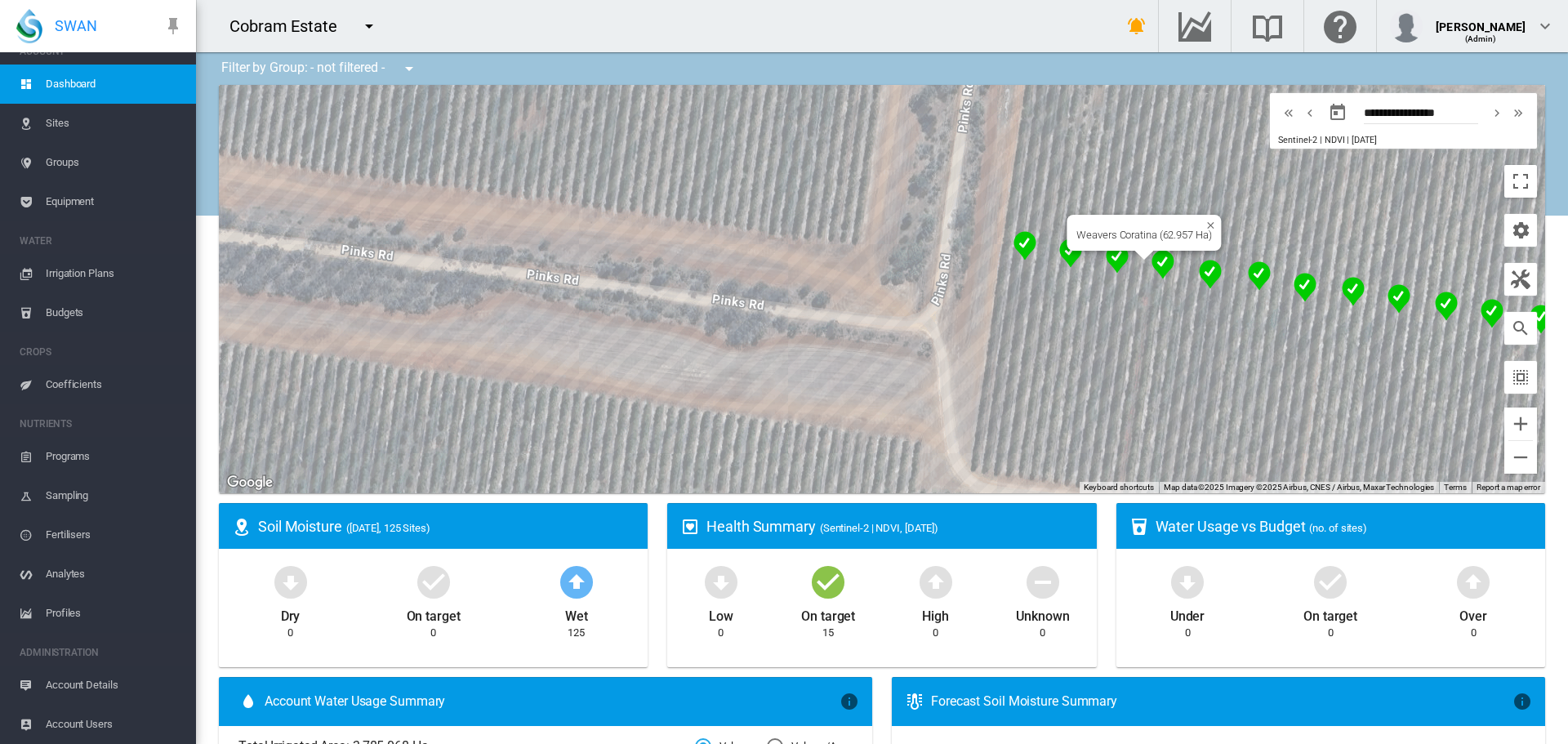
click at [1153, 260] on img "NDVI: Weavers Coratina 2" at bounding box center [1163, 265] width 23 height 30
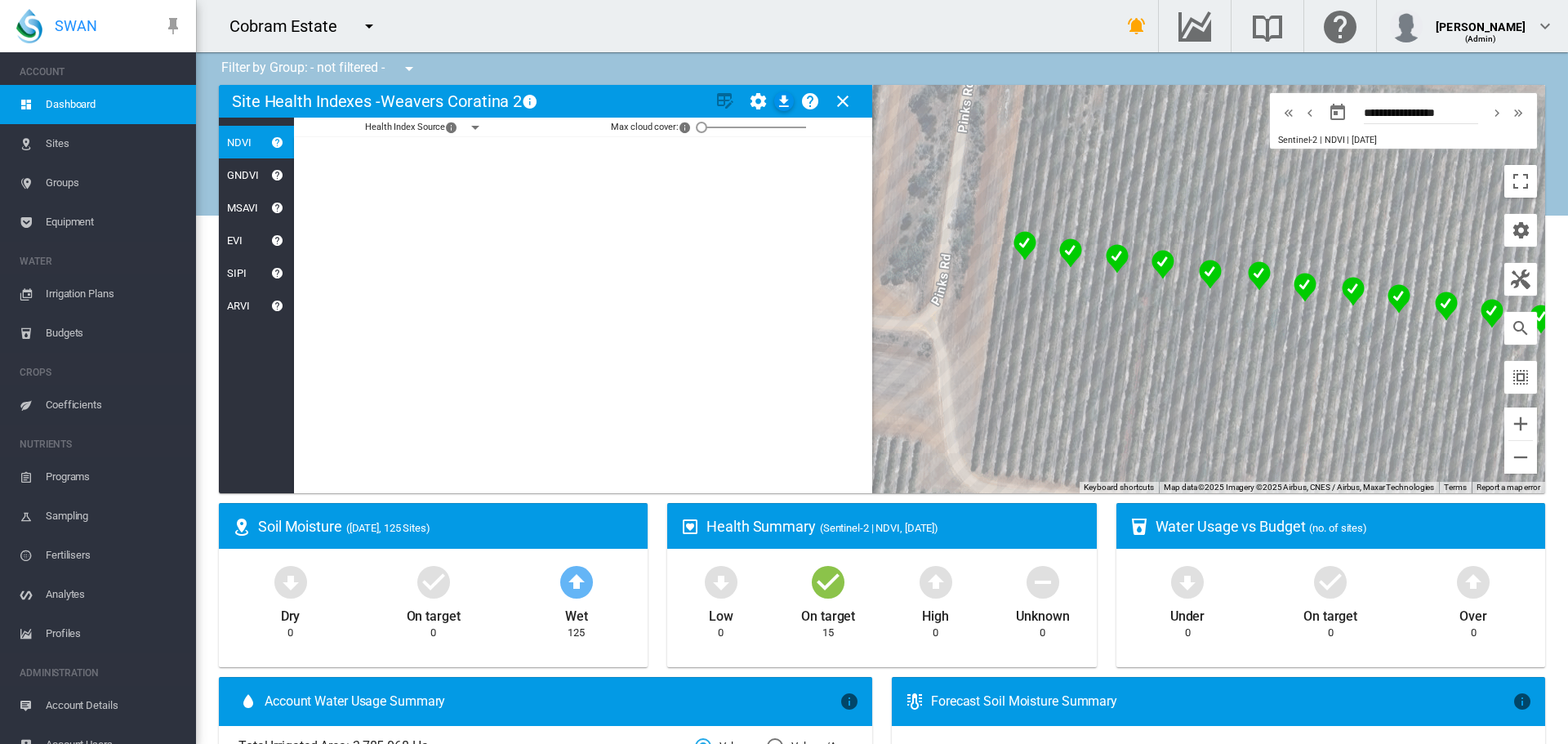
scroll to position [20, 0]
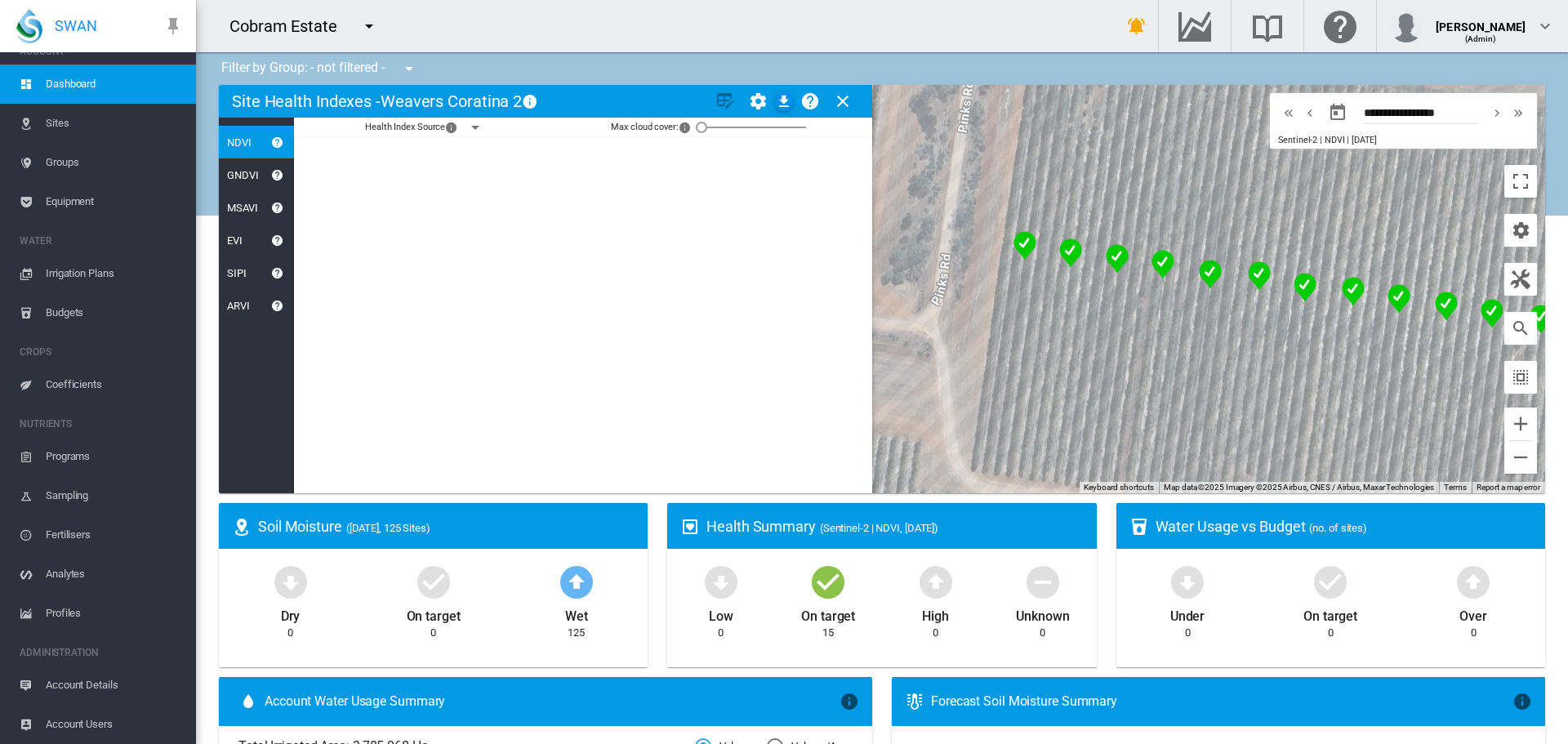
click at [838, 97] on md-icon "icon-close" at bounding box center [843, 101] width 19 height 19
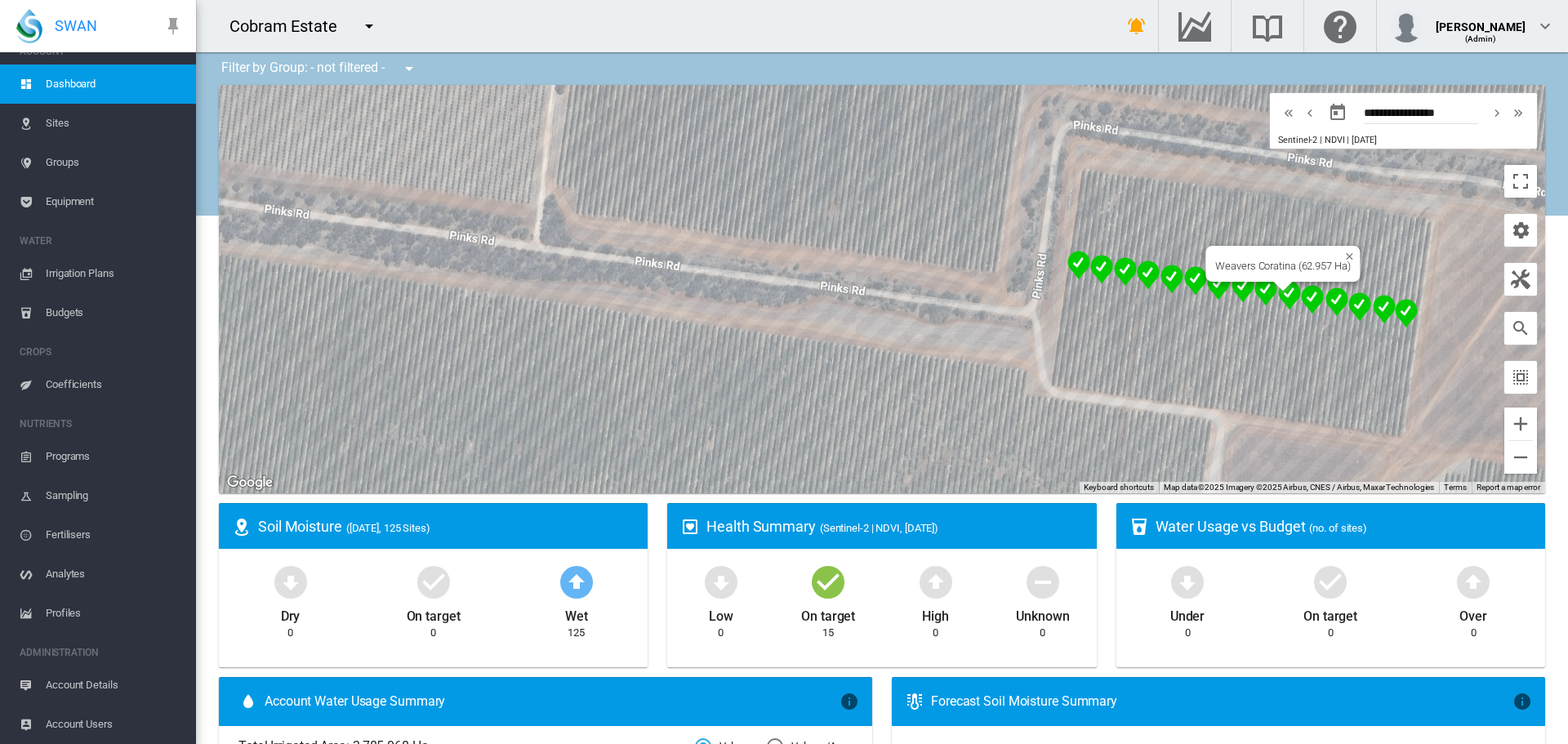
click at [1280, 293] on img "NDVI: Weavers Coratina 5" at bounding box center [1289, 296] width 23 height 30
